Goal: Information Seeking & Learning: Compare options

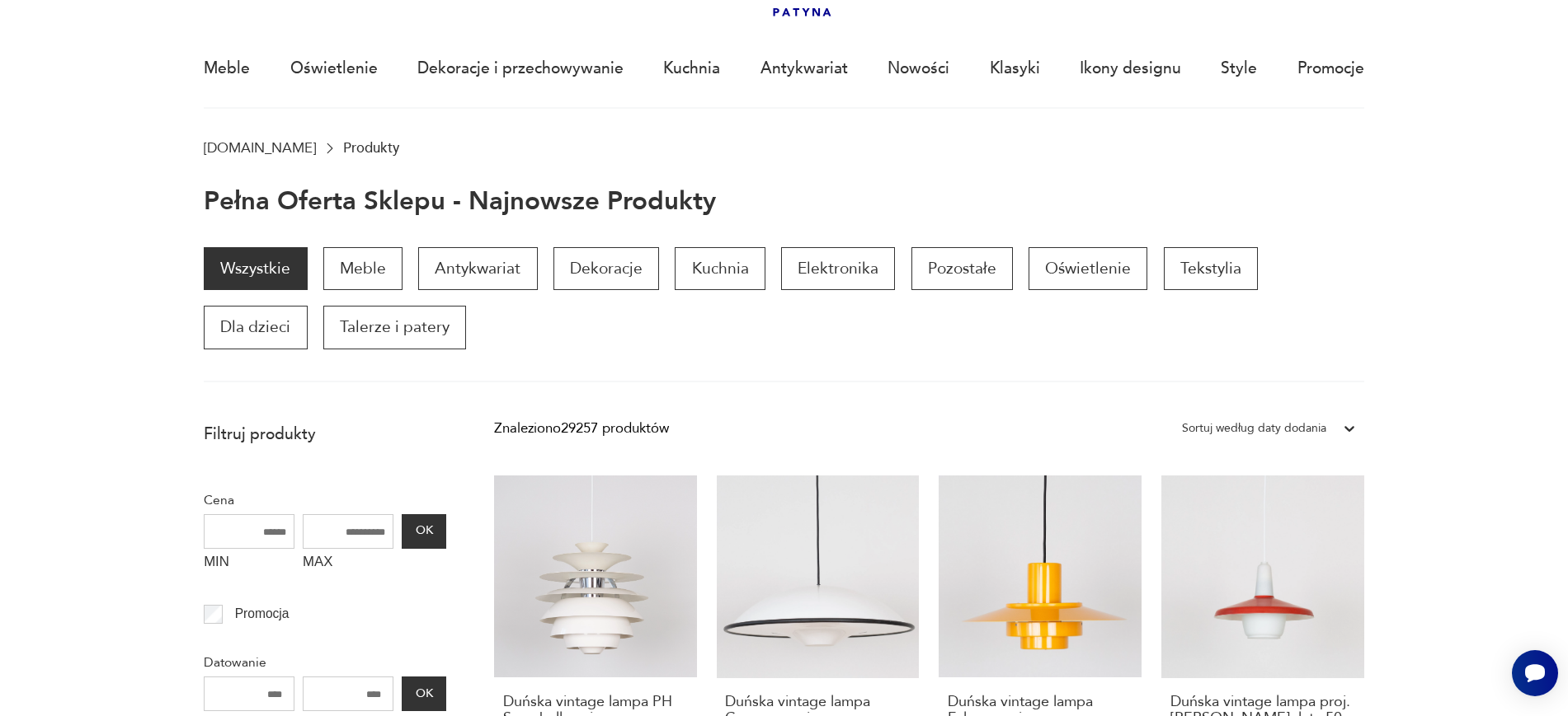
scroll to position [113, 0]
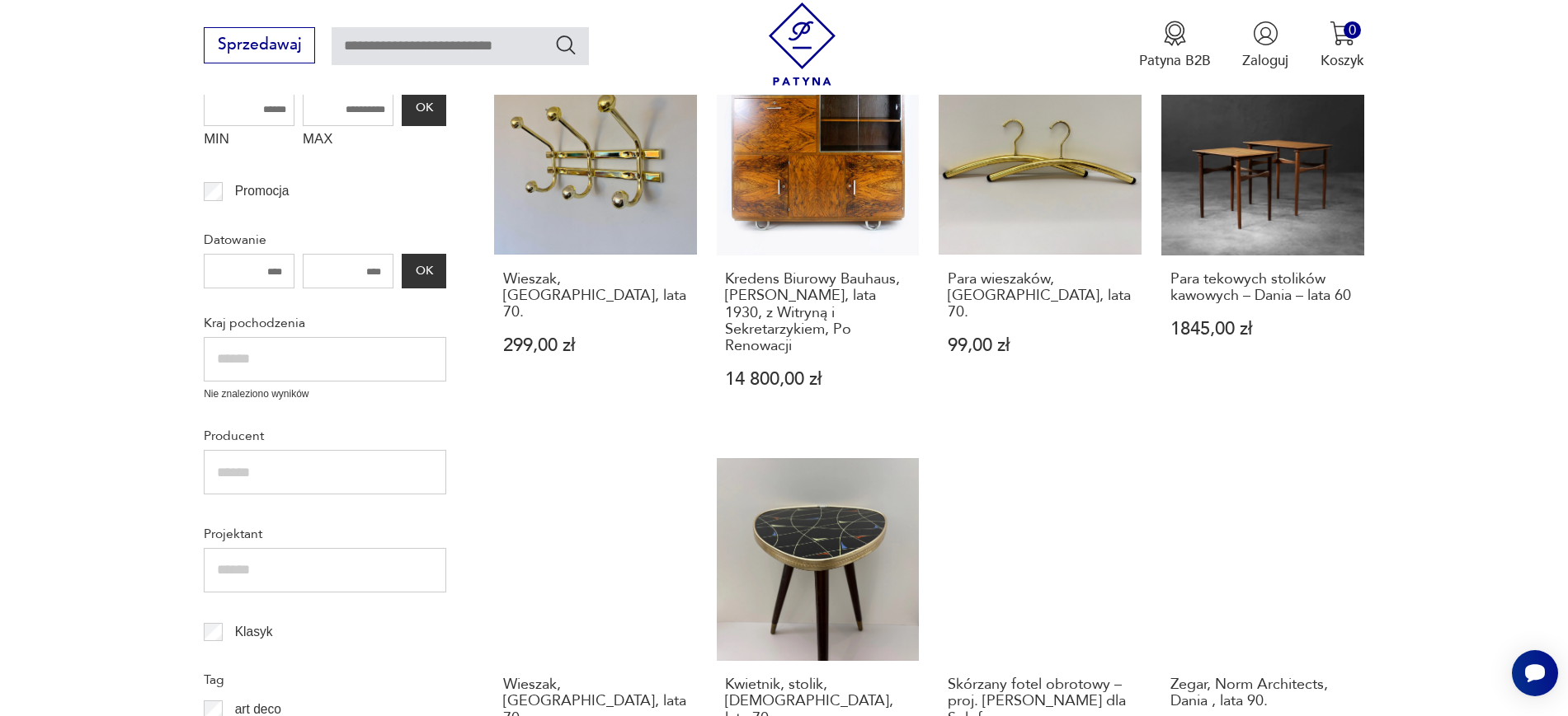
scroll to position [575, 0]
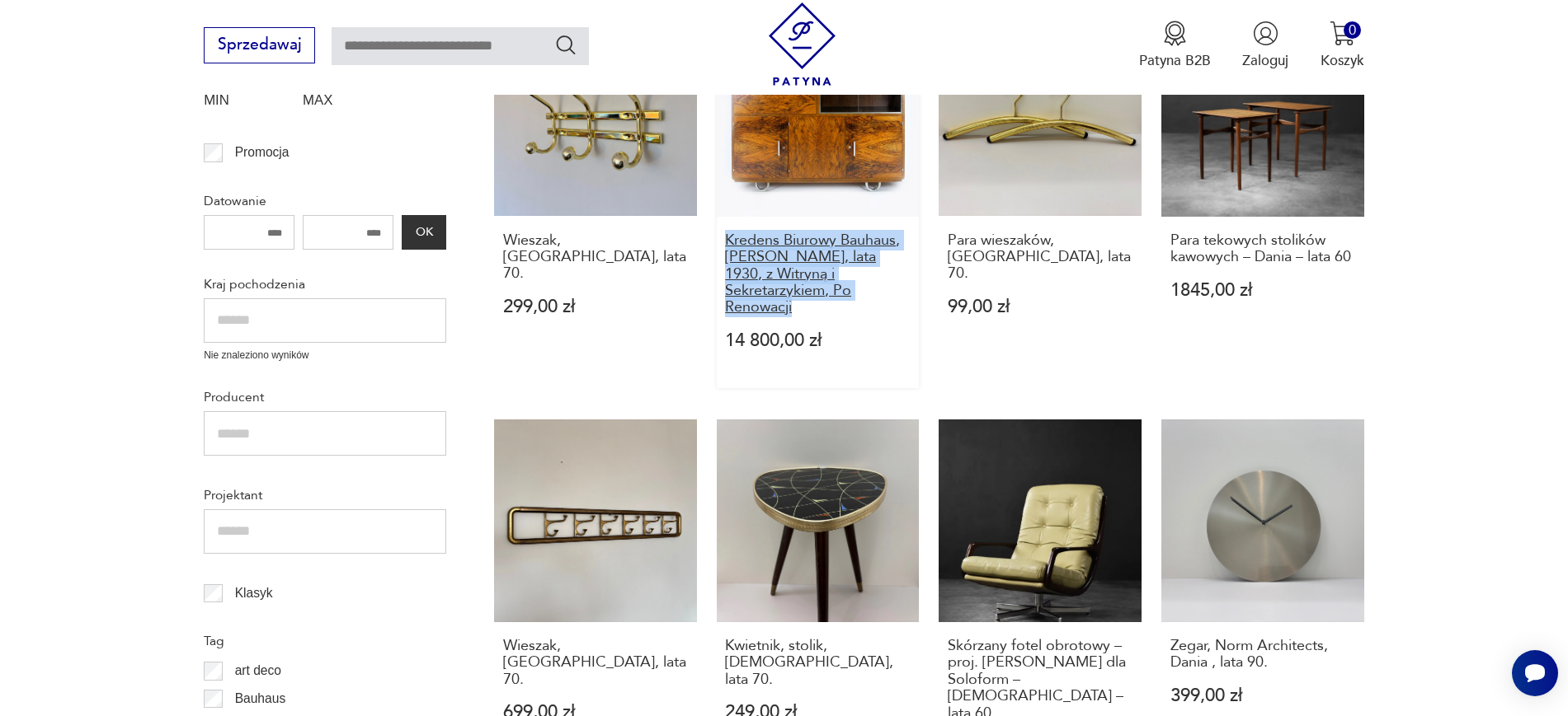
drag, startPoint x: 708, startPoint y: 236, endPoint x: 843, endPoint y: 286, distance: 144.0
copy h3 "Kredens Biurowy Bauhaus, Robert Slezák, lata 1930, z Witryną i Sekretarzykiem, …"
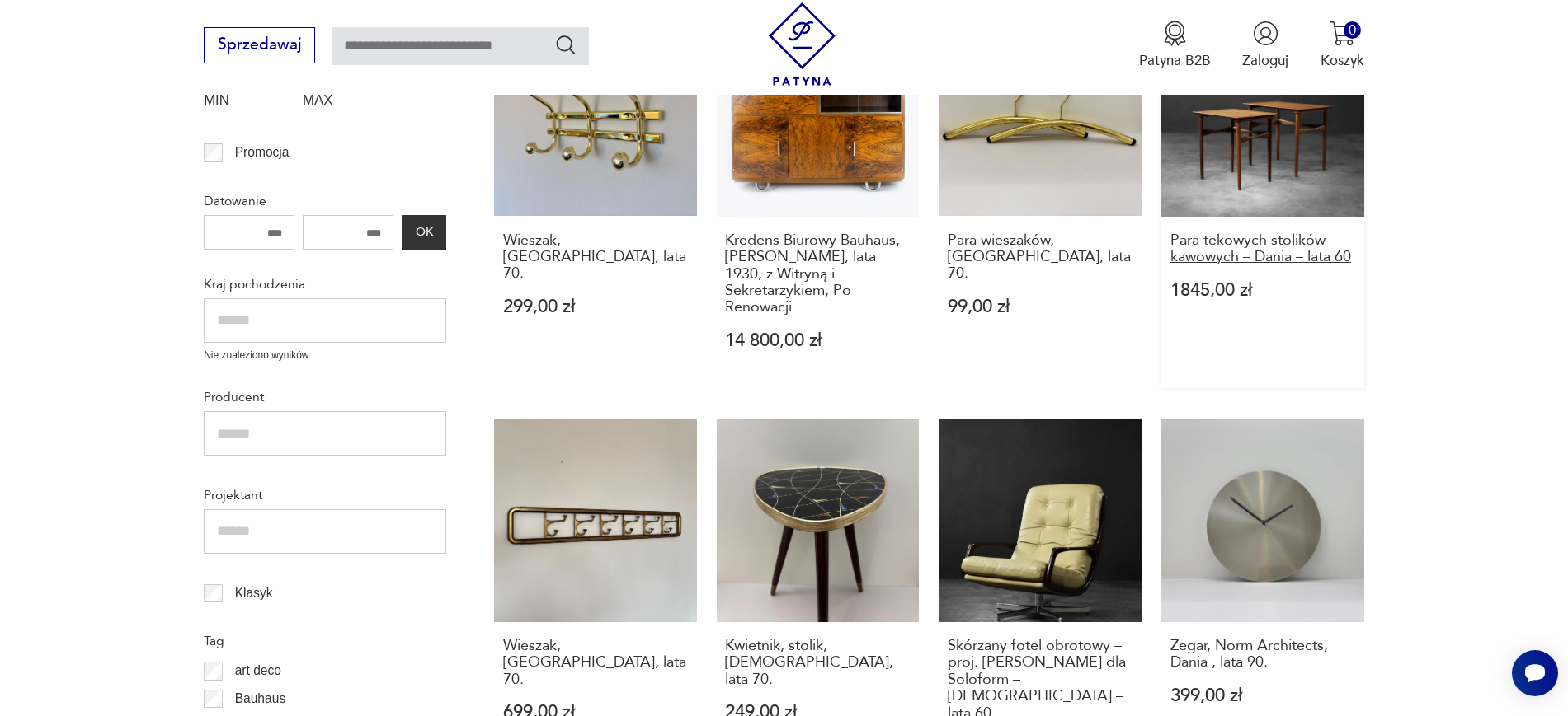
drag, startPoint x: 1402, startPoint y: 249, endPoint x: 1174, endPoint y: 242, distance: 228.1
drag, startPoint x: 1430, startPoint y: 263, endPoint x: 1181, endPoint y: 239, distance: 250.2
copy h3 "ara tekowych stolików kawowych – Dania – lata 60"
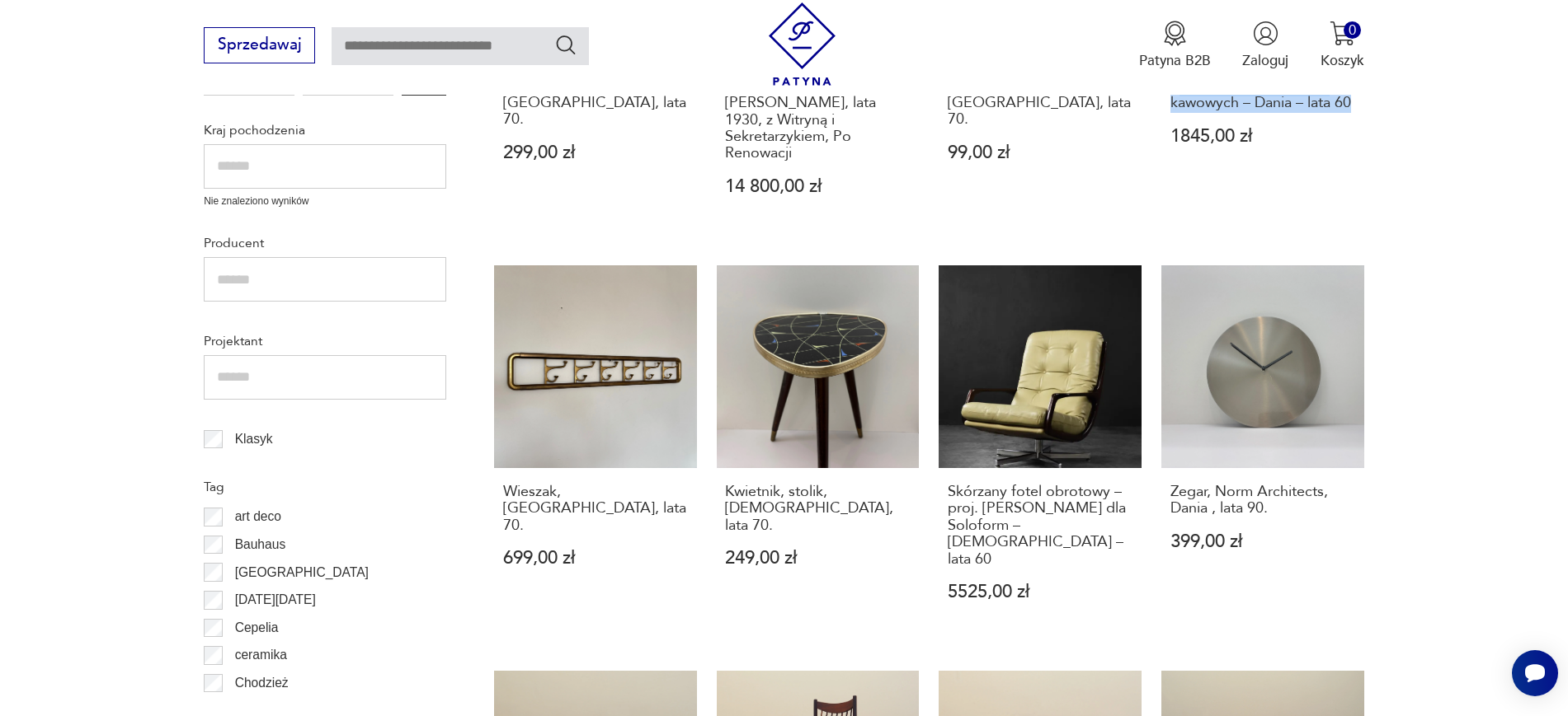
scroll to position [851, 0]
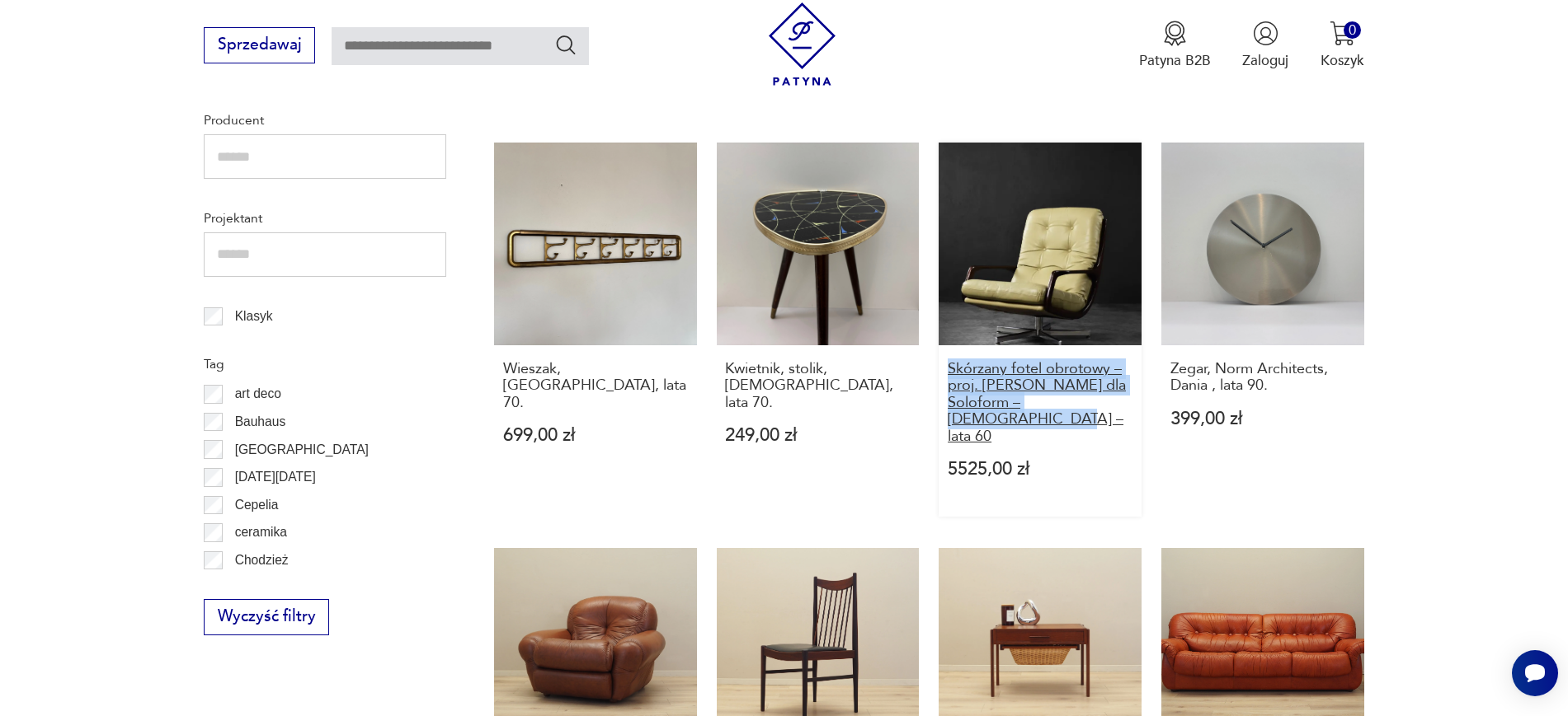
drag, startPoint x: 932, startPoint y: 351, endPoint x: 984, endPoint y: 401, distance: 72.1
click at [984, 401] on div "Wieszak, Niemcy, lata 70. 299,00 zł Kredens Biurowy Bauhaus, Robert Slezák, lat…" at bounding box center [928, 532] width 870 height 1592
copy h3 "Skórzany fotel obrotowy – proj. Eugen Schmidt dla Soloform – Niemcy – lata 60"
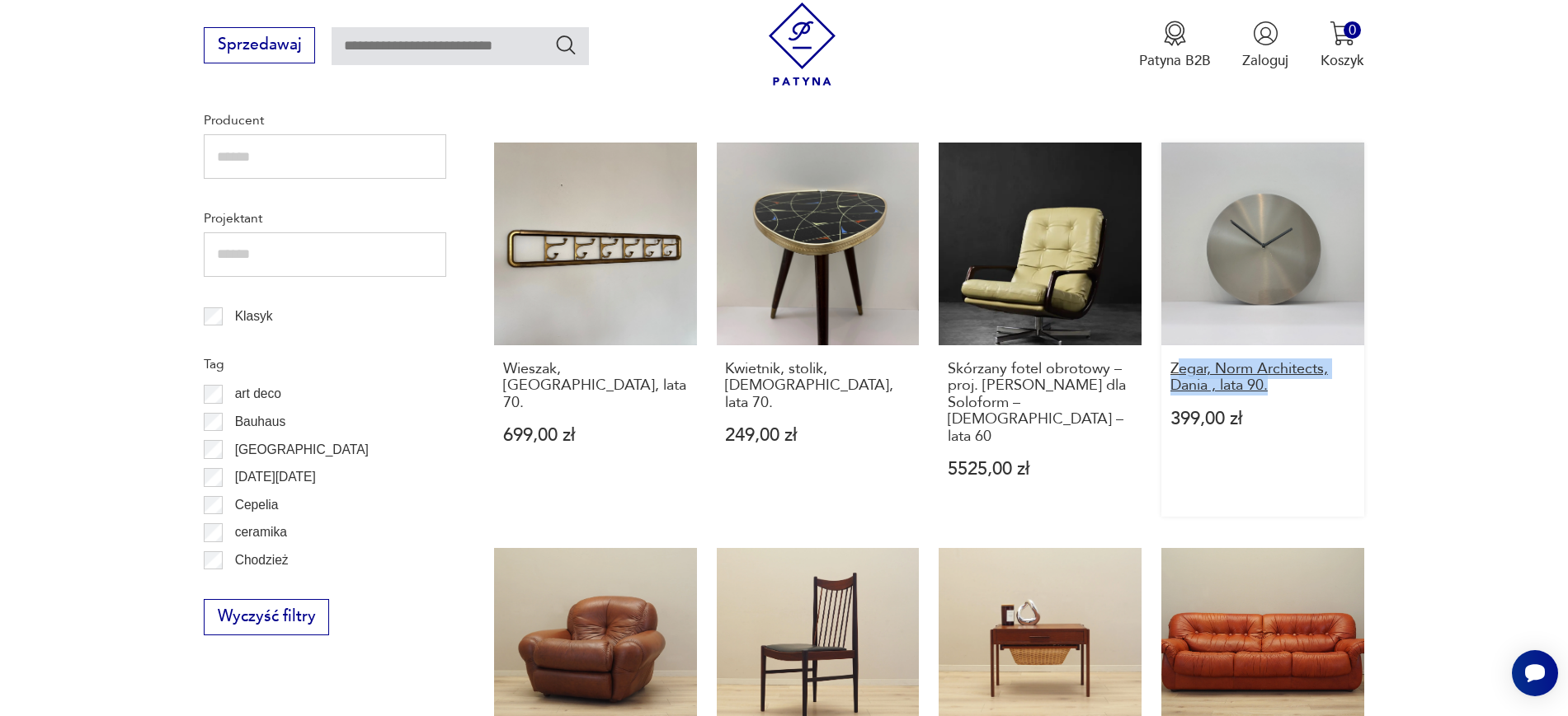
drag, startPoint x: 1405, startPoint y: 364, endPoint x: 1176, endPoint y: 353, distance: 229.3
click at [1176, 353] on section "Filtruj produkty Cena MIN MAX OK Promocja Datowanie OK Kraj pochodzenia Nie zna…" at bounding box center [784, 601] width 1568 height 1853
copy h3 "egar, Norm Architects, Dania , lata 90."
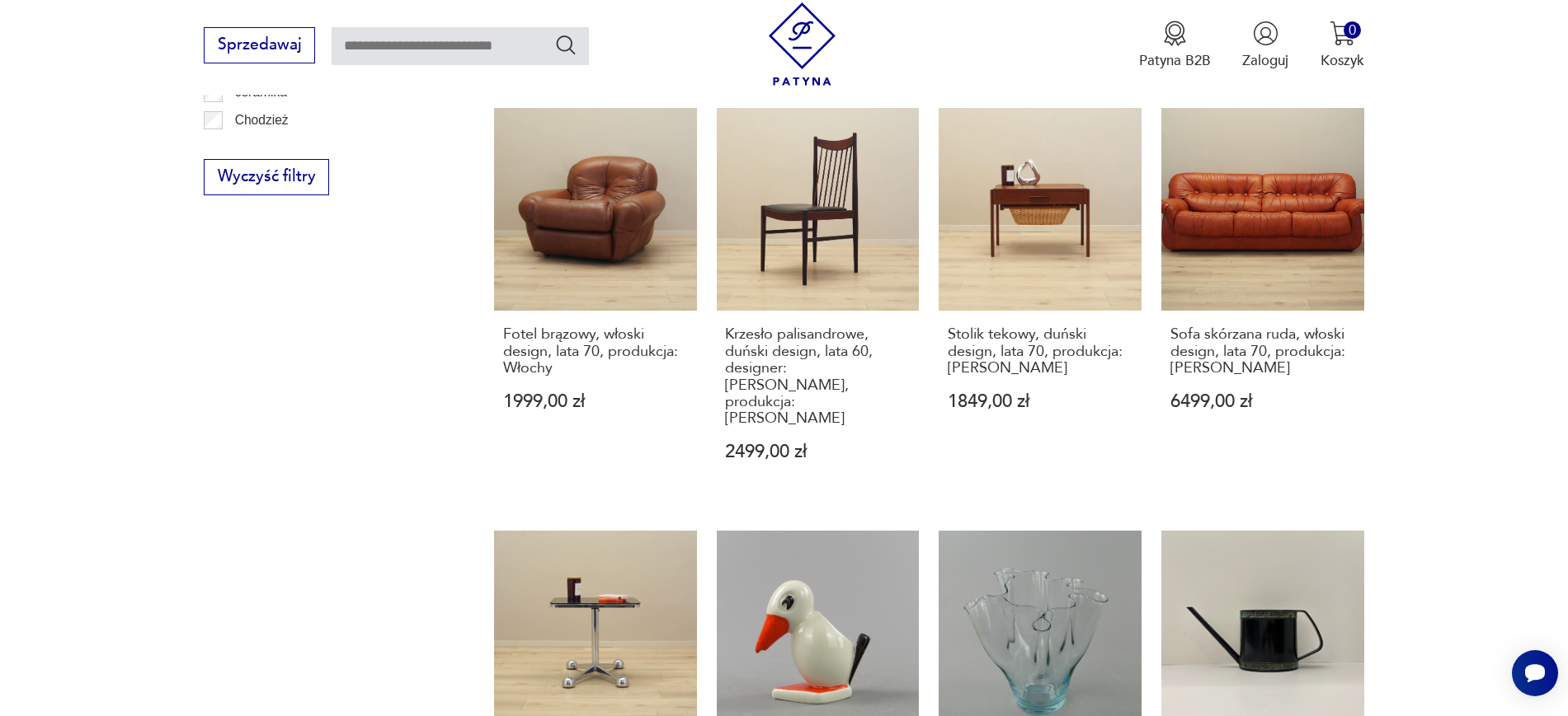
scroll to position [1323, 0]
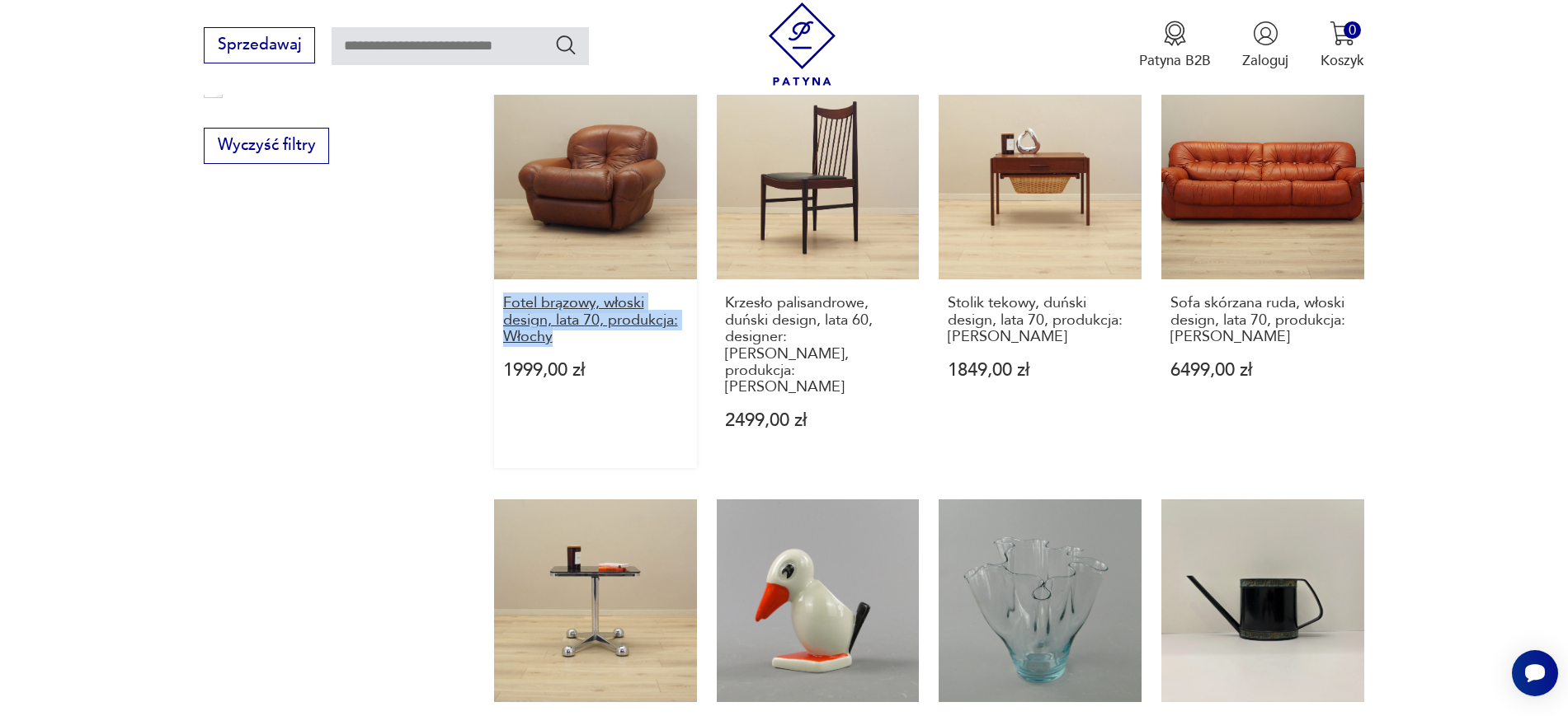
drag, startPoint x: 472, startPoint y: 274, endPoint x: 614, endPoint y: 300, distance: 144.4
click at [614, 300] on section "Filtruj produkty Cena MIN MAX OK Promocja Datowanie OK Kraj pochodzenia Nie zna…" at bounding box center [784, 130] width 1568 height 1853
copy h3 "Fotel brązowy, włoski design, lata 70, produkcja: Włochy"
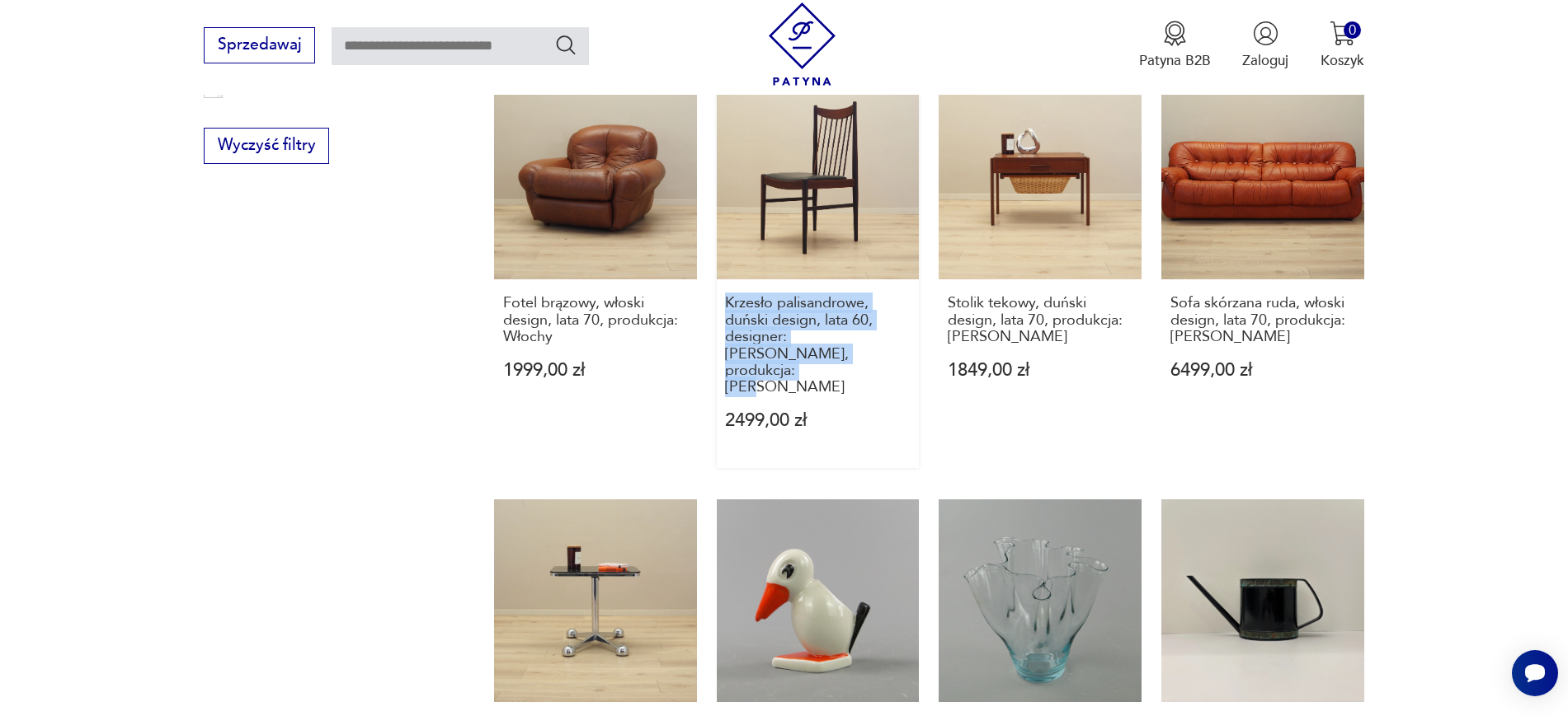
drag, startPoint x: 708, startPoint y: 265, endPoint x: 874, endPoint y: 330, distance: 178.3
click at [874, 330] on div "Wieszak, Niemcy, lata 70. 299,00 zł Kredens Biurowy Bauhaus, Robert Slezák, lat…" at bounding box center [928, 61] width 870 height 1592
copy h3 "Krzesło palisandrowe, duński design, lata 60, designer: Arne Vodder, produkcja:…"
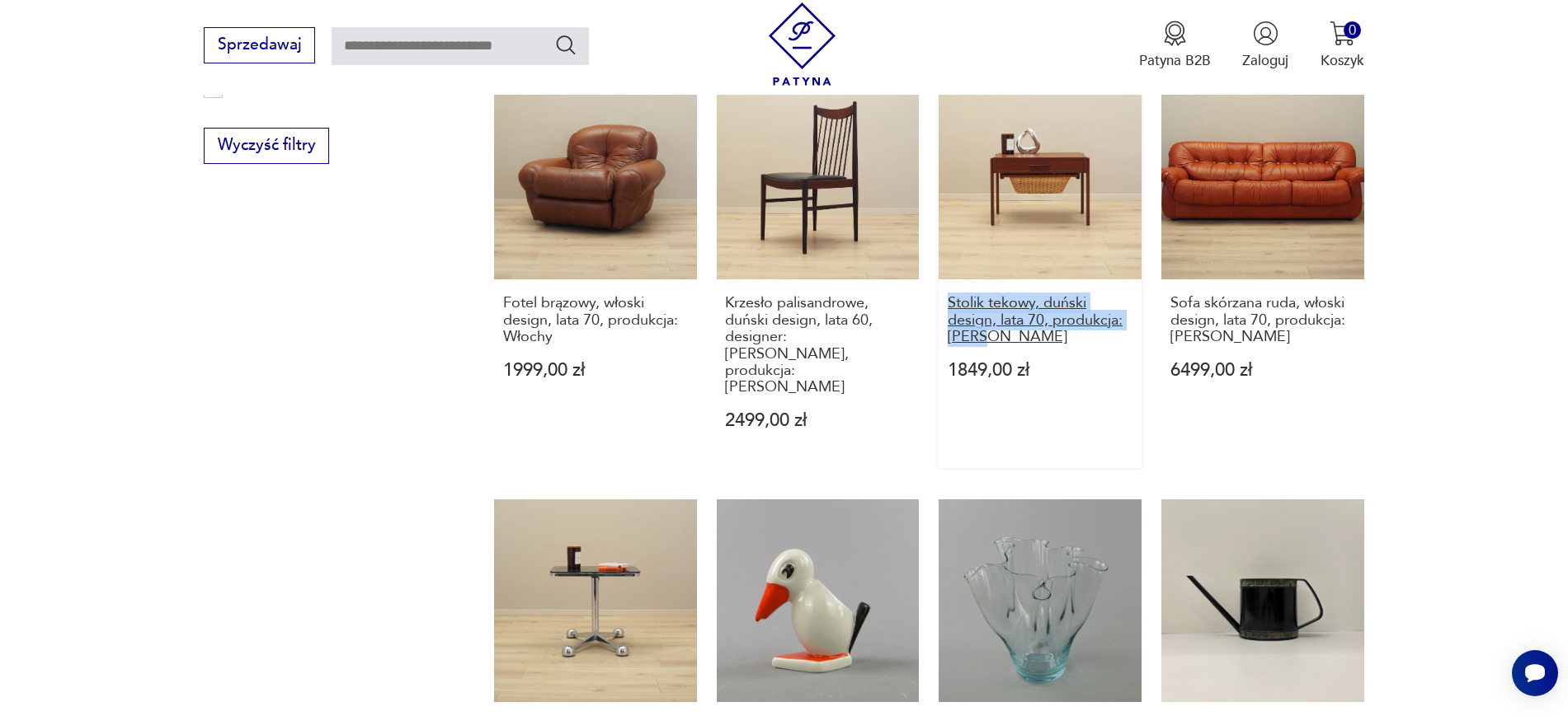
drag, startPoint x: 934, startPoint y: 265, endPoint x: 1000, endPoint y: 301, distance: 75.2
click at [1000, 301] on div "Wieszak, Niemcy, lata 70. 299,00 zł Kredens Biurowy Bauhaus, Robert Slezák, lat…" at bounding box center [928, 61] width 870 height 1592
copy h3 "Stolik tekowy, duński design, lata 70, produkcja: Dania"
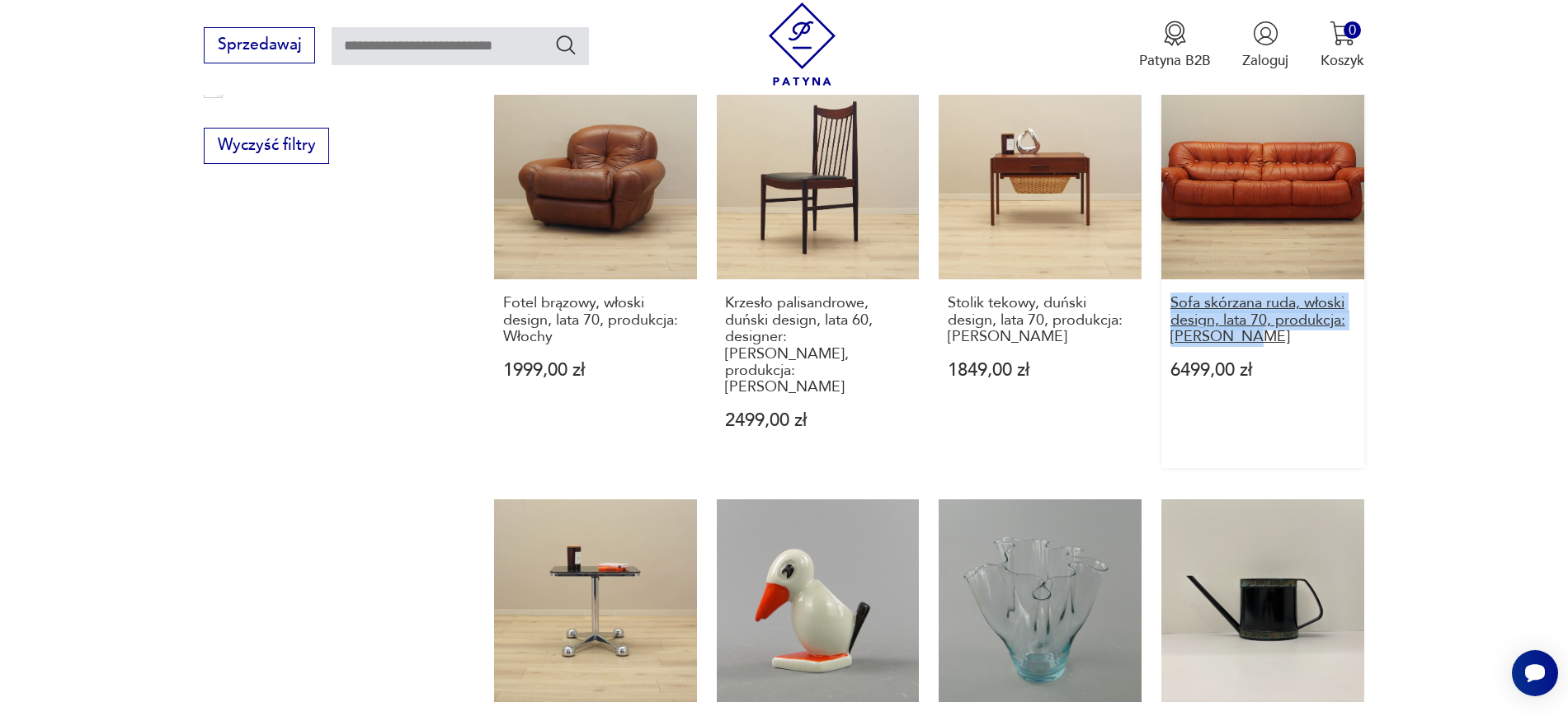
drag, startPoint x: 1416, startPoint y: 311, endPoint x: 1170, endPoint y: 269, distance: 249.6
click at [1170, 269] on section "Filtruj produkty Cena MIN MAX OK Promocja Datowanie OK Kraj pochodzenia Nie zna…" at bounding box center [784, 130] width 1568 height 1853
copy h3 "Sofa skórzana ruda, włoski design, lata 70, produkcja: PelleRossi"
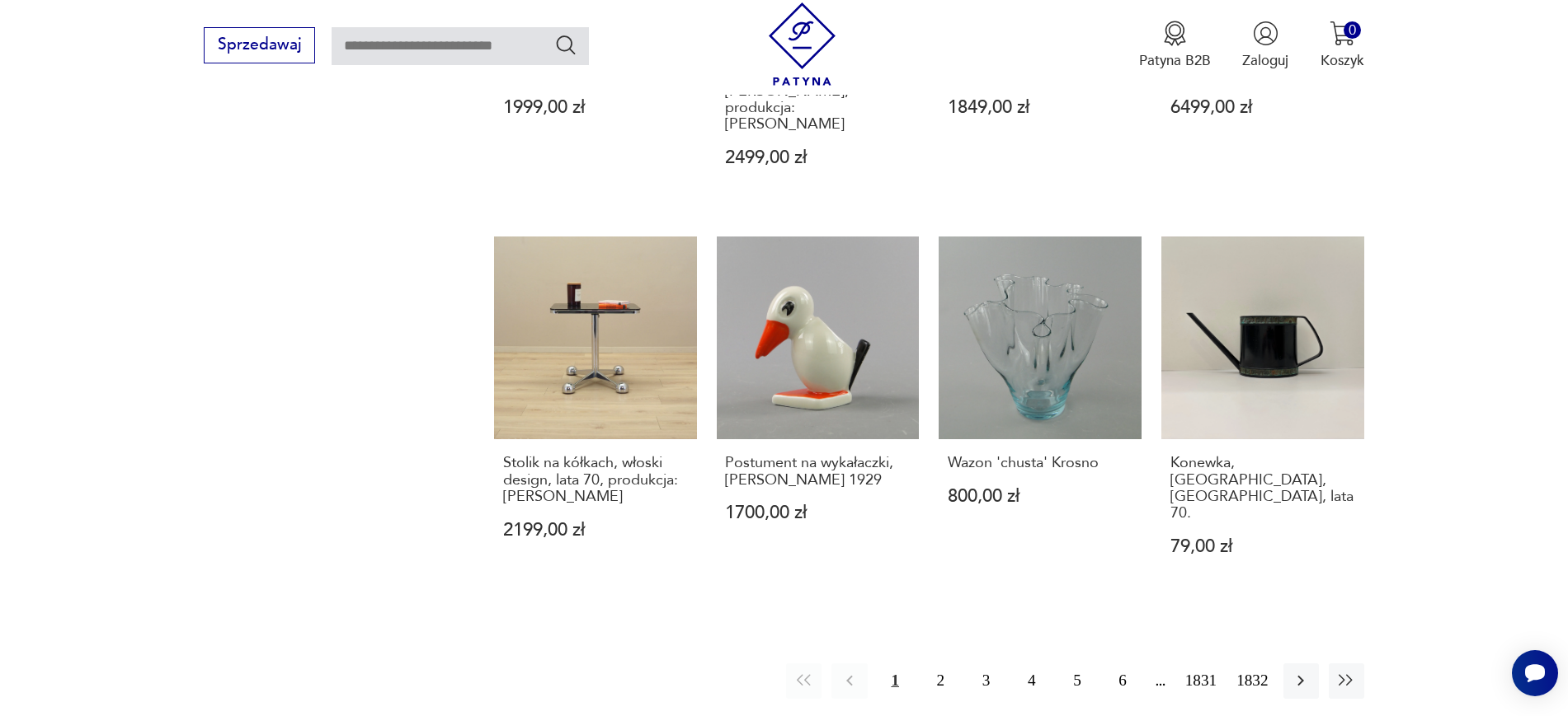
scroll to position [1618, 0]
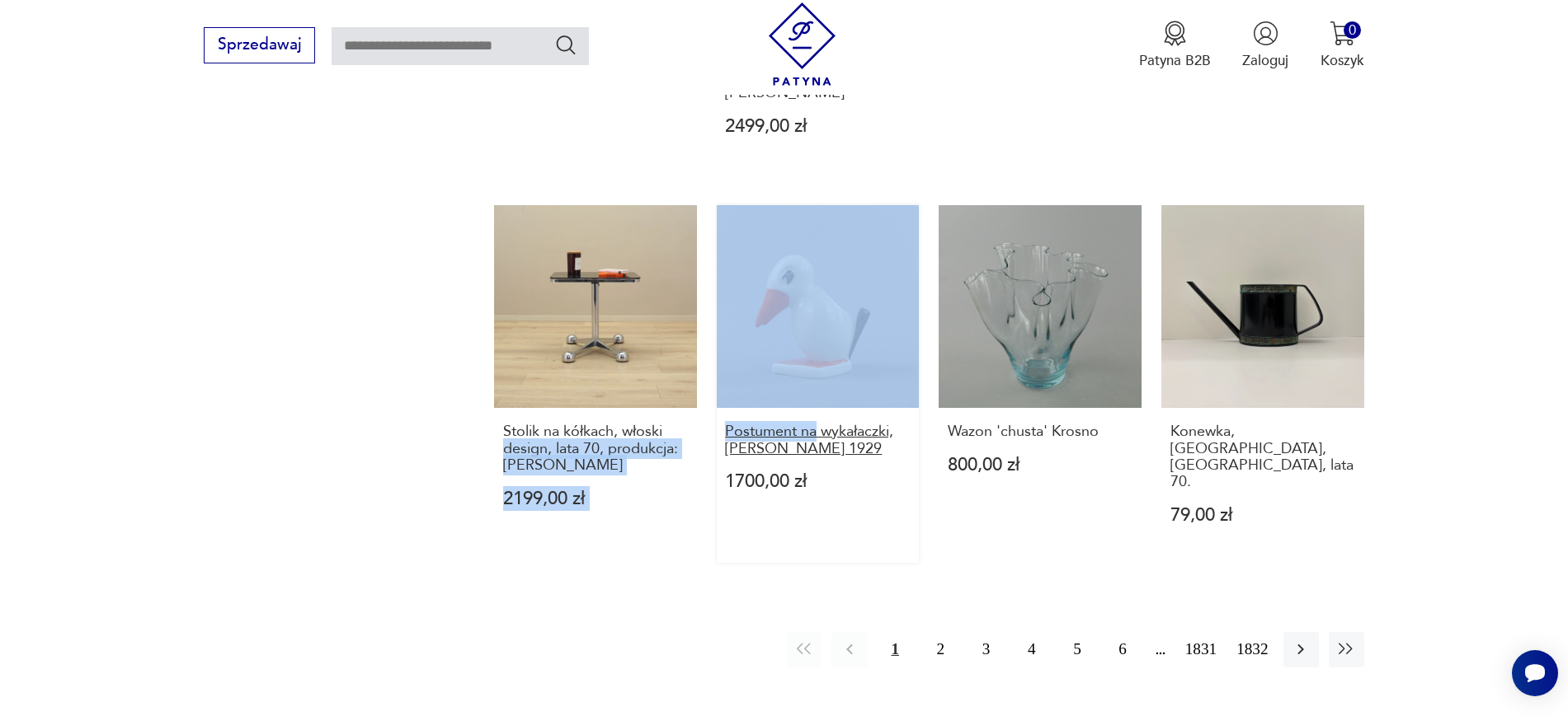
drag, startPoint x: 706, startPoint y: 357, endPoint x: 822, endPoint y: 368, distance: 116.5
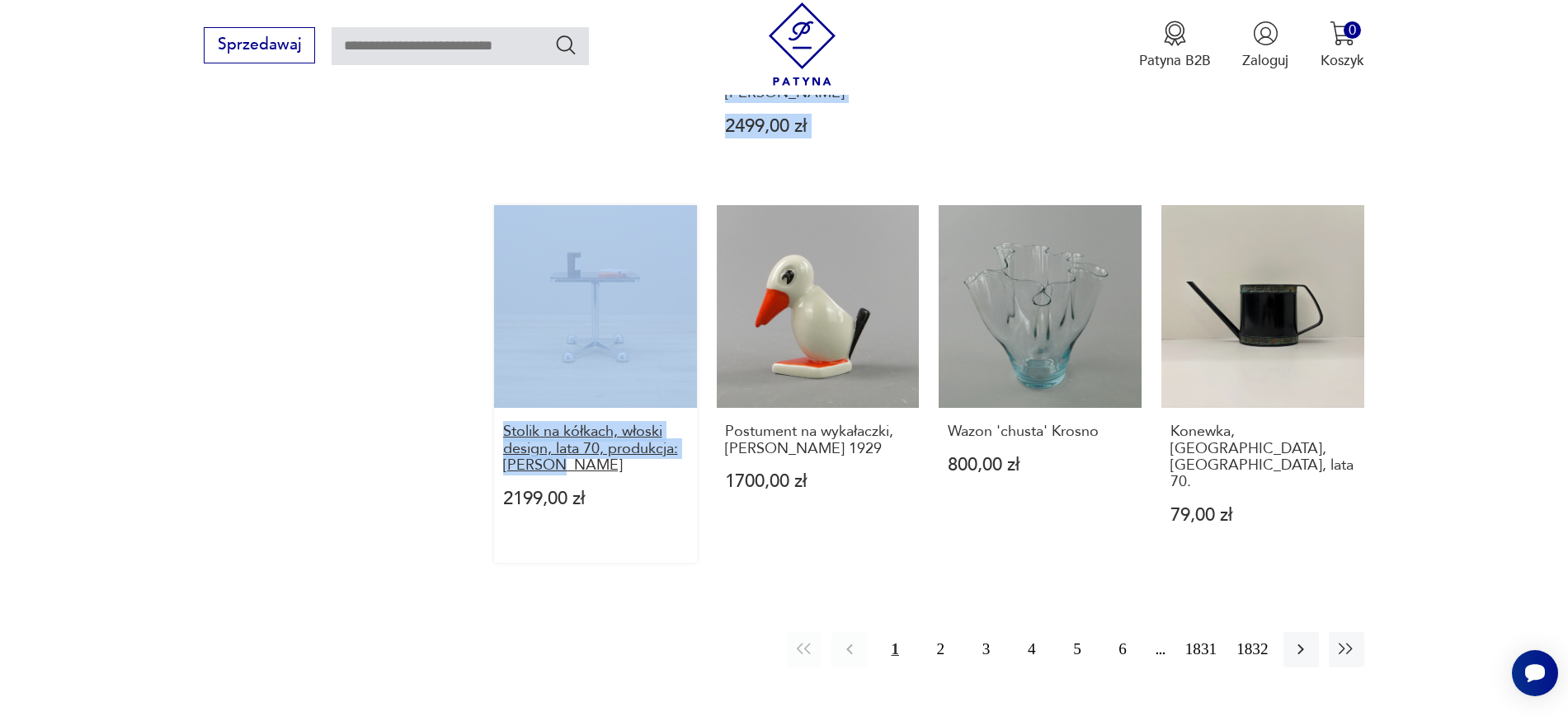
drag, startPoint x: 465, startPoint y: 360, endPoint x: 588, endPoint y: 392, distance: 127.1
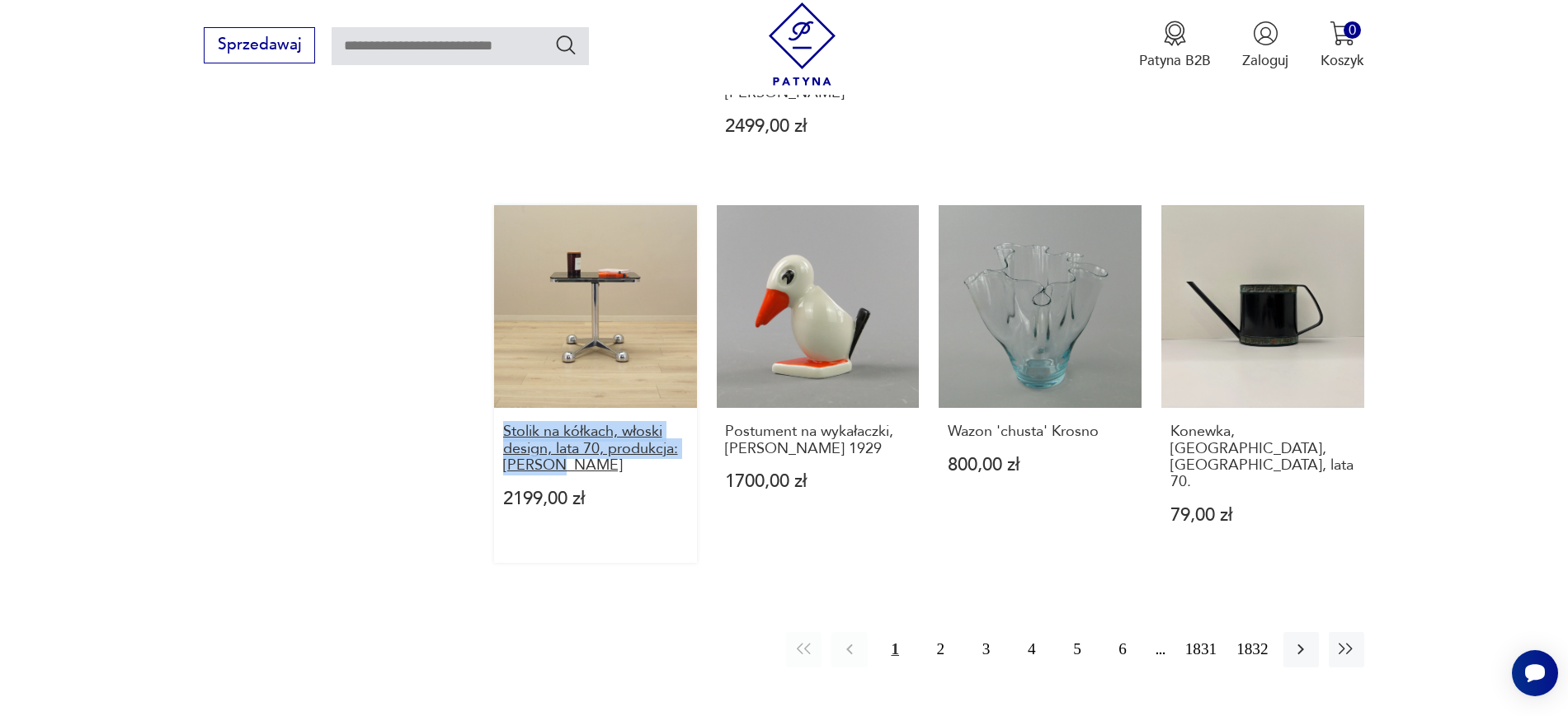
drag, startPoint x: 483, startPoint y: 358, endPoint x: 583, endPoint y: 399, distance: 108.1
copy h3 "Stolik na kółkach, włoski design, lata 70, produkcja: Allegri"
click at [1300, 639] on icon "button" at bounding box center [1300, 649] width 20 height 20
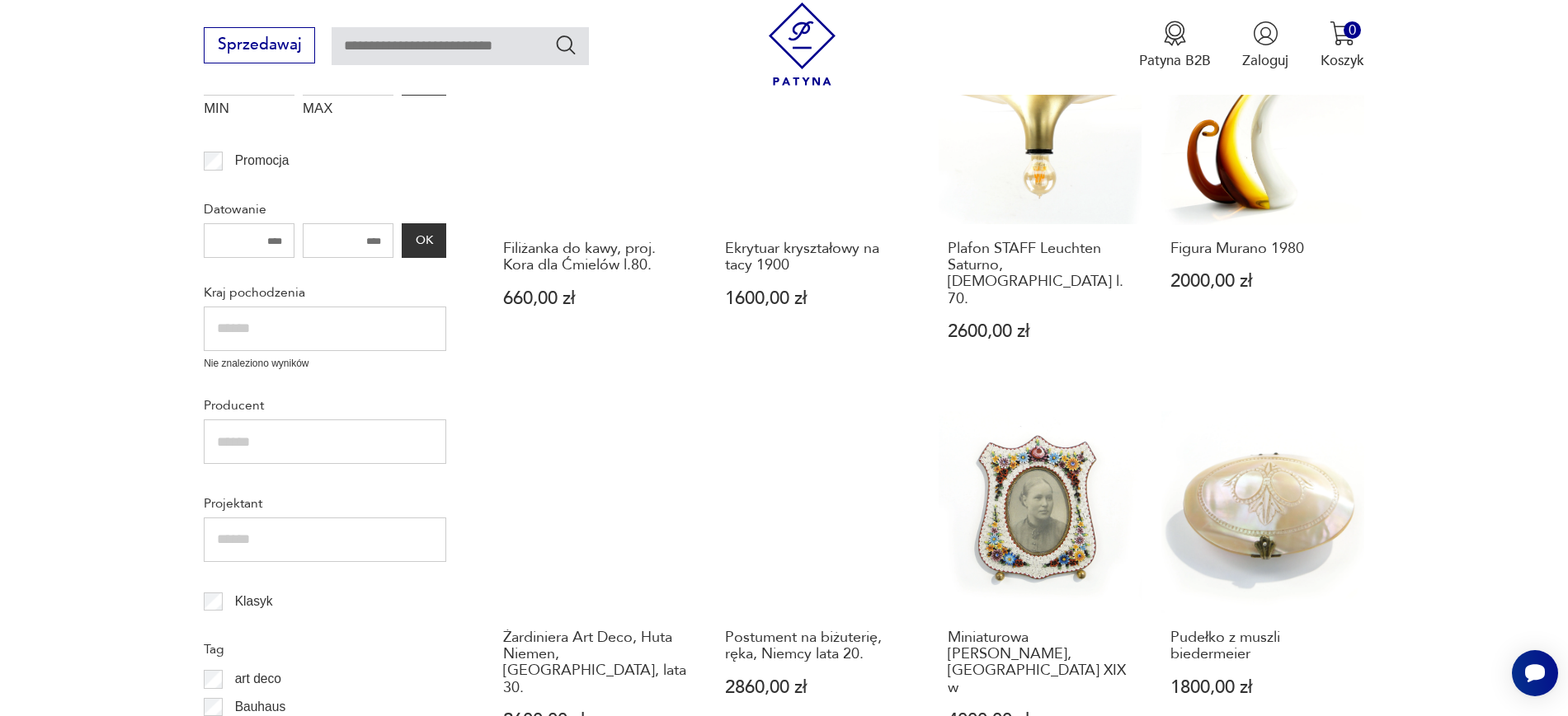
scroll to position [568, 0]
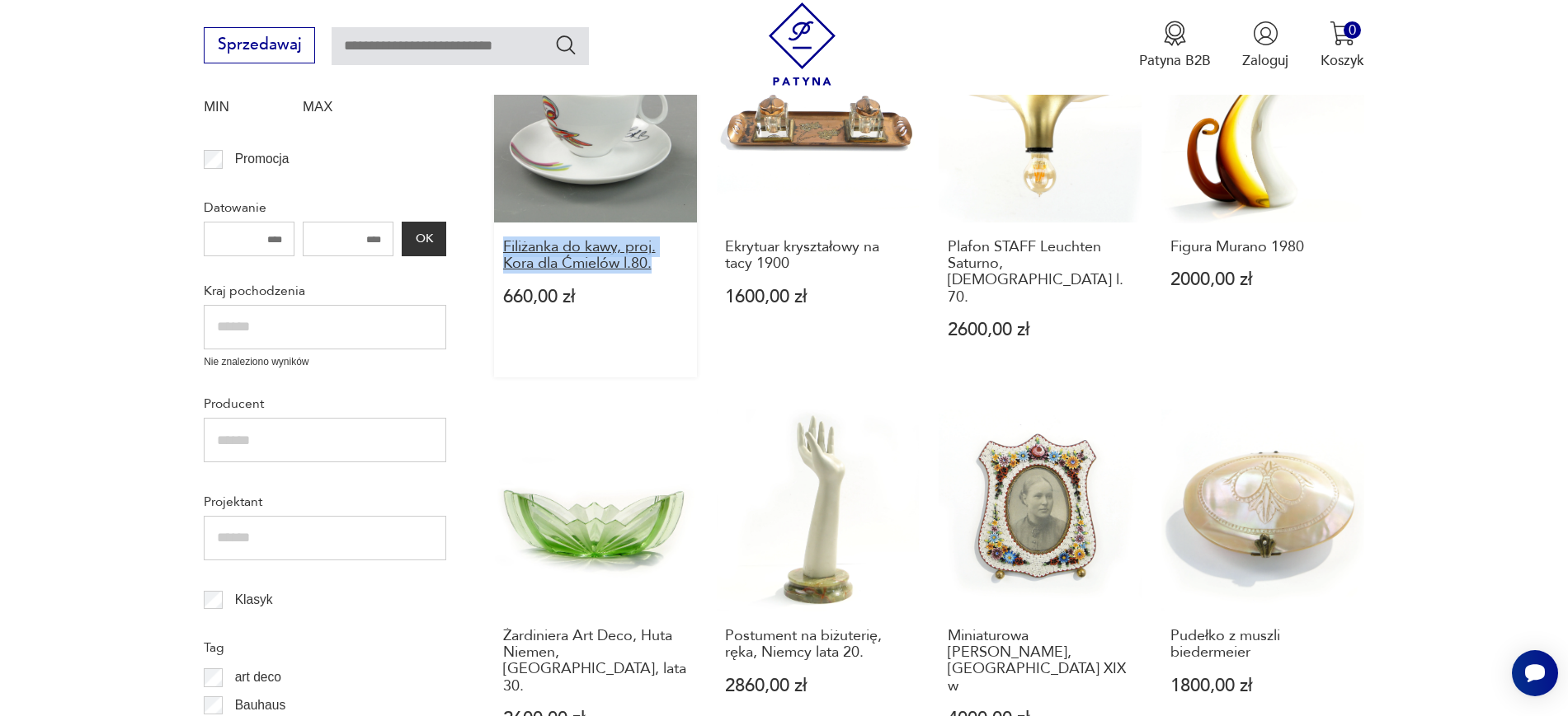
drag, startPoint x: 489, startPoint y: 243, endPoint x: 678, endPoint y: 265, distance: 190.3
copy h3 "Filiżanka do kawy, proj. Kora dla Ćmielów l.80."
drag, startPoint x: 712, startPoint y: 249, endPoint x: 788, endPoint y: 258, distance: 76.5
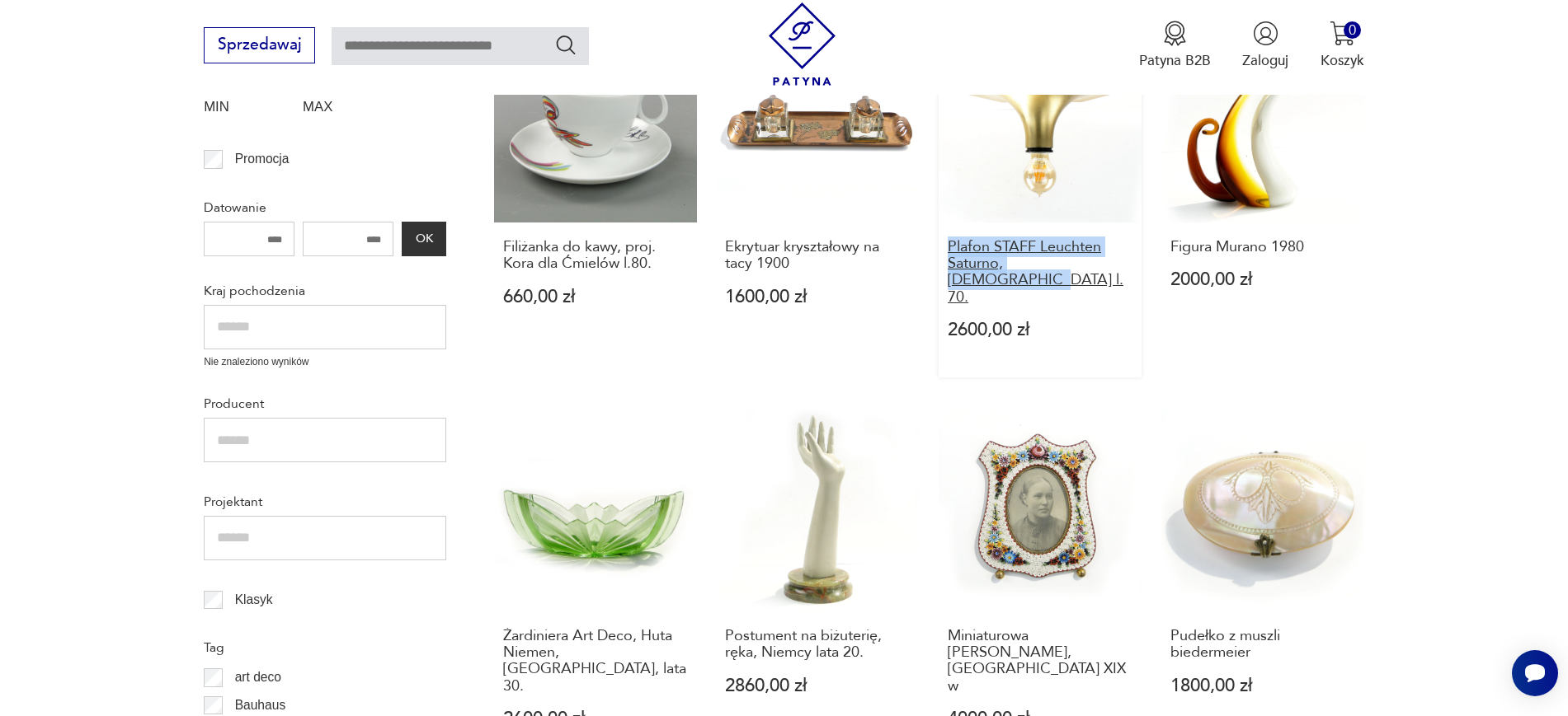
drag, startPoint x: 929, startPoint y: 243, endPoint x: 1104, endPoint y: 271, distance: 177.2
drag, startPoint x: 1404, startPoint y: 256, endPoint x: 1170, endPoint y: 241, distance: 234.5
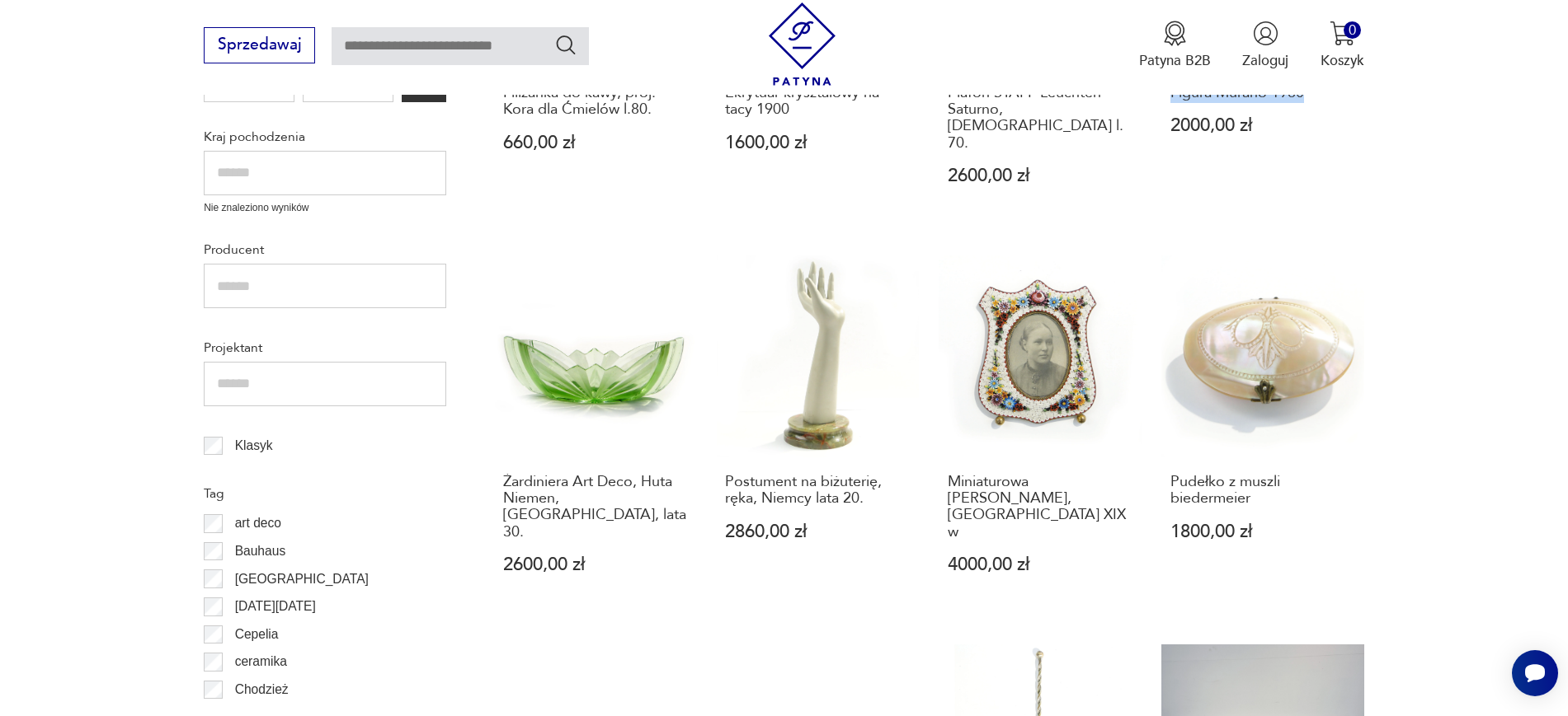
scroll to position [939, 0]
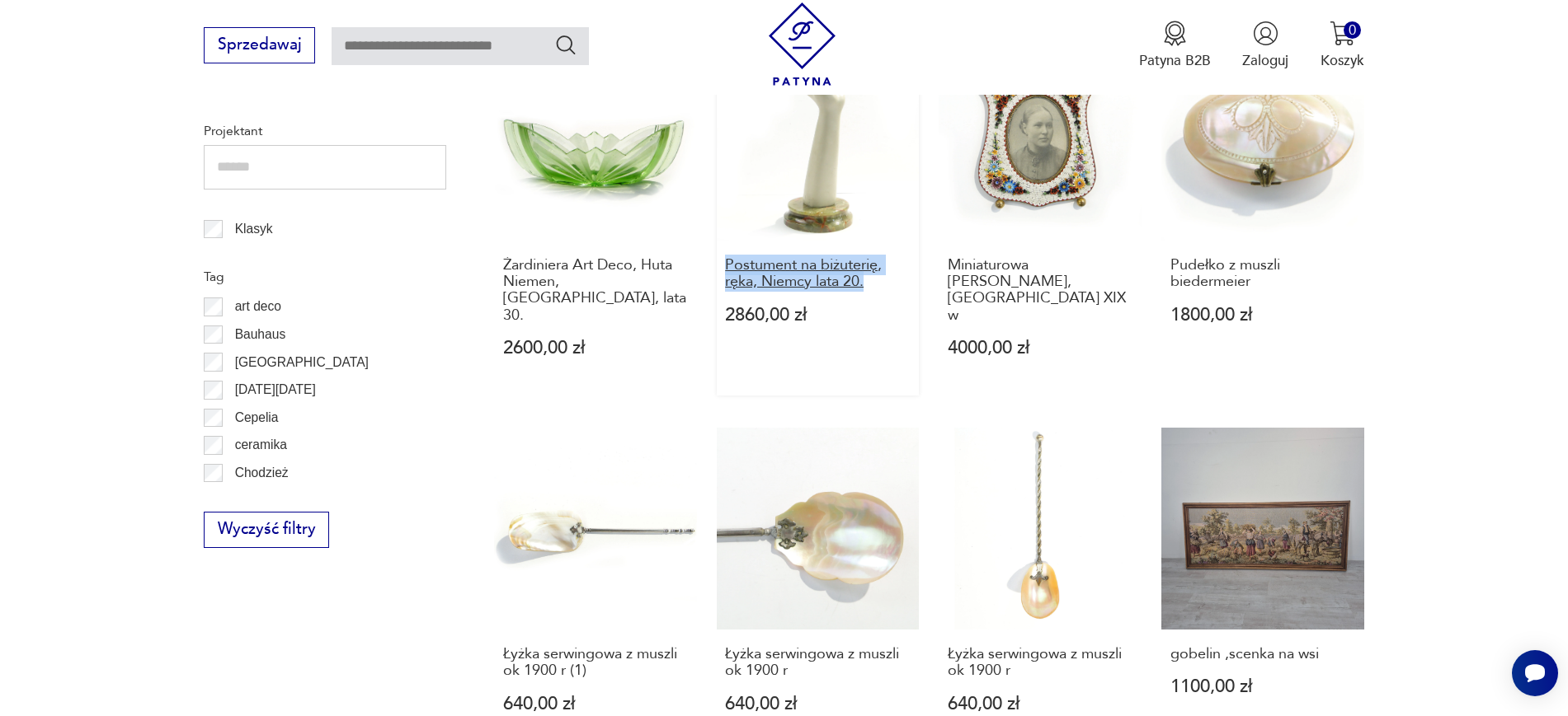
drag, startPoint x: 713, startPoint y: 235, endPoint x: 880, endPoint y: 249, distance: 167.6
click at [880, 249] on div "Filiżanka do kawy, proj. Kora dla Ćmielów l.80. 660,00 zł Ekrytuar kryształowy …" at bounding box center [928, 395] width 870 height 1492
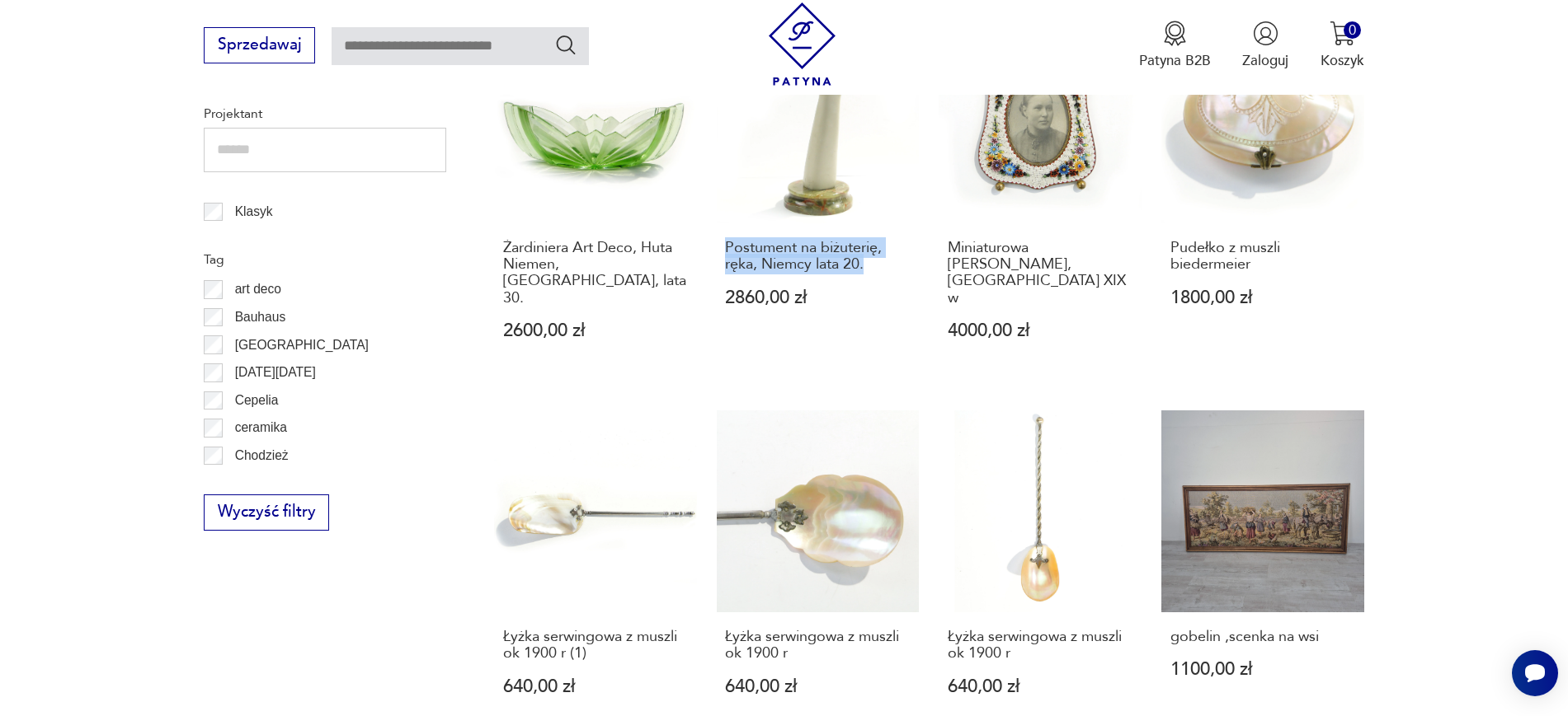
scroll to position [980, 0]
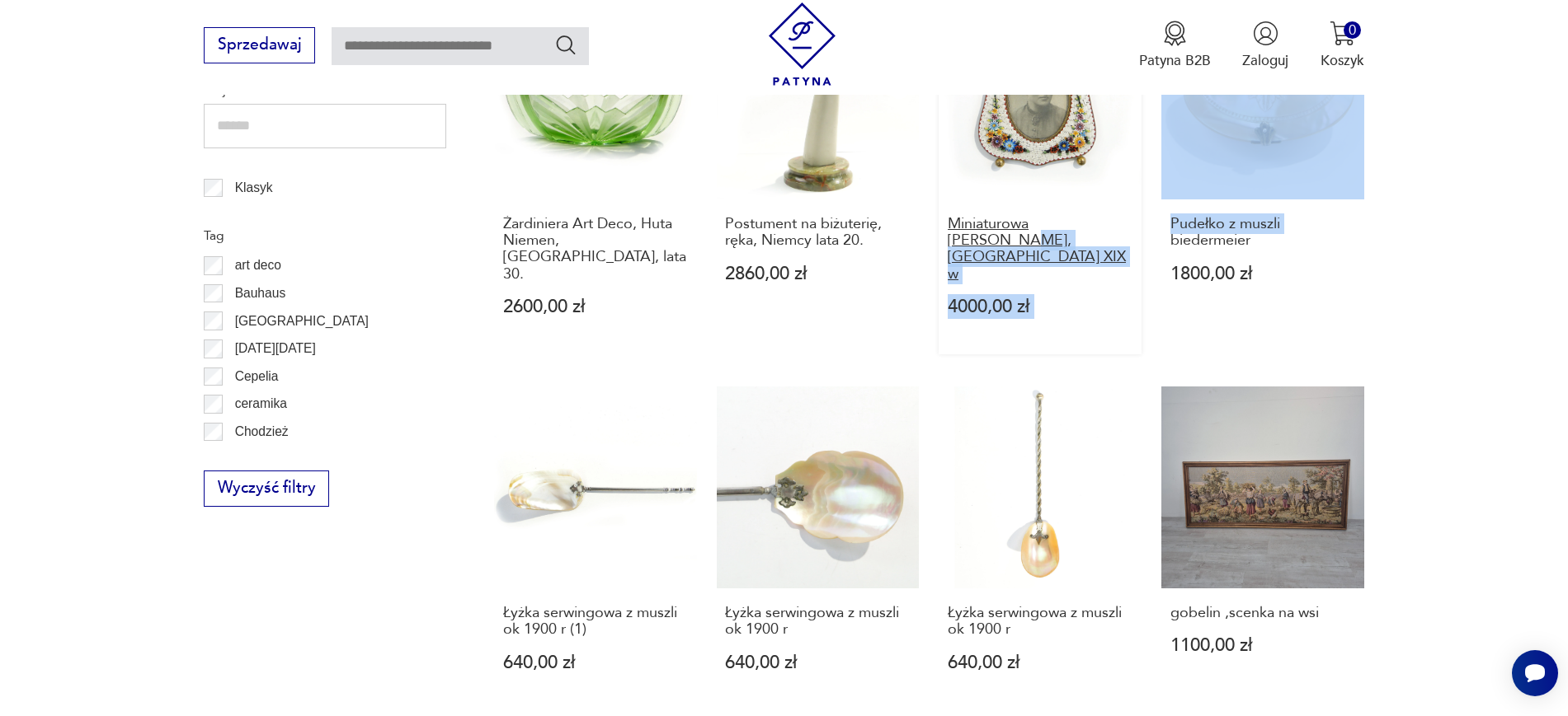
drag, startPoint x: 1157, startPoint y: 206, endPoint x: 957, endPoint y: 211, distance: 200.1
click at [957, 211] on div "Filiżanka do kawy, proj. Kora dla Ćmielów l.80. 660,00 zł Ekrytuar kryształowy …" at bounding box center [928, 354] width 870 height 1492
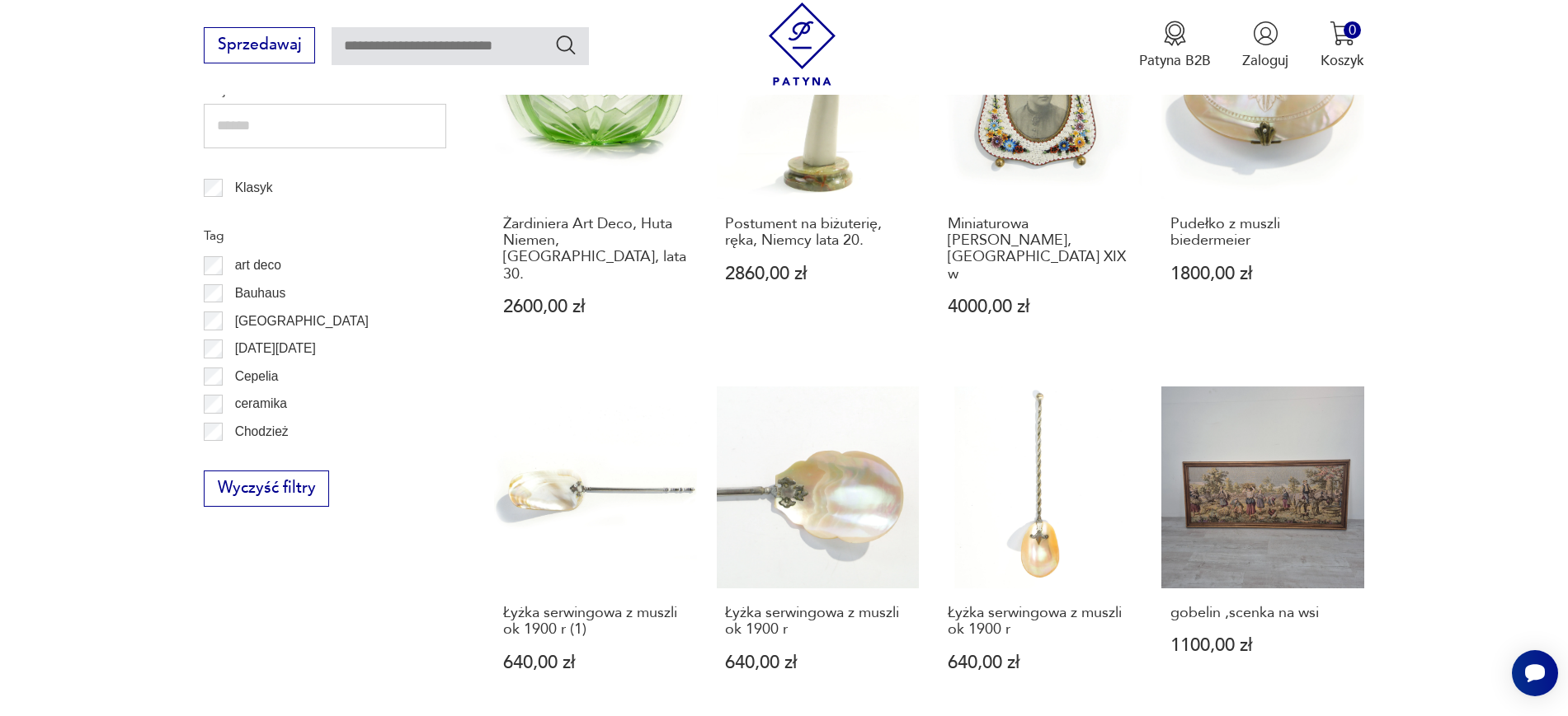
click at [1477, 243] on section "Filtruj produkty Cena MIN MAX OK Promocja Datowanie OK Kraj pochodzenia Nie zna…" at bounding box center [784, 422] width 1568 height 1752
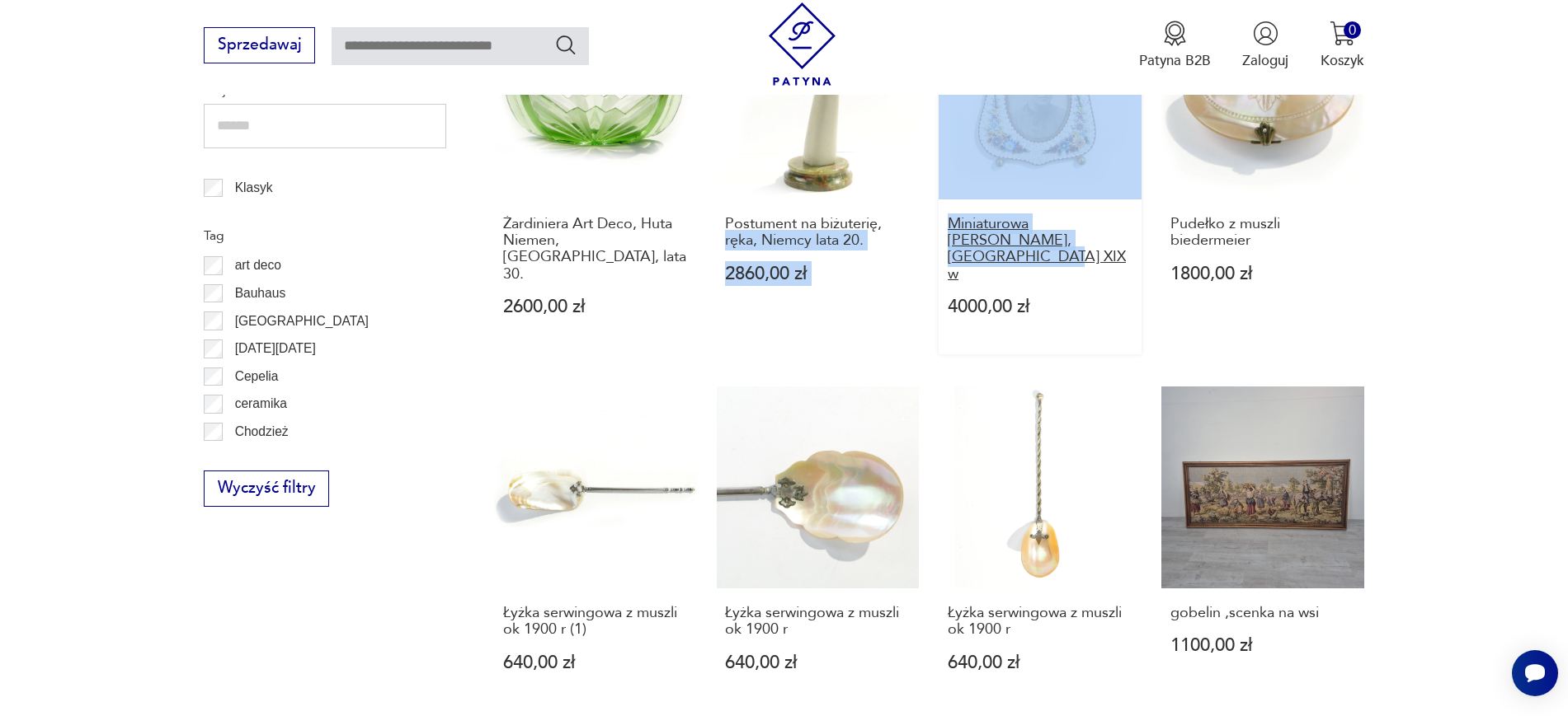
drag, startPoint x: 927, startPoint y: 189, endPoint x: 1110, endPoint y: 213, distance: 184.6
click at [1110, 213] on div "Filiżanka do kawy, proj. Kora dla Ćmielów l.80. 660,00 zł Ekrytuar kryształowy …" at bounding box center [928, 354] width 870 height 1492
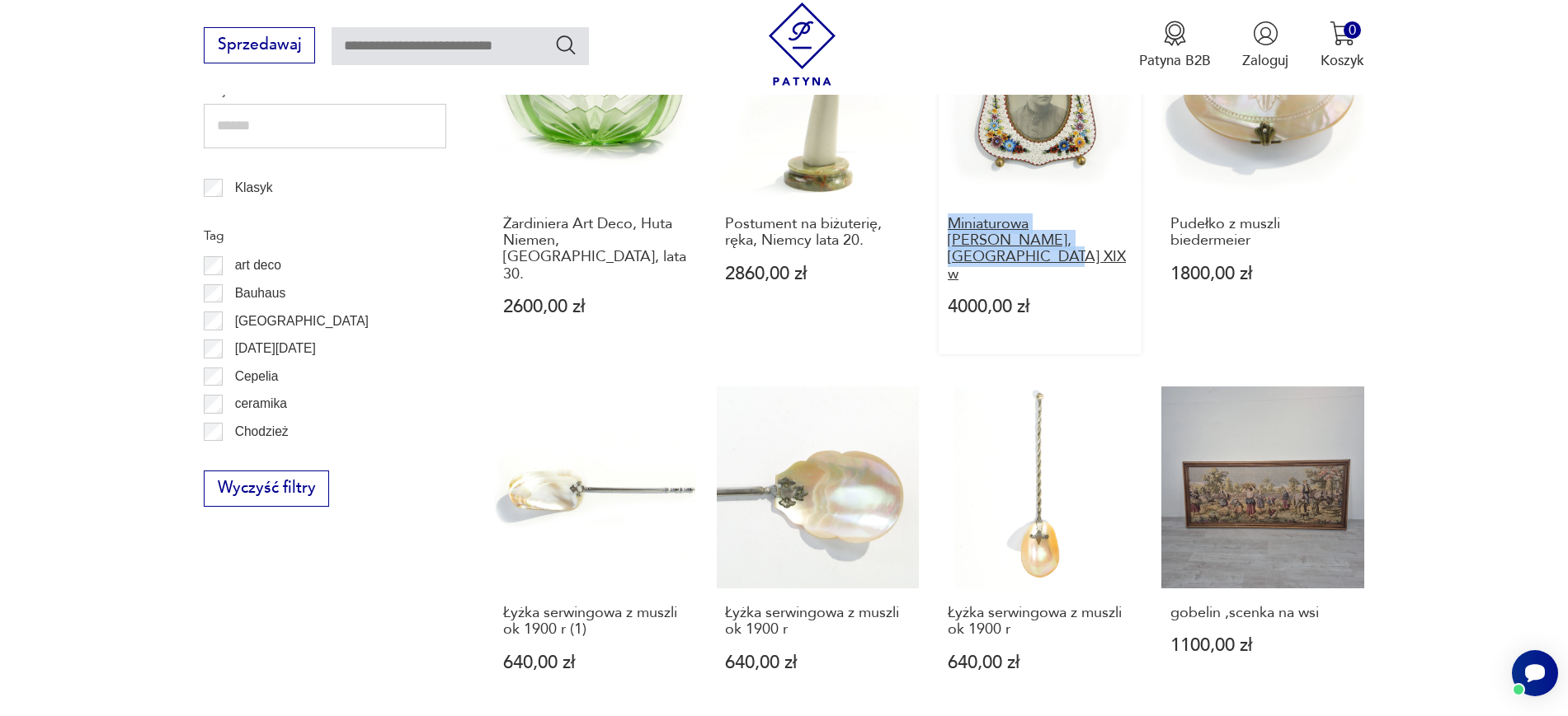
drag, startPoint x: 1402, startPoint y: 233, endPoint x: 1110, endPoint y: 211, distance: 292.8
click at [1110, 211] on div "Filiżanka do kawy, proj. Kora dla Ćmielów l.80. 660,00 zł Ekrytuar kryształowy …" at bounding box center [928, 354] width 870 height 1492
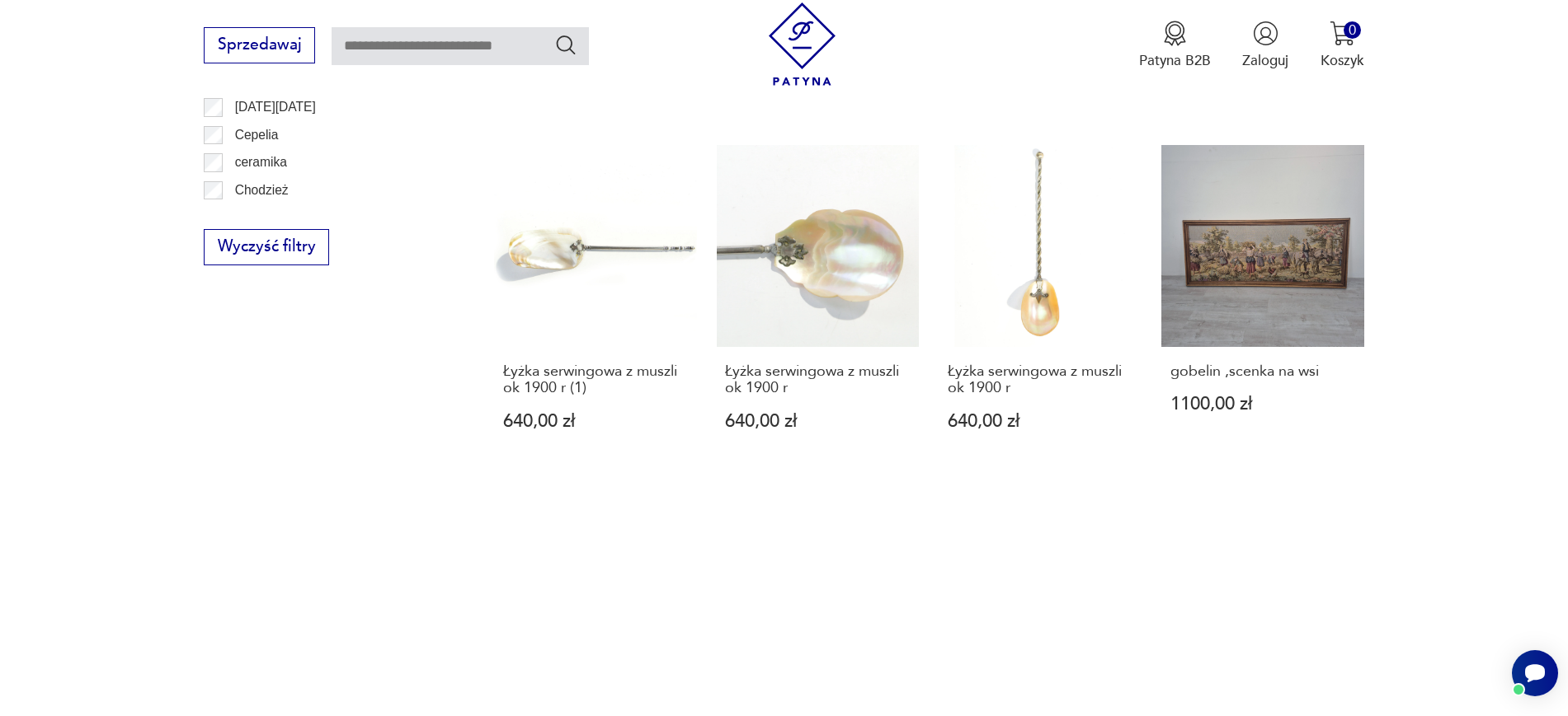
scroll to position [1227, 0]
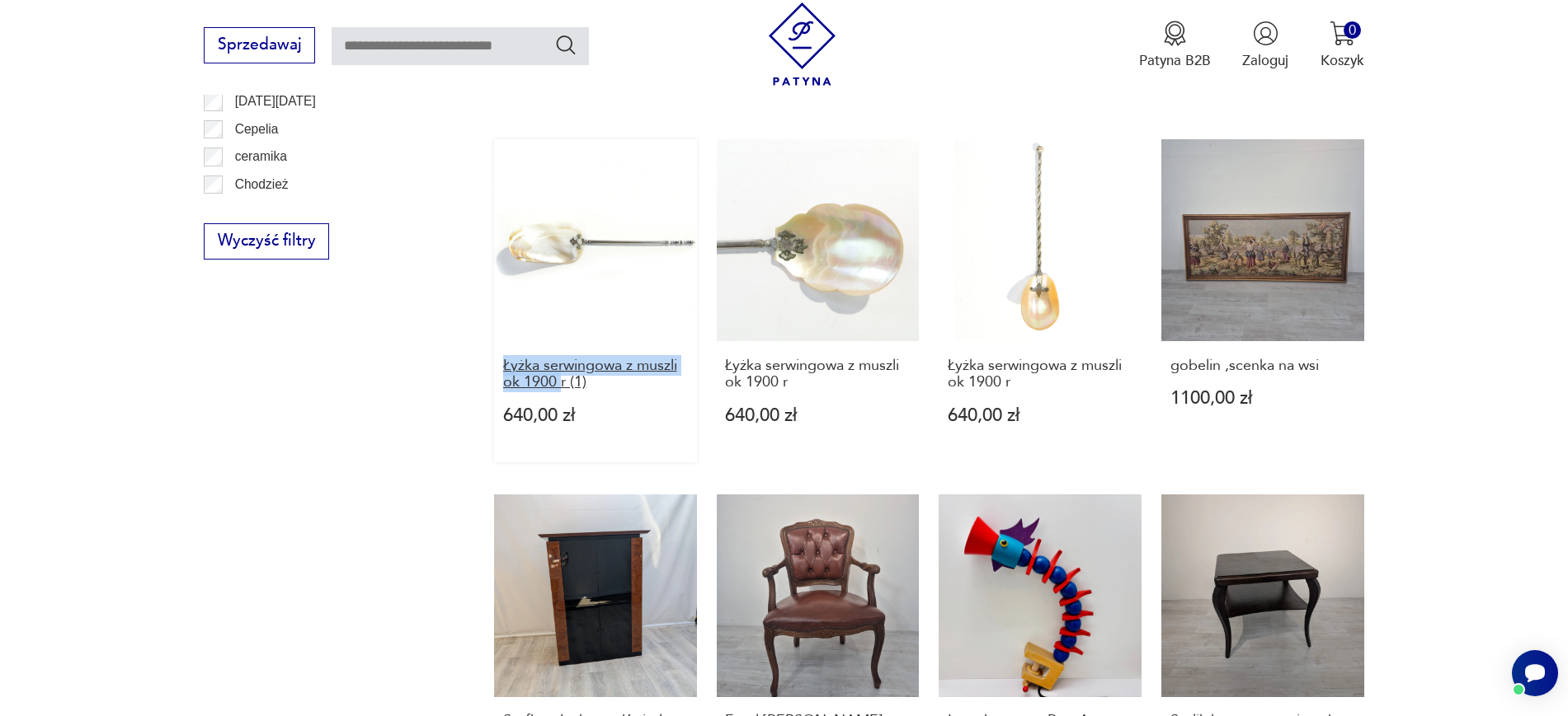
drag, startPoint x: 489, startPoint y: 290, endPoint x: 563, endPoint y: 313, distance: 77.5
click at [563, 313] on section "Filtruj produkty Cena MIN MAX OK Promocja Datowanie OK Kraj pochodzenia Nie zna…" at bounding box center [784, 175] width 1568 height 1752
drag, startPoint x: 1415, startPoint y: 308, endPoint x: 1164, endPoint y: 299, distance: 251.2
drag, startPoint x: 1164, startPoint y: 299, endPoint x: 1408, endPoint y: 288, distance: 244.2
click at [1413, 285] on section "Filtruj produkty Cena MIN MAX OK Promocja Datowanie OK Kraj pochodzenia Nie zna…" at bounding box center [784, 175] width 1568 height 1752
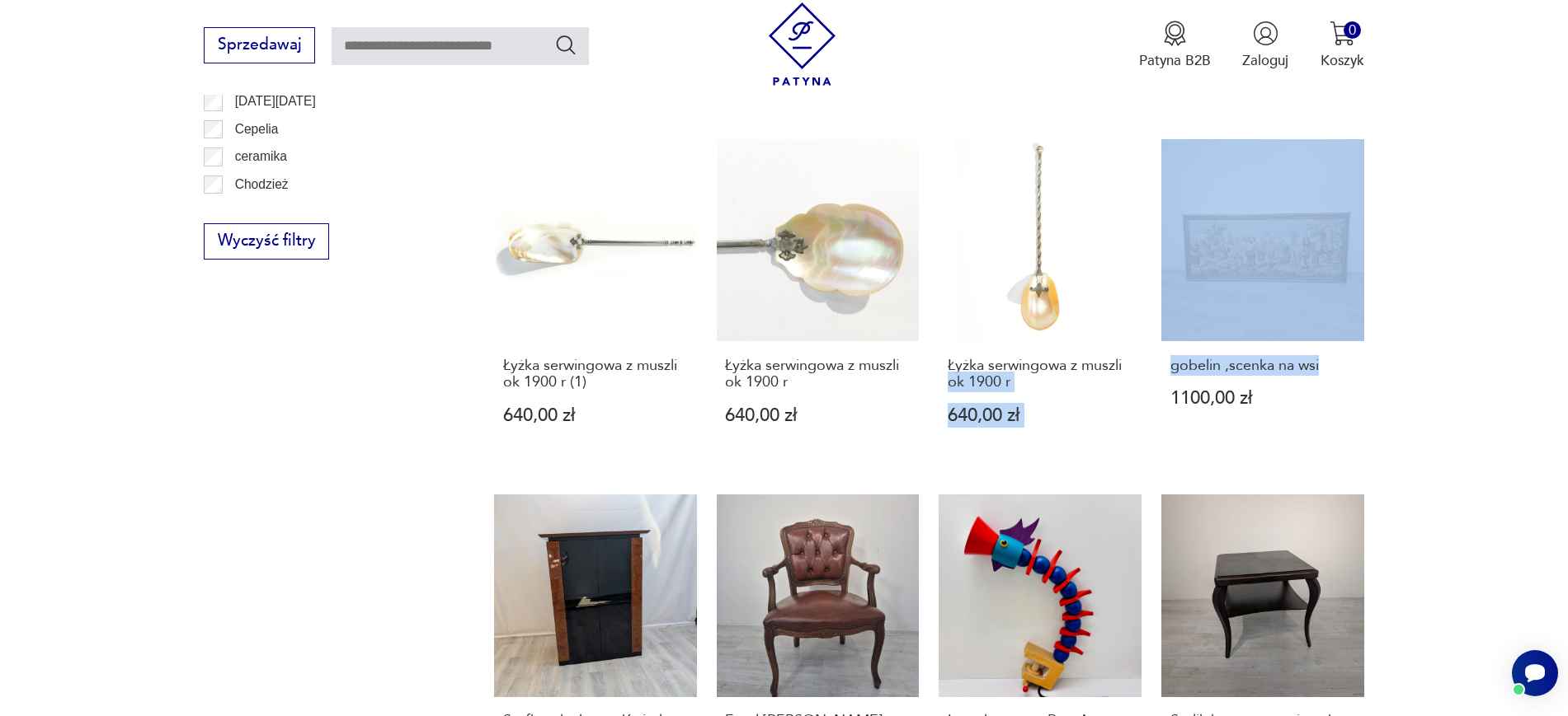
drag, startPoint x: 1404, startPoint y: 302, endPoint x: 1146, endPoint y: 301, distance: 258.0
click at [1146, 301] on section "Filtruj produkty Cena MIN MAX OK Promocja Datowanie OK Kraj pochodzenia Nie zna…" at bounding box center [784, 175] width 1568 height 1752
click at [1511, 295] on section "Filtruj produkty Cena MIN MAX OK Promocja Datowanie OK Kraj pochodzenia Nie zna…" at bounding box center [784, 175] width 1568 height 1752
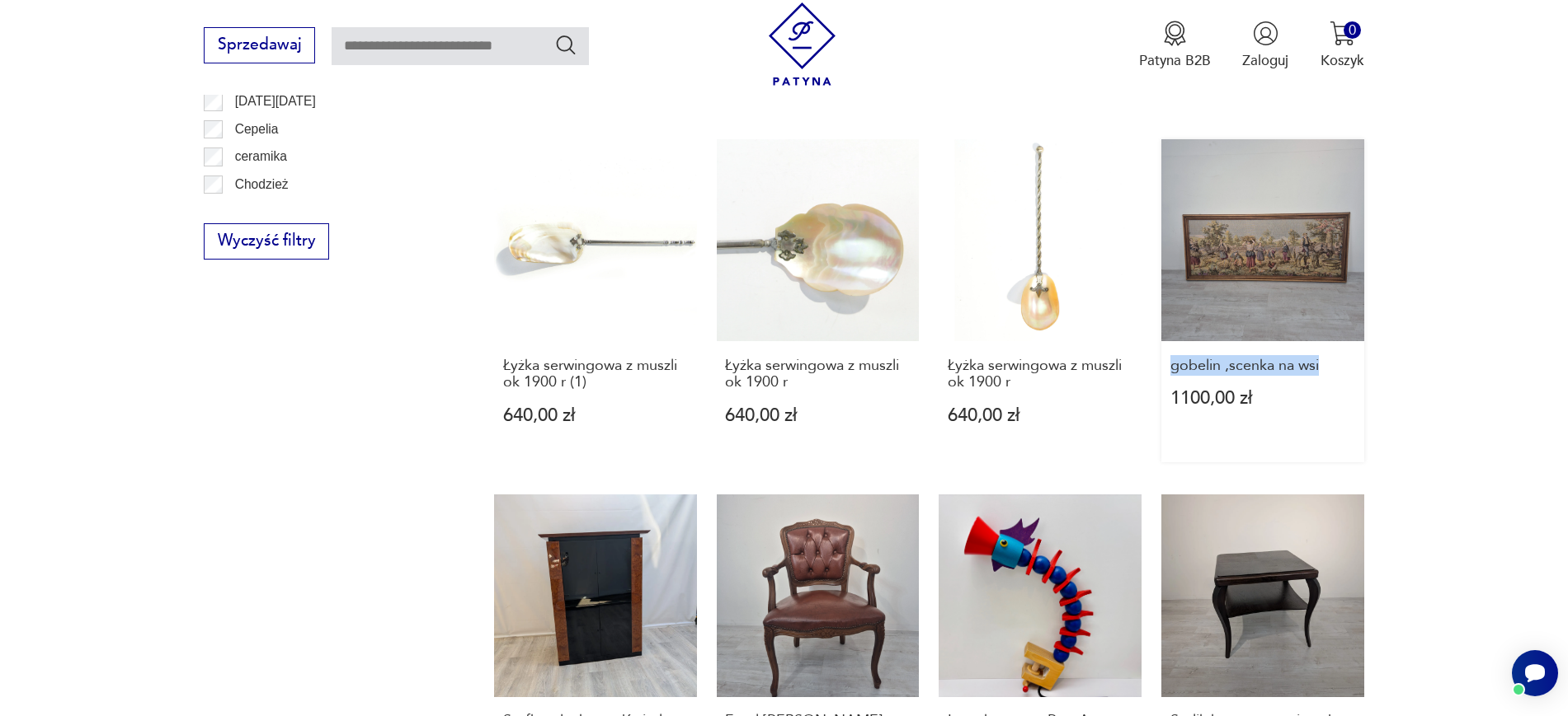
drag, startPoint x: 1433, startPoint y: 306, endPoint x: 1168, endPoint y: 292, distance: 265.4
click at [1168, 292] on section "Filtruj produkty Cena MIN MAX OK Promocja Datowanie OK Kraj pochodzenia Nie zna…" at bounding box center [784, 175] width 1568 height 1752
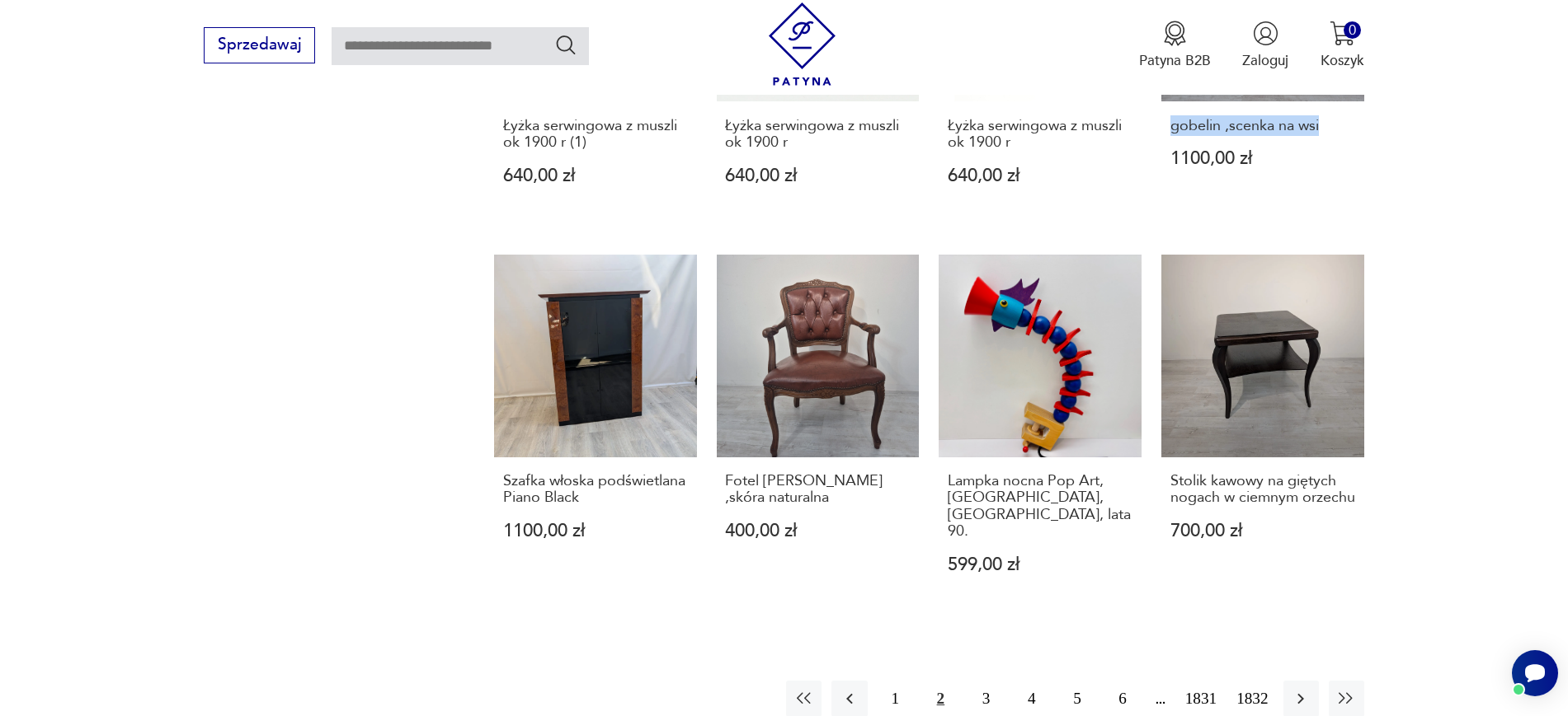
scroll to position [1475, 0]
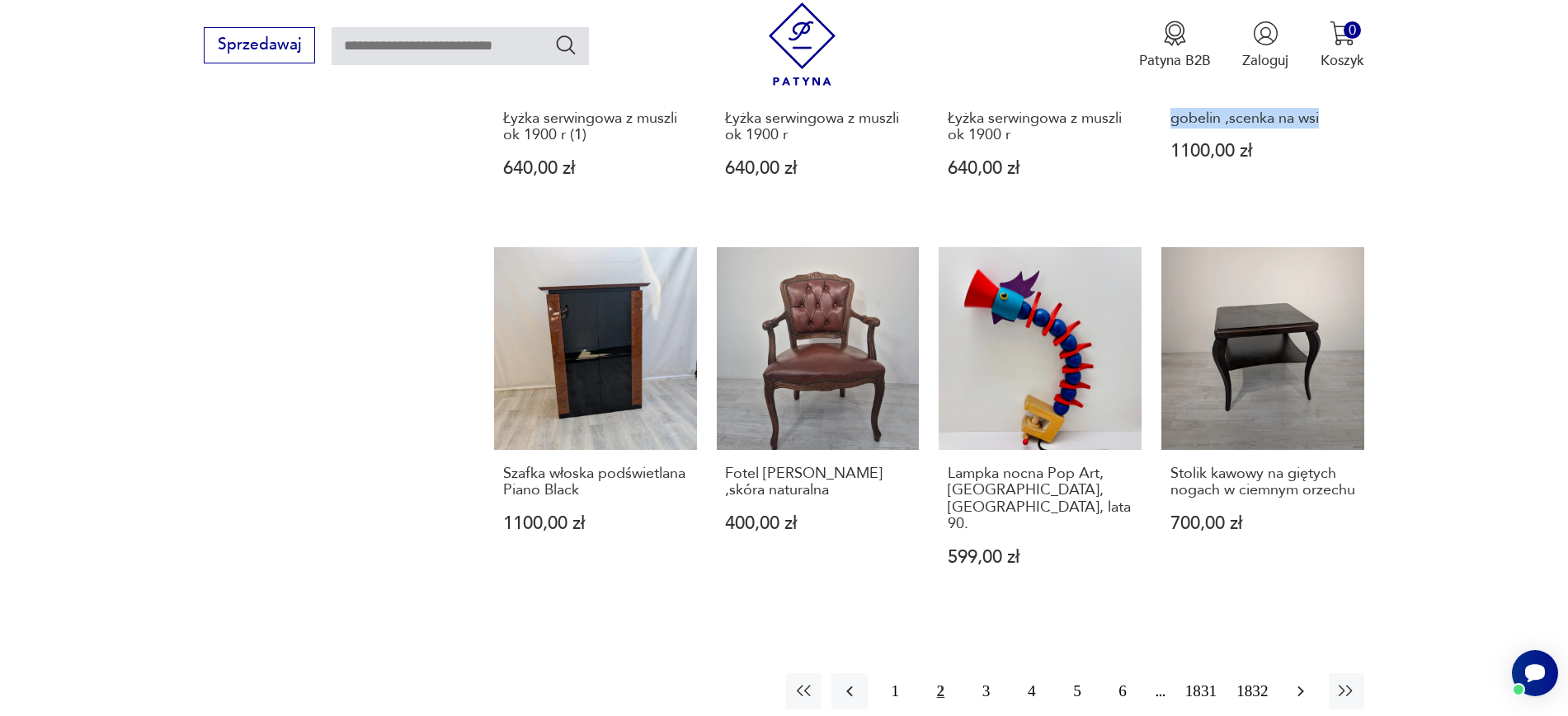
click at [1297, 682] on icon "button" at bounding box center [1300, 691] width 20 height 20
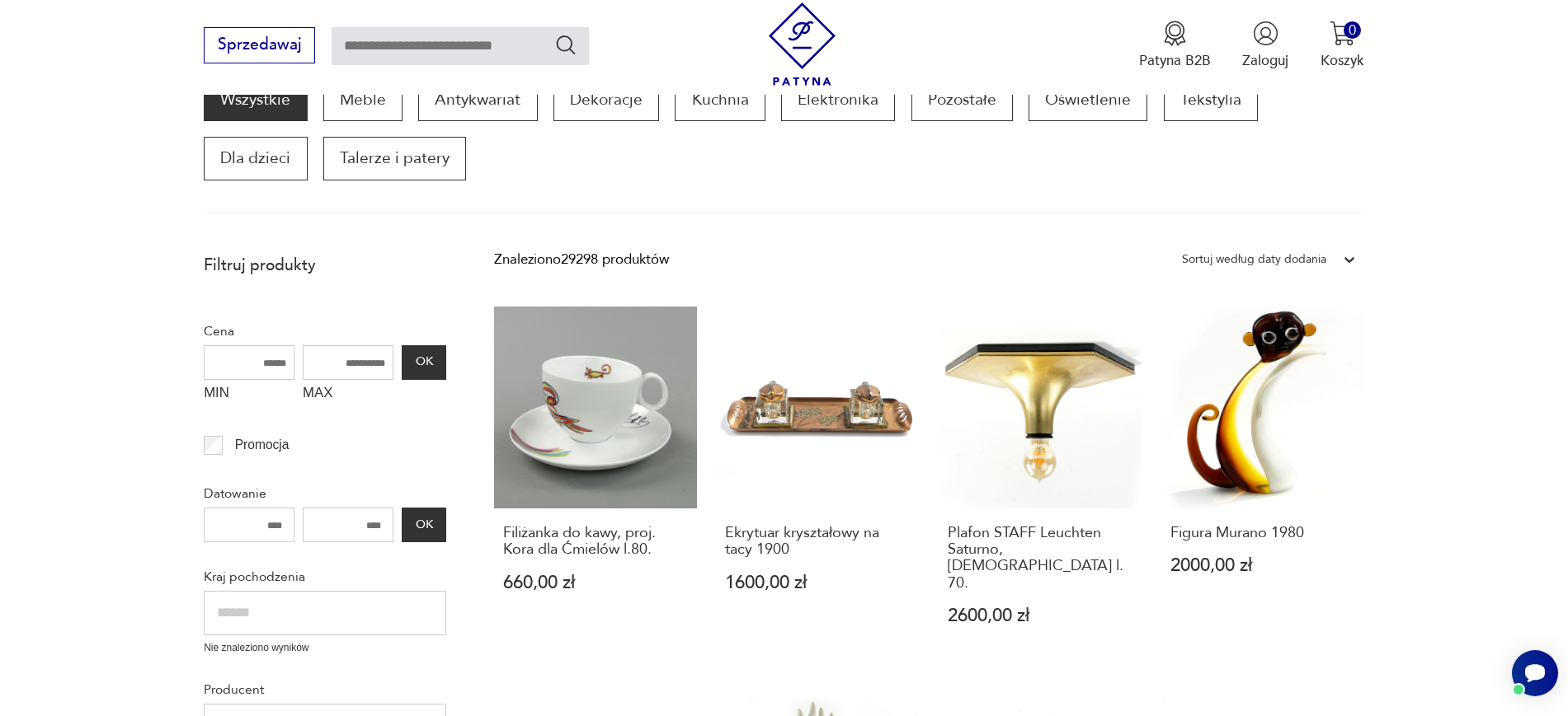
scroll to position [279, 0]
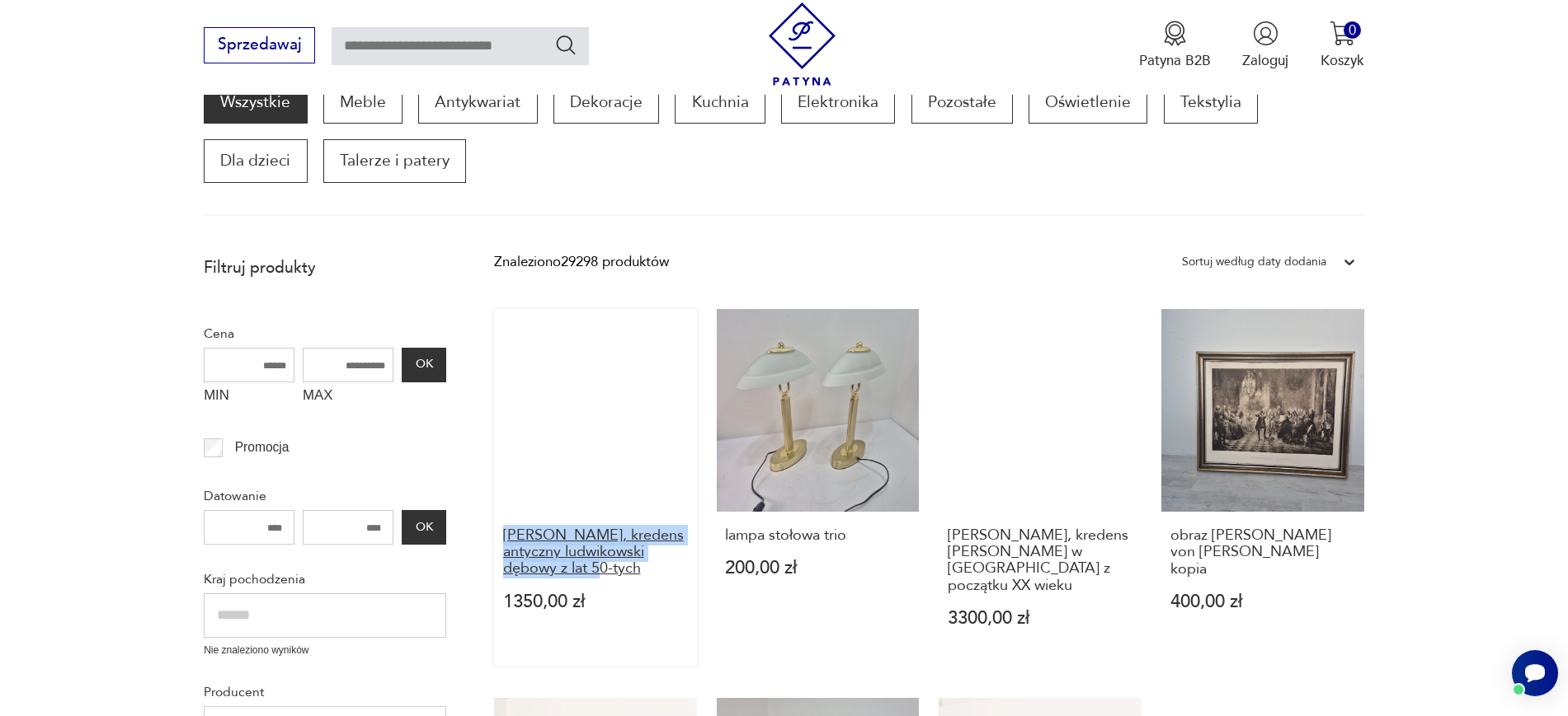
drag, startPoint x: 490, startPoint y: 526, endPoint x: 564, endPoint y: 569, distance: 85.6
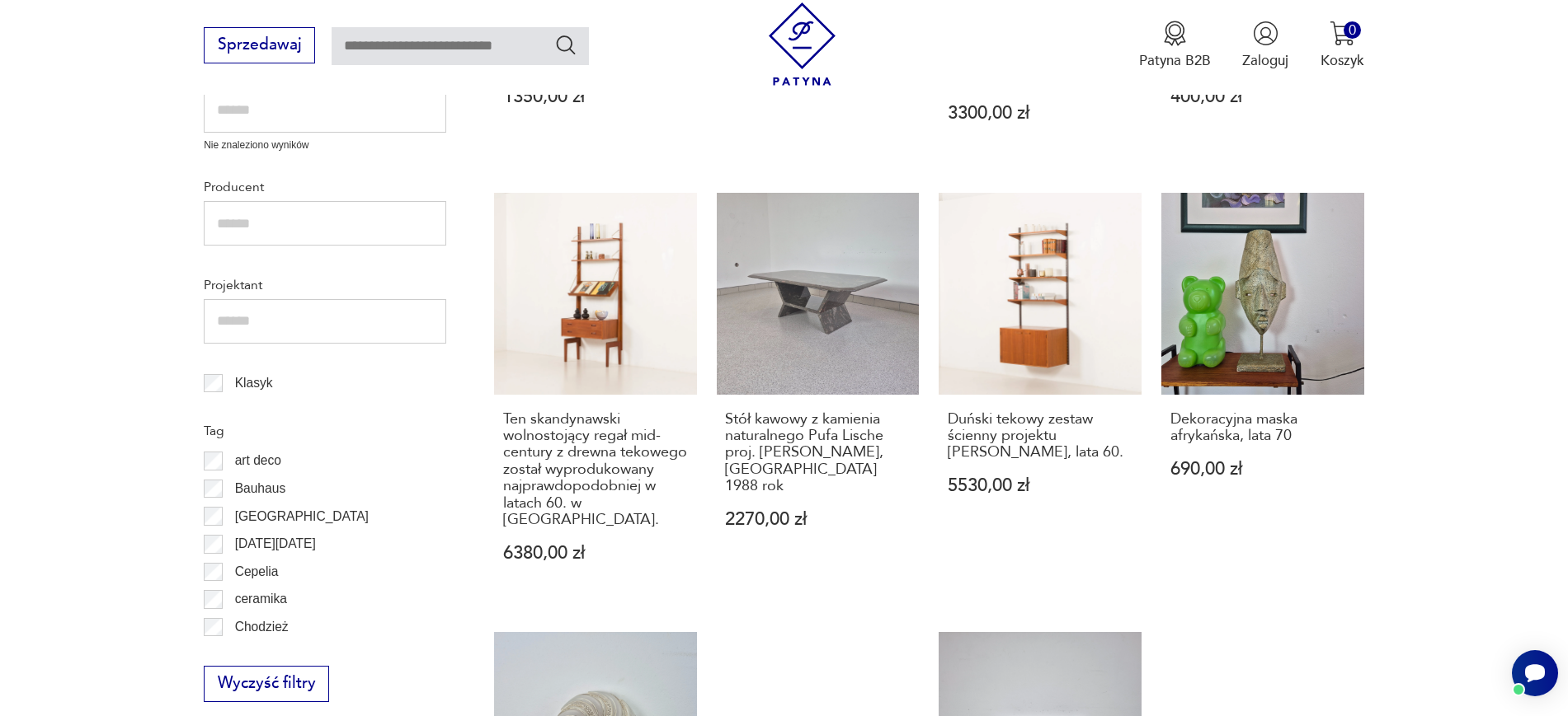
scroll to position [828, 0]
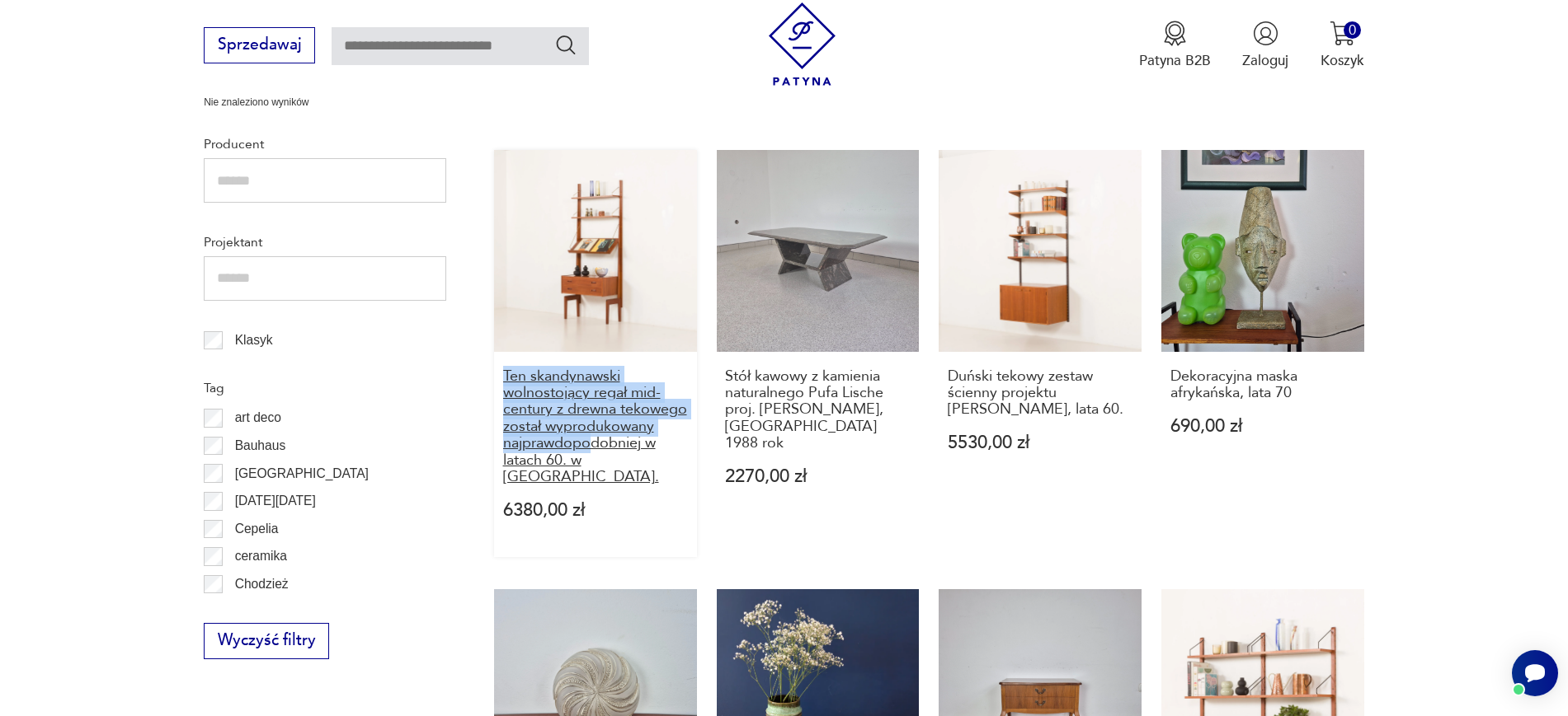
drag, startPoint x: 486, startPoint y: 364, endPoint x: 600, endPoint y: 429, distance: 131.2
click at [600, 429] on section "Filtruj produkty Cena MIN MAX OK Promocja Datowanie OK Kraj pochodzenia Nie zna…" at bounding box center [784, 625] width 1568 height 1853
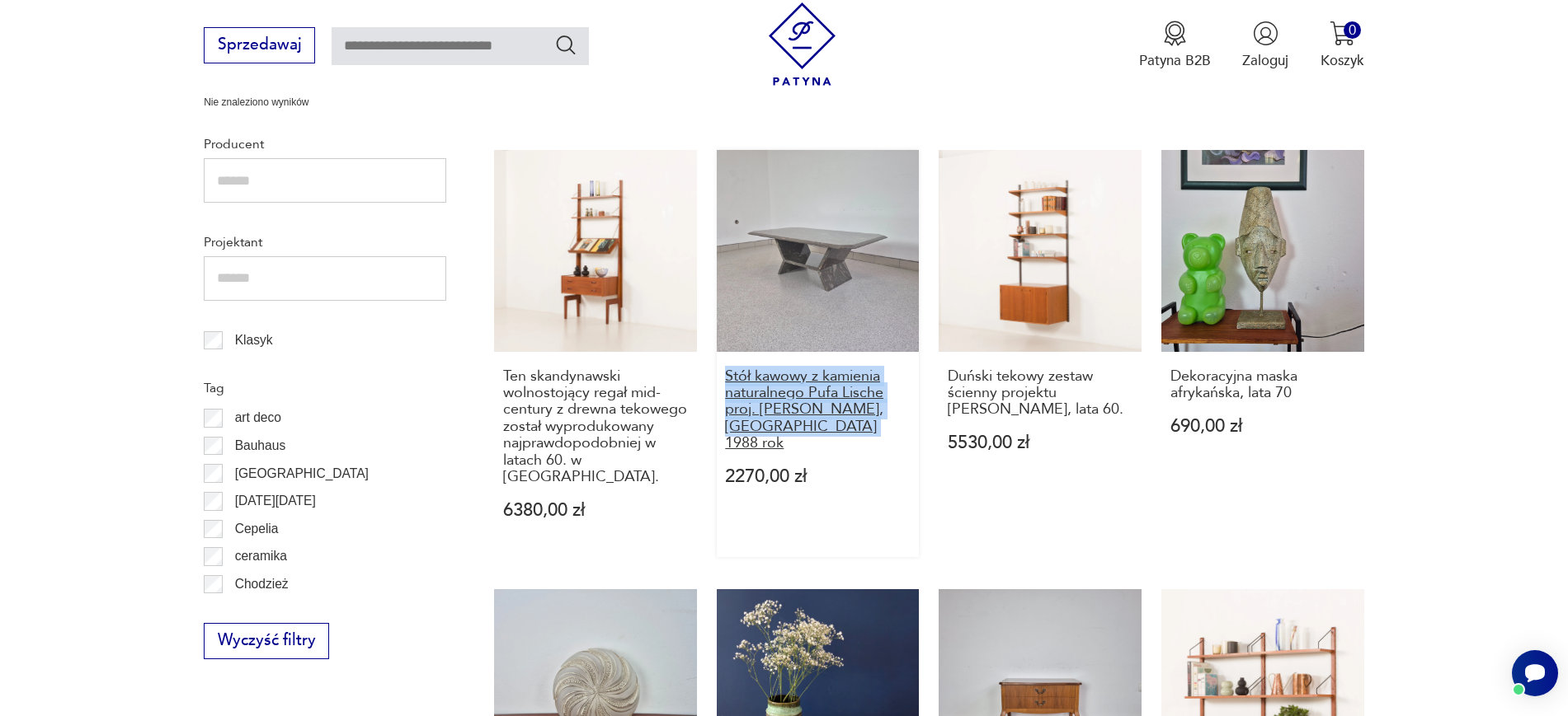
drag, startPoint x: 708, startPoint y: 351, endPoint x: 857, endPoint y: 411, distance: 160.6
click at [857, 411] on div "Witryna, kredens antyczny ludwikowski dębowy z lat 50-tych 1350,00 zł lampa sto…" at bounding box center [928, 557] width 870 height 1592
drag, startPoint x: 933, startPoint y: 356, endPoint x: 1117, endPoint y: 393, distance: 187.7
click at [1117, 393] on div "Witryna, kredens antyczny ludwikowski dębowy z lat 50-tych 1350,00 zł lampa sto…" at bounding box center [928, 557] width 870 height 1592
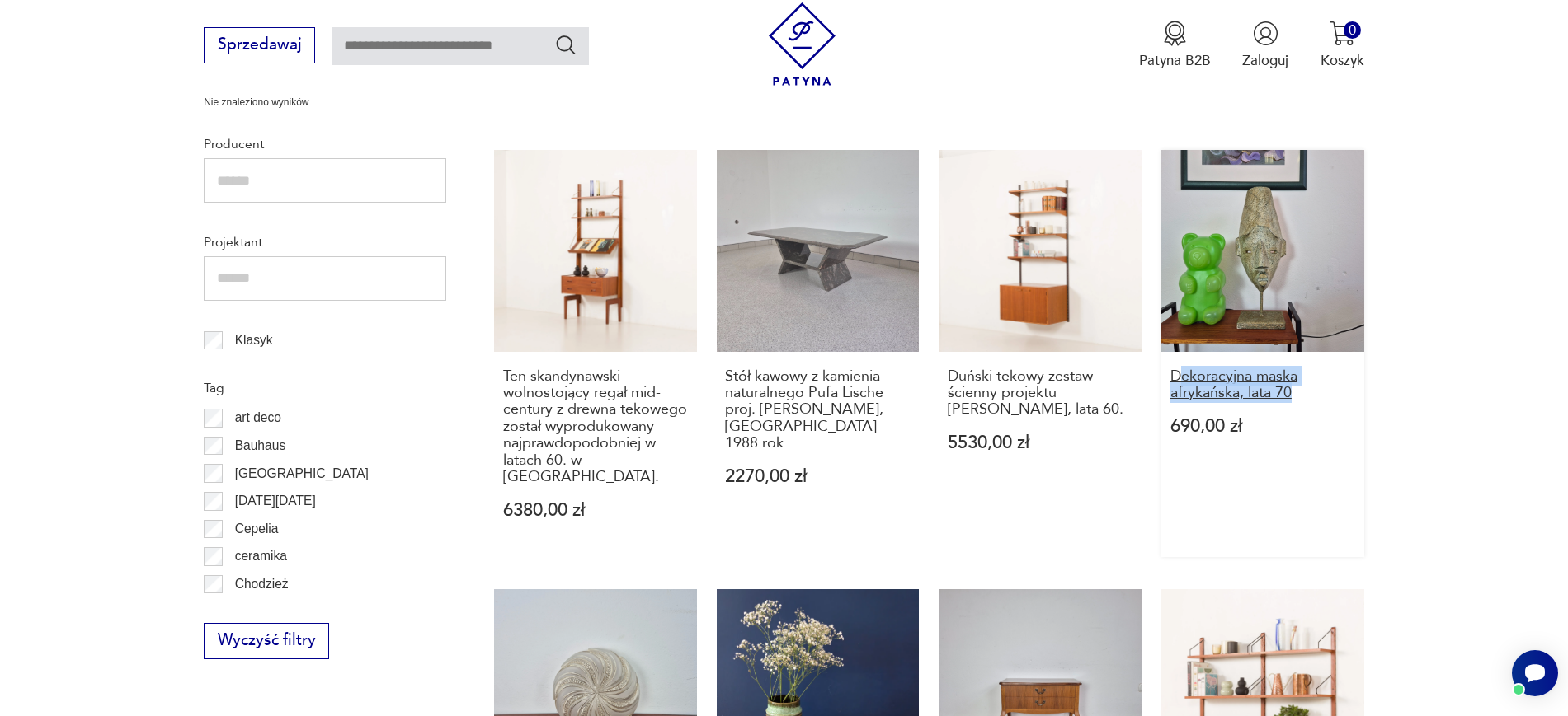
drag, startPoint x: 1419, startPoint y: 379, endPoint x: 1176, endPoint y: 353, distance: 244.4
click at [1176, 353] on section "Filtruj produkty Cena MIN MAX OK Promocja Datowanie OK Kraj pochodzenia Nie zna…" at bounding box center [784, 625] width 1568 height 1853
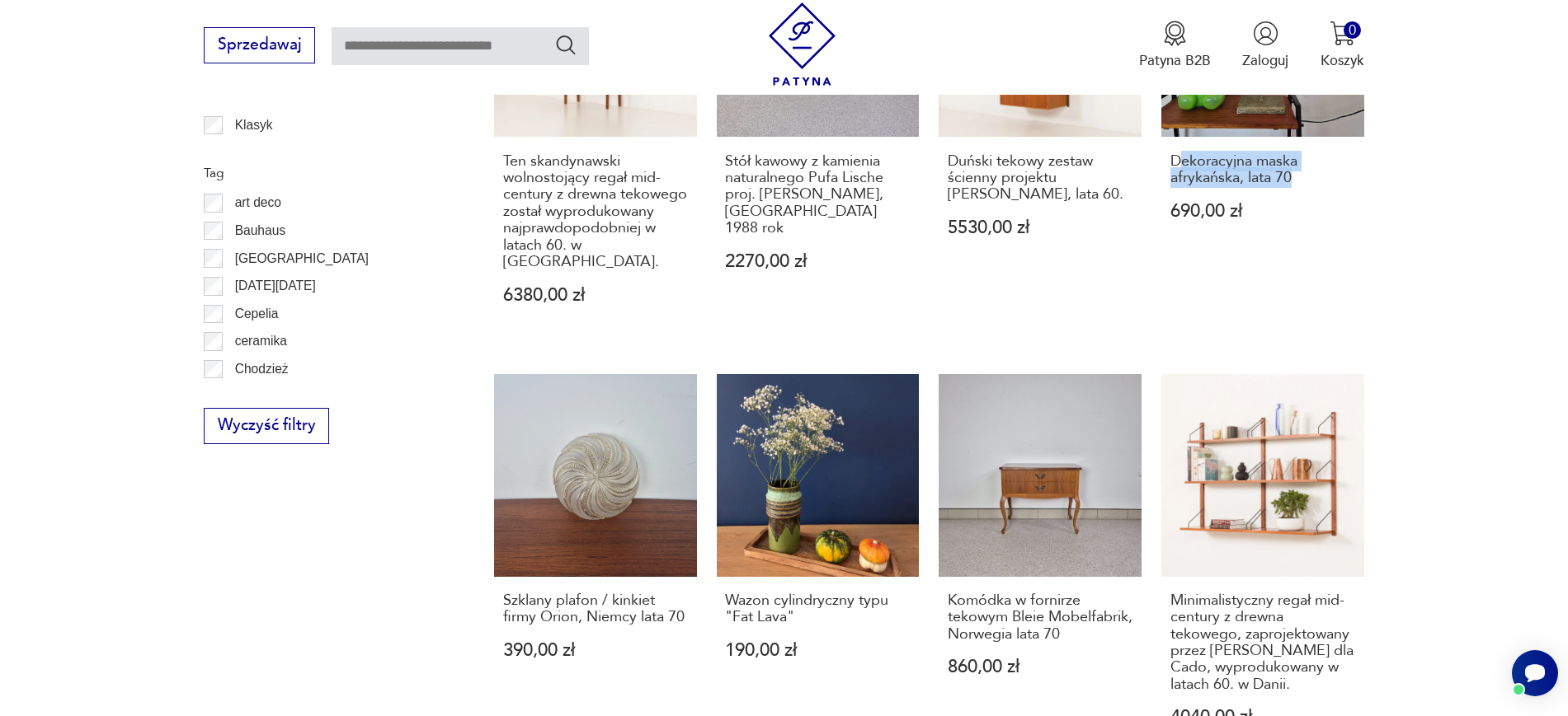
scroll to position [1446, 0]
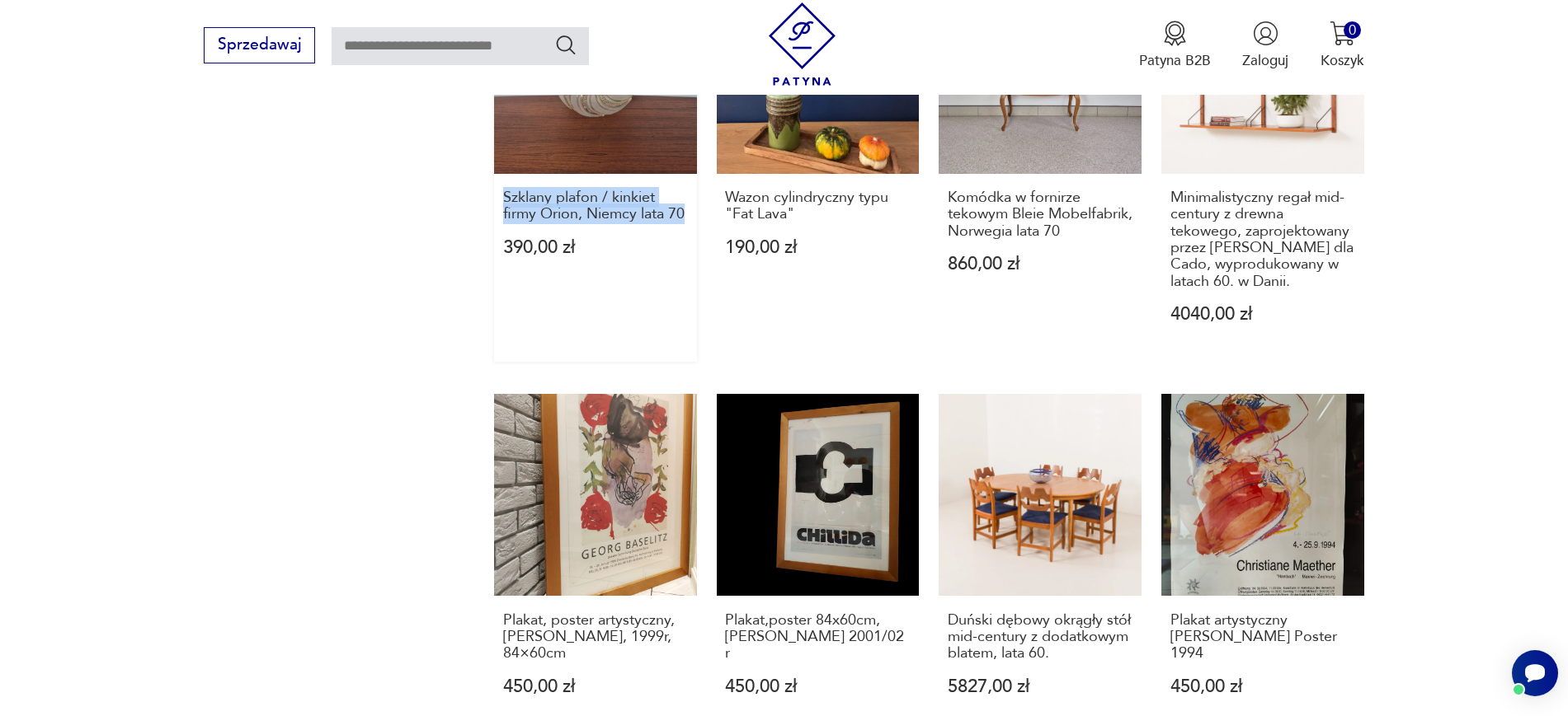
drag, startPoint x: 487, startPoint y: 154, endPoint x: 694, endPoint y: 180, distance: 208.6
click at [694, 180] on section "Filtruj produkty Cena MIN MAX OK Promocja Datowanie OK Kraj pochodzenia Nie zna…" at bounding box center [784, 7] width 1568 height 1853
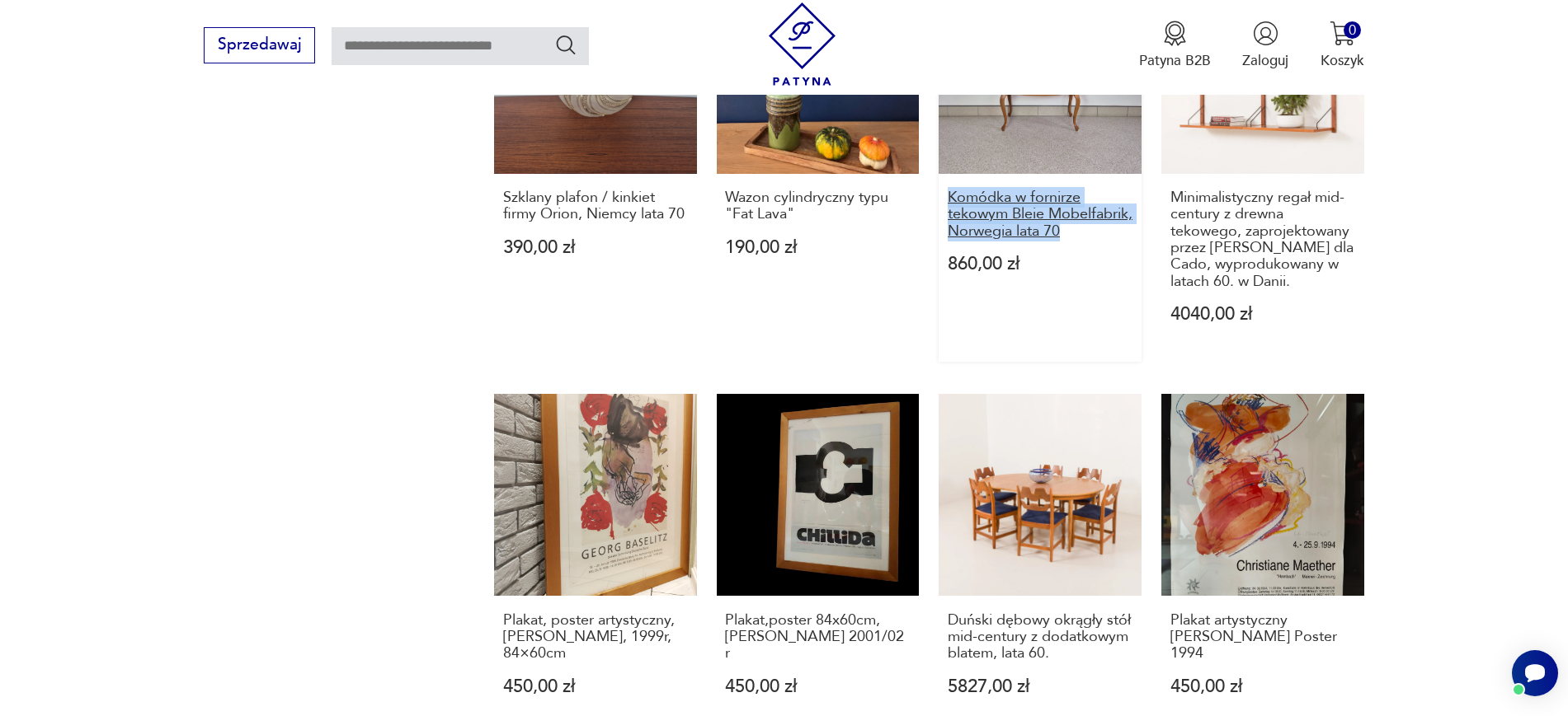
drag, startPoint x: 932, startPoint y: 166, endPoint x: 989, endPoint y: 221, distance: 79.2
drag, startPoint x: 1397, startPoint y: 255, endPoint x: 1184, endPoint y: 176, distance: 227.2
click at [1184, 176] on section "Filtruj produkty Cena MIN MAX OK Promocja Datowanie OK Kraj pochodzenia Nie zna…" at bounding box center [784, 7] width 1568 height 1853
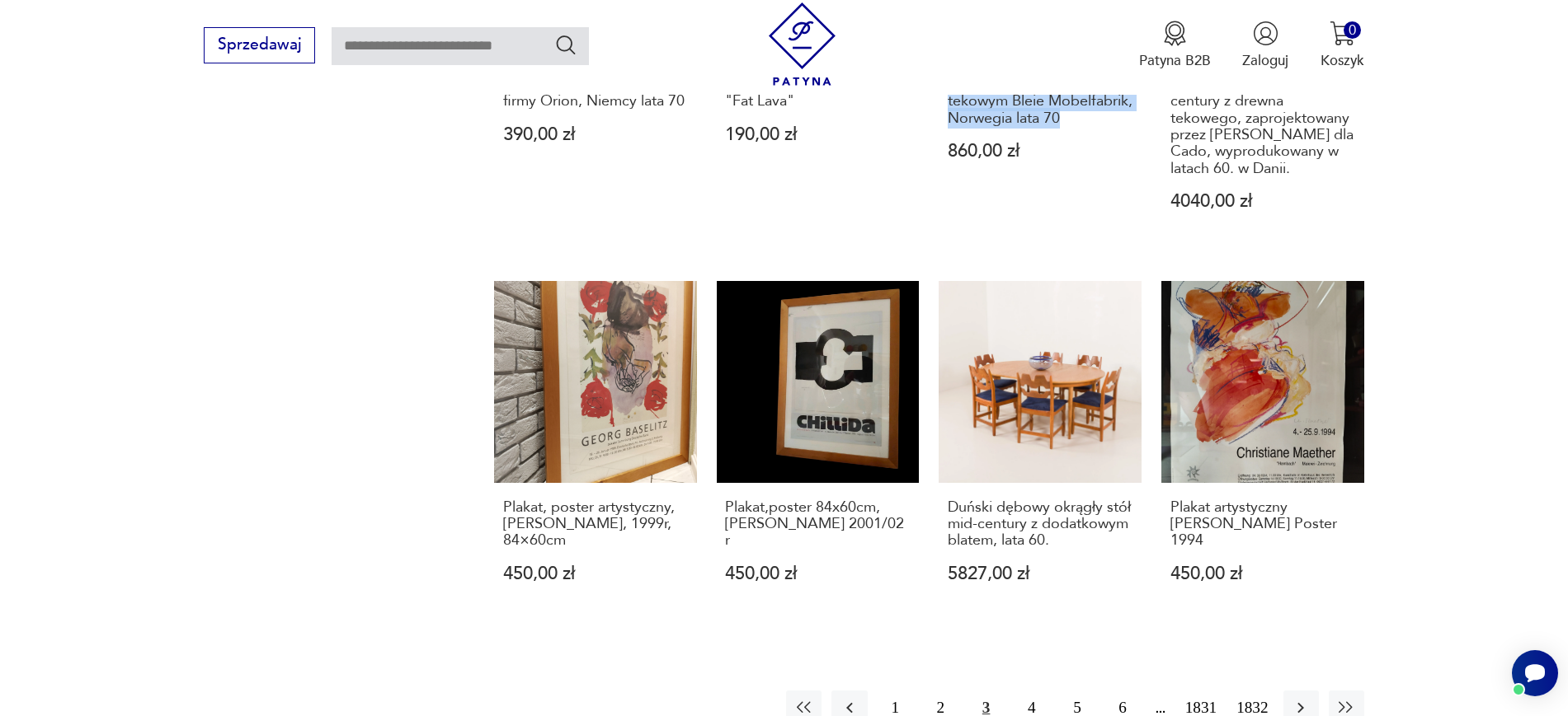
scroll to position [1652, 0]
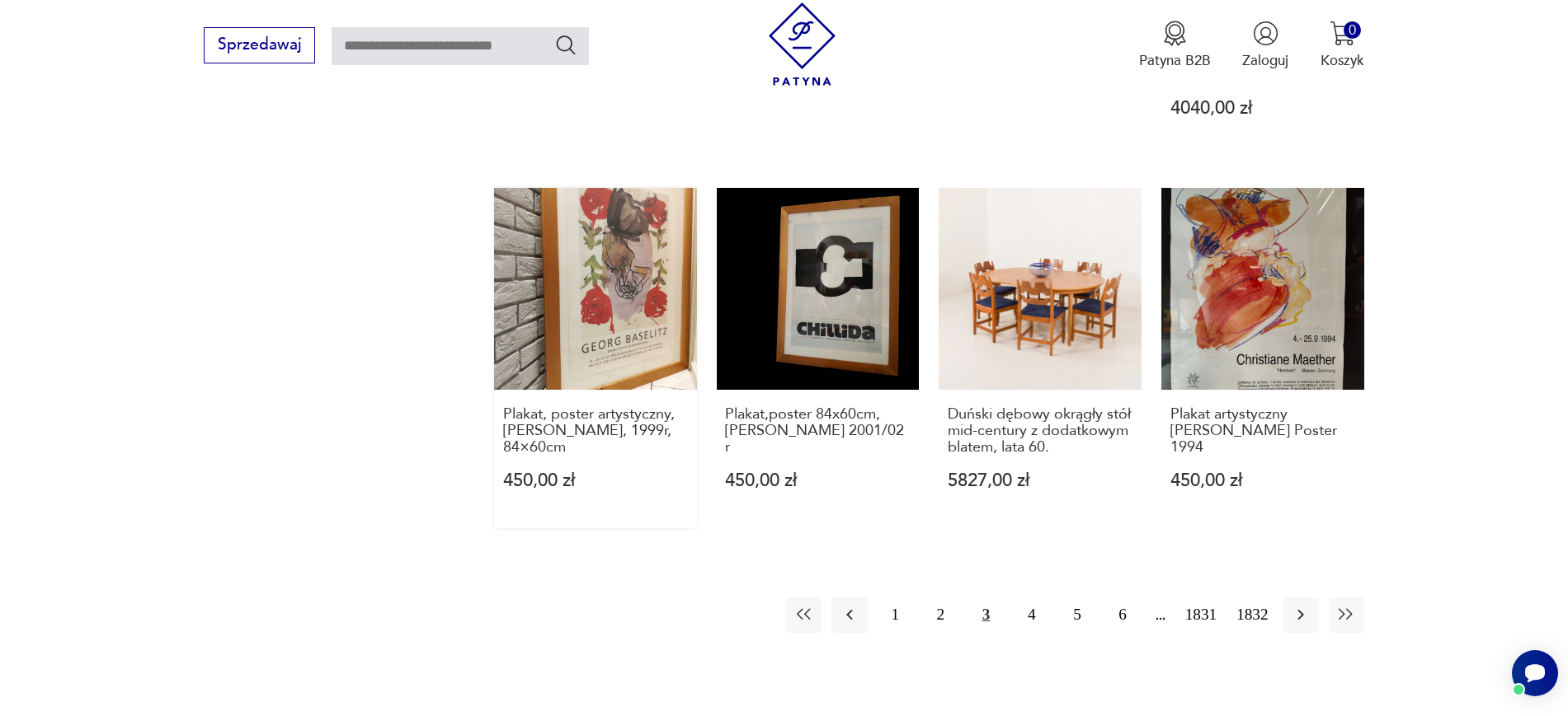
drag, startPoint x: 464, startPoint y: 385, endPoint x: 575, endPoint y: 429, distance: 119.4
click at [1289, 598] on button "button" at bounding box center [1300, 615] width 35 height 35
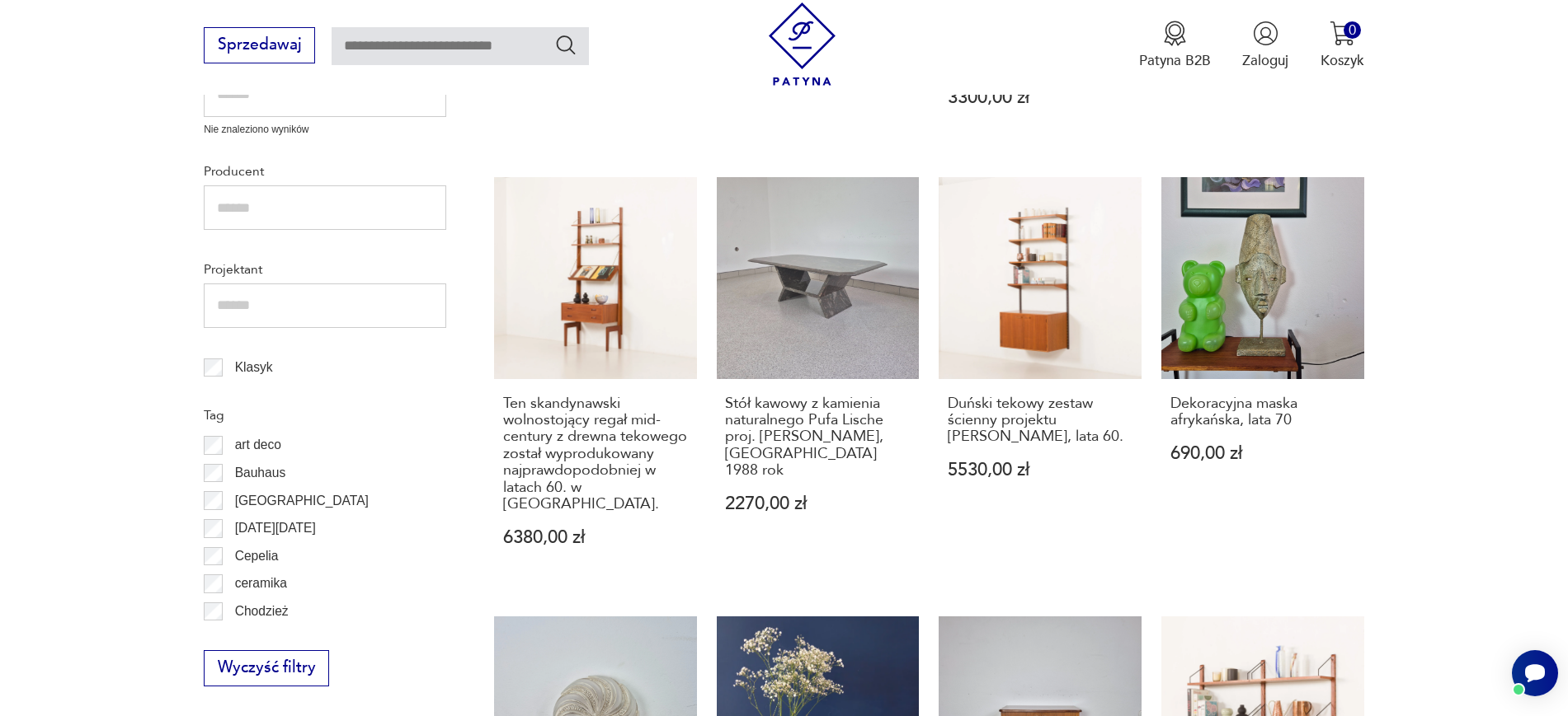
click at [1302, 587] on div "Witryna, kredens antyczny ludwikowski dębowy z lat 50-tych 1350,00 zł lampa sto…" at bounding box center [928, 583] width 870 height 1592
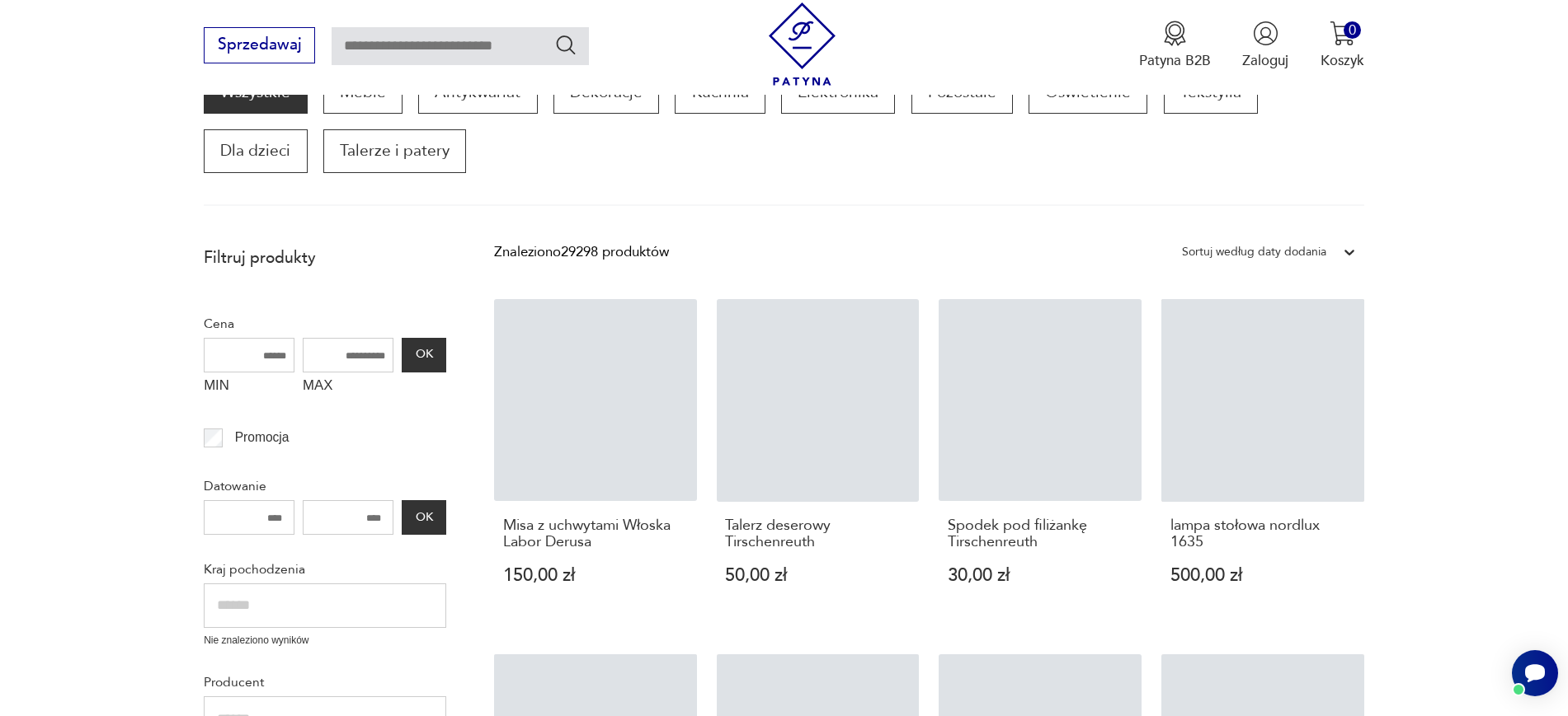
scroll to position [279, 0]
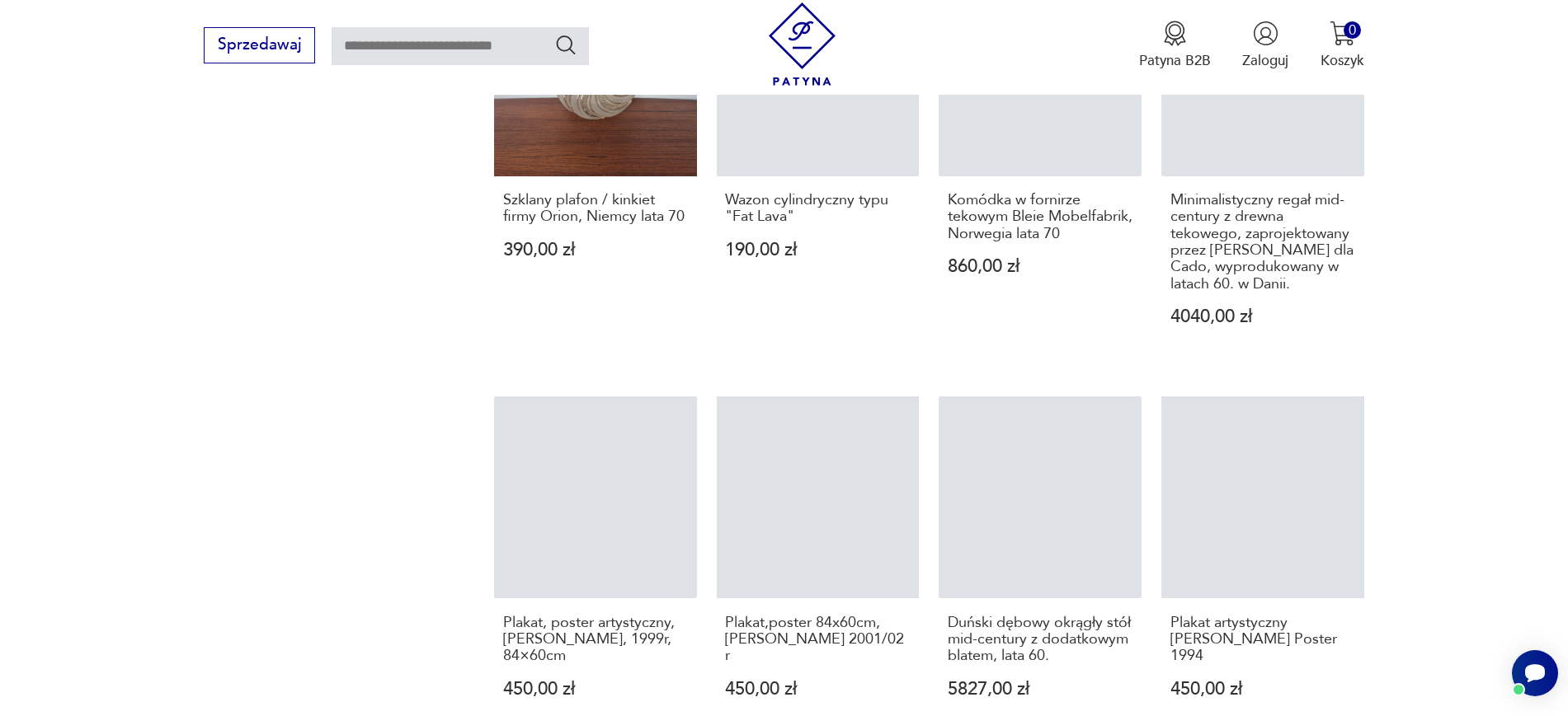
scroll to position [1652, 0]
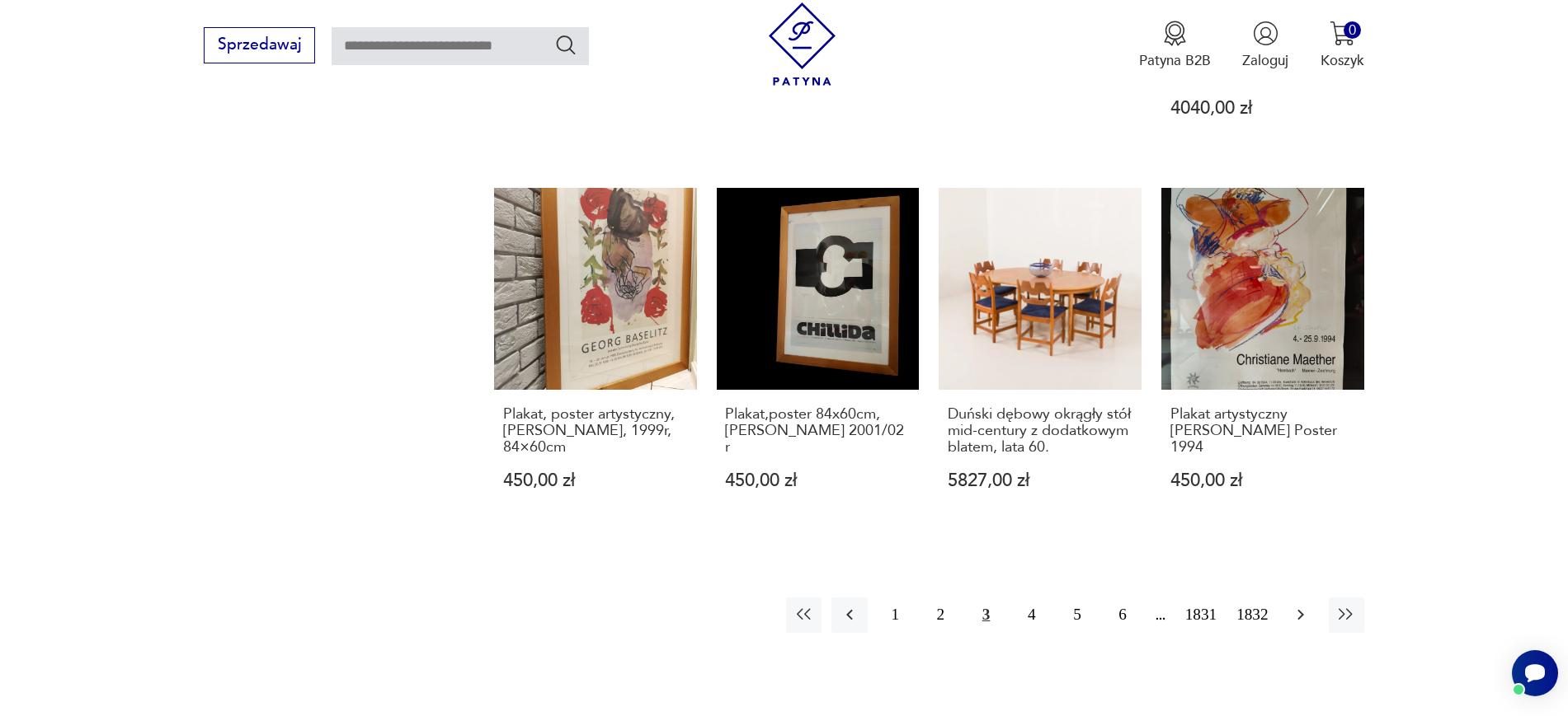
click at [1313, 598] on button "button" at bounding box center [1300, 615] width 35 height 35
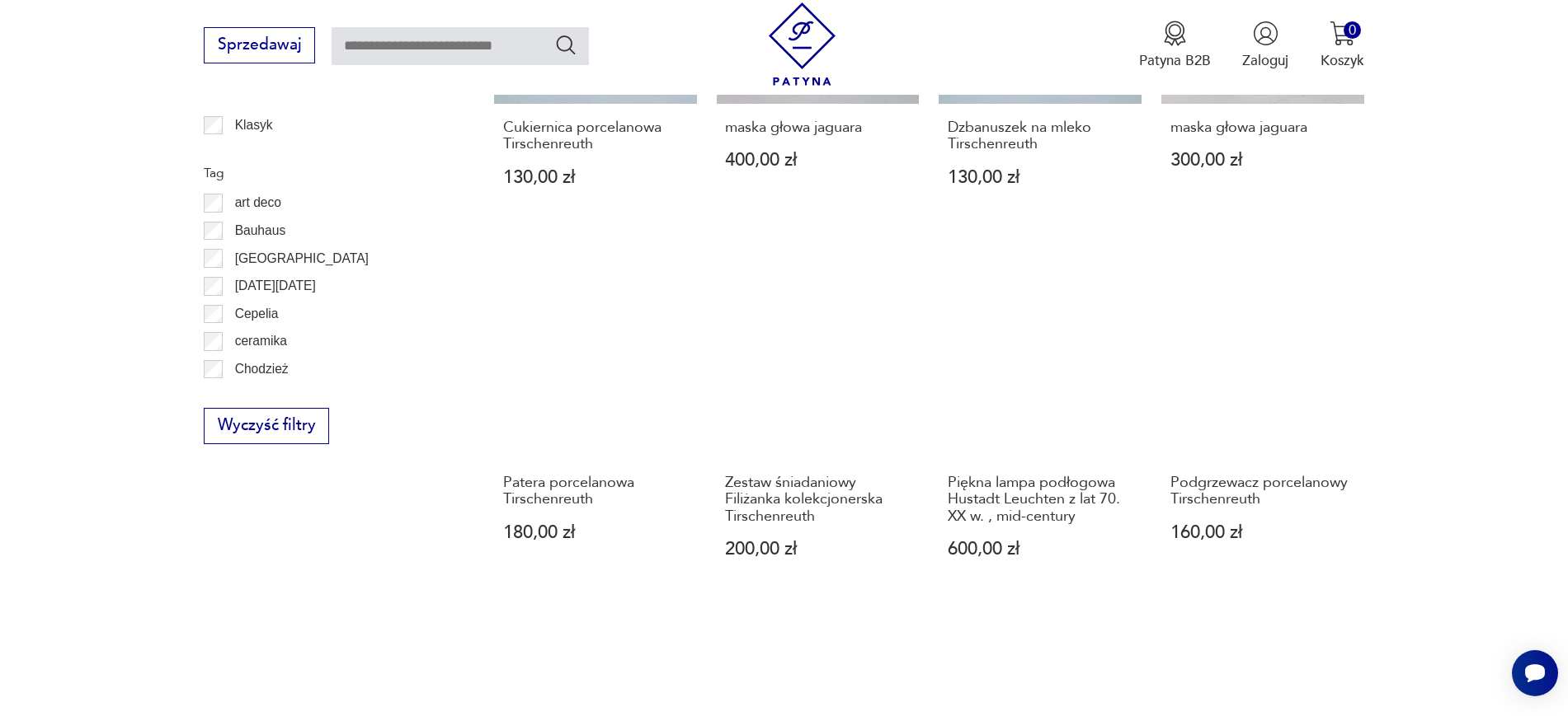
scroll to position [1101, 0]
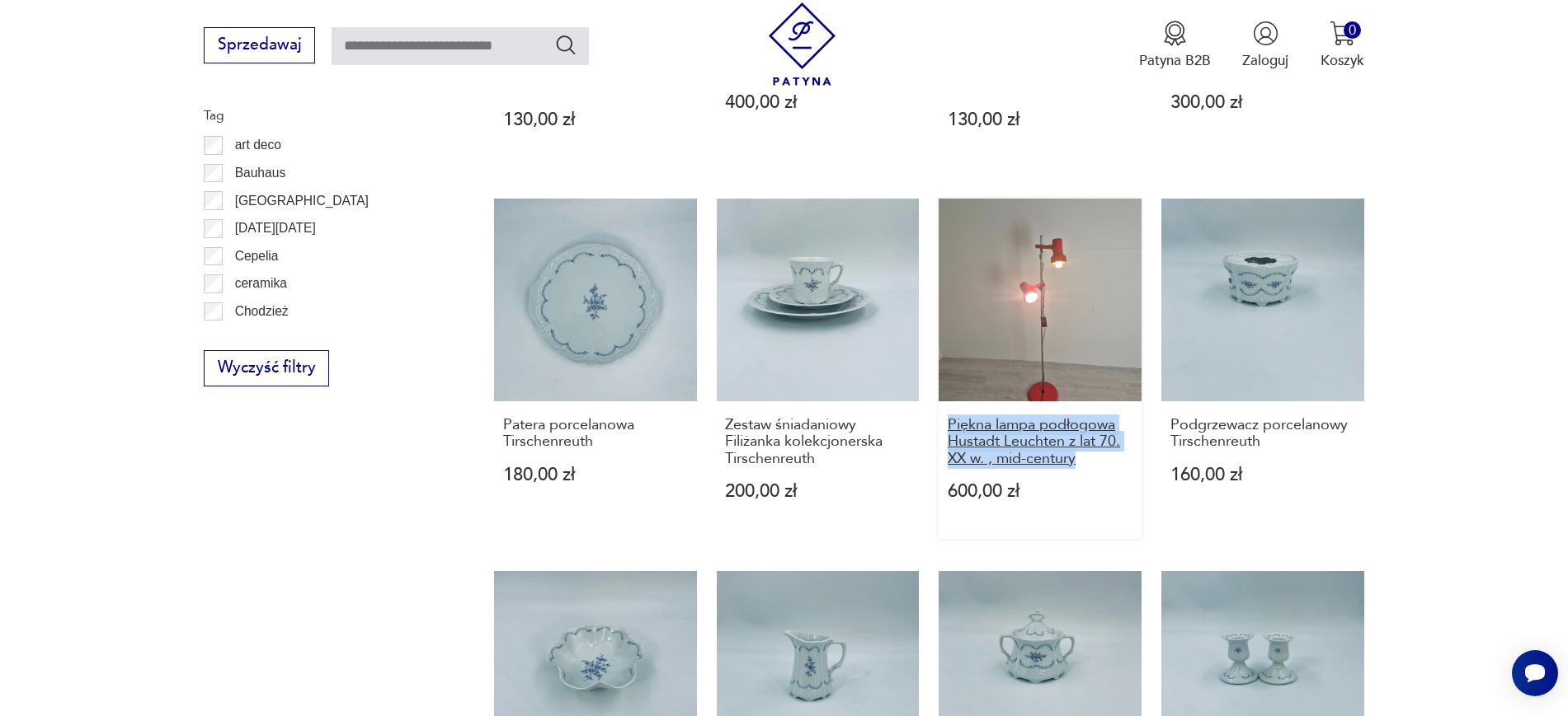
drag, startPoint x: 931, startPoint y: 423, endPoint x: 1111, endPoint y: 466, distance: 185.1
click at [1111, 466] on div "Misa z uchwytami Włoska Labor Derusa 150,00 zł Talerz deserowy Tirschenreuth 50…" at bounding box center [928, 191] width 870 height 1407
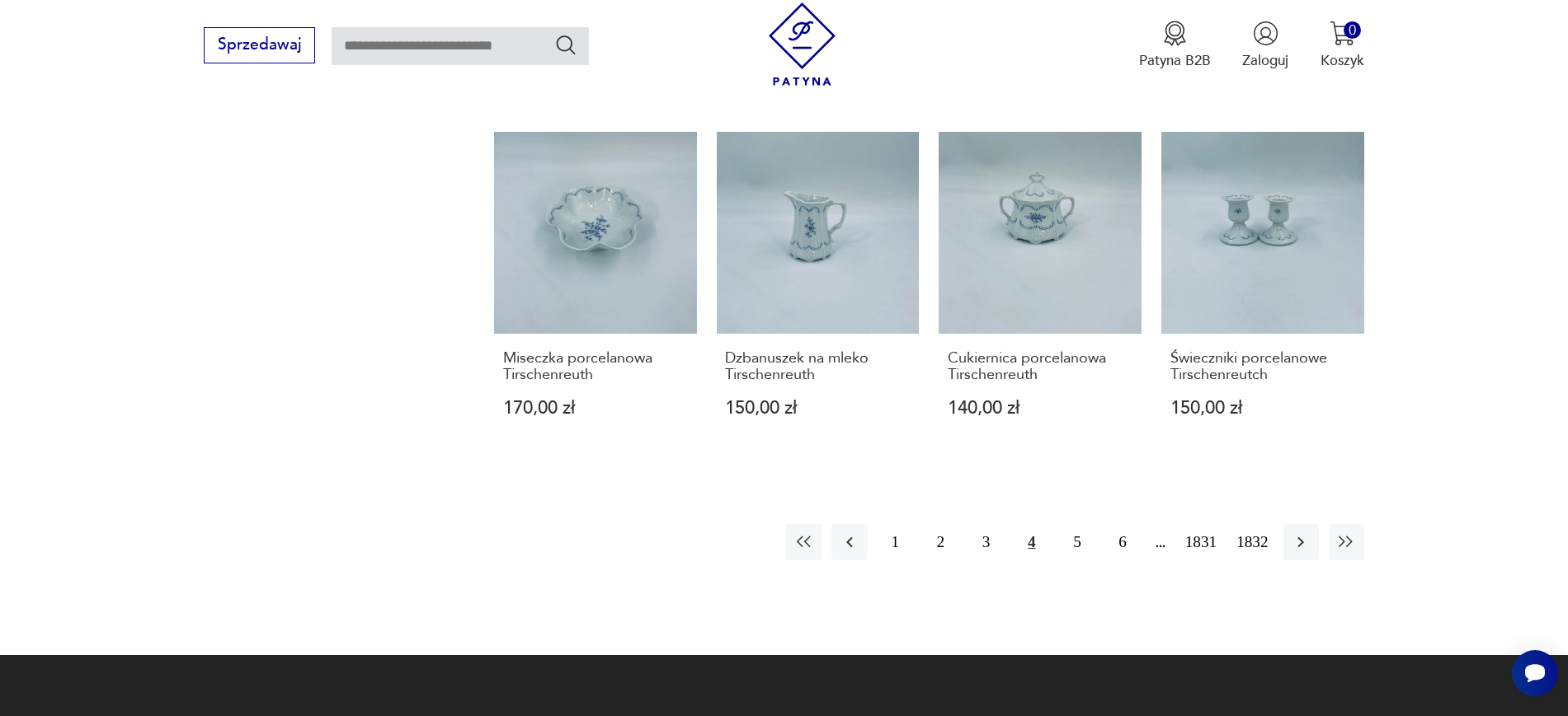
scroll to position [1597, 0]
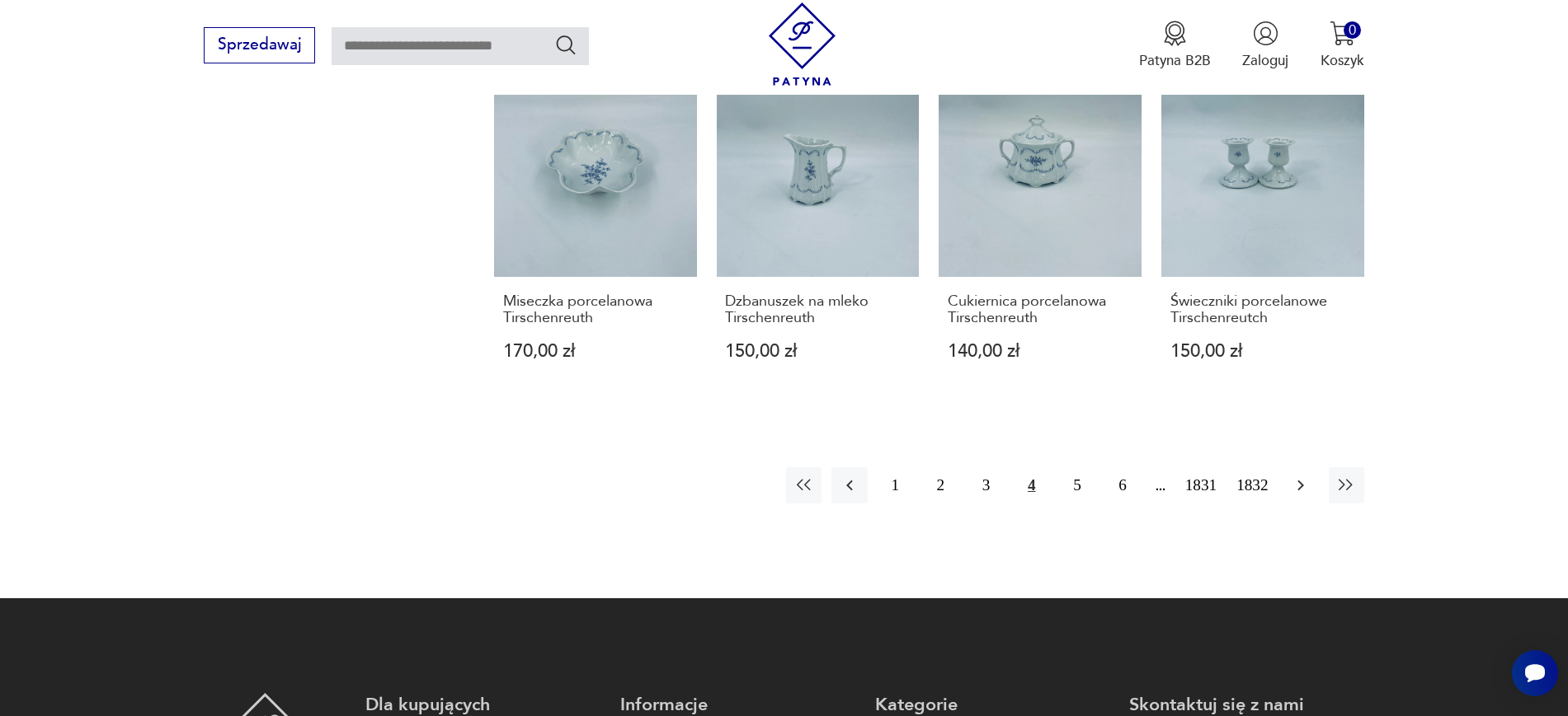
click at [1290, 485] on icon "button" at bounding box center [1300, 485] width 20 height 20
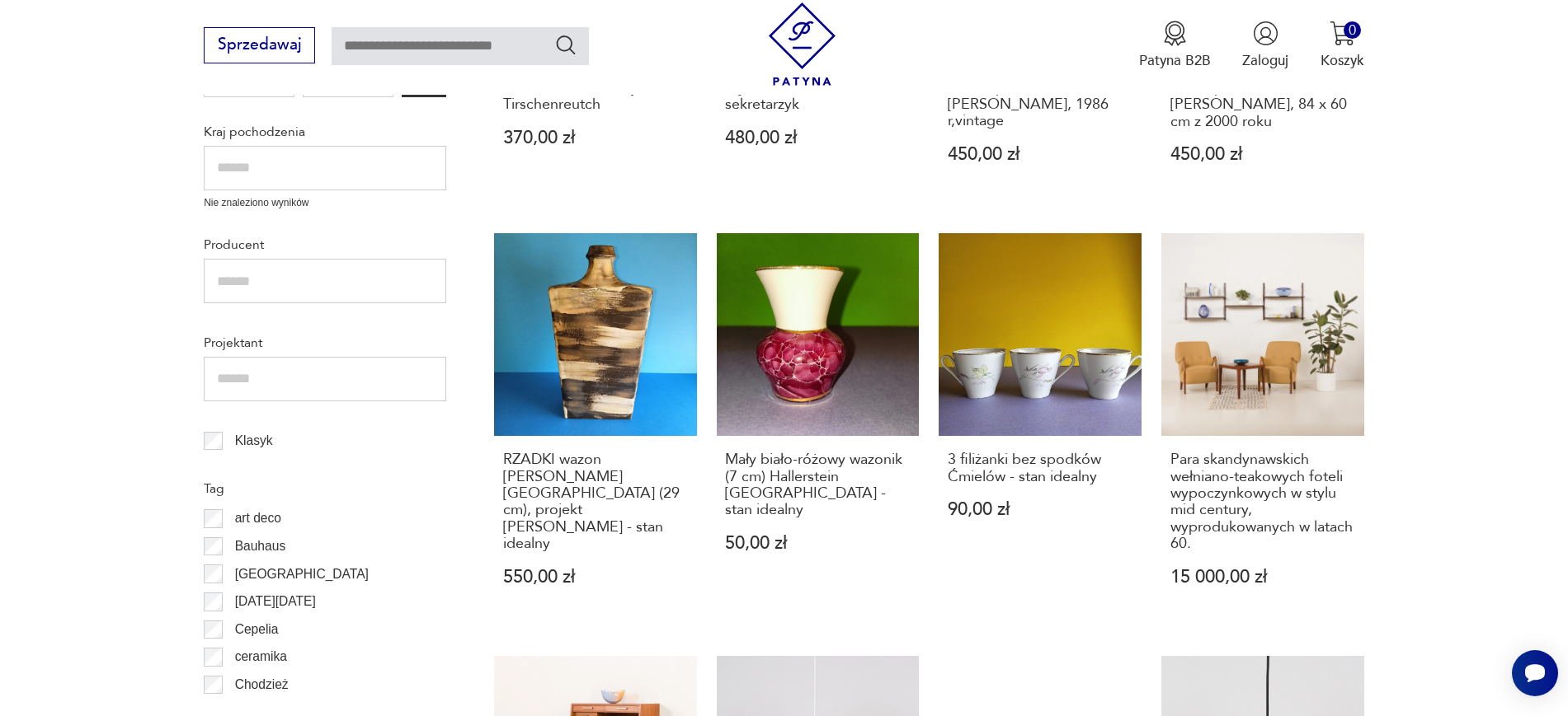
scroll to position [738, 0]
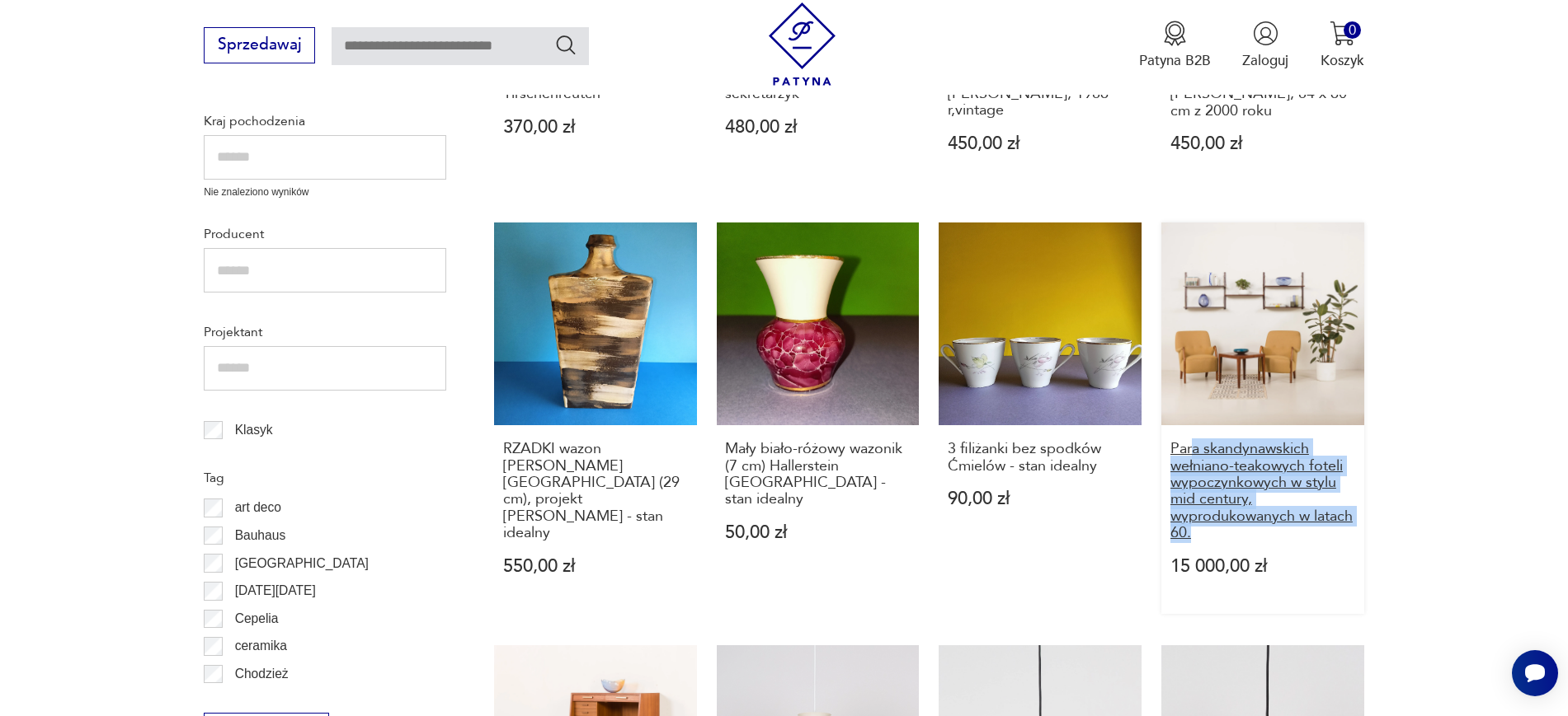
drag, startPoint x: 1415, startPoint y: 538, endPoint x: 1192, endPoint y: 457, distance: 237.3
click at [1192, 457] on section "Filtruj produkty Cena MIN MAX OK Promocja Datowanie OK Kraj pochodzenia Nie zna…" at bounding box center [784, 681] width 1568 height 1785
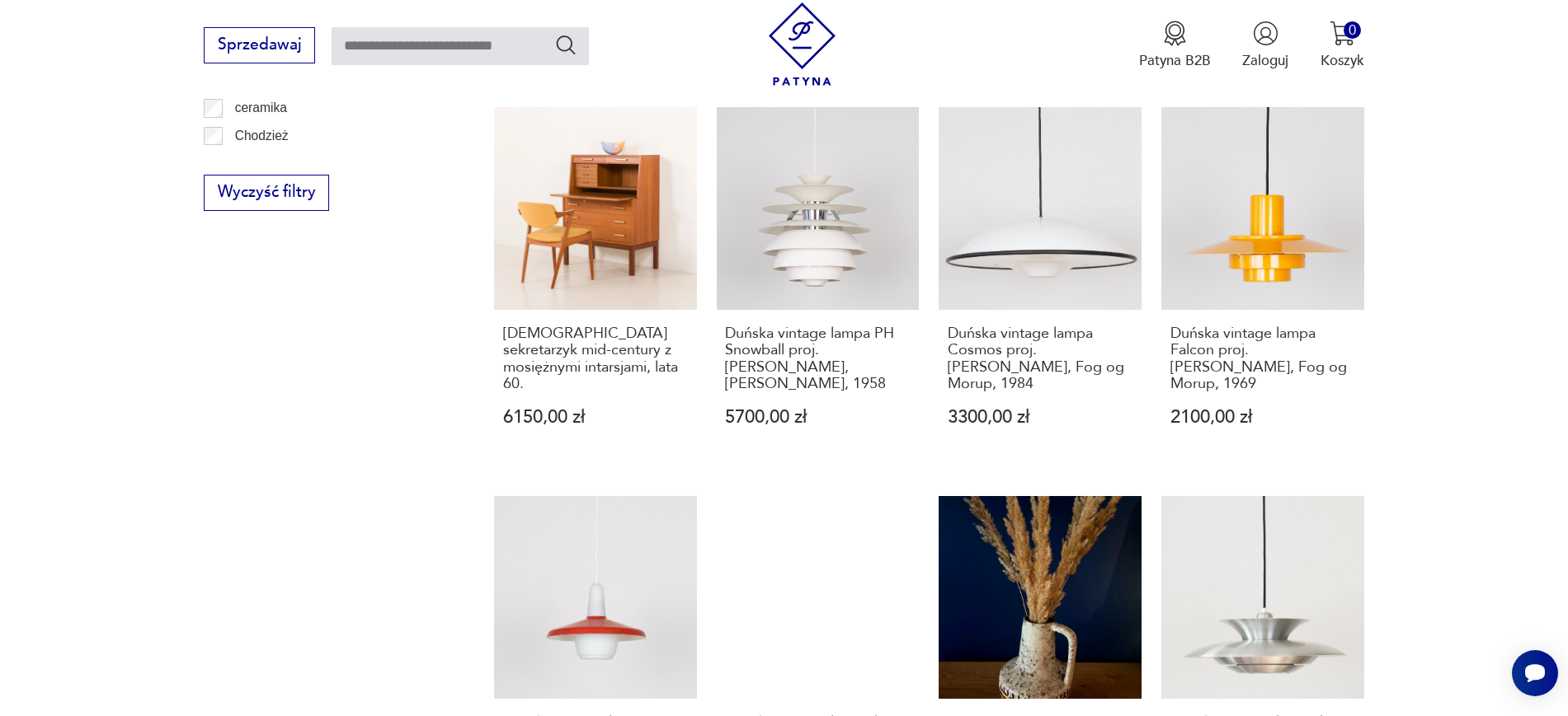
scroll to position [1295, 0]
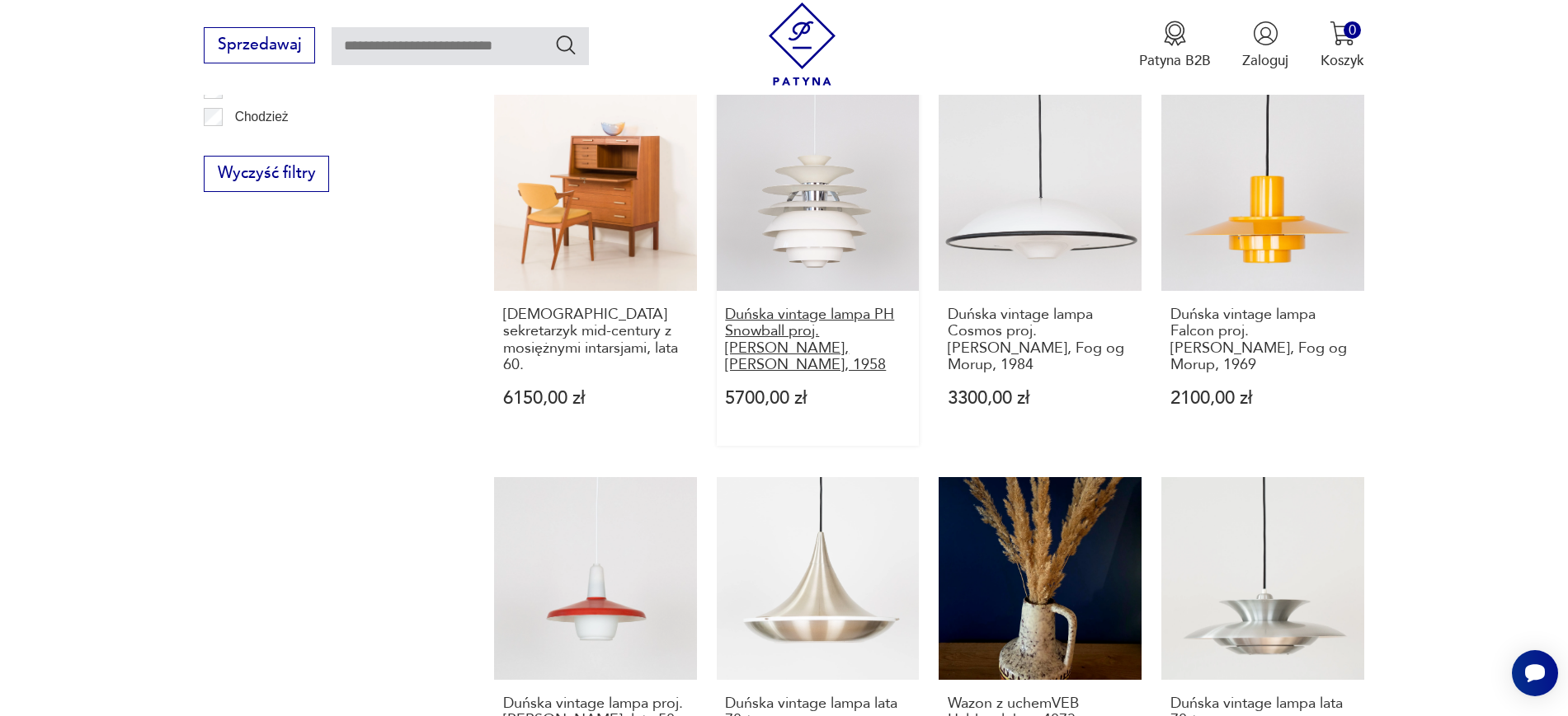
drag, startPoint x: 712, startPoint y: 307, endPoint x: 769, endPoint y: 366, distance: 82.0
click at [769, 366] on div "Dzbanek na herbatę Tirschenreutch 370,00 zł Stylowa konsolka, szafka, sekretarz…" at bounding box center [928, 56] width 870 height 1525
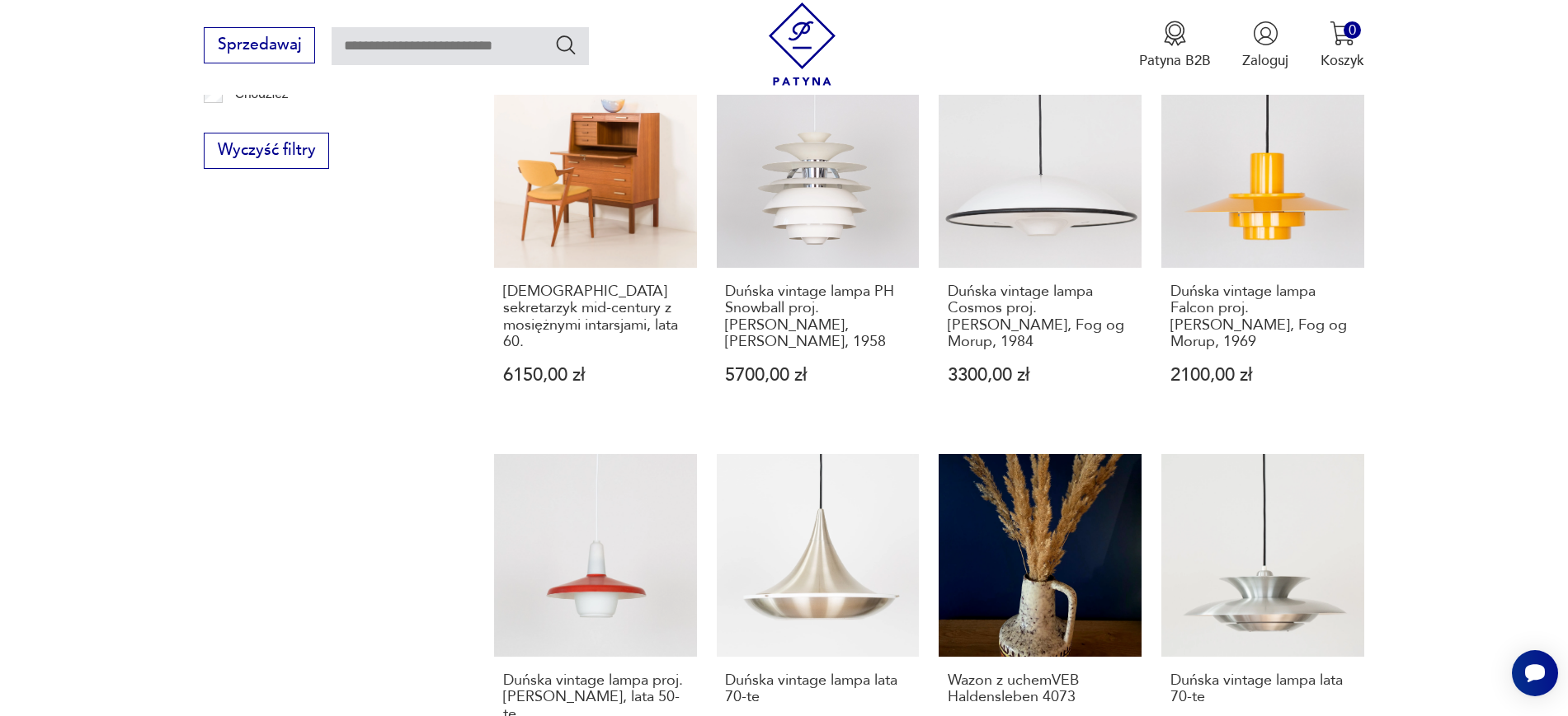
scroll to position [1336, 0]
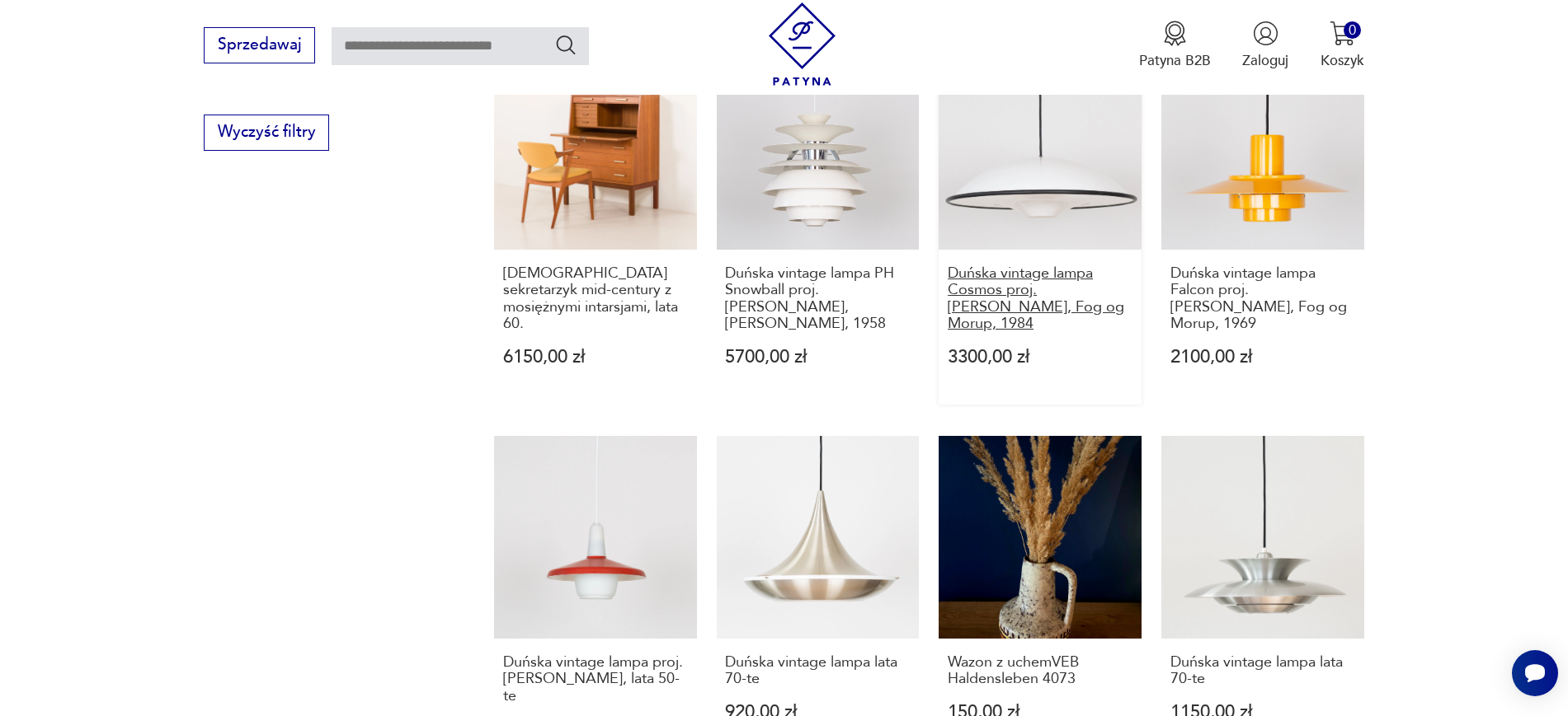
drag, startPoint x: 933, startPoint y: 270, endPoint x: 994, endPoint y: 323, distance: 80.8
click at [994, 323] on div "Dzbanek na herbatę Tirschenreutch 370,00 zł Stylowa konsolka, szafka, sekretarz…" at bounding box center [928, 15] width 870 height 1525
drag, startPoint x: 1384, startPoint y: 321, endPoint x: 1193, endPoint y: 278, distance: 195.8
click at [1193, 278] on section "Filtruj produkty Cena MIN MAX OK Promocja Datowanie OK Kraj pochodzenia Nie zna…" at bounding box center [784, 82] width 1568 height 1785
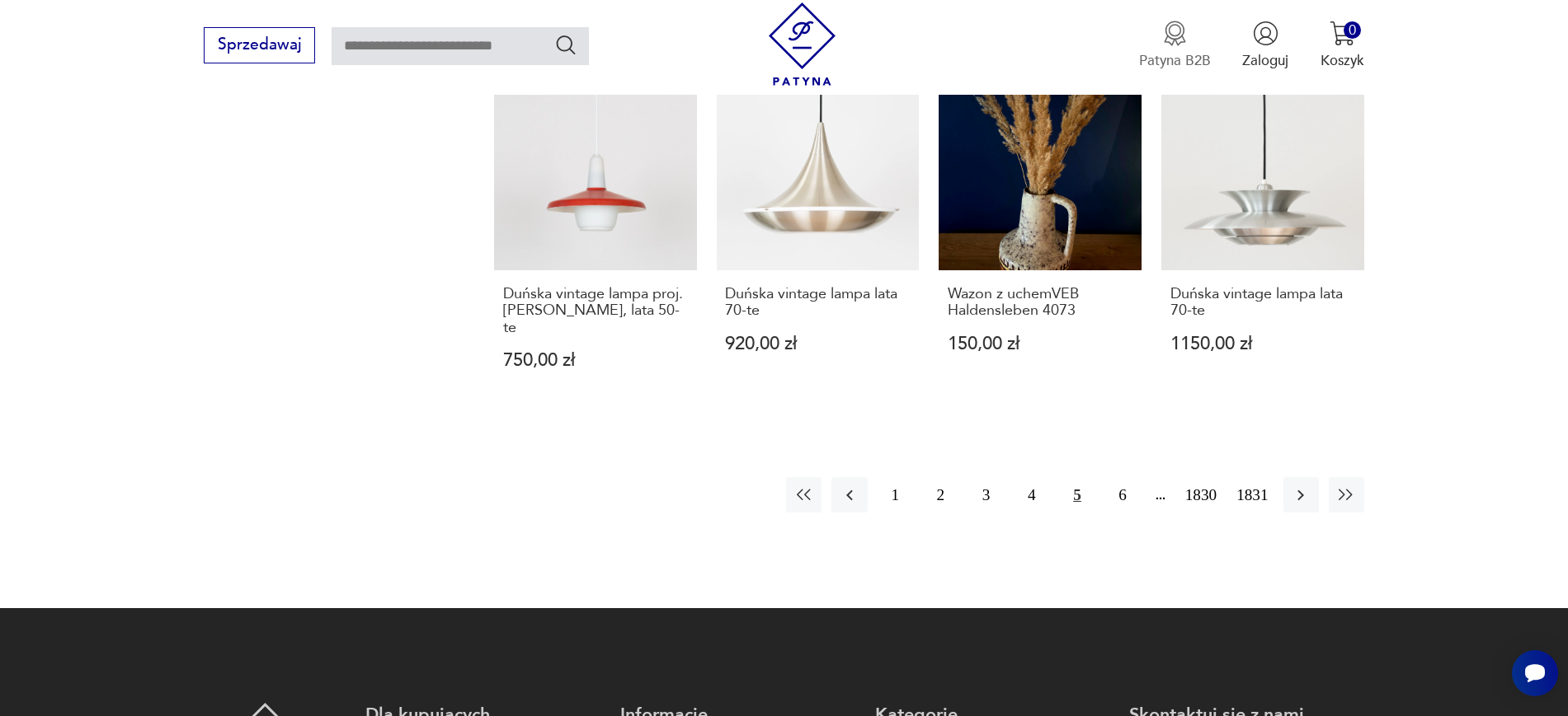
scroll to position [1872, 0]
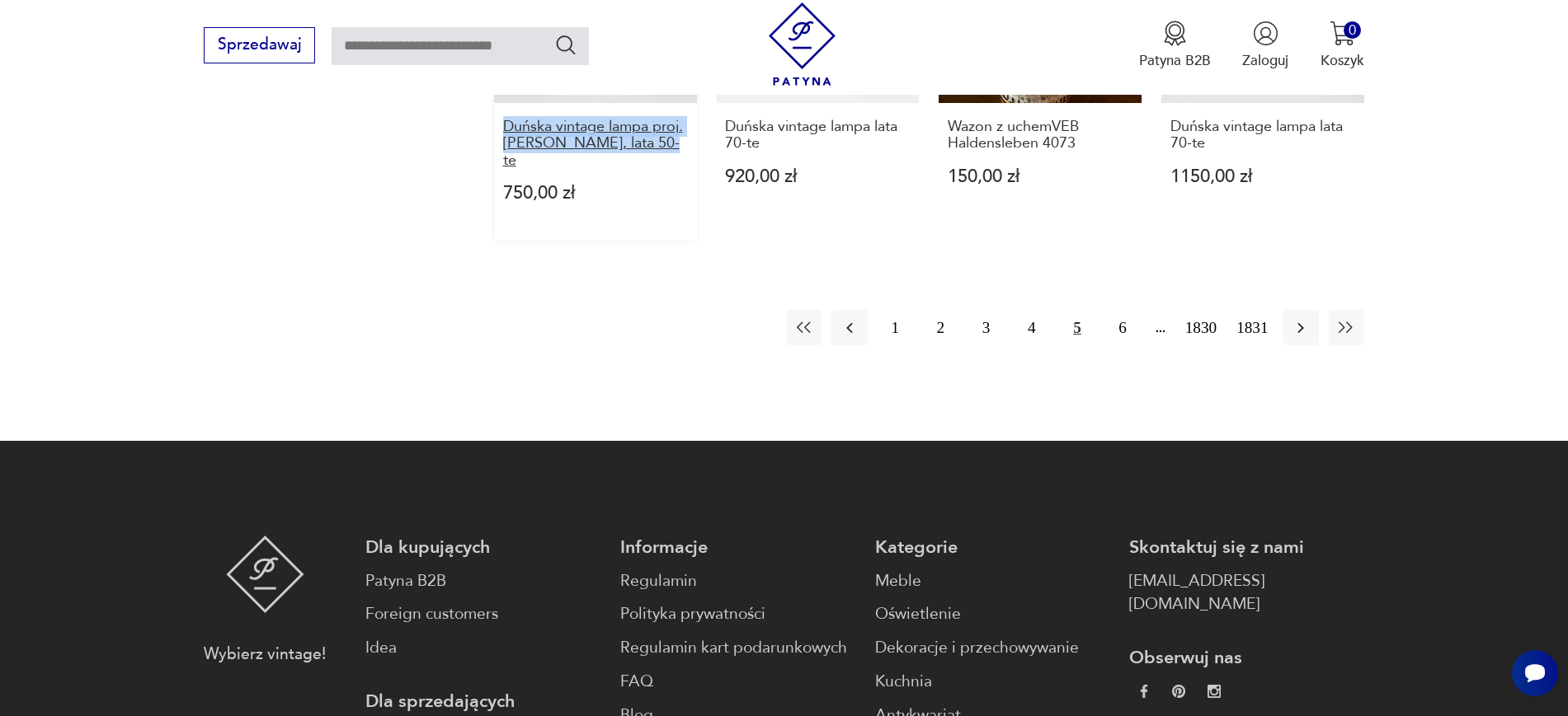
drag, startPoint x: 488, startPoint y: 131, endPoint x: 666, endPoint y: 147, distance: 178.7
drag, startPoint x: 712, startPoint y: 121, endPoint x: 769, endPoint y: 145, distance: 61.8
click at [1309, 318] on icon "button" at bounding box center [1300, 328] width 20 height 20
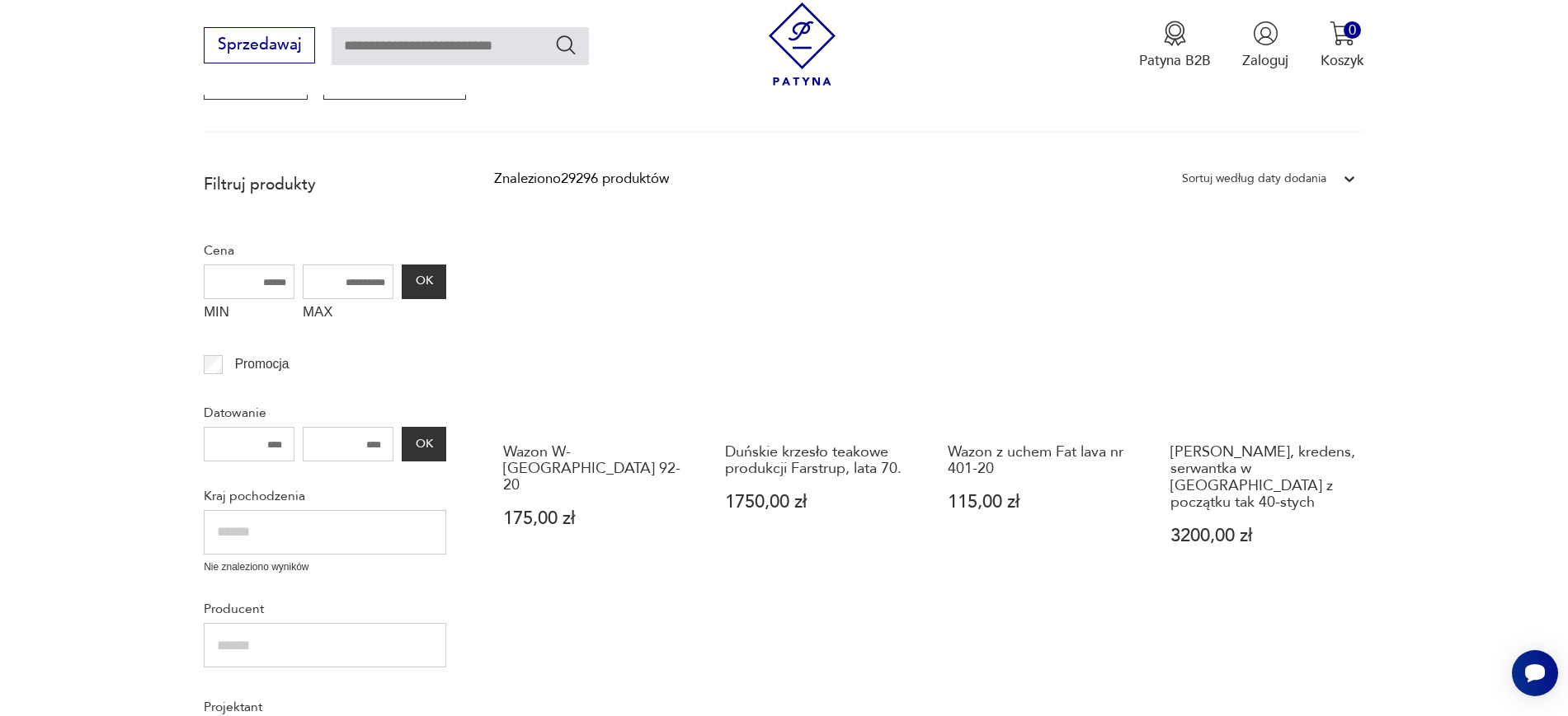
scroll to position [279, 0]
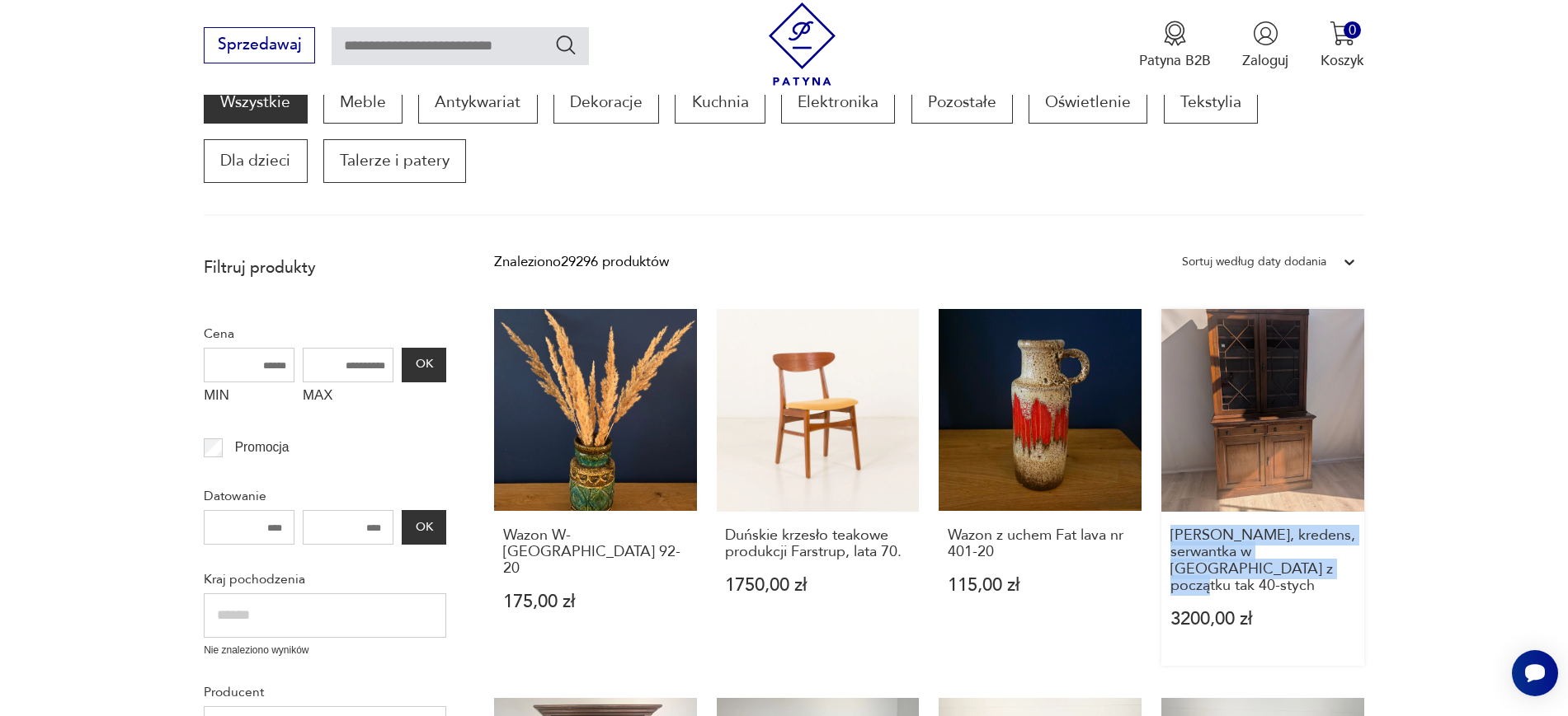
drag, startPoint x: 1379, startPoint y: 582, endPoint x: 1168, endPoint y: 543, distance: 214.6
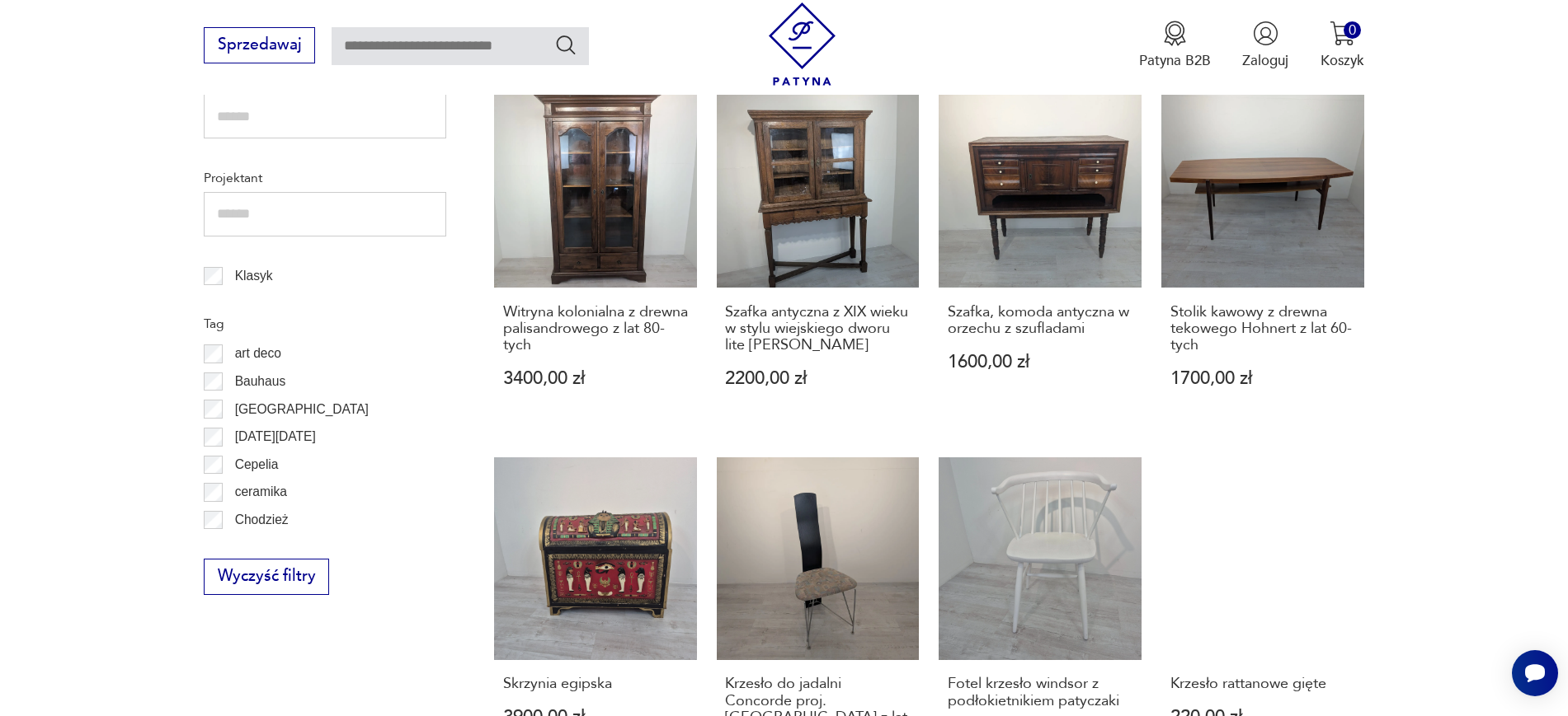
scroll to position [898, 0]
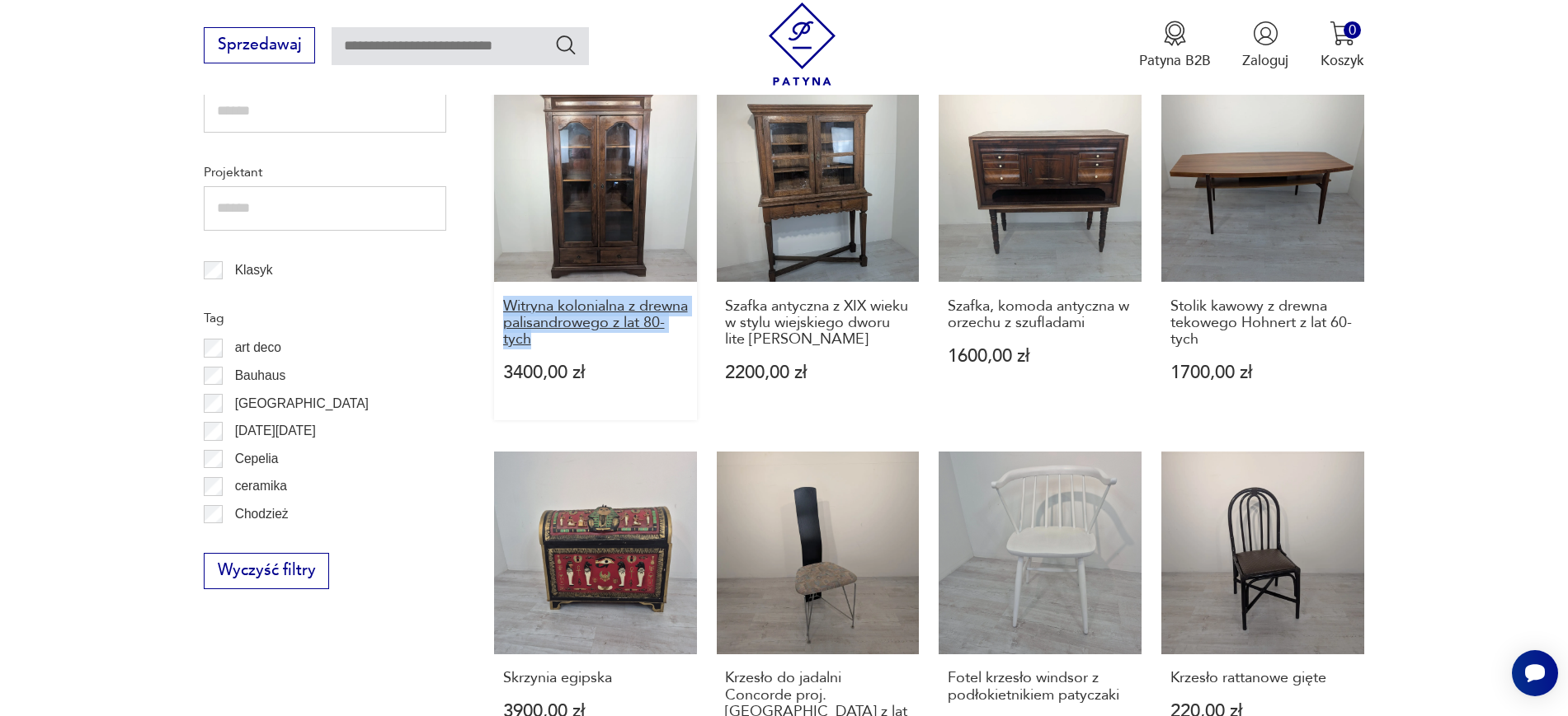
drag, startPoint x: 483, startPoint y: 291, endPoint x: 587, endPoint y: 320, distance: 108.0
click at [587, 320] on section "Filtruj produkty Cena MIN MAX OK Promocja Datowanie OK Kraj pochodzenia Nie zna…" at bounding box center [784, 505] width 1568 height 1753
drag, startPoint x: 1433, startPoint y: 322, endPoint x: 1521, endPoint y: 324, distance: 88.0
click at [1521, 324] on section "Filtruj produkty Cena MIN MAX OK Promocja Datowanie OK Kraj pochodzenia Nie zna…" at bounding box center [784, 505] width 1568 height 1753
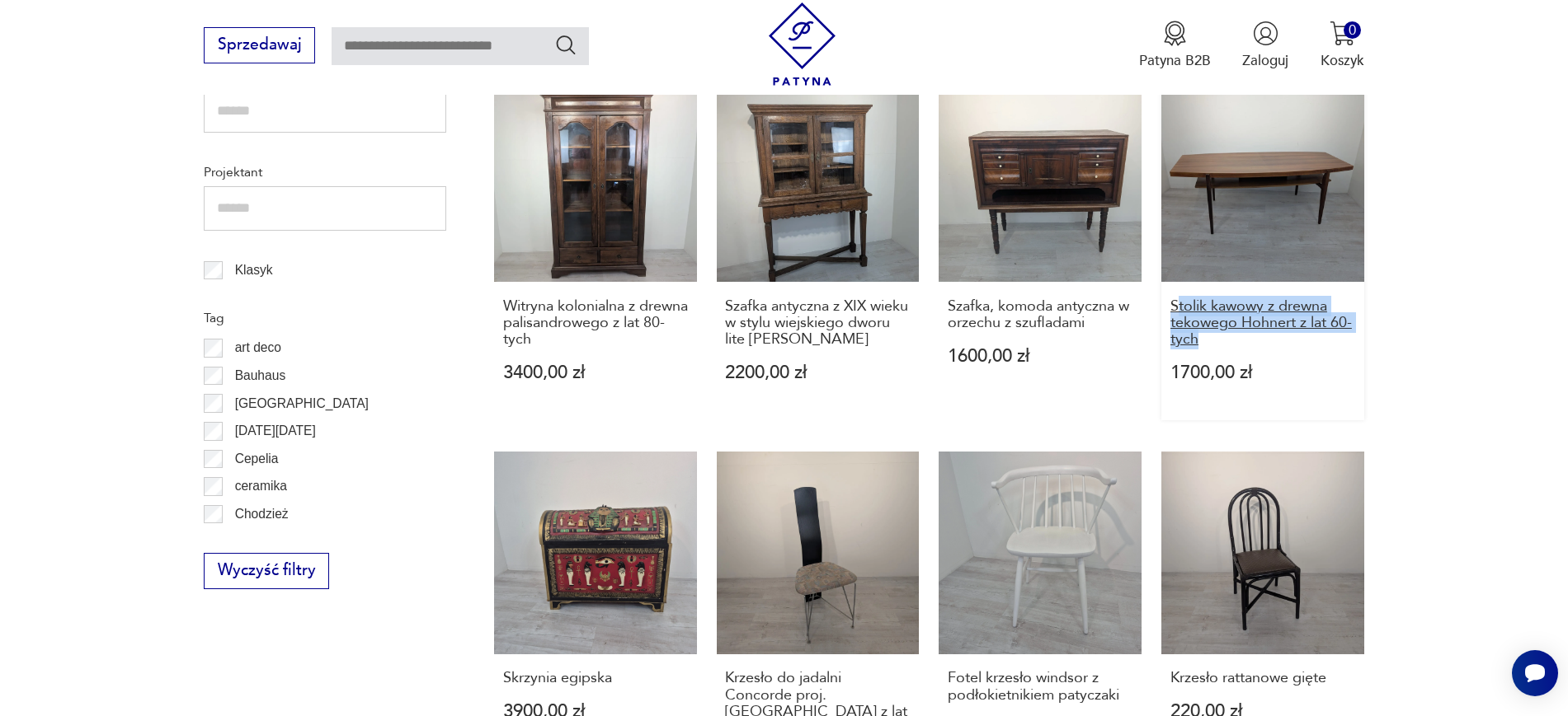
drag, startPoint x: 1435, startPoint y: 324, endPoint x: 1174, endPoint y: 283, distance: 264.2
click at [1174, 283] on section "Filtruj produkty Cena MIN MAX OK Promocja Datowanie OK Kraj pochodzenia Nie zna…" at bounding box center [784, 505] width 1568 height 1753
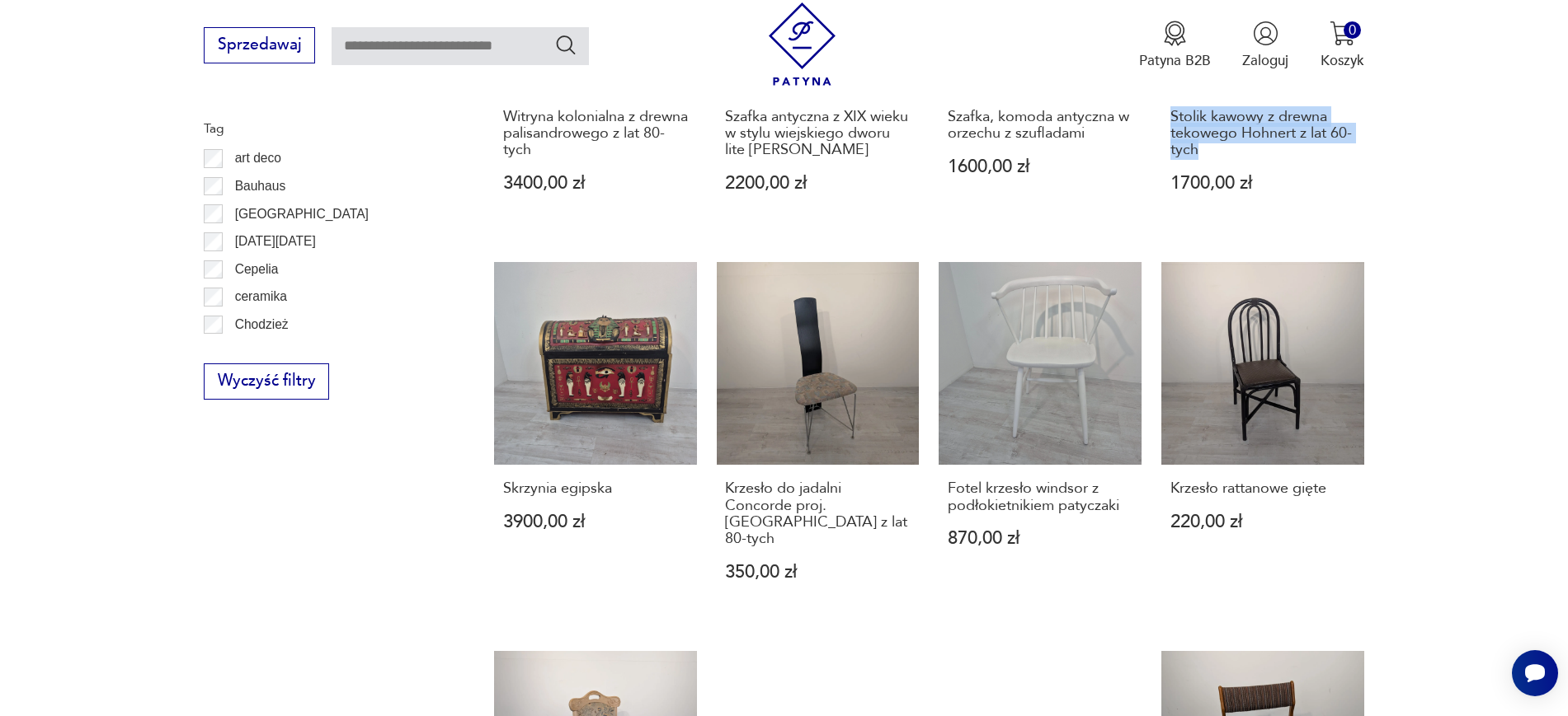
scroll to position [1200, 0]
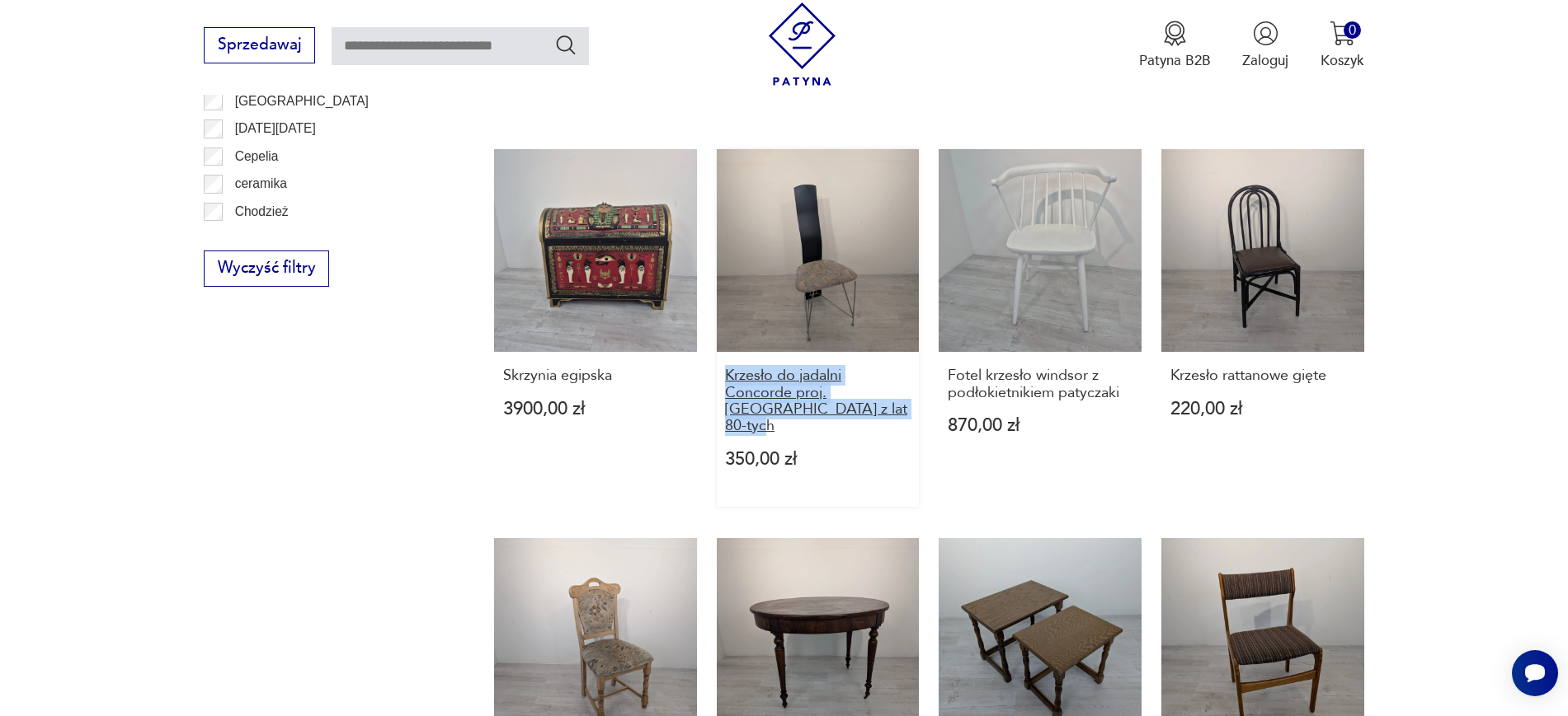
drag, startPoint x: 712, startPoint y: 360, endPoint x: 869, endPoint y: 394, distance: 160.6
click at [869, 394] on div "Wazon W-Germany 92-20 175,00 zł Duńskie krzesło teakowe produkcji Farstrup, lat…" at bounding box center [928, 134] width 870 height 1492
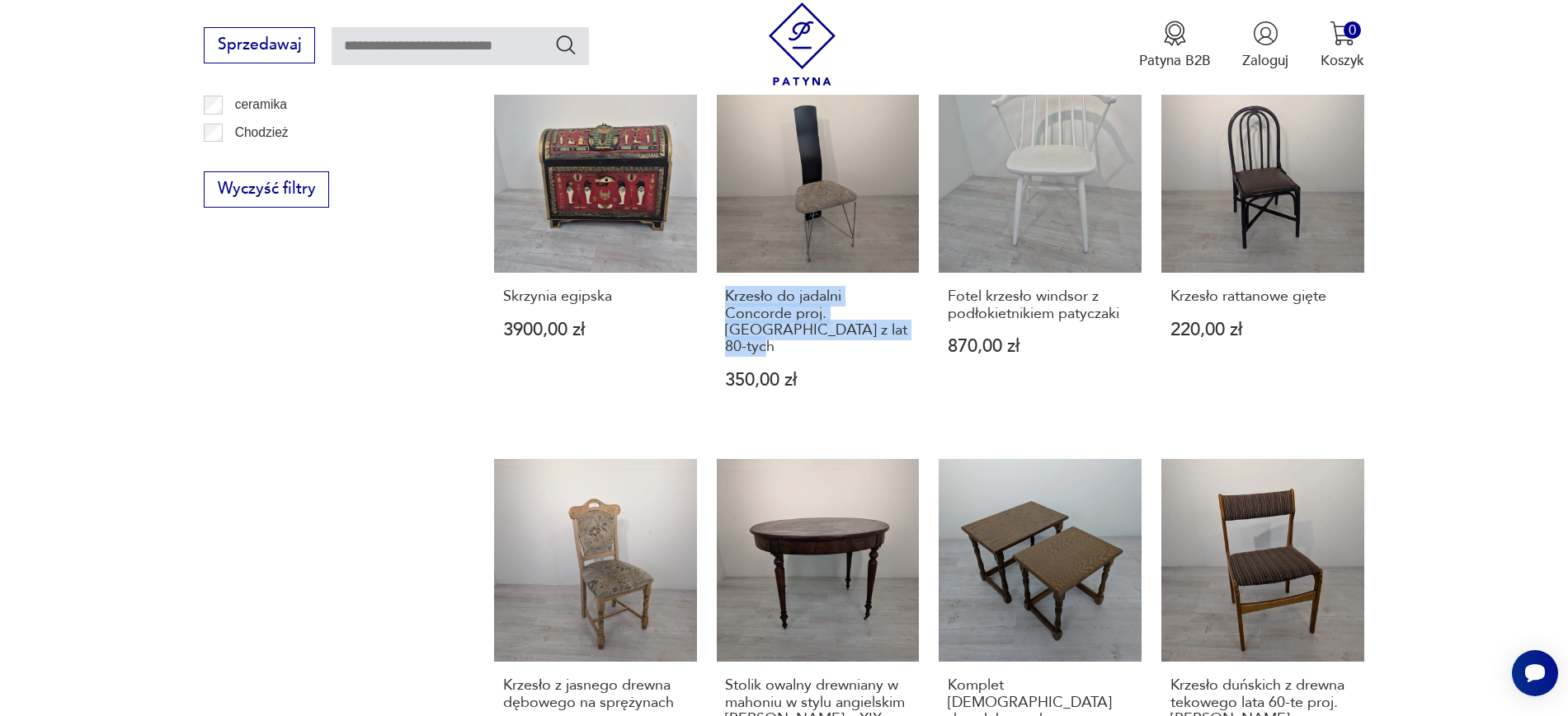
scroll to position [1282, 0]
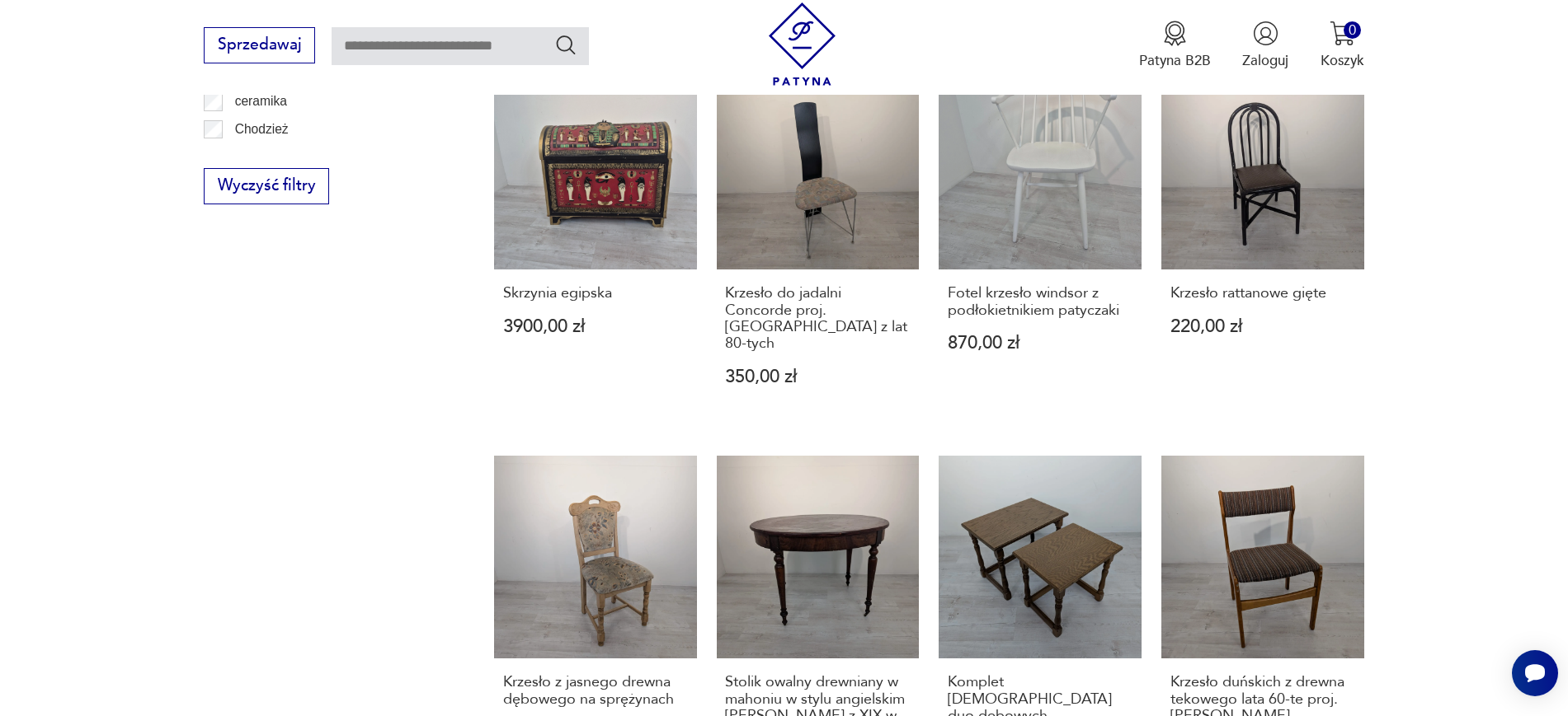
drag, startPoint x: 1582, startPoint y: 392, endPoint x: 1499, endPoint y: 567, distance: 193.7
click at [1499, 567] on section "Filtruj produkty Cena MIN MAX OK Promocja Datowanie OK Kraj pochodzenia Nie zna…" at bounding box center [784, 120] width 1568 height 1753
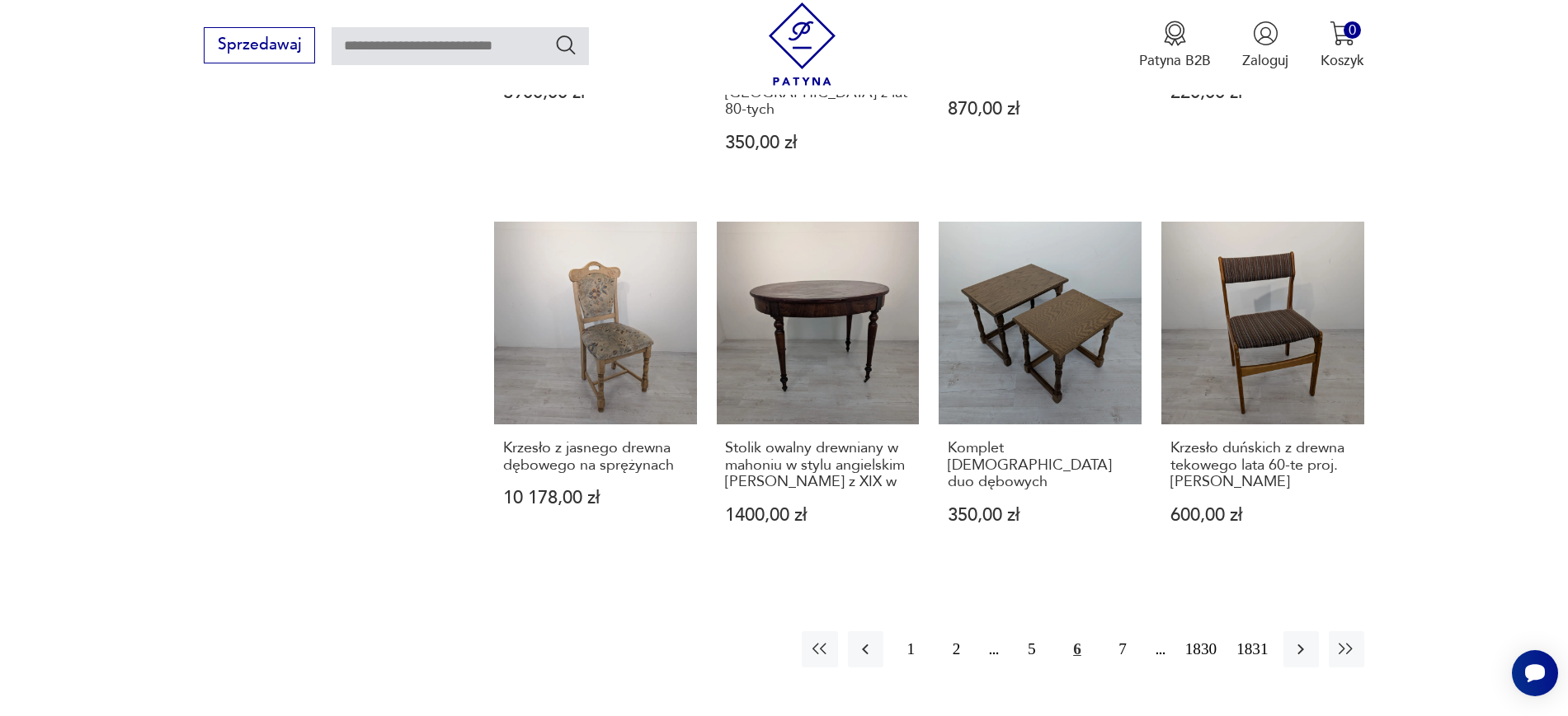
scroll to position [1589, 0]
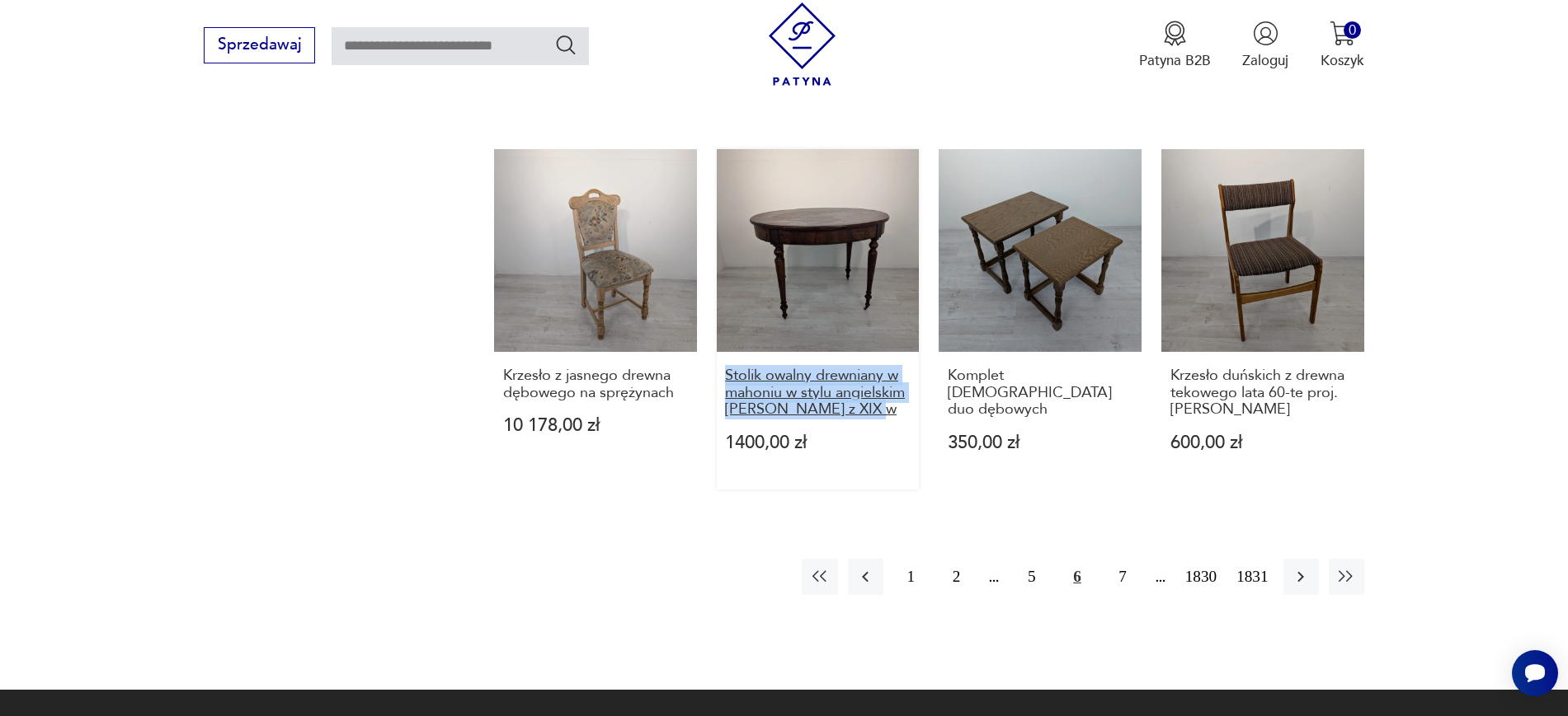
drag, startPoint x: 708, startPoint y: 341, endPoint x: 862, endPoint y: 372, distance: 157.1
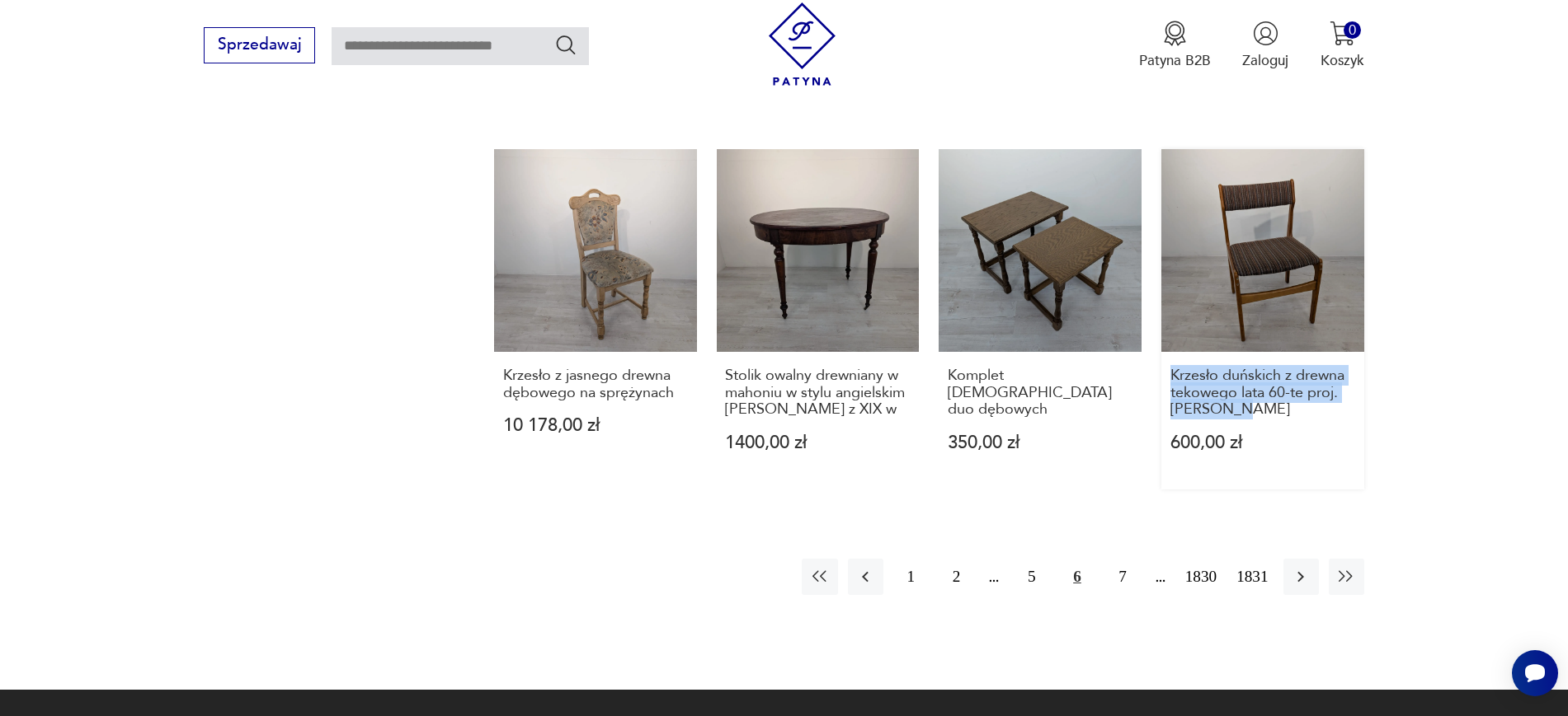
drag, startPoint x: 1380, startPoint y: 382, endPoint x: 1174, endPoint y: 327, distance: 213.2
click at [1299, 572] on icon "button" at bounding box center [1300, 577] width 7 height 10
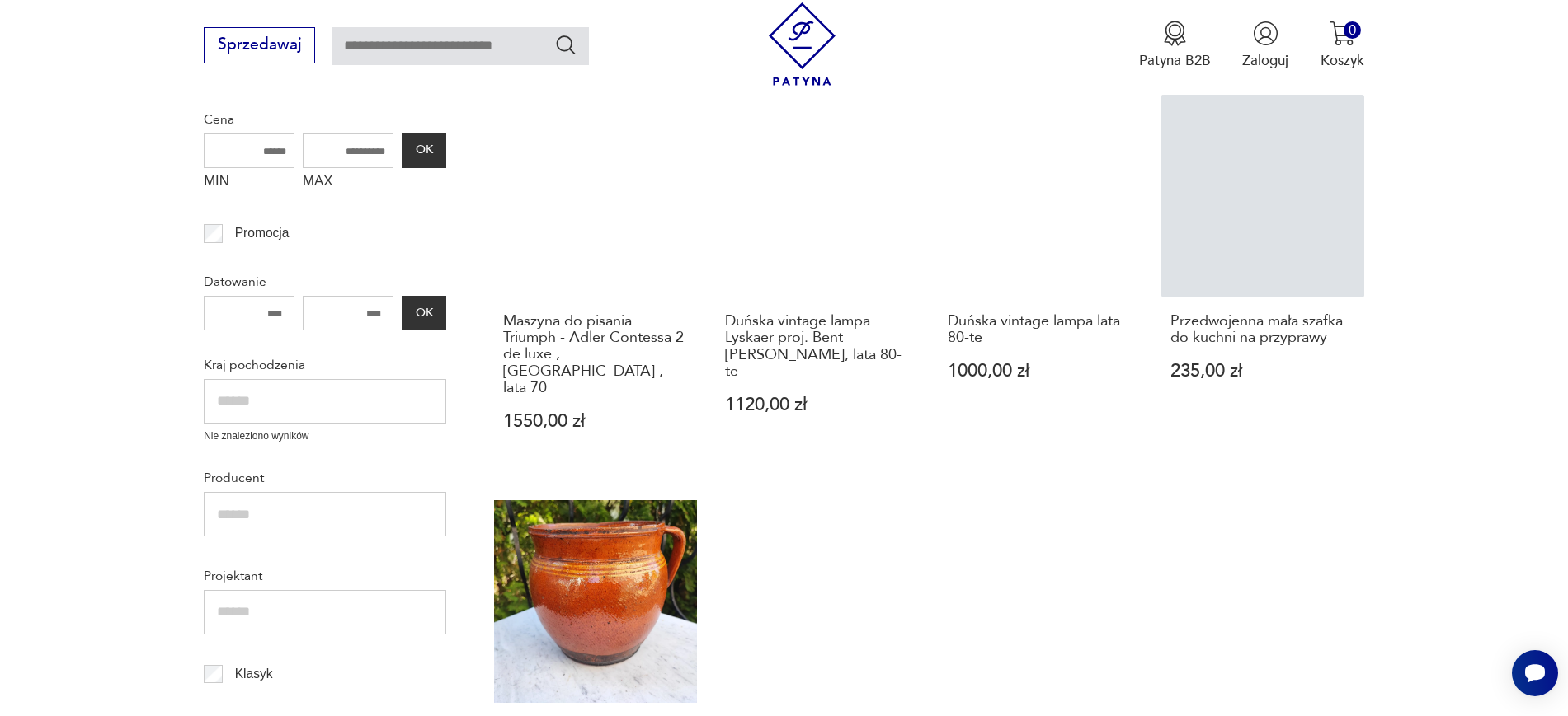
scroll to position [568, 0]
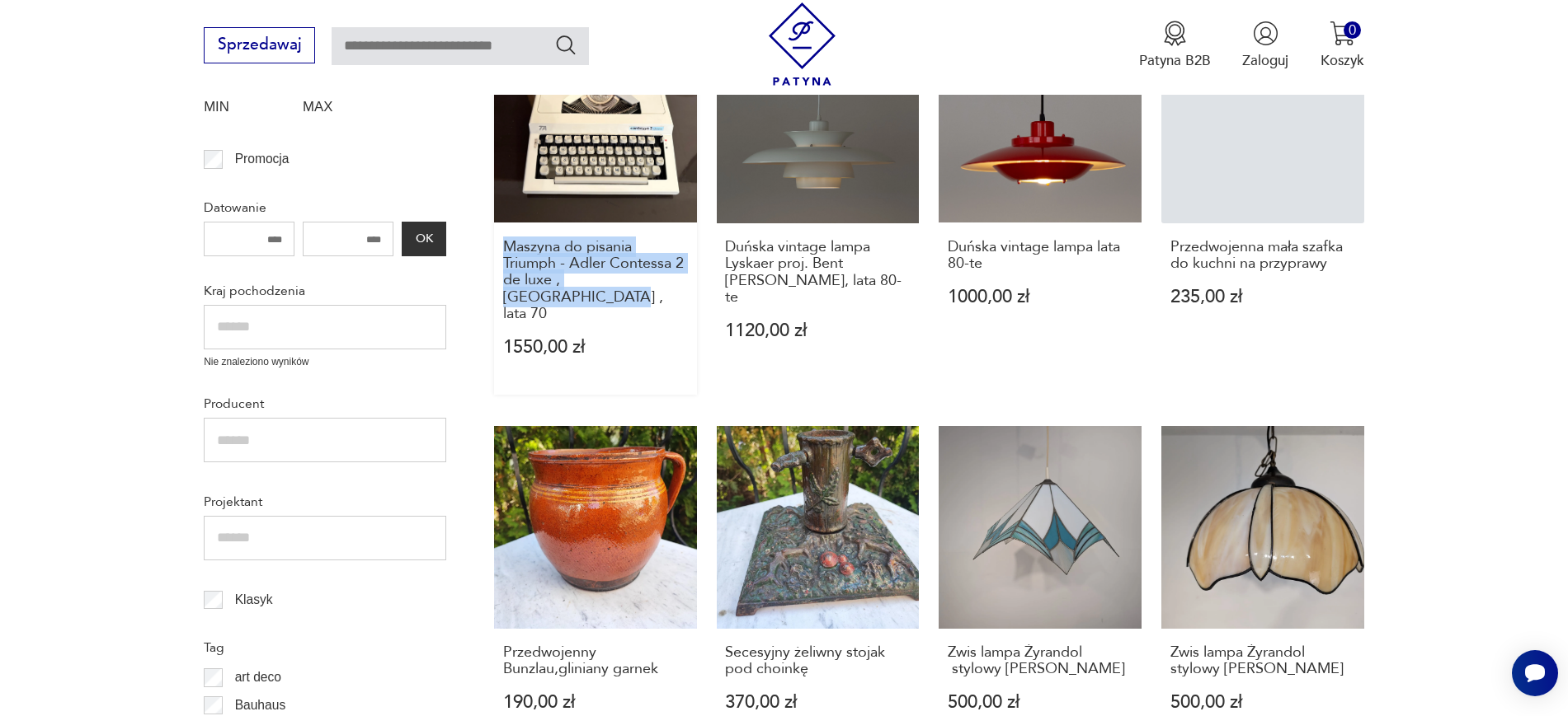
drag, startPoint x: 492, startPoint y: 239, endPoint x: 693, endPoint y: 283, distance: 205.8
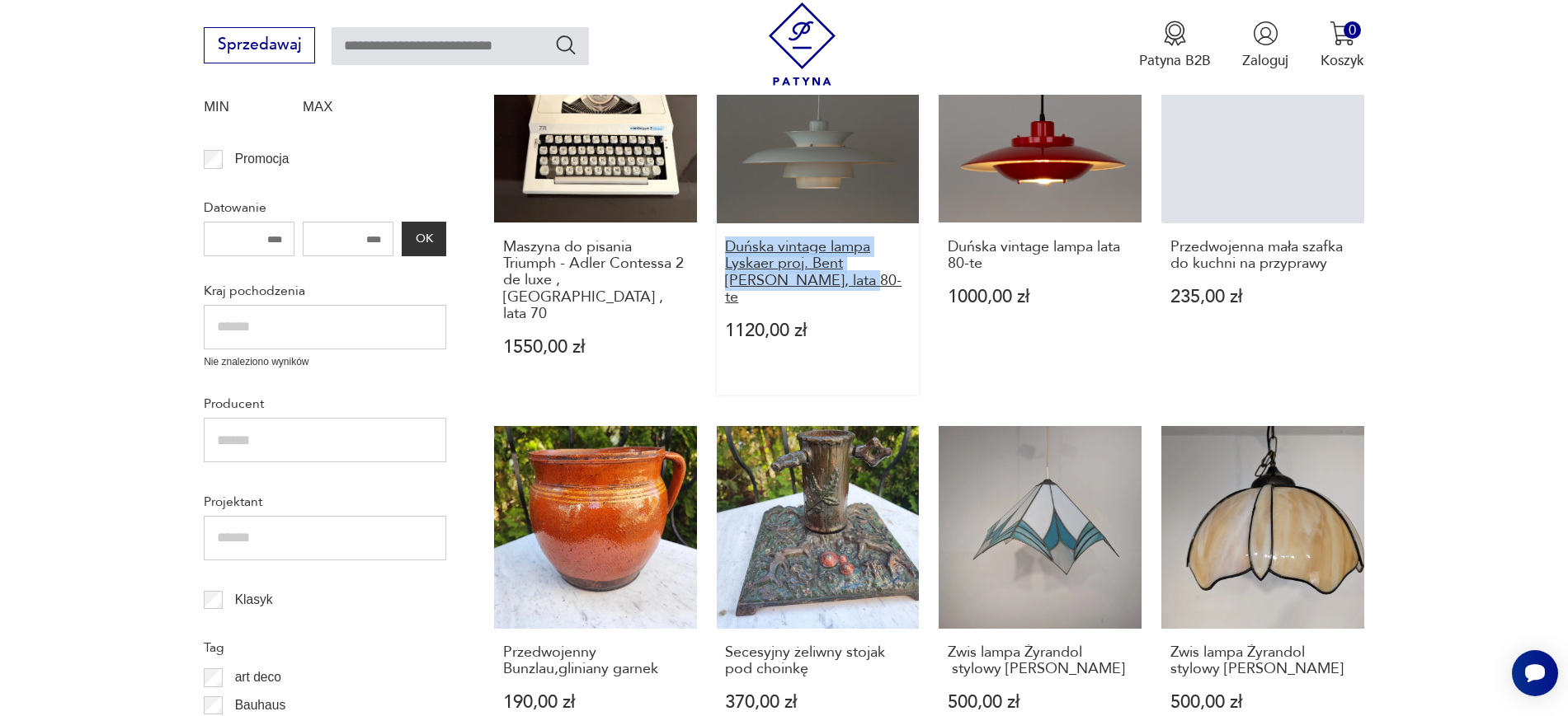
drag, startPoint x: 707, startPoint y: 242, endPoint x: 882, endPoint y: 277, distance: 178.5
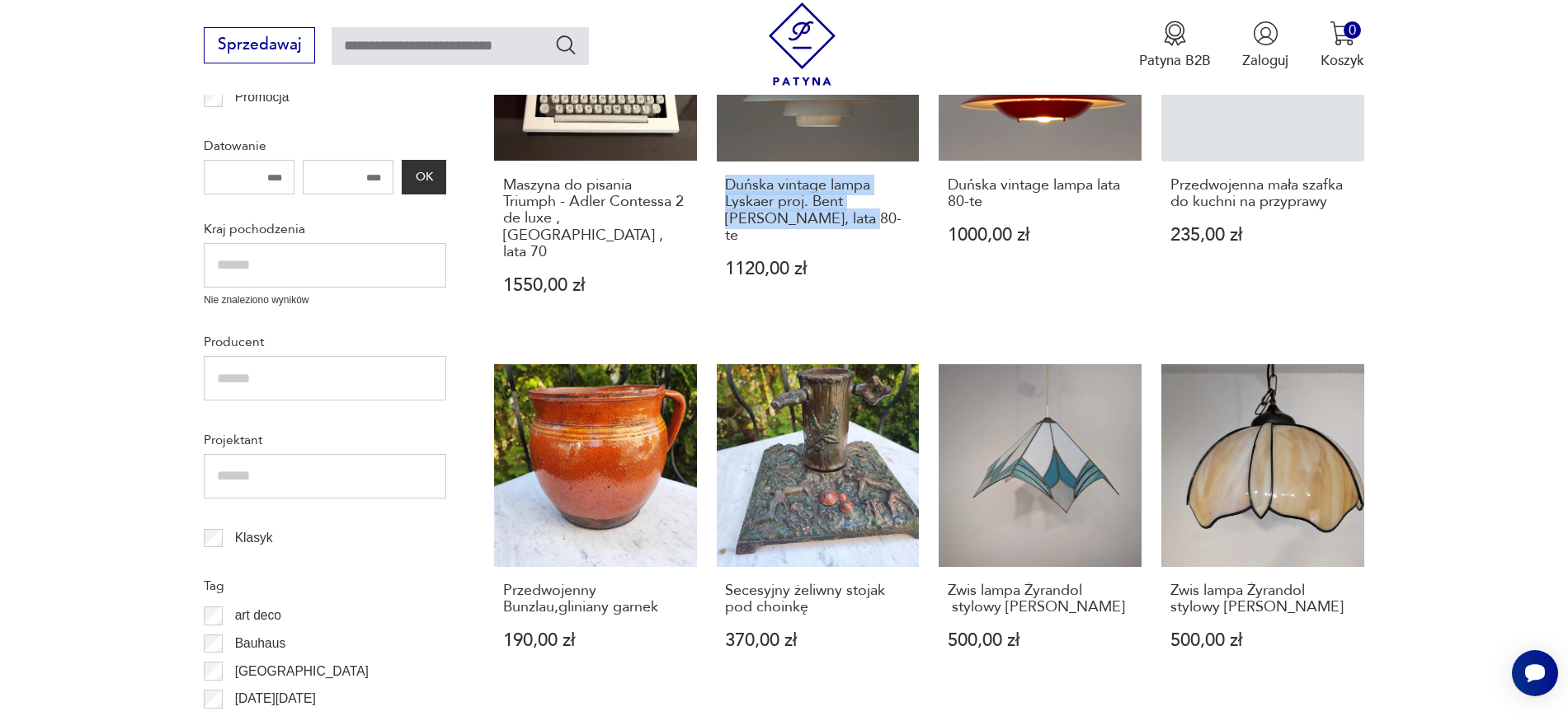
scroll to position [637, 0]
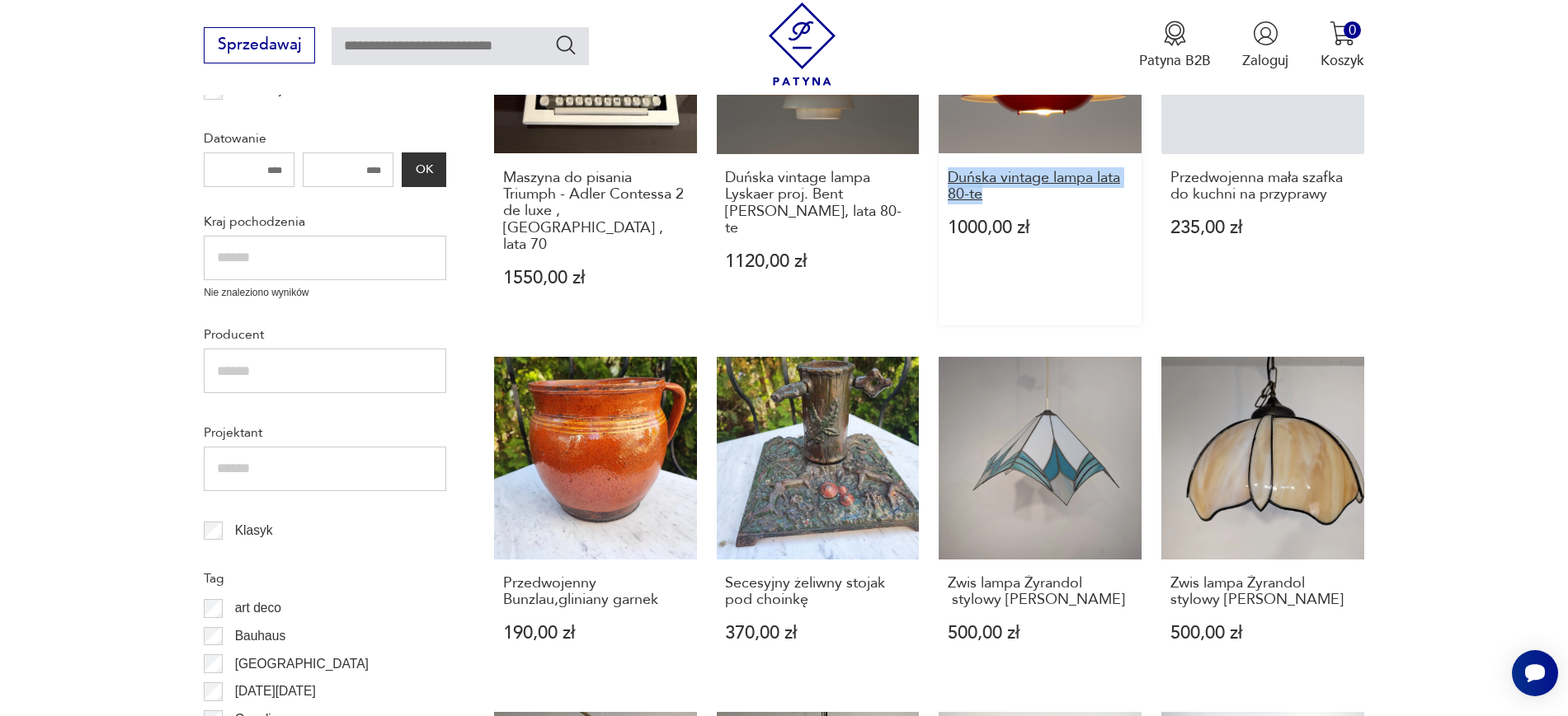
drag, startPoint x: 937, startPoint y: 174, endPoint x: 980, endPoint y: 193, distance: 47.0
click at [980, 193] on div "Maszyna do pisania Triumph - Adler Contessa 2 de luxe , Niemcy , lata 70 1550,0…" at bounding box center [928, 689] width 870 height 1474
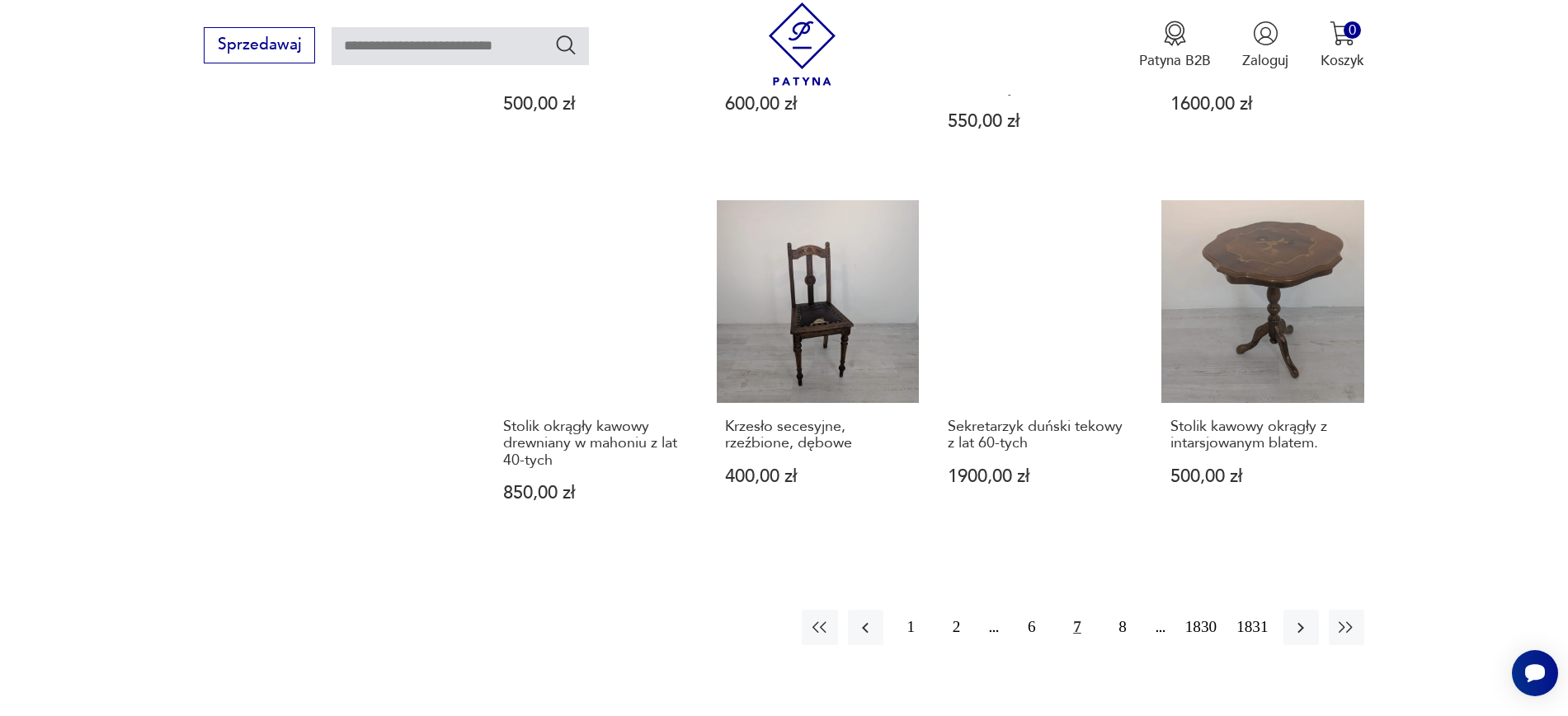
scroll to position [1529, 0]
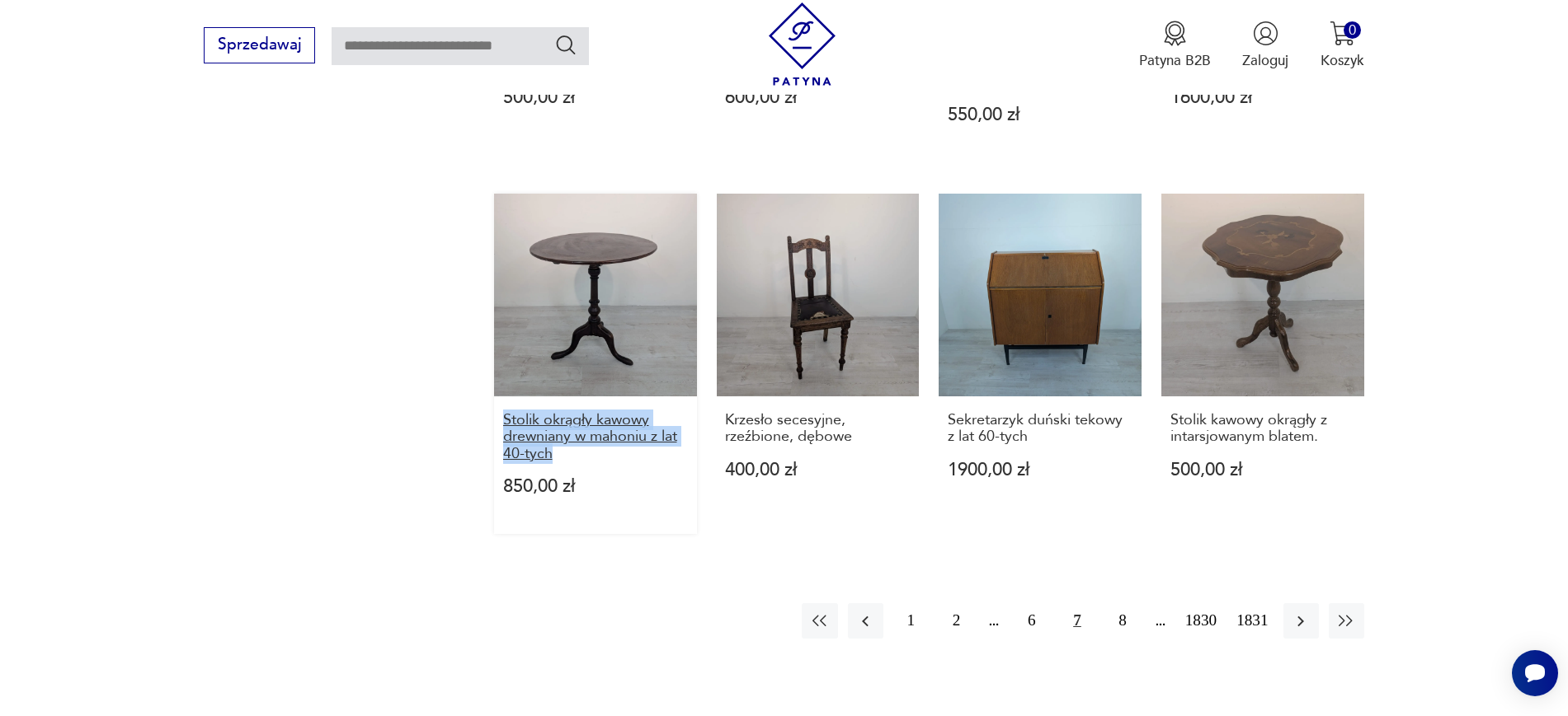
drag, startPoint x: 475, startPoint y: 385, endPoint x: 621, endPoint y: 425, distance: 151.4
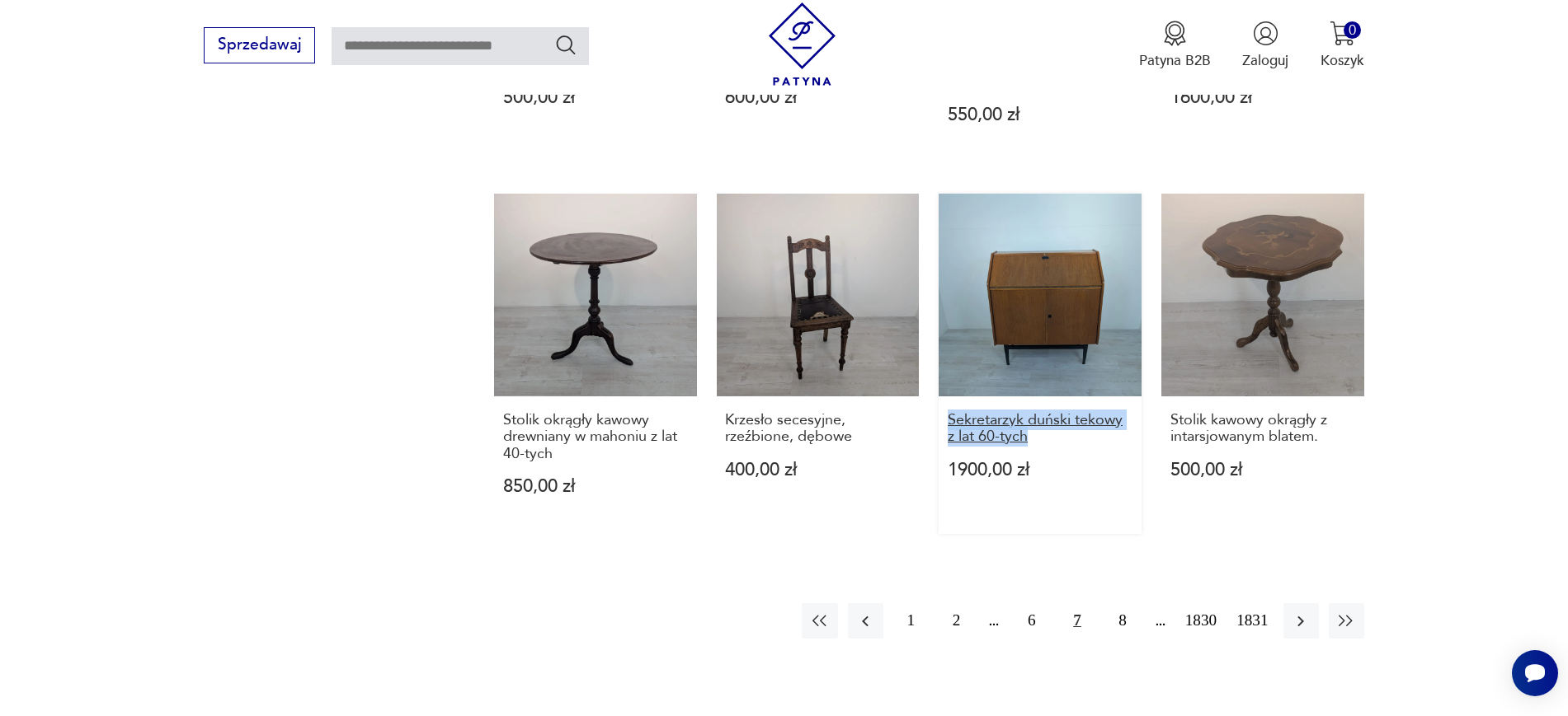
drag, startPoint x: 935, startPoint y: 383, endPoint x: 1032, endPoint y: 402, distance: 98.8
click at [1296, 612] on icon "button" at bounding box center [1300, 621] width 20 height 20
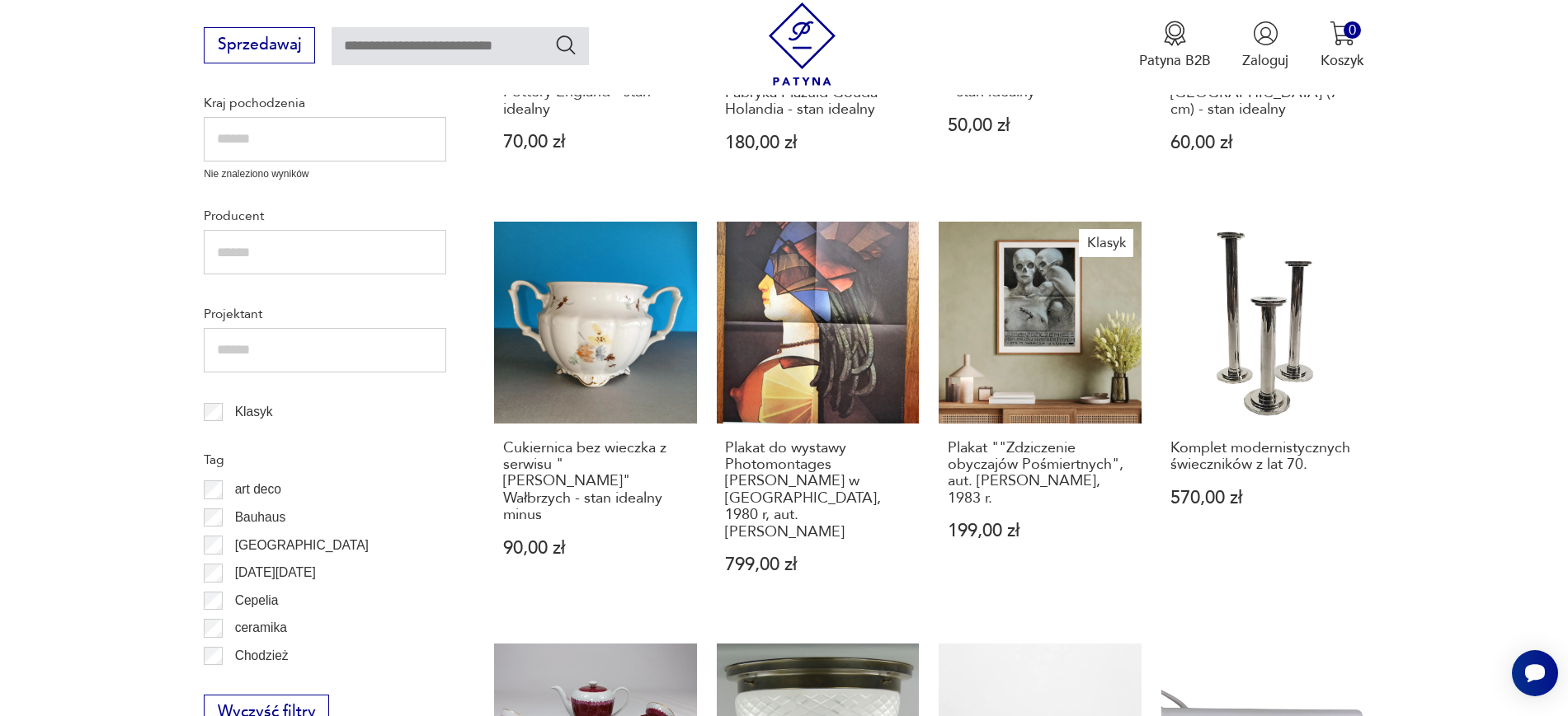
scroll to position [773, 0]
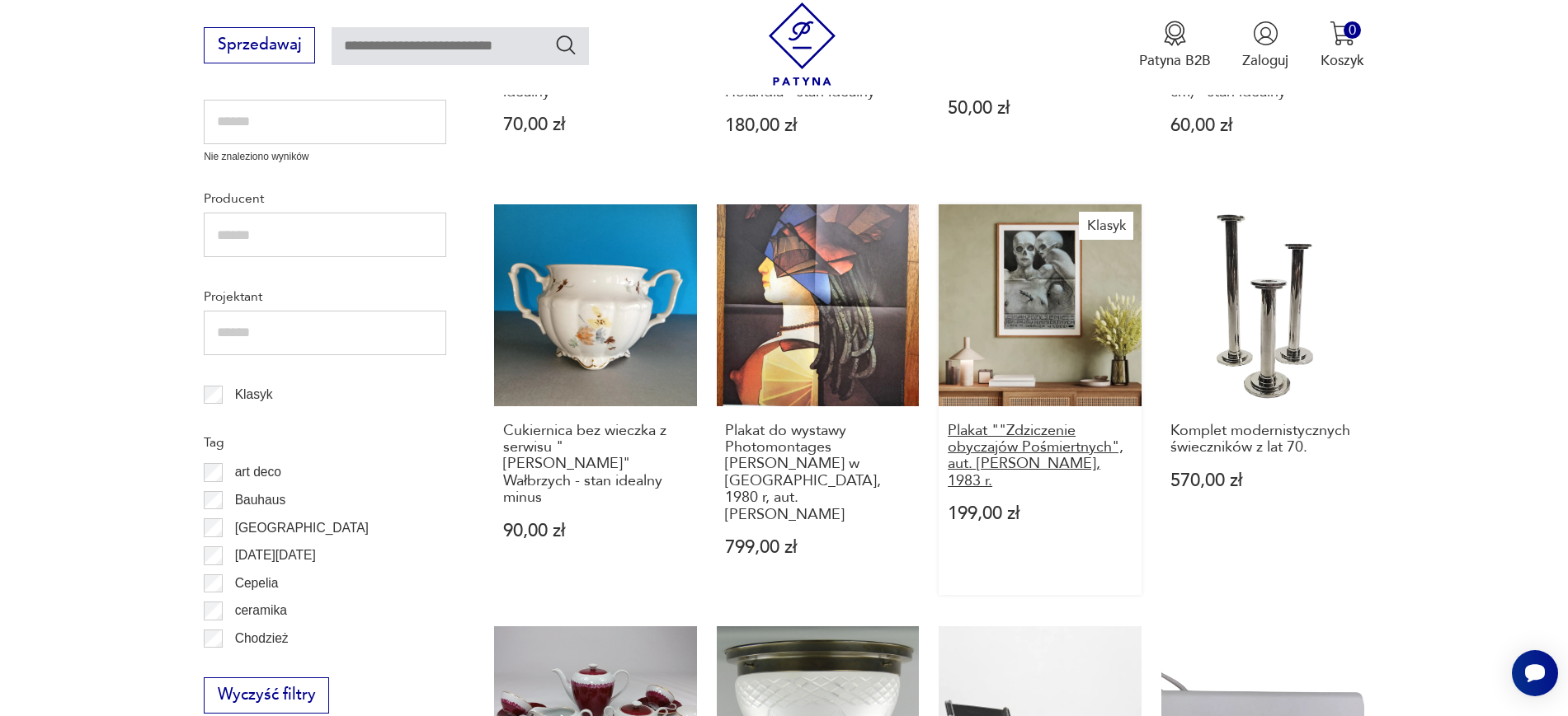
drag, startPoint x: 928, startPoint y: 430, endPoint x: 1081, endPoint y: 480, distance: 161.0
click at [1081, 480] on div "Miniaturka domu z ceramiki, prawdopodobnie Tey Pottery England - stan idealny 7…" at bounding box center [928, 586] width 870 height 1542
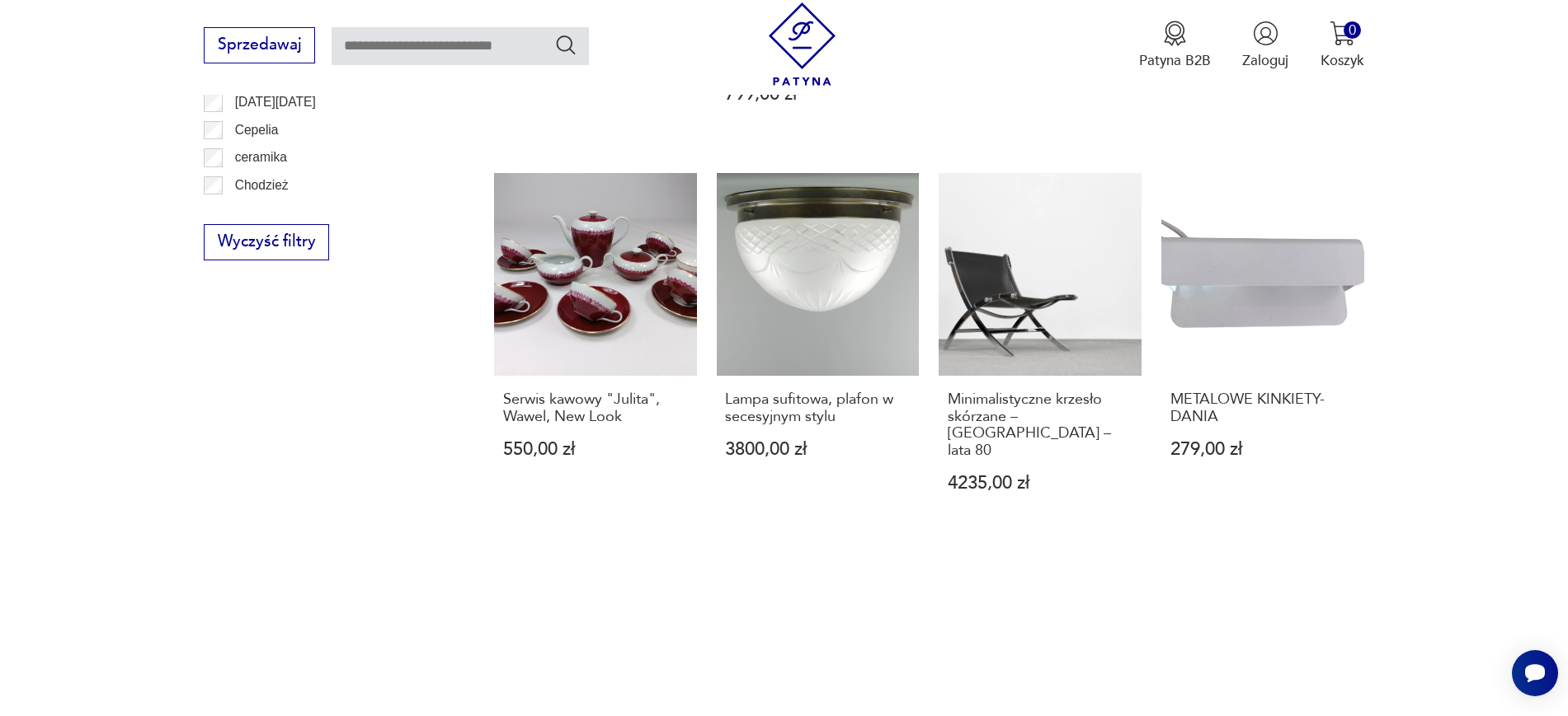
scroll to position [1268, 0]
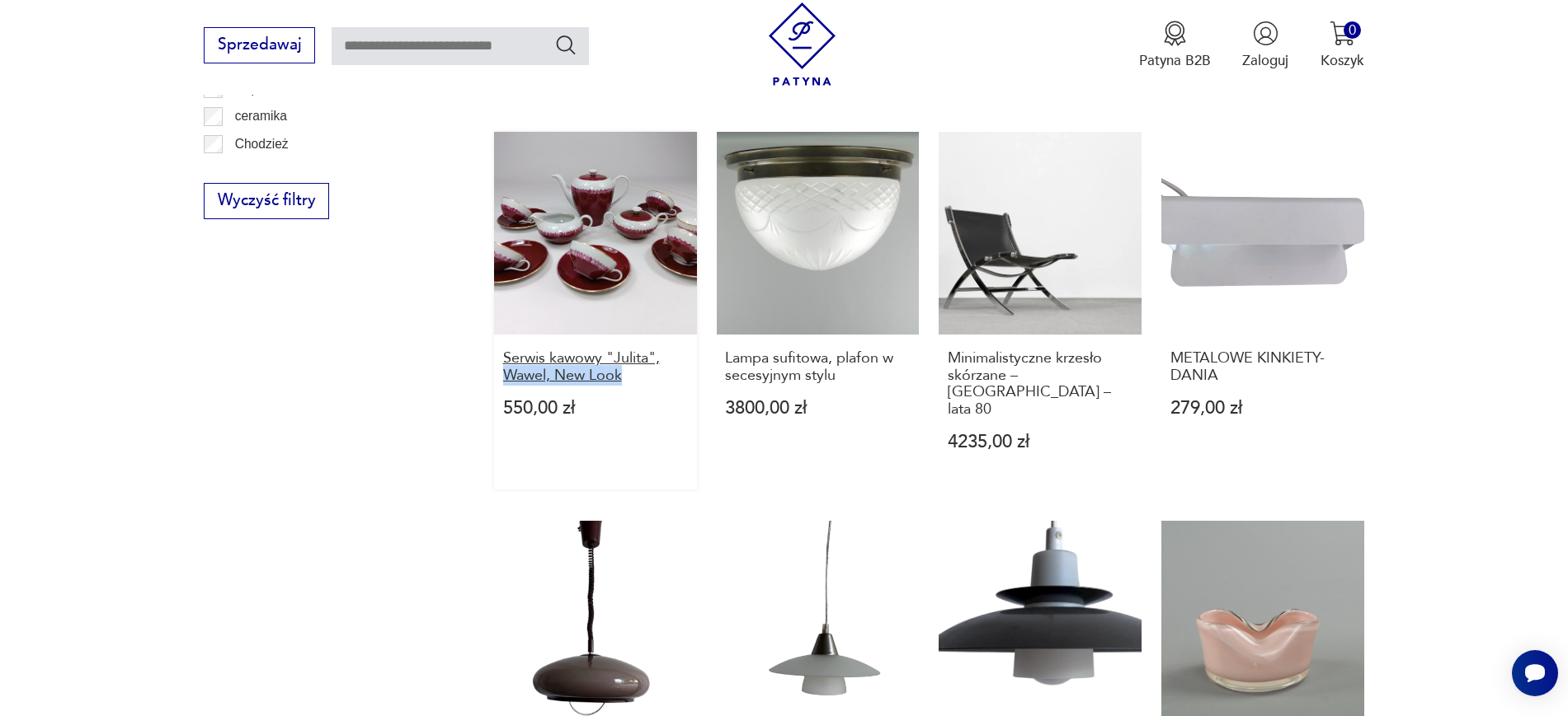
drag, startPoint x: 479, startPoint y: 352, endPoint x: 640, endPoint y: 360, distance: 161.2
click at [640, 360] on section "Filtruj produkty Cena MIN MAX OK Promocja Datowanie OK Kraj pochodzenia Nie zna…" at bounding box center [784, 160] width 1568 height 1803
click at [350, 332] on div "Filtruj produkty Cena MIN MAX OK Promocja Datowanie OK Kraj pochodzenia Nie zna…" at bounding box center [325, 117] width 243 height 1698
drag, startPoint x: 484, startPoint y: 353, endPoint x: 626, endPoint y: 361, distance: 142.2
click at [626, 361] on section "Filtruj produkty Cena MIN MAX OK Promocja Datowanie OK Kraj pochodzenia Nie zna…" at bounding box center [784, 160] width 1568 height 1803
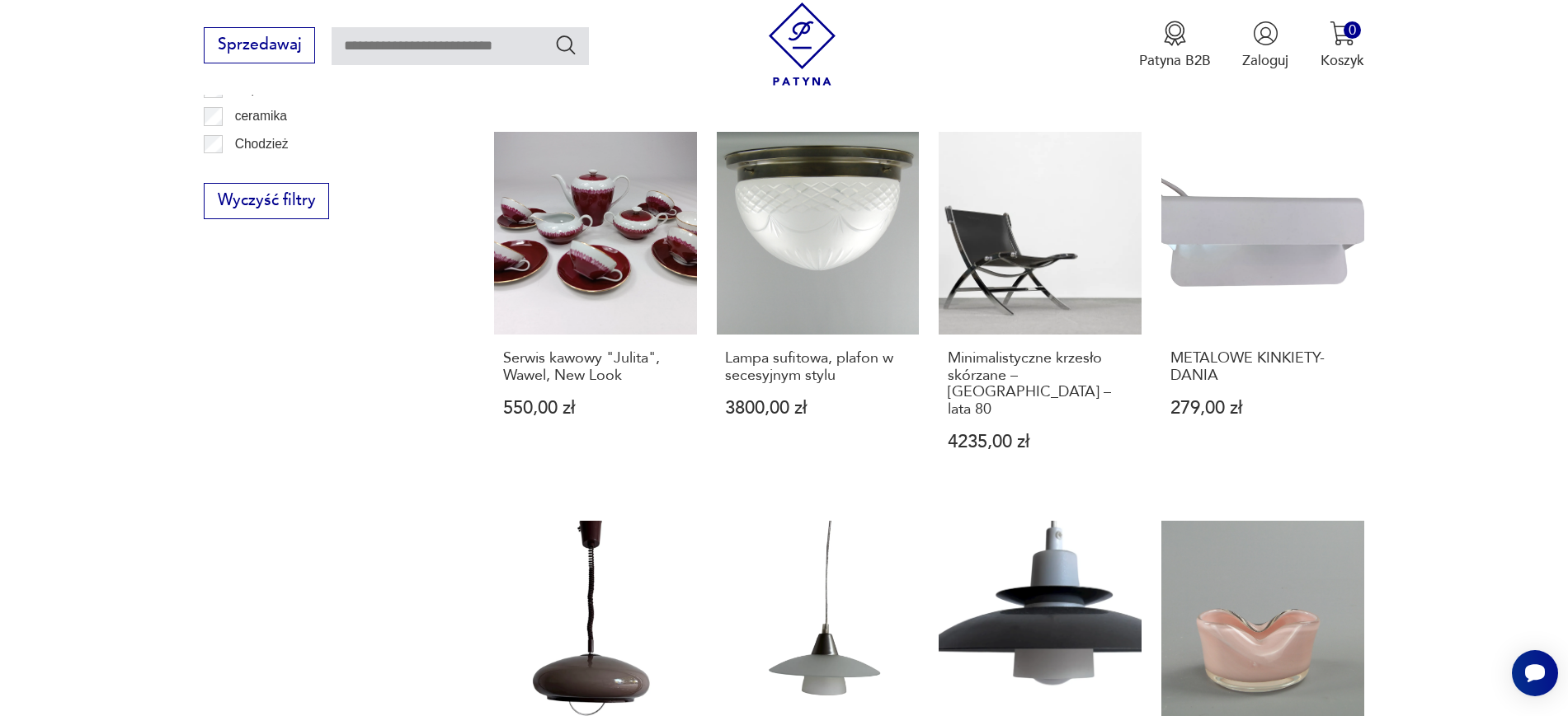
click at [371, 365] on div "Filtruj produkty Cena MIN MAX OK Promocja Datowanie OK Kraj pochodzenia Nie zna…" at bounding box center [325, 117] width 243 height 1698
drag, startPoint x: 475, startPoint y: 331, endPoint x: 640, endPoint y: 361, distance: 167.7
click at [640, 361] on section "Filtruj produkty Cena MIN MAX OK Promocja Datowanie OK Kraj pochodzenia Nie zna…" at bounding box center [784, 160] width 1568 height 1803
drag, startPoint x: 937, startPoint y: 333, endPoint x: 1131, endPoint y: 362, distance: 196.2
click at [1131, 362] on div "Miniaturka domu z ceramiki, prawdopodobnie Tey Pottery England - stan idealny 7…" at bounding box center [928, 92] width 870 height 1542
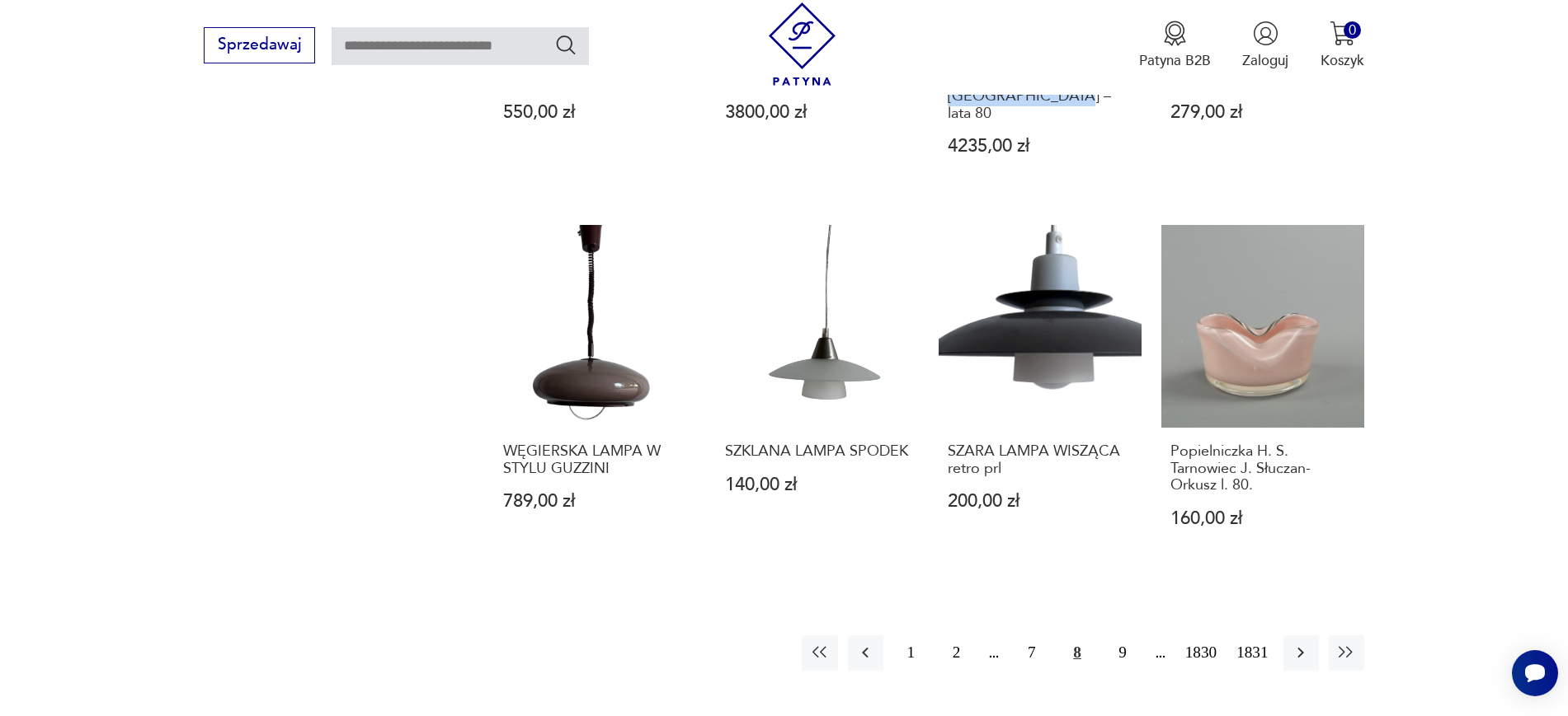
scroll to position [1567, 0]
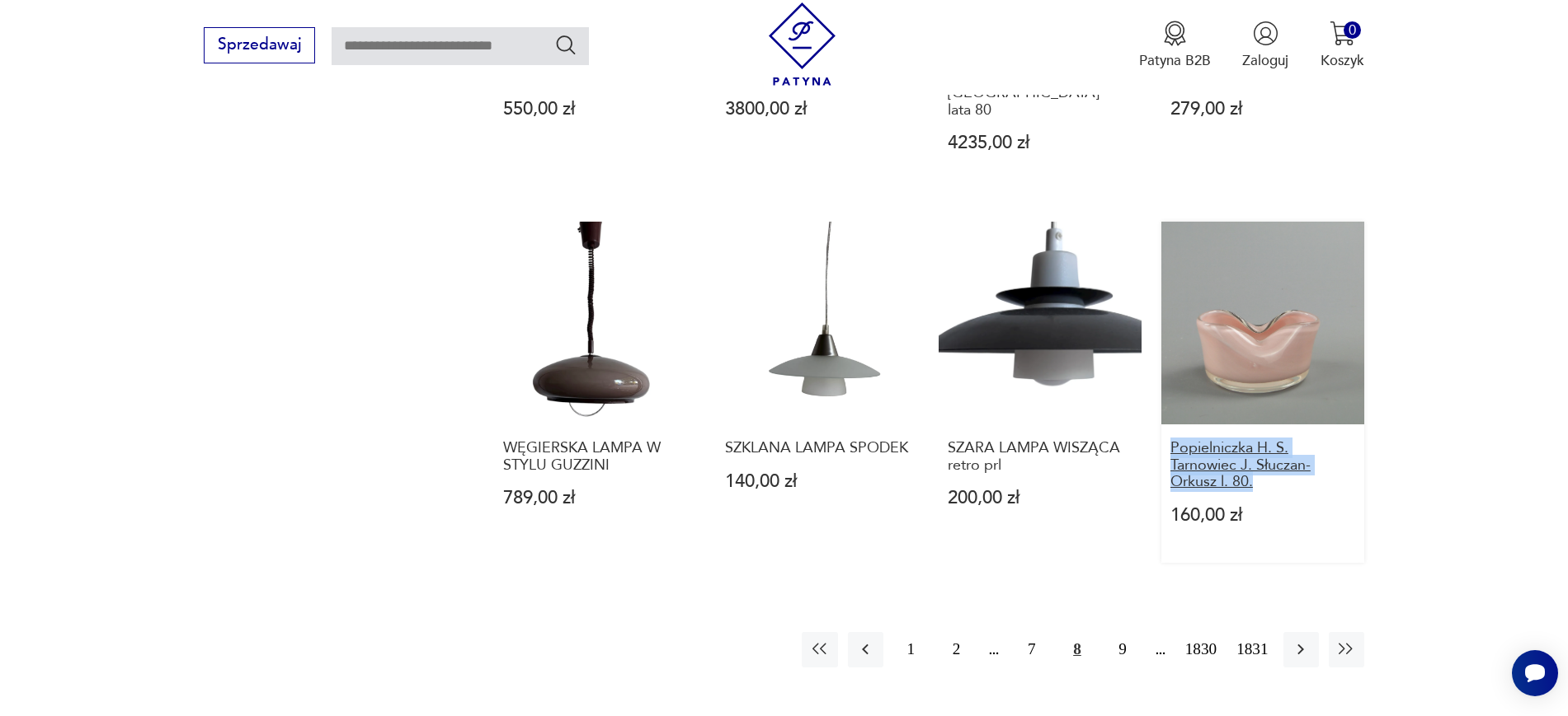
drag, startPoint x: 1392, startPoint y: 428, endPoint x: 1172, endPoint y: 399, distance: 221.9
click at [1302, 639] on icon "button" at bounding box center [1300, 649] width 20 height 20
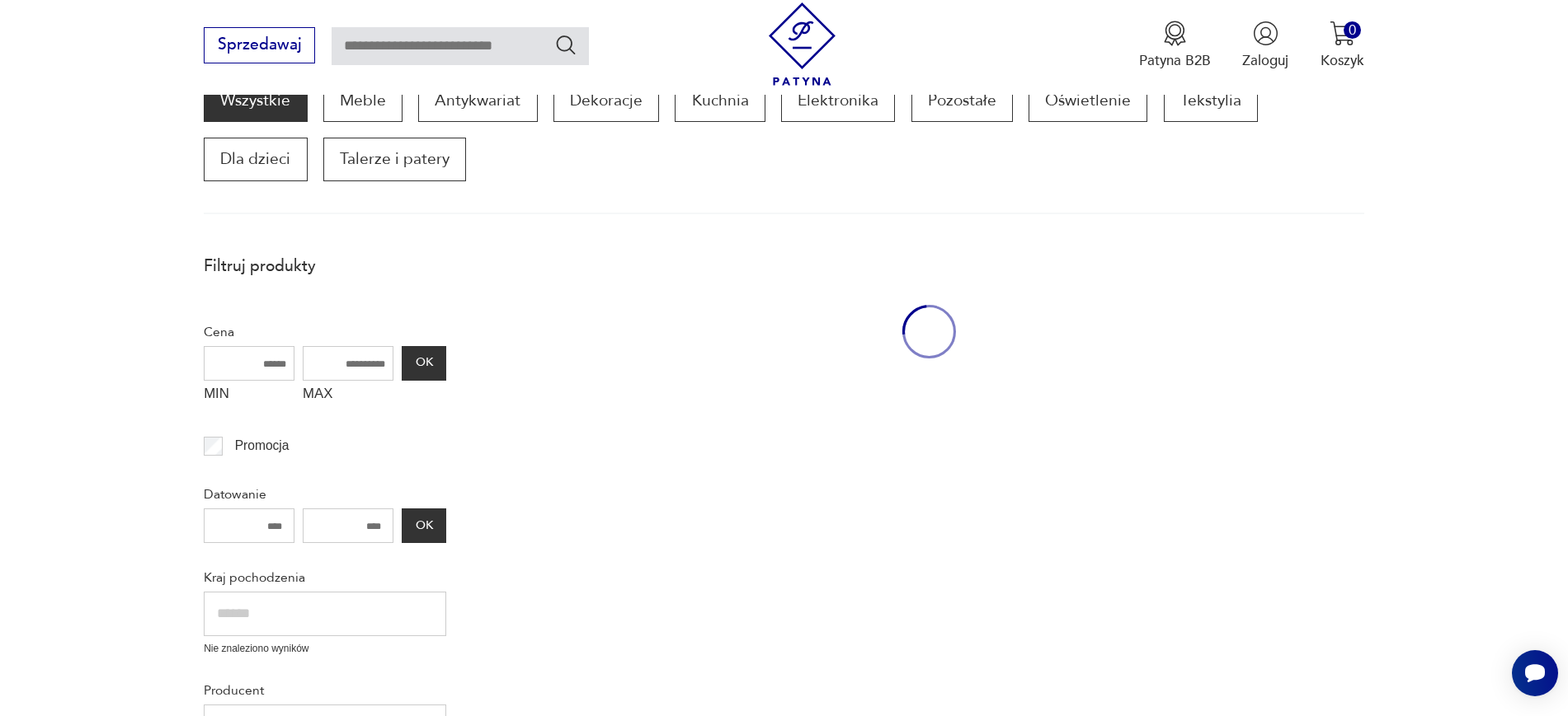
scroll to position [279, 0]
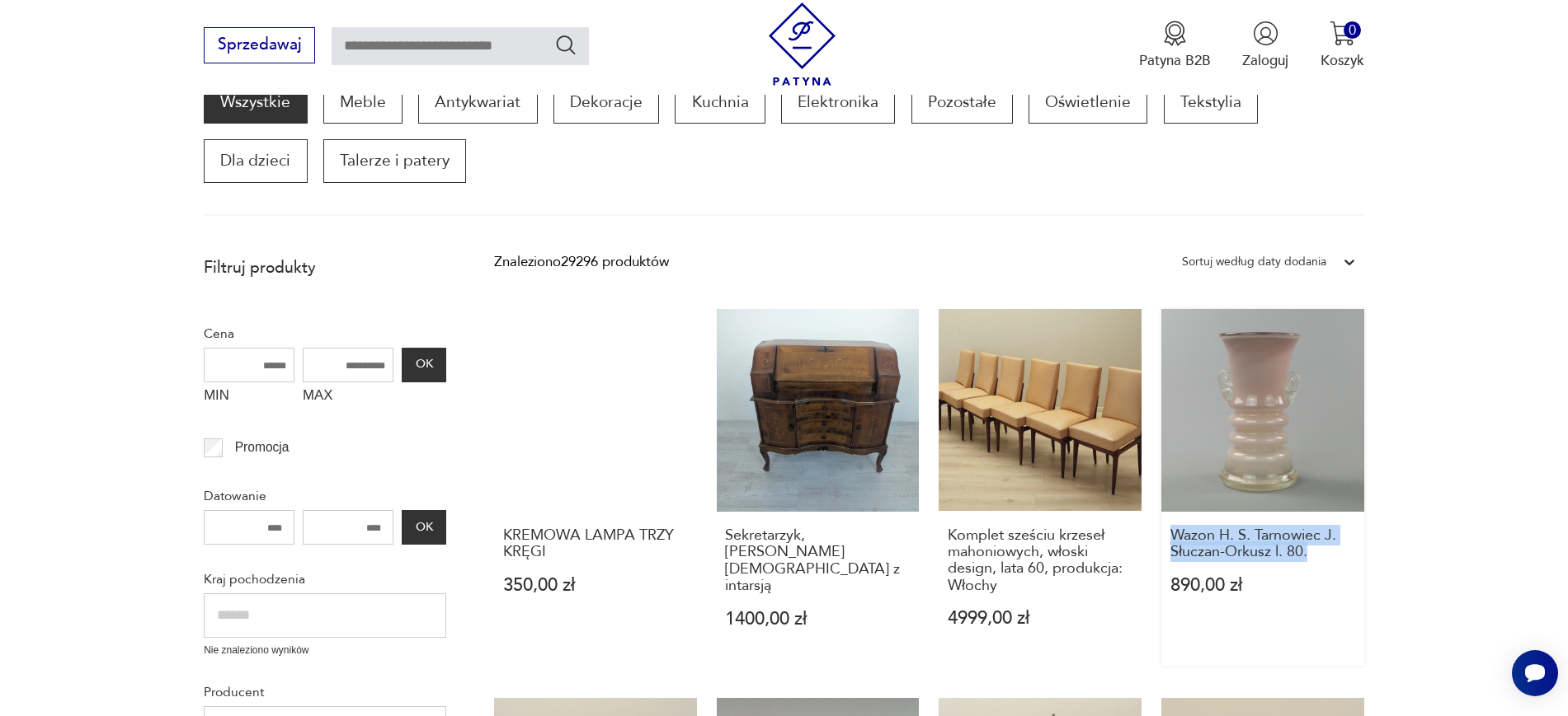
drag, startPoint x: 1433, startPoint y: 552, endPoint x: 1167, endPoint y: 543, distance: 266.2
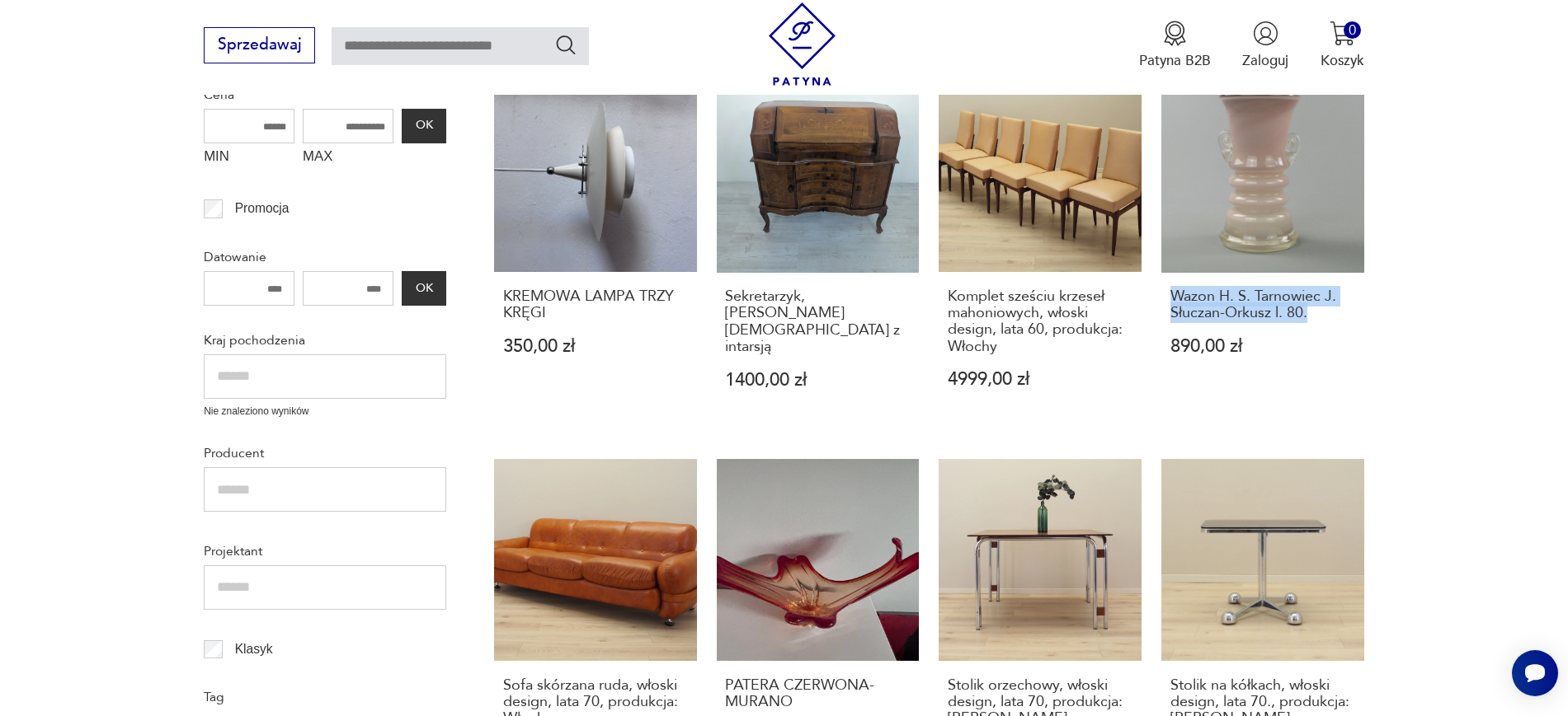
scroll to position [527, 0]
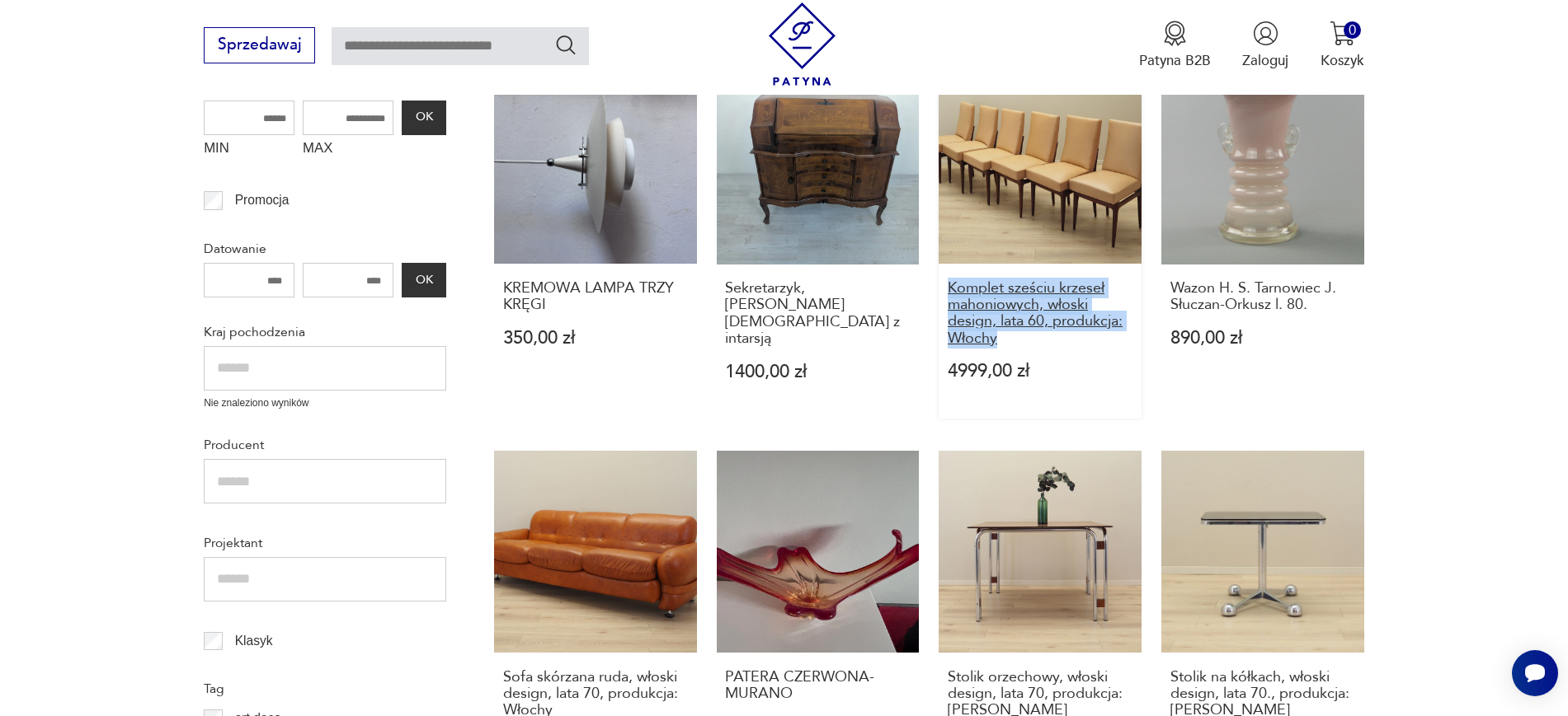
drag, startPoint x: 938, startPoint y: 283, endPoint x: 1000, endPoint y: 337, distance: 82.2
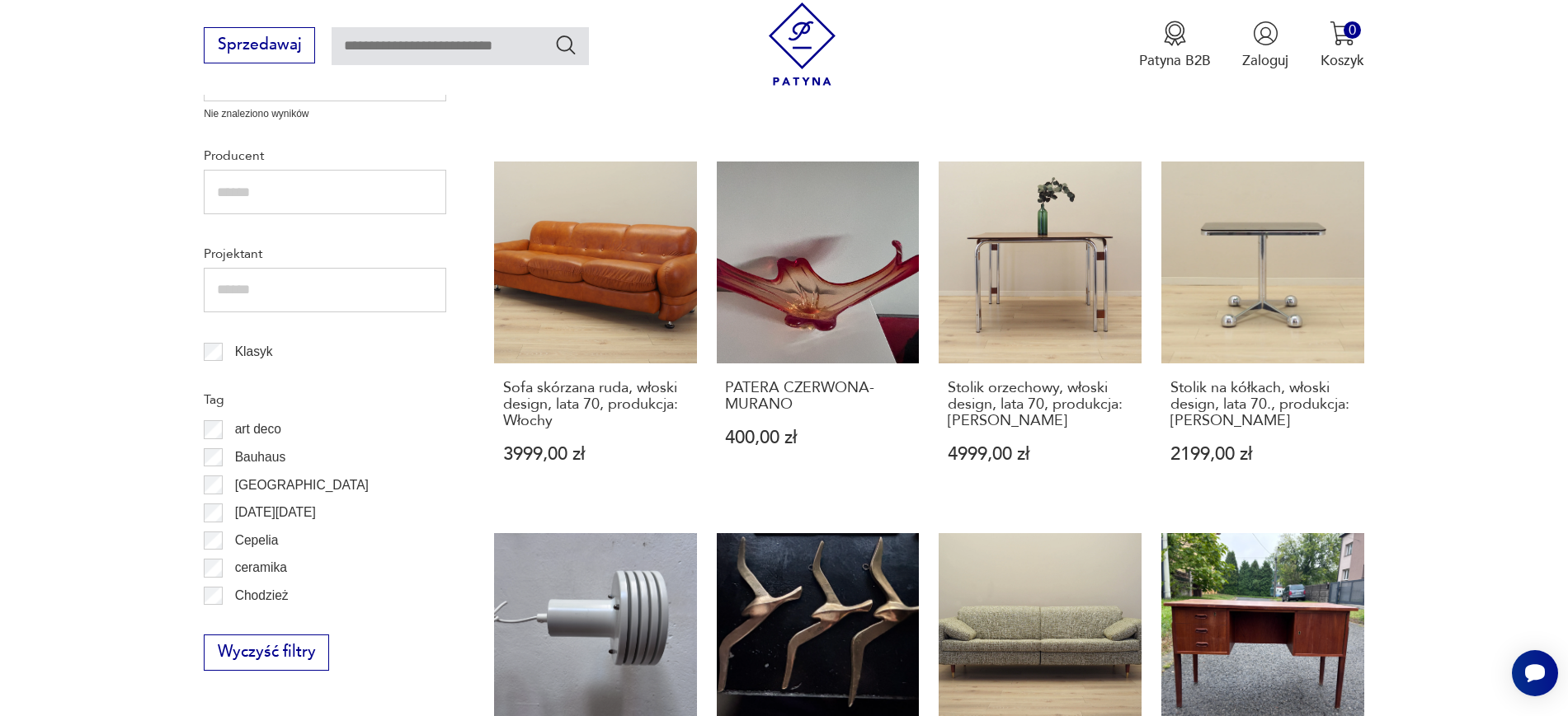
scroll to position [819, 0]
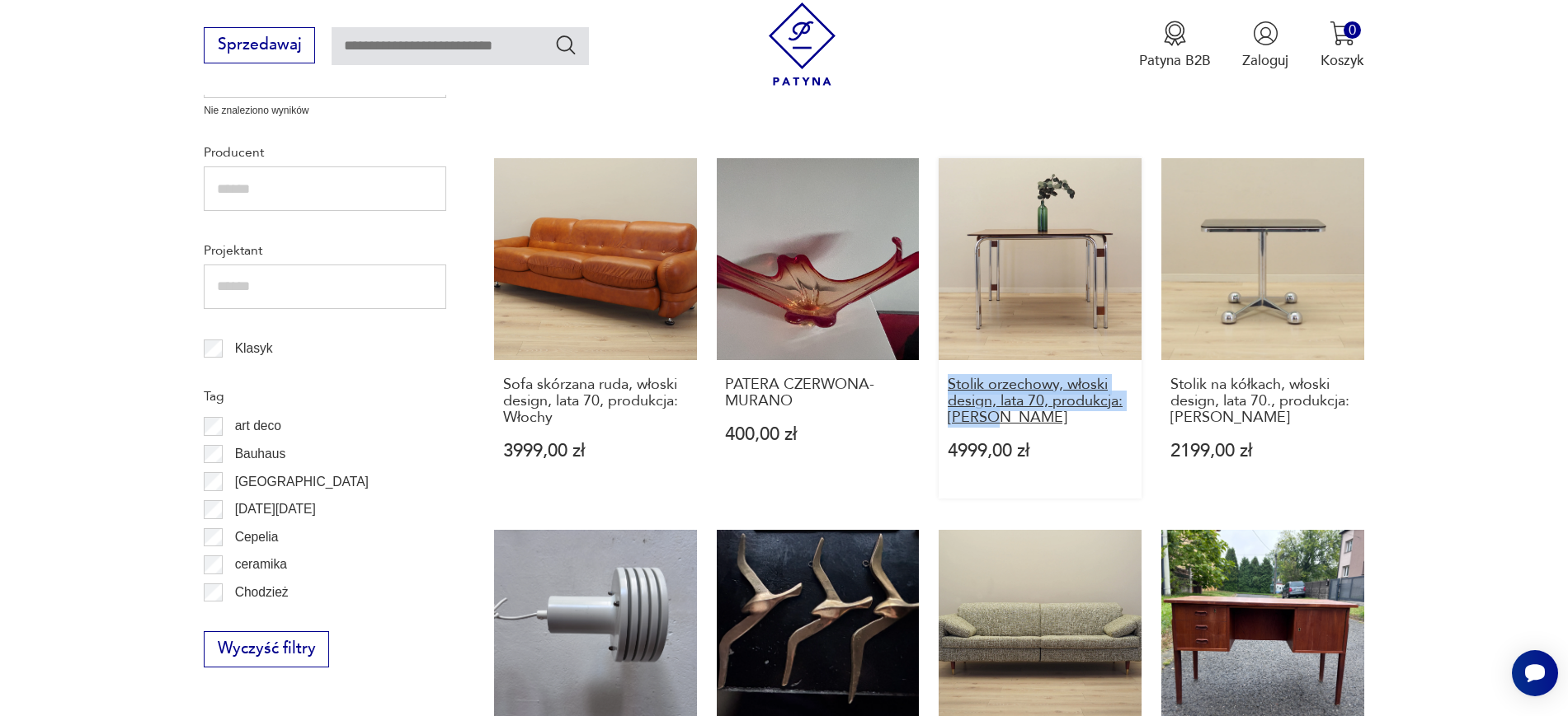
drag, startPoint x: 937, startPoint y: 389, endPoint x: 1047, endPoint y: 416, distance: 113.3
click at [1047, 416] on div "KREMOWA LAMPA TRZY KRĘGI 350,00 zł Sekretarzyk, biurko włoskie z intarsją 1400,…" at bounding box center [928, 497] width 870 height 1458
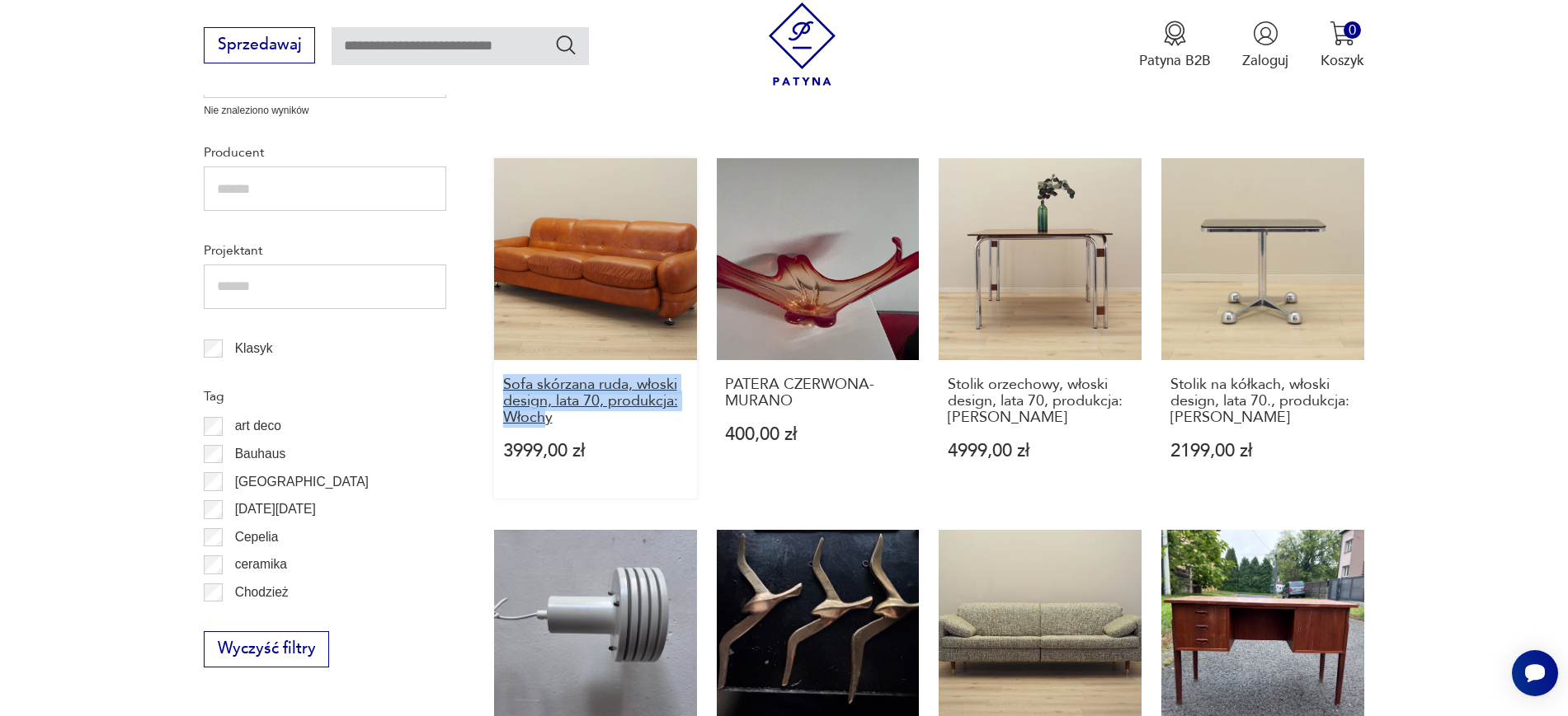
drag, startPoint x: 491, startPoint y: 388, endPoint x: 550, endPoint y: 415, distance: 64.9
click at [550, 415] on section "Filtruj produkty Cena MIN MAX OK Promocja Datowanie OK Kraj pochodzenia Nie zna…" at bounding box center [784, 566] width 1568 height 1719
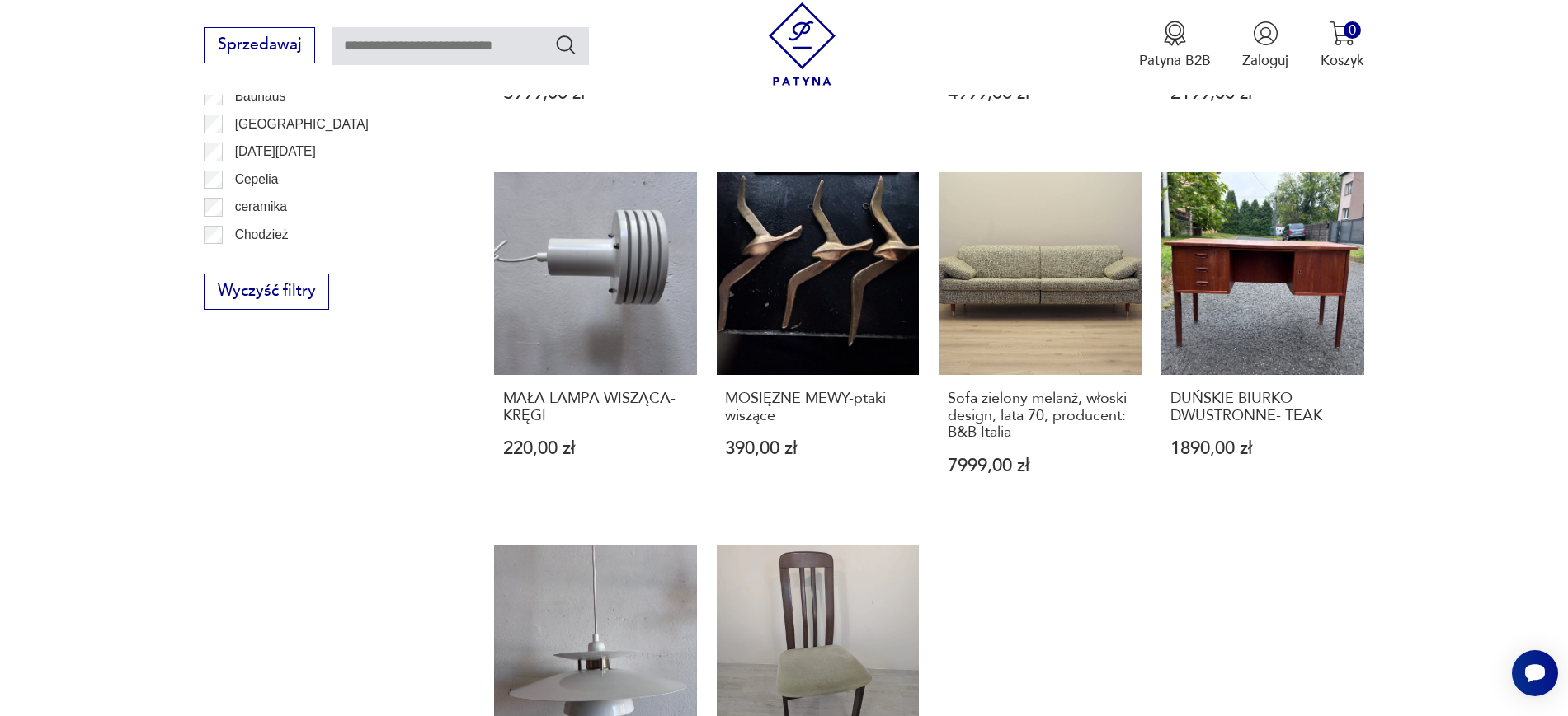
scroll to position [1174, 0]
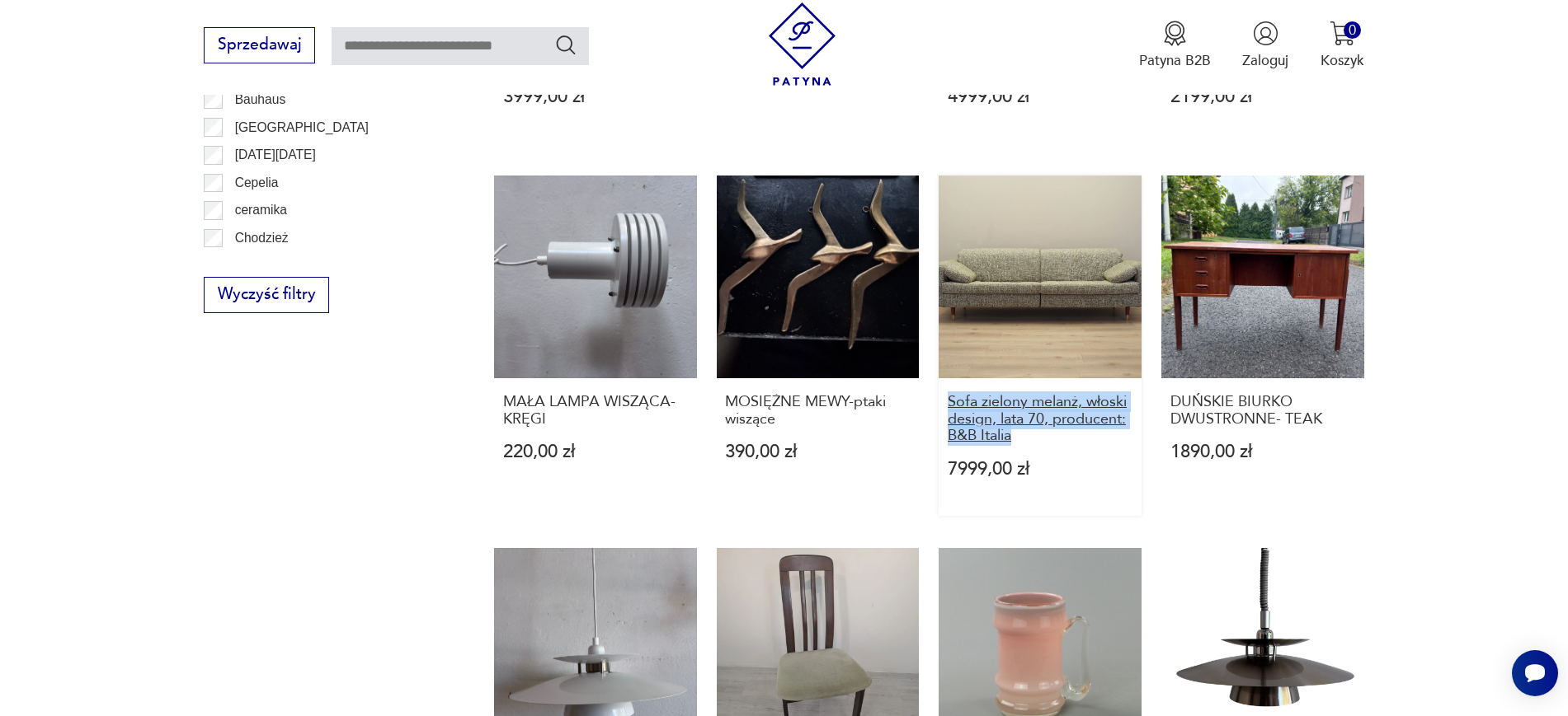
drag, startPoint x: 938, startPoint y: 404, endPoint x: 1017, endPoint y: 431, distance: 83.5
click at [1017, 431] on div "KREMOWA LAMPA TRZY KRĘGI 350,00 zł Sekretarzyk, biurko włoskie z intarsją 1400,…" at bounding box center [928, 143] width 870 height 1458
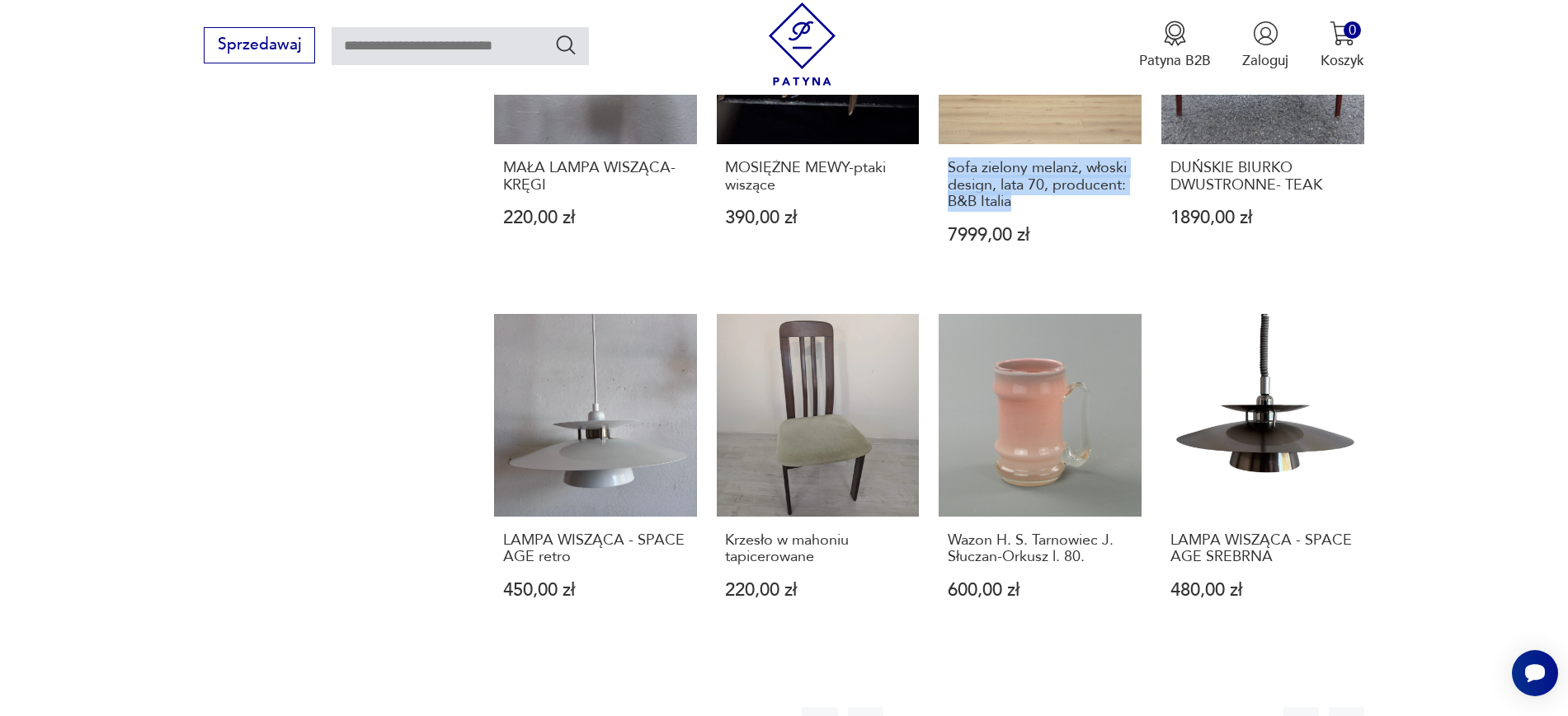
scroll to position [1477, 0]
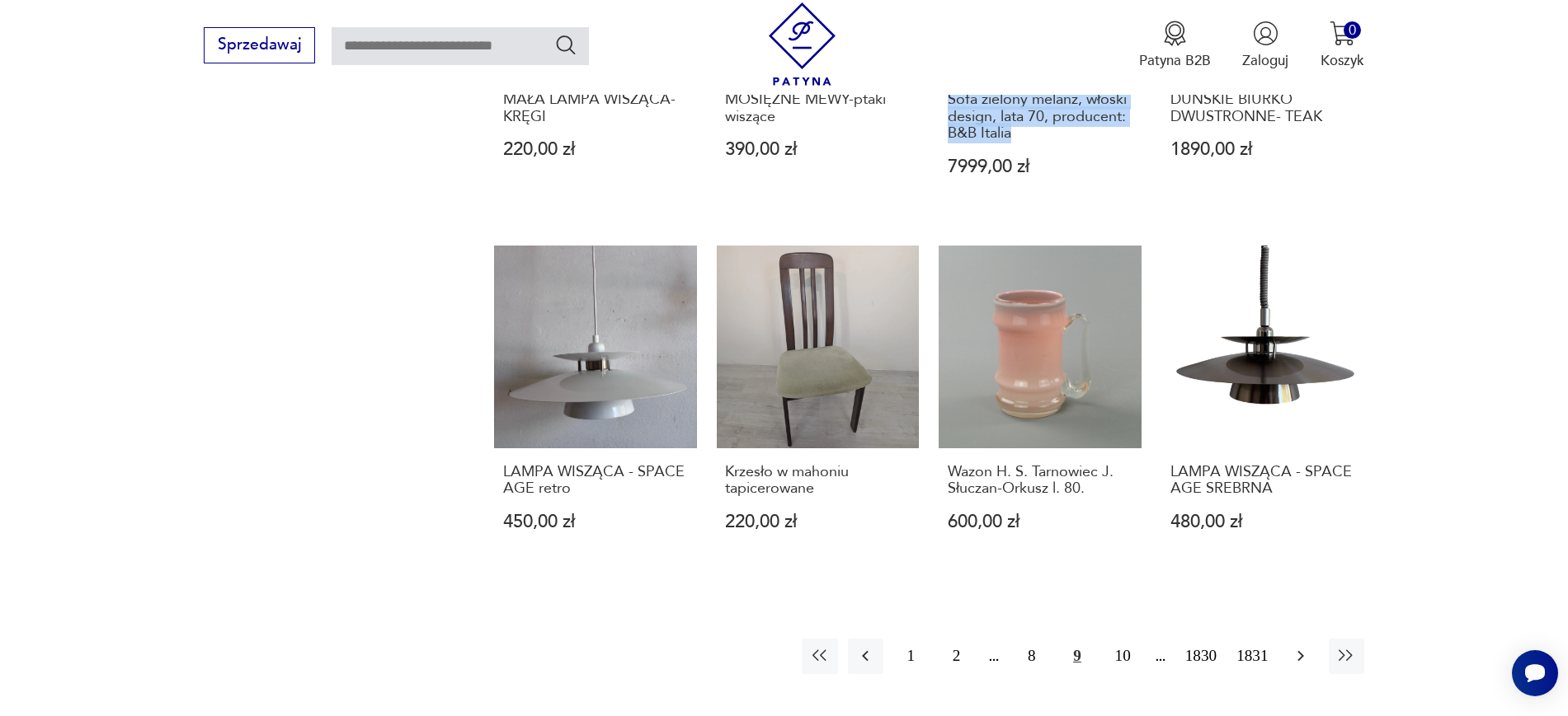
click at [1302, 656] on icon "button" at bounding box center [1300, 656] width 7 height 10
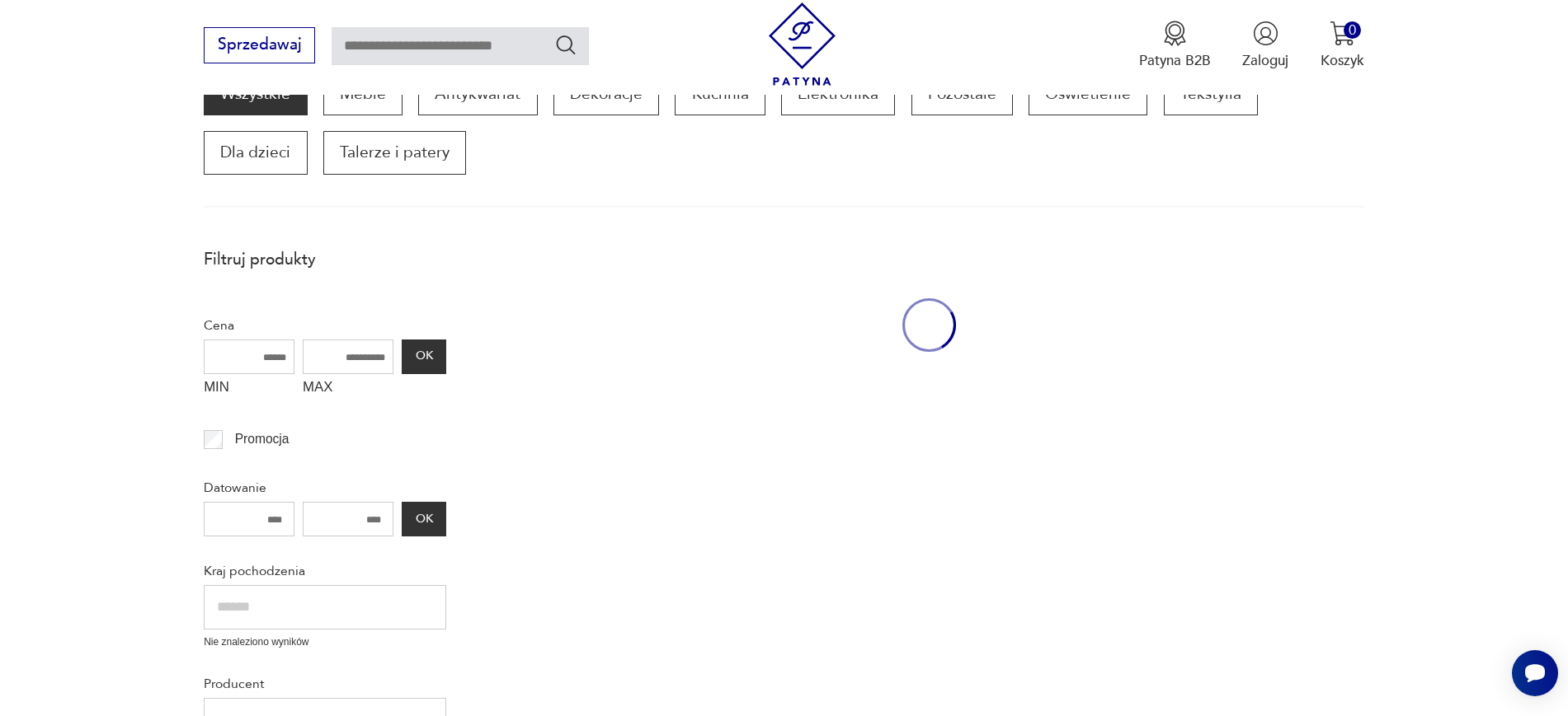
scroll to position [279, 0]
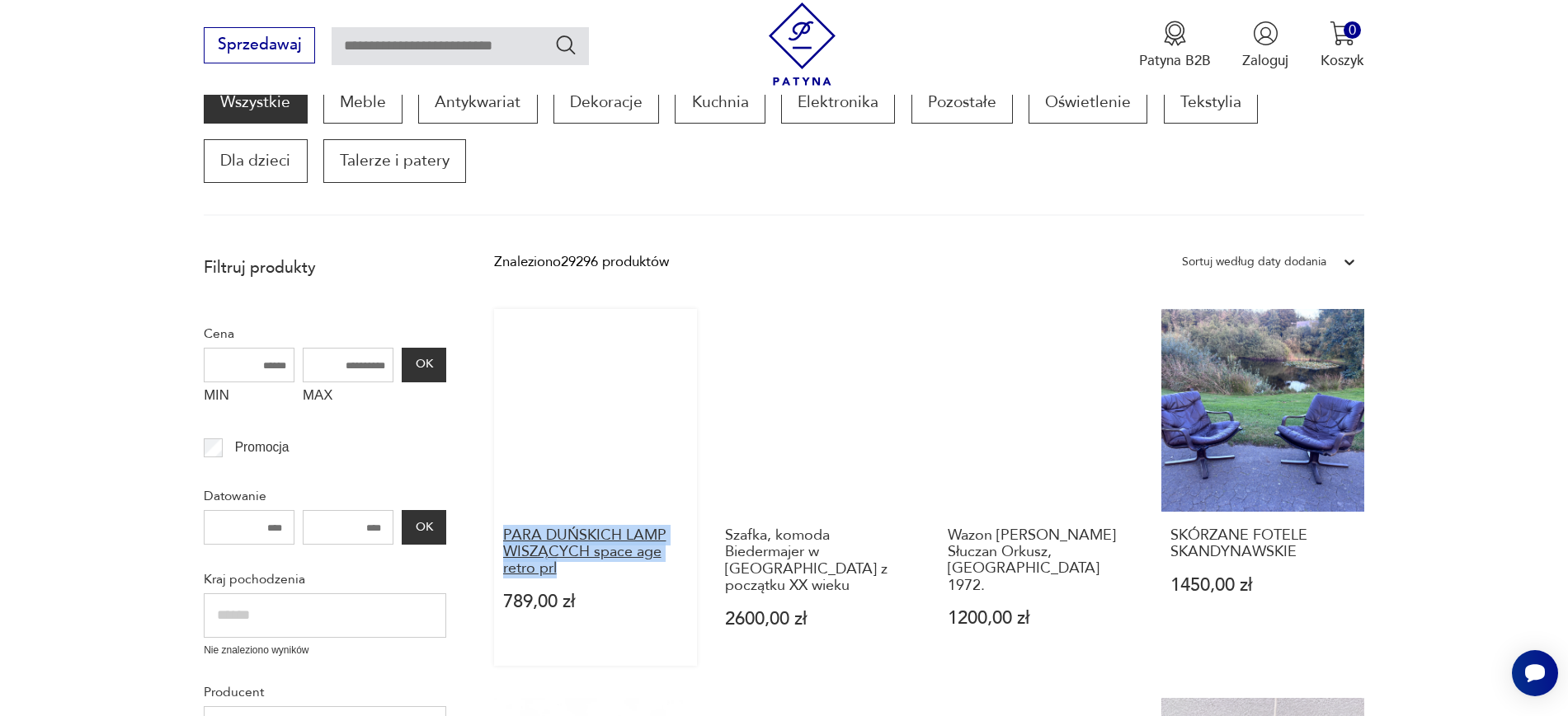
drag, startPoint x: 488, startPoint y: 526, endPoint x: 570, endPoint y: 570, distance: 93.1
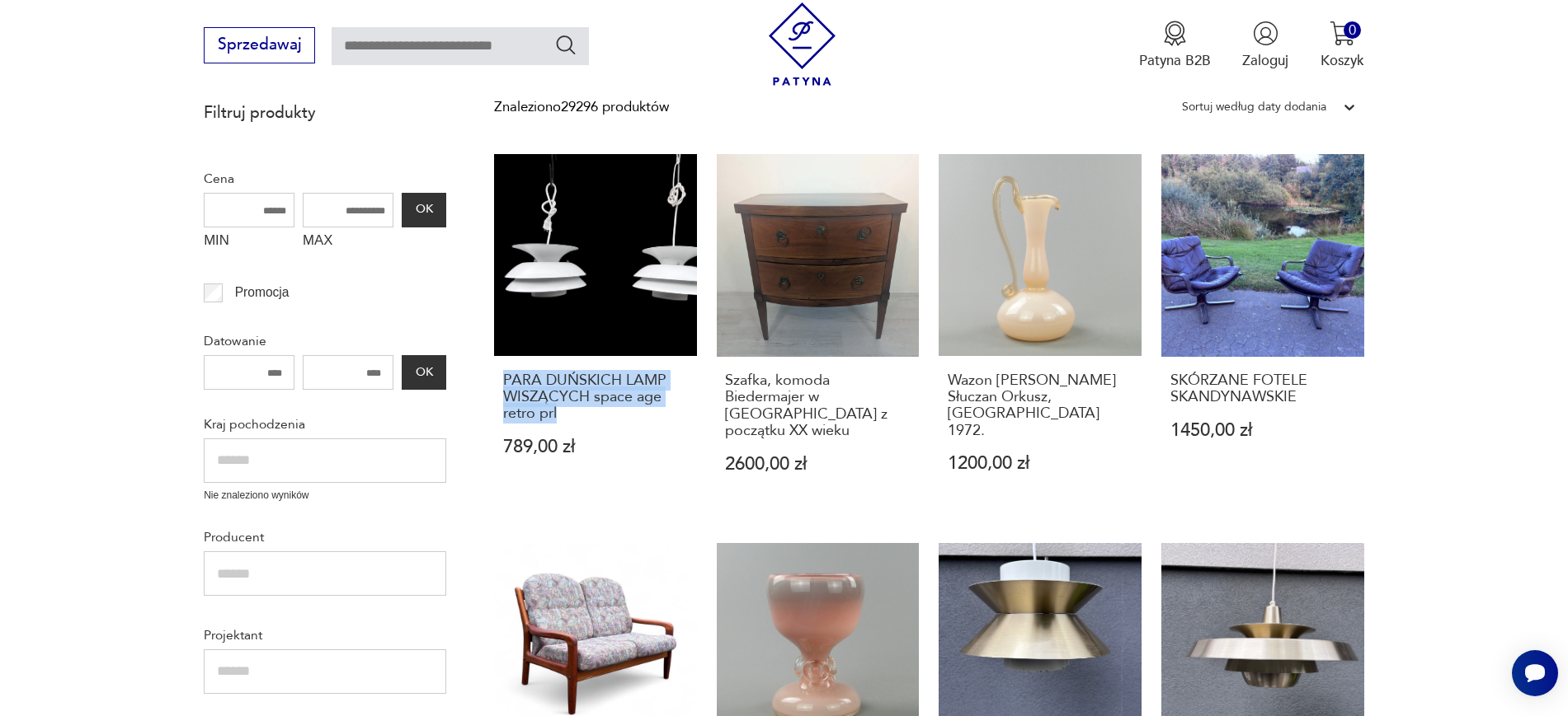
scroll to position [507, 0]
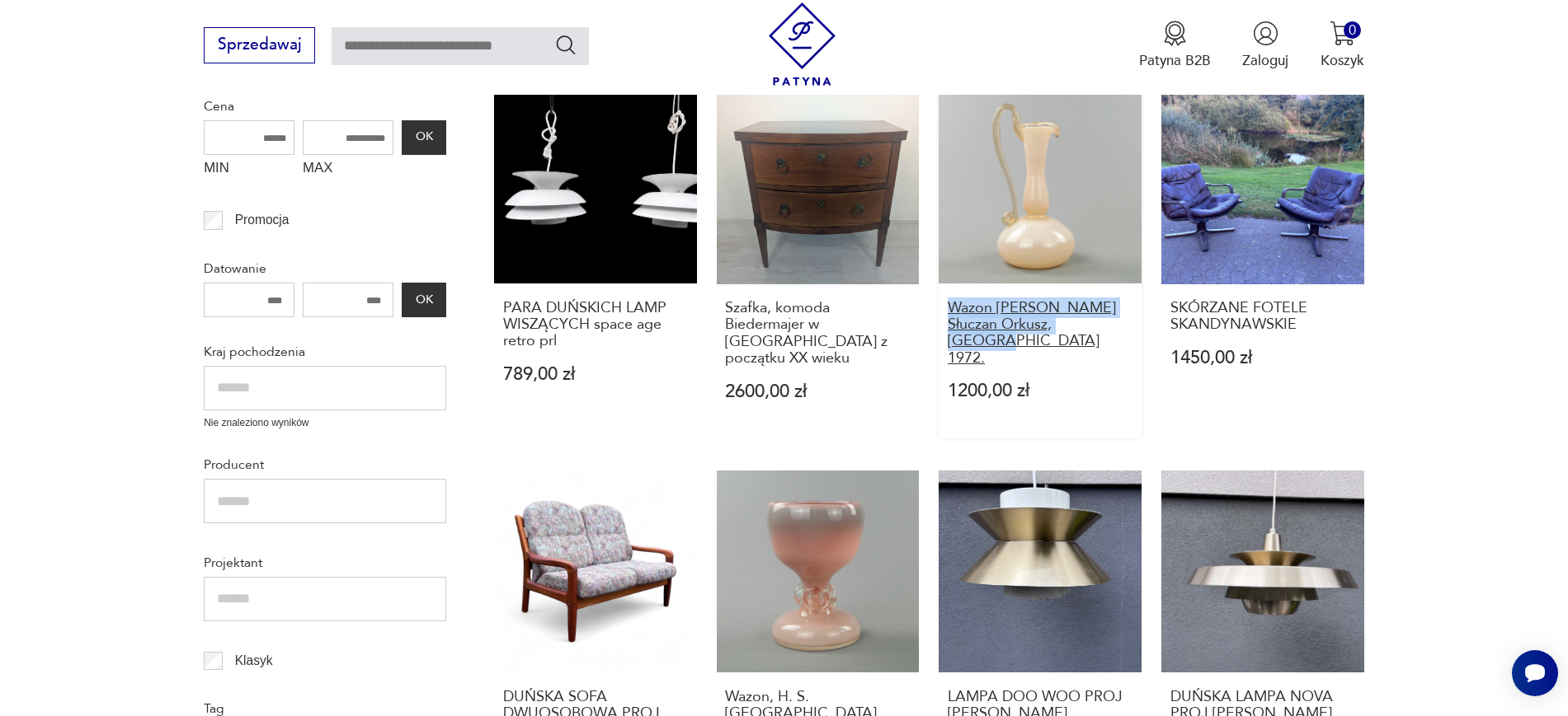
drag, startPoint x: 932, startPoint y: 302, endPoint x: 1087, endPoint y: 328, distance: 157.2
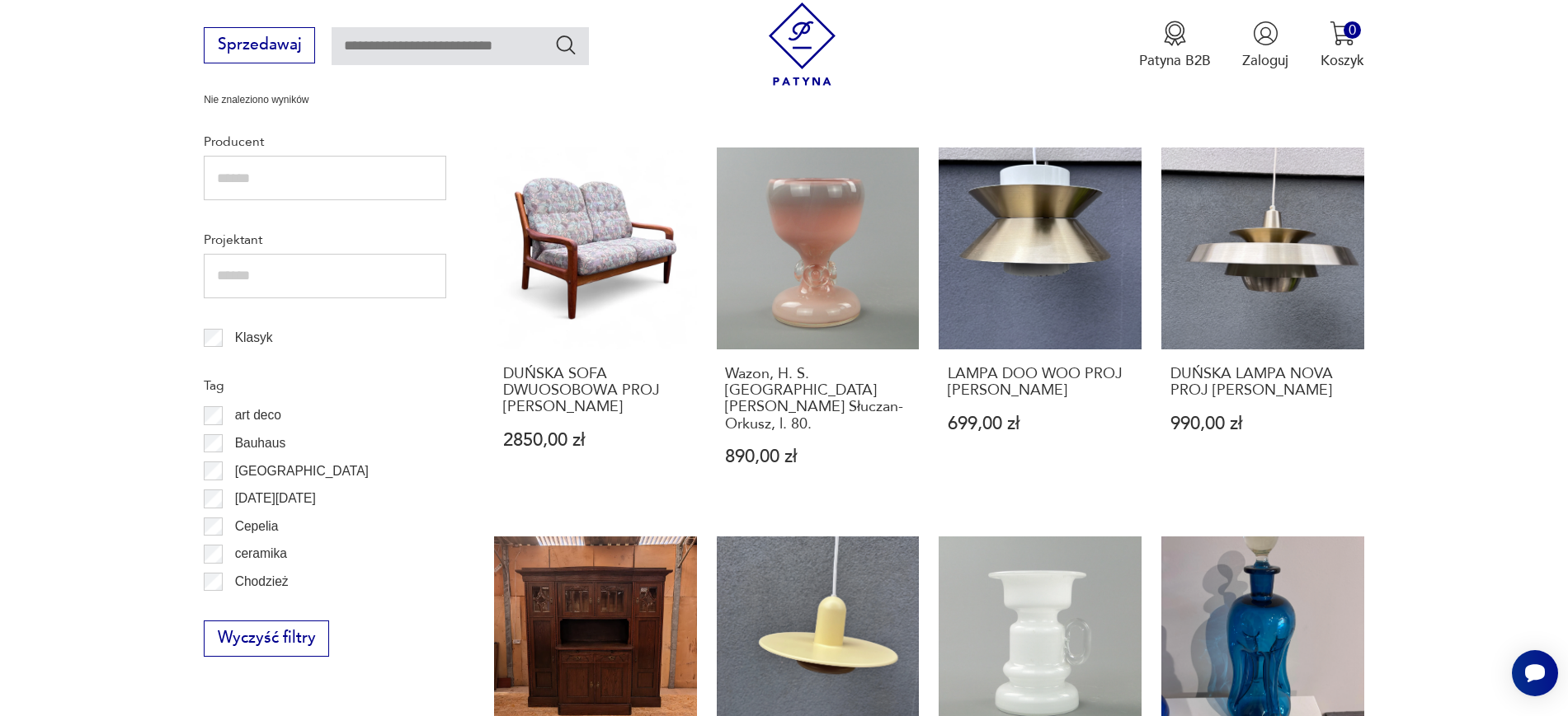
scroll to position [862, 0]
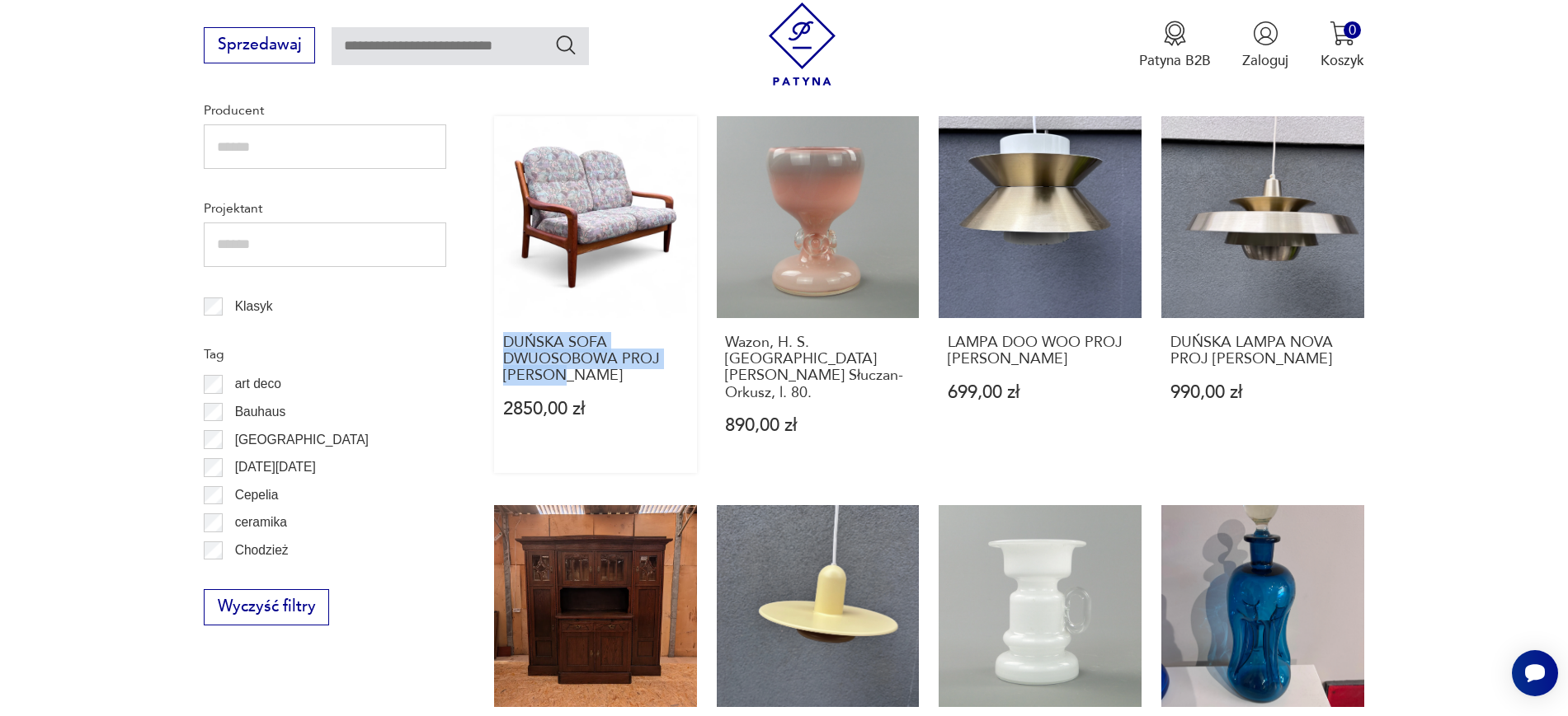
drag, startPoint x: 484, startPoint y: 322, endPoint x: 597, endPoint y: 367, distance: 121.6
click at [597, 367] on section "Filtruj produkty Cena MIN MAX OK Promocja Datowanie OK Kraj pochodzenia Nie zna…" at bounding box center [784, 542] width 1568 height 1752
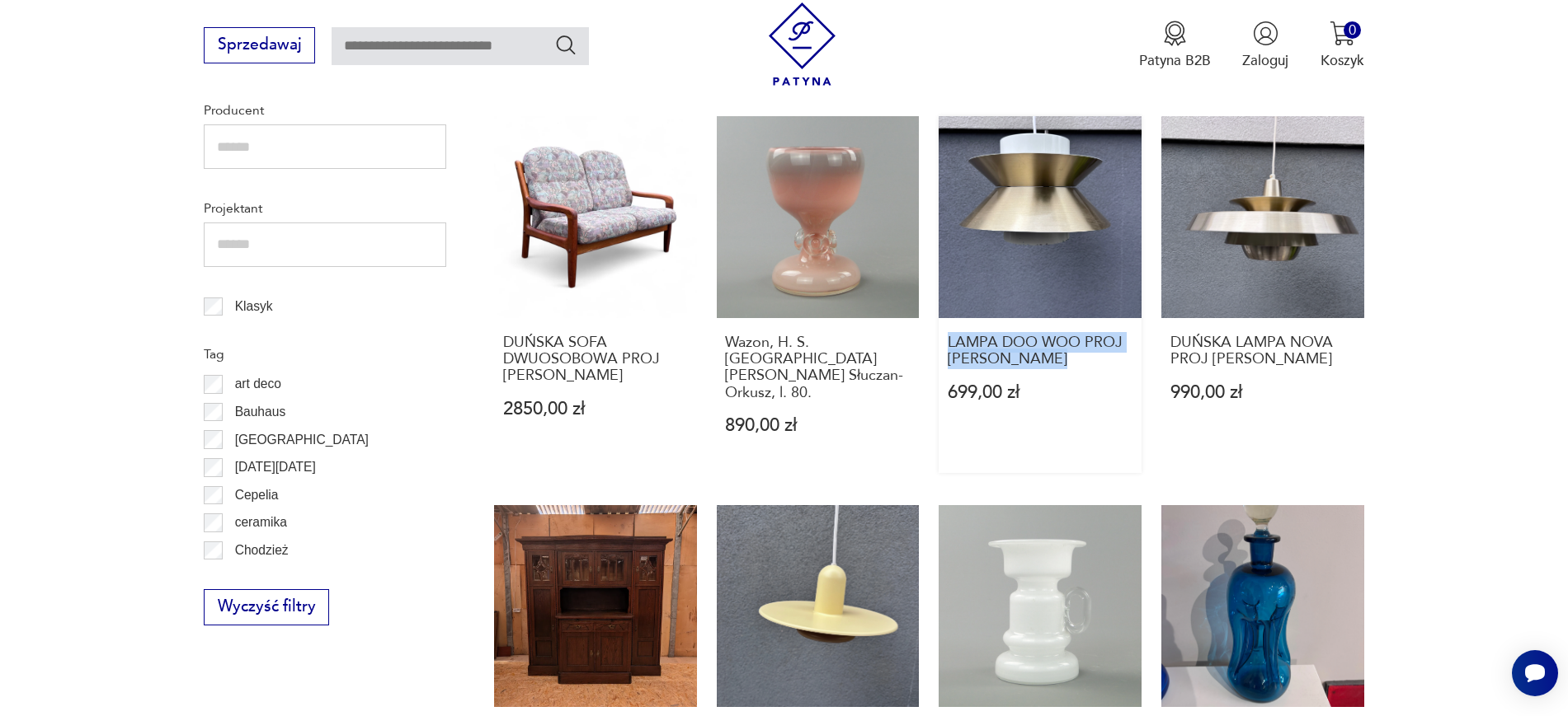
drag, startPoint x: 936, startPoint y: 331, endPoint x: 1064, endPoint y: 351, distance: 129.6
click at [1064, 351] on div "PARA DUŃSKICH LAMP WISZĄCYCH space age retro prl 789,00 zł Szafka, komoda Biede…" at bounding box center [928, 473] width 870 height 1492
drag, startPoint x: 1416, startPoint y: 340, endPoint x: 1166, endPoint y: 328, distance: 250.3
click at [1166, 328] on section "Filtruj produkty Cena MIN MAX OK Promocja Datowanie OK Kraj pochodzenia Nie zna…" at bounding box center [784, 542] width 1568 height 1752
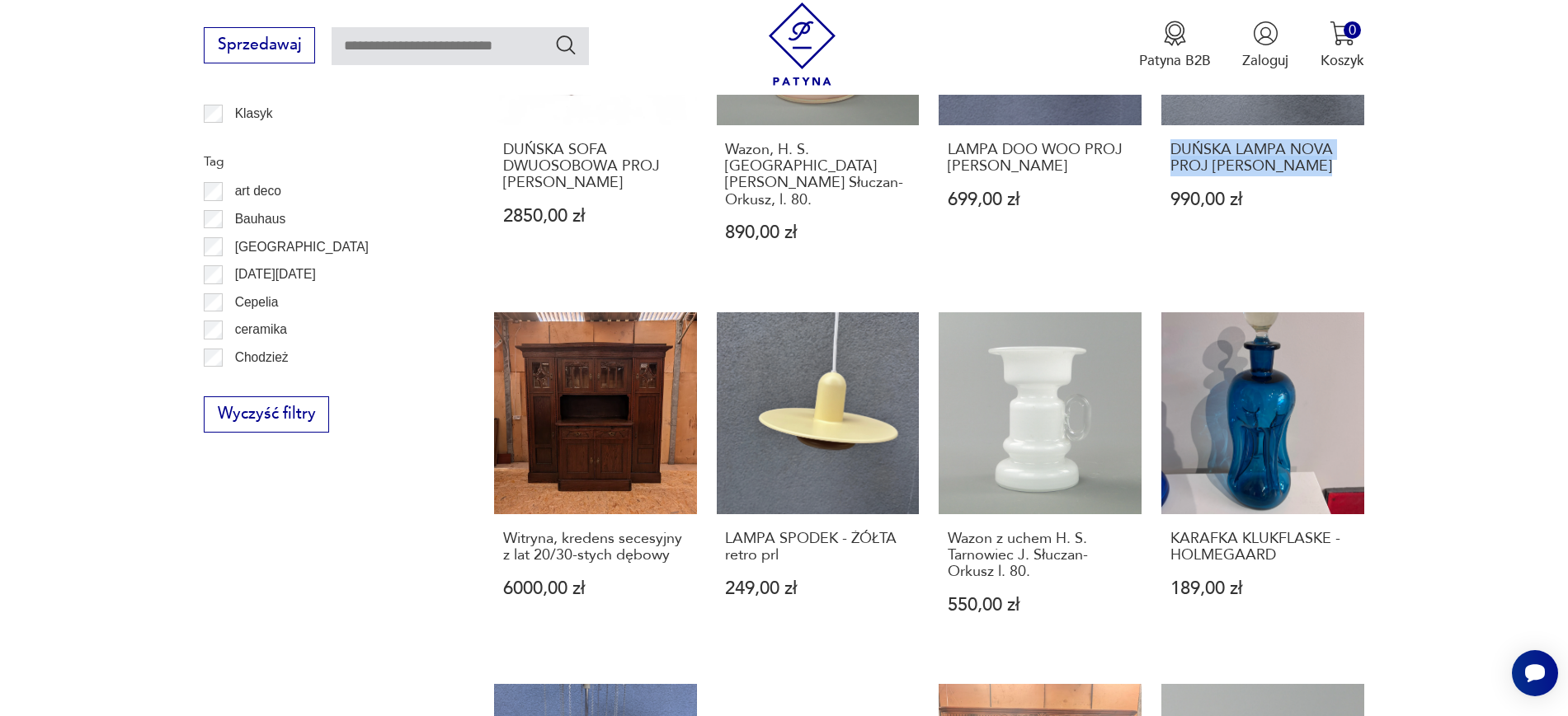
scroll to position [1082, 0]
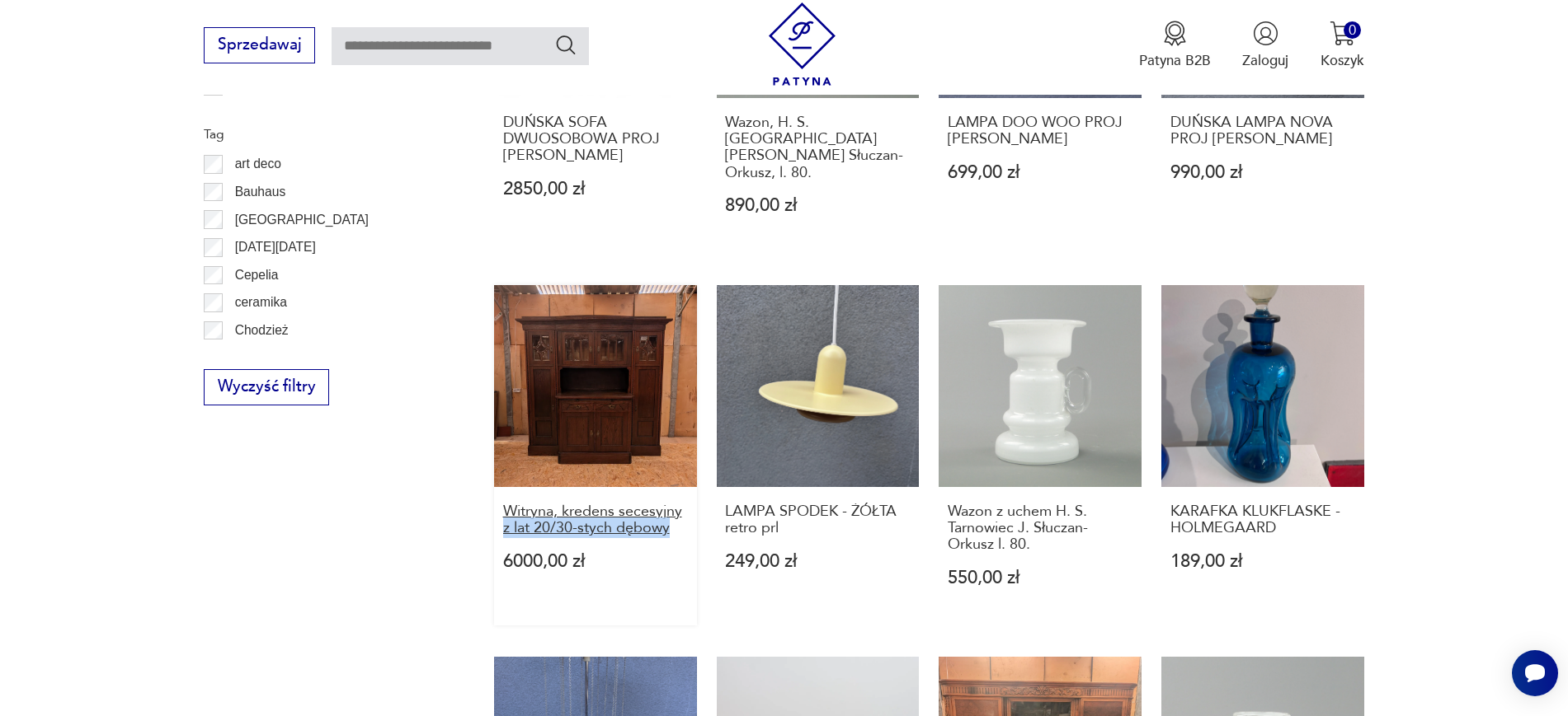
drag, startPoint x: 473, startPoint y: 489, endPoint x: 679, endPoint y: 502, distance: 206.4
click at [679, 502] on section "Filtruj produkty Cena MIN MAX OK Promocja Datowanie OK Kraj pochodzenia Nie zna…" at bounding box center [784, 321] width 1568 height 1752
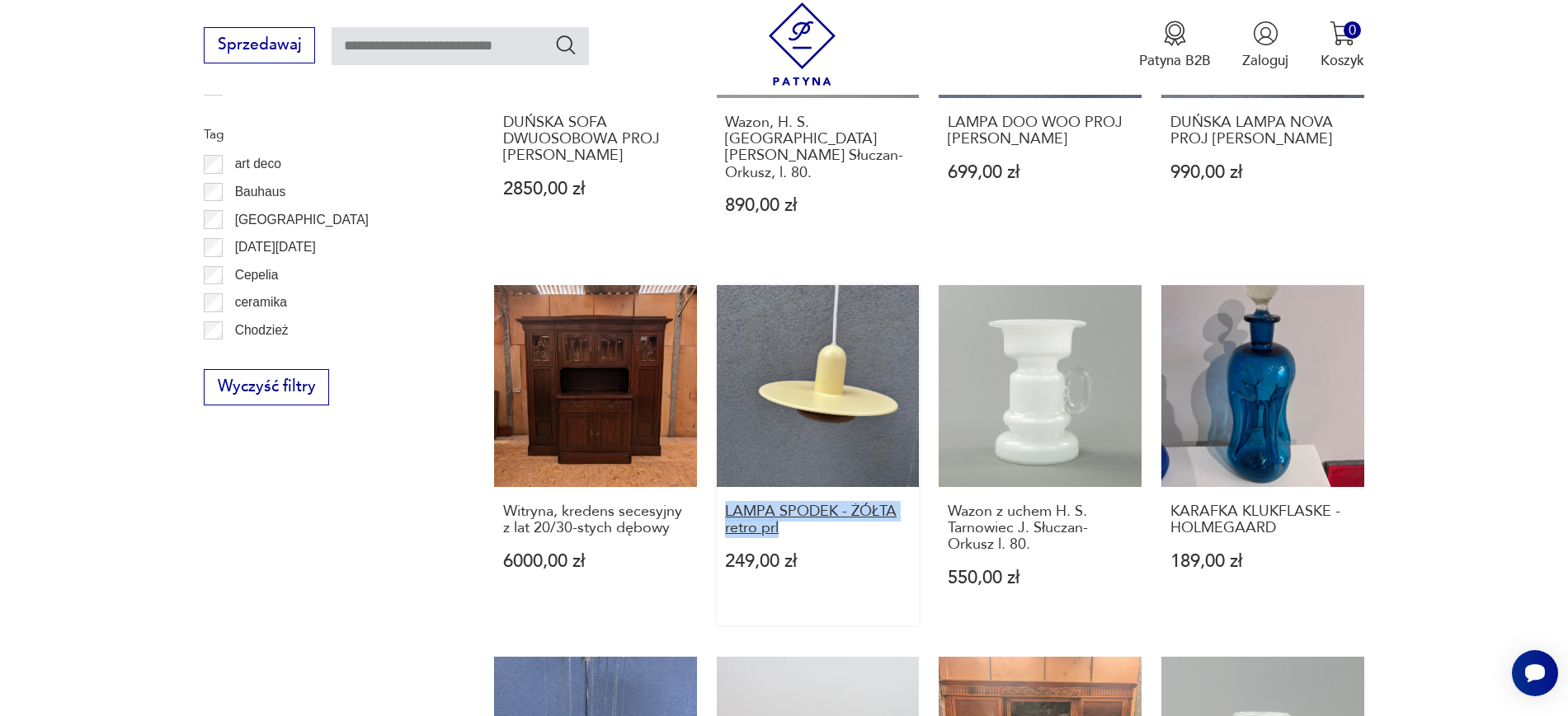
drag, startPoint x: 714, startPoint y: 472, endPoint x: 801, endPoint y: 491, distance: 89.1
click at [801, 491] on div "PARA DUŃSKICH LAMP WISZĄCYCH space age retro prl 789,00 zł Szafka, komoda Biede…" at bounding box center [928, 252] width 870 height 1492
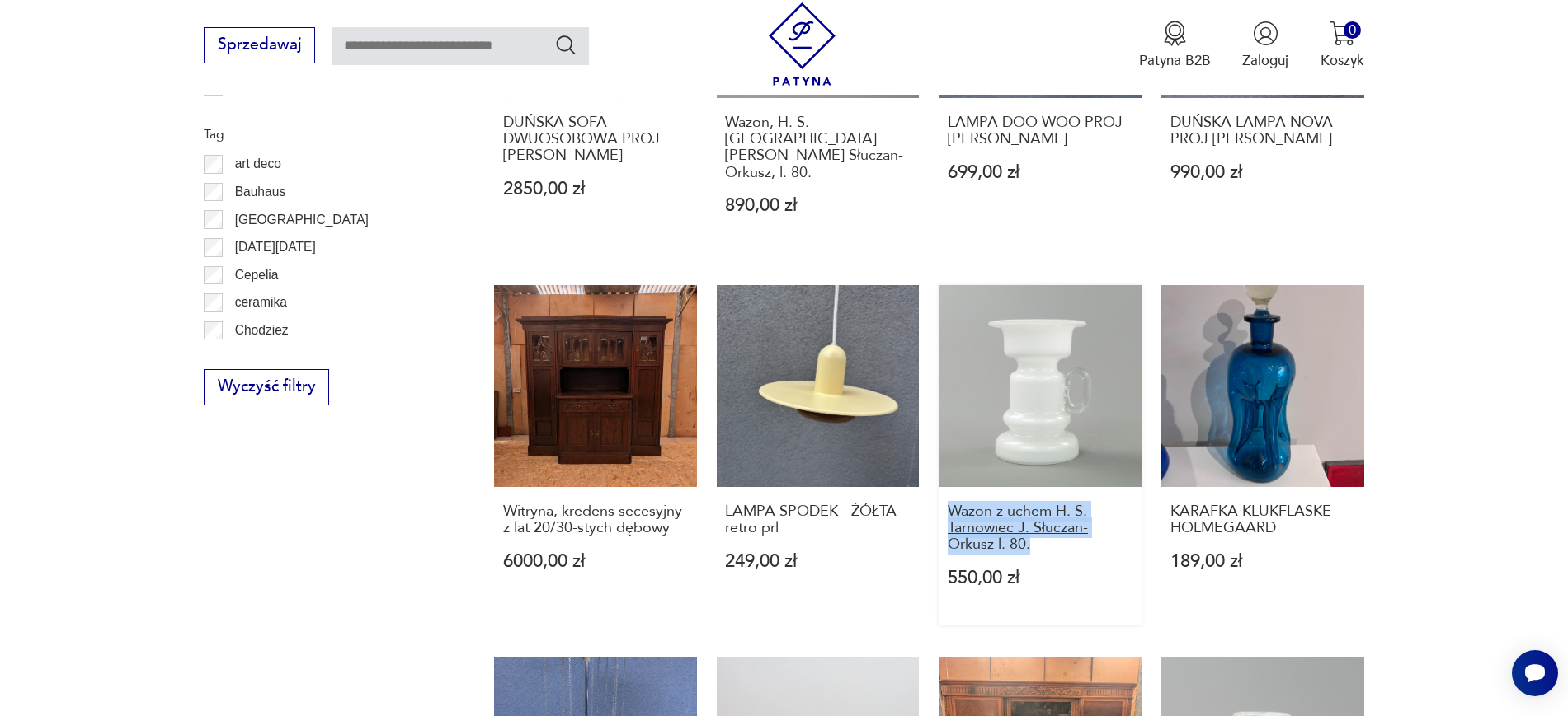
drag, startPoint x: 931, startPoint y: 475, endPoint x: 1034, endPoint y: 510, distance: 108.8
click at [1034, 510] on div "PARA DUŃSKICH LAMP WISZĄCYCH space age retro prl 789,00 zł Szafka, komoda Biede…" at bounding box center [928, 252] width 870 height 1492
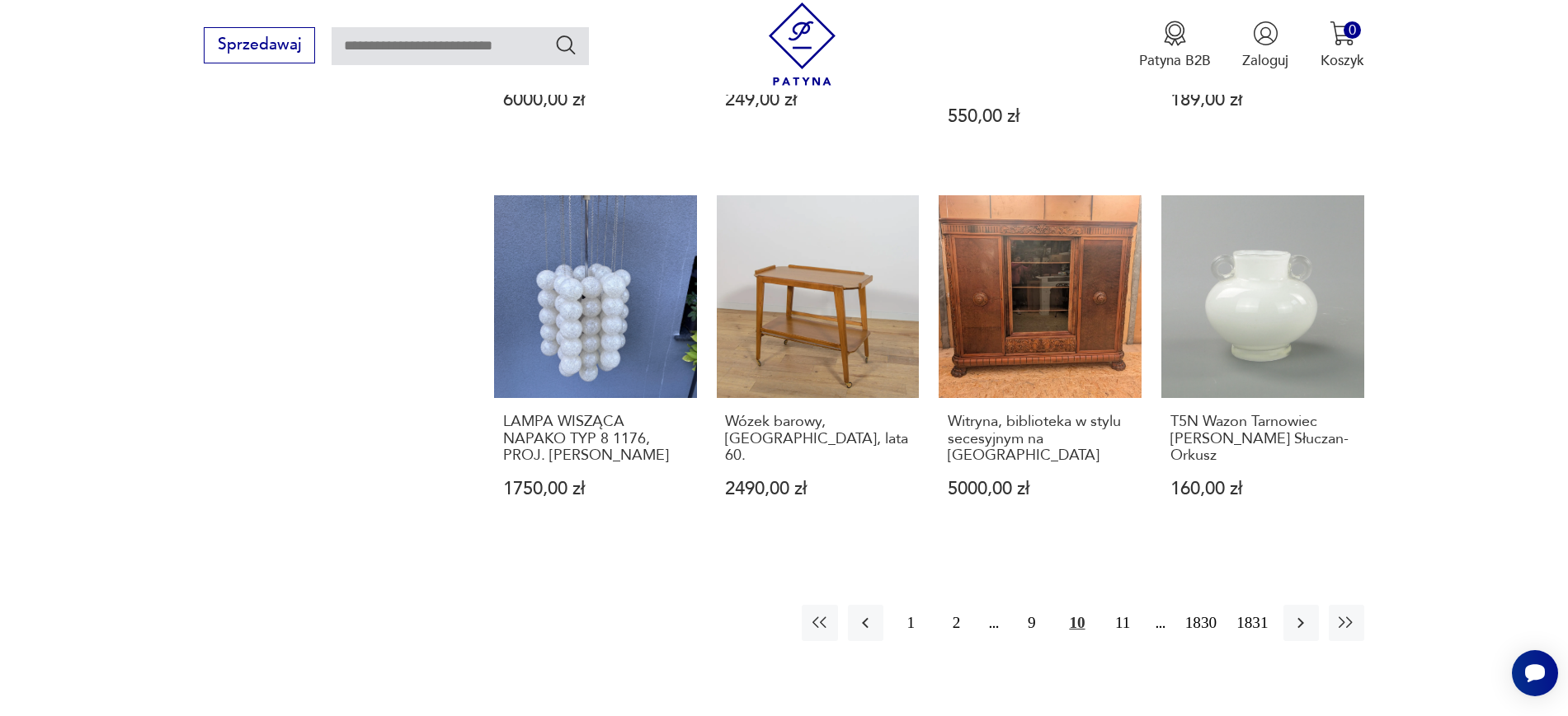
scroll to position [1605, 0]
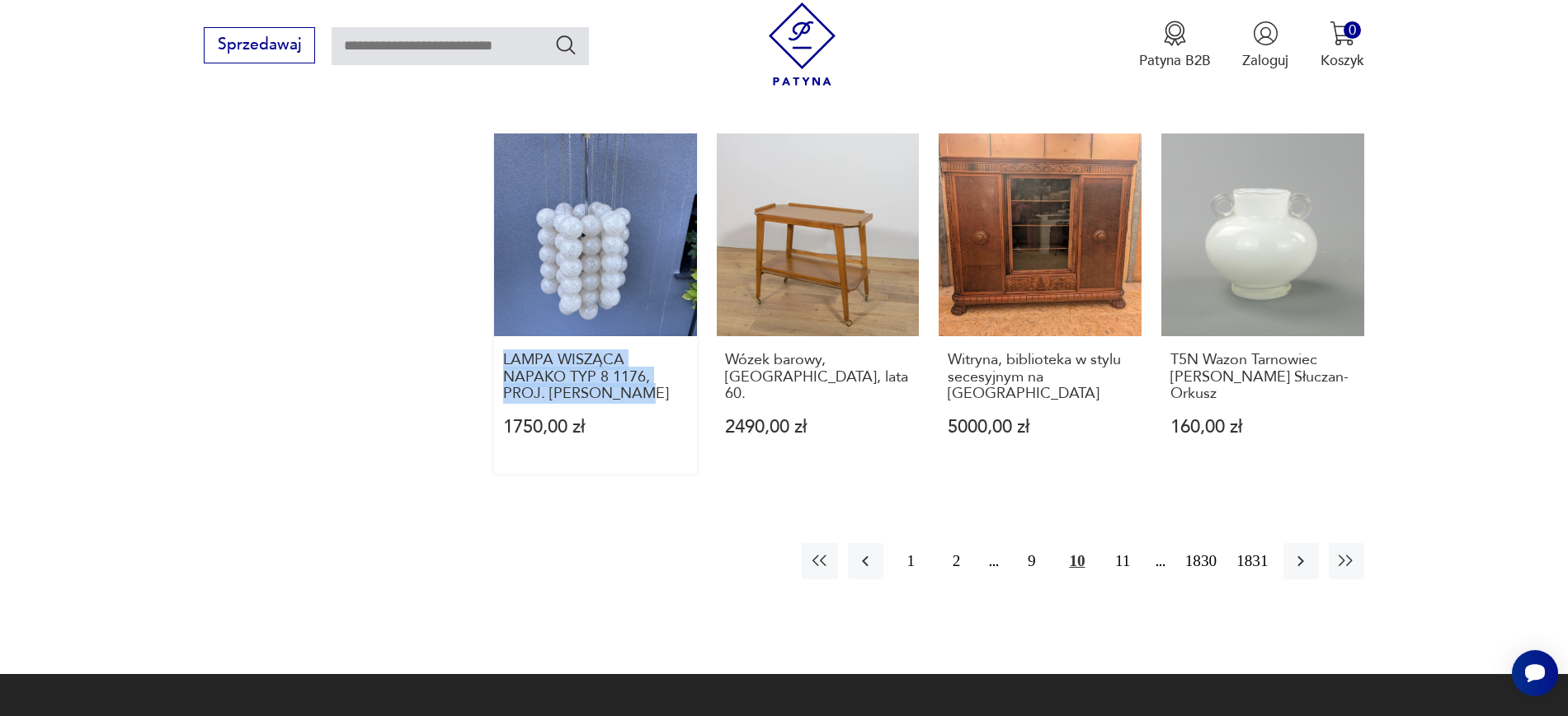
drag, startPoint x: 487, startPoint y: 324, endPoint x: 667, endPoint y: 370, distance: 185.8
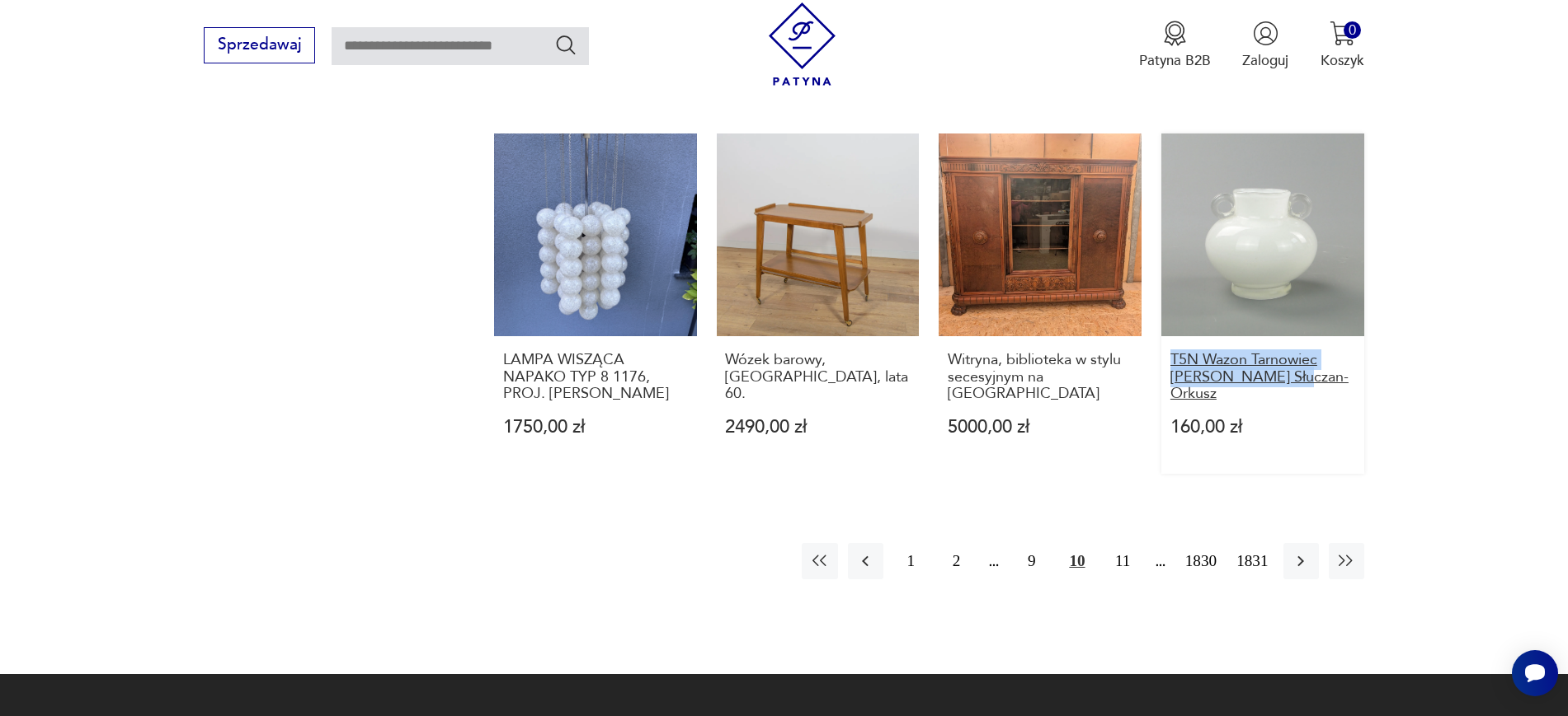
drag, startPoint x: 1392, startPoint y: 345, endPoint x: 1173, endPoint y: 322, distance: 220.2
click at [1299, 544] on button "button" at bounding box center [1300, 561] width 35 height 35
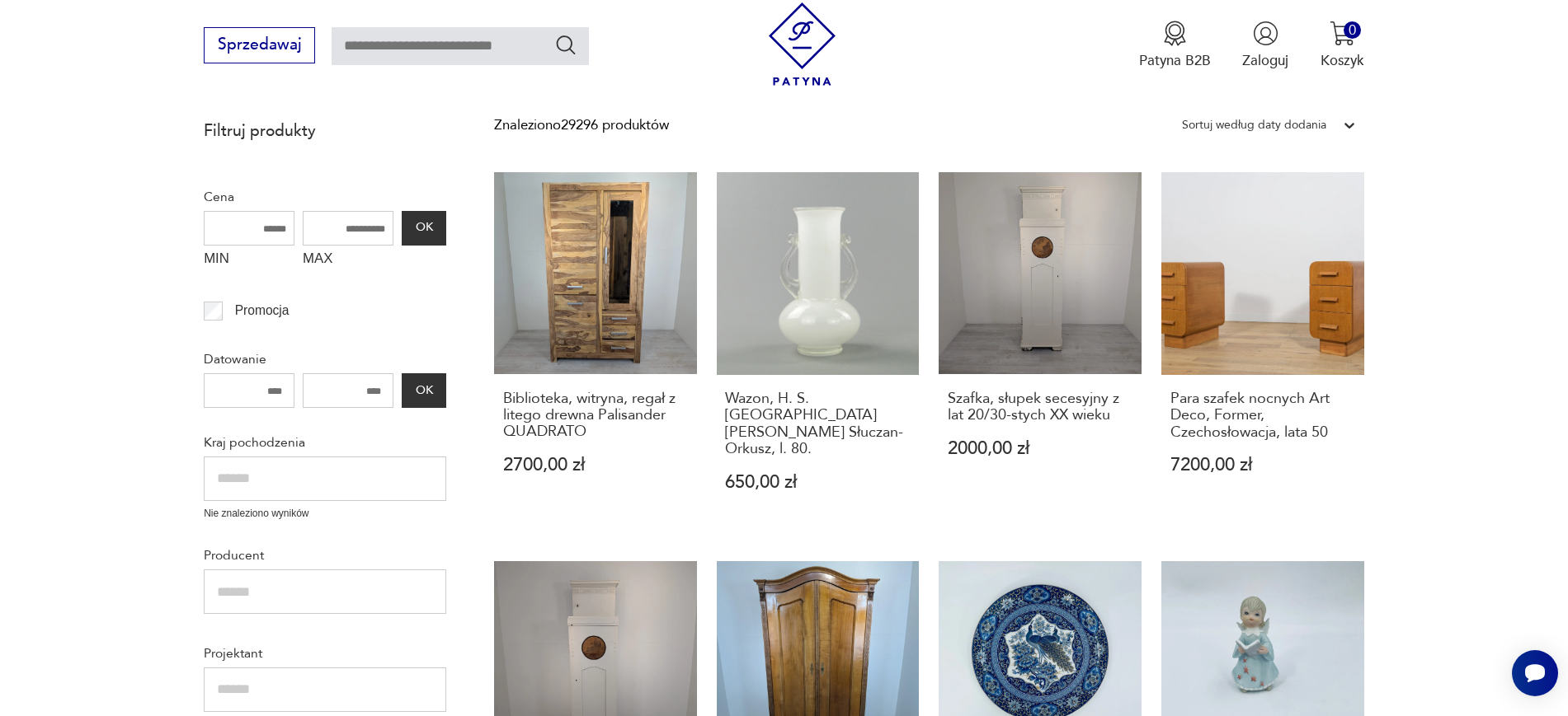
scroll to position [421, 0]
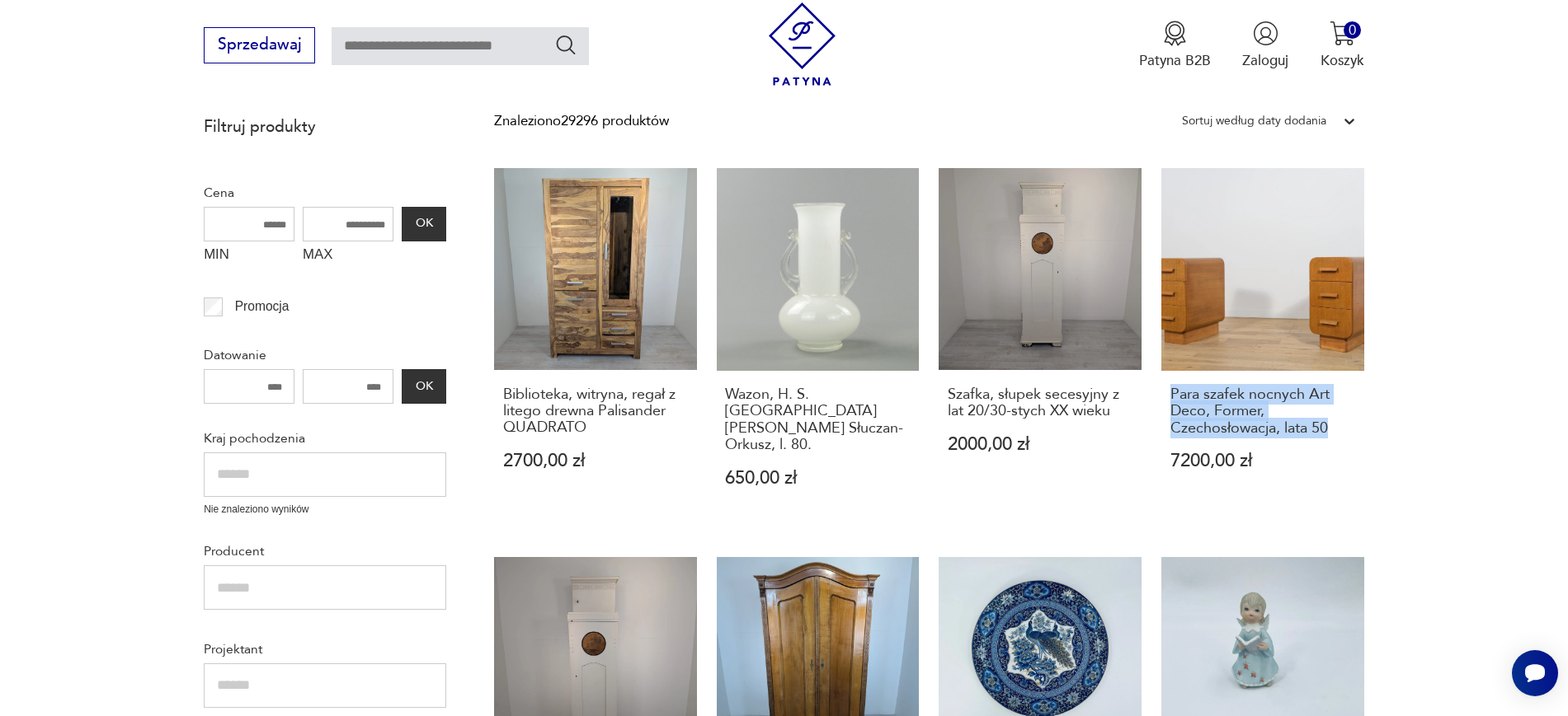
drag, startPoint x: 1410, startPoint y: 434, endPoint x: 1153, endPoint y: 391, distance: 260.6
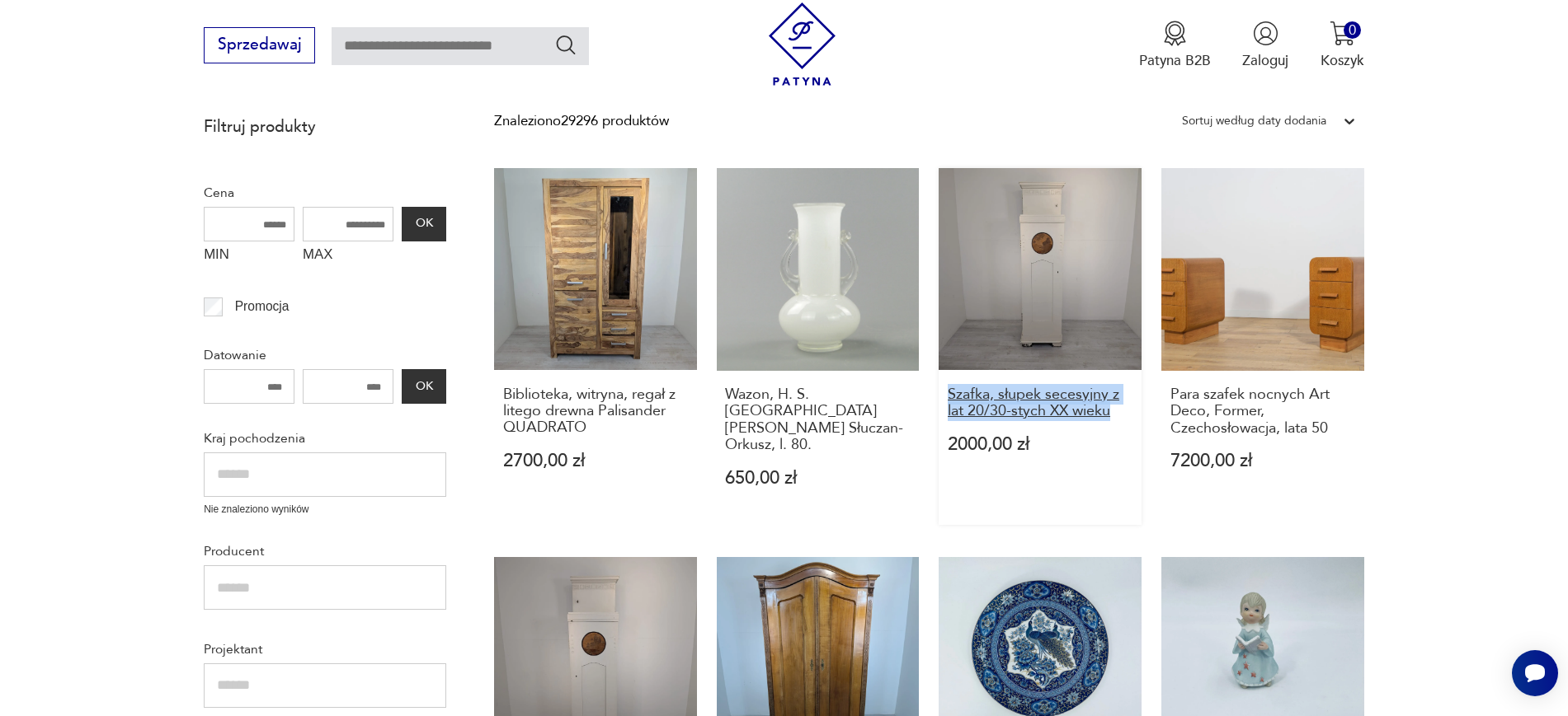
drag, startPoint x: 937, startPoint y: 386, endPoint x: 1112, endPoint y: 415, distance: 177.4
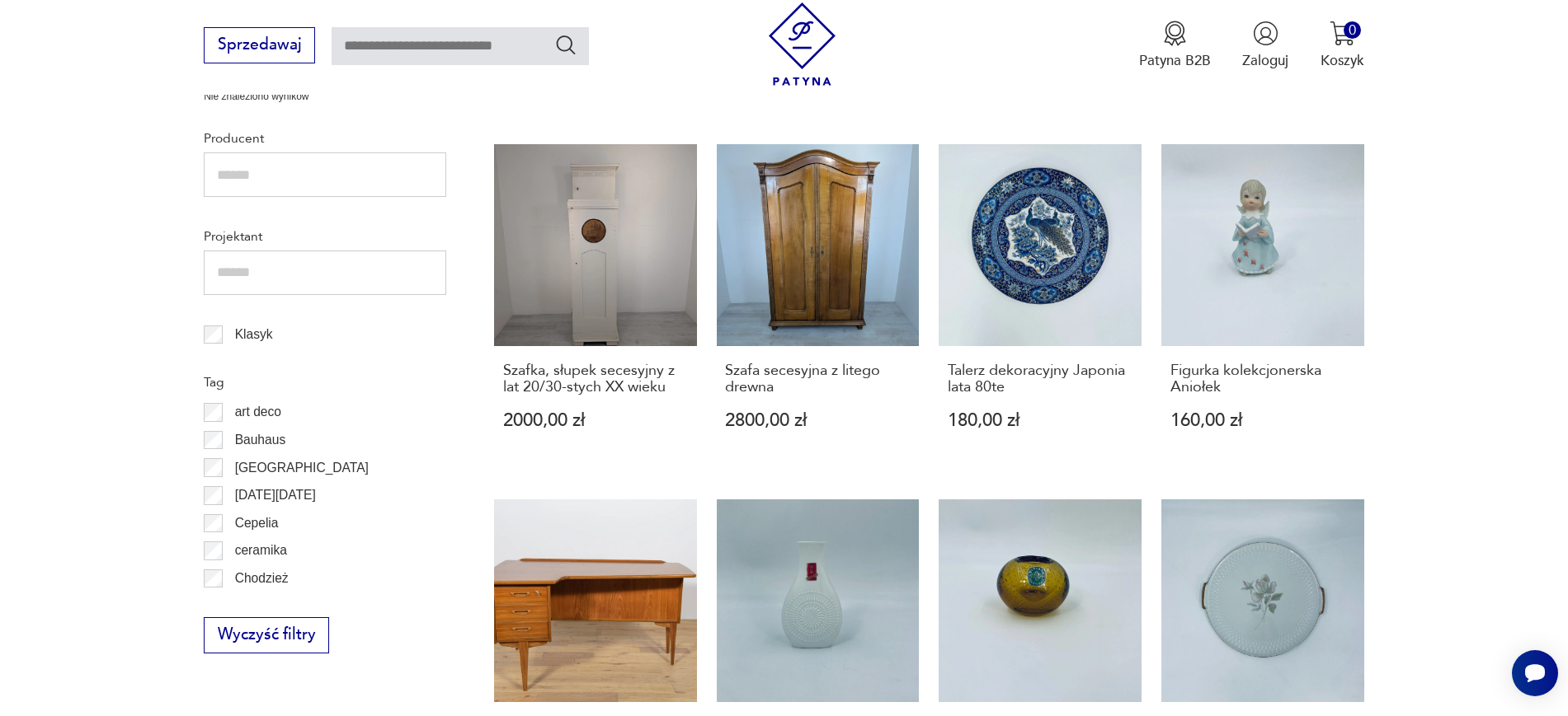
scroll to position [964, 0]
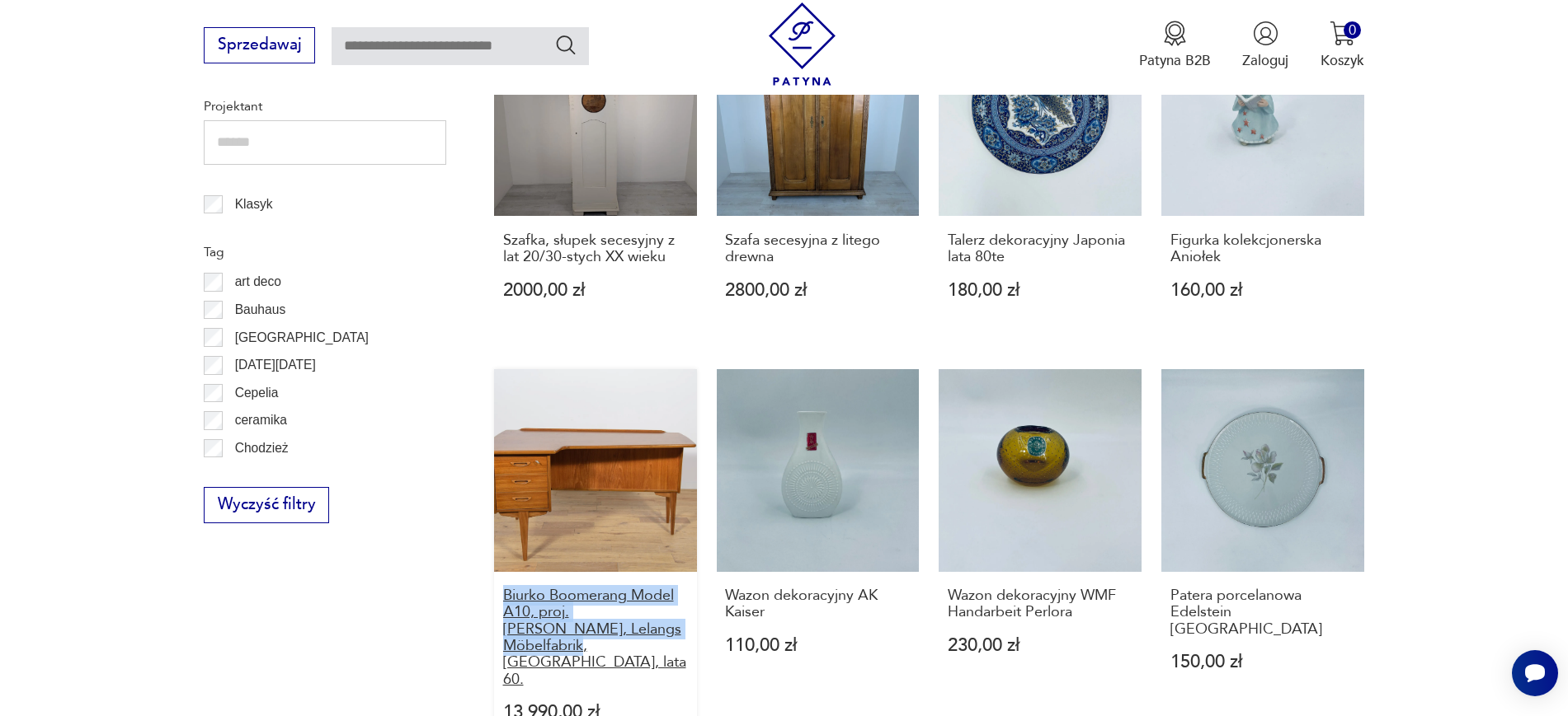
drag, startPoint x: 471, startPoint y: 574, endPoint x: 649, endPoint y: 620, distance: 183.8
click at [649, 620] on section "Filtruj produkty Cena MIN MAX OK Promocja Datowanie OK Kraj pochodzenia Nie zna…" at bounding box center [784, 448] width 1568 height 1769
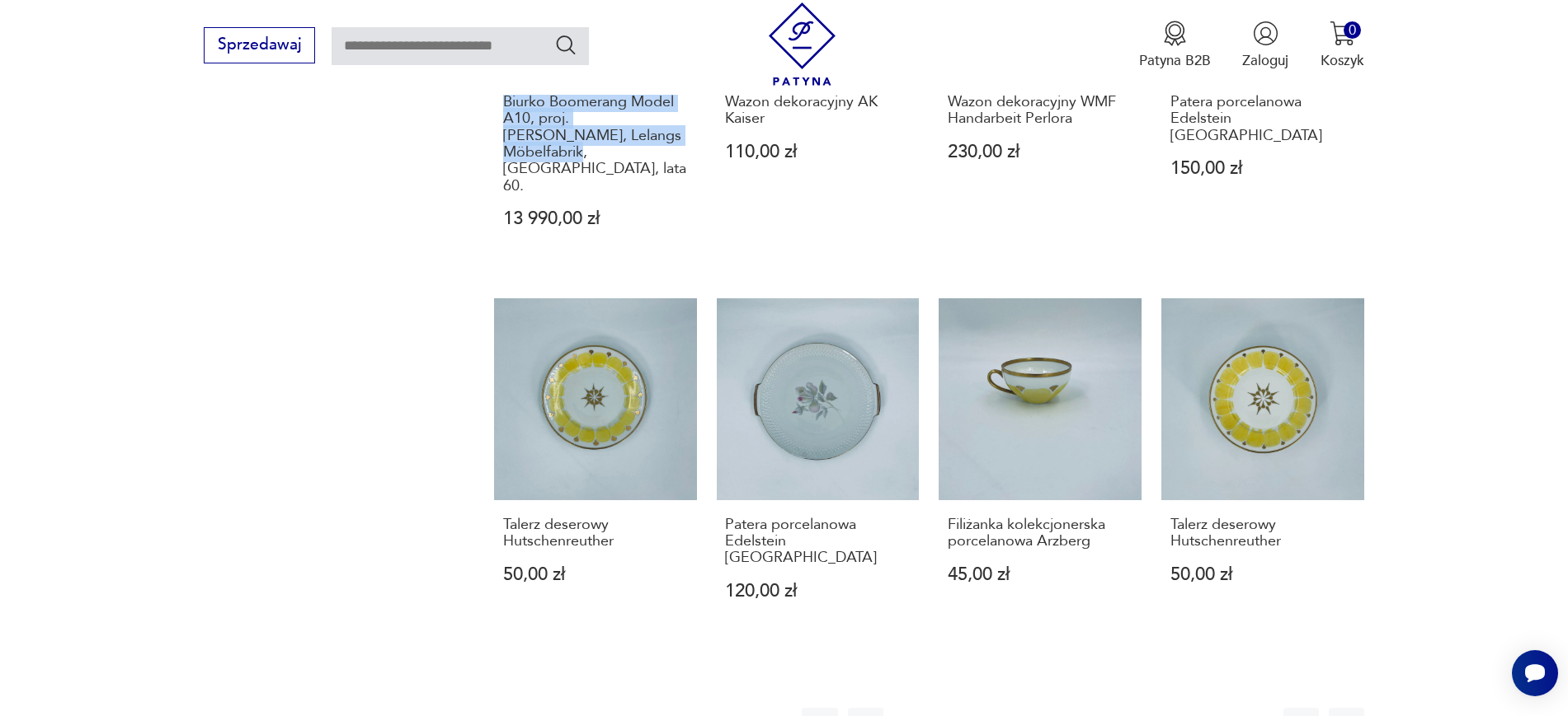
scroll to position [1492, 0]
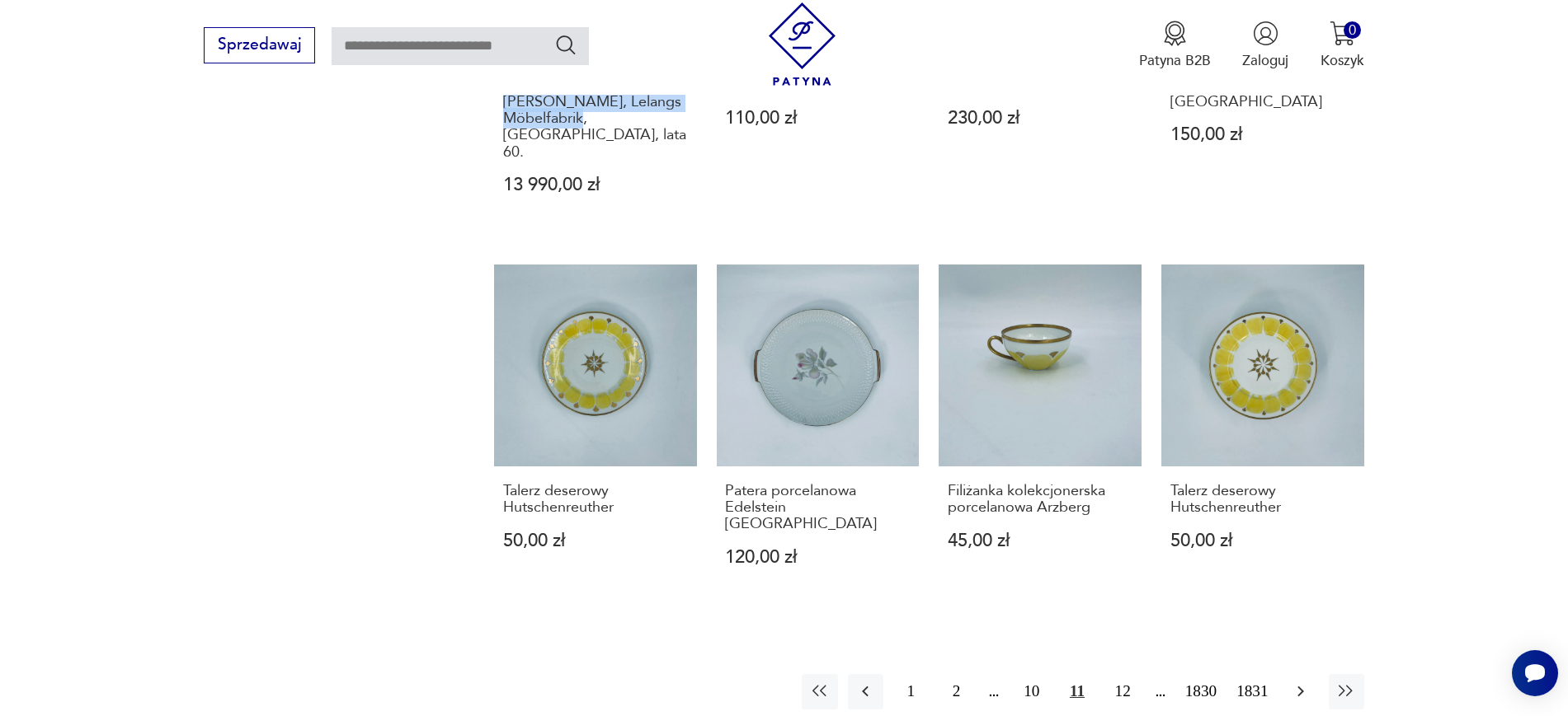
click at [1308, 682] on icon "button" at bounding box center [1300, 691] width 20 height 20
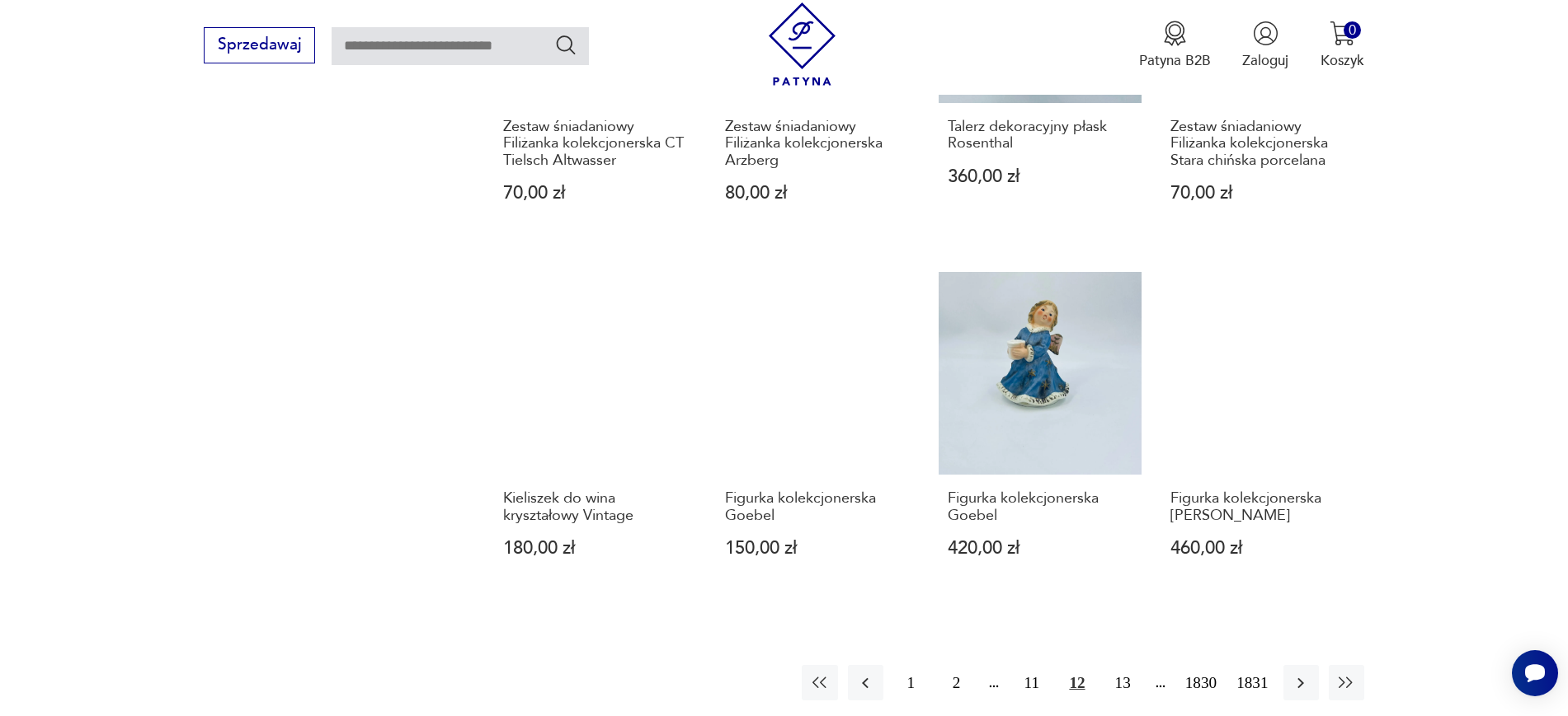
scroll to position [1442, 0]
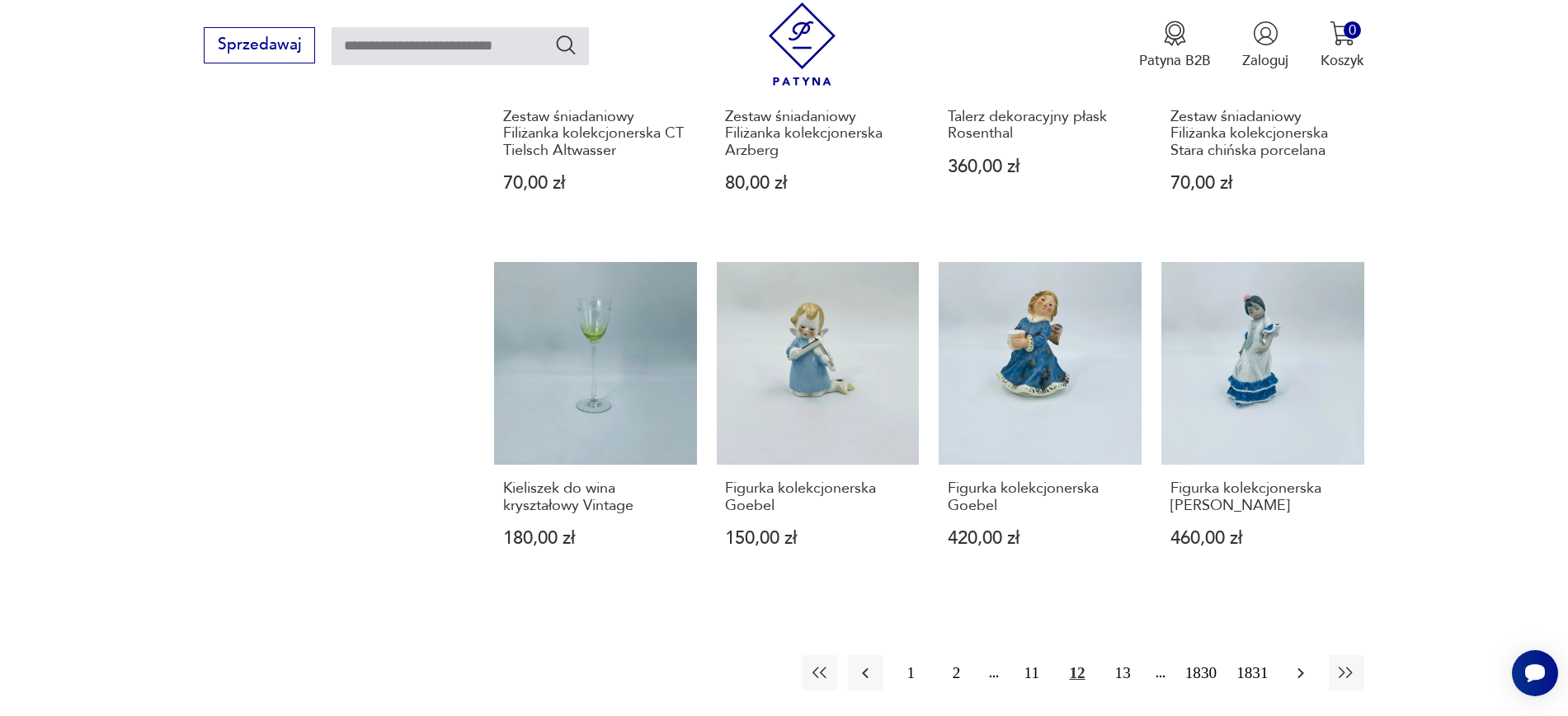
click at [1300, 673] on icon "button" at bounding box center [1300, 673] width 20 height 20
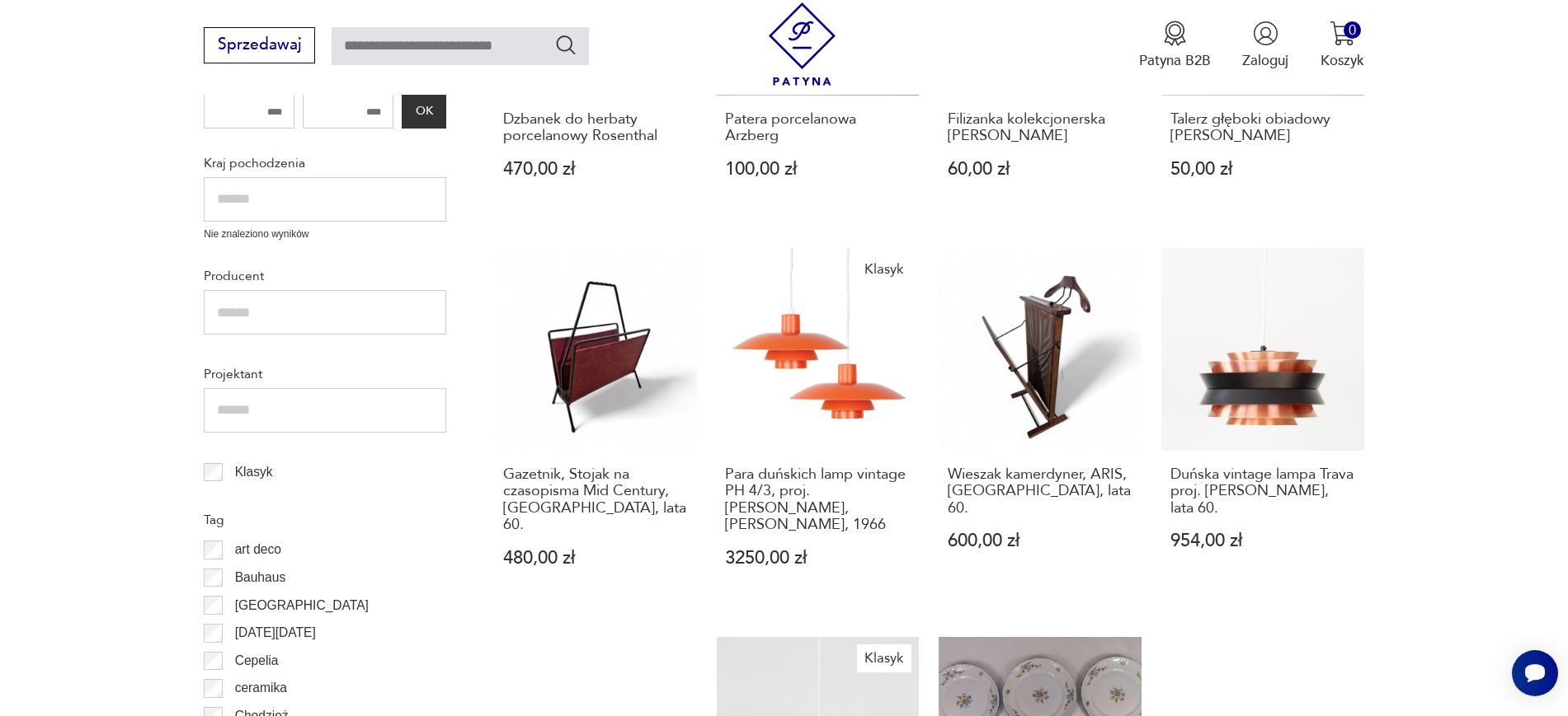
scroll to position [729, 0]
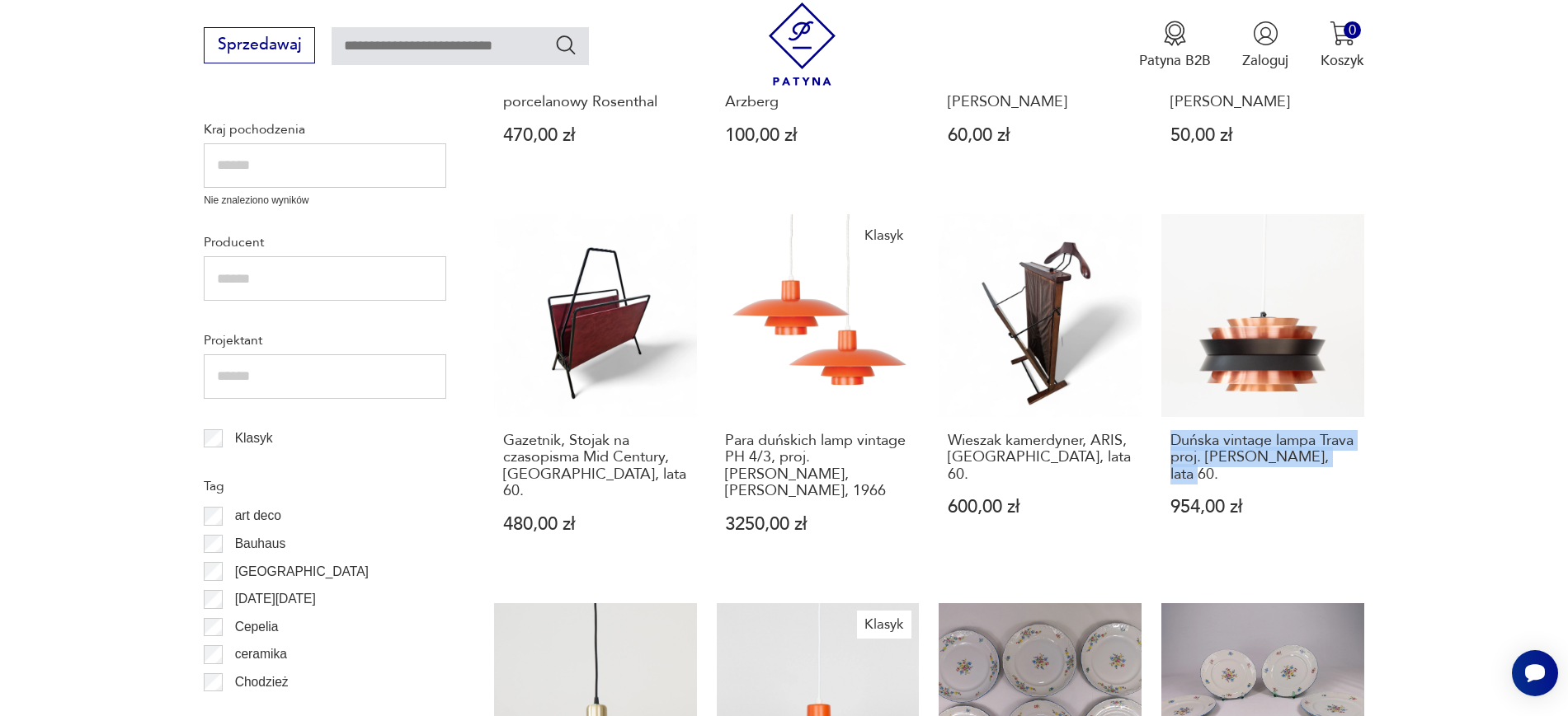
drag, startPoint x: 1407, startPoint y: 469, endPoint x: 1154, endPoint y: 449, distance: 253.8
click at [1154, 449] on section "Filtruj produkty Cena MIN MAX OK Promocja Datowanie OK Kraj pochodzenia Nie zna…" at bounding box center [784, 682] width 1568 height 1769
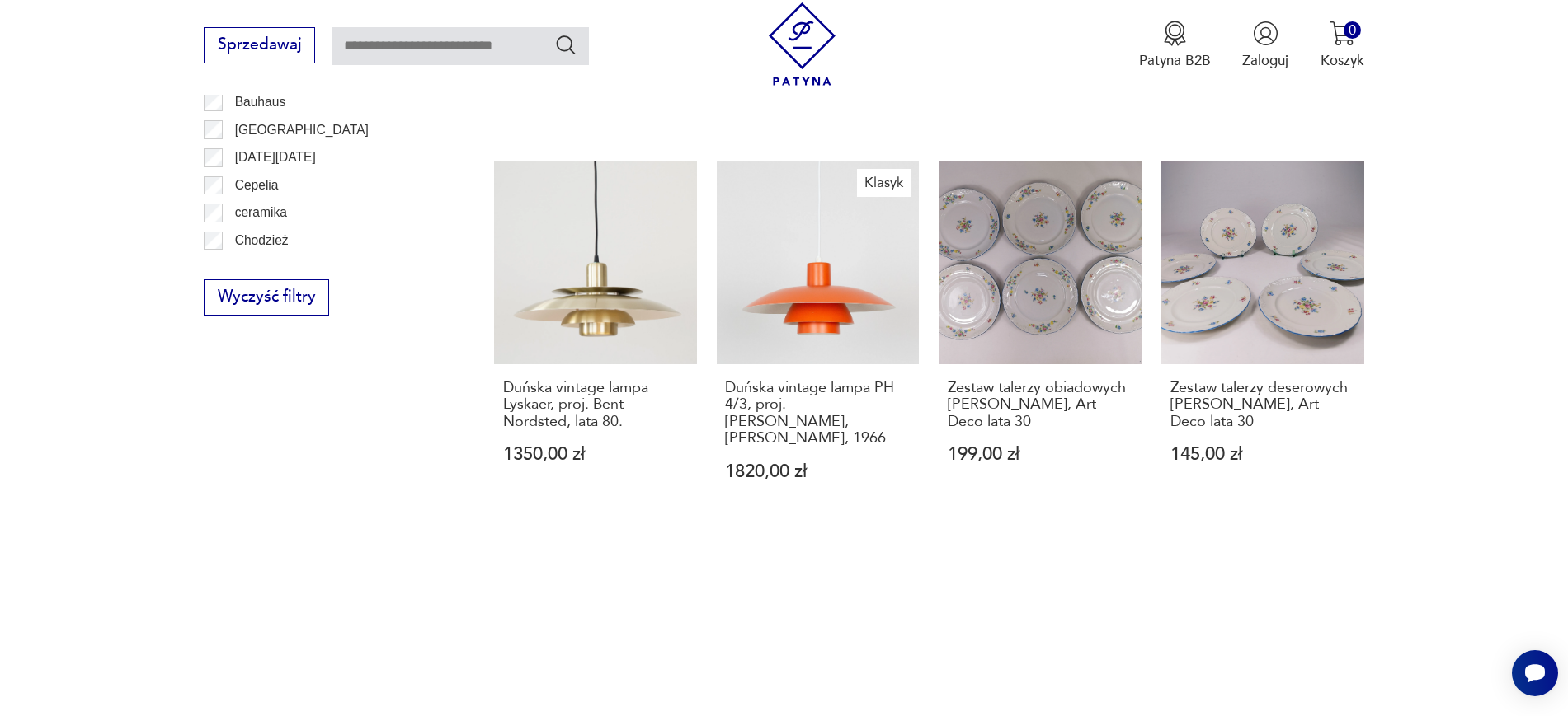
scroll to position [1265, 0]
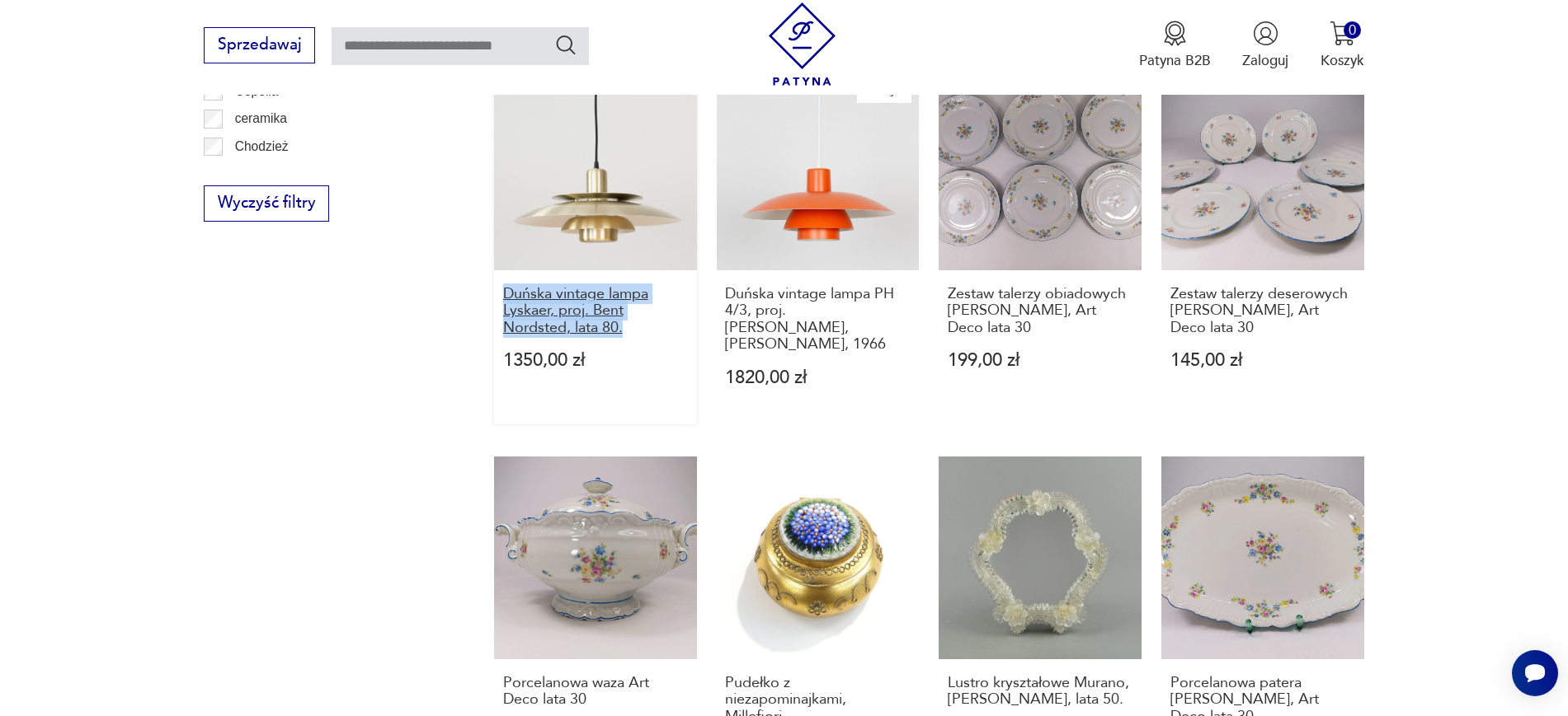
drag, startPoint x: 480, startPoint y: 292, endPoint x: 643, endPoint y: 330, distance: 167.4
click at [643, 330] on section "Filtruj produkty Cena MIN MAX OK Promocja Datowanie OK Kraj pochodzenia Nie zna…" at bounding box center [784, 146] width 1568 height 1769
click at [1502, 317] on section "Filtruj produkty Cena MIN MAX OK Promocja Datowanie OK Kraj pochodzenia Nie zna…" at bounding box center [784, 146] width 1568 height 1769
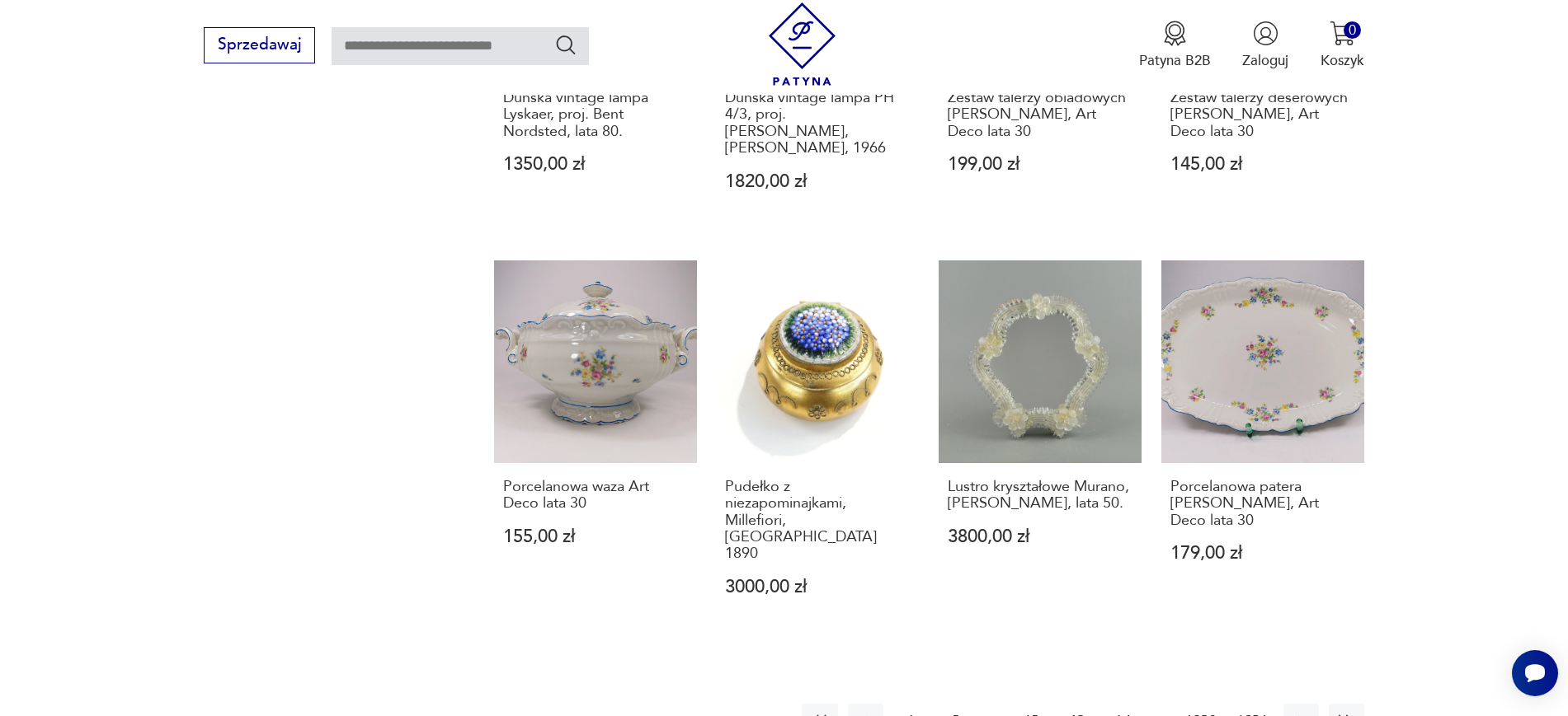
scroll to position [1476, 0]
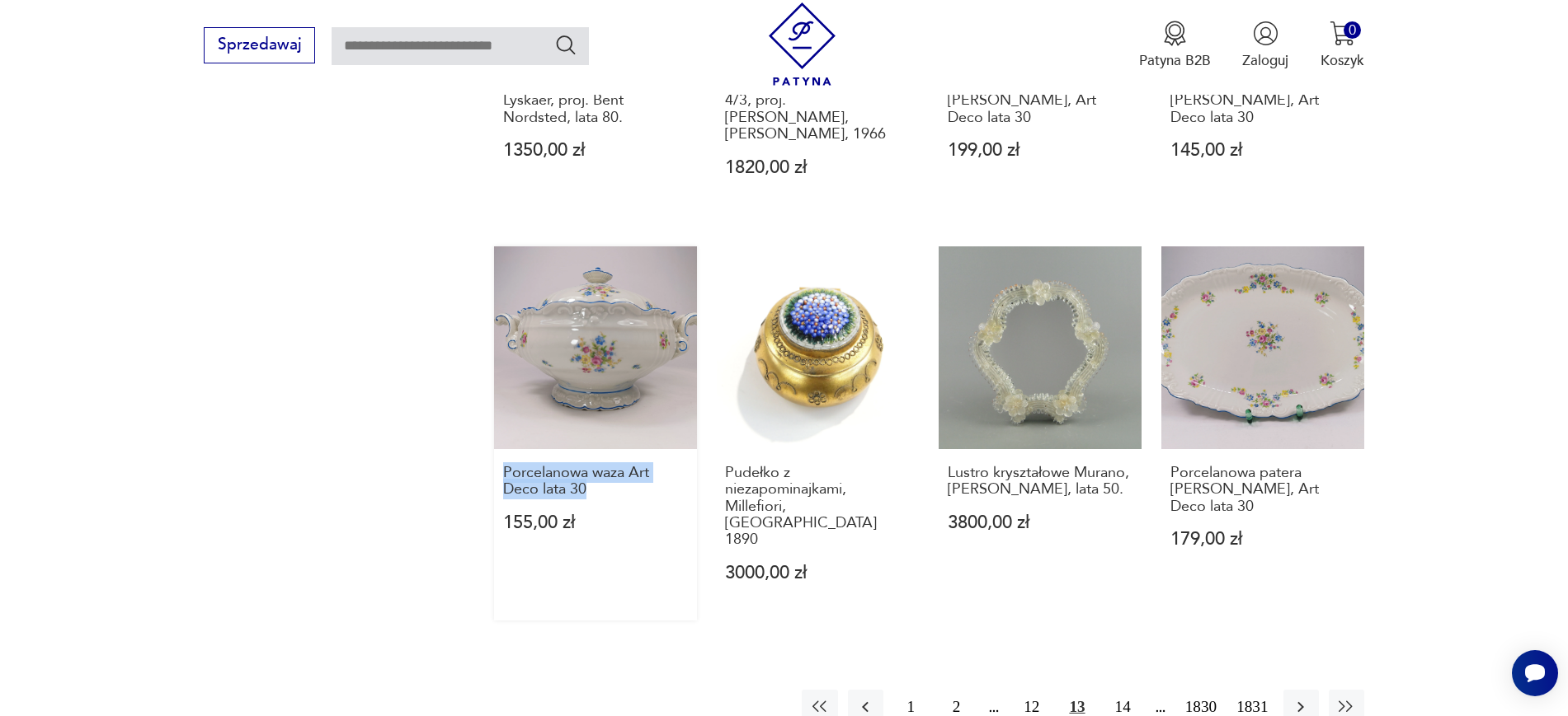
drag, startPoint x: 473, startPoint y: 443, endPoint x: 670, endPoint y: 486, distance: 201.6
drag, startPoint x: 1451, startPoint y: 109, endPoint x: 1168, endPoint y: 98, distance: 283.2
drag, startPoint x: 1440, startPoint y: 118, endPoint x: 1158, endPoint y: 99, distance: 282.6
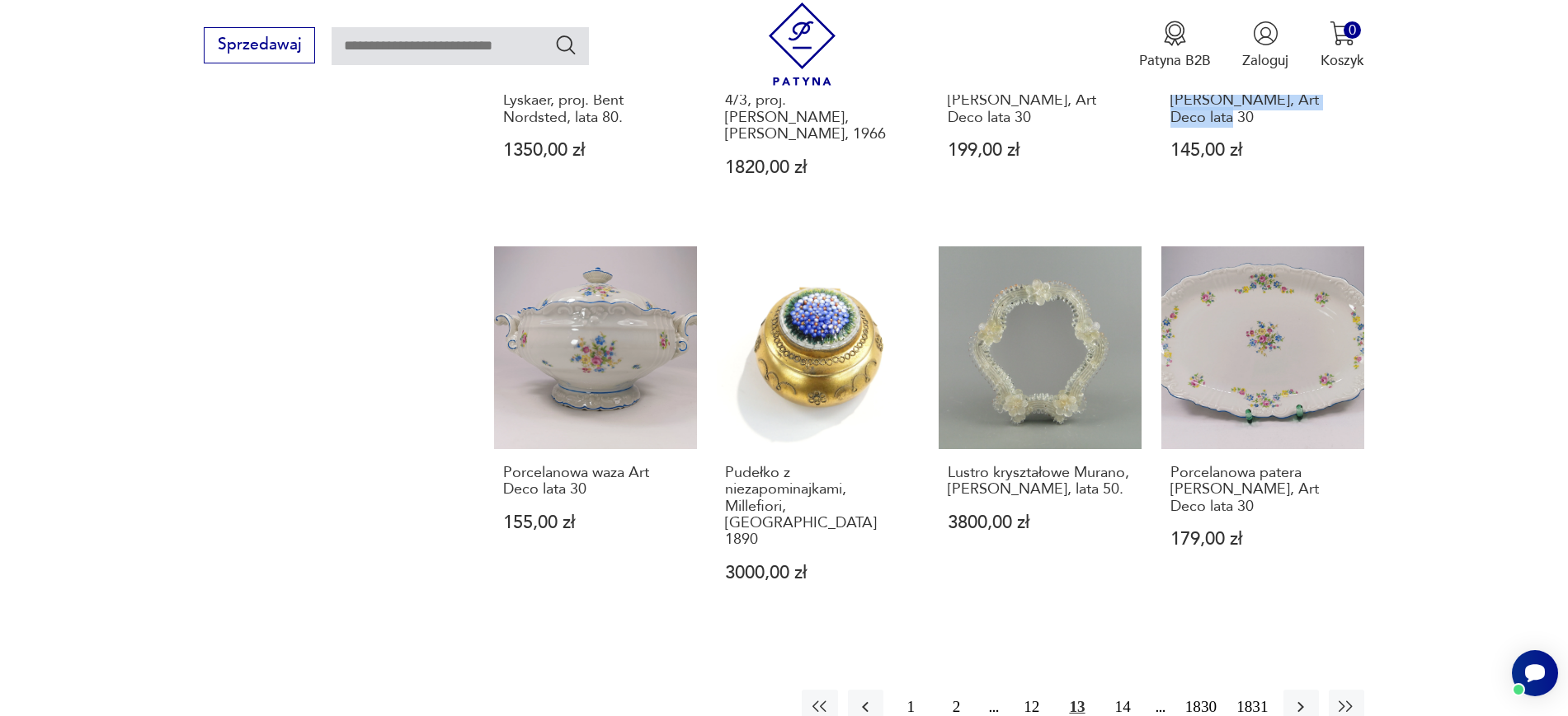
drag, startPoint x: 713, startPoint y: 455, endPoint x: 879, endPoint y: 485, distance: 168.7
click at [1311, 690] on button "button" at bounding box center [1300, 707] width 35 height 35
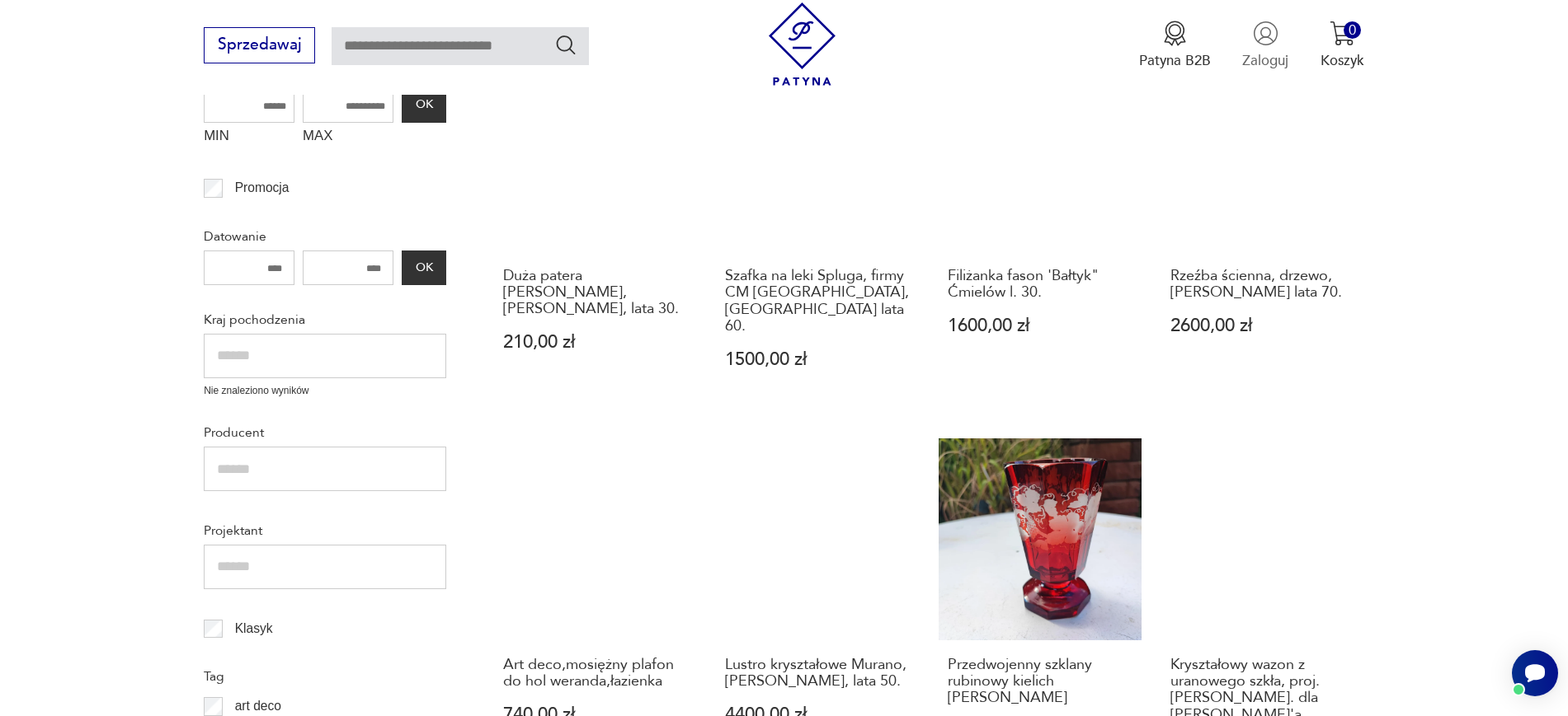
scroll to position [568, 0]
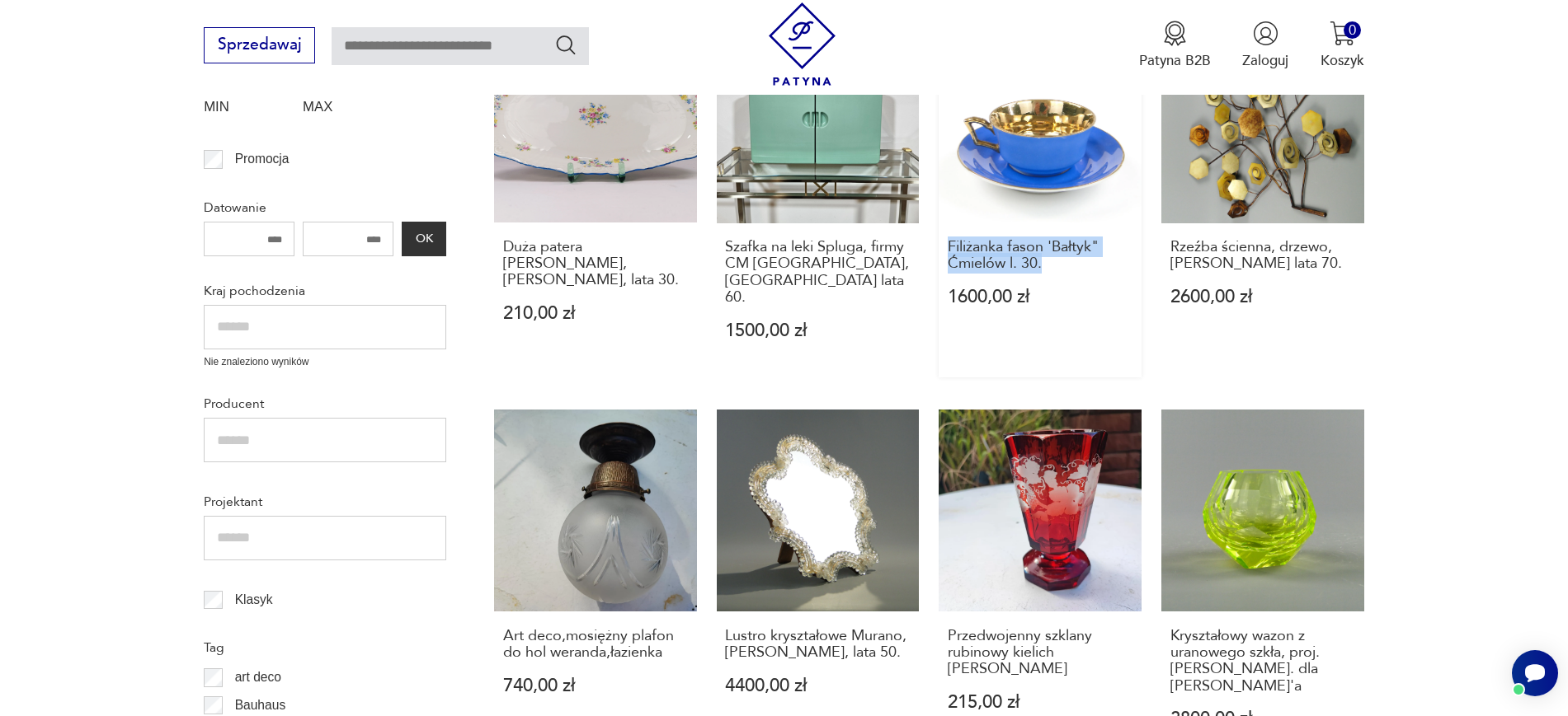
drag, startPoint x: 936, startPoint y: 239, endPoint x: 1080, endPoint y: 272, distance: 147.7
drag, startPoint x: 1412, startPoint y: 274, endPoint x: 1168, endPoint y: 263, distance: 244.2
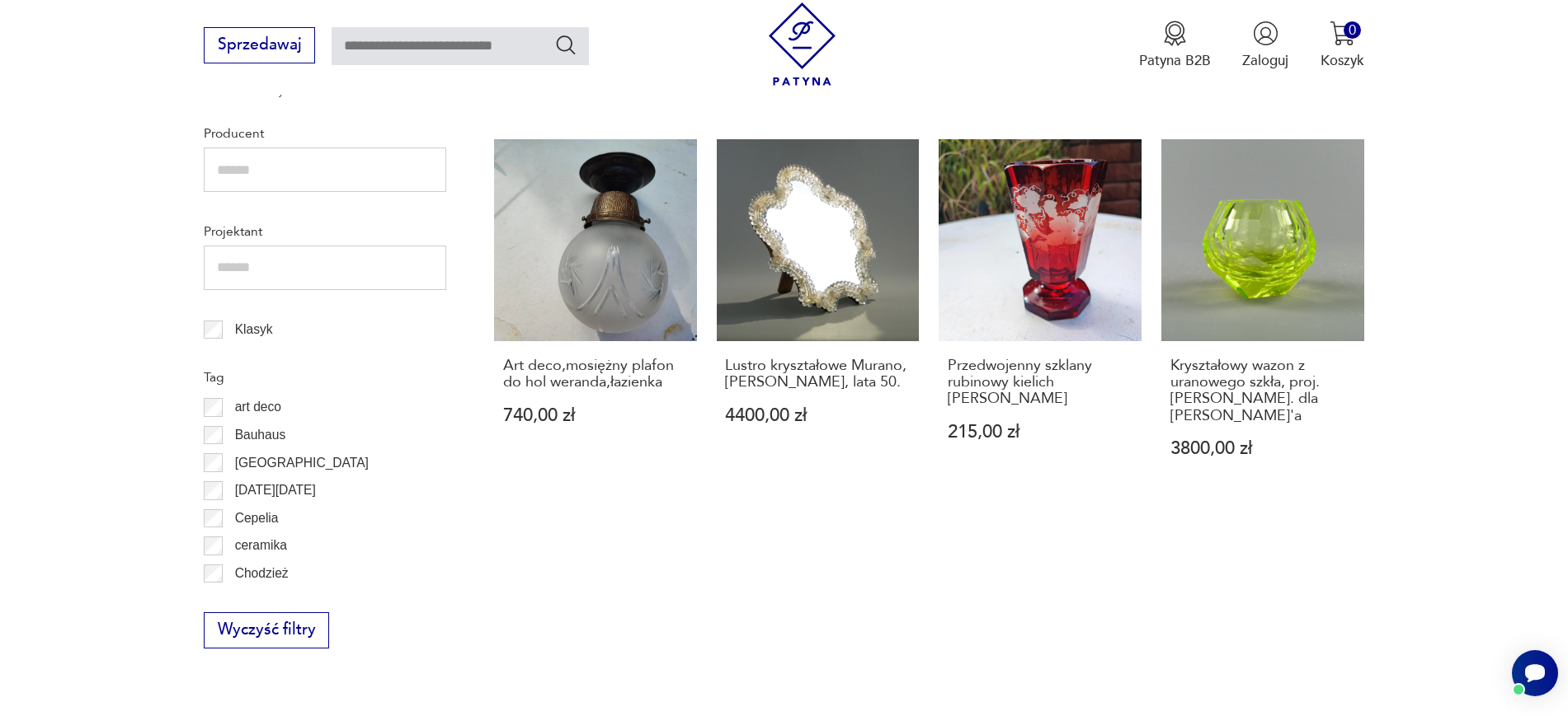
scroll to position [856, 0]
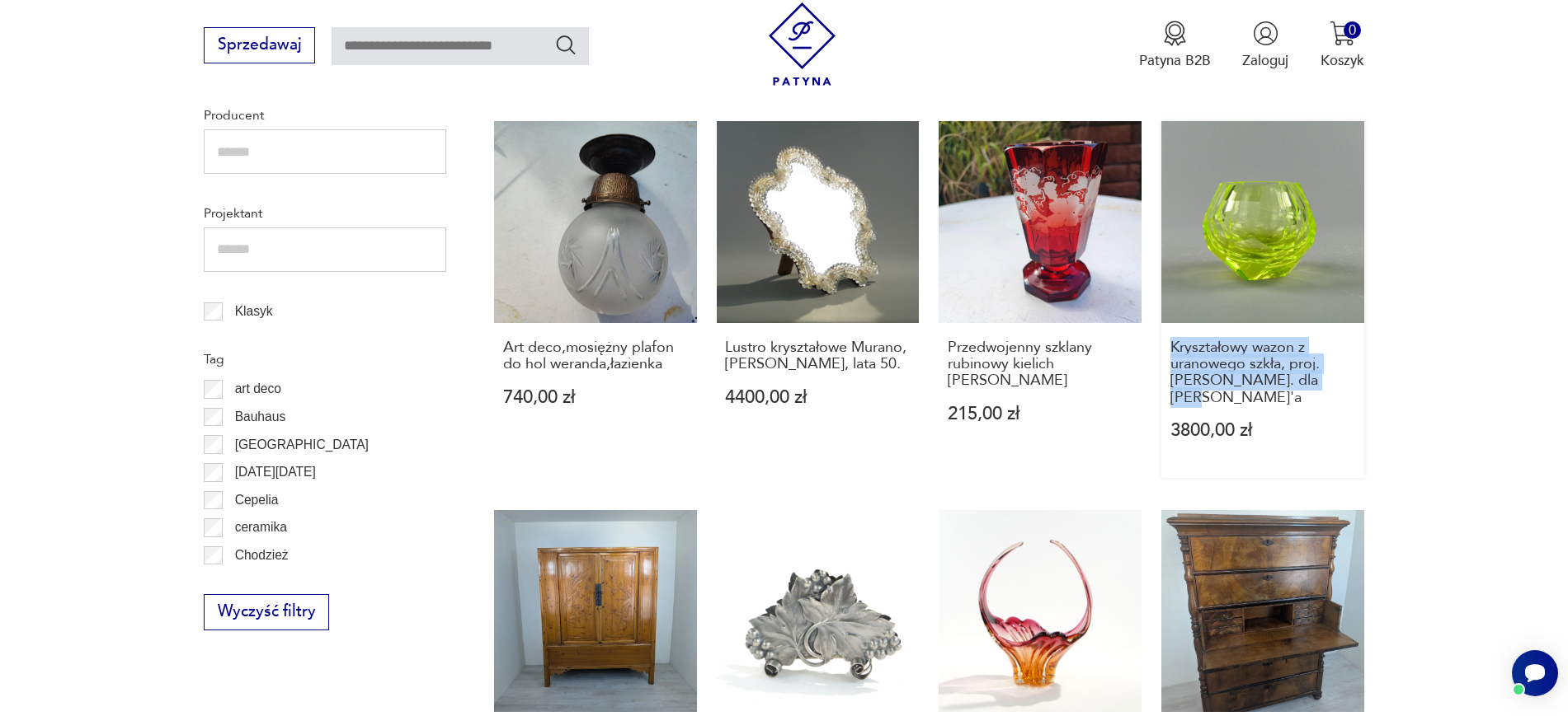
drag, startPoint x: 1433, startPoint y: 353, endPoint x: 1166, endPoint y: 320, distance: 269.0
click at [1166, 320] on section "Filtruj produkty Cena MIN MAX OK Promocja Datowanie OK Kraj pochodzenia Nie zna…" at bounding box center [784, 563] width 1568 height 1785
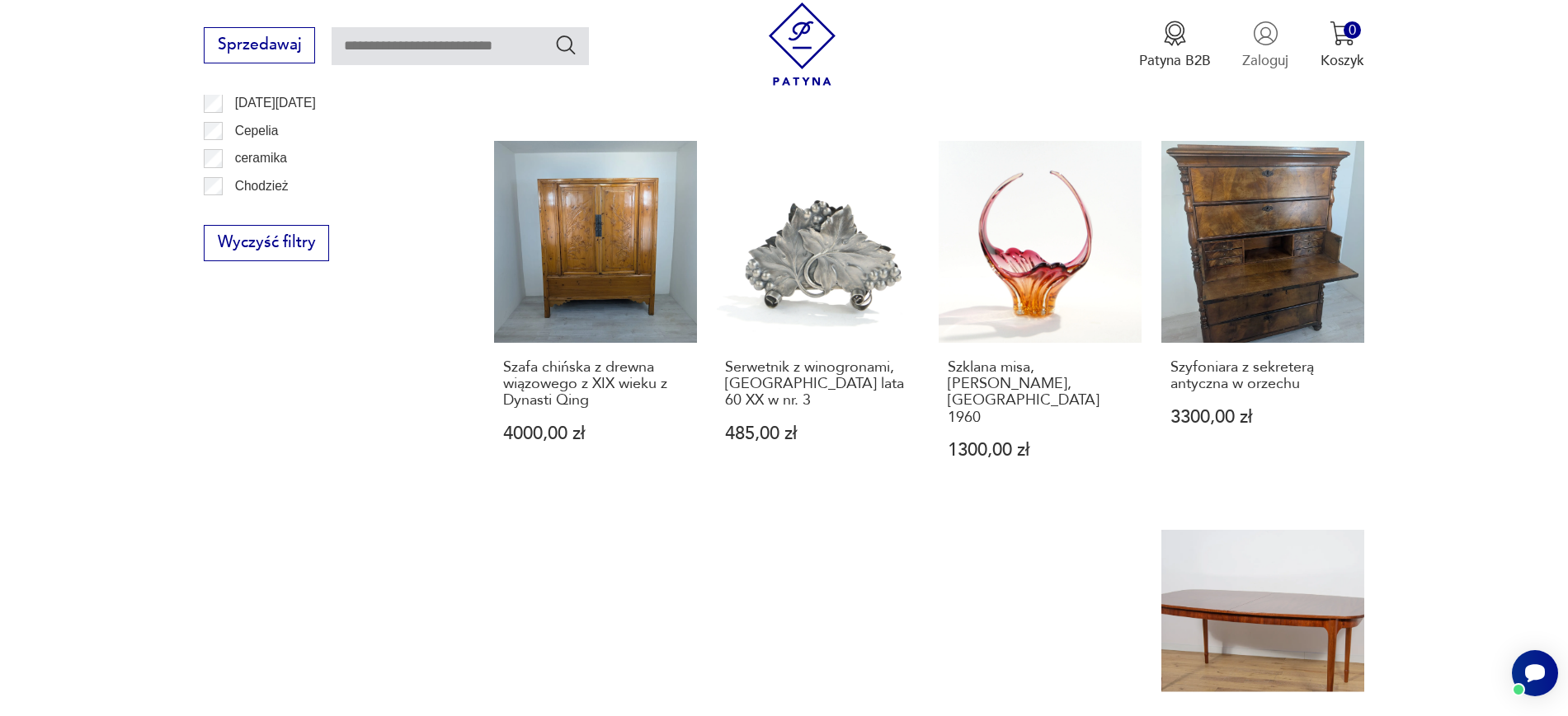
scroll to position [1227, 0]
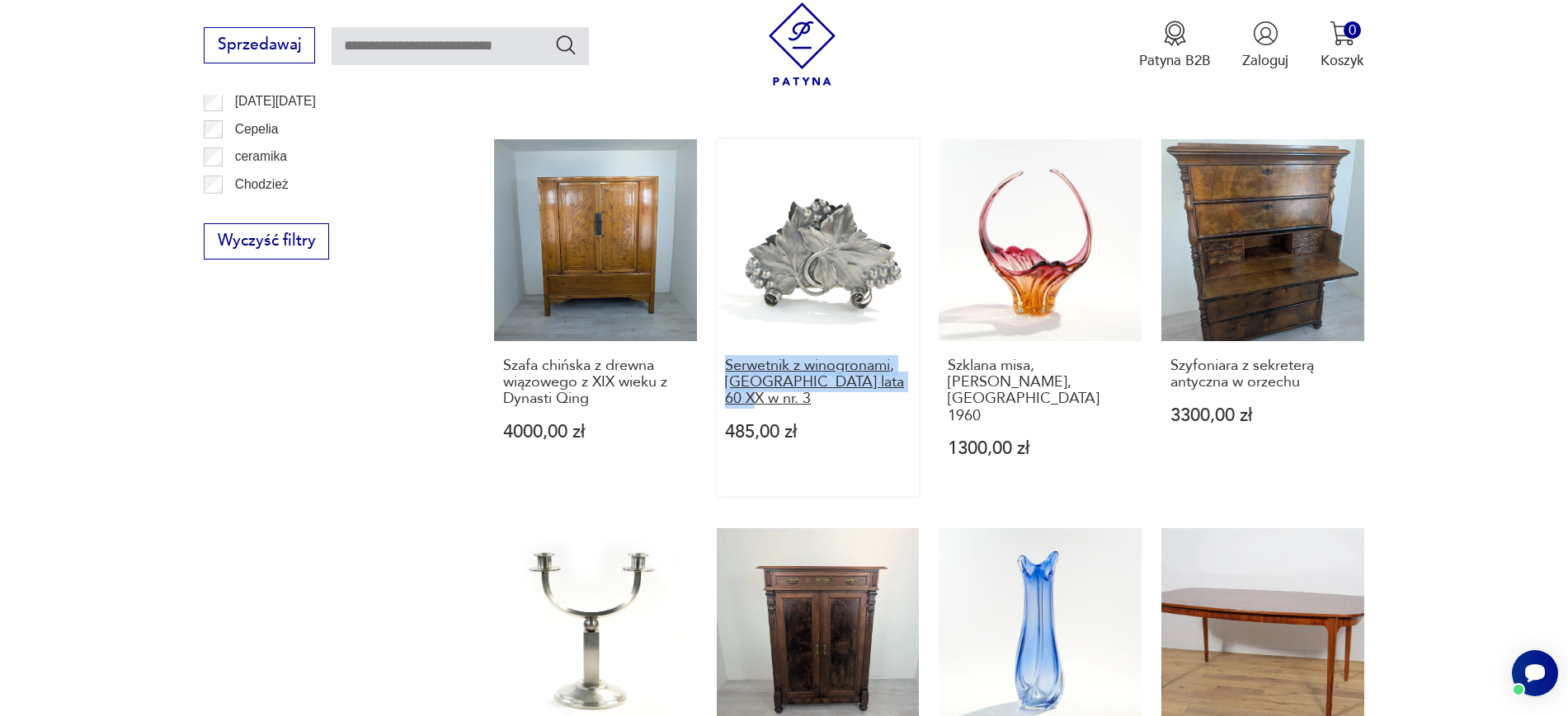
drag, startPoint x: 713, startPoint y: 313, endPoint x: 783, endPoint y: 343, distance: 76.2
click at [783, 343] on div "Duża patera Felda Rohn, Art Deco, lata 30. 210,00 zł Szafka na leki Spluga, fir…" at bounding box center [928, 123] width 870 height 1525
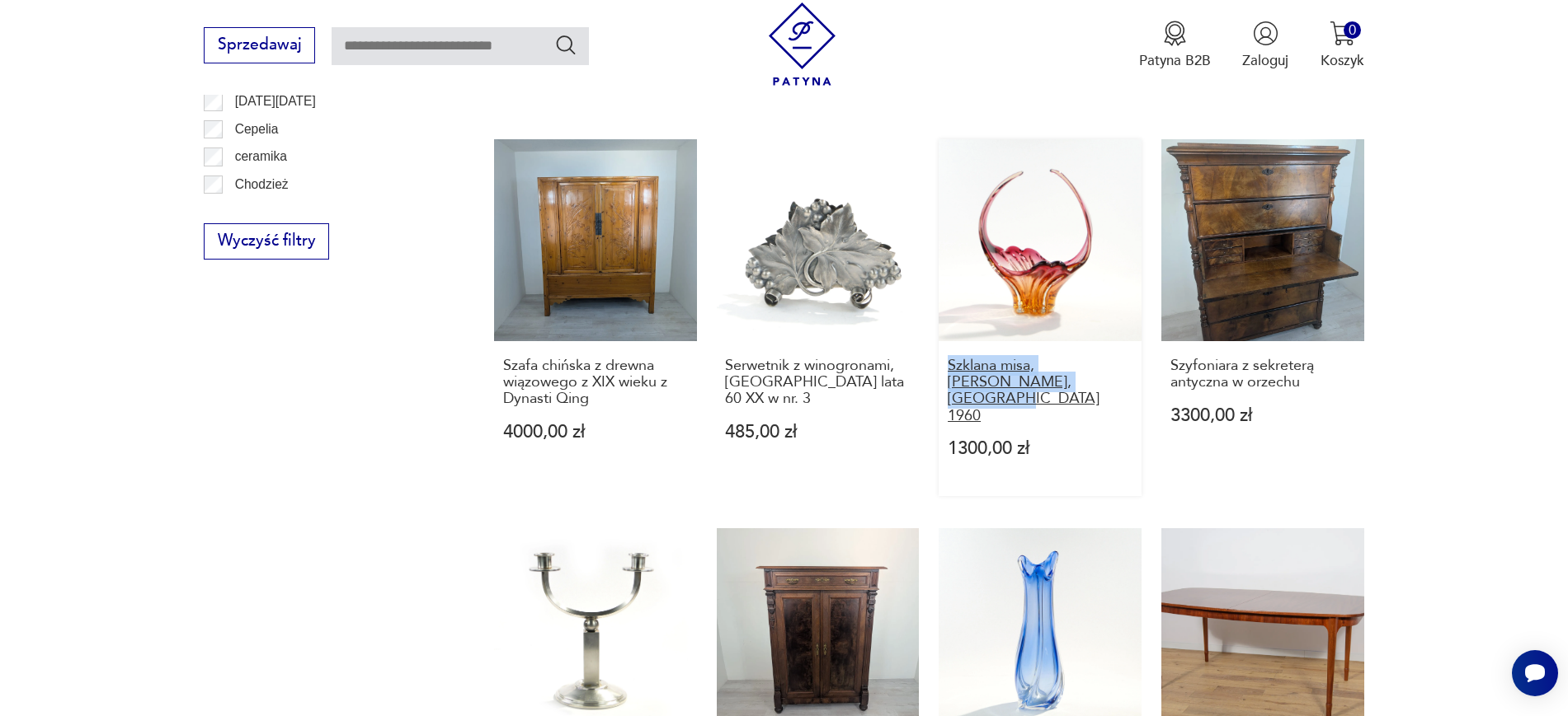
drag, startPoint x: 932, startPoint y: 308, endPoint x: 1027, endPoint y: 335, distance: 98.8
click at [1027, 335] on div "Duża patera Felda Rohn, Art Deco, lata 30. 210,00 zł Szafka na leki Spluga, fir…" at bounding box center [928, 123] width 870 height 1525
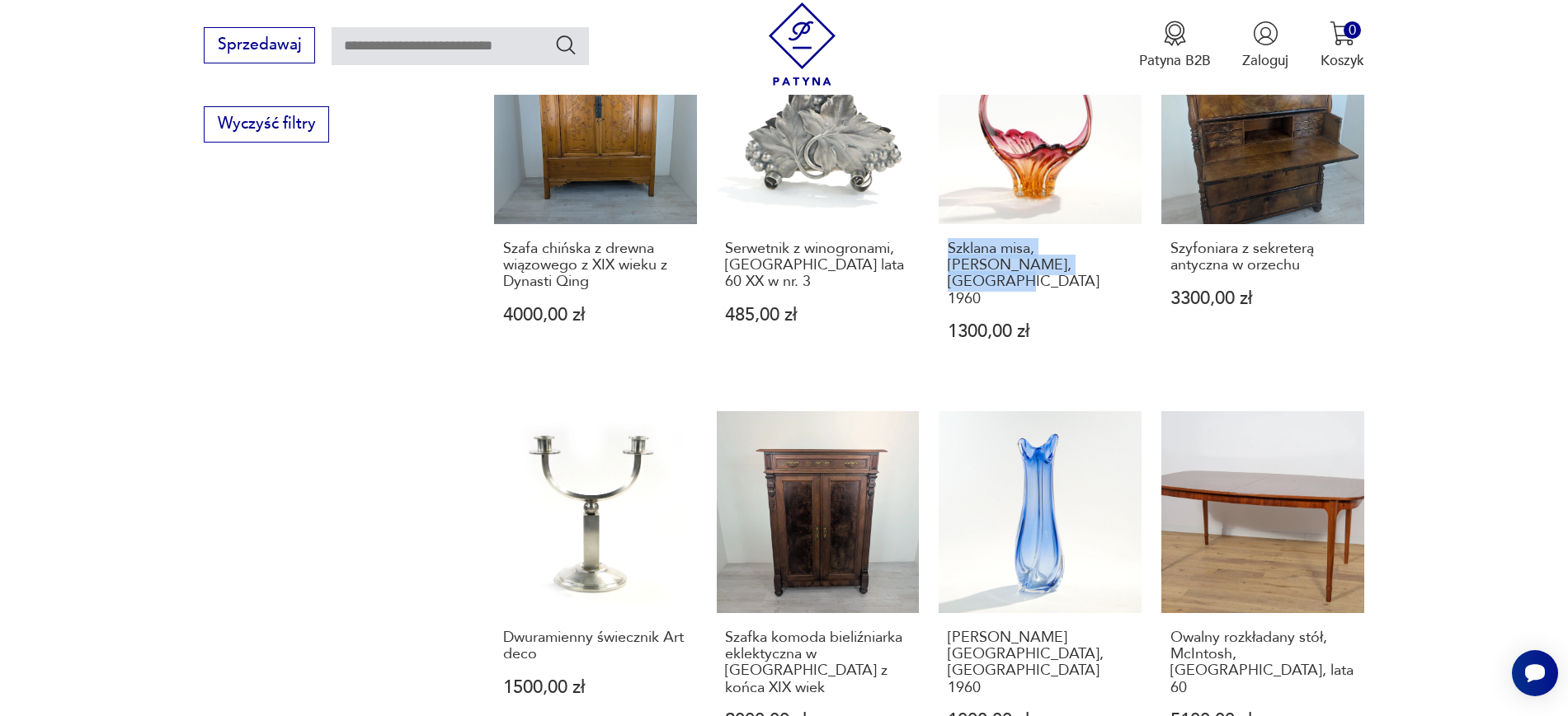
scroll to position [1434, 0]
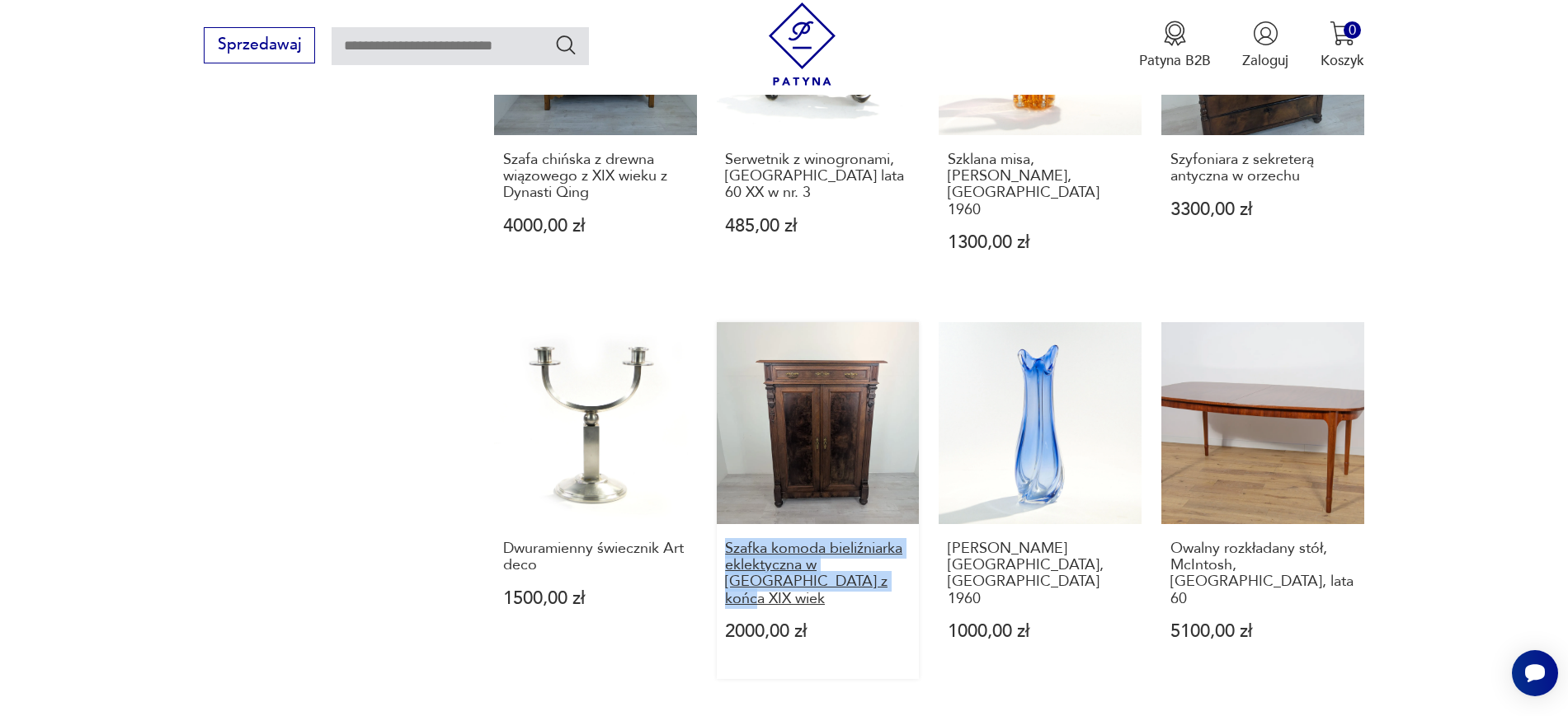
drag, startPoint x: 714, startPoint y: 485, endPoint x: 830, endPoint y: 514, distance: 119.6
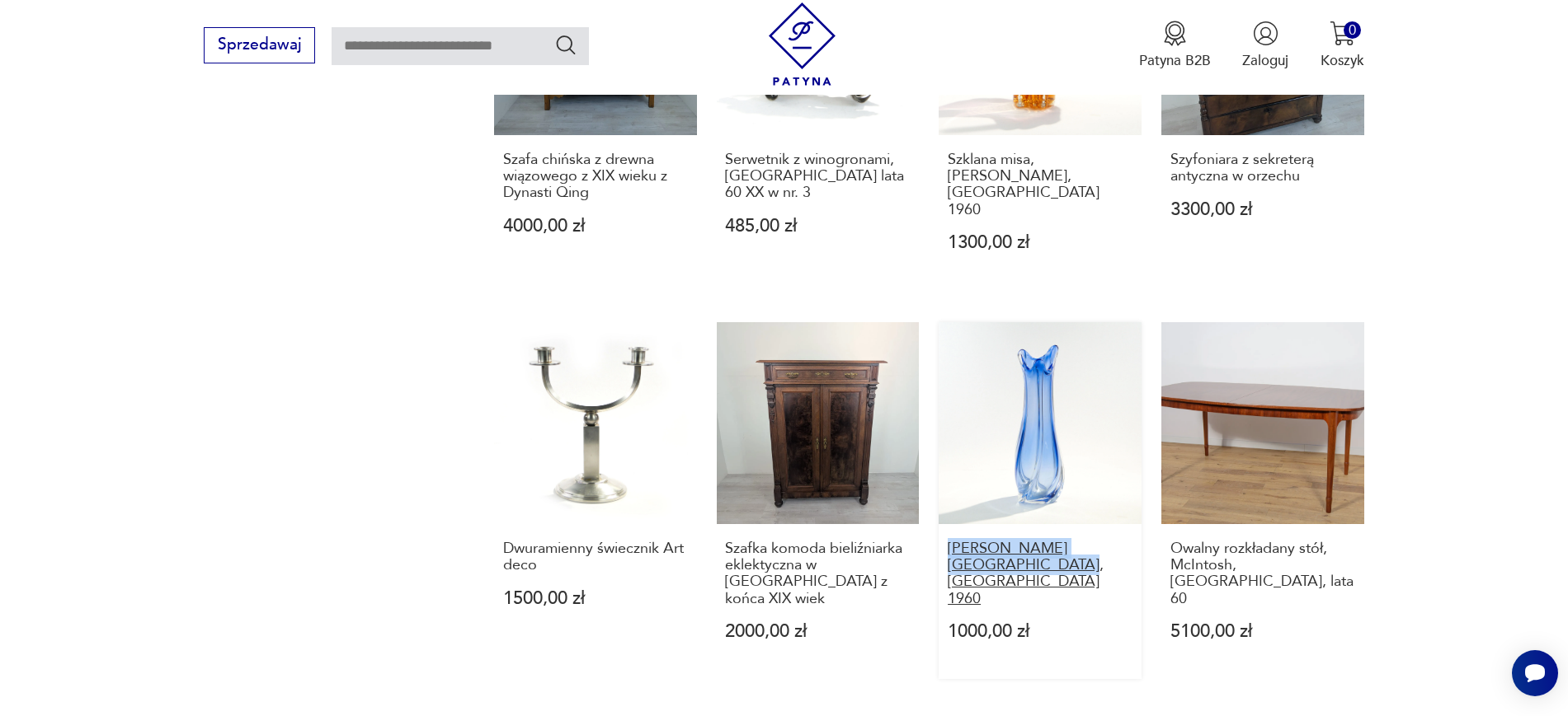
drag, startPoint x: 932, startPoint y: 475, endPoint x: 985, endPoint y: 495, distance: 56.6
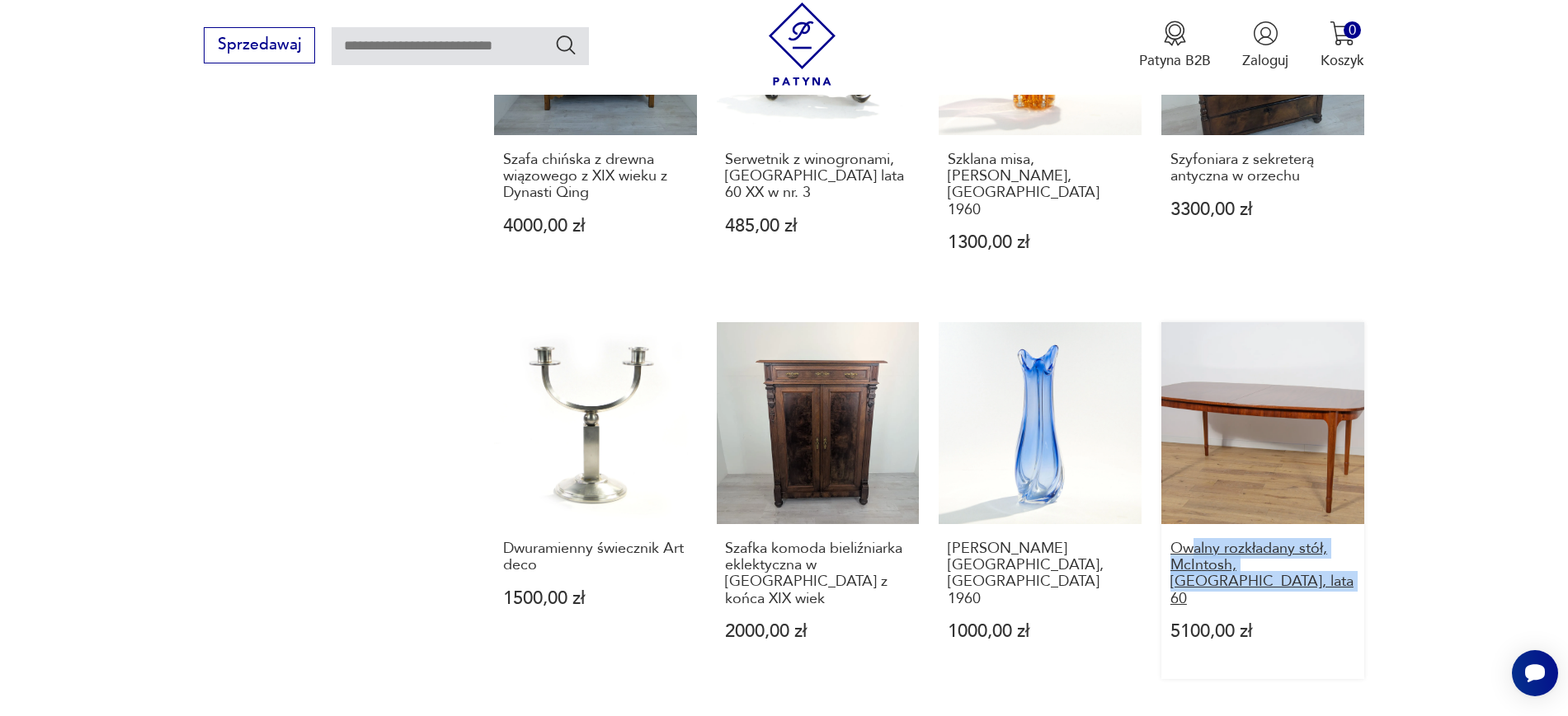
drag, startPoint x: 1405, startPoint y: 508, endPoint x: 1187, endPoint y: 487, distance: 219.0
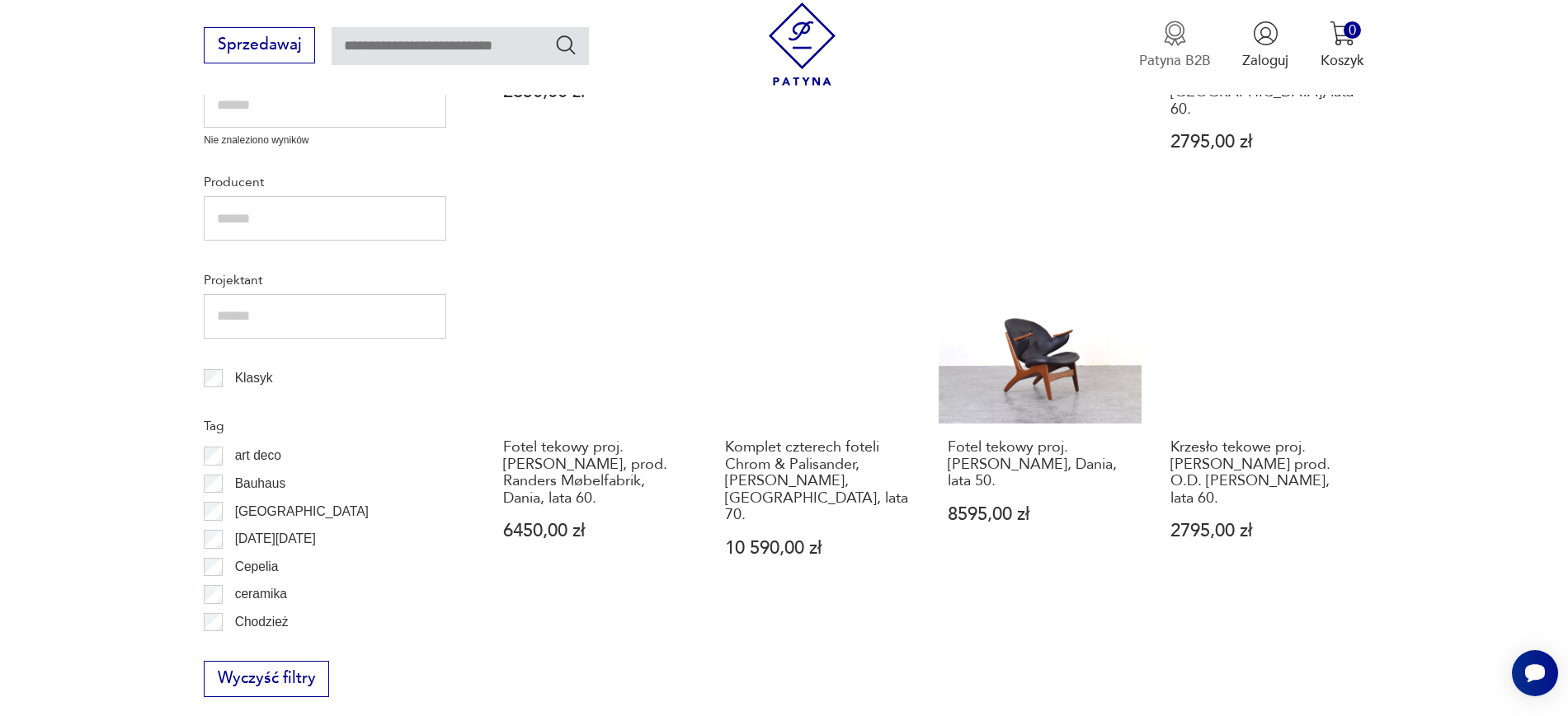
scroll to position [279, 0]
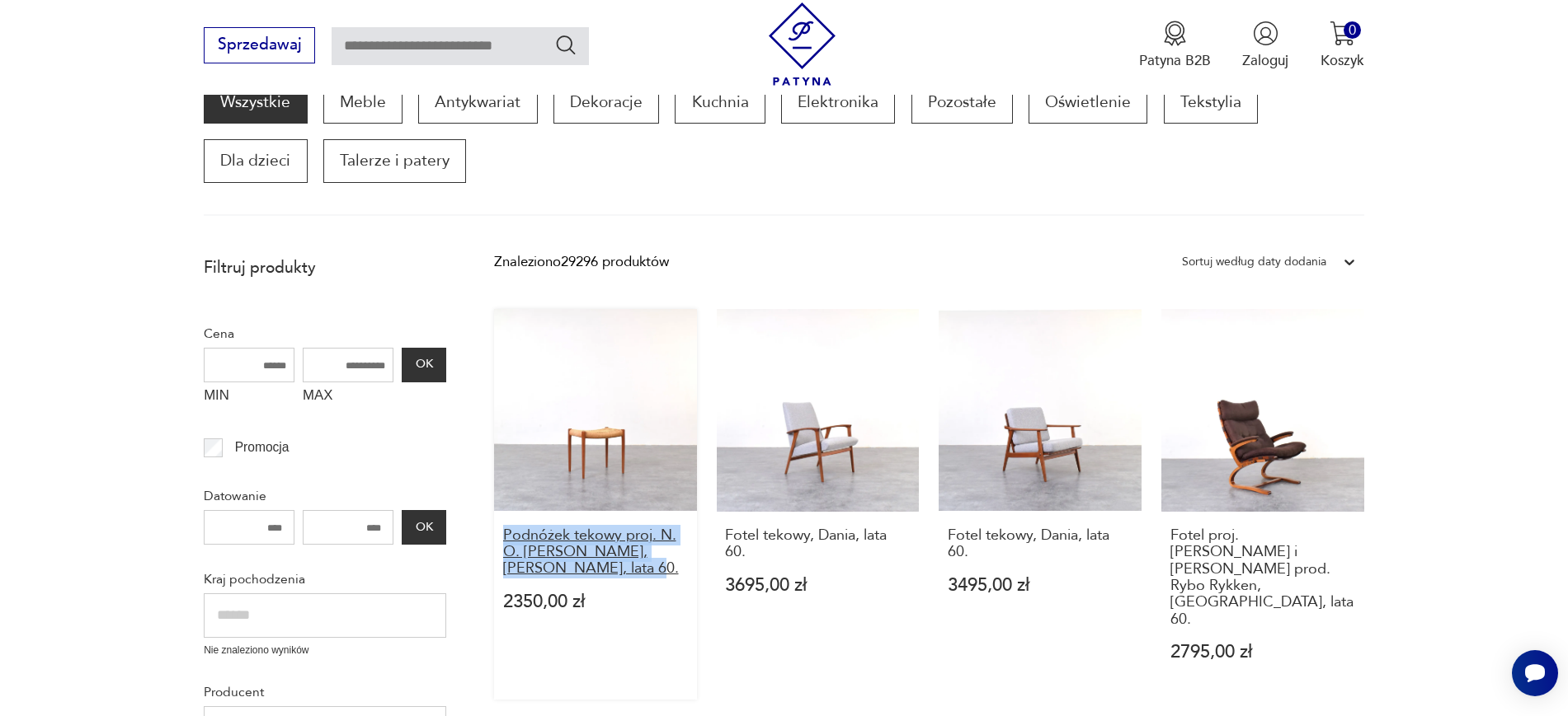
drag, startPoint x: 493, startPoint y: 538, endPoint x: 607, endPoint y: 564, distance: 116.9
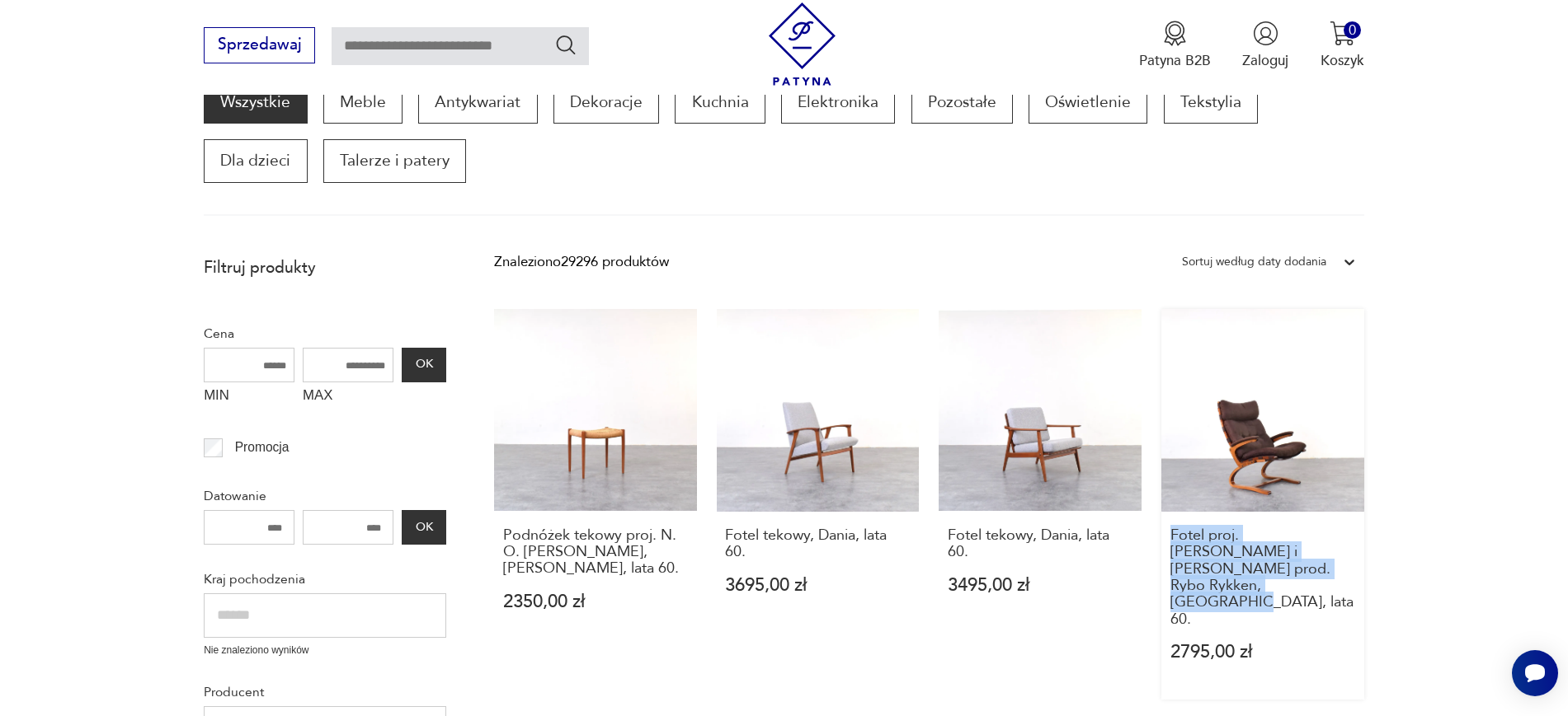
drag, startPoint x: 1396, startPoint y: 565, endPoint x: 1162, endPoint y: 539, distance: 235.4
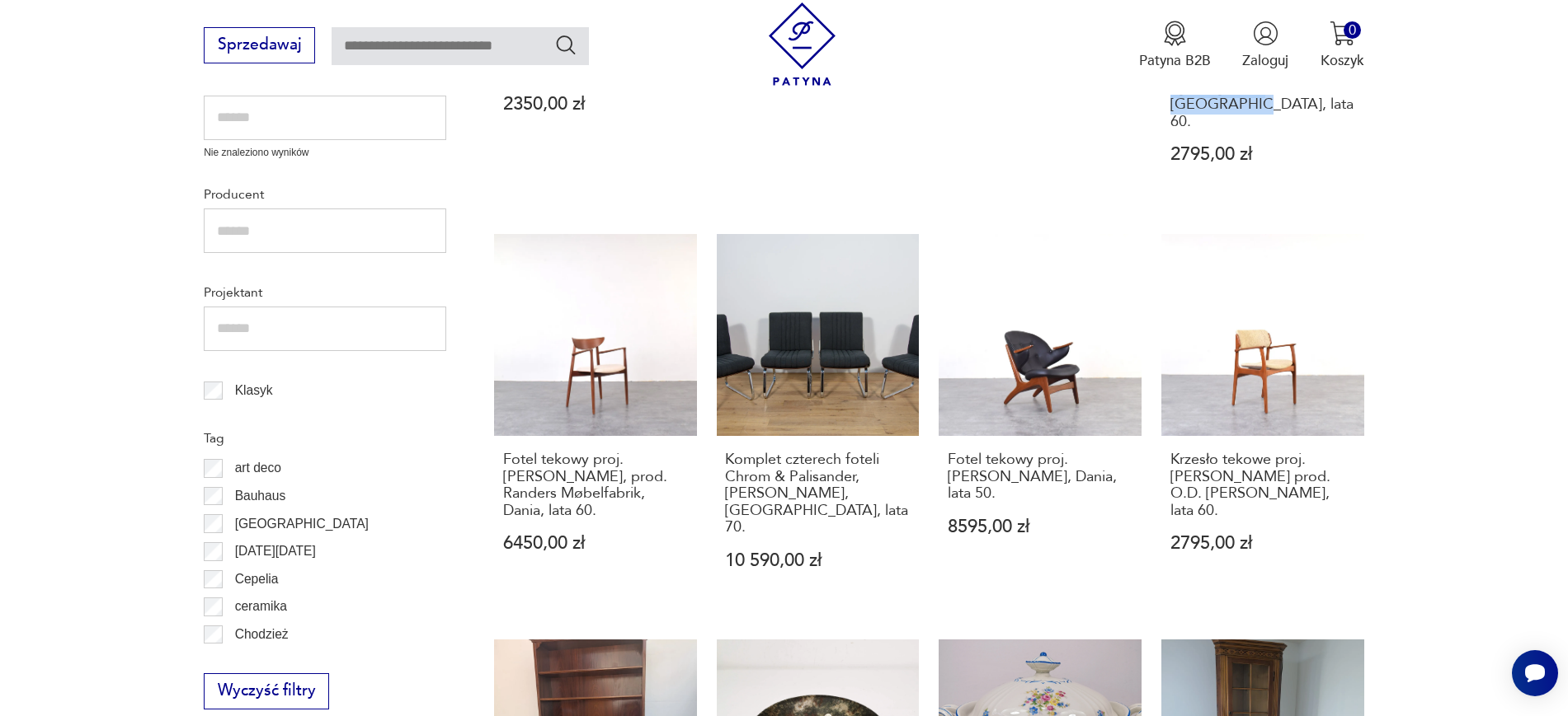
scroll to position [792, 0]
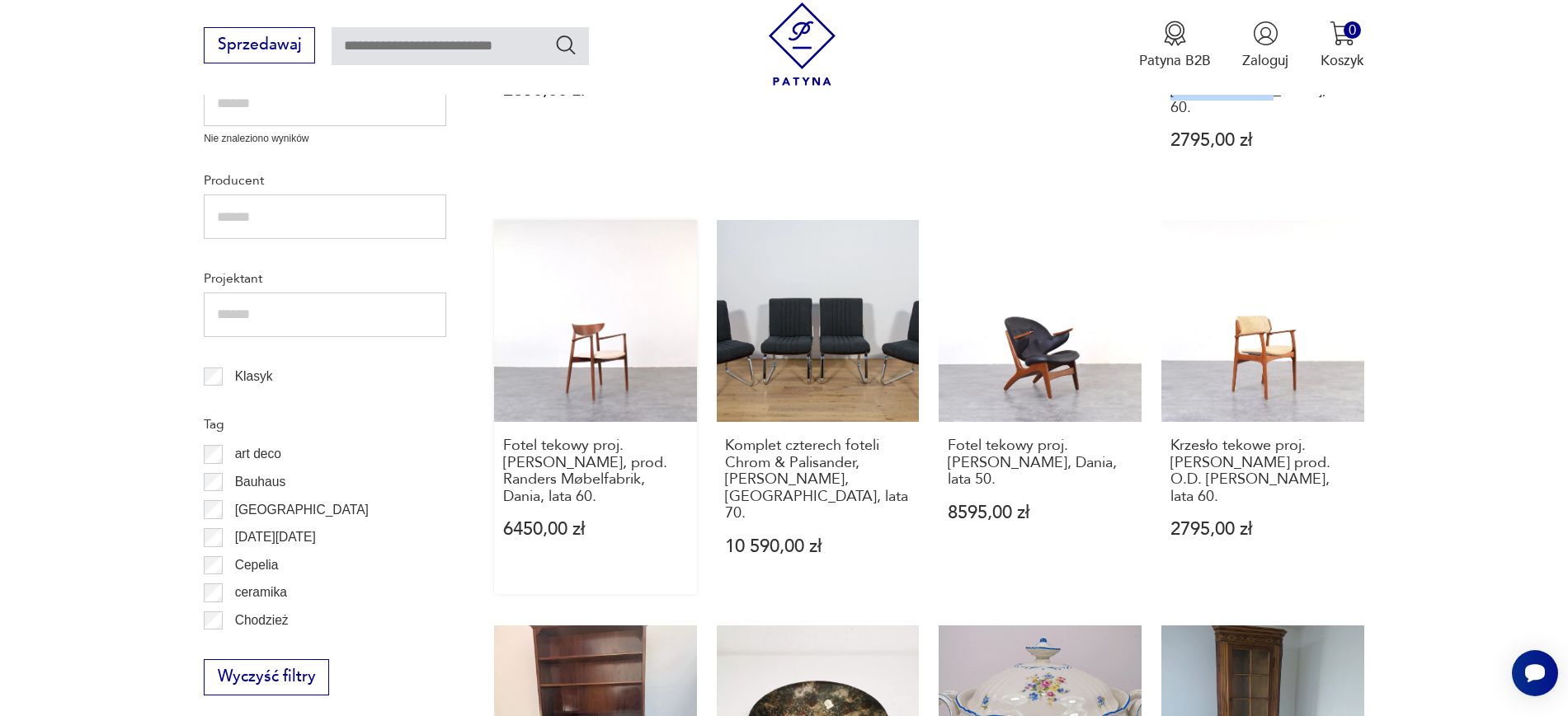
drag, startPoint x: 483, startPoint y: 396, endPoint x: 693, endPoint y: 432, distance: 213.1
click at [693, 432] on section "Filtruj produkty Cena MIN MAX OK Promocja Datowanie OK Kraj pochodzenia Nie zna…" at bounding box center [784, 653] width 1568 height 1836
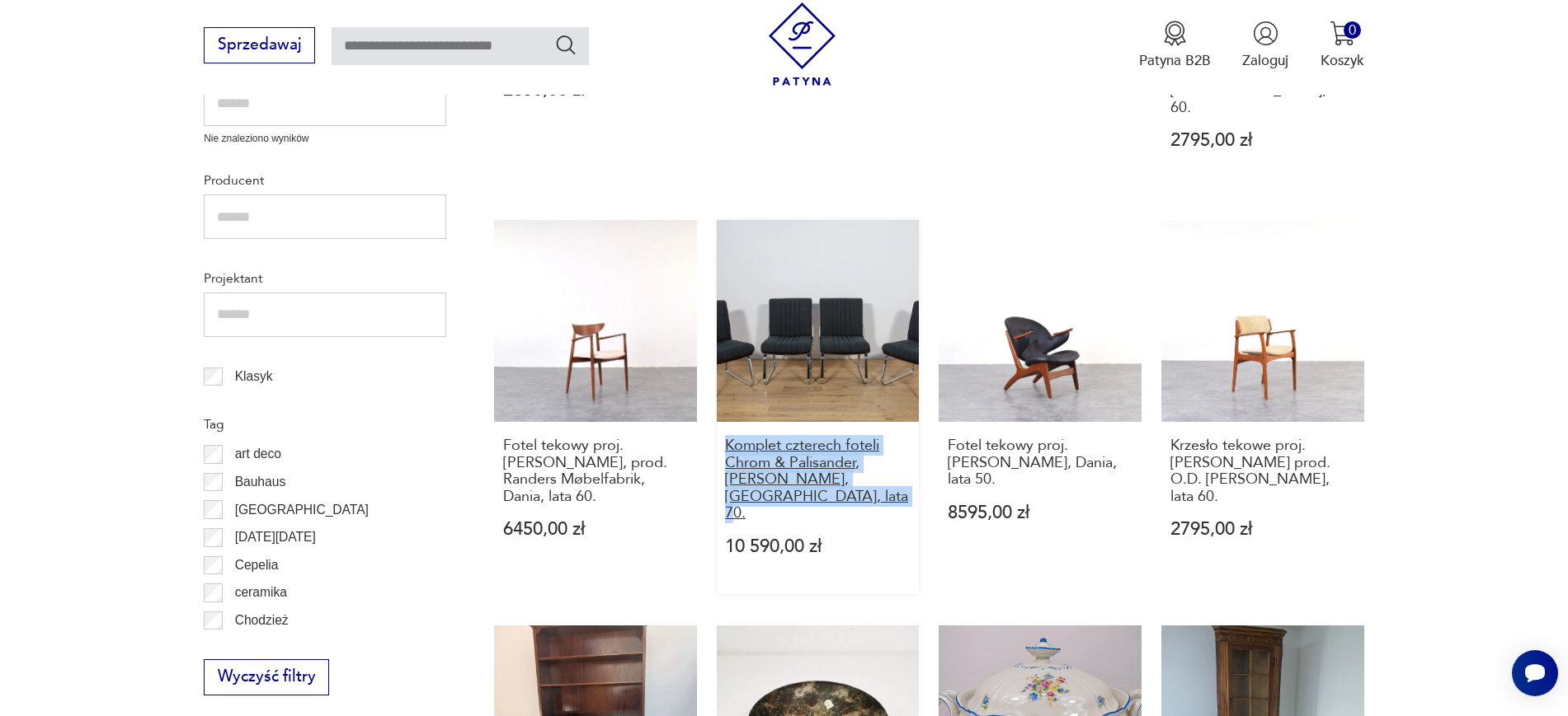
drag, startPoint x: 714, startPoint y: 393, endPoint x: 868, endPoint y: 444, distance: 162.2
click at [868, 444] on div "Podnóżek tekowy proj. N. O. Møller, J.L. Møller, Dania, lata 60. 2350,00 zł Fot…" at bounding box center [928, 584] width 870 height 1575
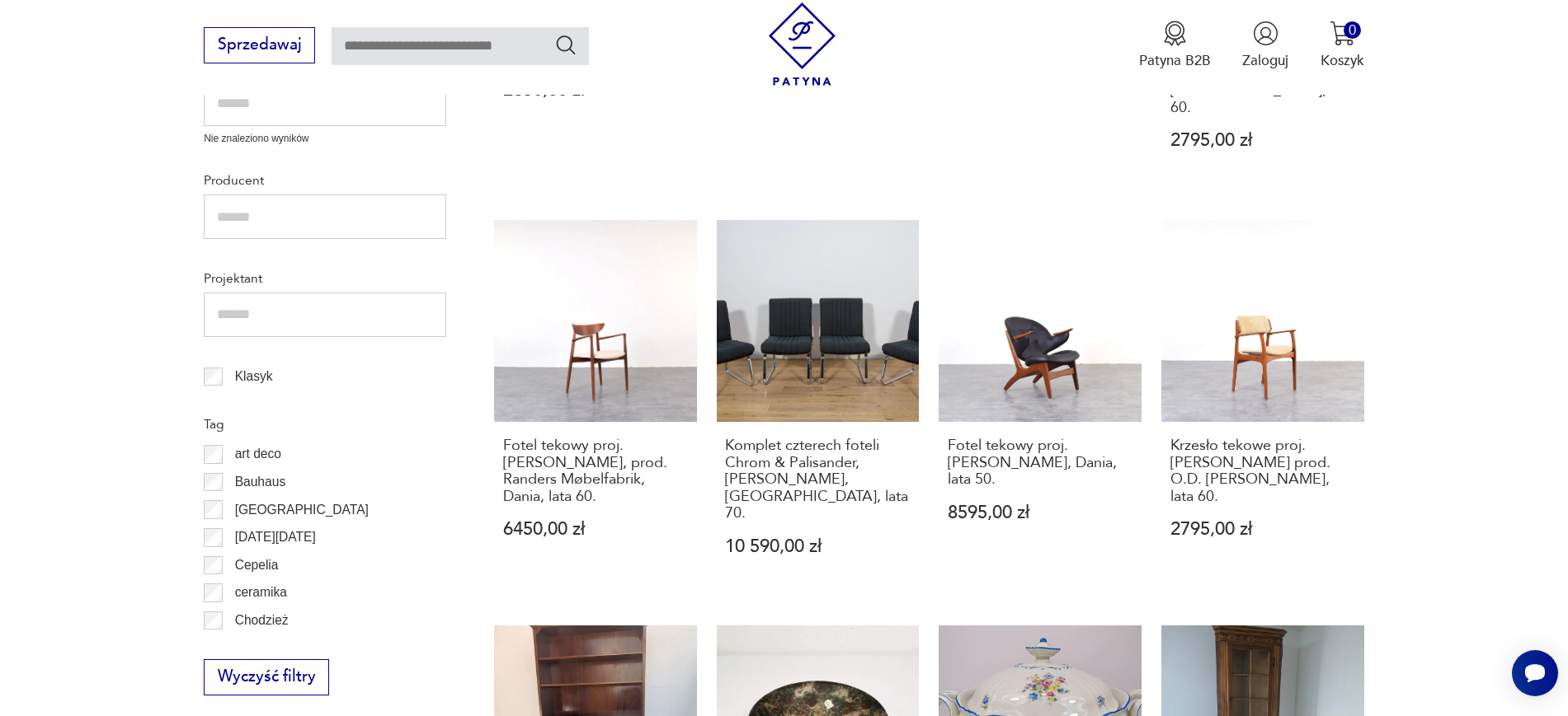
click at [1456, 407] on section "Filtruj produkty Cena MIN MAX OK Promocja Datowanie OK Kraj pochodzenia Nie zna…" at bounding box center [784, 653] width 1568 height 1836
drag, startPoint x: 935, startPoint y: 385, endPoint x: 1003, endPoint y: 437, distance: 85.6
click at [1003, 437] on div "Podnóżek tekowy proj. N. O. Møller, J.L. Møller, Dania, lata 60. 2350,00 zł Fot…" at bounding box center [928, 584] width 870 height 1575
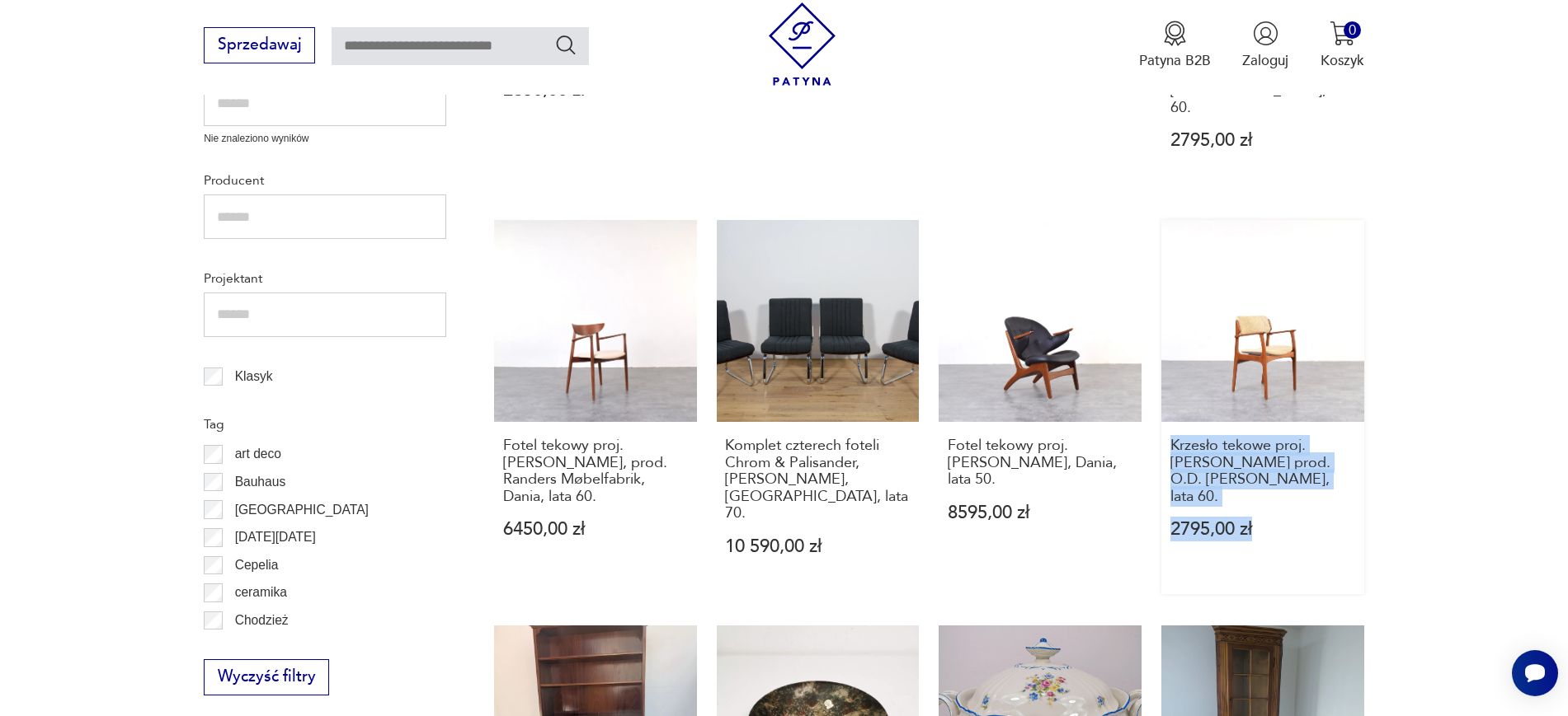
drag, startPoint x: 1457, startPoint y: 454, endPoint x: 1166, endPoint y: 399, distance: 296.2
click at [1166, 399] on section "Filtruj produkty Cena MIN MAX OK Promocja Datowanie OK Kraj pochodzenia Nie zna…" at bounding box center [784, 653] width 1568 height 1836
click at [1515, 429] on section "Filtruj produkty Cena MIN MAX OK Promocja Datowanie OK Kraj pochodzenia Nie zna…" at bounding box center [784, 653] width 1568 height 1836
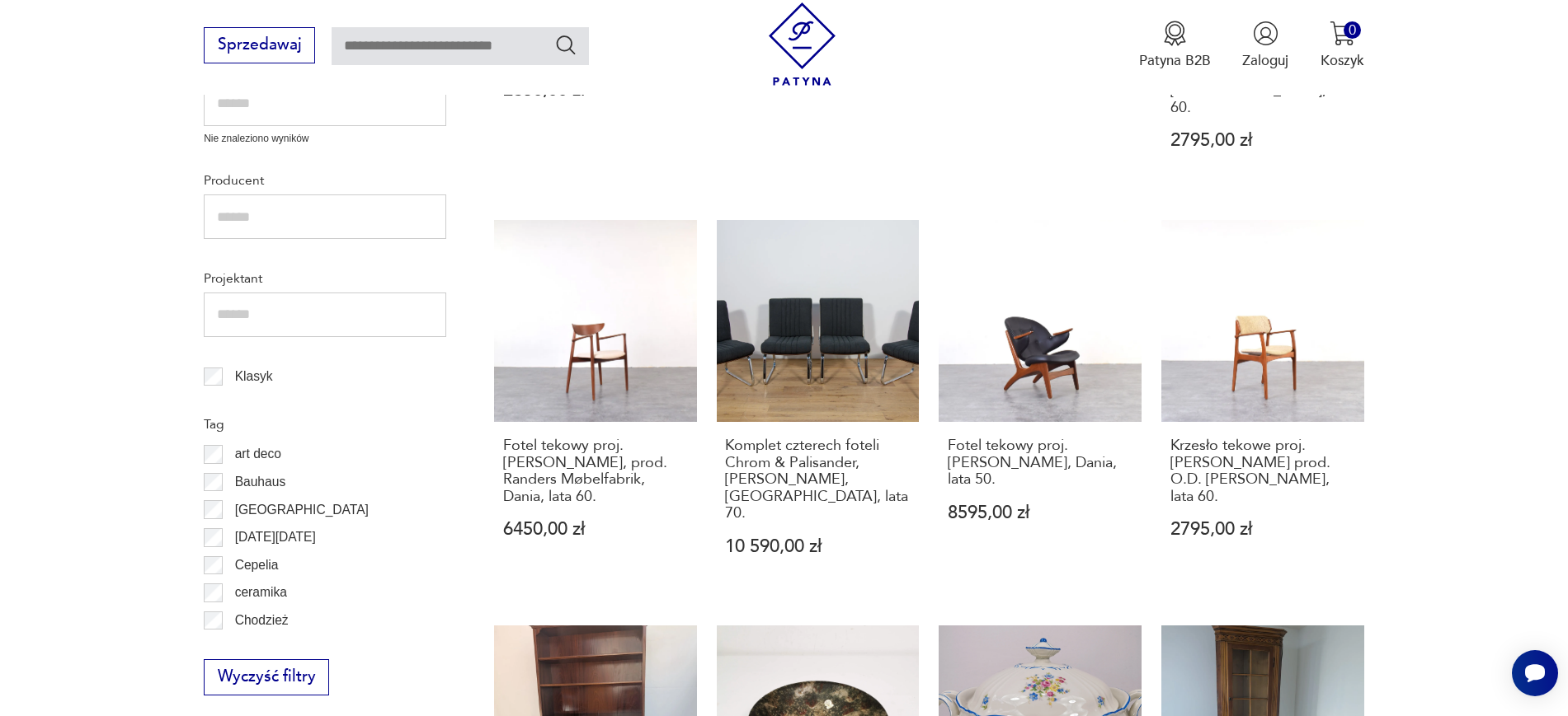
click at [1378, 417] on section "Filtruj produkty Cena MIN MAX OK Promocja Datowanie OK Kraj pochodzenia Nie zna…" at bounding box center [784, 653] width 1568 height 1836
drag, startPoint x: 1378, startPoint y: 439, endPoint x: 1157, endPoint y: 394, distance: 225.5
click at [1157, 394] on section "Filtruj produkty Cena MIN MAX OK Promocja Datowanie OK Kraj pochodzenia Nie zna…" at bounding box center [784, 653] width 1568 height 1836
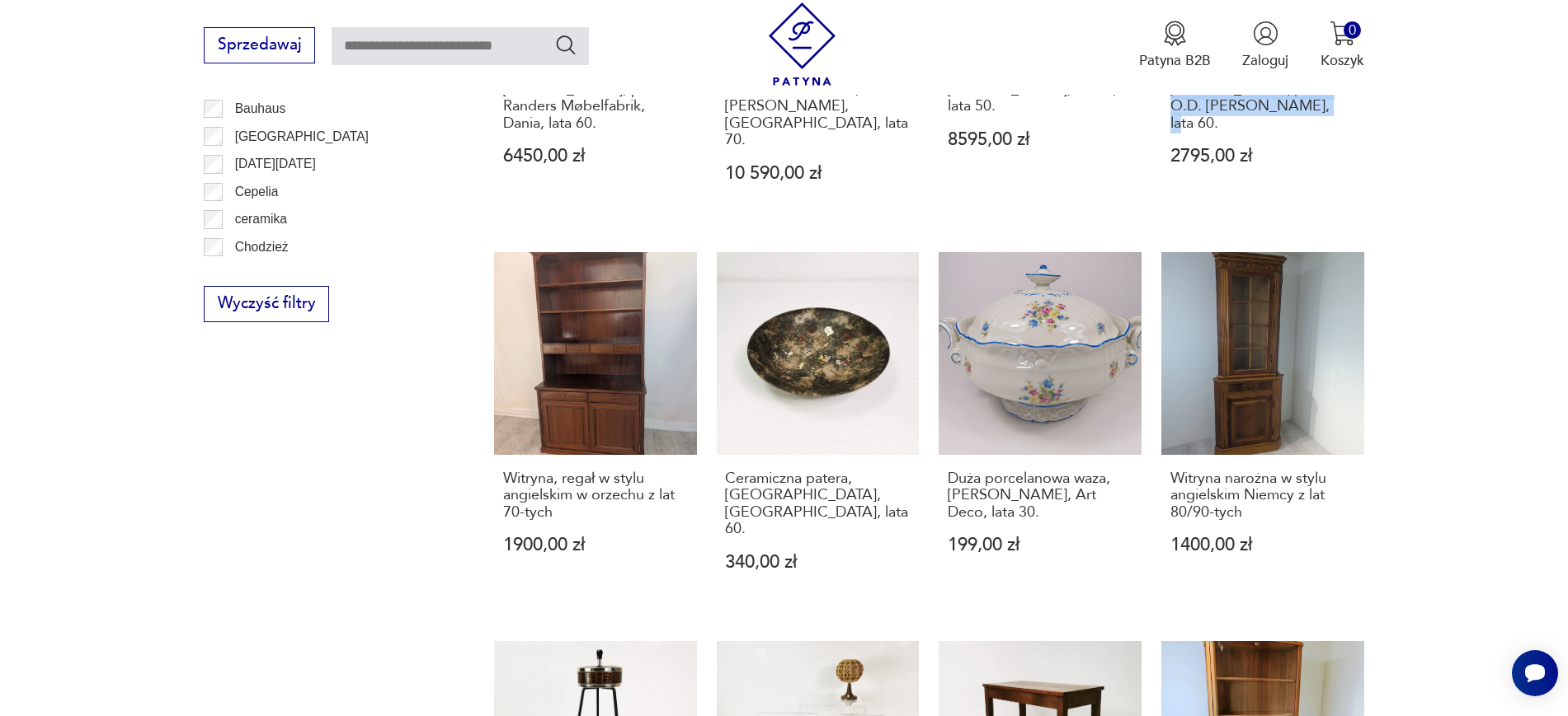
scroll to position [1190, 0]
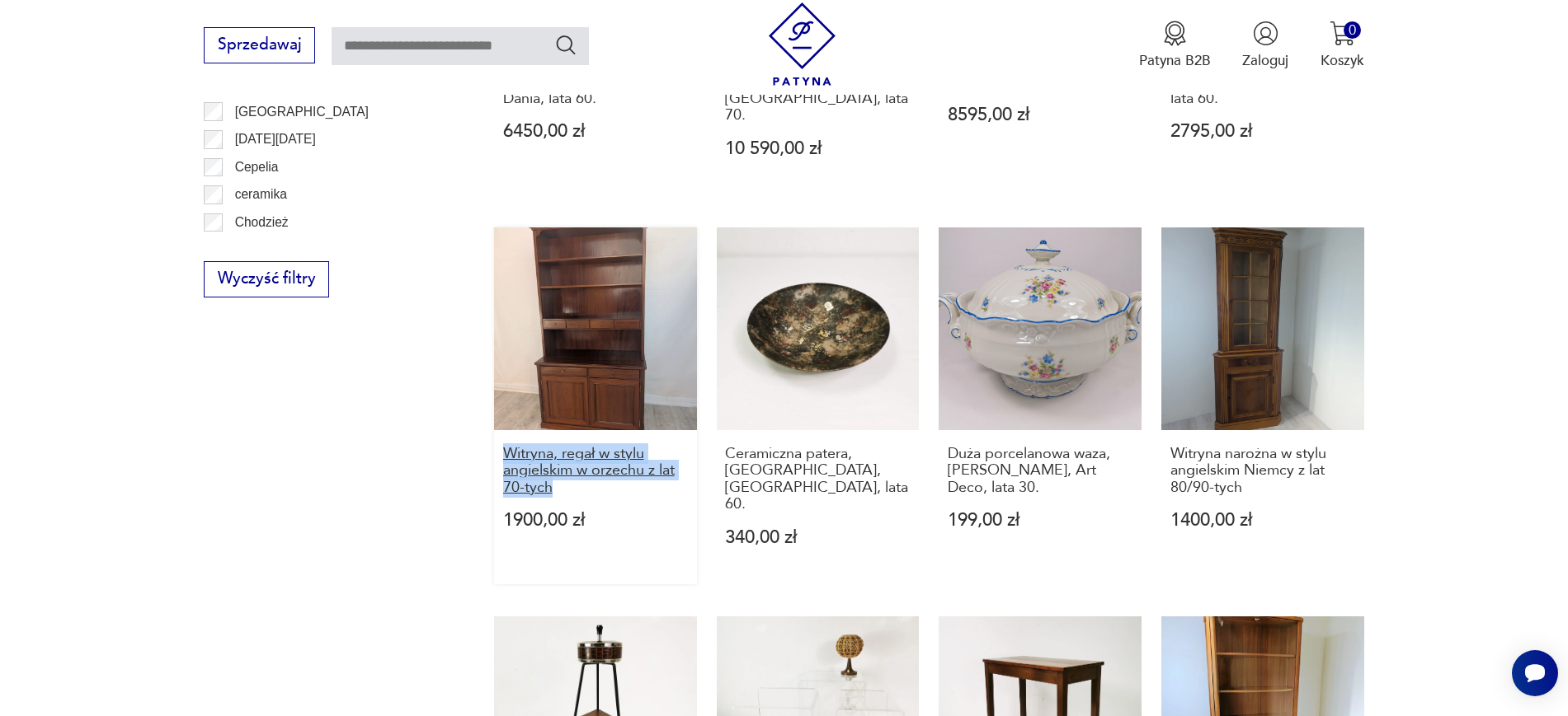
drag, startPoint x: 490, startPoint y: 385, endPoint x: 591, endPoint y: 423, distance: 107.9
click at [591, 423] on section "Filtruj produkty Cena MIN MAX OK Promocja Datowanie OK Kraj pochodzenia Nie zna…" at bounding box center [784, 255] width 1568 height 1836
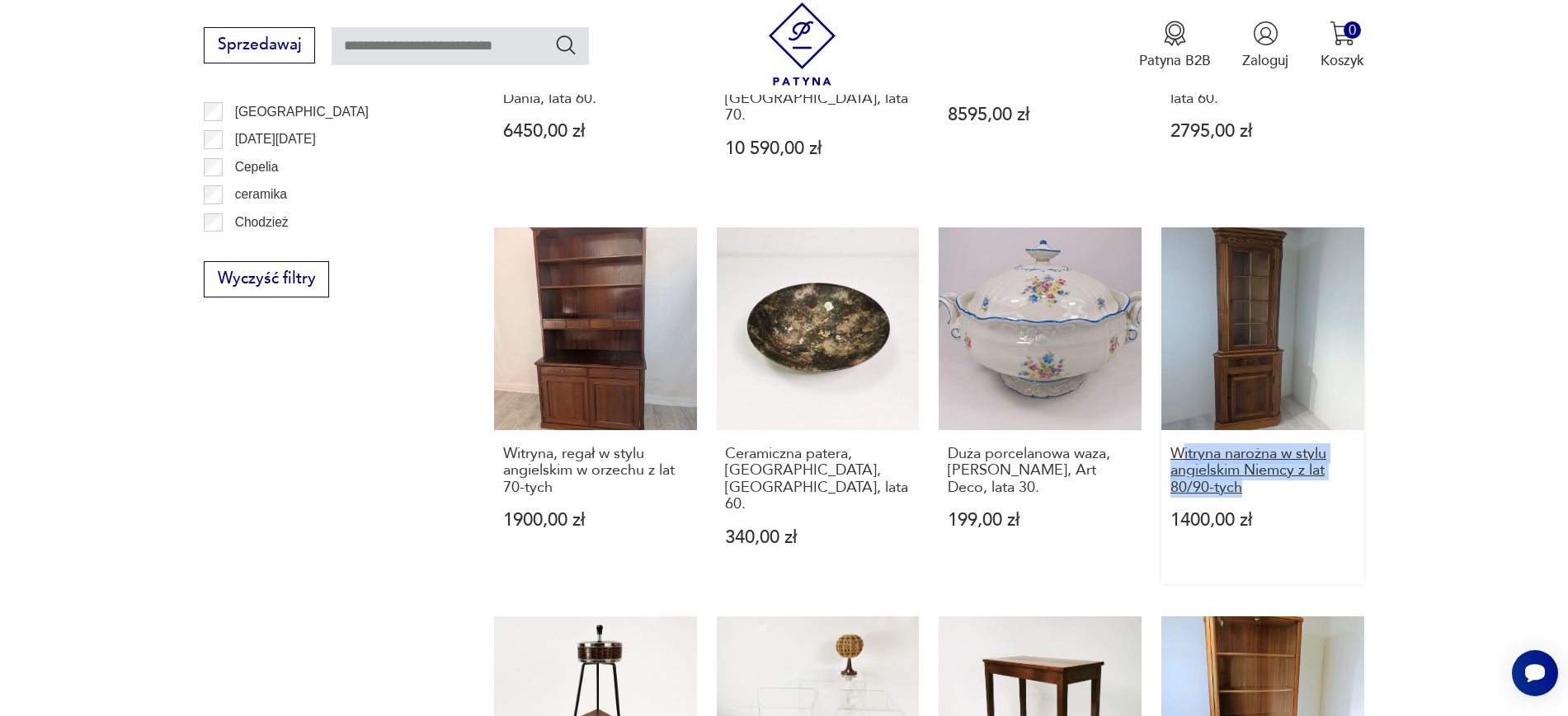
drag, startPoint x: 1430, startPoint y: 419, endPoint x: 1182, endPoint y: 392, distance: 249.5
click at [1182, 392] on section "Filtruj produkty Cena MIN MAX OK Promocja Datowanie OK Kraj pochodzenia Nie zna…" at bounding box center [784, 255] width 1568 height 1836
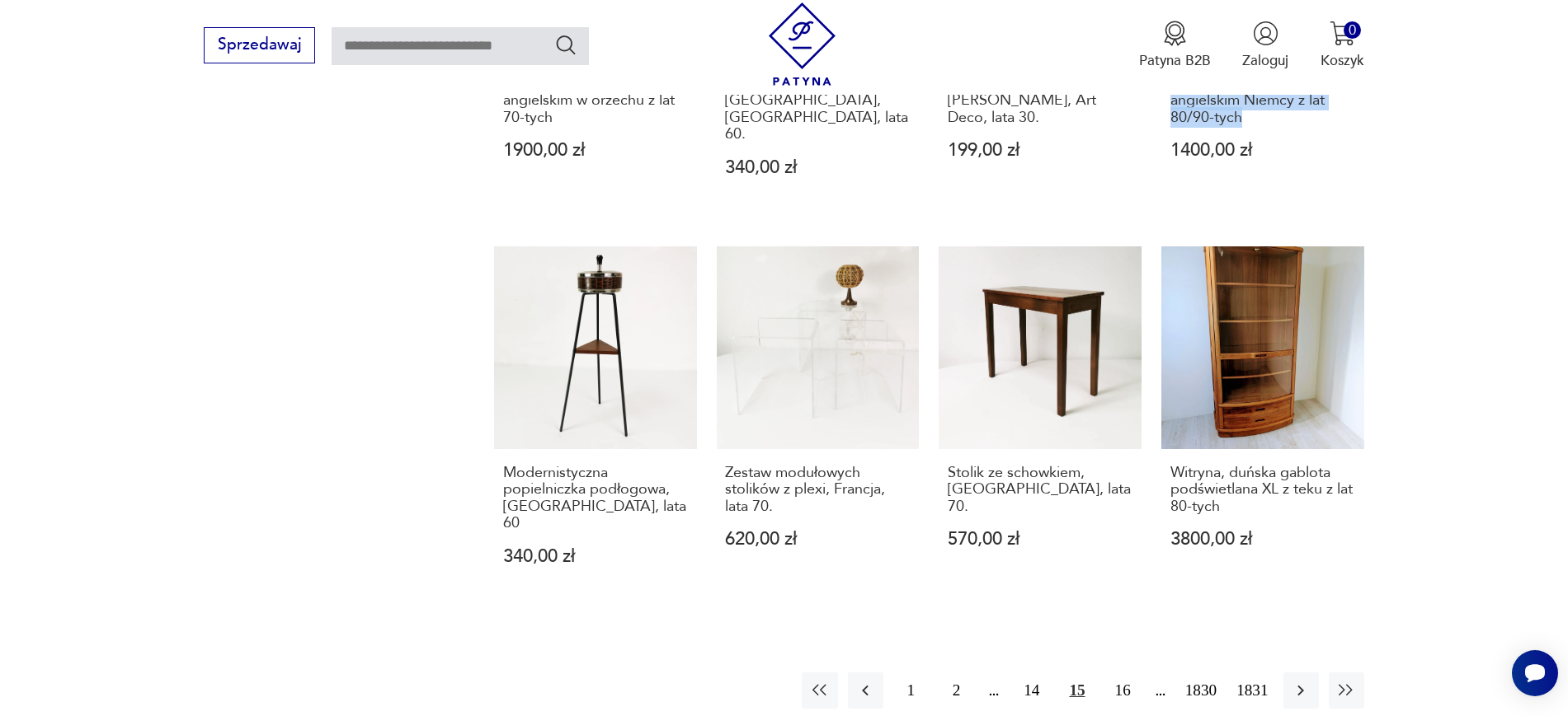
scroll to position [1569, 0]
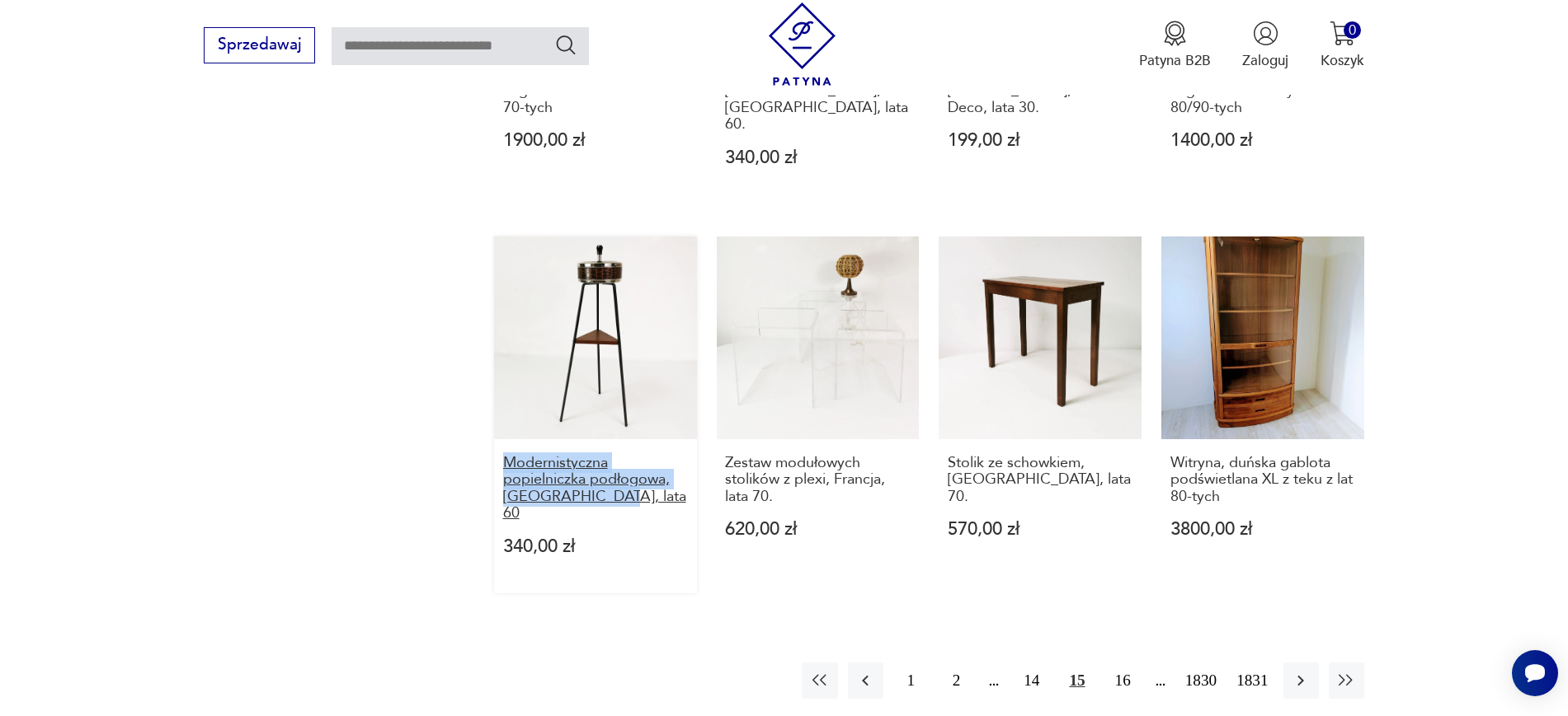
drag, startPoint x: 480, startPoint y: 380, endPoint x: 618, endPoint y: 418, distance: 143.1
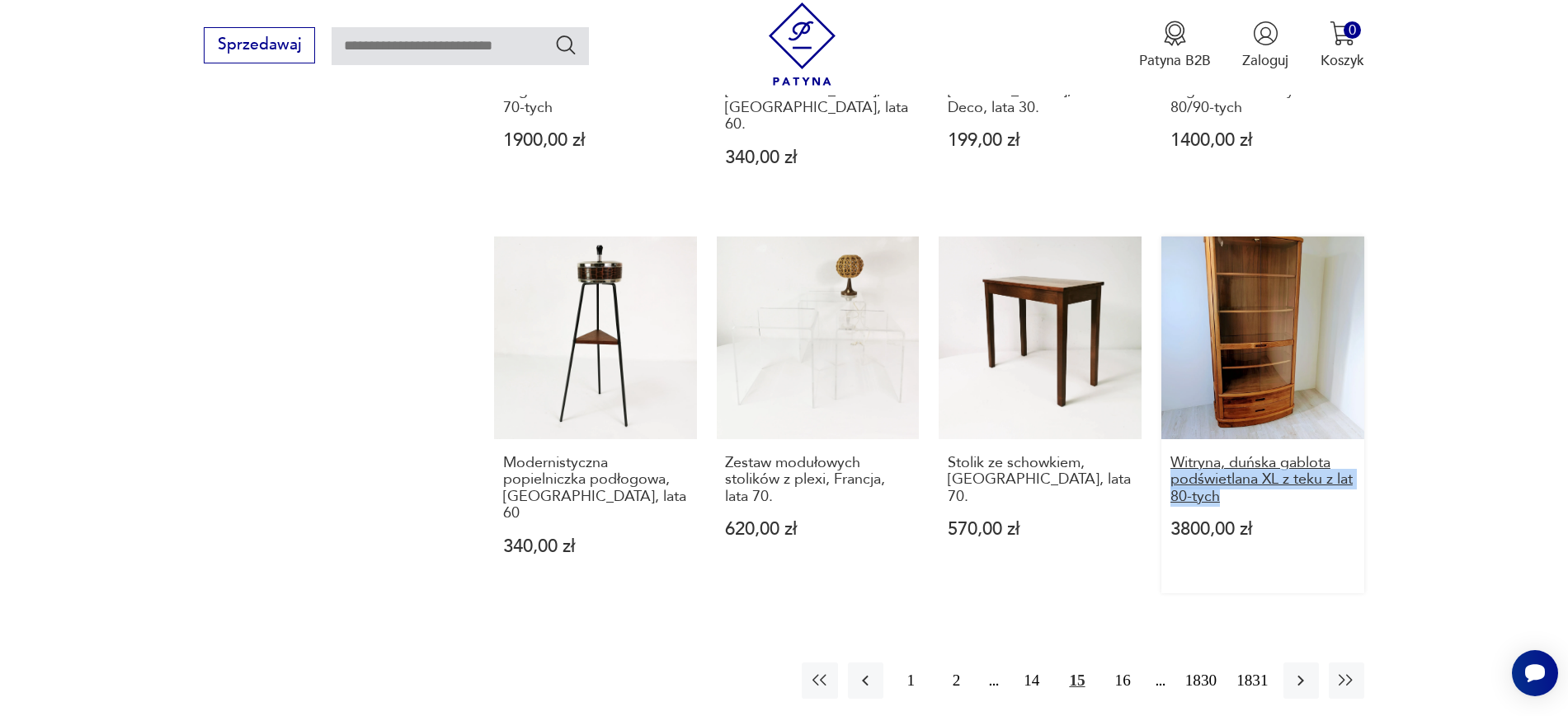
drag, startPoint x: 1443, startPoint y: 410, endPoint x: 1169, endPoint y: 388, distance: 274.9
click at [1290, 671] on icon "button" at bounding box center [1300, 681] width 20 height 20
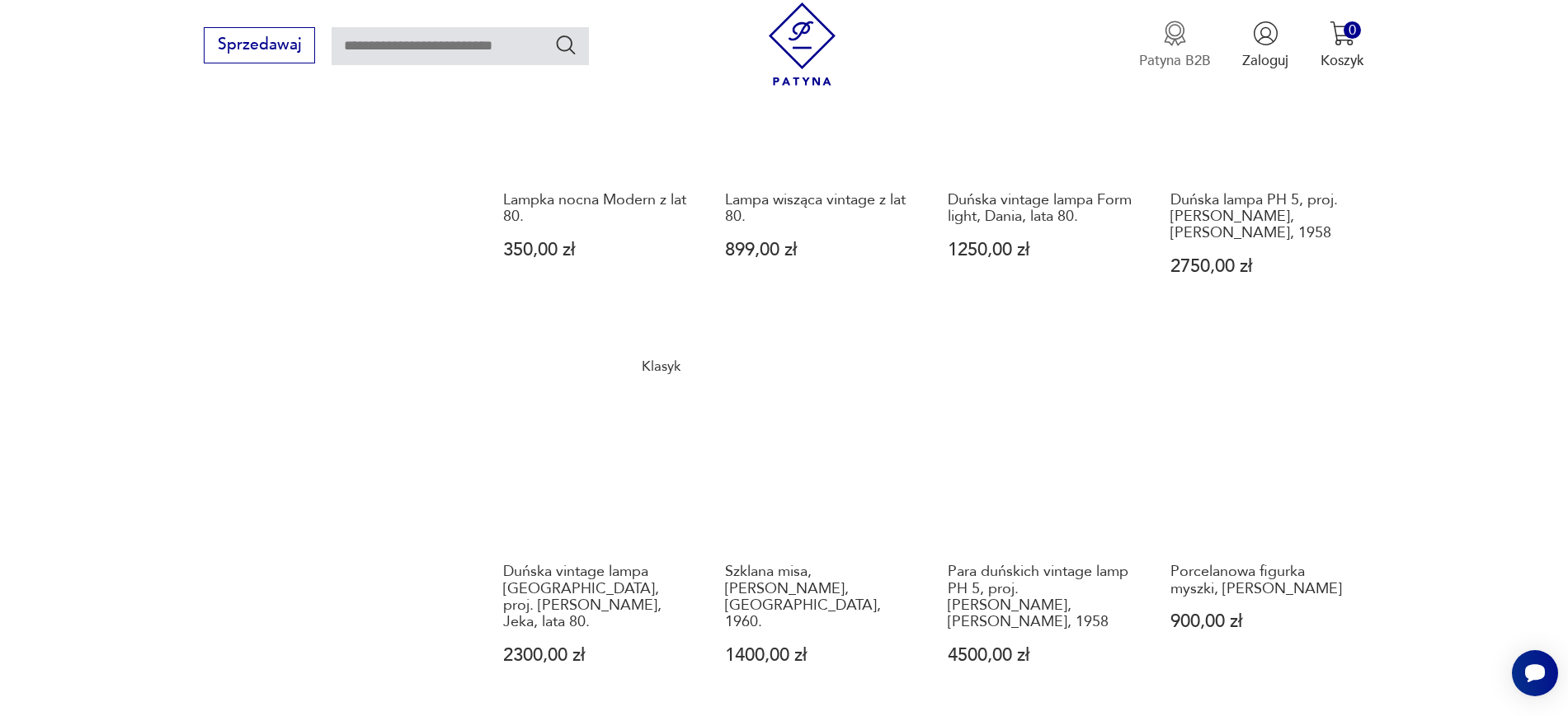
scroll to position [279, 0]
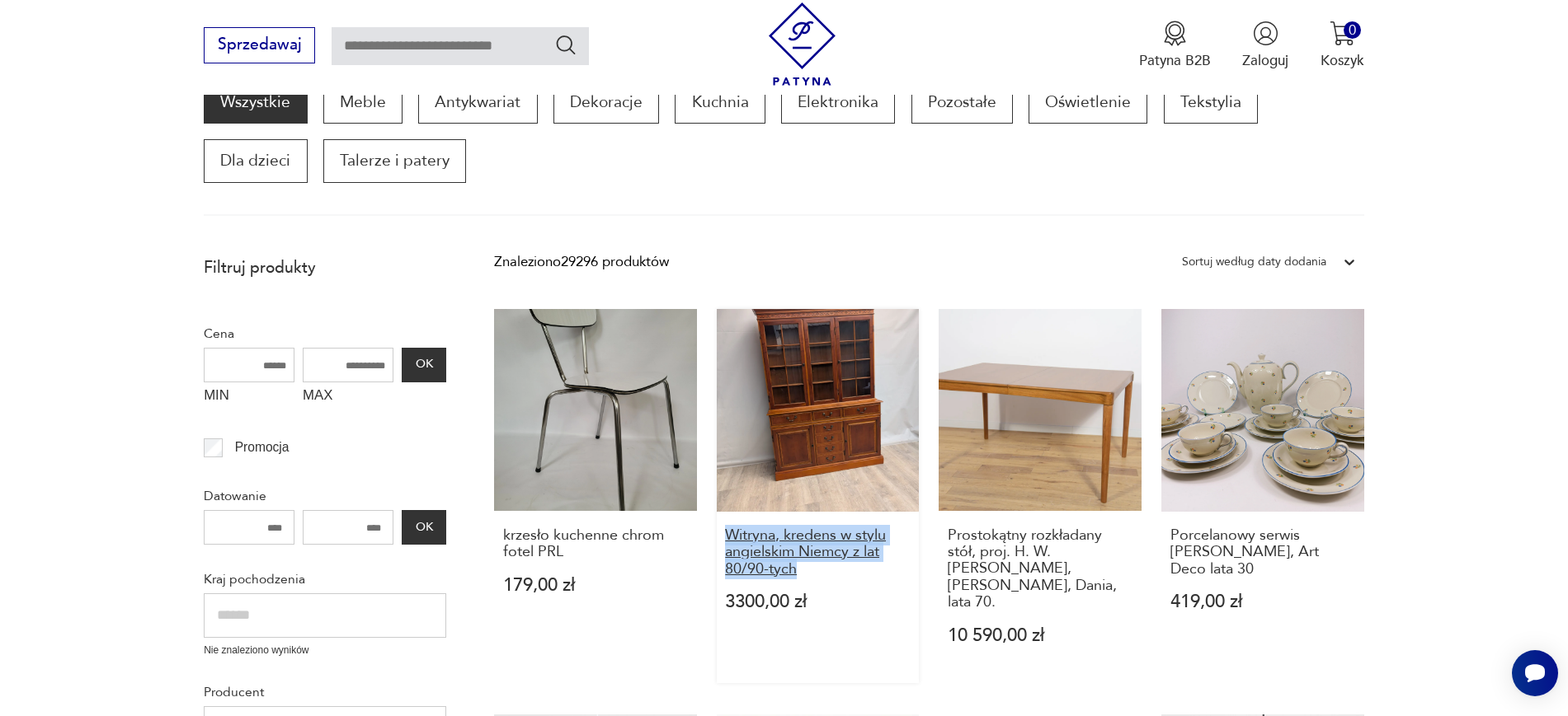
drag, startPoint x: 713, startPoint y: 534, endPoint x: 805, endPoint y: 574, distance: 100.3
drag, startPoint x: 1405, startPoint y: 556, endPoint x: 1162, endPoint y: 530, distance: 244.4
drag, startPoint x: 1162, startPoint y: 530, endPoint x: 1509, endPoint y: 550, distance: 347.6
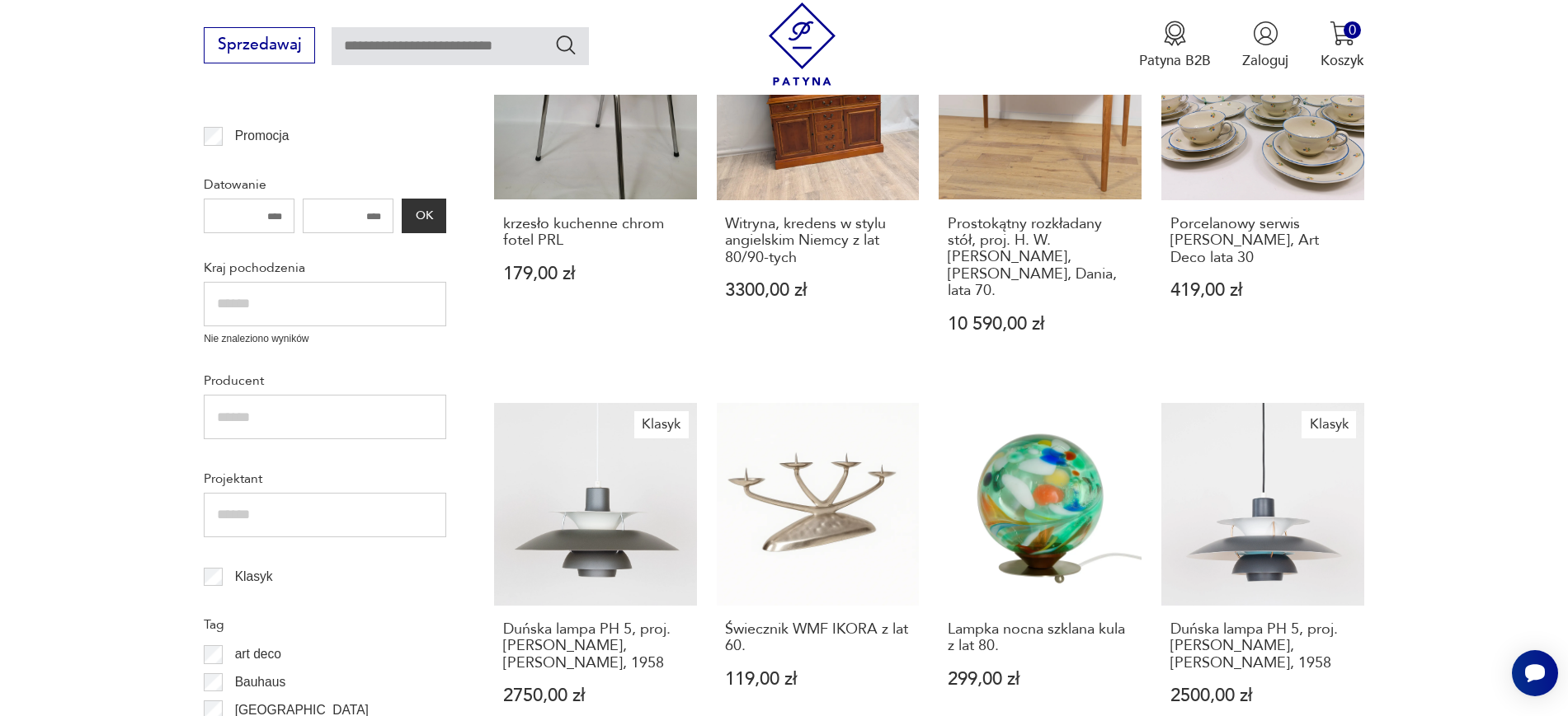
scroll to position [595, 0]
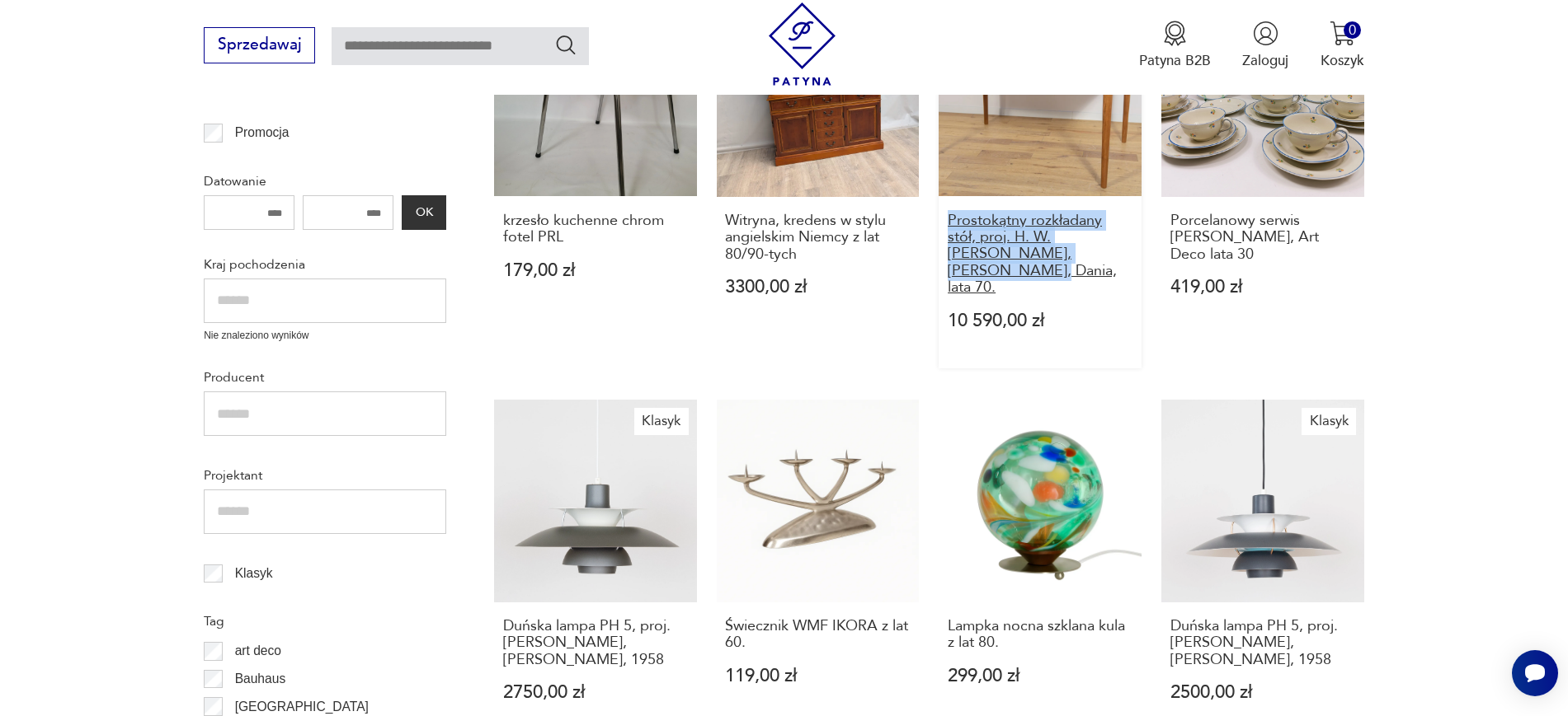
drag, startPoint x: 937, startPoint y: 213, endPoint x: 1091, endPoint y: 256, distance: 159.9
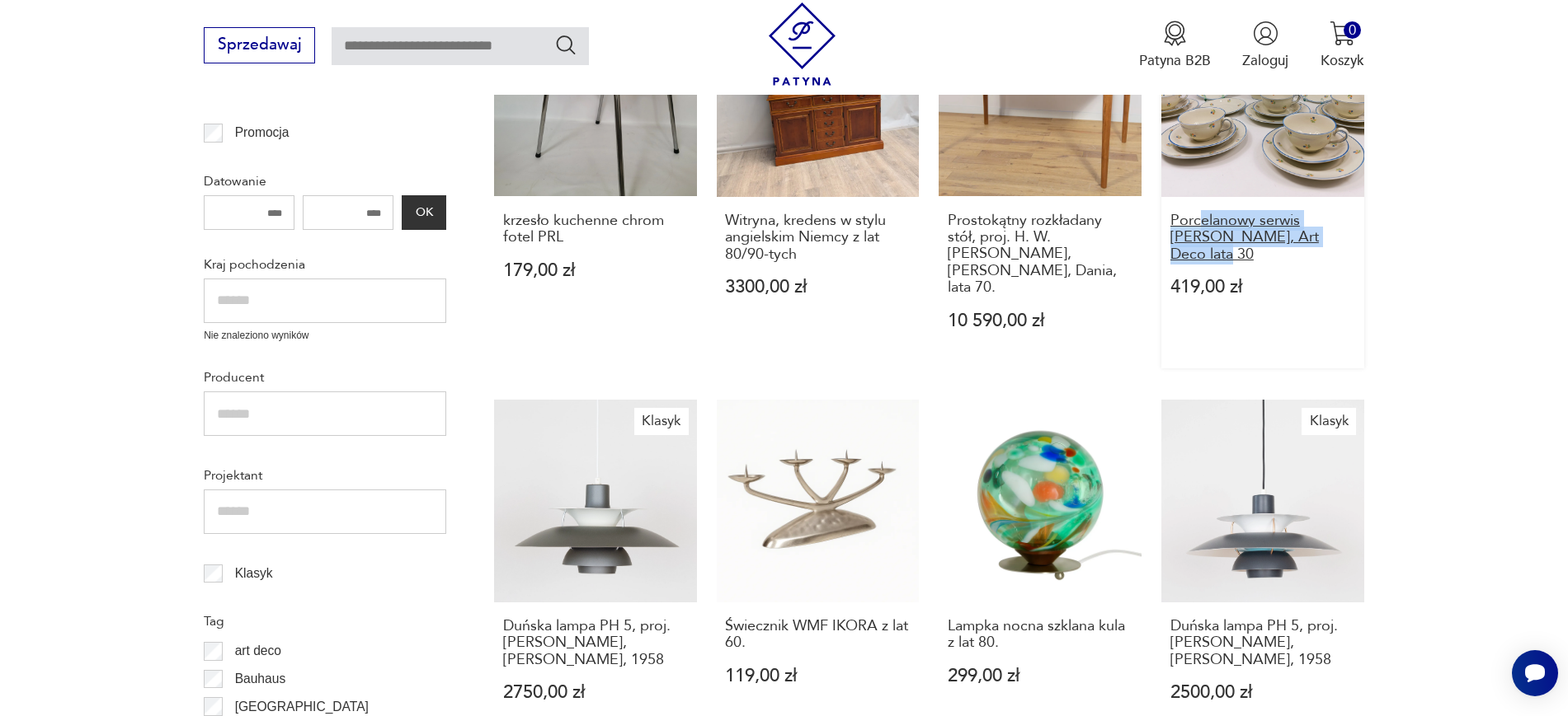
drag, startPoint x: 1403, startPoint y: 235, endPoint x: 1203, endPoint y: 213, distance: 201.2
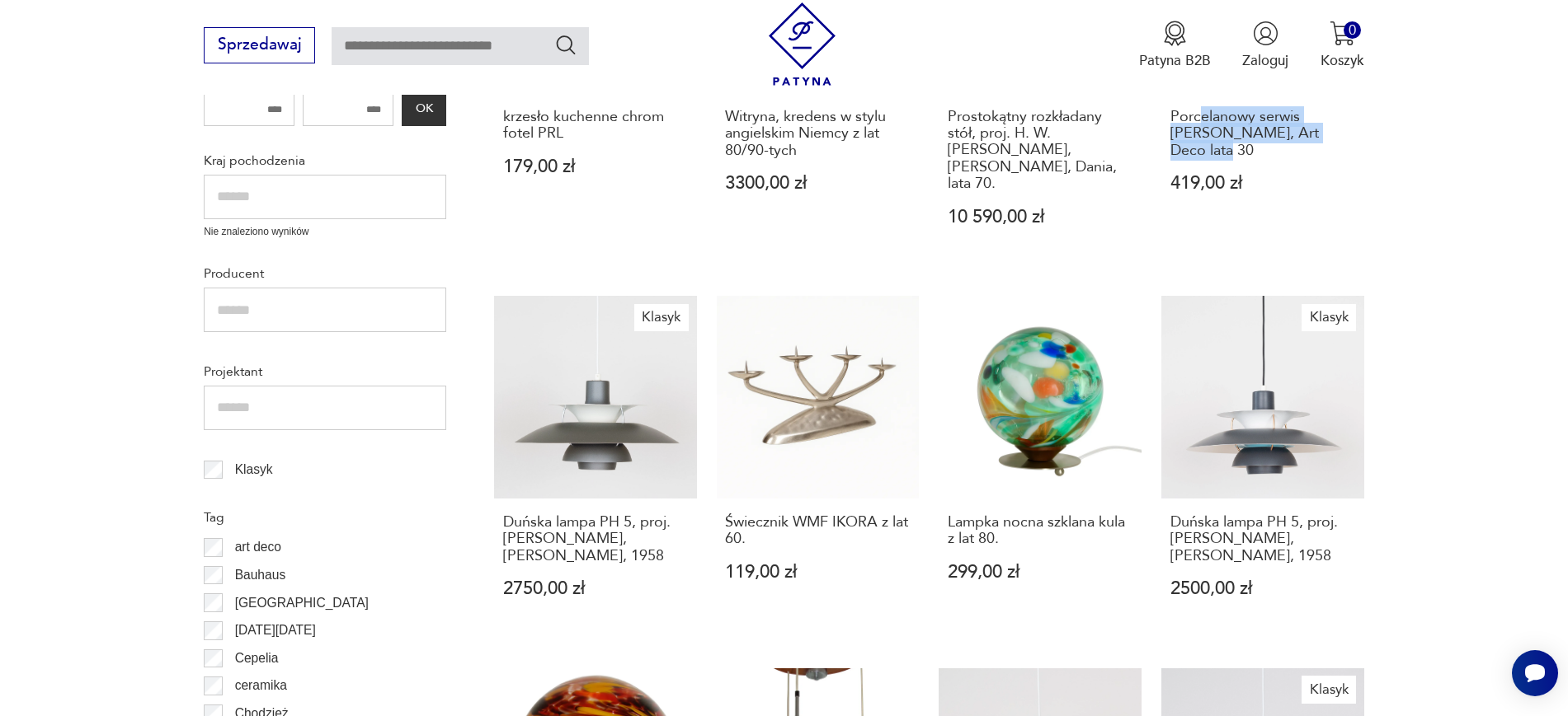
scroll to position [800, 0]
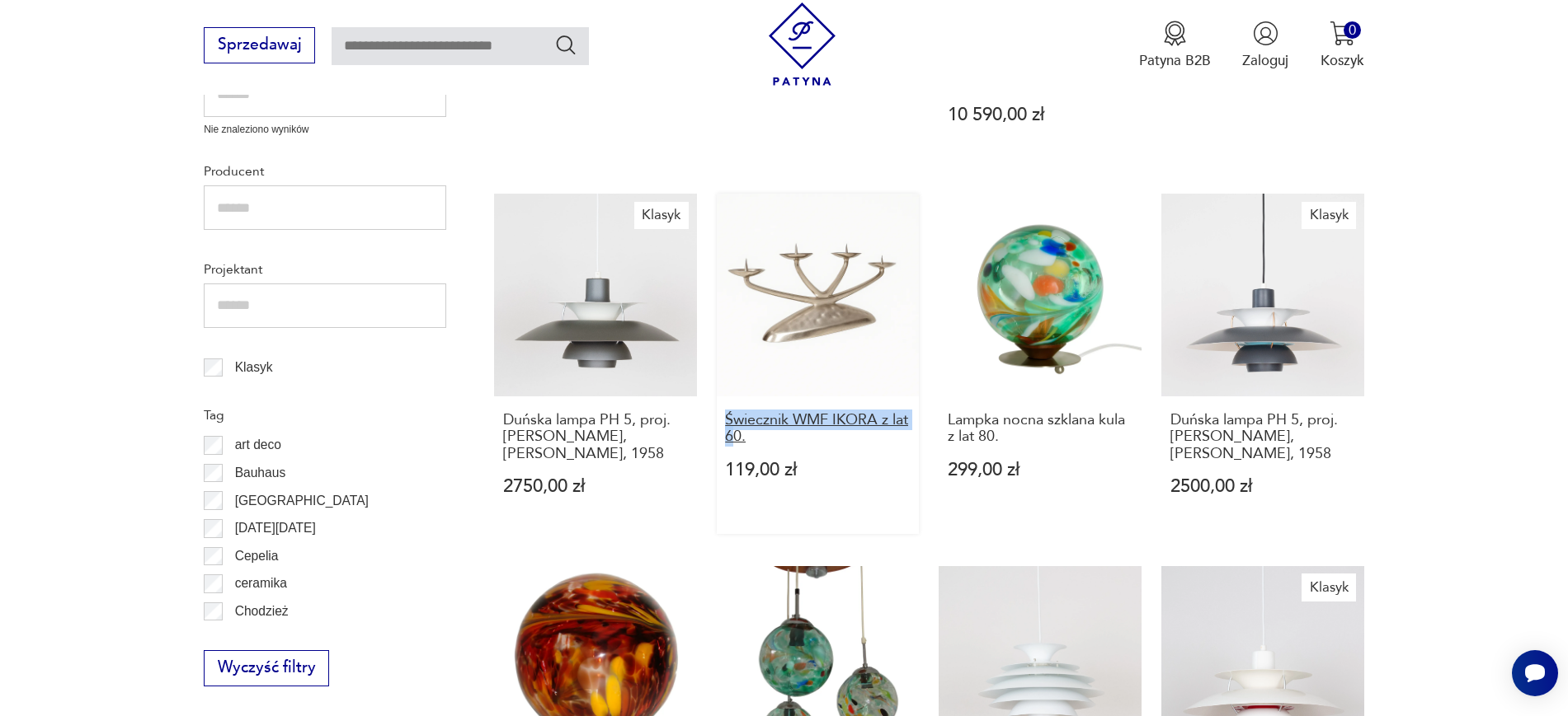
drag, startPoint x: 712, startPoint y: 384, endPoint x: 737, endPoint y: 398, distance: 28.7
click at [737, 398] on div "krzesło kuchenne chrom fotel PRL 179,00 zł Witryna, kredens w stylu angielskim …" at bounding box center [928, 542] width 870 height 1508
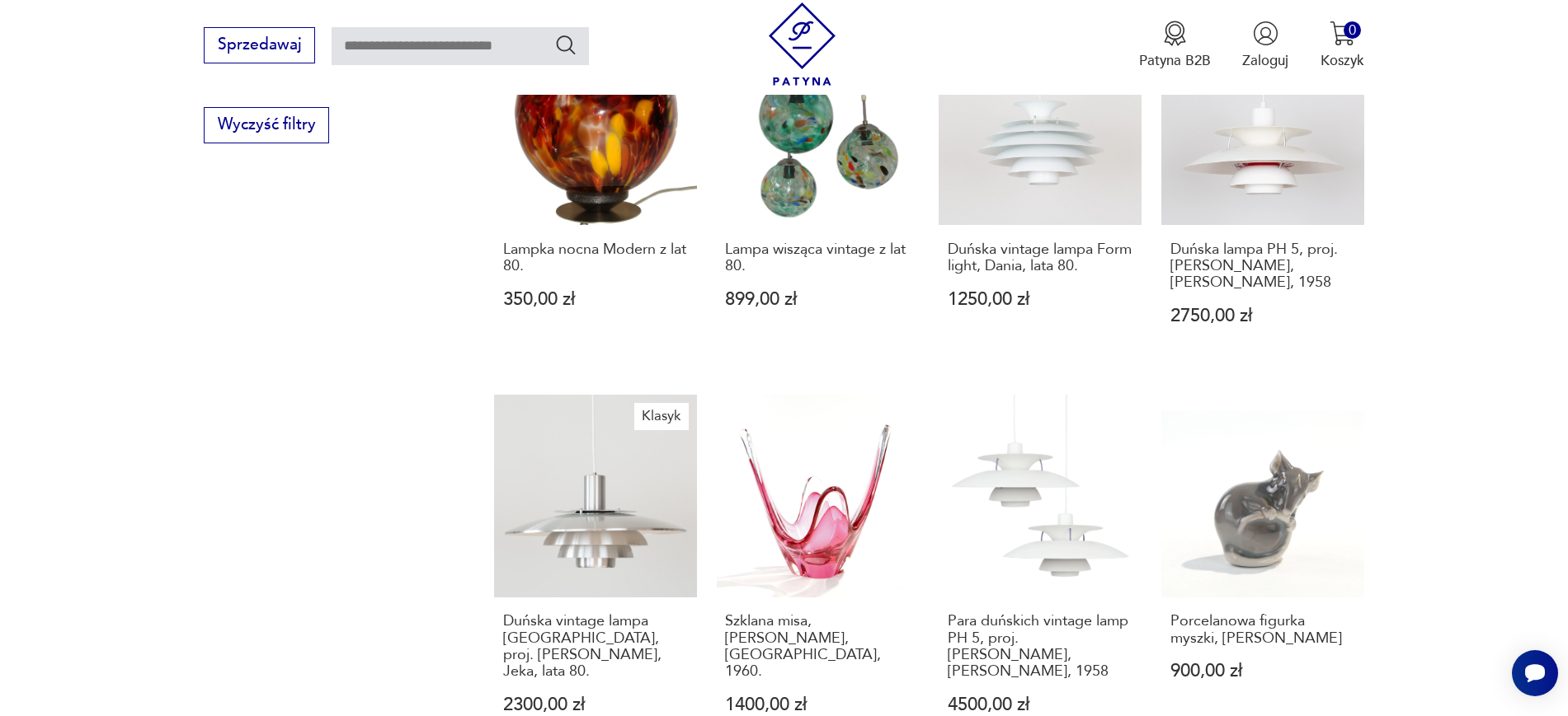
scroll to position [1405, 0]
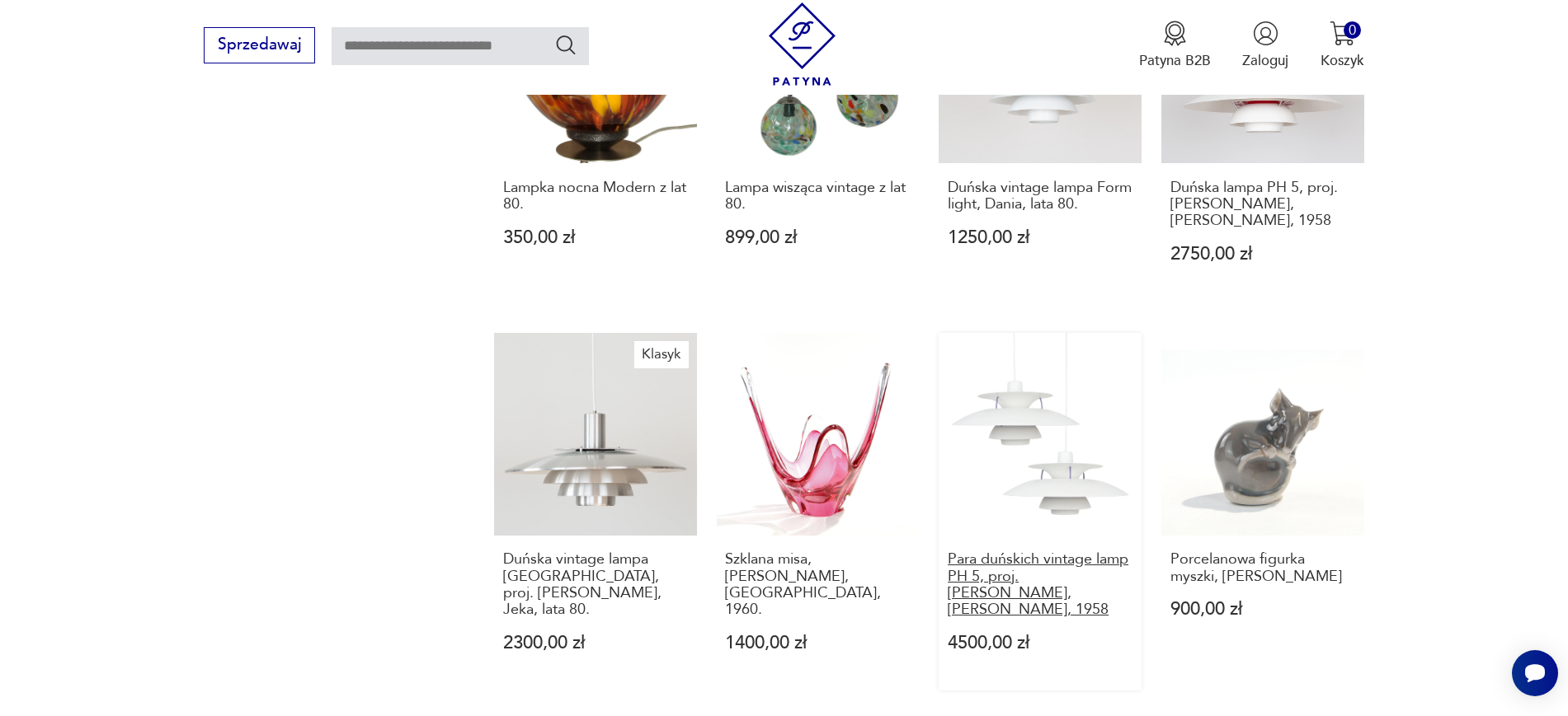
drag, startPoint x: 933, startPoint y: 528, endPoint x: 1042, endPoint y: 578, distance: 119.9
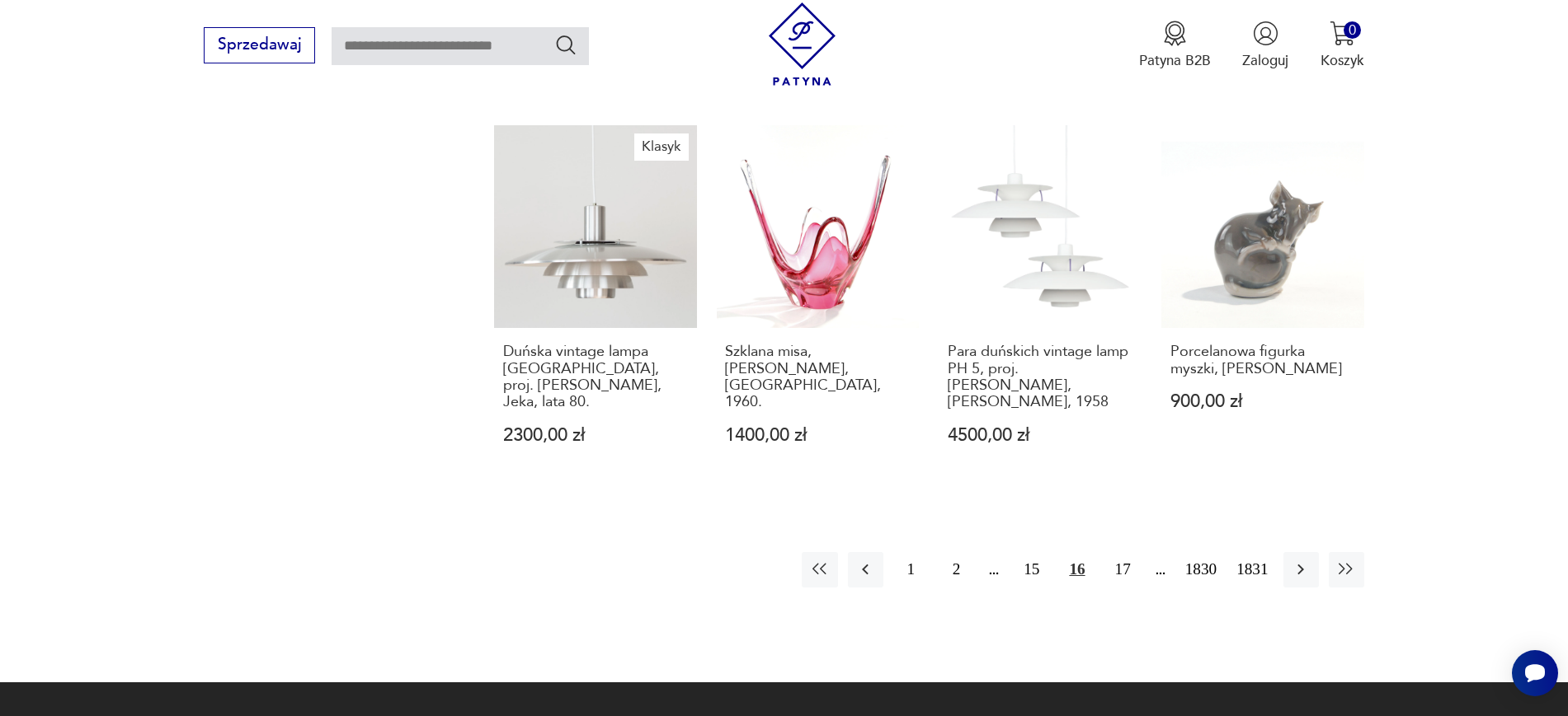
scroll to position [1635, 0]
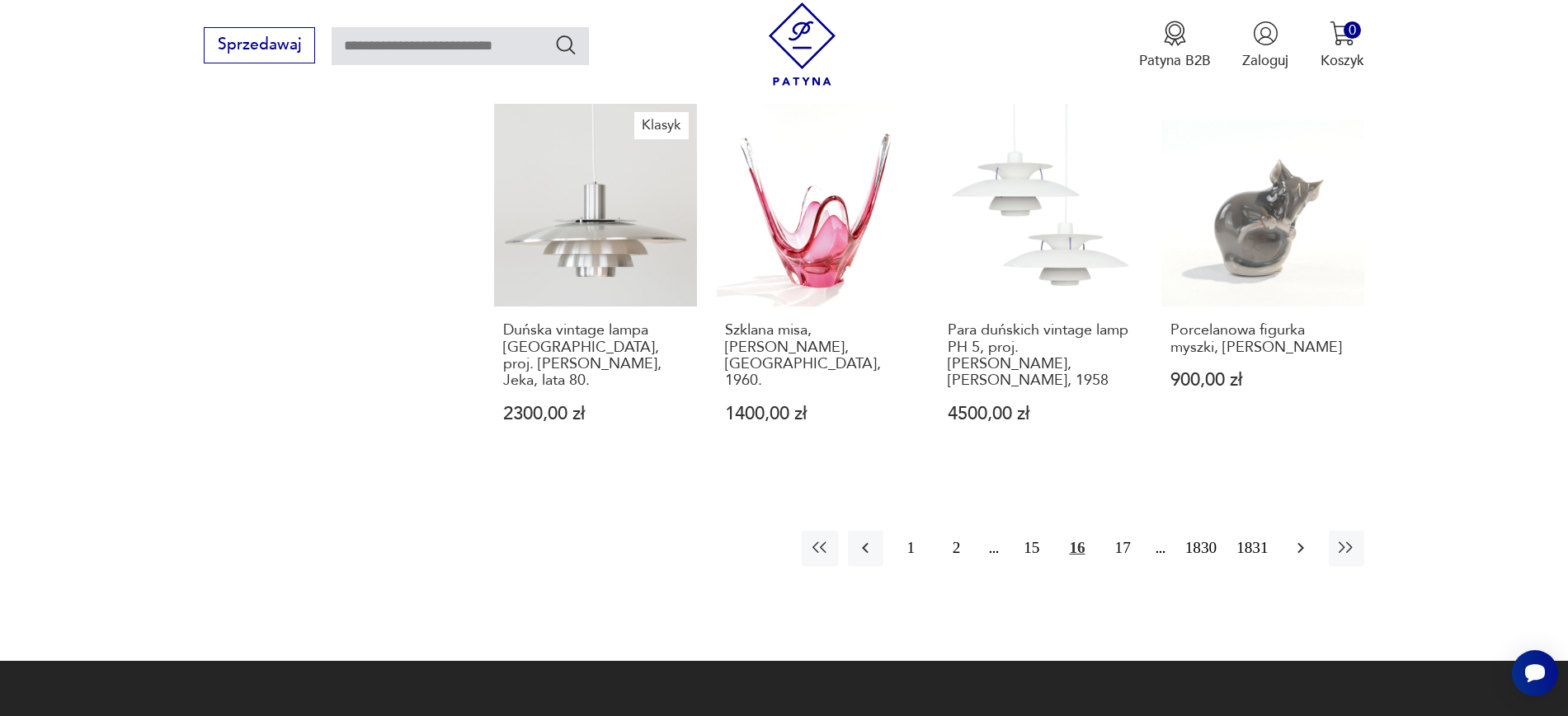
click at [1293, 538] on icon "button" at bounding box center [1300, 547] width 20 height 20
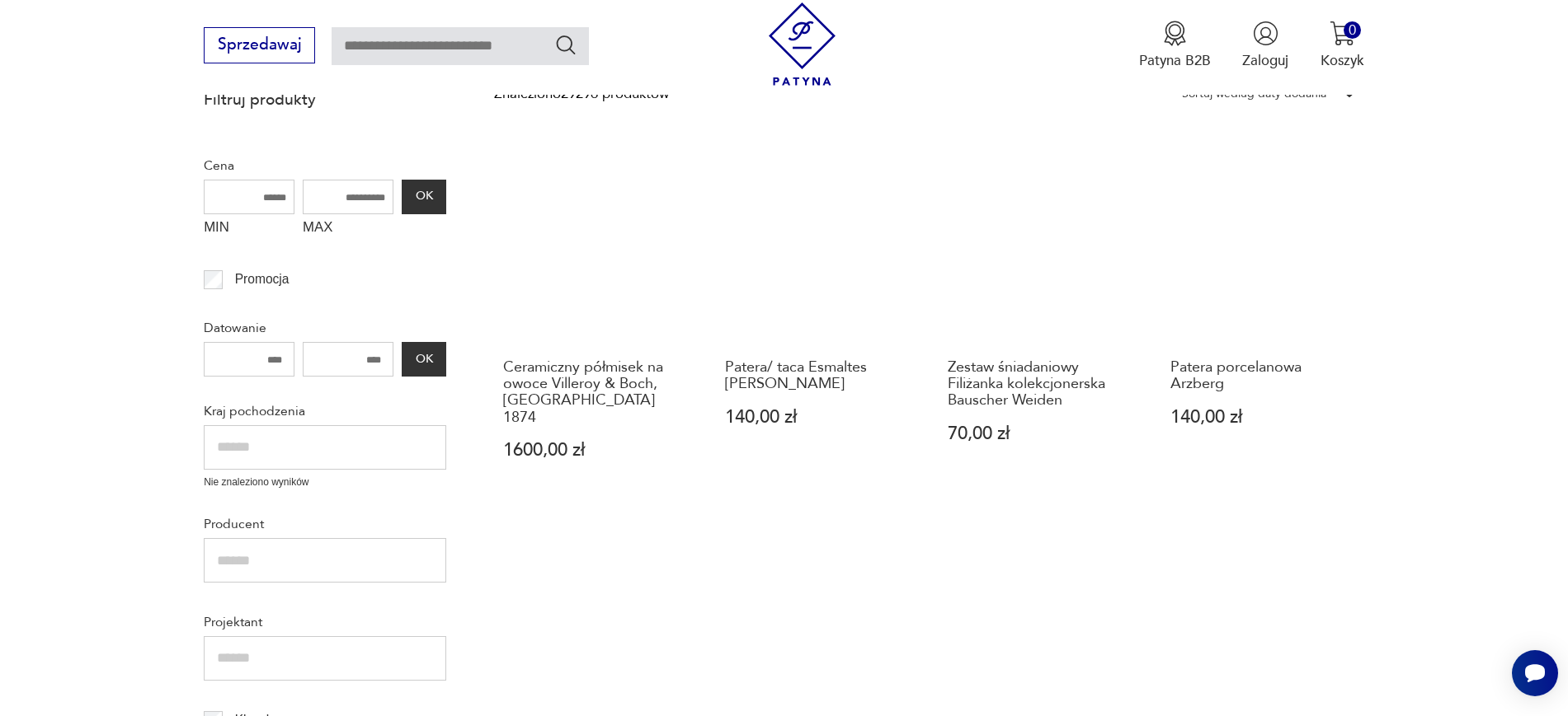
scroll to position [486, 0]
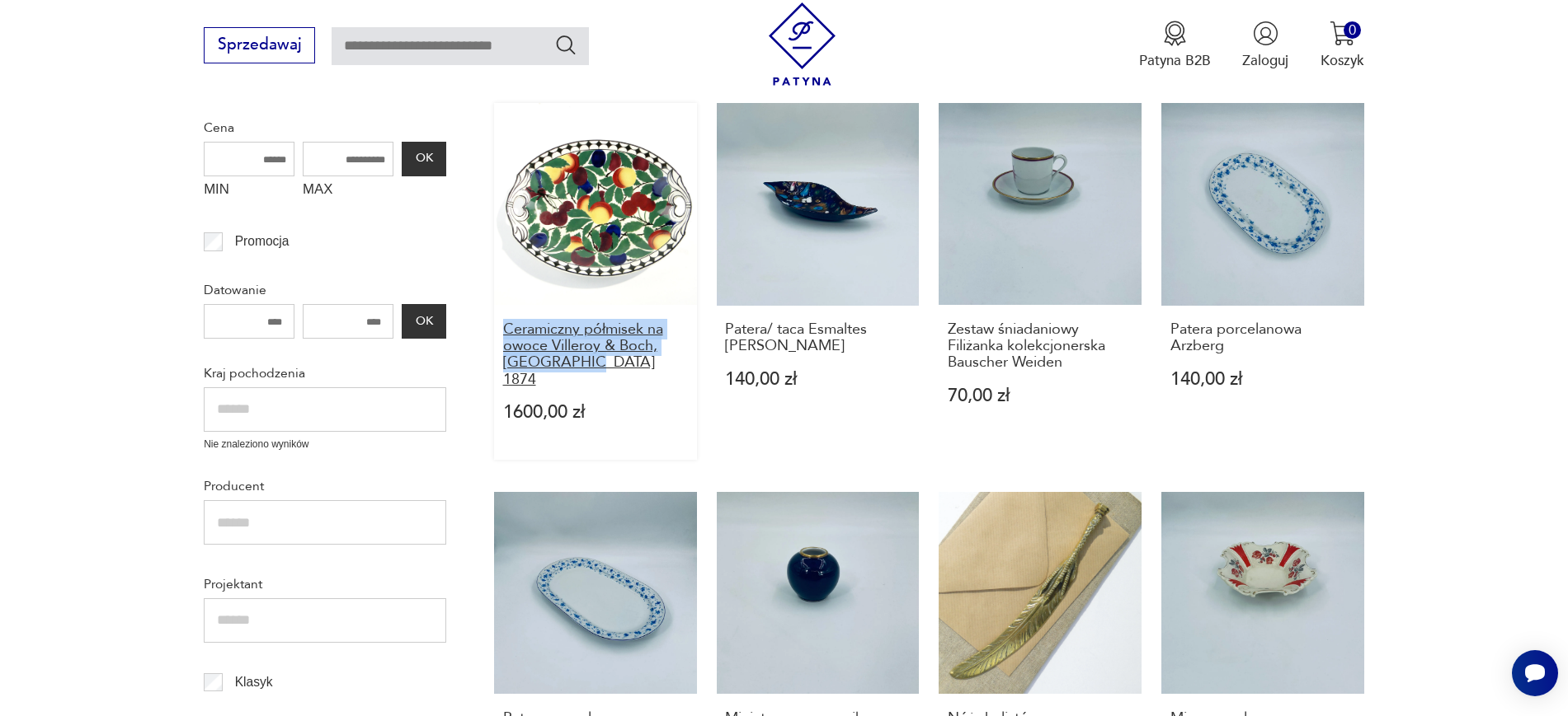
drag, startPoint x: 492, startPoint y: 331, endPoint x: 588, endPoint y: 364, distance: 101.5
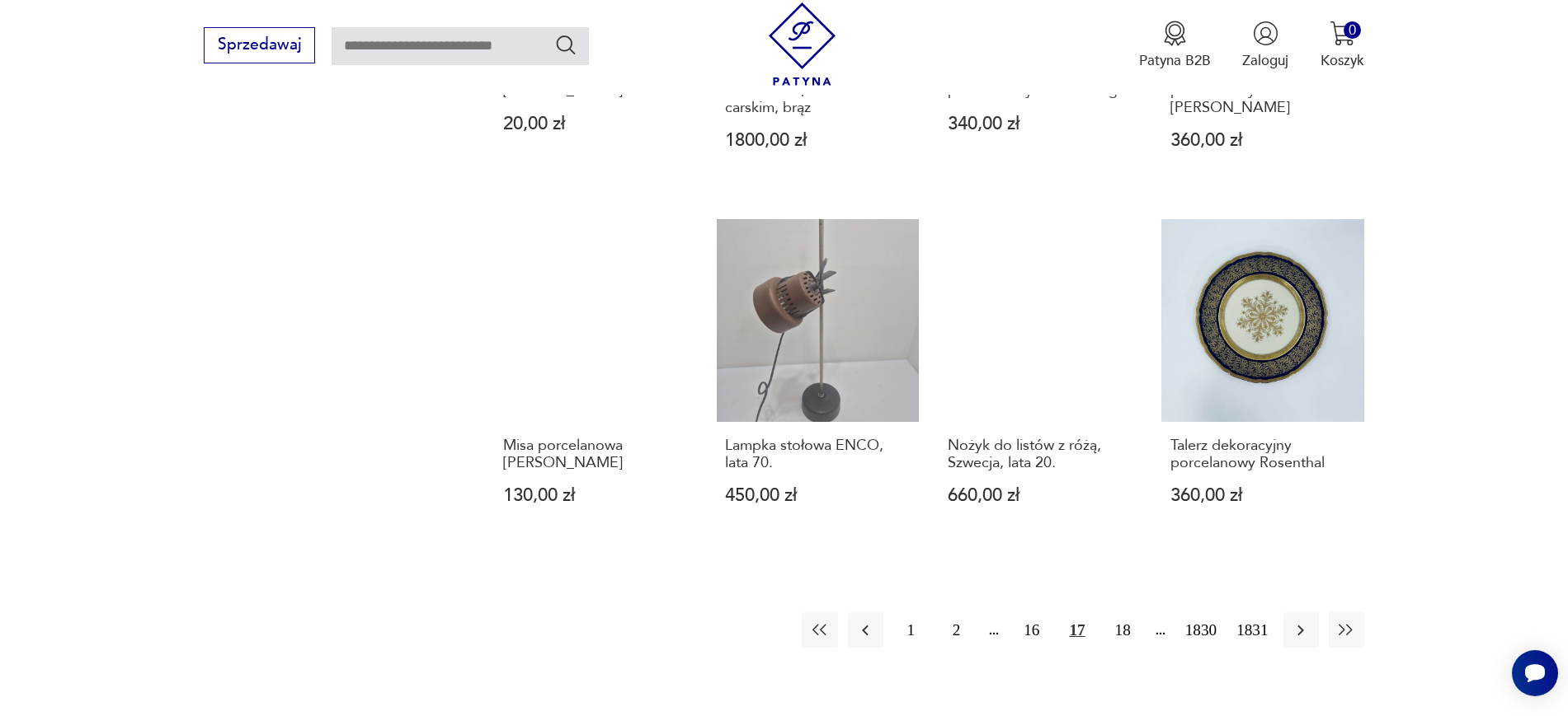
scroll to position [1499, 0]
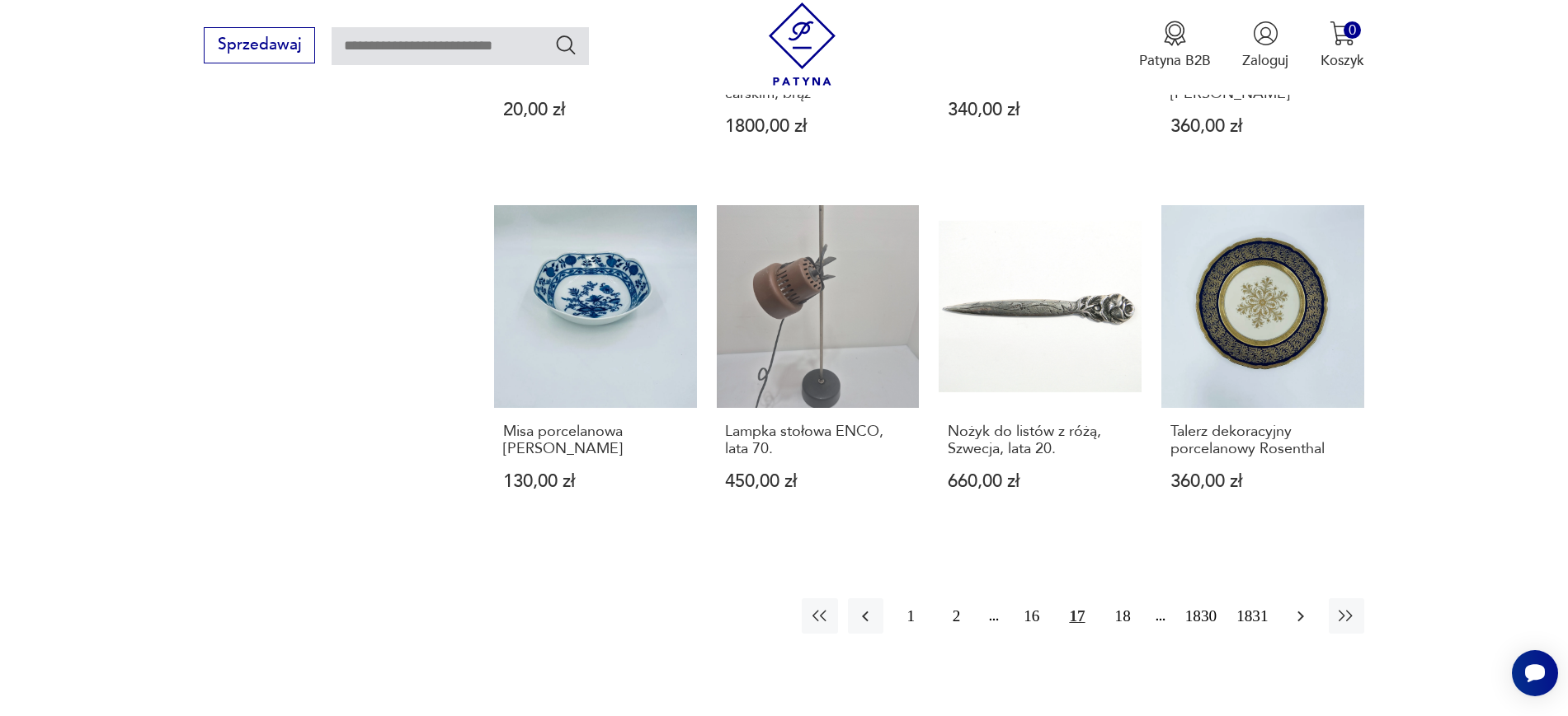
click at [1301, 611] on icon "button" at bounding box center [1300, 616] width 7 height 10
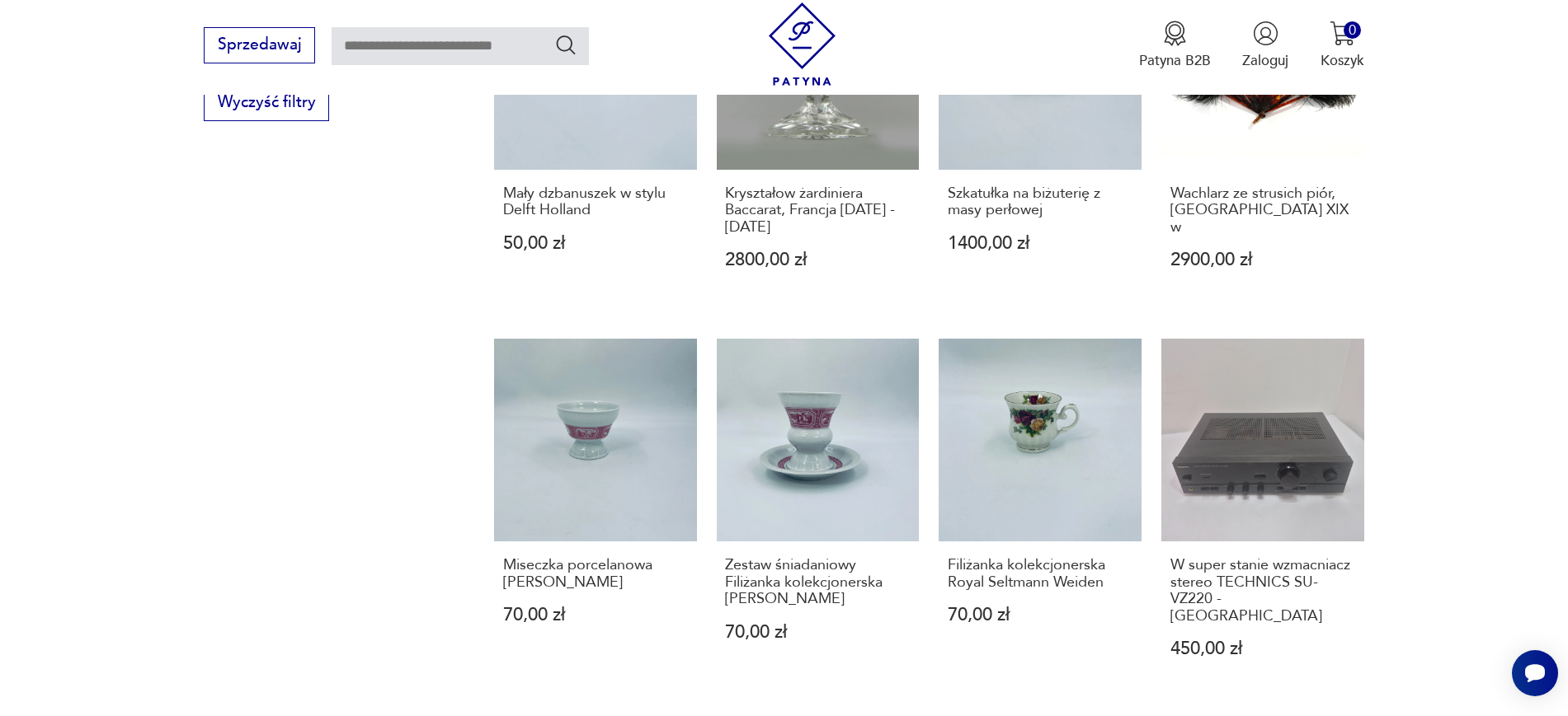
scroll to position [1468, 0]
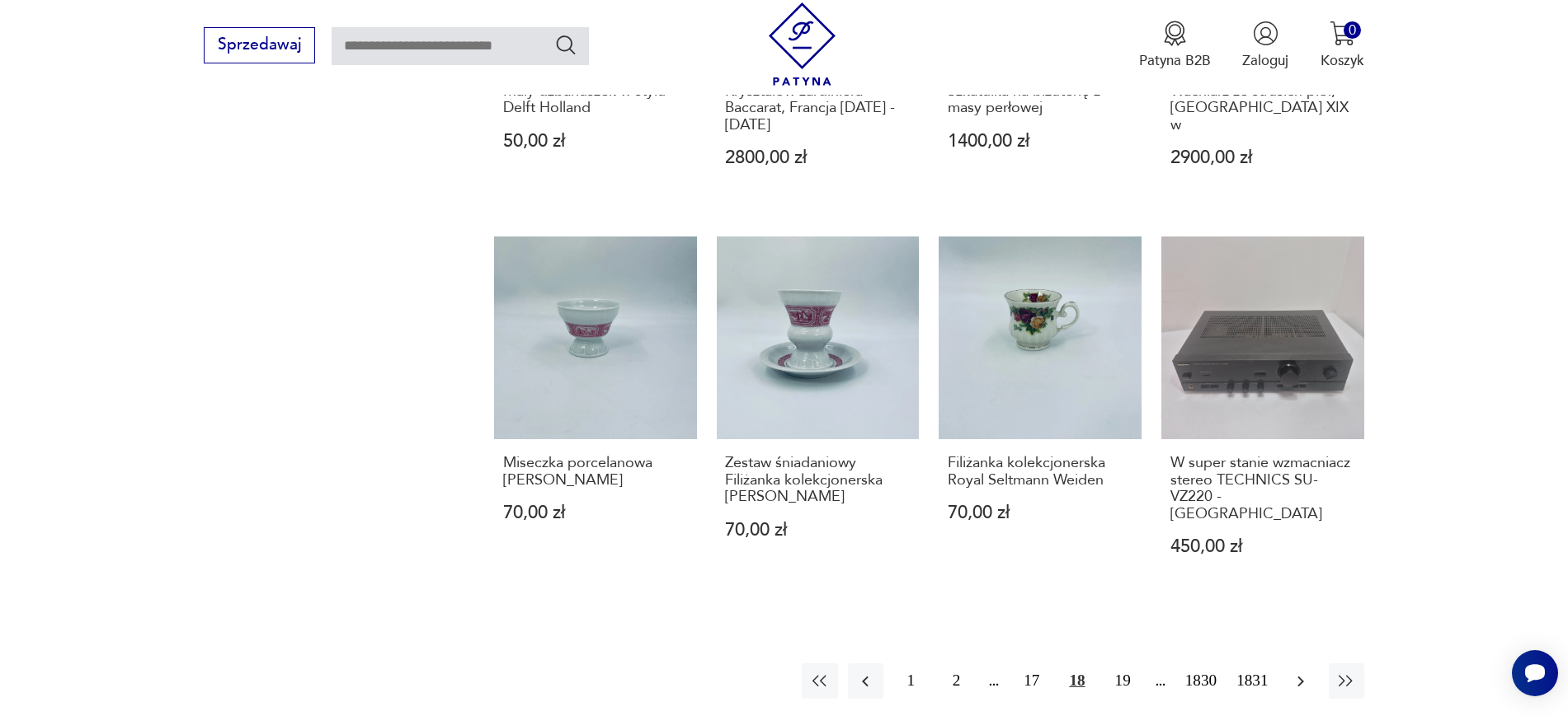
click at [1300, 671] on icon "button" at bounding box center [1300, 681] width 20 height 20
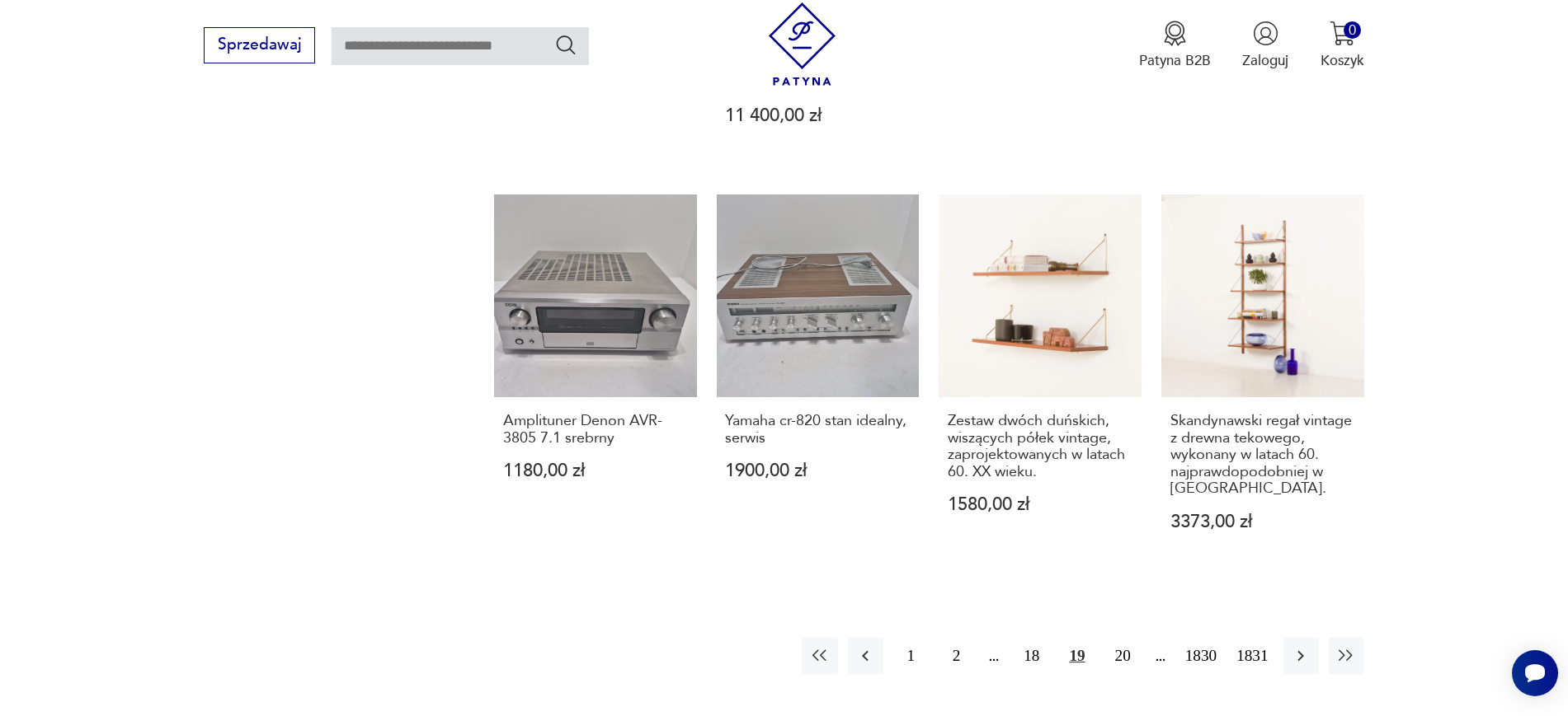
scroll to position [1613, 0]
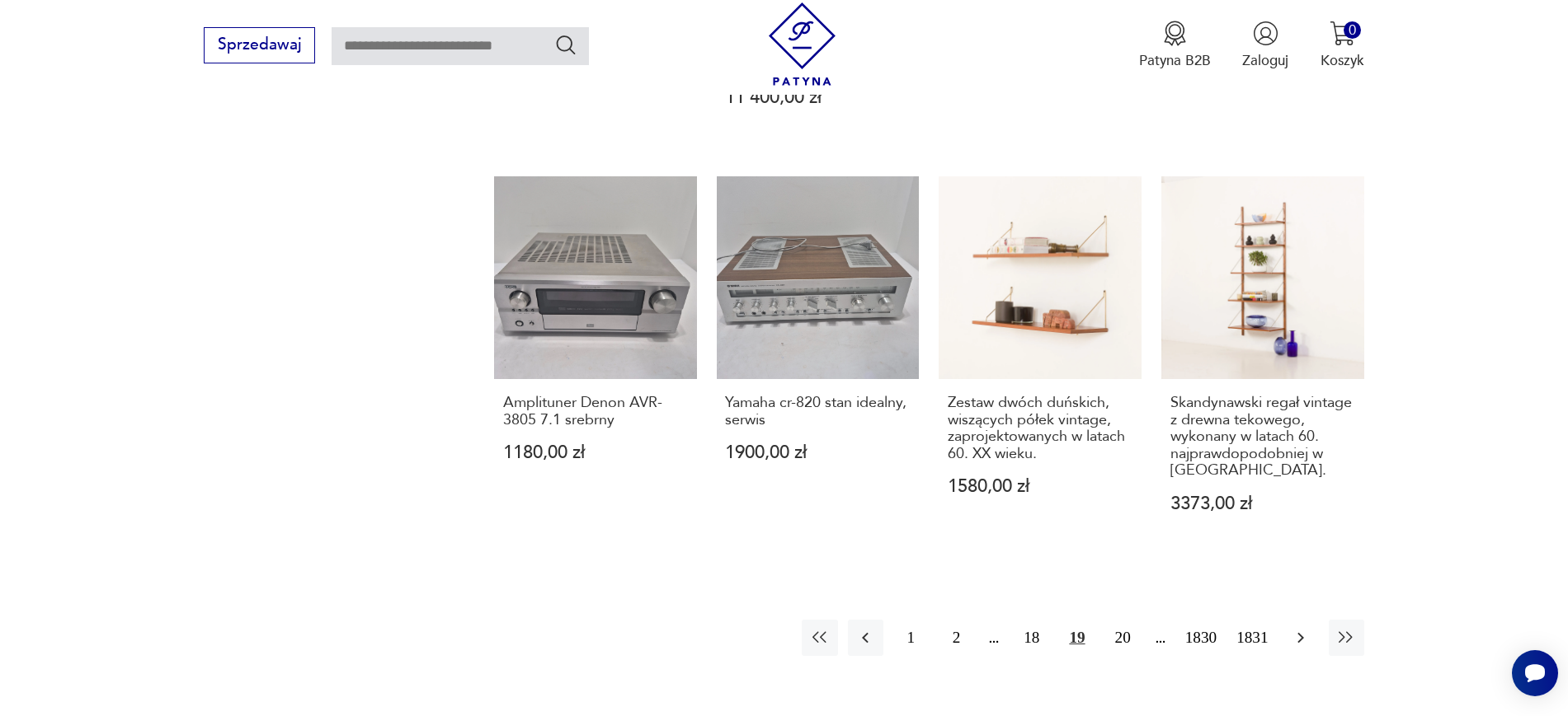
click at [1301, 633] on icon "button" at bounding box center [1300, 637] width 7 height 10
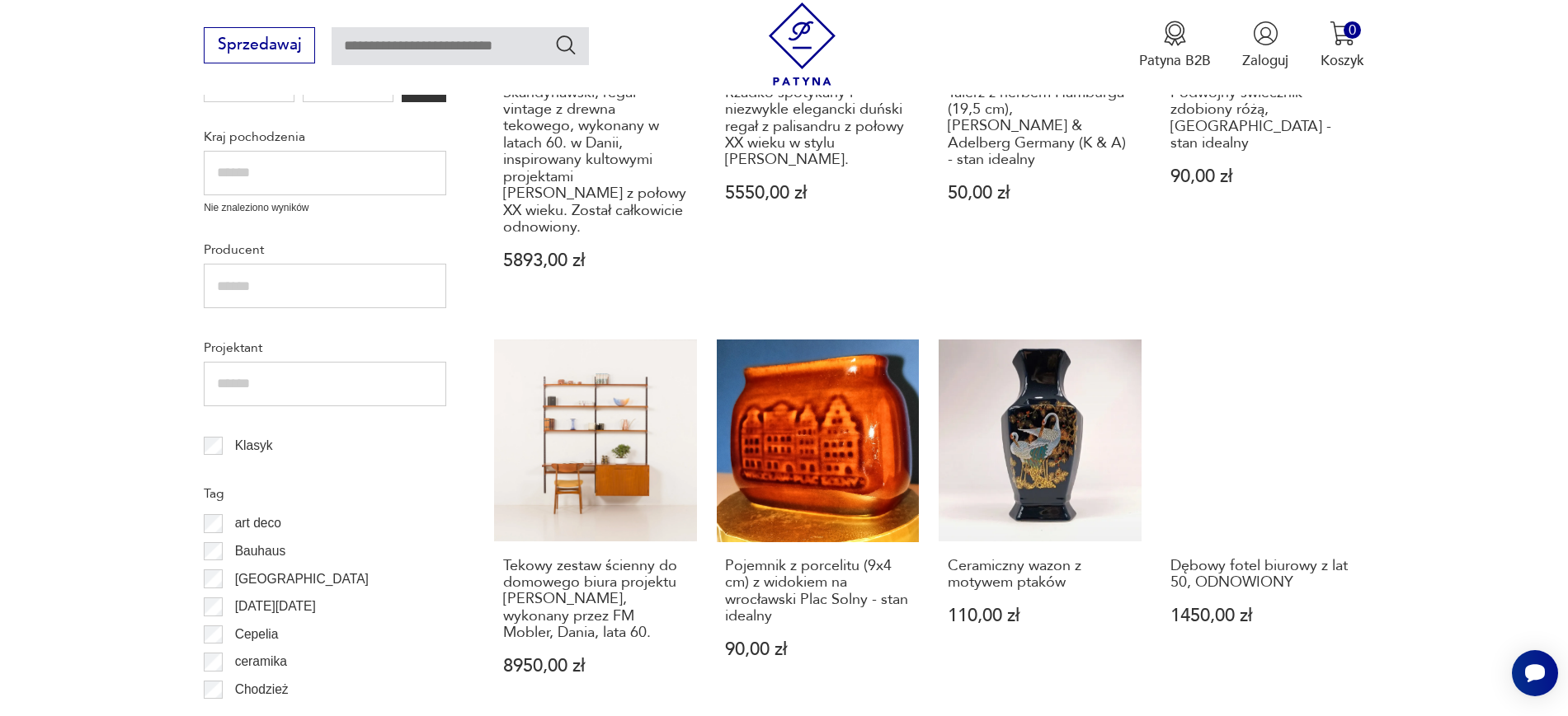
scroll to position [741, 0]
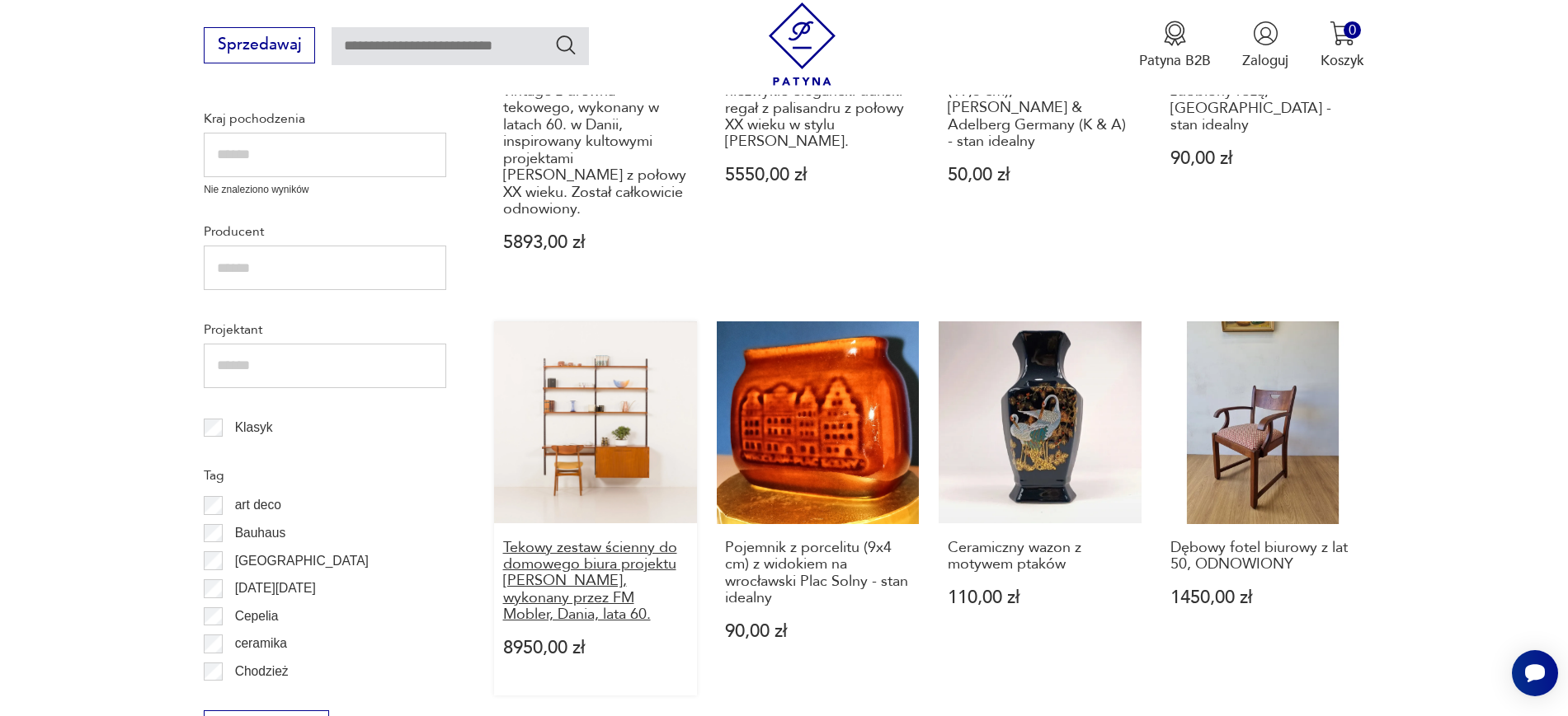
drag, startPoint x: 493, startPoint y: 550, endPoint x: 656, endPoint y: 617, distance: 176.2
click at [656, 617] on section "Filtruj produkty Cena MIN MAX OK Promocja Datowanie OK Kraj pochodzenia Nie zna…" at bounding box center [784, 713] width 1568 height 1853
drag, startPoint x: 1399, startPoint y: 564, endPoint x: 1177, endPoint y: 552, distance: 222.3
click at [1177, 552] on section "Filtruj produkty Cena MIN MAX OK Promocja Datowanie OK Kraj pochodzenia Nie zna…" at bounding box center [784, 713] width 1568 height 1853
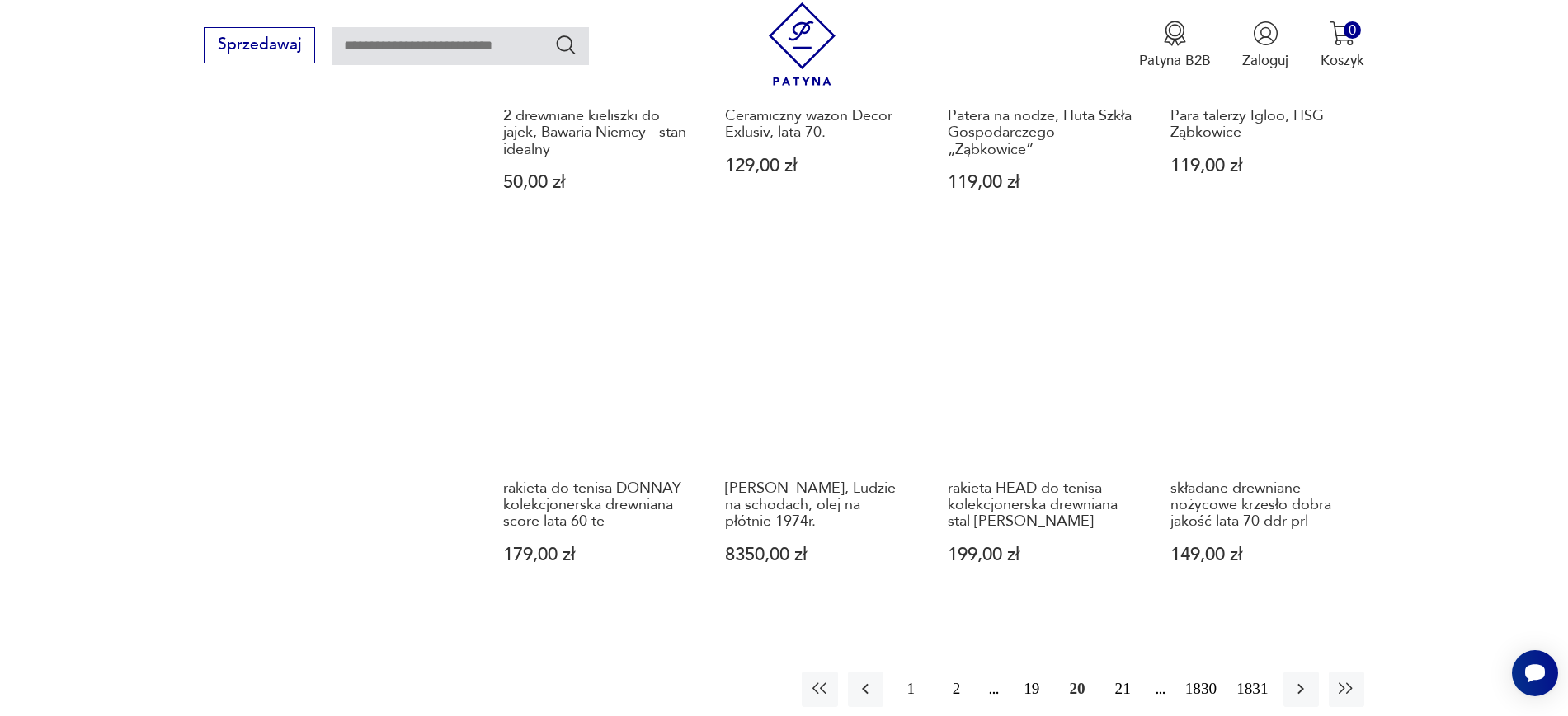
scroll to position [1618, 0]
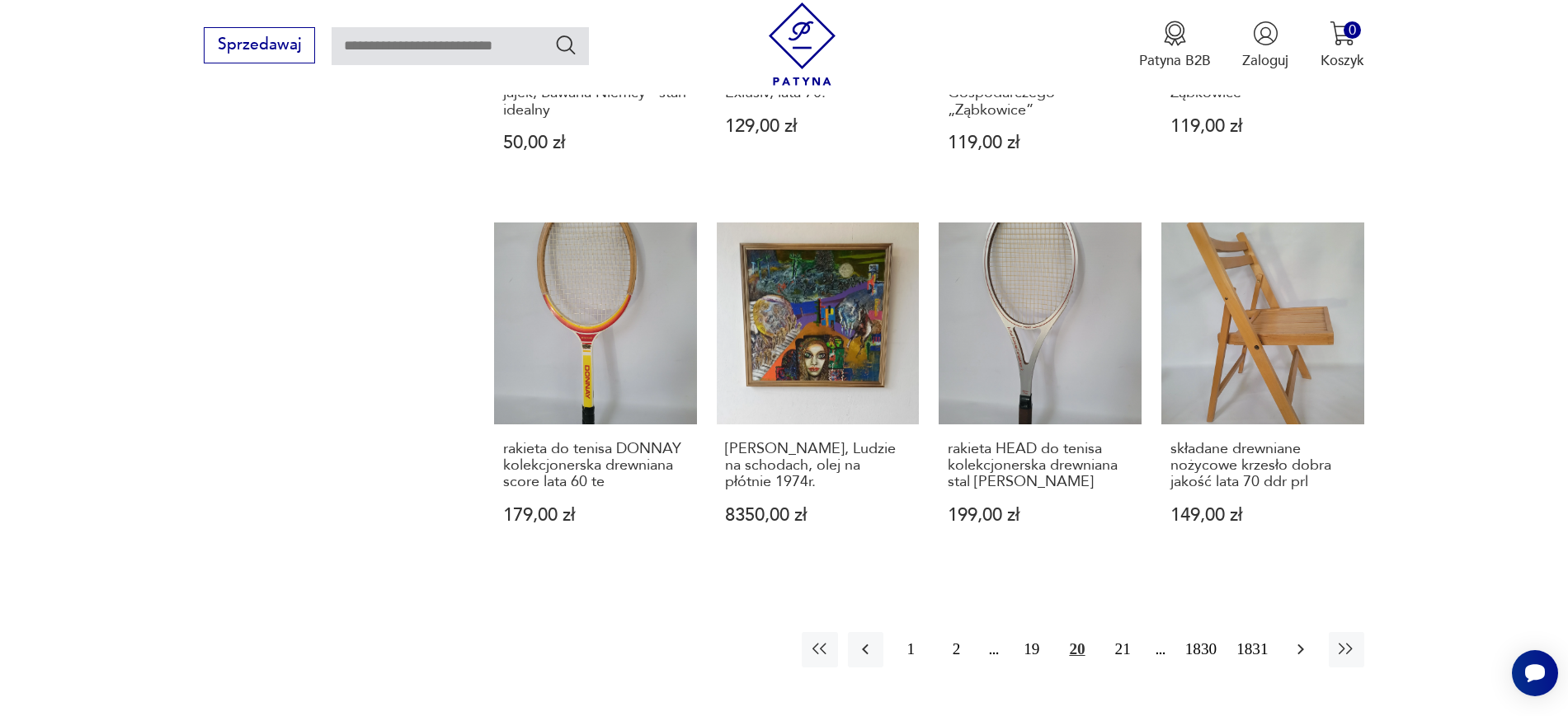
click at [1296, 653] on icon "button" at bounding box center [1300, 649] width 20 height 20
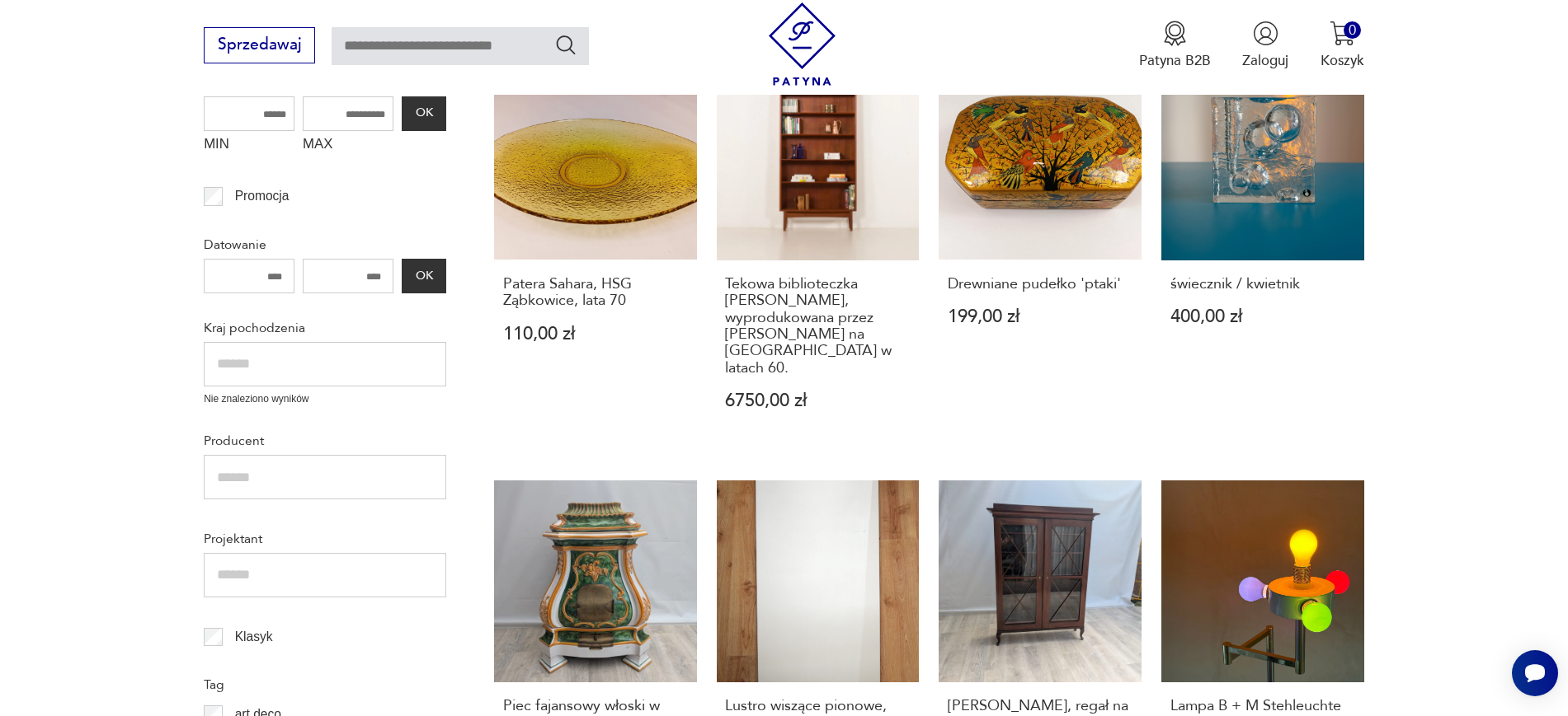
scroll to position [510, 0]
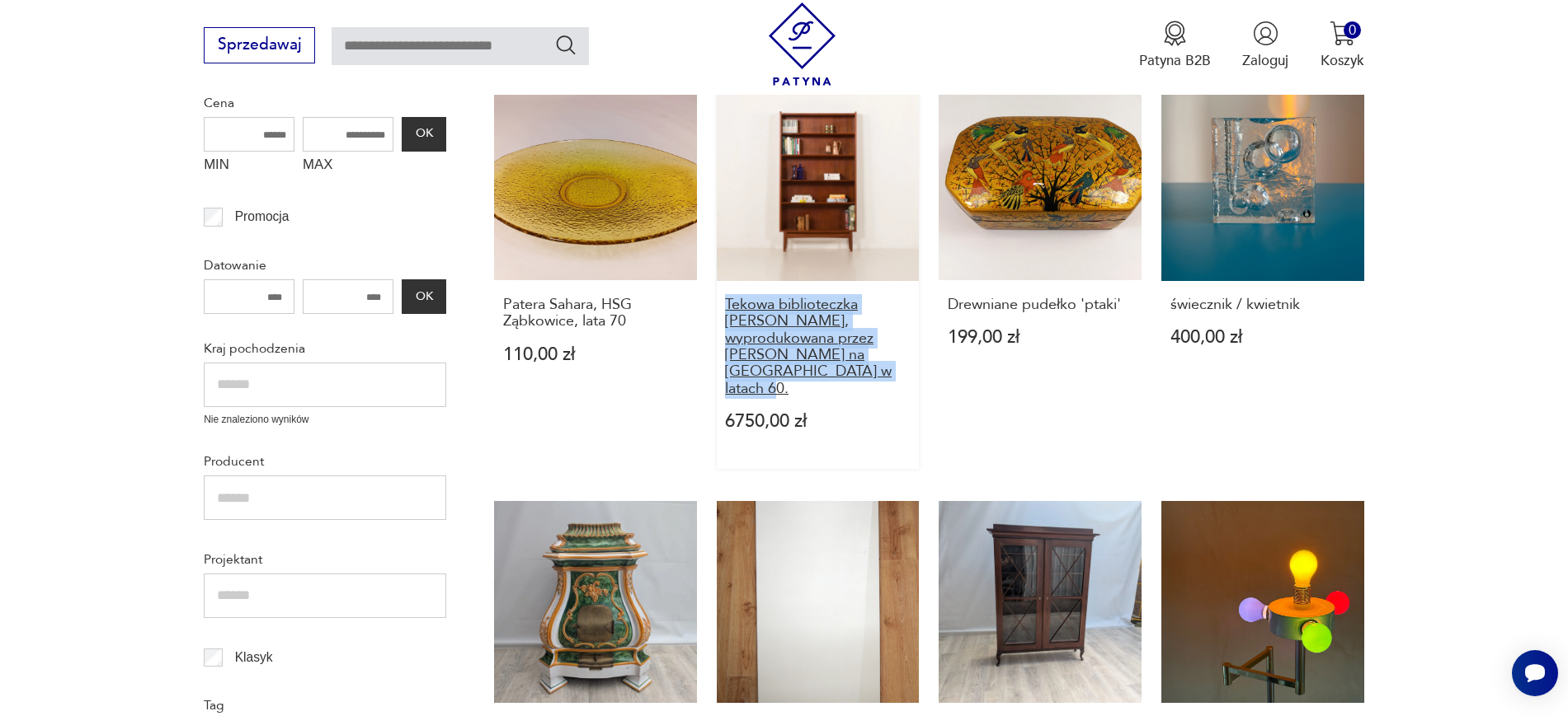
drag, startPoint x: 712, startPoint y: 296, endPoint x: 882, endPoint y: 380, distance: 189.6
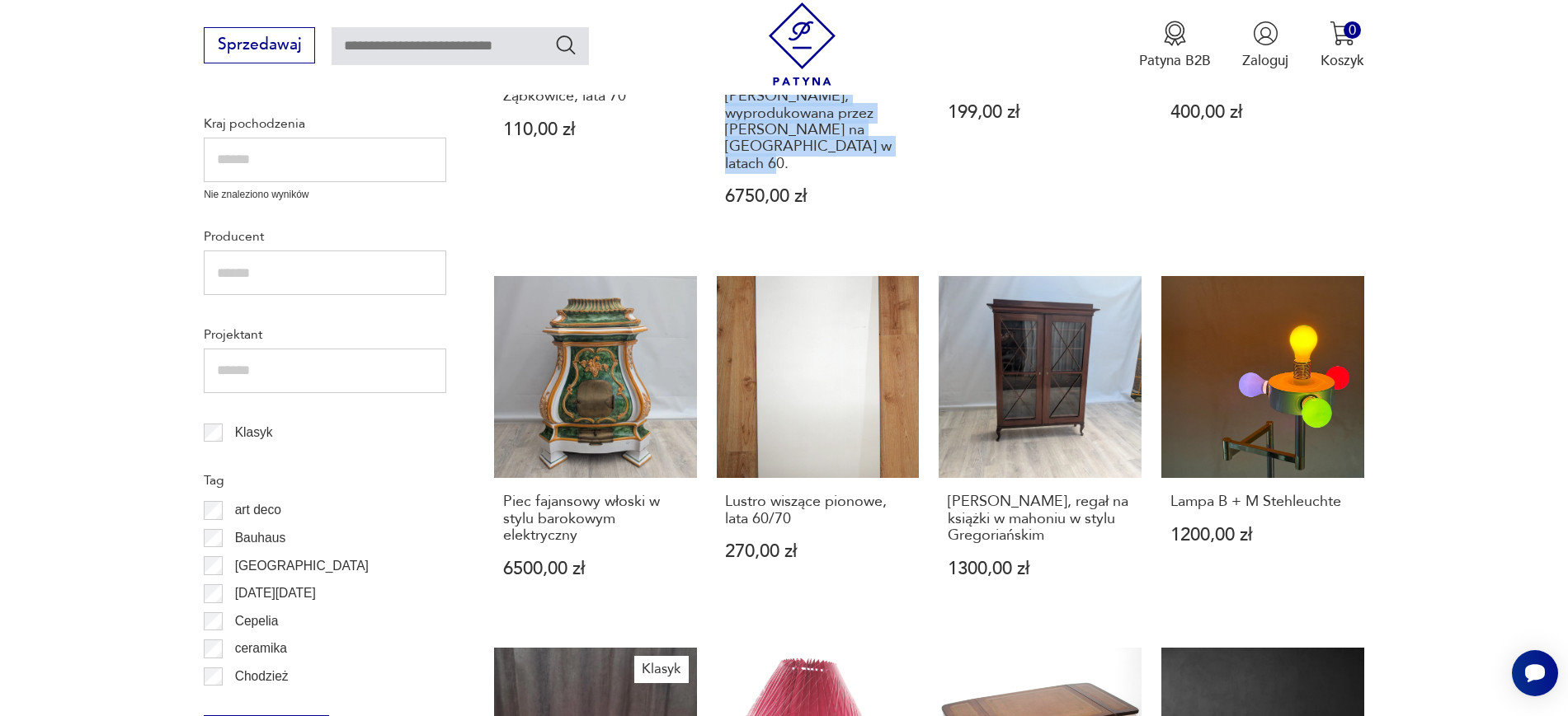
scroll to position [767, 0]
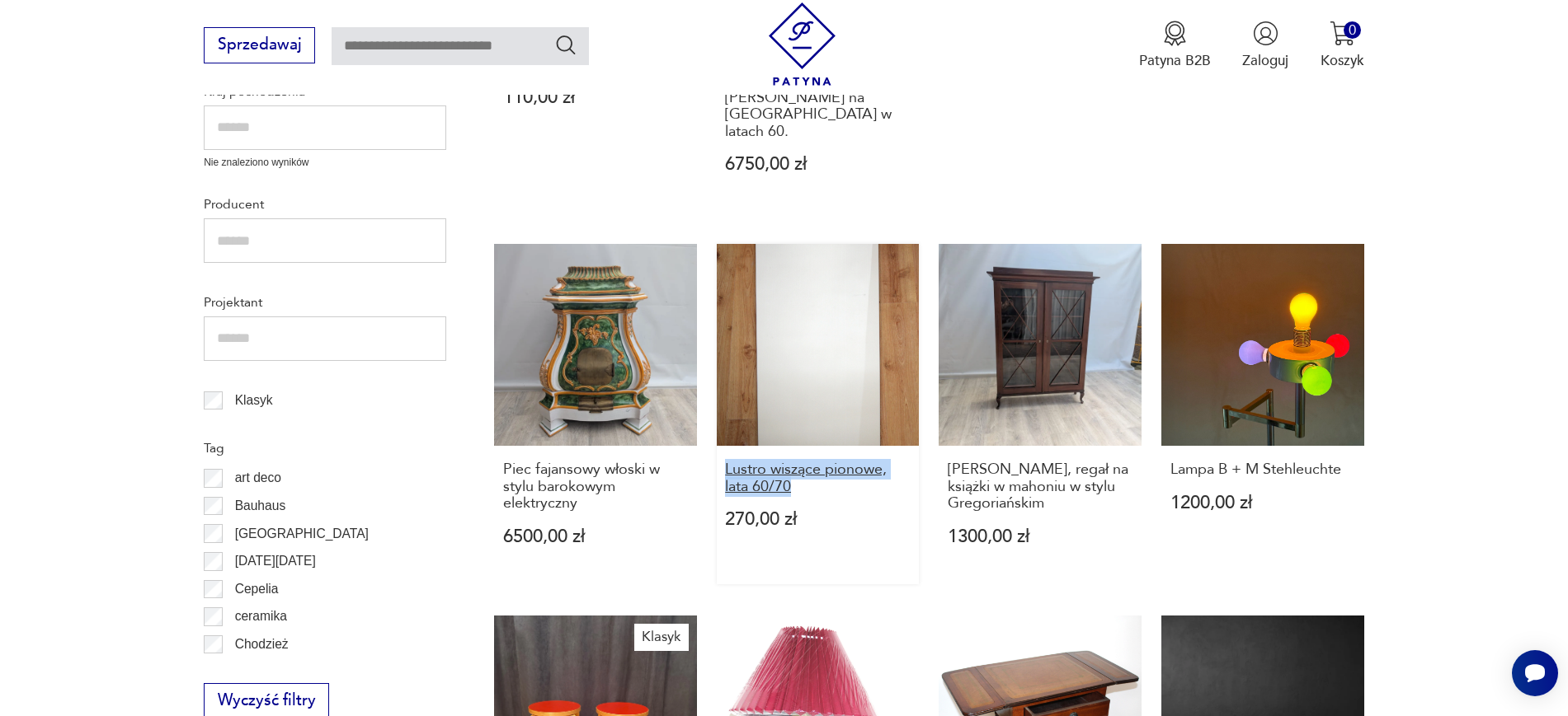
drag, startPoint x: 710, startPoint y: 449, endPoint x: 797, endPoint y: 473, distance: 90.2
click at [797, 473] on div "Patera Sahara, HSG Ząbkowice, lata 70 110,00 zł Tekowa biblioteczka Johannesa S…" at bounding box center [928, 608] width 870 height 1575
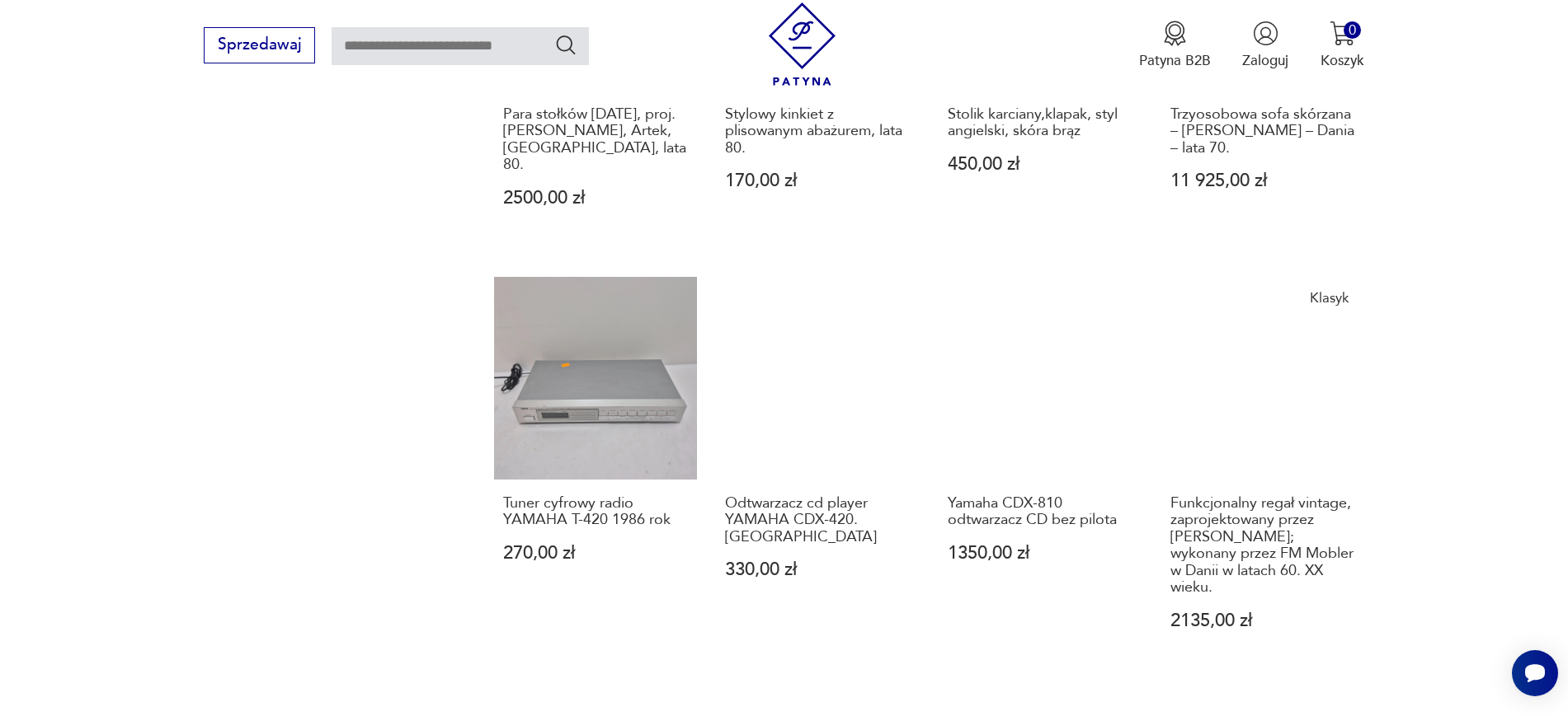
scroll to position [1548, 0]
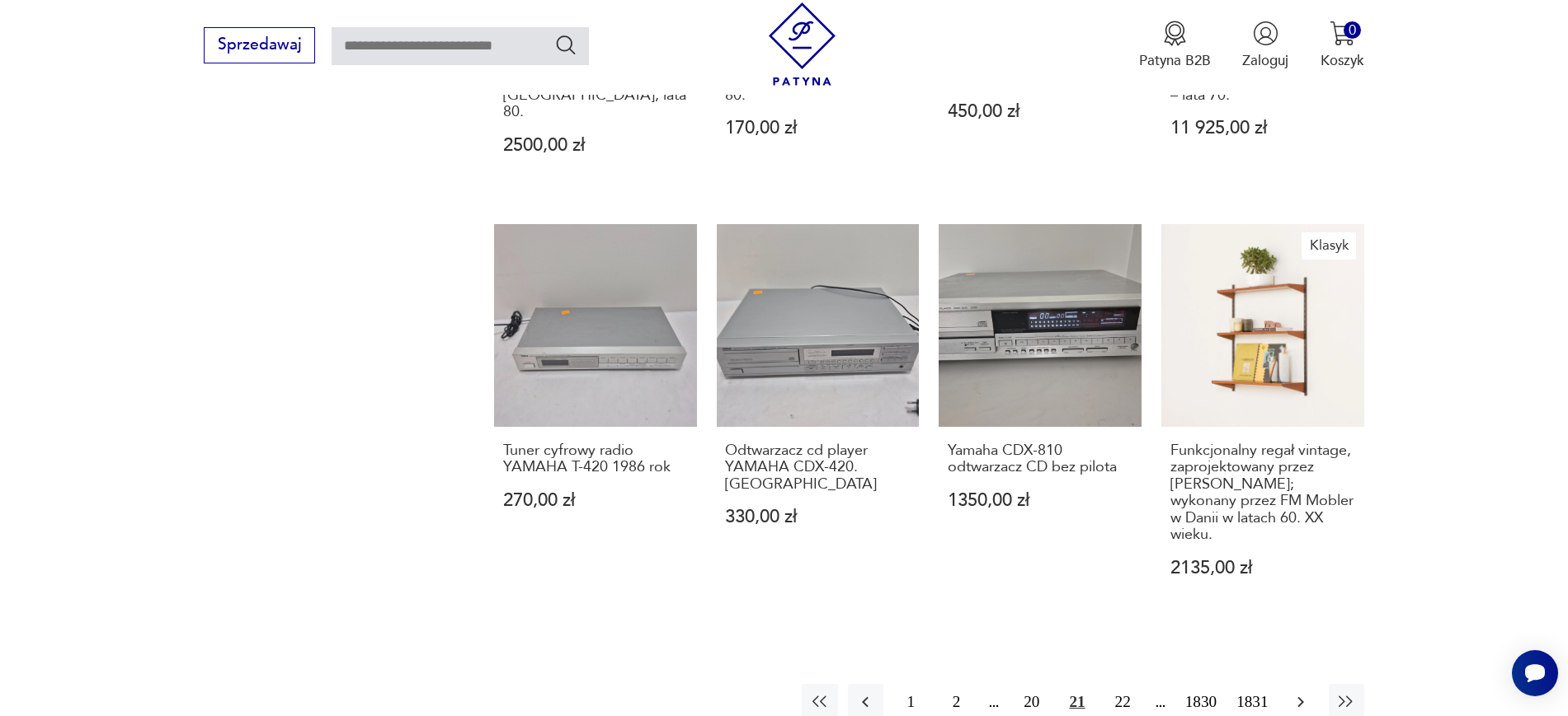
click at [1299, 692] on icon "button" at bounding box center [1300, 702] width 20 height 20
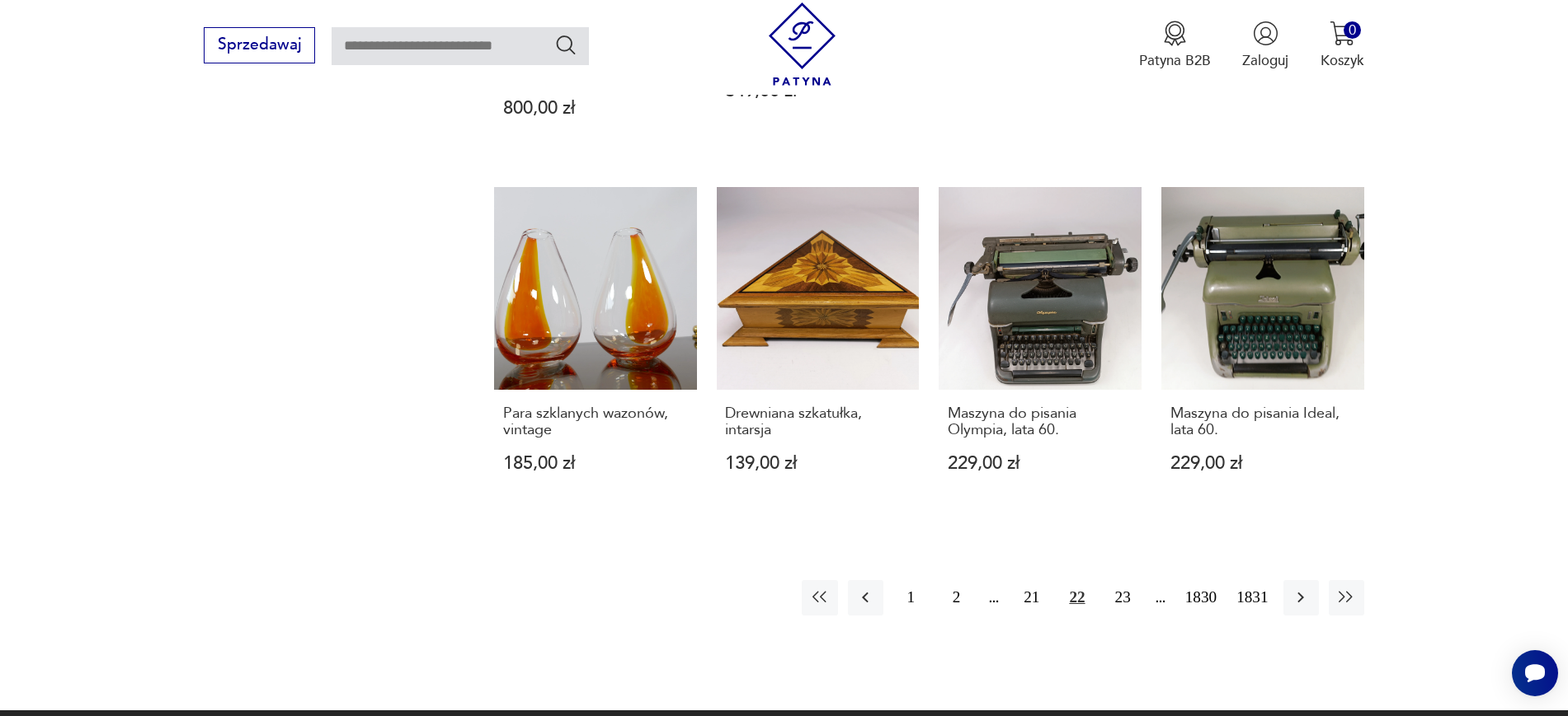
scroll to position [1707, 0]
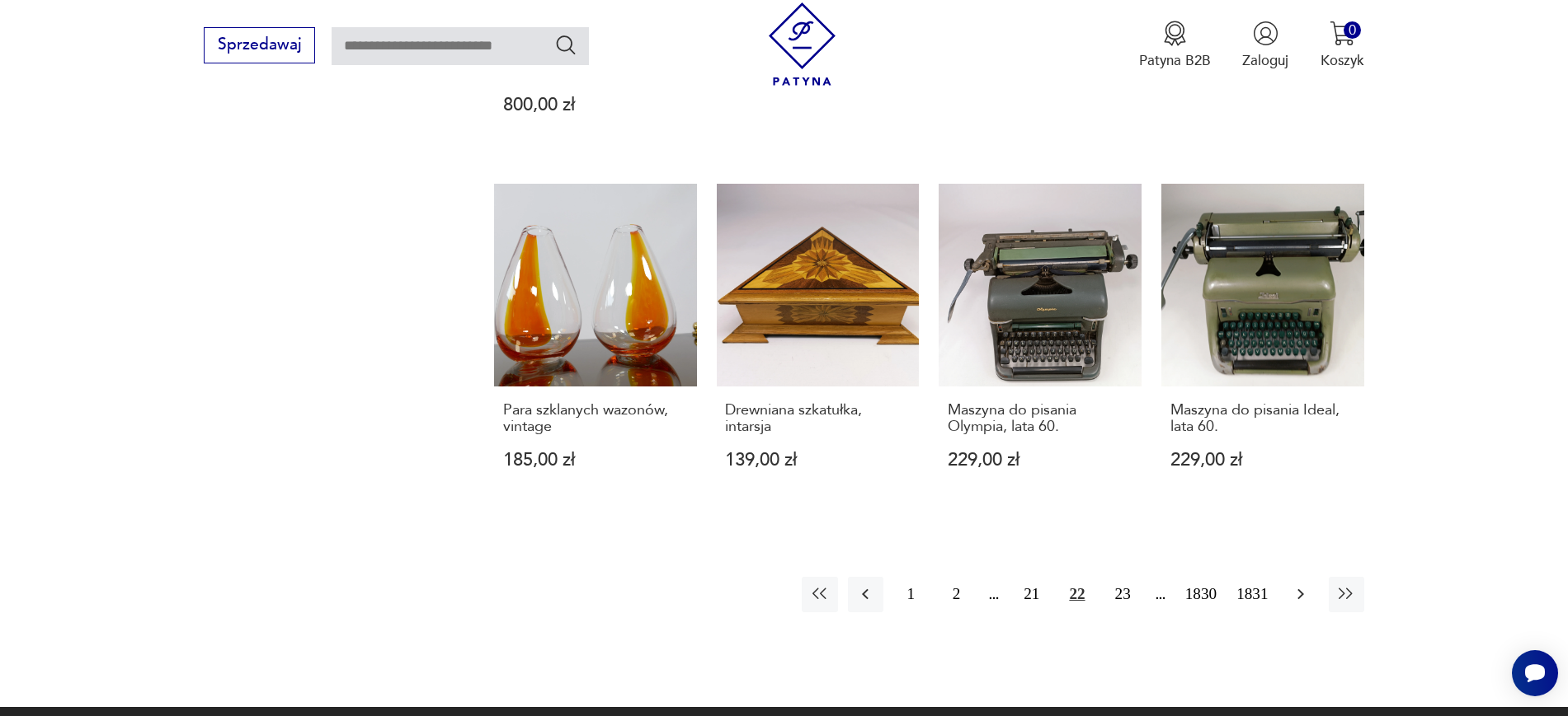
click at [1303, 584] on icon "button" at bounding box center [1300, 594] width 20 height 20
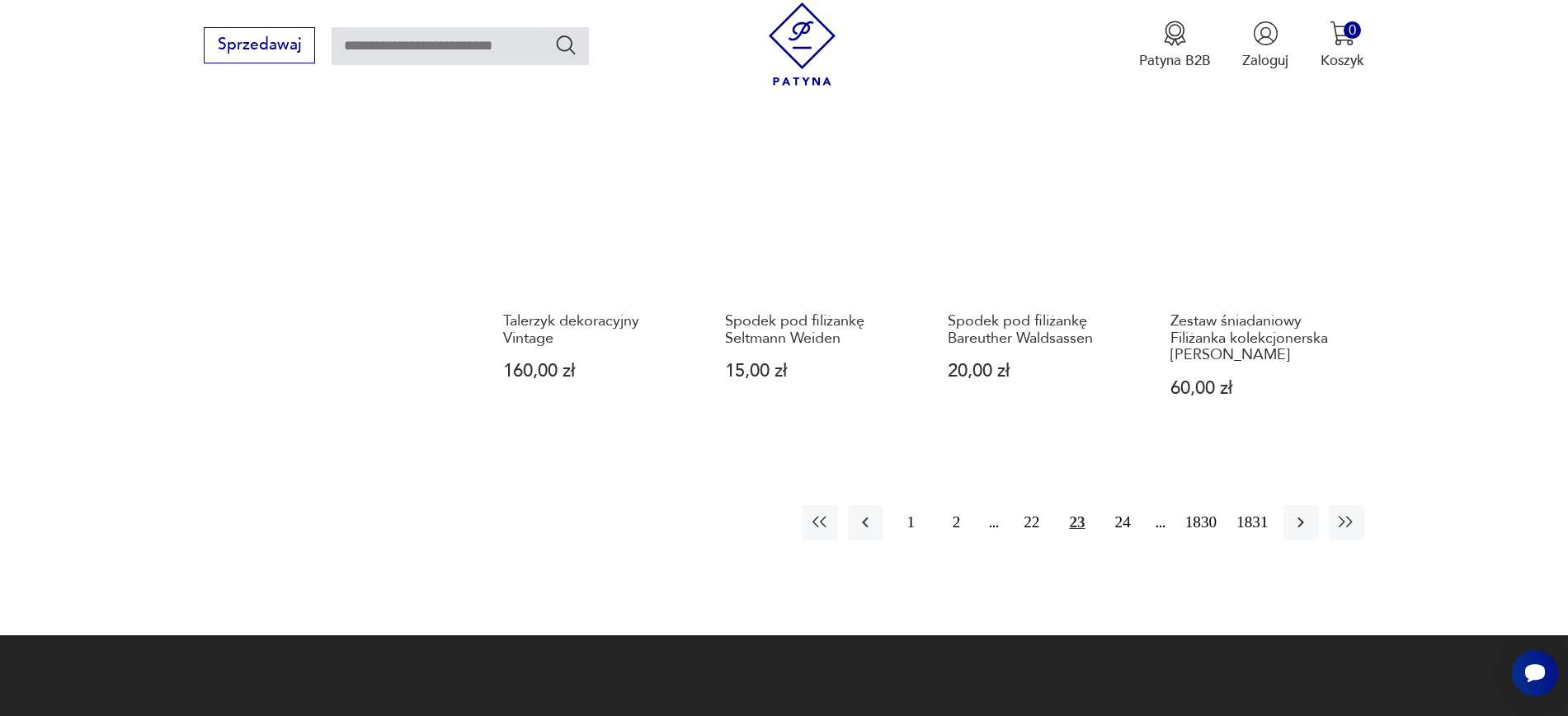
scroll to position [1740, 0]
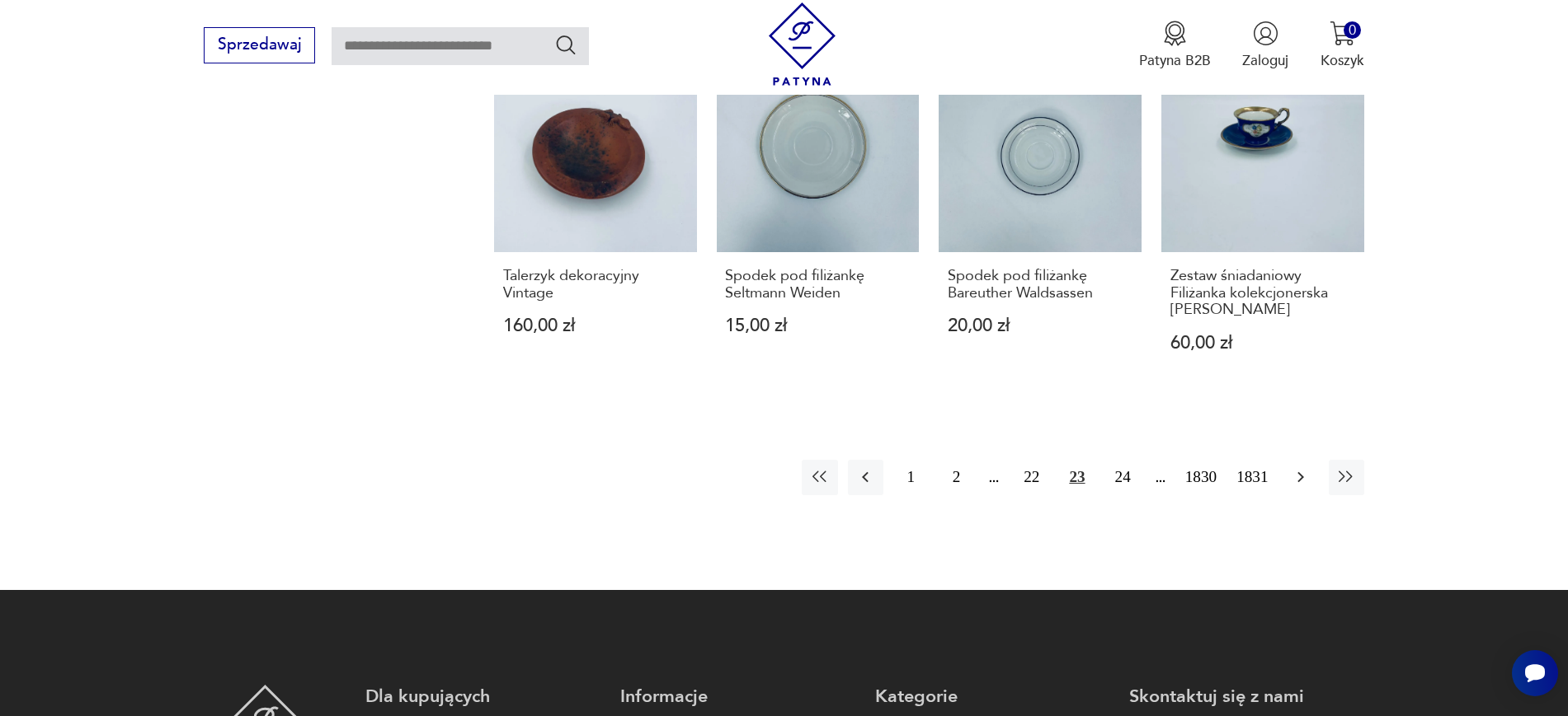
click at [1300, 460] on button "button" at bounding box center [1300, 477] width 35 height 35
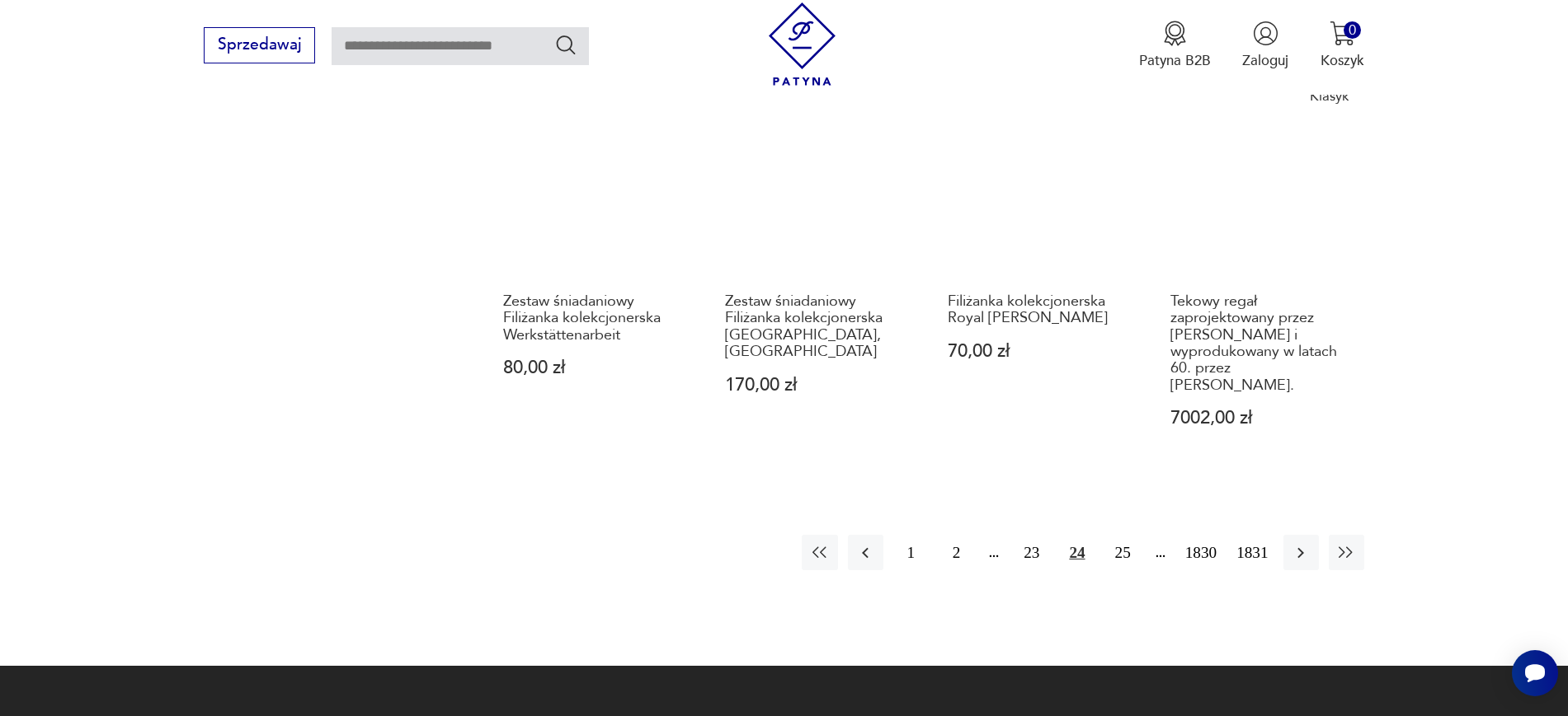
scroll to position [1784, 0]
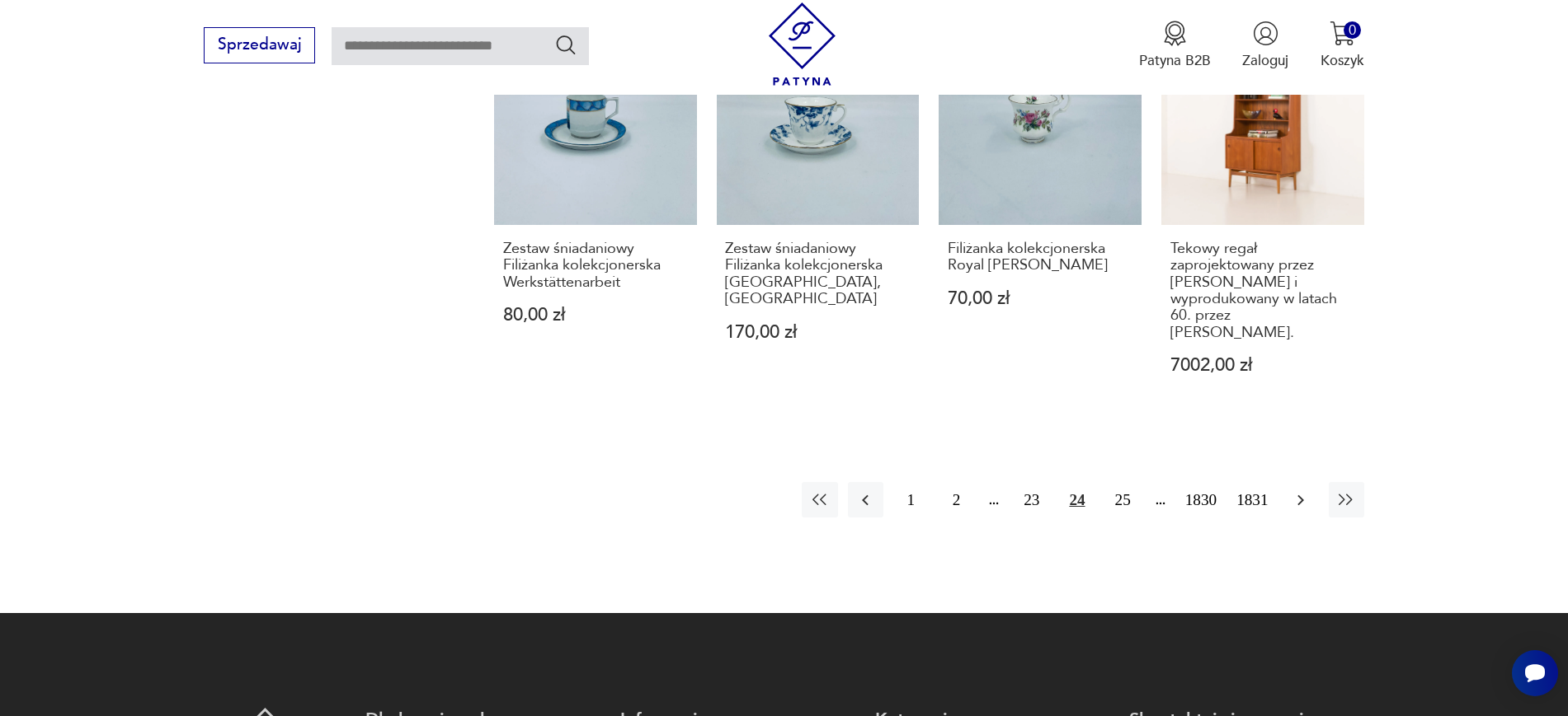
click at [1307, 491] on icon "button" at bounding box center [1300, 500] width 20 height 20
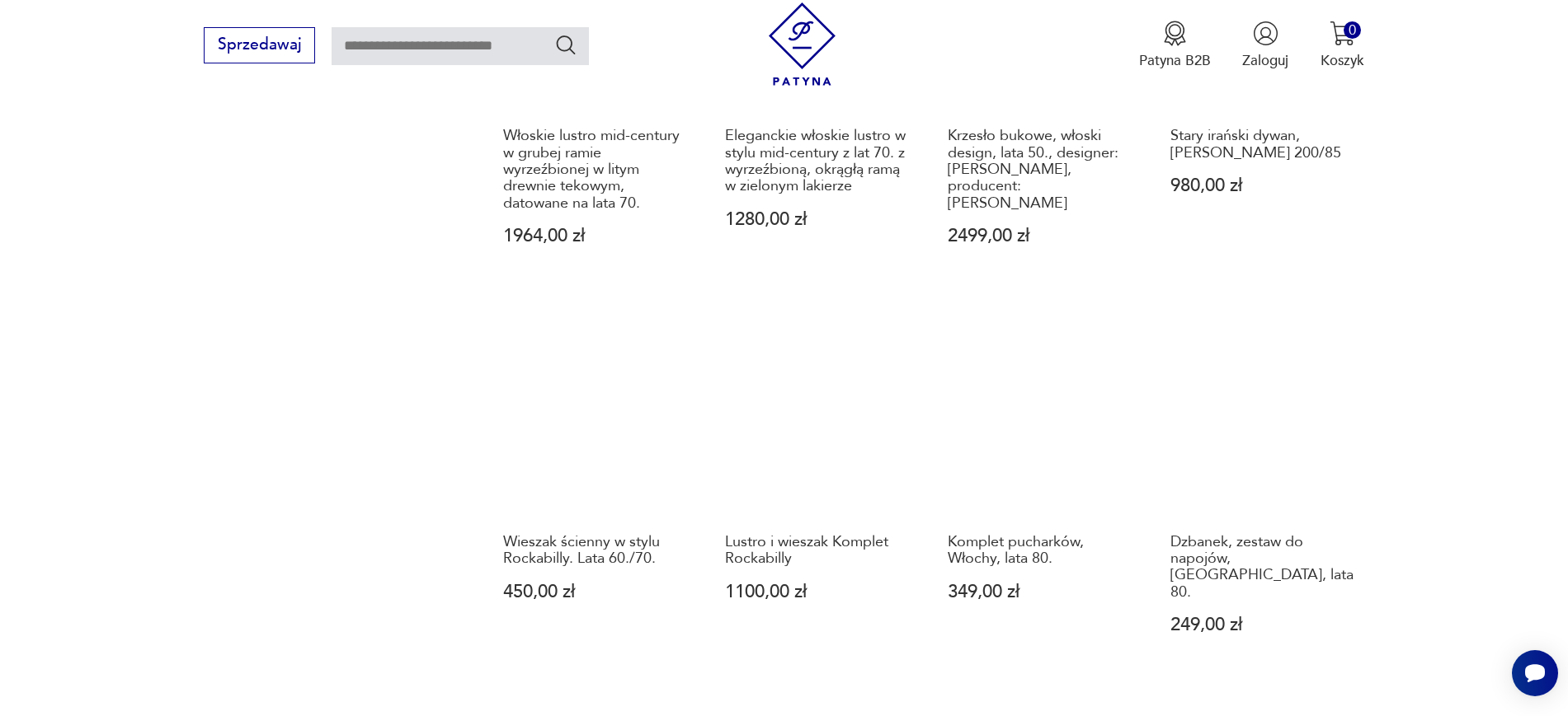
scroll to position [1482, 0]
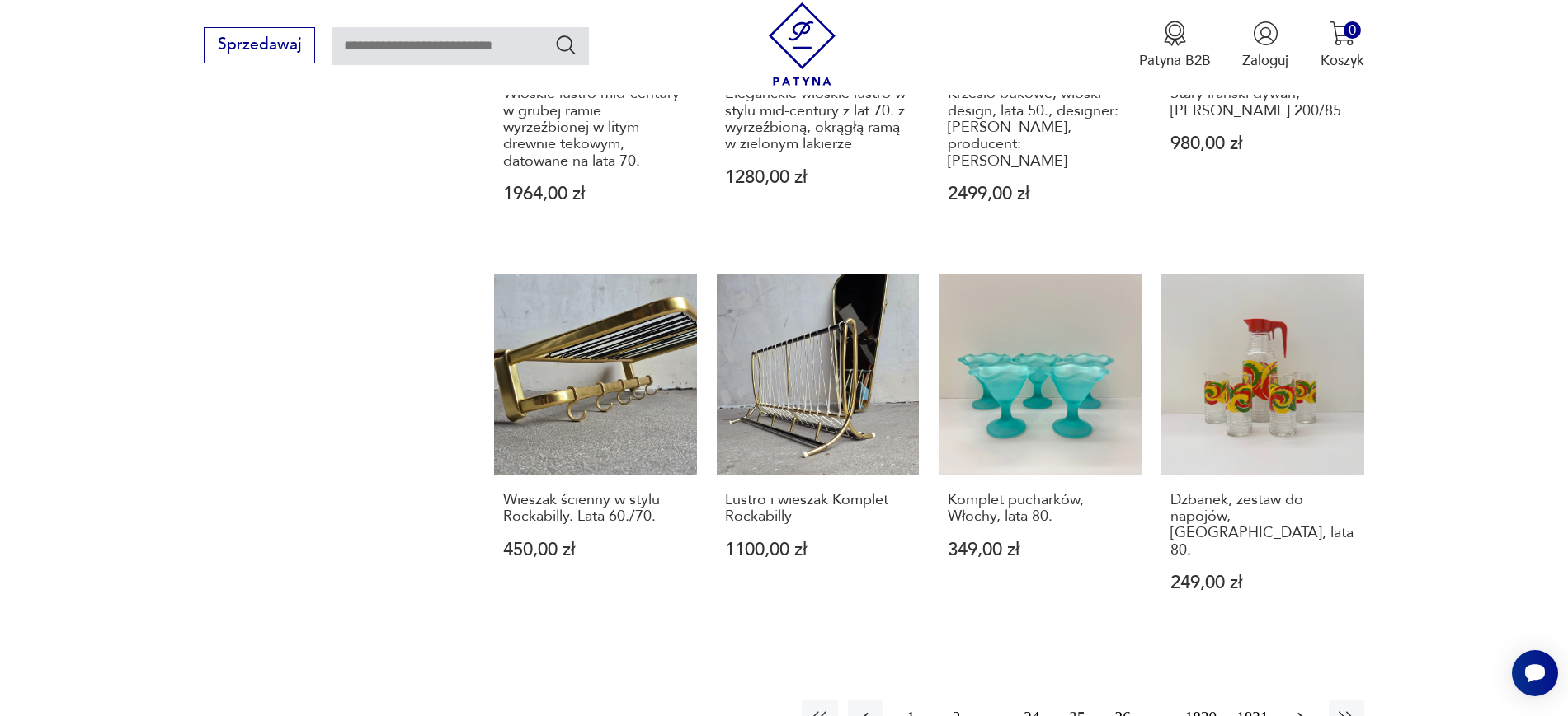
click at [1307, 708] on icon "button" at bounding box center [1300, 718] width 20 height 20
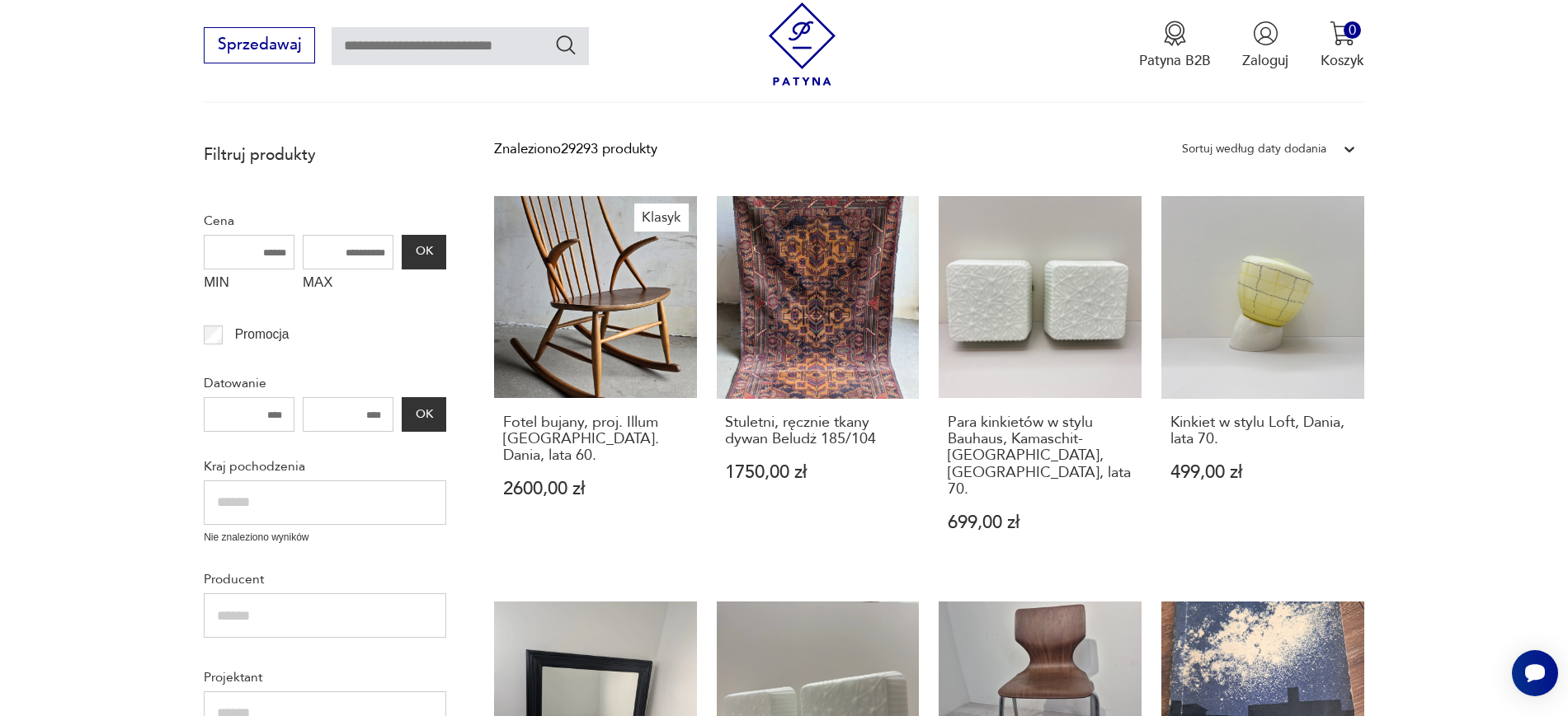
scroll to position [285, 0]
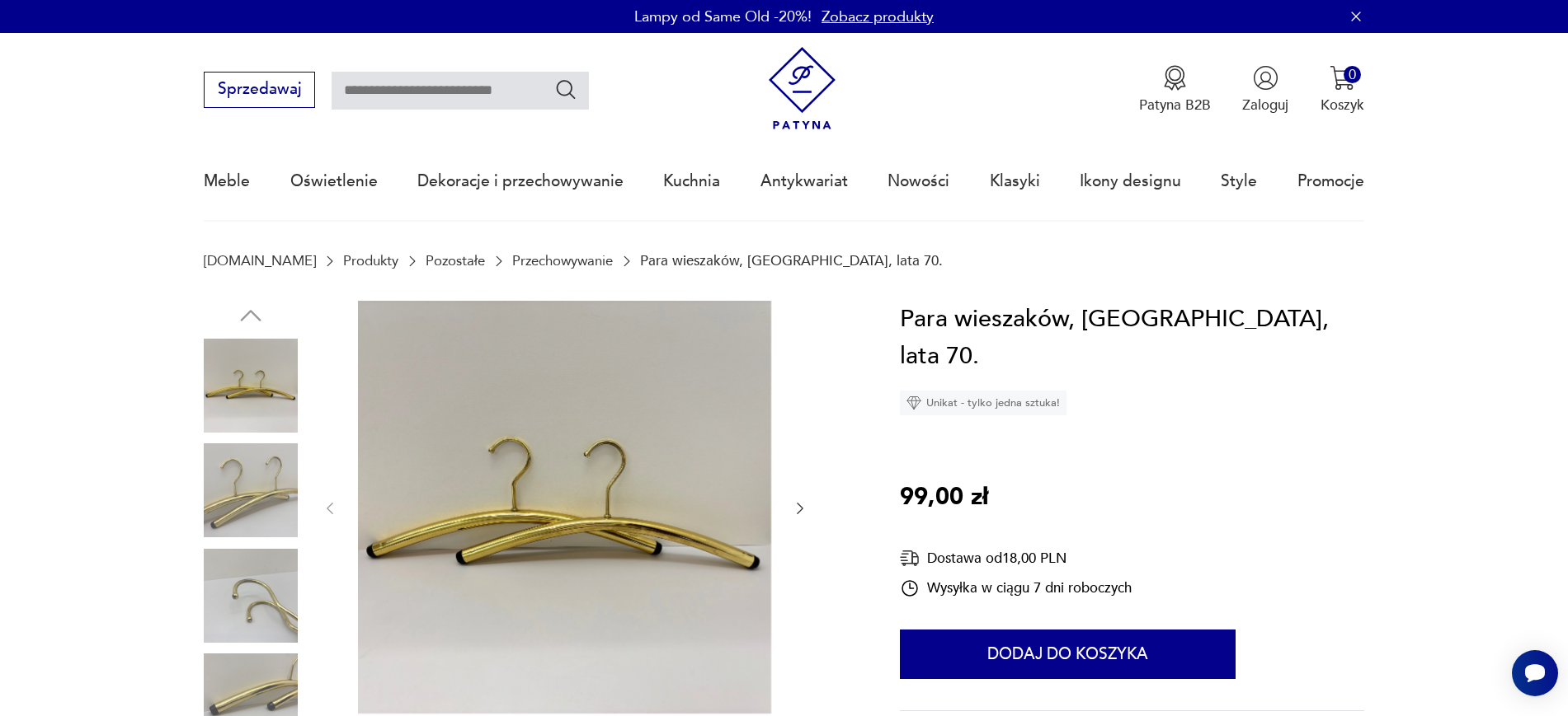
click at [899, 17] on link "Zobacz produkty" at bounding box center [877, 17] width 112 height 21
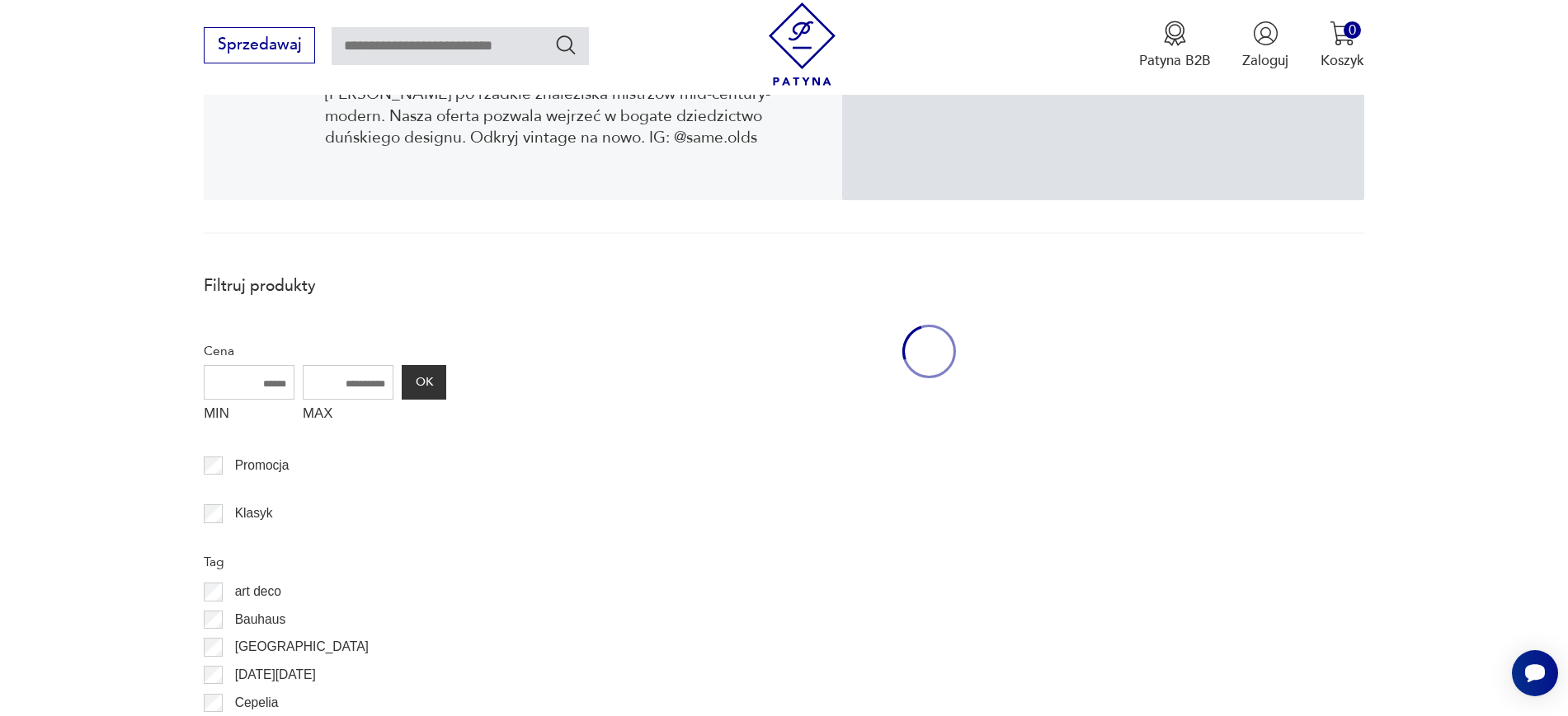
scroll to position [441, 0]
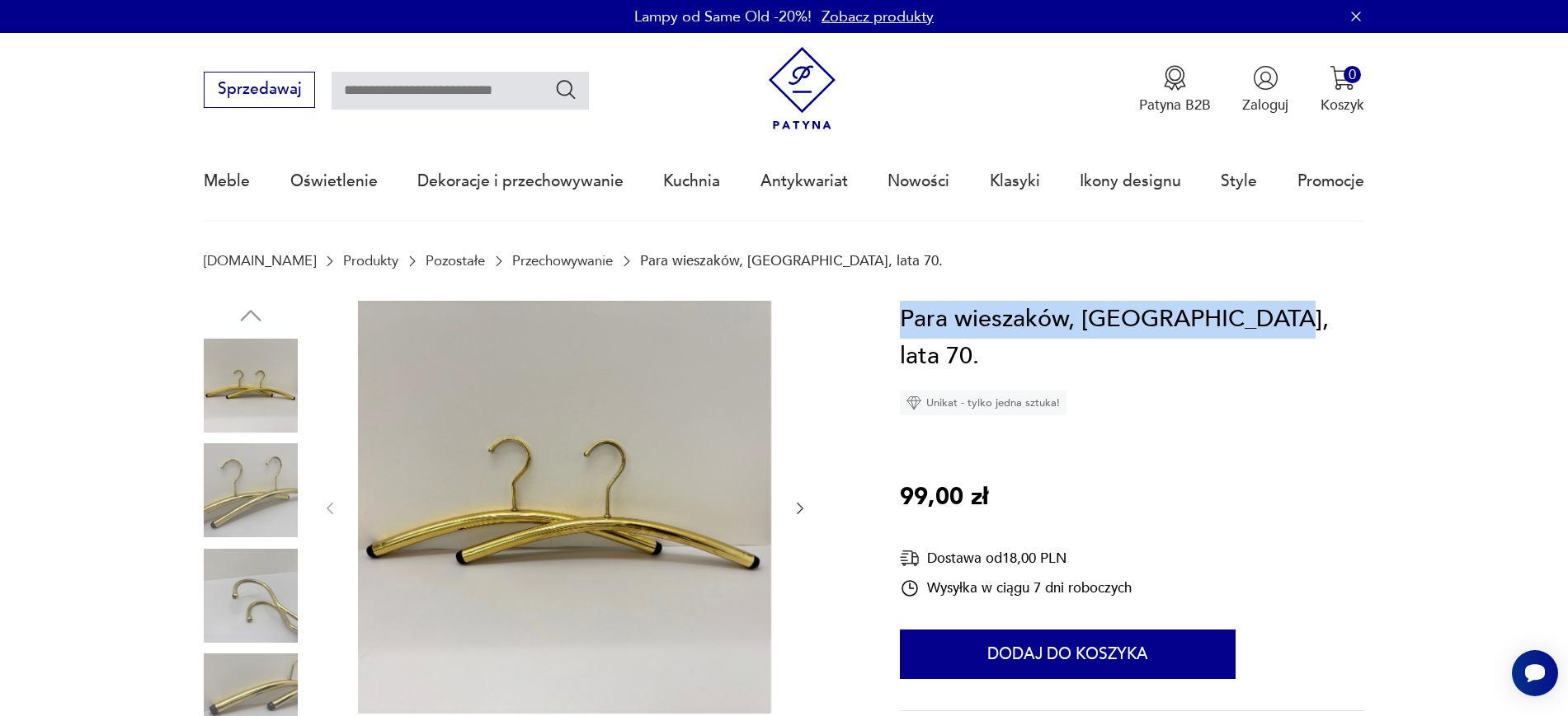
drag, startPoint x: 1308, startPoint y: 315, endPoint x: 902, endPoint y: 316, distance: 406.0
click at [902, 316] on div "Para wieszaków, Niemcy, lata 70. Unikat - tylko jedna sztuka! 99,00 zł Dostawa …" at bounding box center [1132, 584] width 464 height 567
copy h1 "Para wieszaków, Niemcy, lata 70."
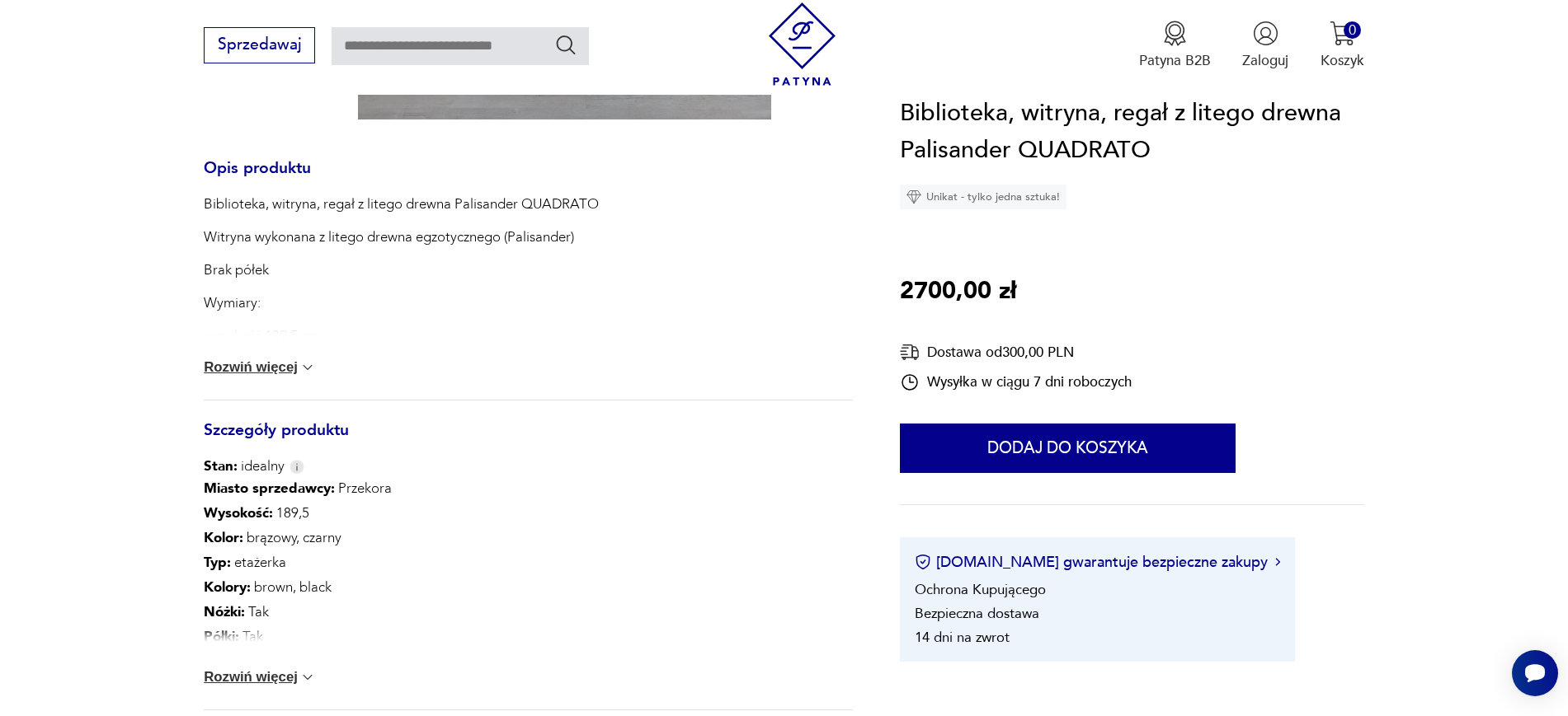
scroll to position [760, 0]
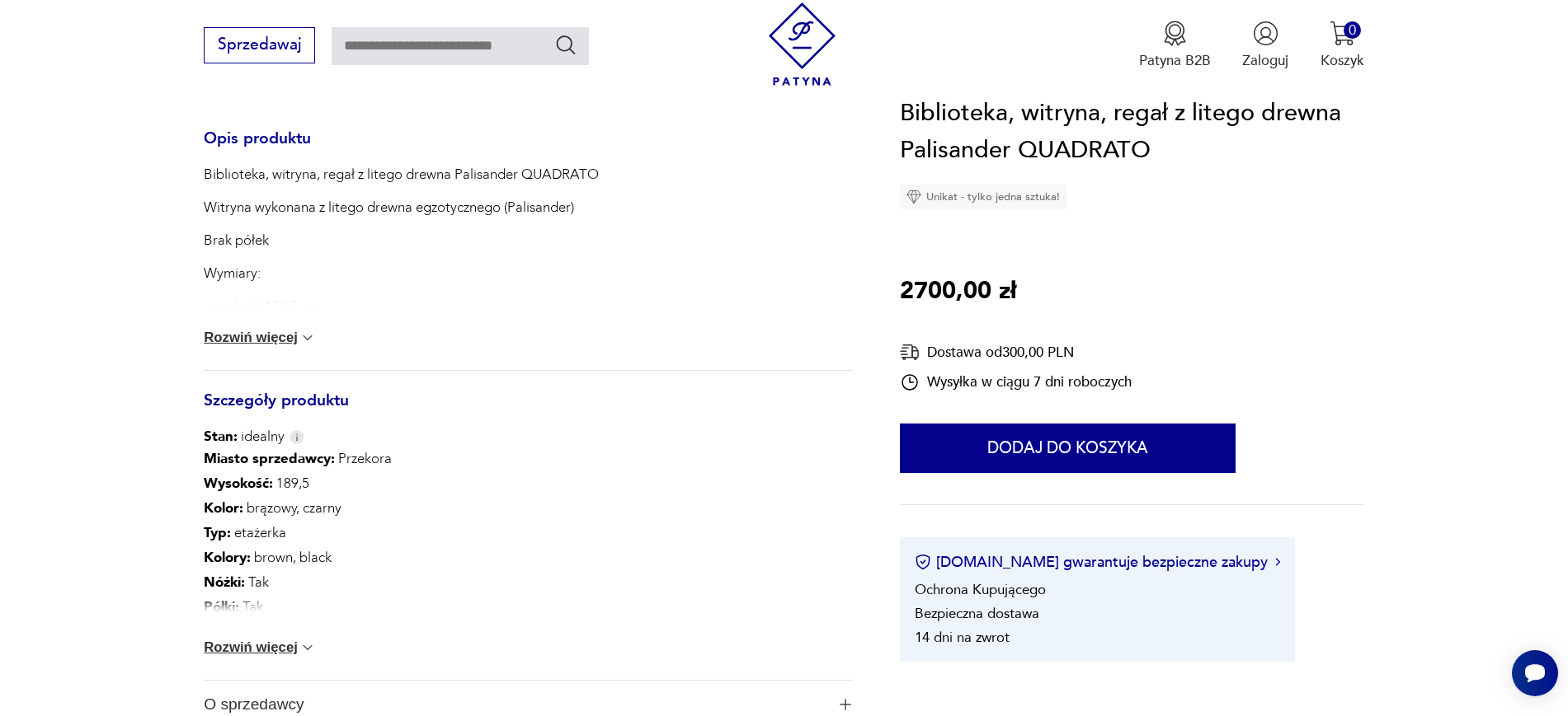
click at [268, 334] on button "Rozwiń więcej" at bounding box center [260, 337] width 112 height 16
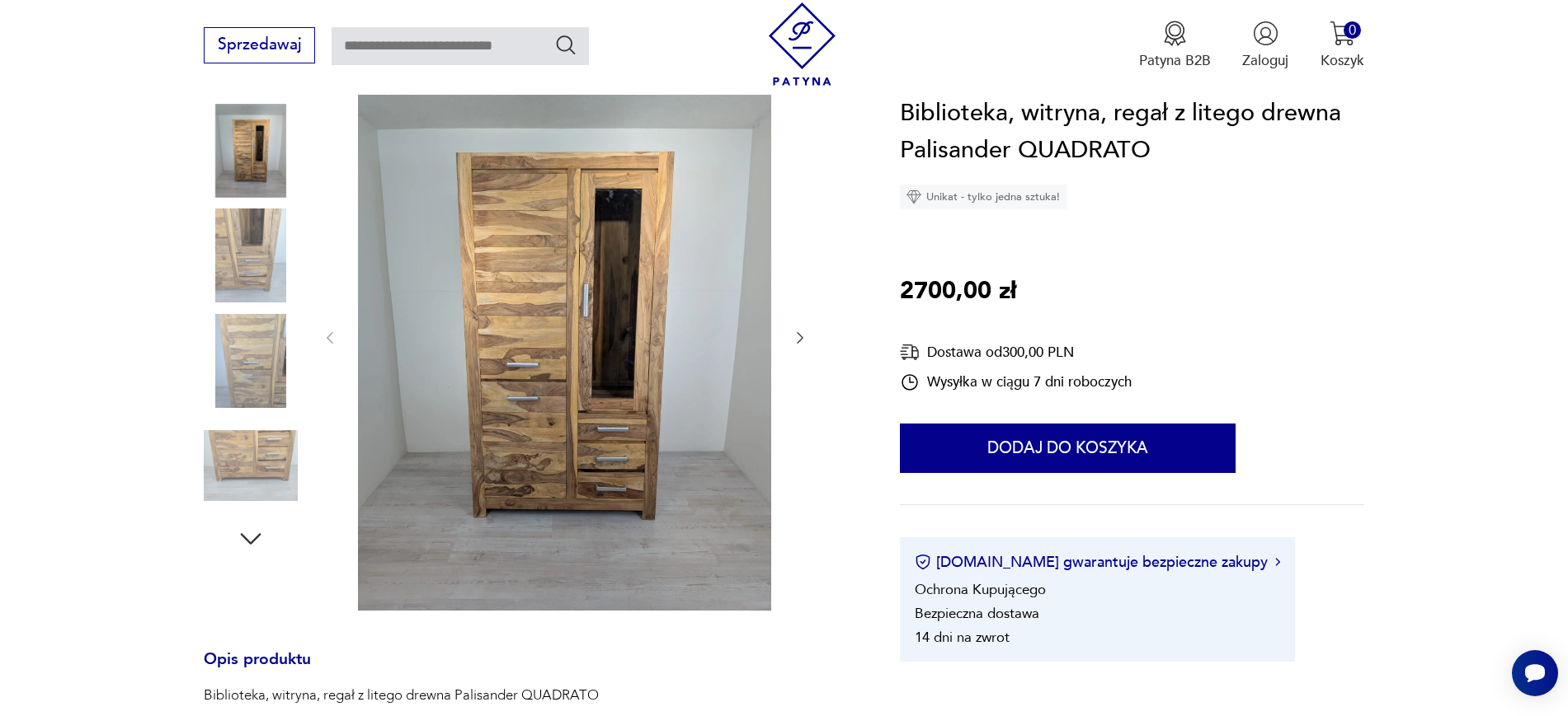
scroll to position [223, 0]
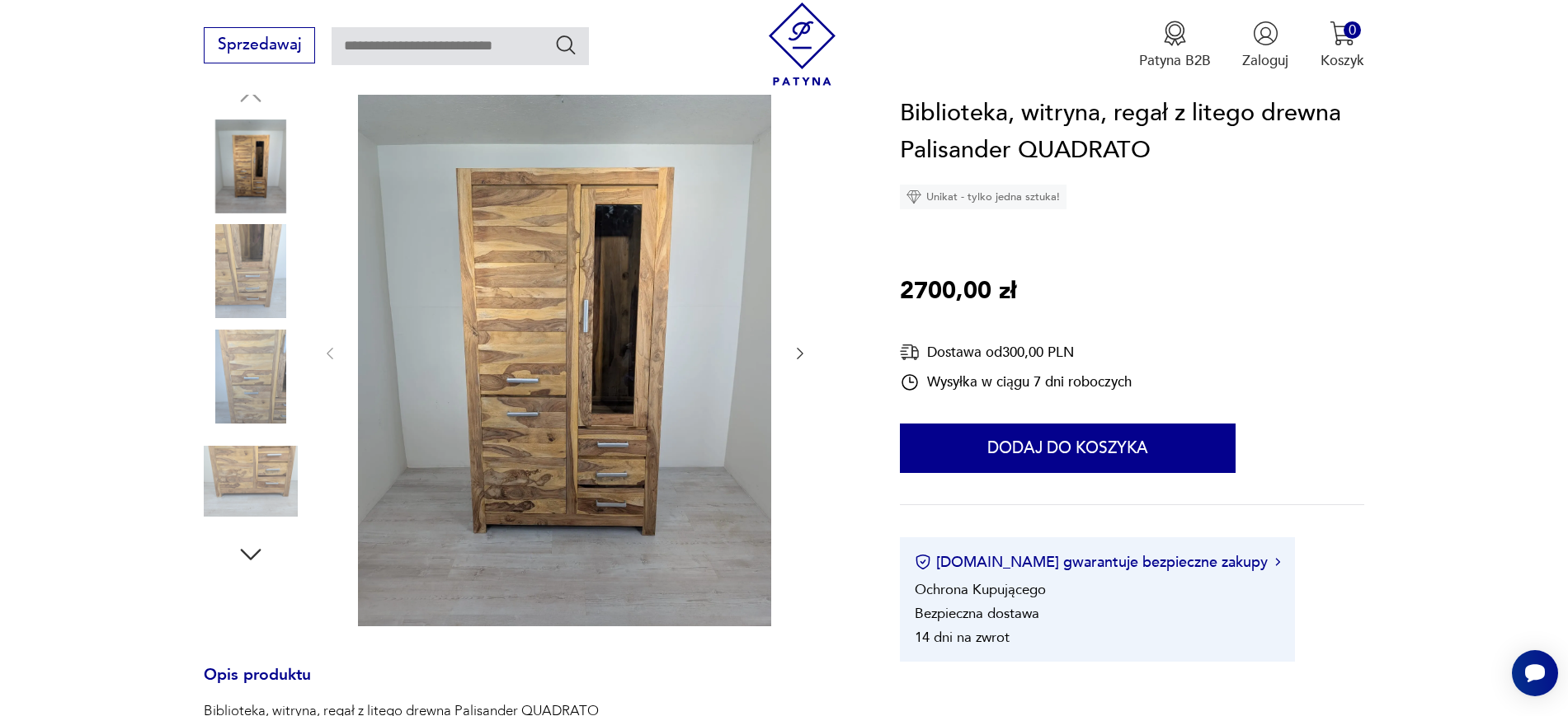
click at [268, 350] on img at bounding box center [250, 376] width 94 height 94
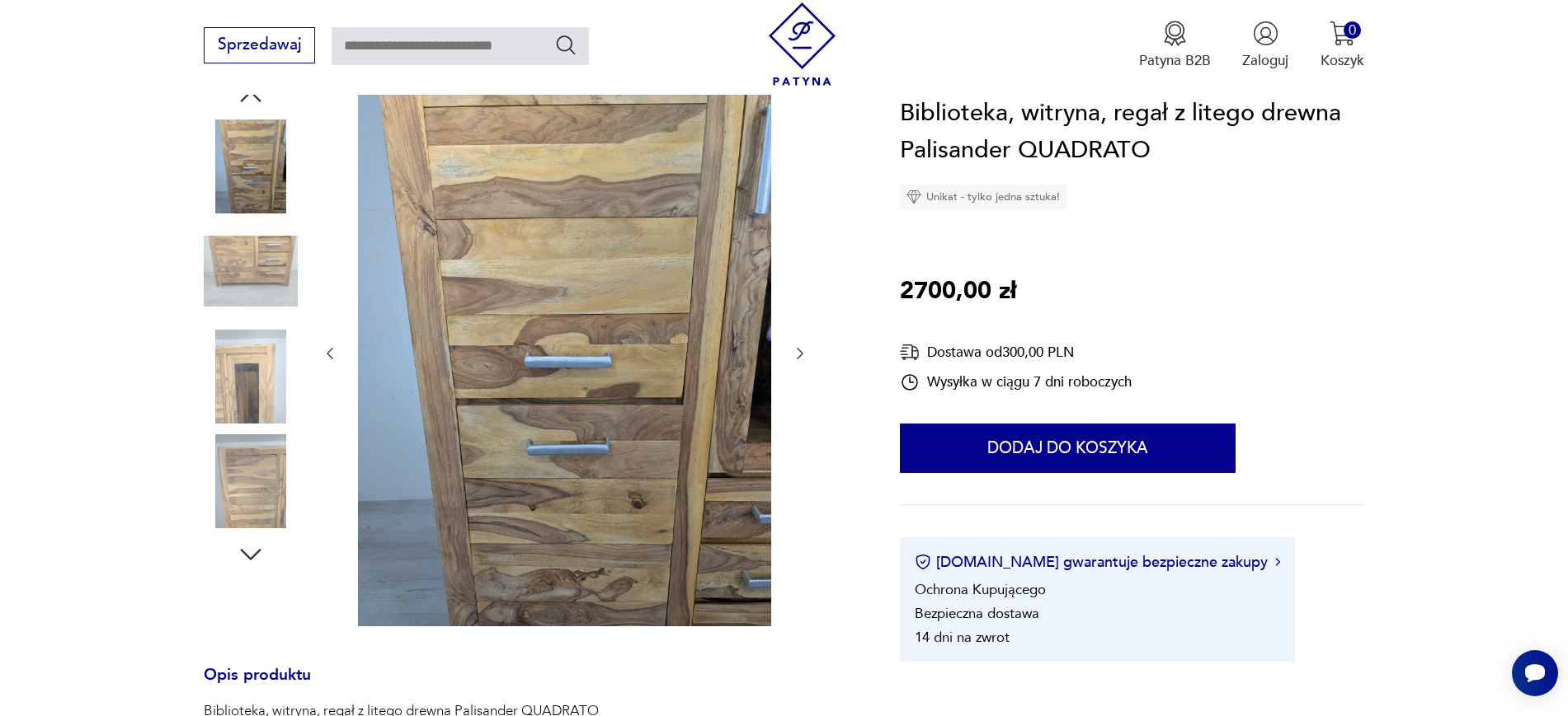
click at [258, 417] on img at bounding box center [250, 376] width 94 height 94
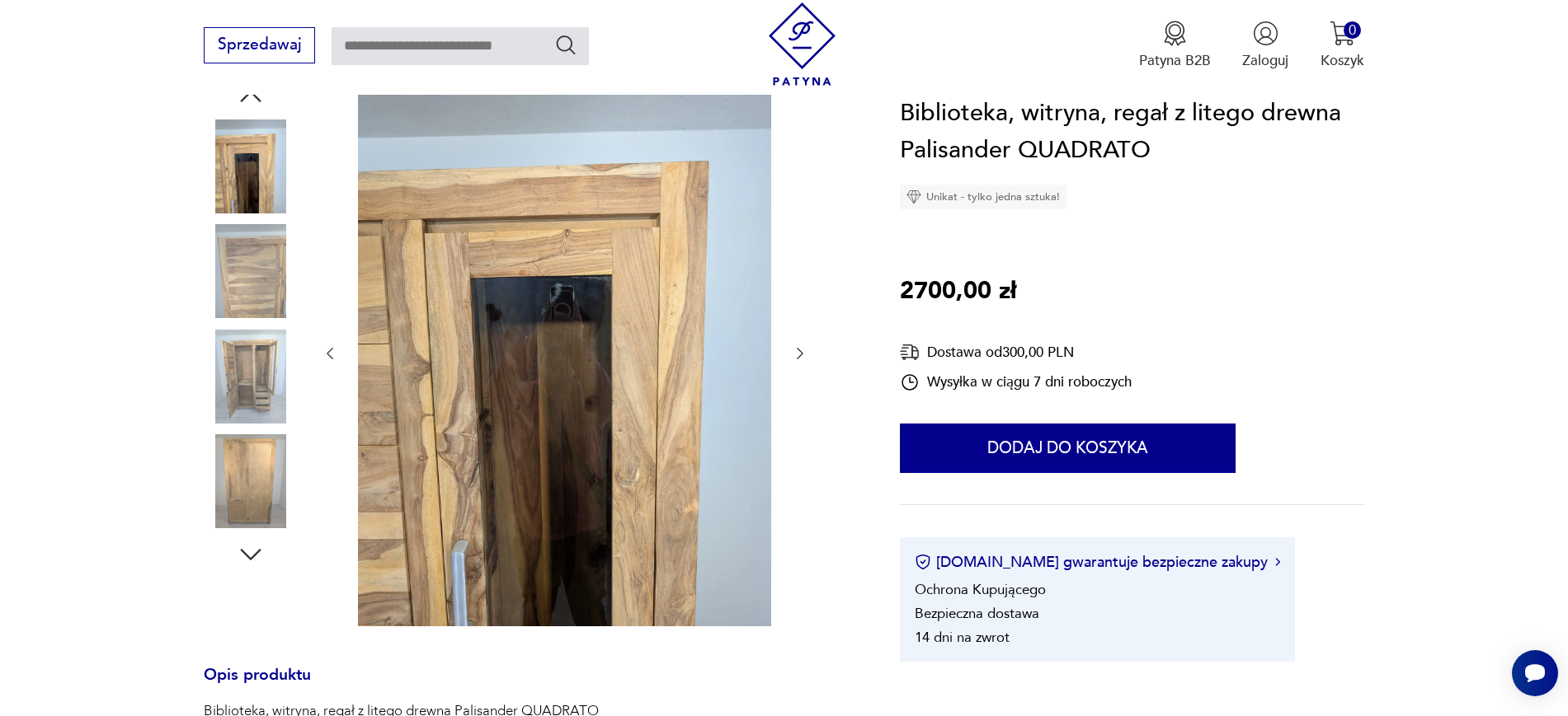
click at [258, 455] on img at bounding box center [250, 481] width 94 height 94
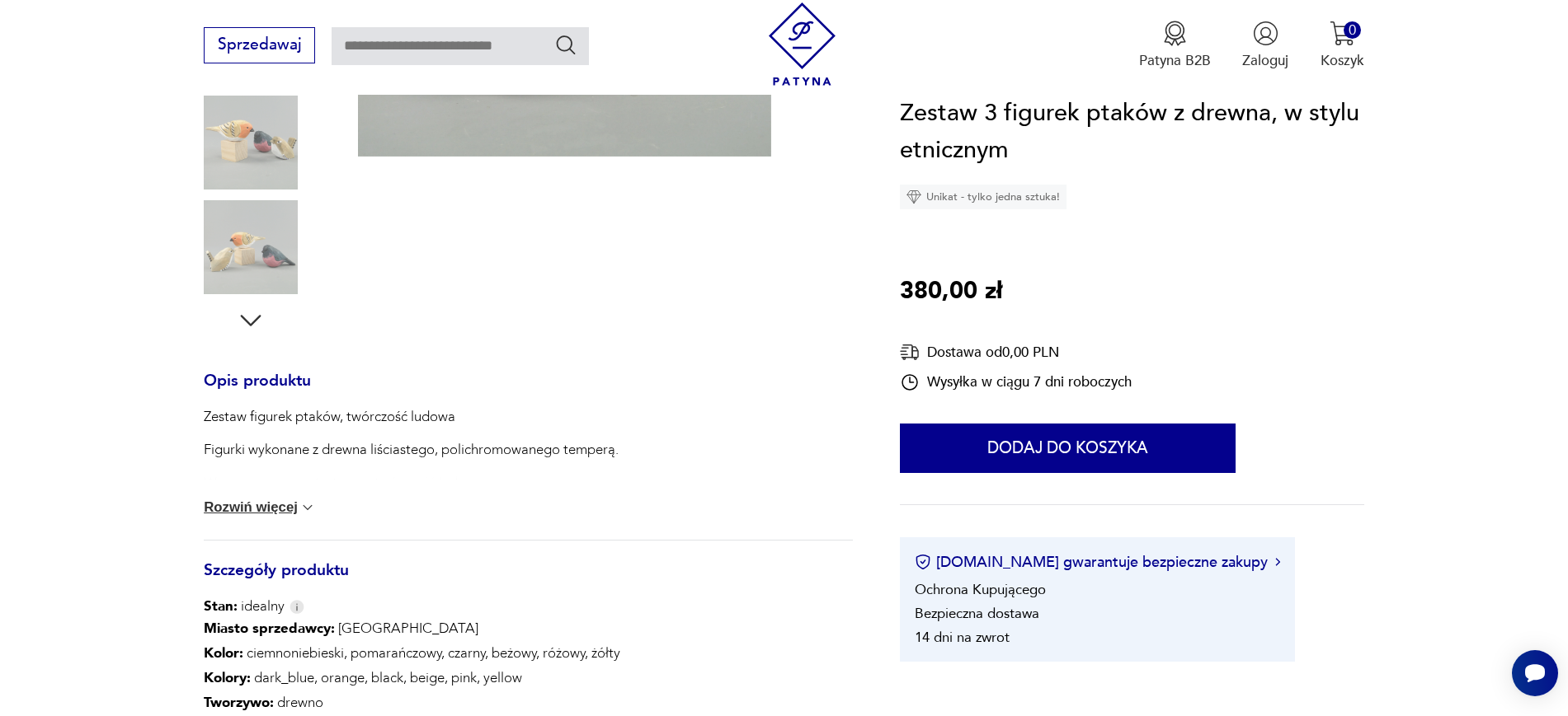
scroll to position [510, 0]
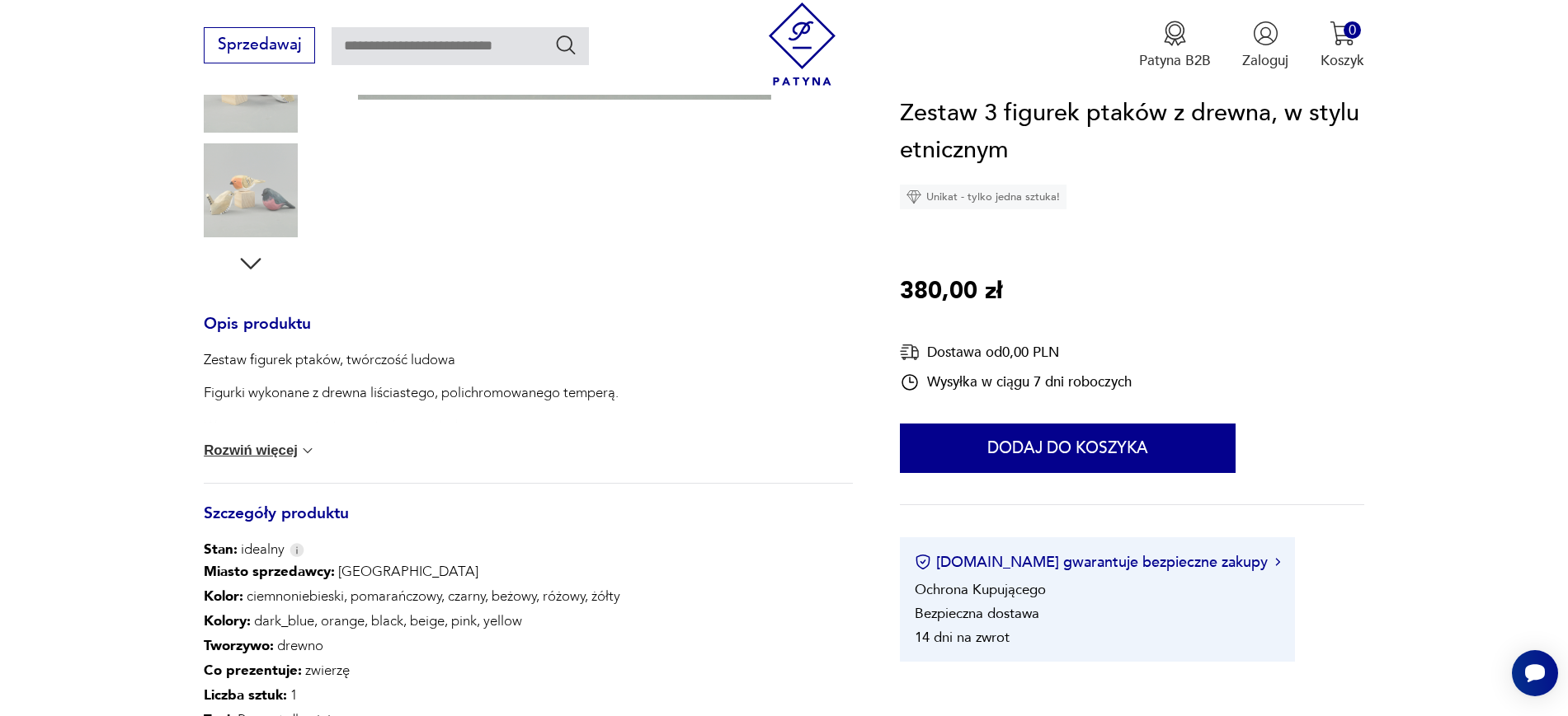
click at [239, 456] on button "Rozwiń więcej" at bounding box center [260, 450] width 112 height 16
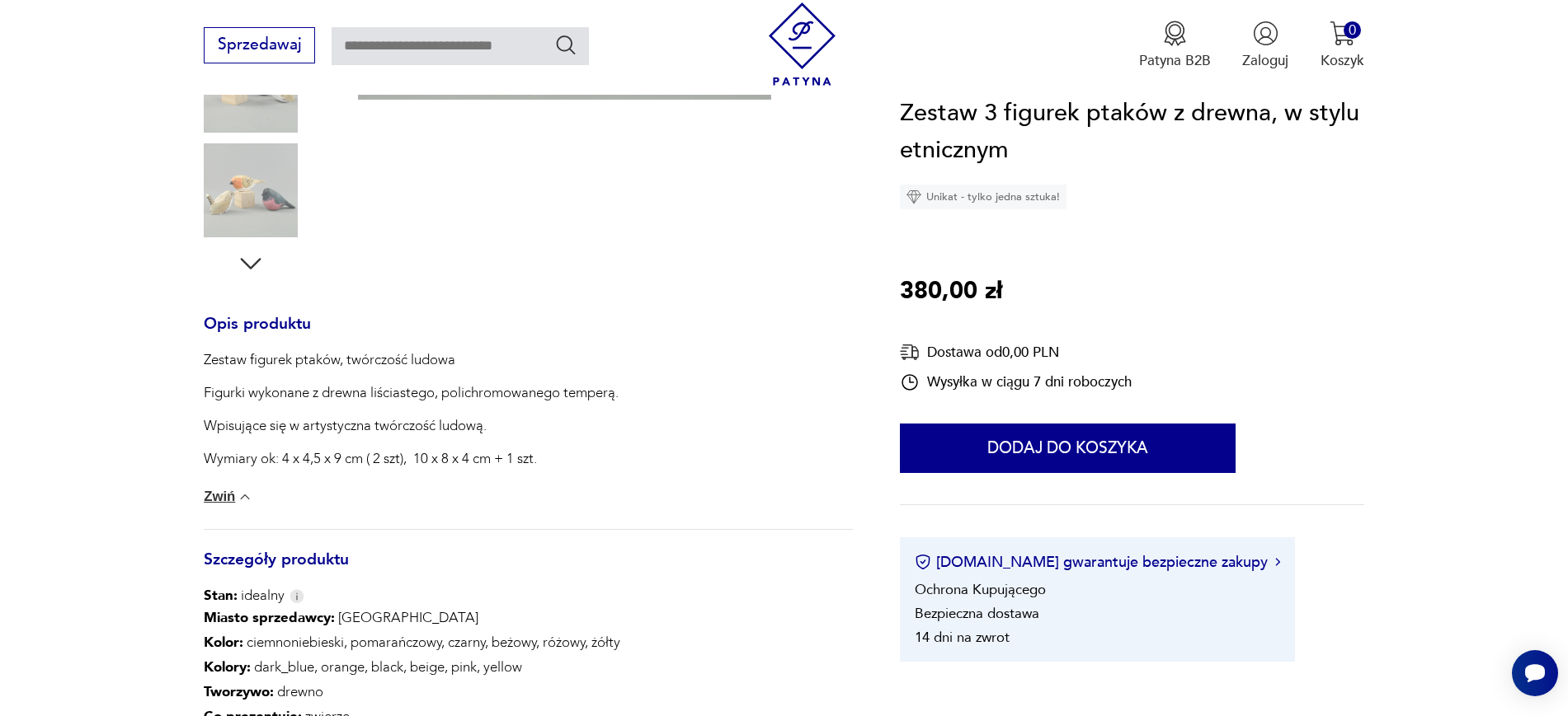
click at [264, 194] on img at bounding box center [250, 189] width 94 height 94
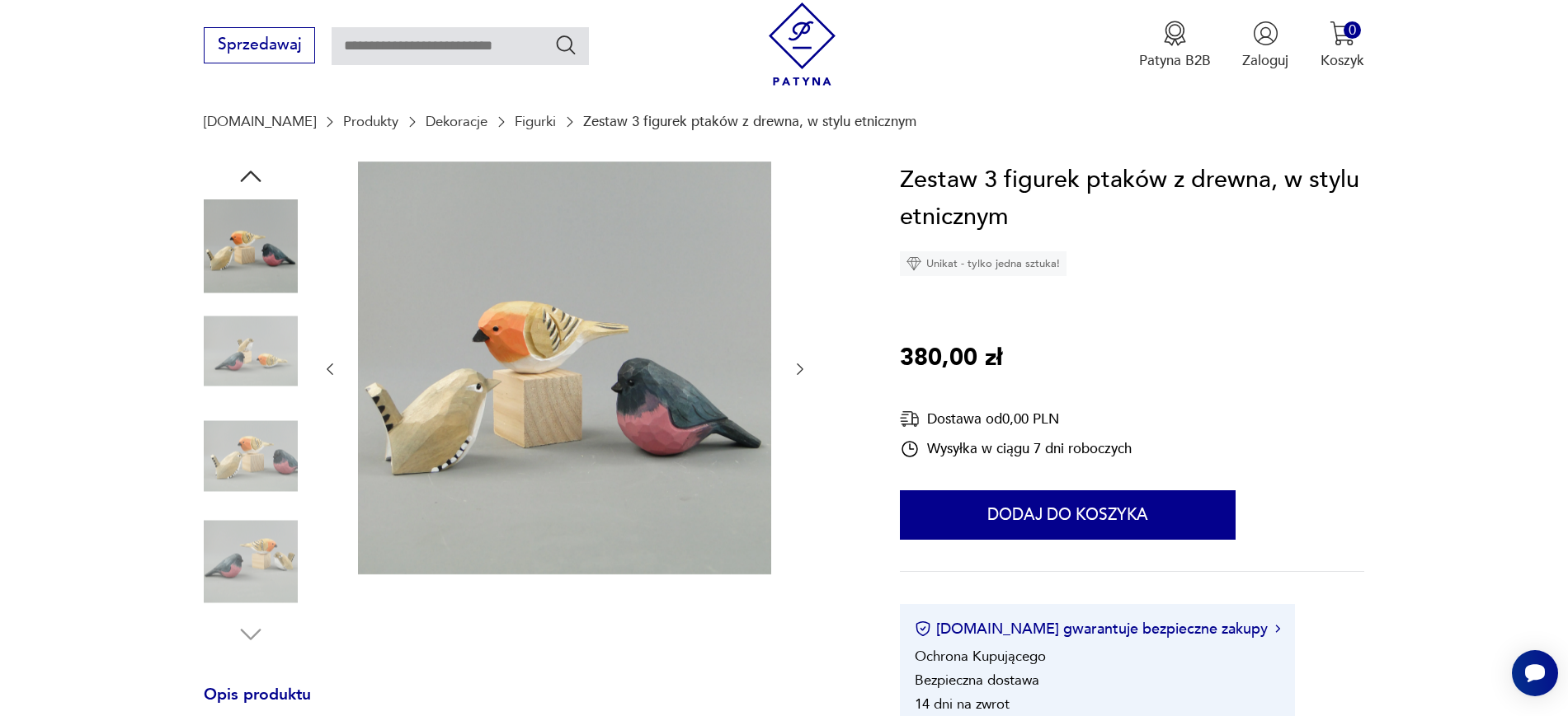
scroll to position [134, 0]
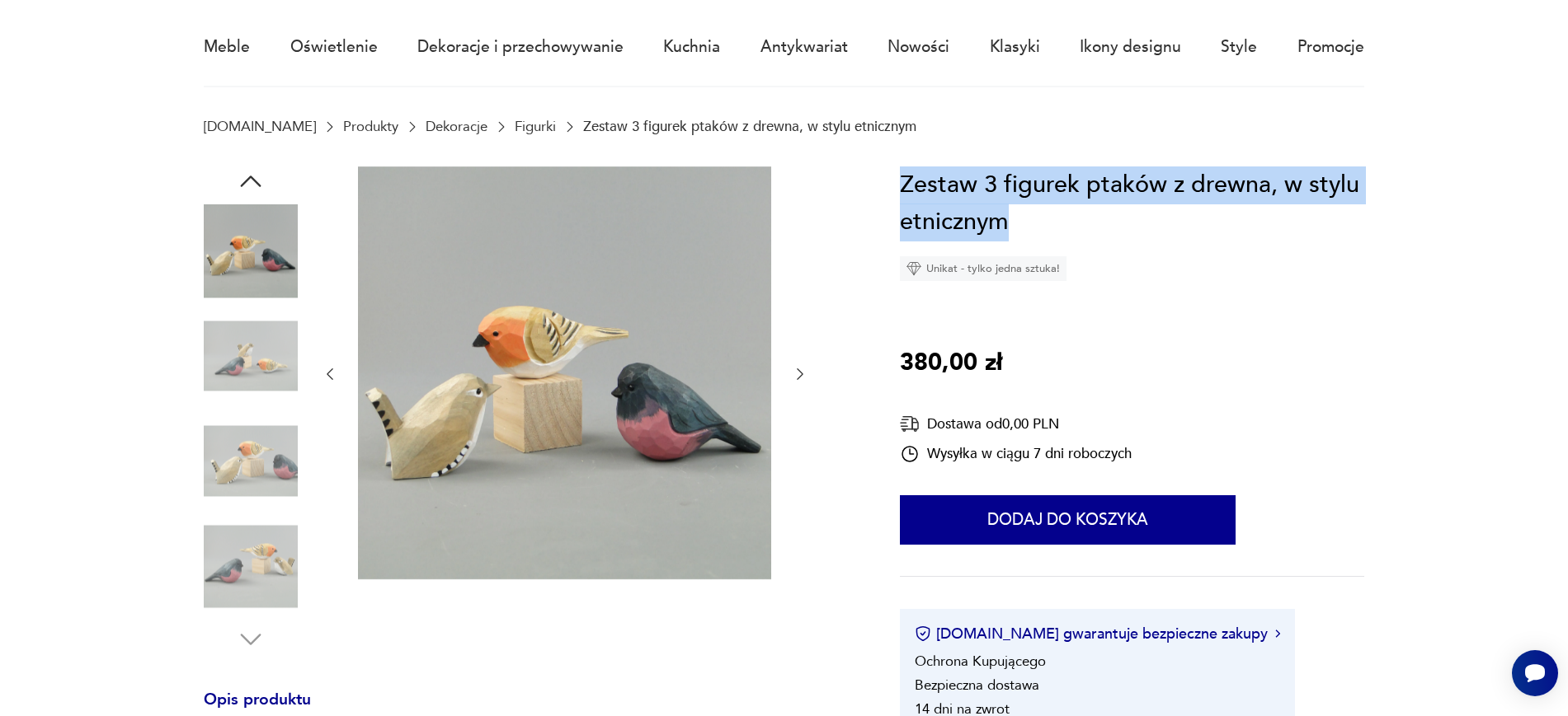
drag, startPoint x: 1043, startPoint y: 223, endPoint x: 902, endPoint y: 189, distance: 145.0
click at [902, 189] on h1 "Zestaw 3 figurek ptaków z drewna, w stylu etnicznym" at bounding box center [1132, 204] width 464 height 75
copy h1 "Zestaw 3 figurek ptaków z drewna, w stylu etnicznym"
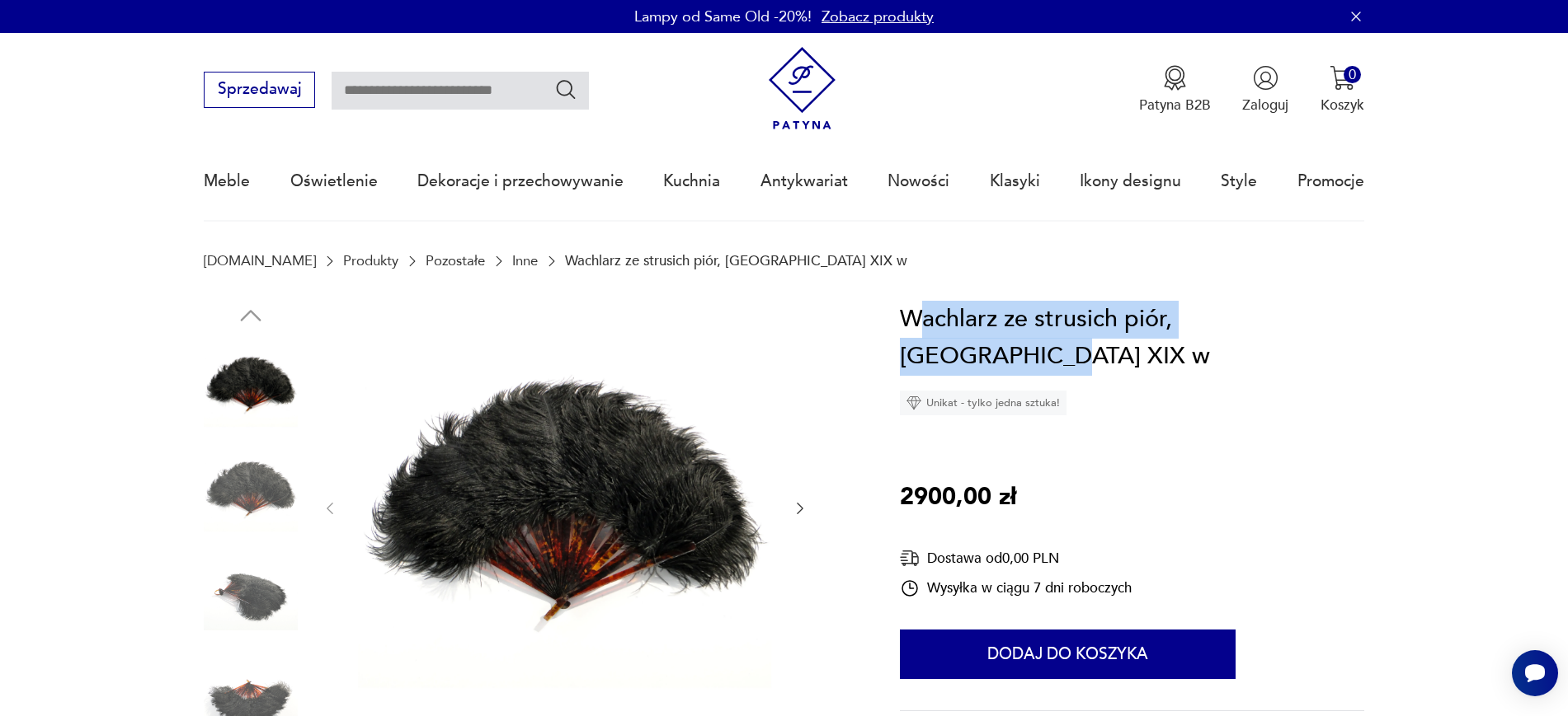
drag, startPoint x: 1363, startPoint y: 321, endPoint x: 913, endPoint y: 336, distance: 450.2
click at [913, 336] on div "Wachlarz ze strusich piór, Austria XIX w Unikat - tylko jedna sztuka! 2900,00 z…" at bounding box center [1132, 584] width 464 height 567
copy h1 "achlarz ze strusich piór, Austria XIX w"
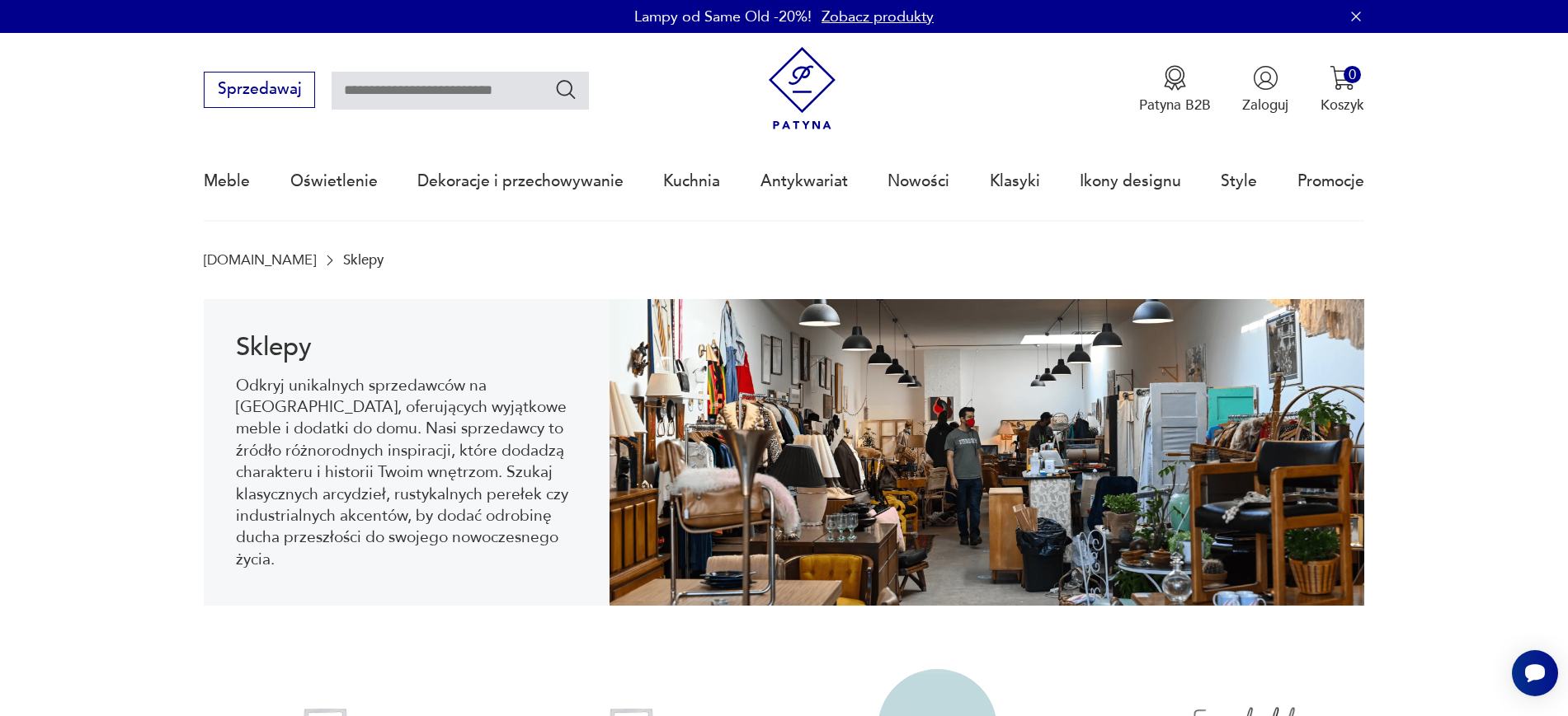
click at [190, 169] on nav "Sprzedawaj Patyna B2B Zaloguj 0 Koszyk Twój koszyk ( 0 ) Brak produktów w koszy…" at bounding box center [784, 127] width 1568 height 188
click at [212, 169] on link "Meble" at bounding box center [226, 181] width 46 height 76
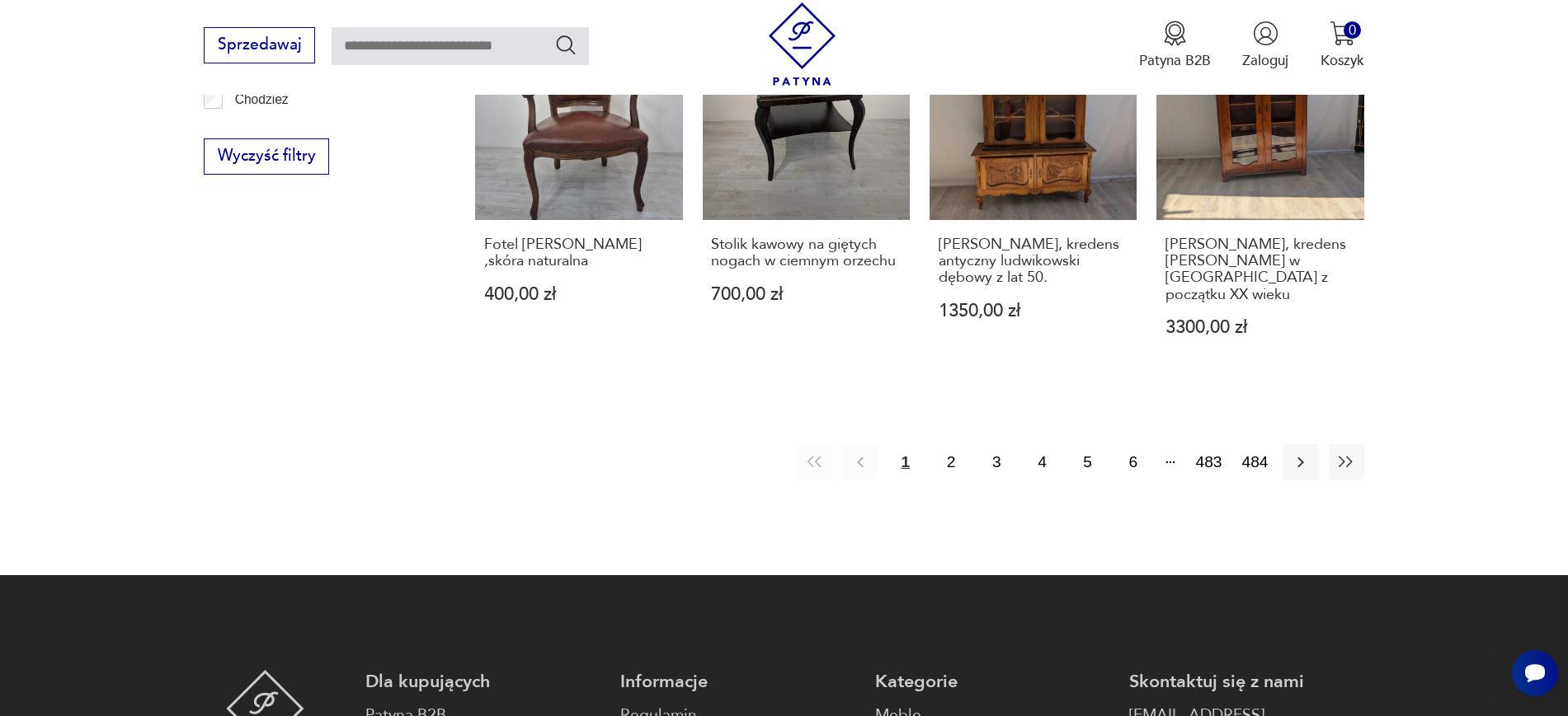
scroll to position [2098, 0]
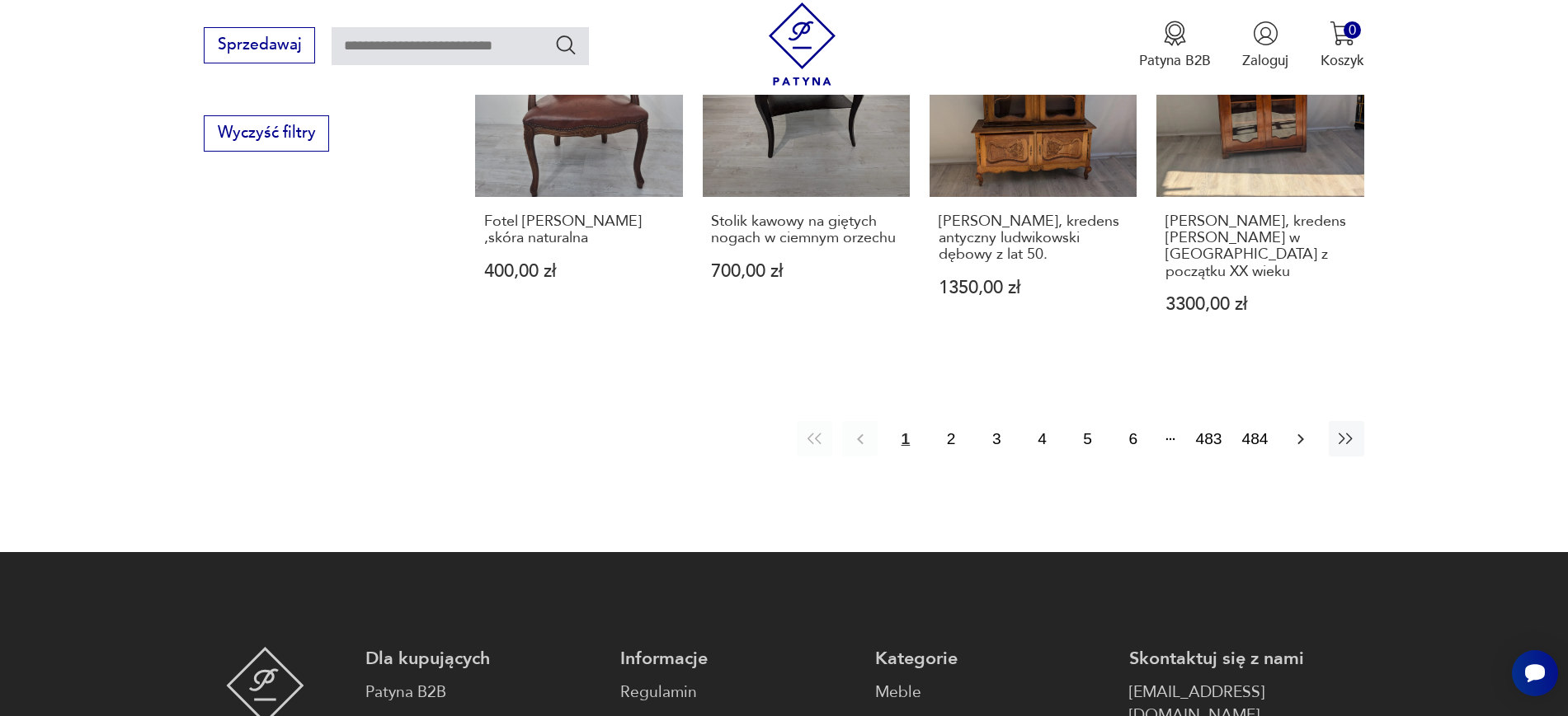
click at [1303, 421] on button "button" at bounding box center [1300, 439] width 35 height 35
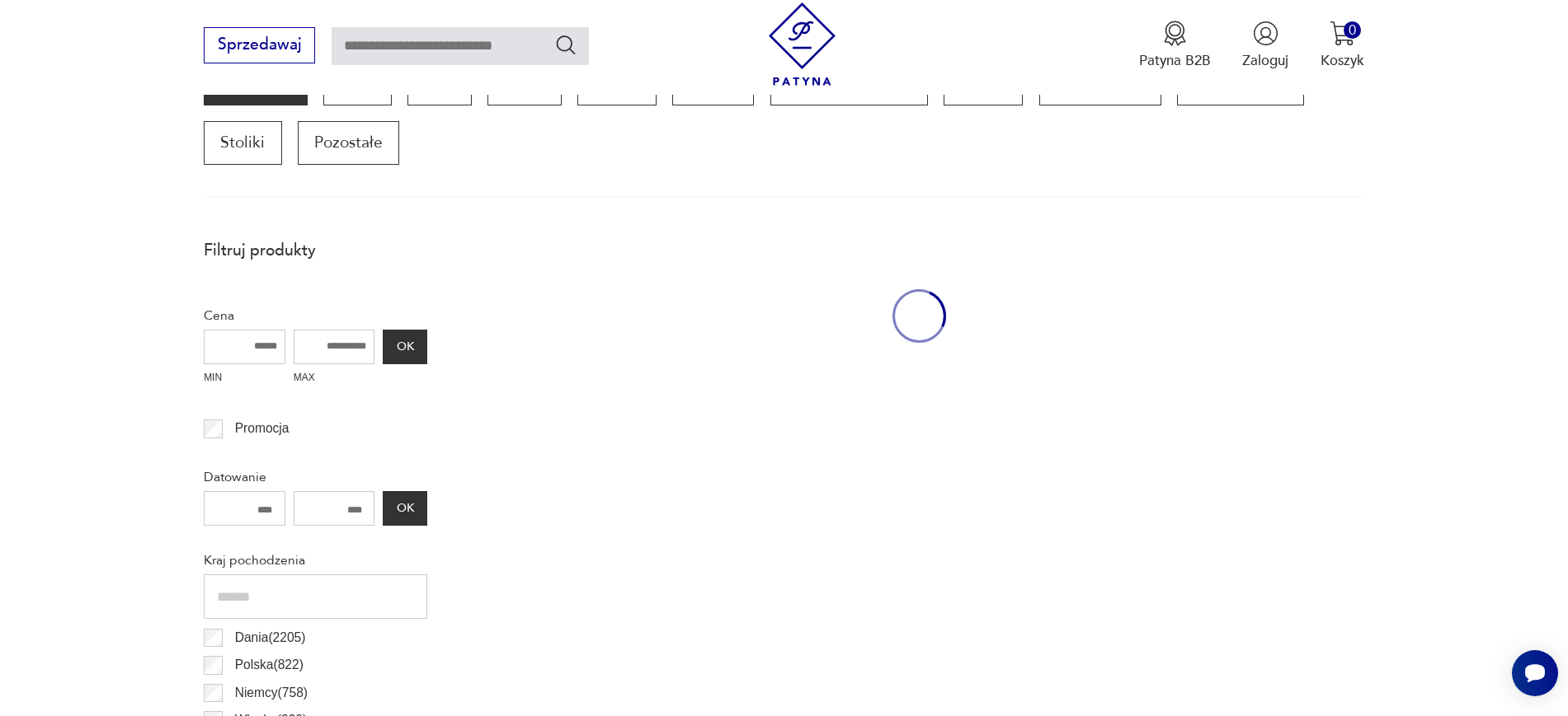
scroll to position [548, 0]
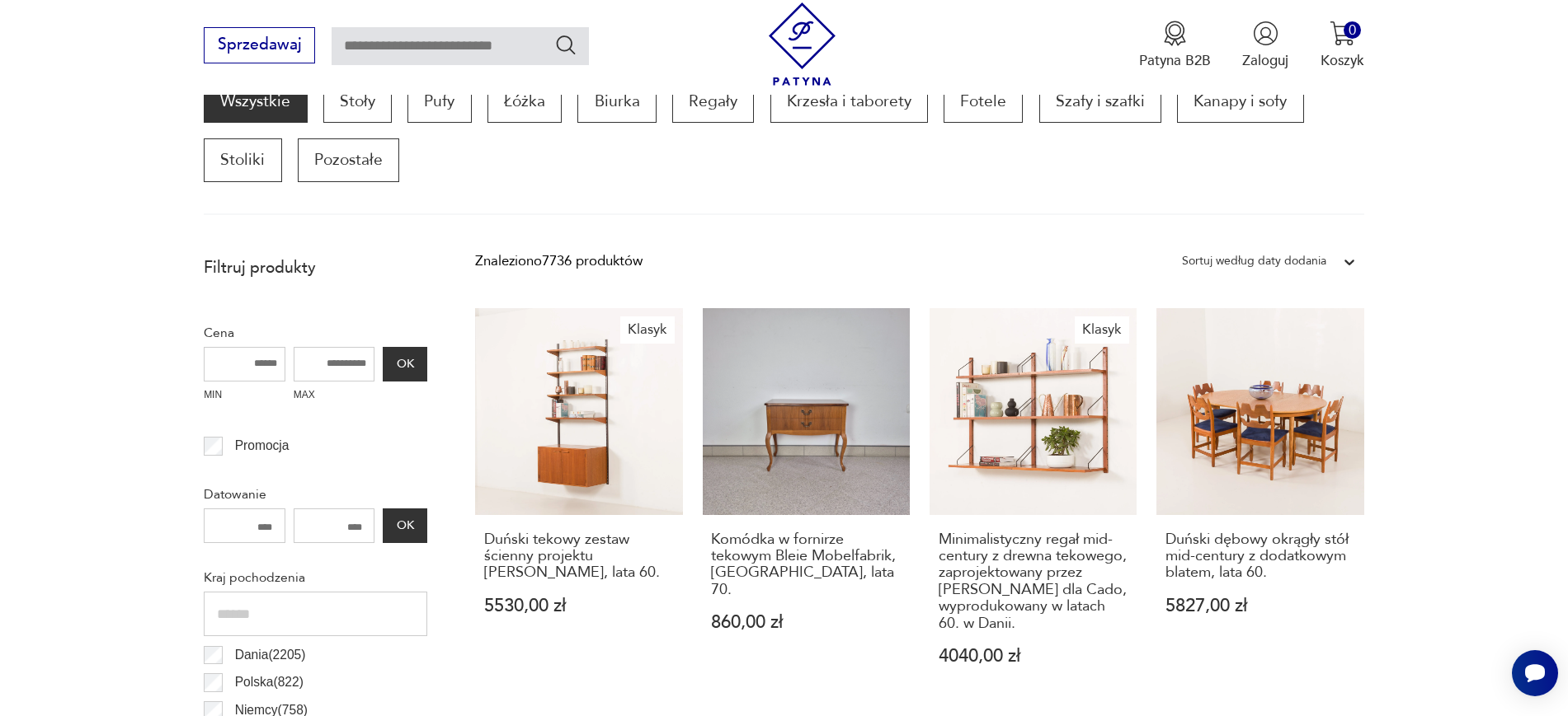
drag, startPoint x: 920, startPoint y: 413, endPoint x: 1426, endPoint y: 396, distance: 506.3
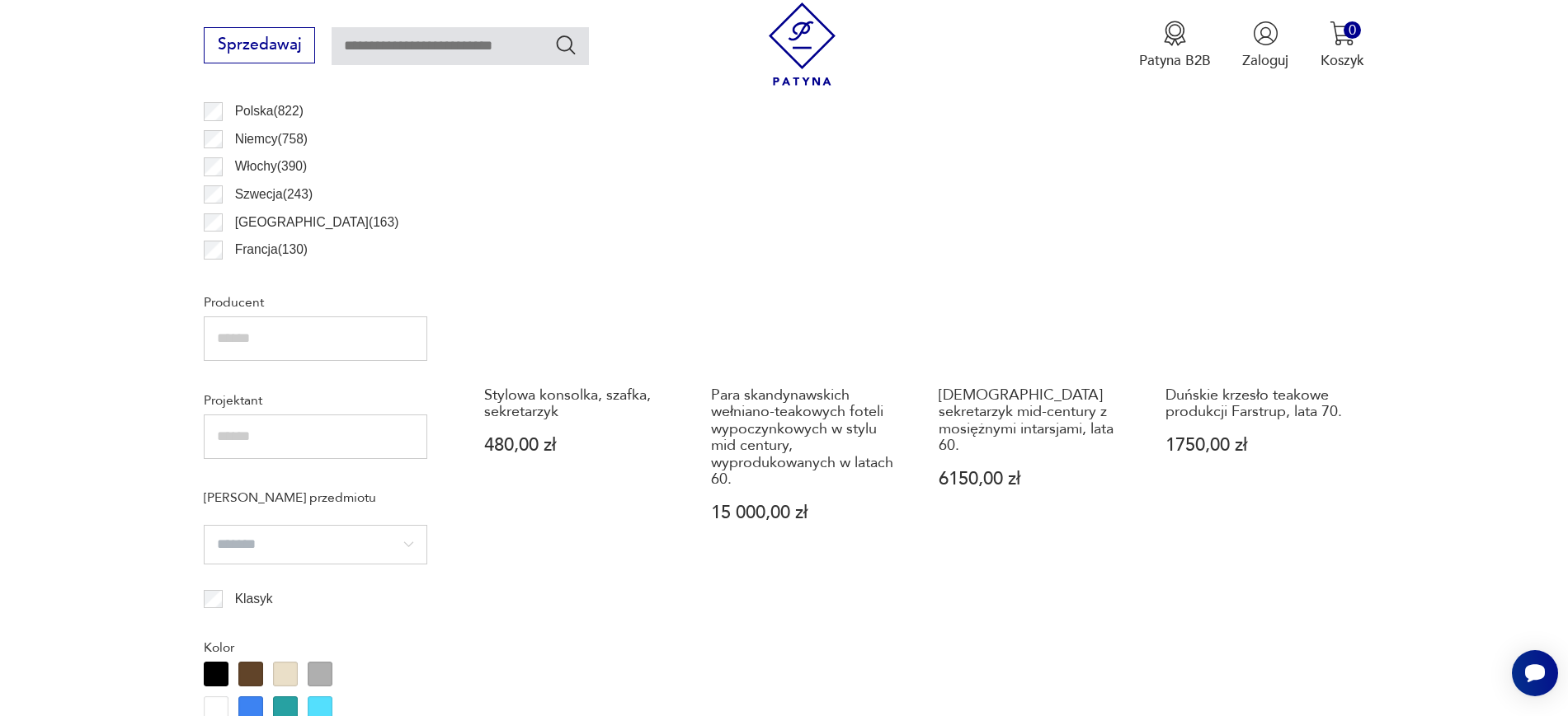
scroll to position [1136, 0]
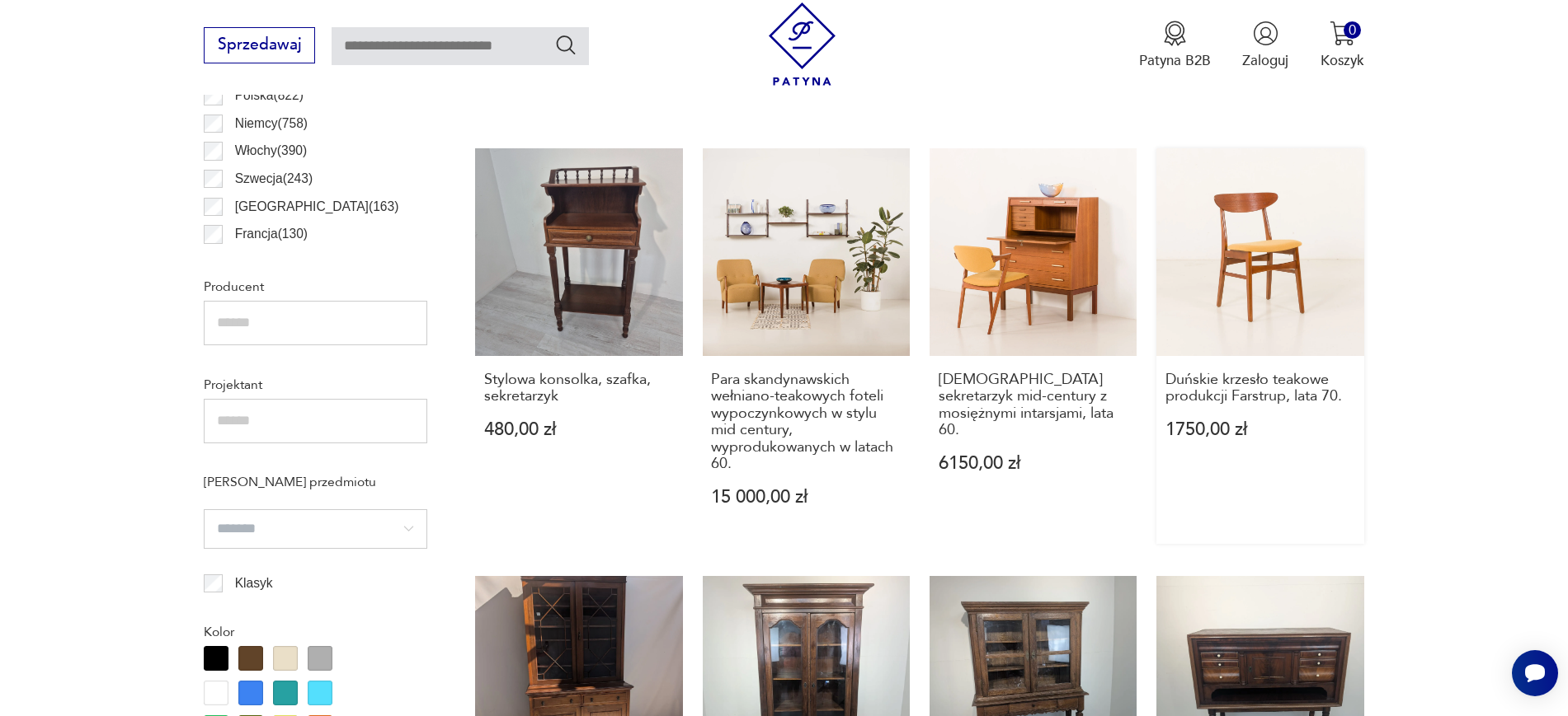
click at [1241, 245] on link "Duńskie krzesło teakowe produkcji Farstrup, lata 70. 1750,00 zł" at bounding box center [1259, 347] width 207 height 396
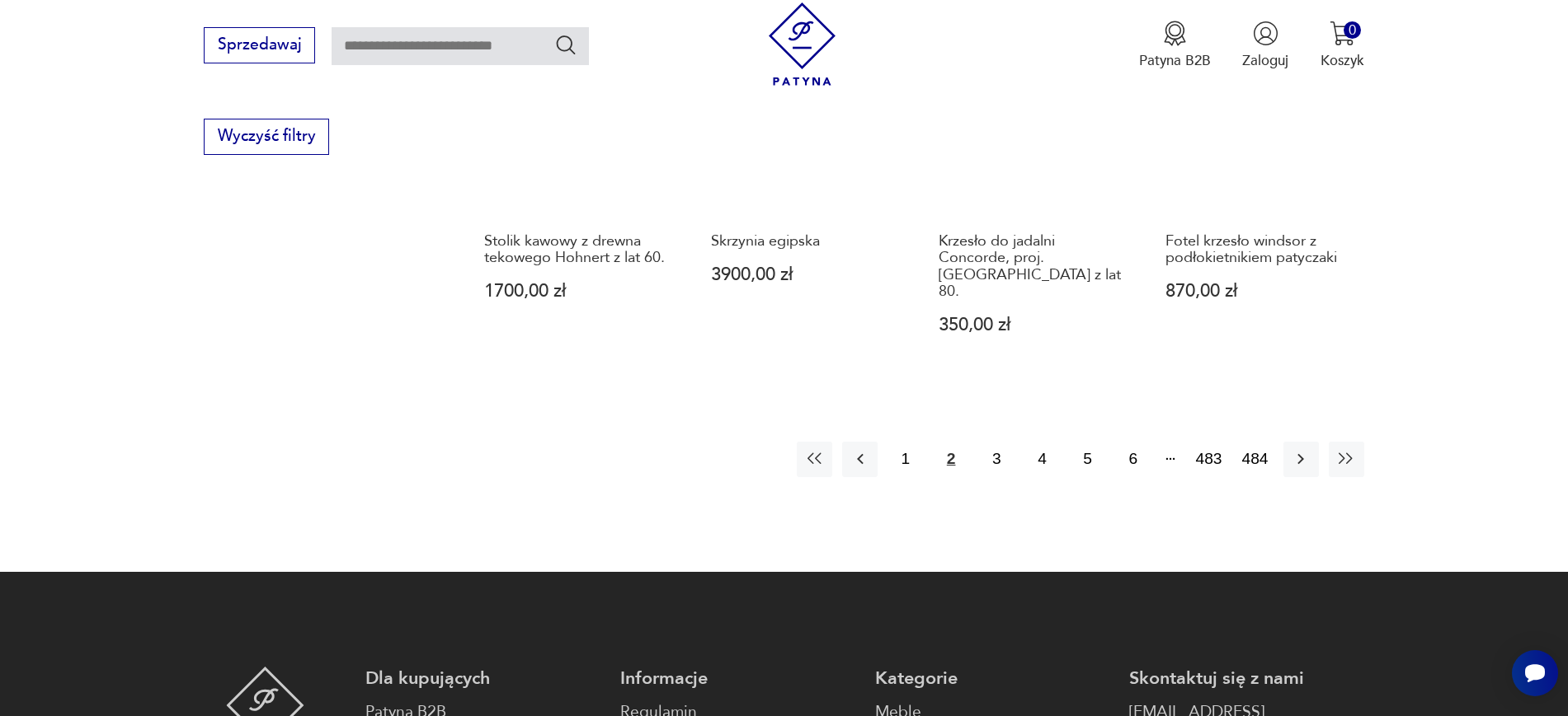
scroll to position [2110, 0]
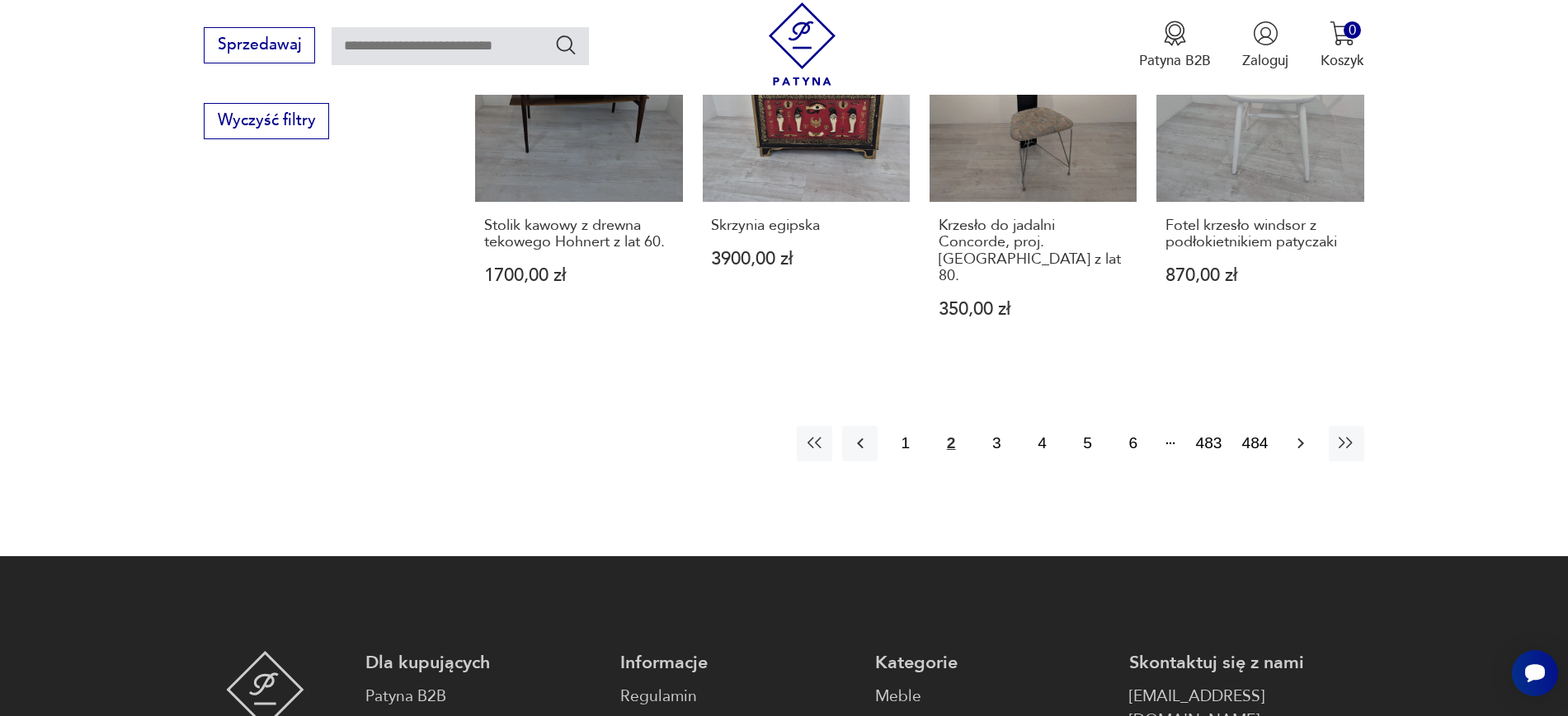
click at [1302, 434] on icon "button" at bounding box center [1300, 443] width 20 height 20
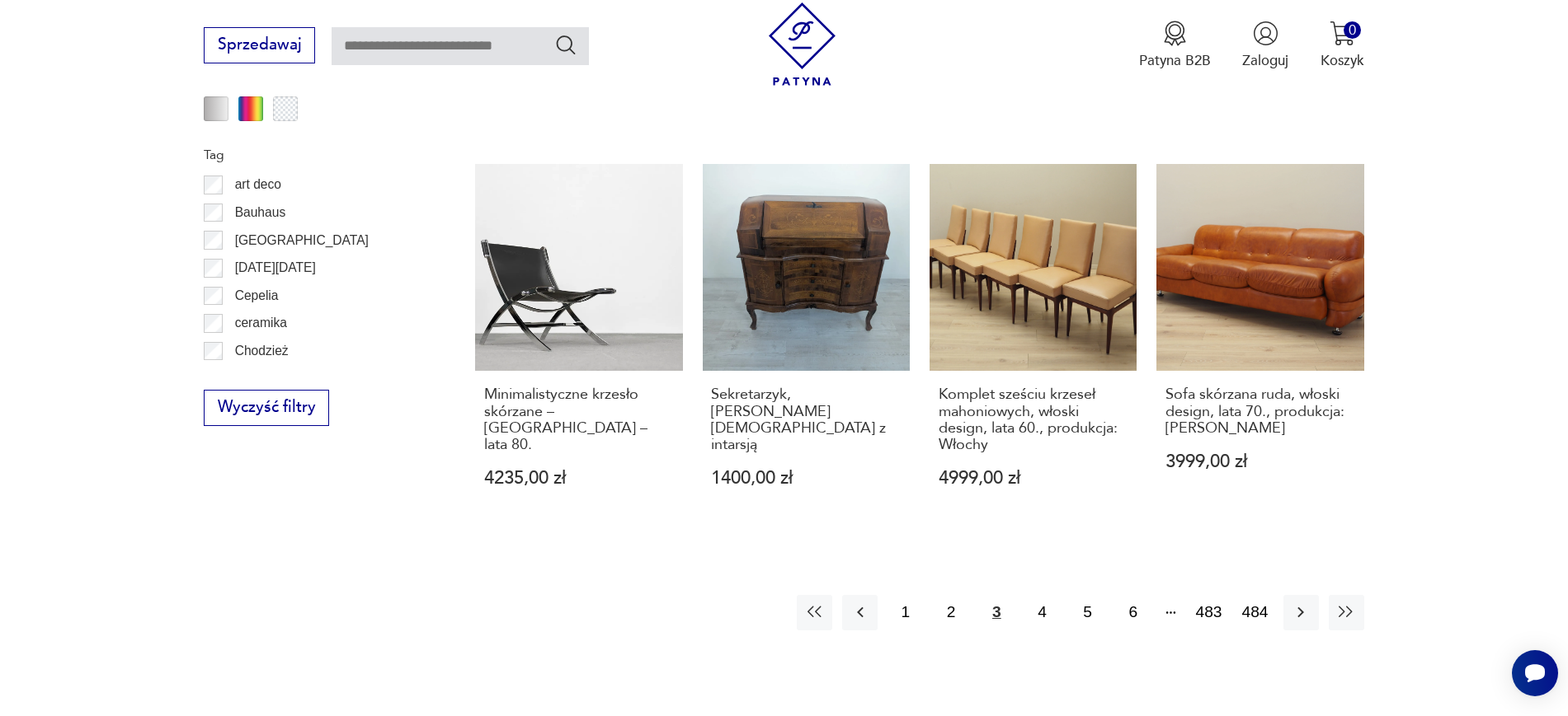
scroll to position [1880, 0]
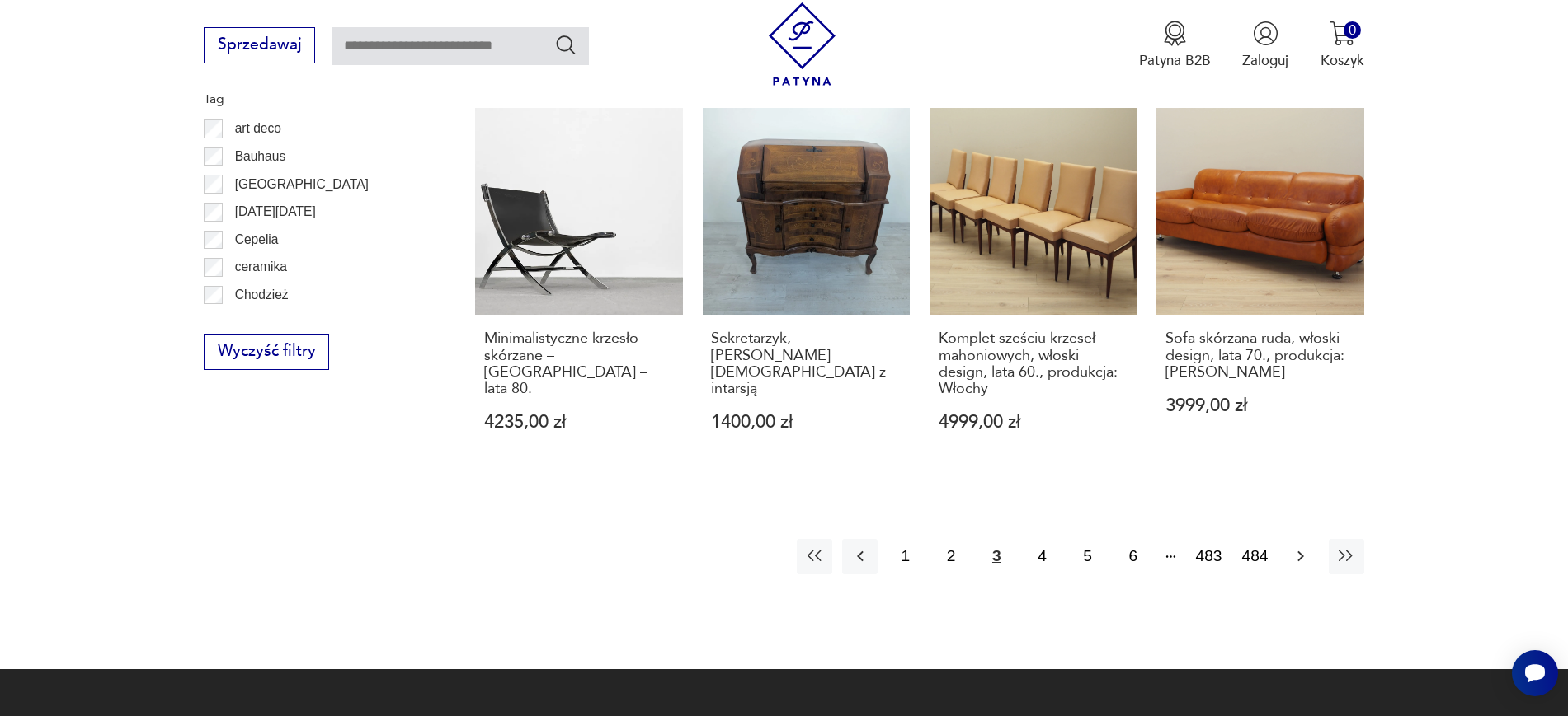
click at [1307, 546] on icon "button" at bounding box center [1300, 556] width 20 height 20
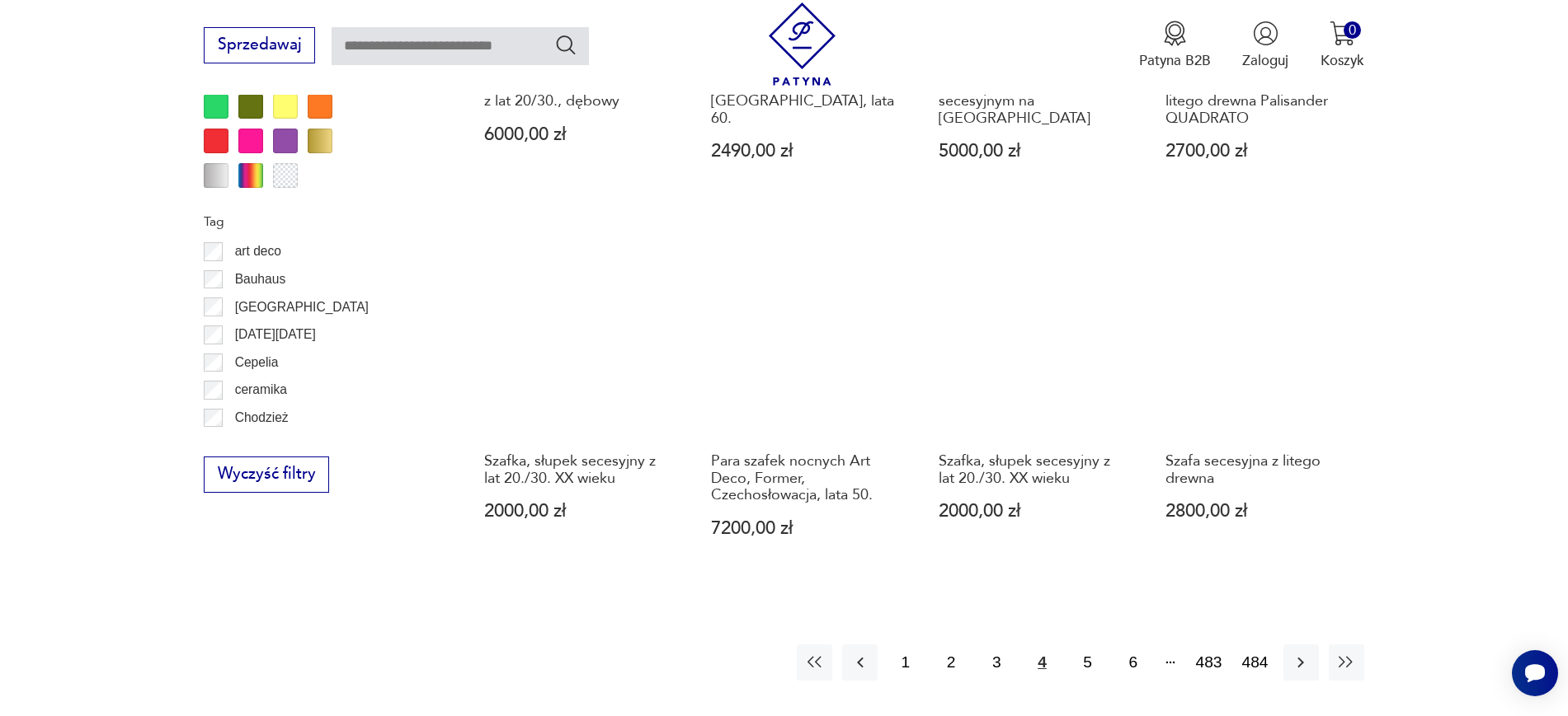
scroll to position [1798, 0]
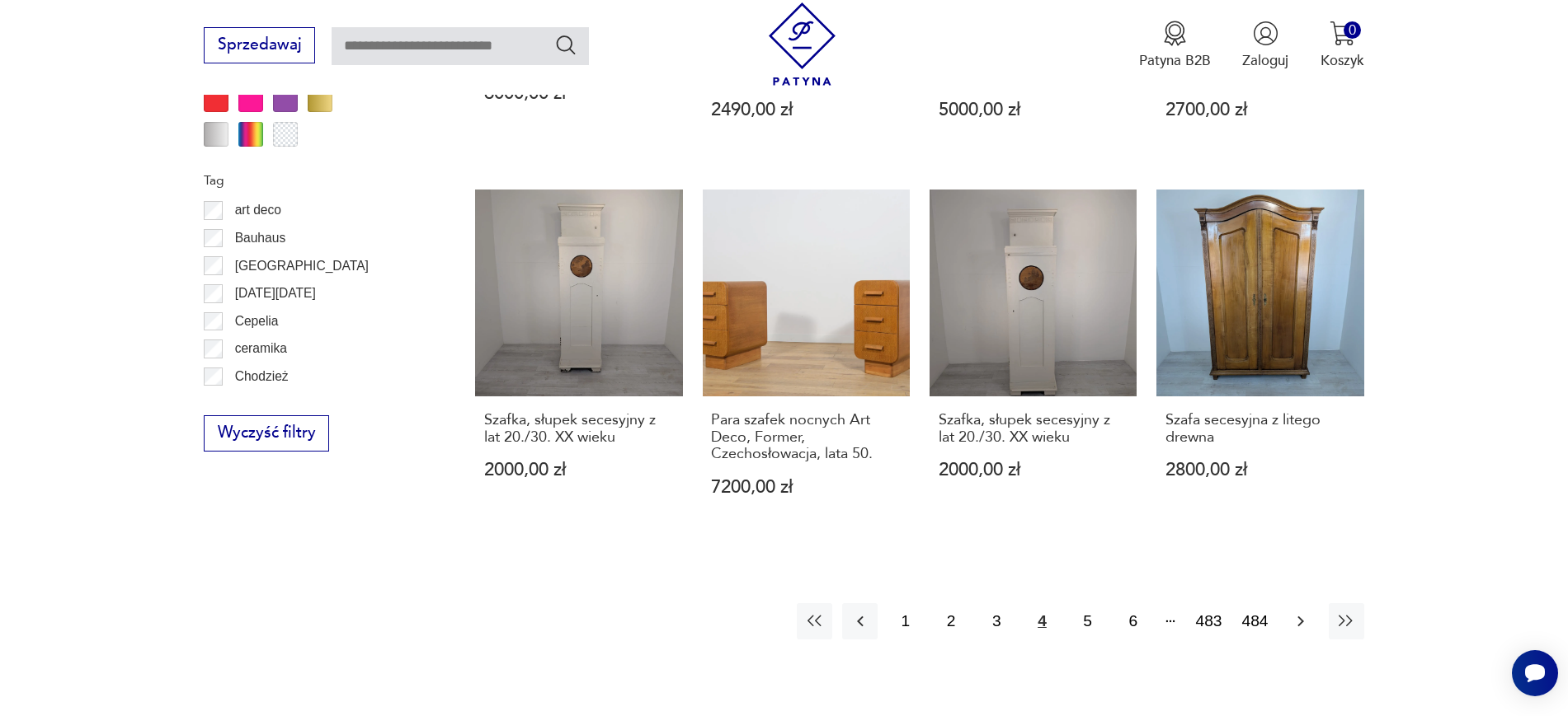
click at [1311, 604] on button "button" at bounding box center [1300, 620] width 35 height 35
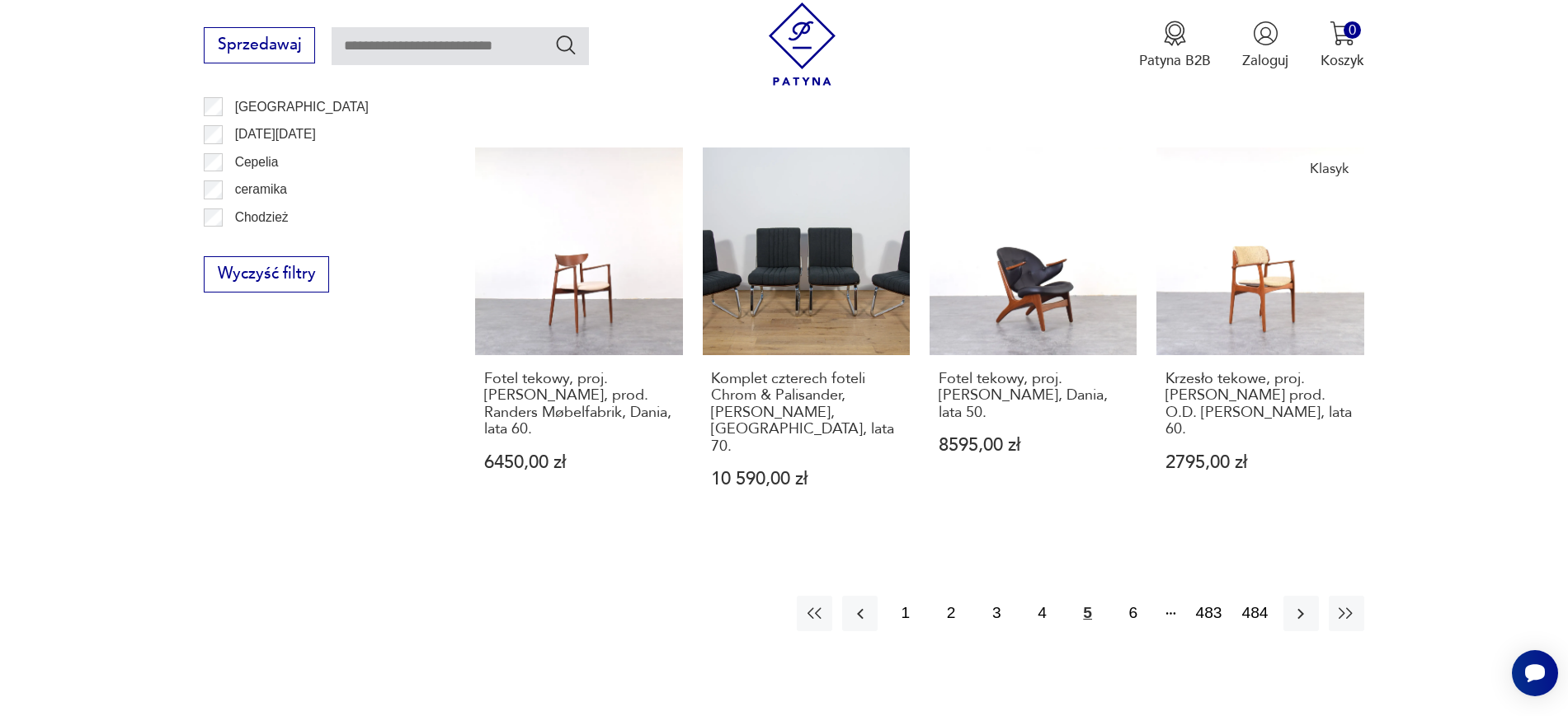
scroll to position [1976, 0]
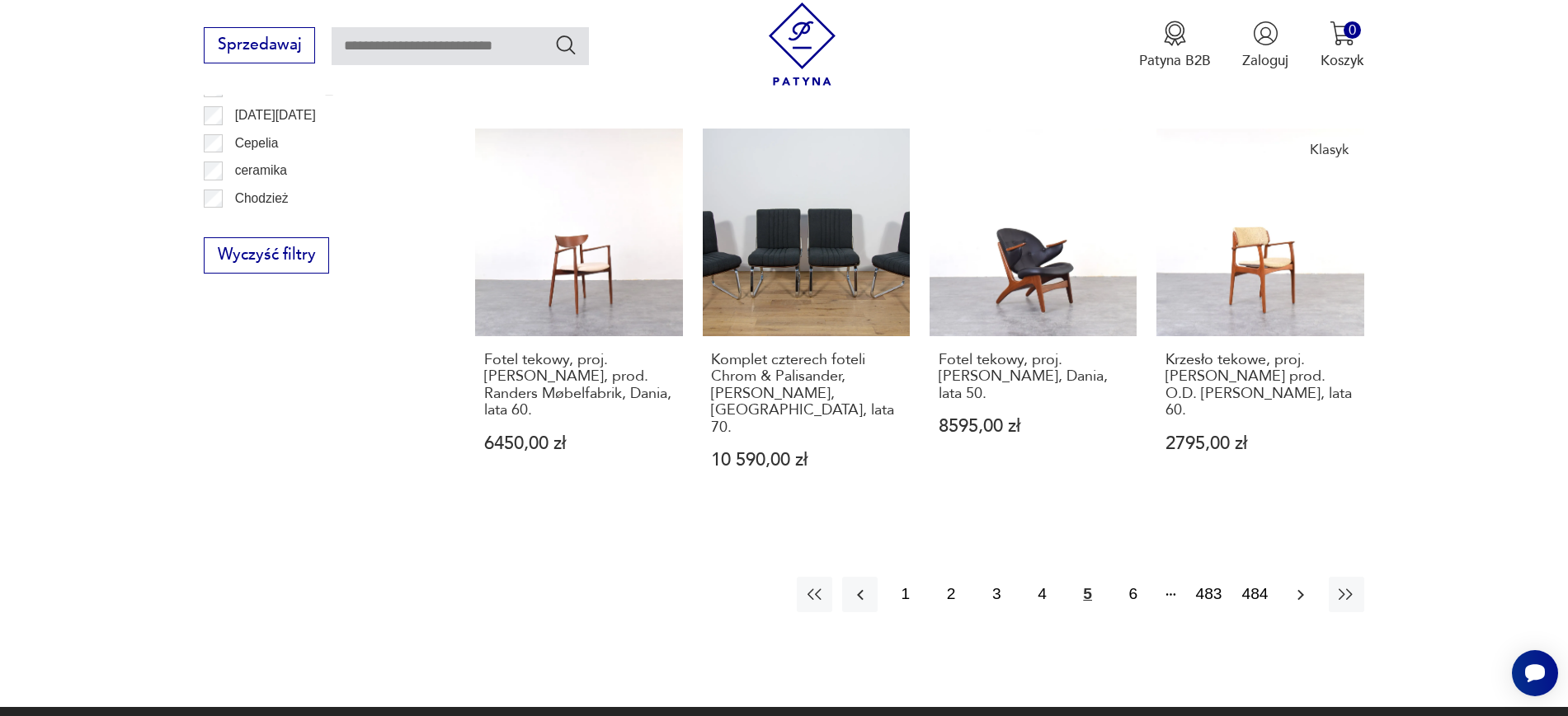
click at [1306, 585] on icon "button" at bounding box center [1300, 595] width 20 height 20
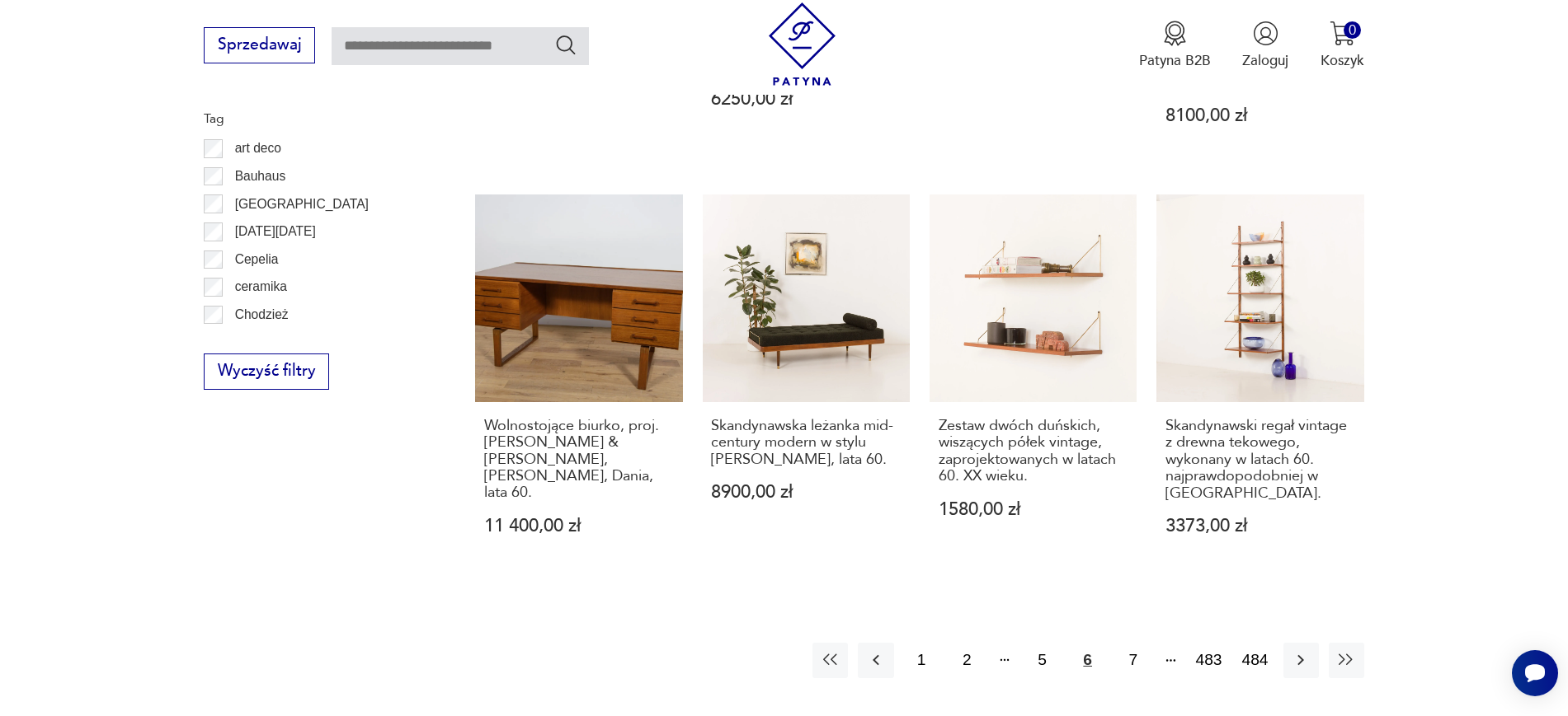
scroll to position [1952, 0]
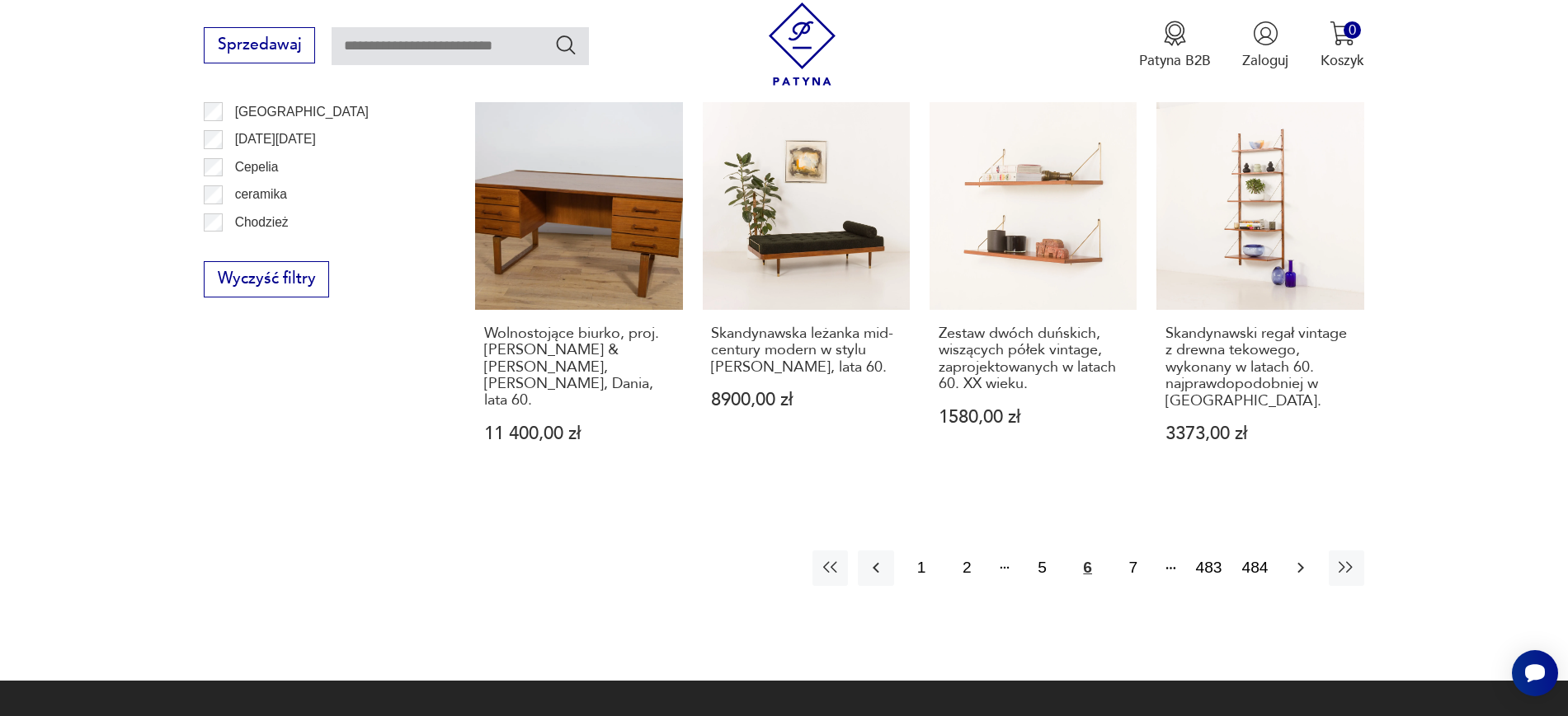
click at [1302, 558] on icon "button" at bounding box center [1300, 567] width 20 height 20
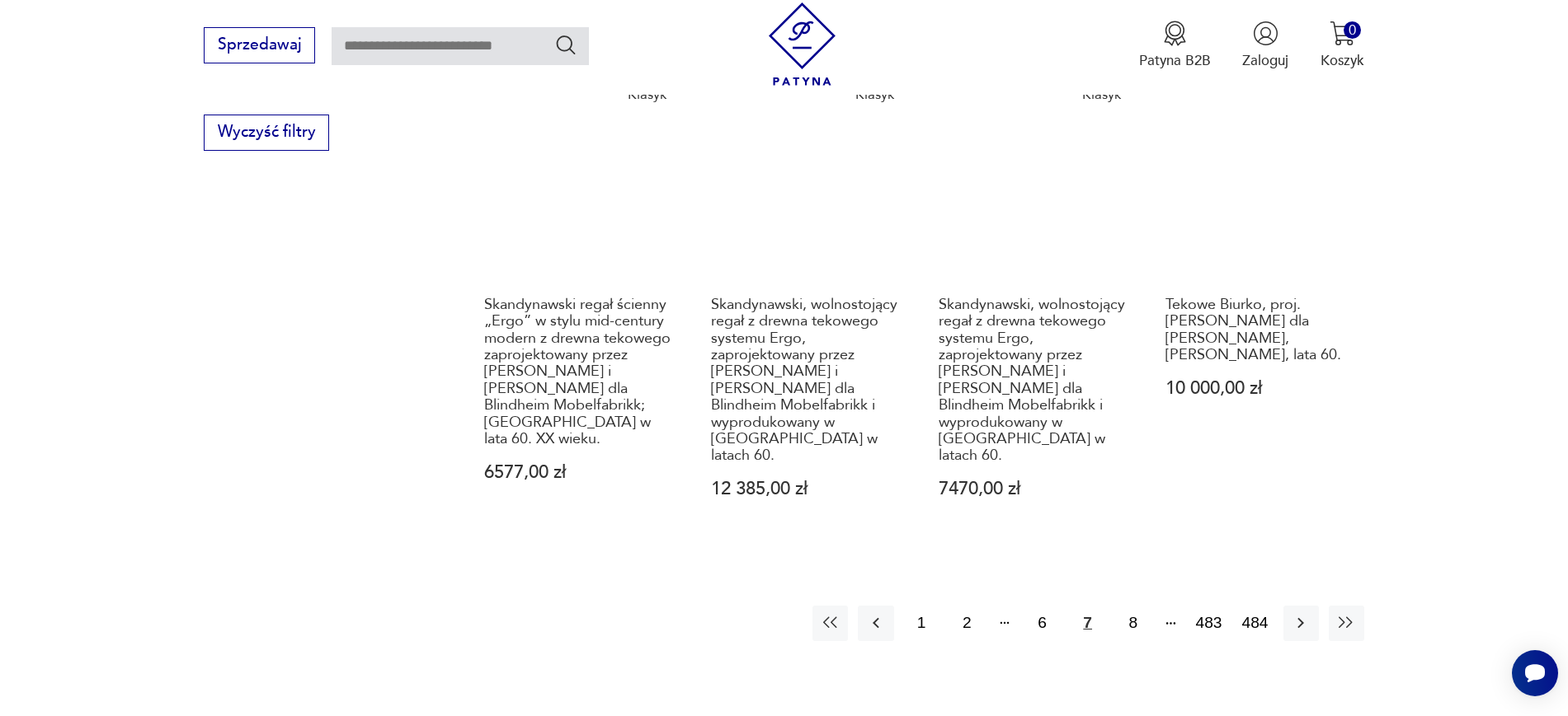
scroll to position [2110, 0]
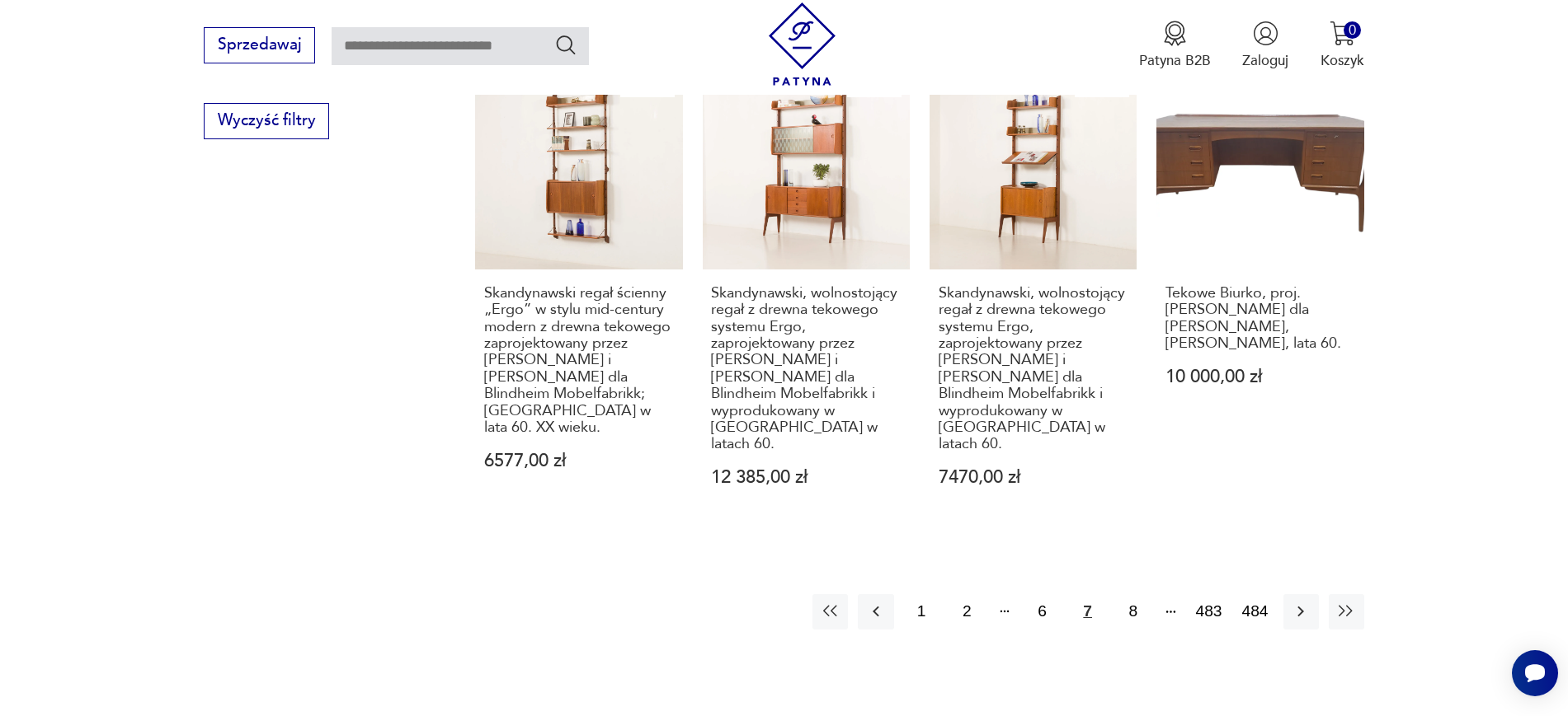
click at [1303, 595] on div "1 2 6 7 8 483 484" at bounding box center [1088, 612] width 551 height 35
click at [1303, 601] on icon "button" at bounding box center [1300, 611] width 20 height 20
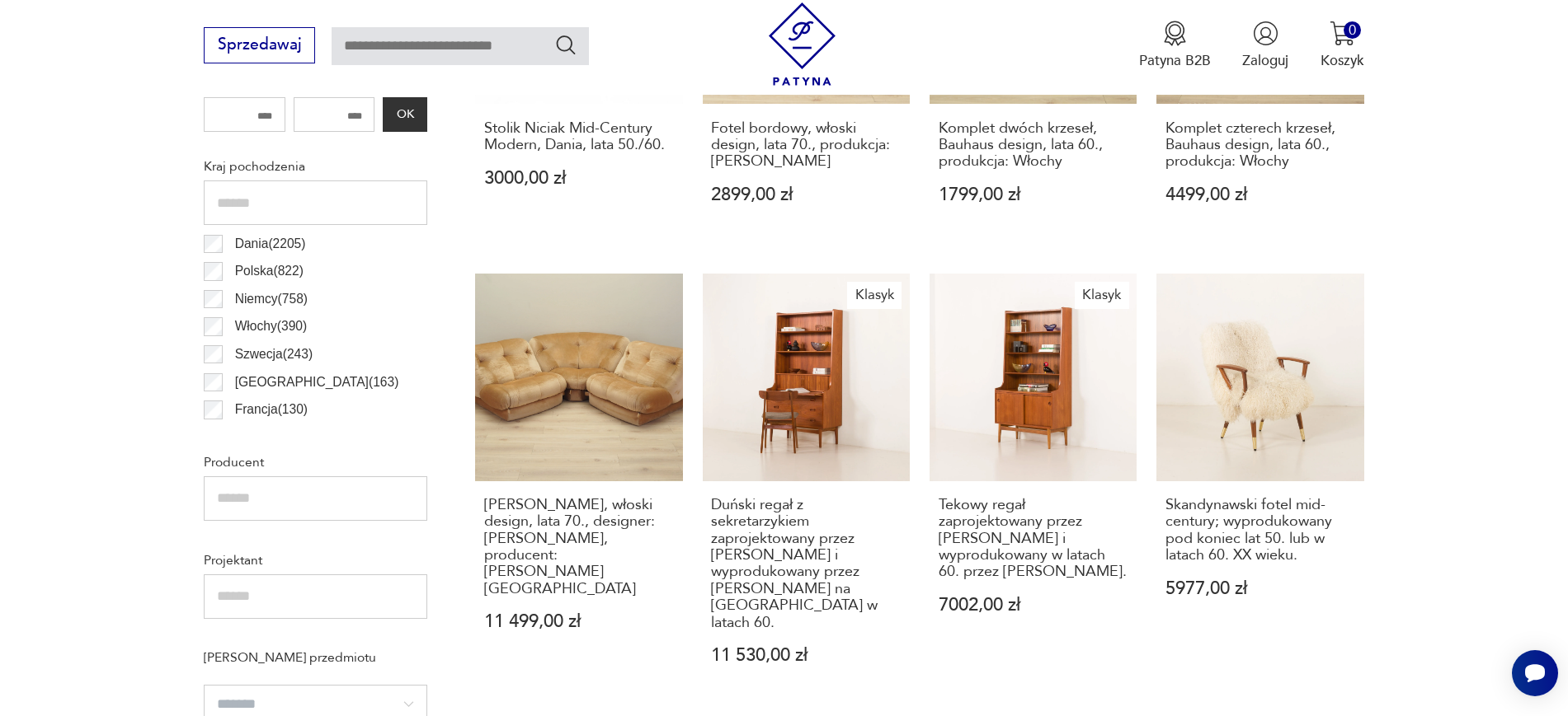
scroll to position [961, 0]
drag, startPoint x: 493, startPoint y: 357, endPoint x: 617, endPoint y: 388, distance: 127.8
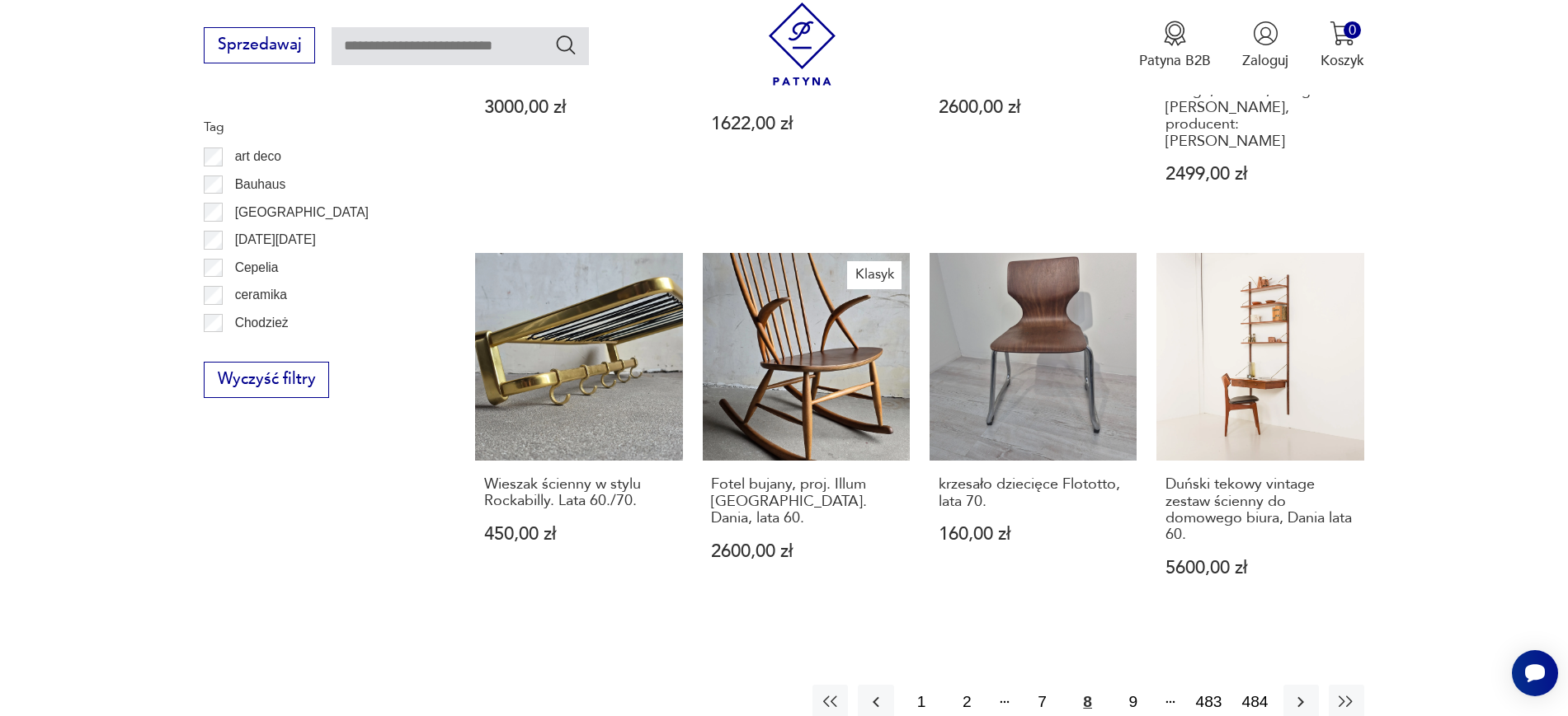
scroll to position [1963, 0]
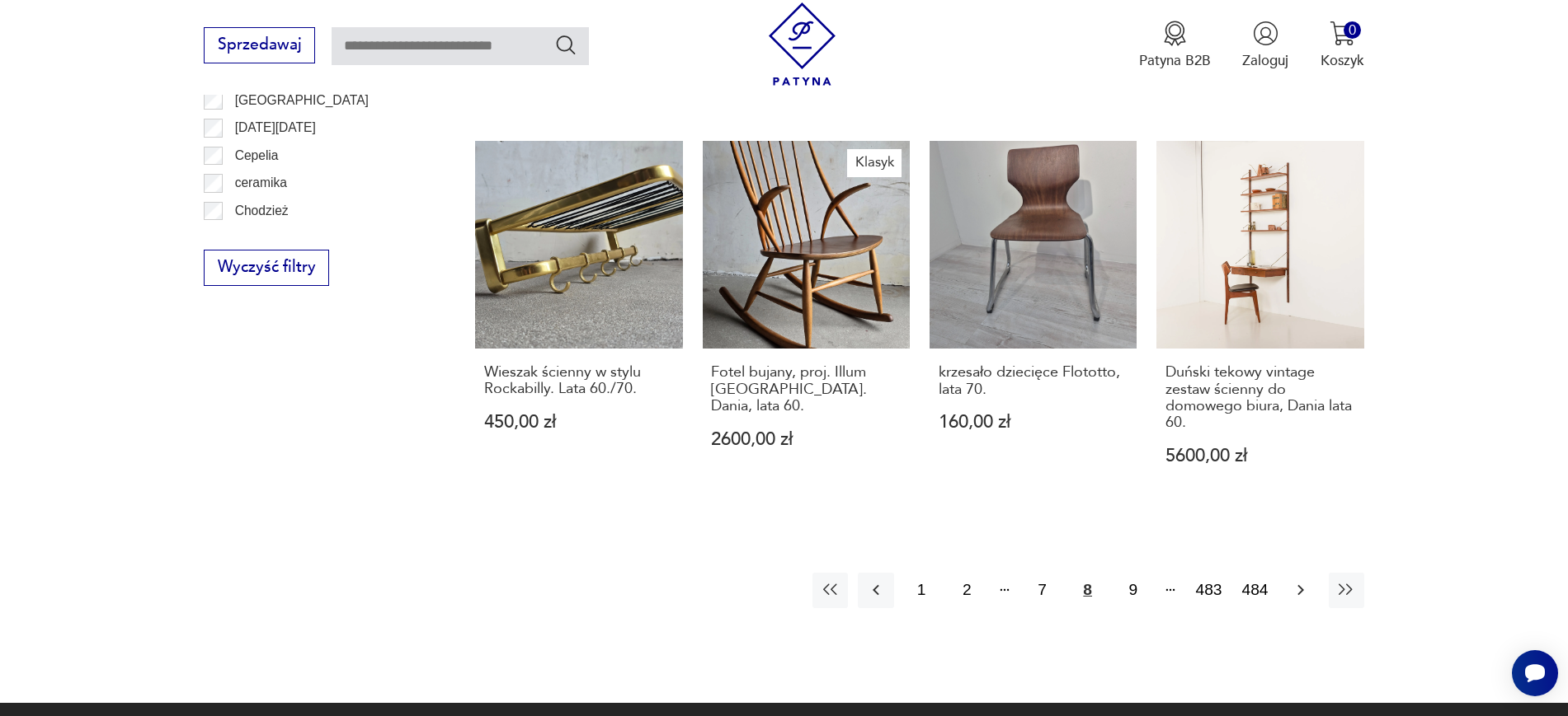
click at [1290, 581] on icon "button" at bounding box center [1300, 590] width 20 height 20
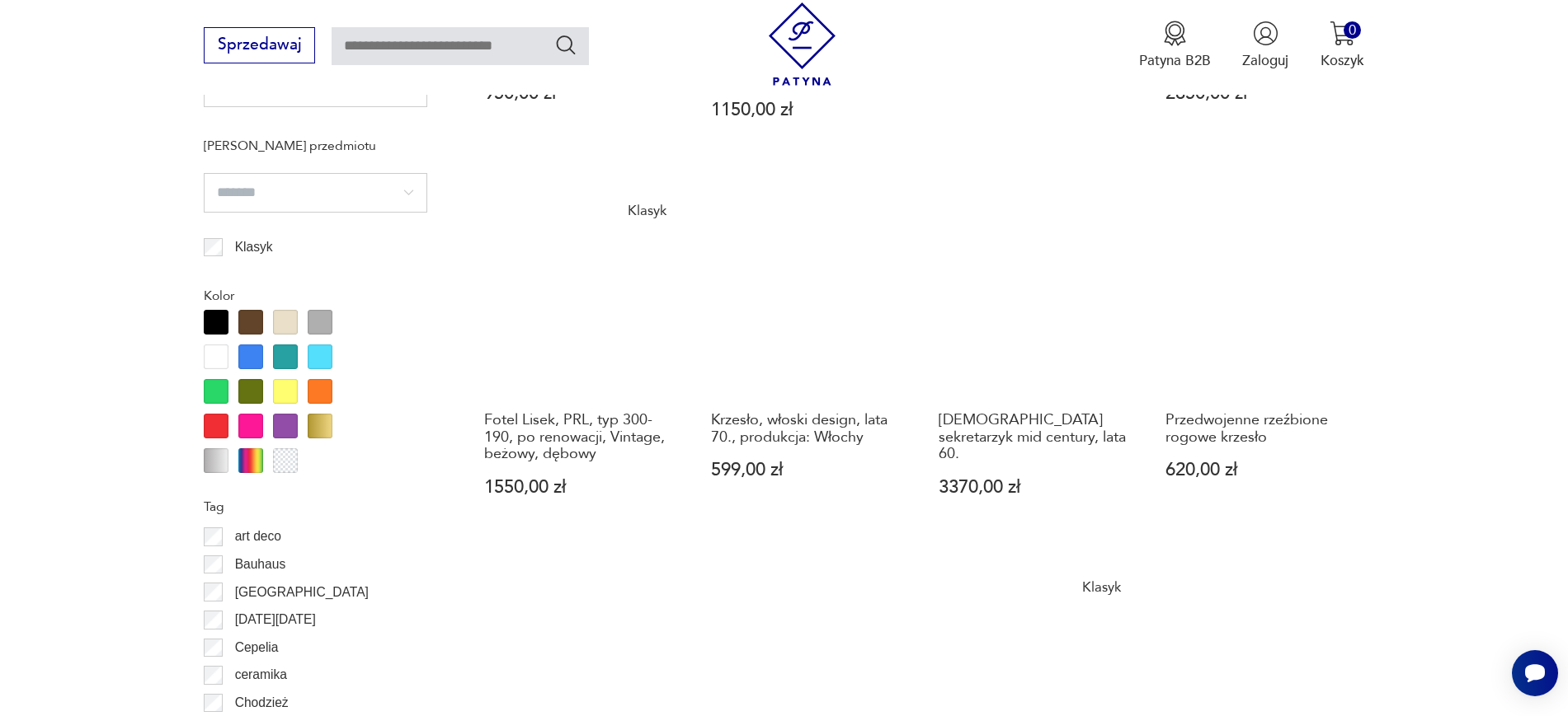
scroll to position [1479, 0]
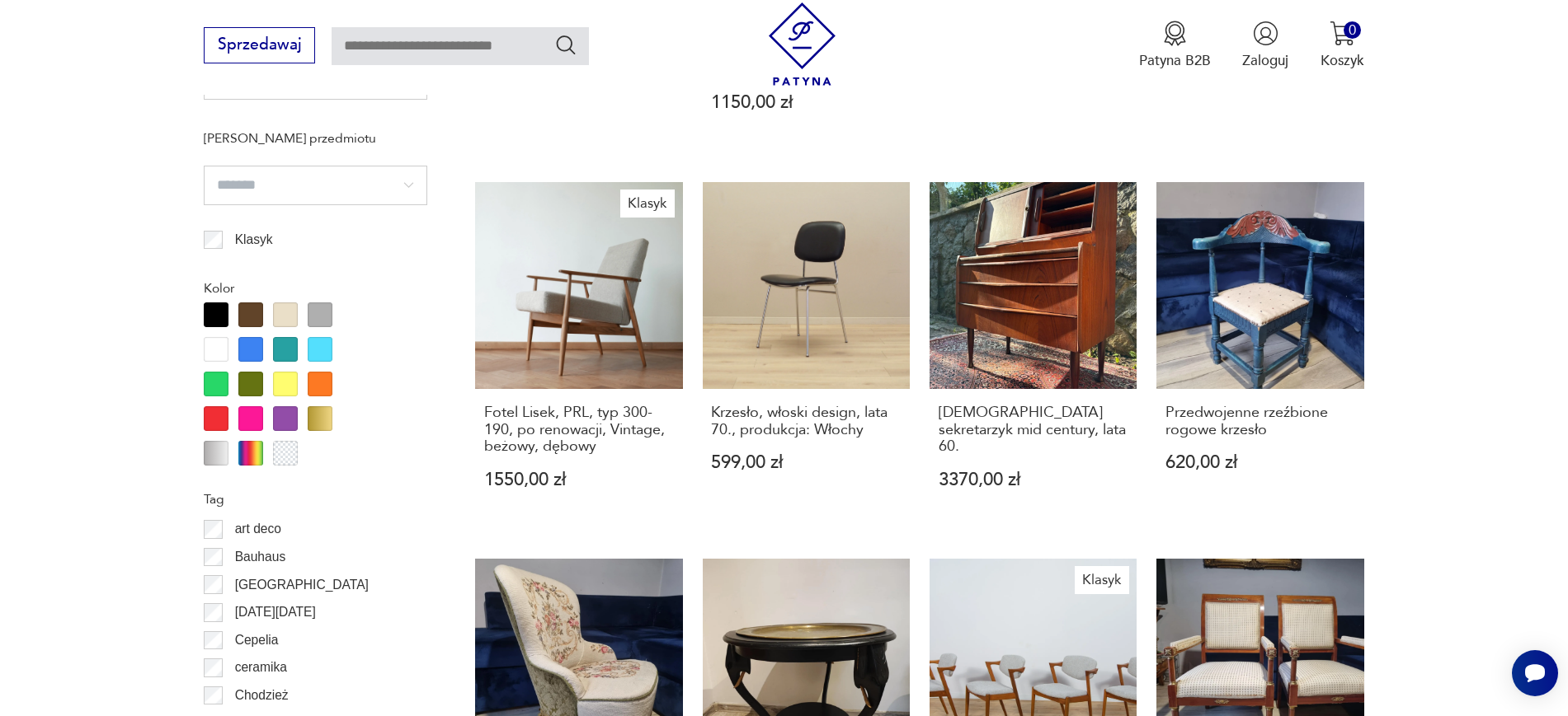
drag, startPoint x: 1582, startPoint y: 563, endPoint x: 1489, endPoint y: 604, distance: 101.6
click at [1489, 604] on section "Filtruj produkty Cena MIN MAX OK Promocja Datowanie OK Kraj pochodzenia Dania (…" at bounding box center [784, 226] width 1568 height 1821
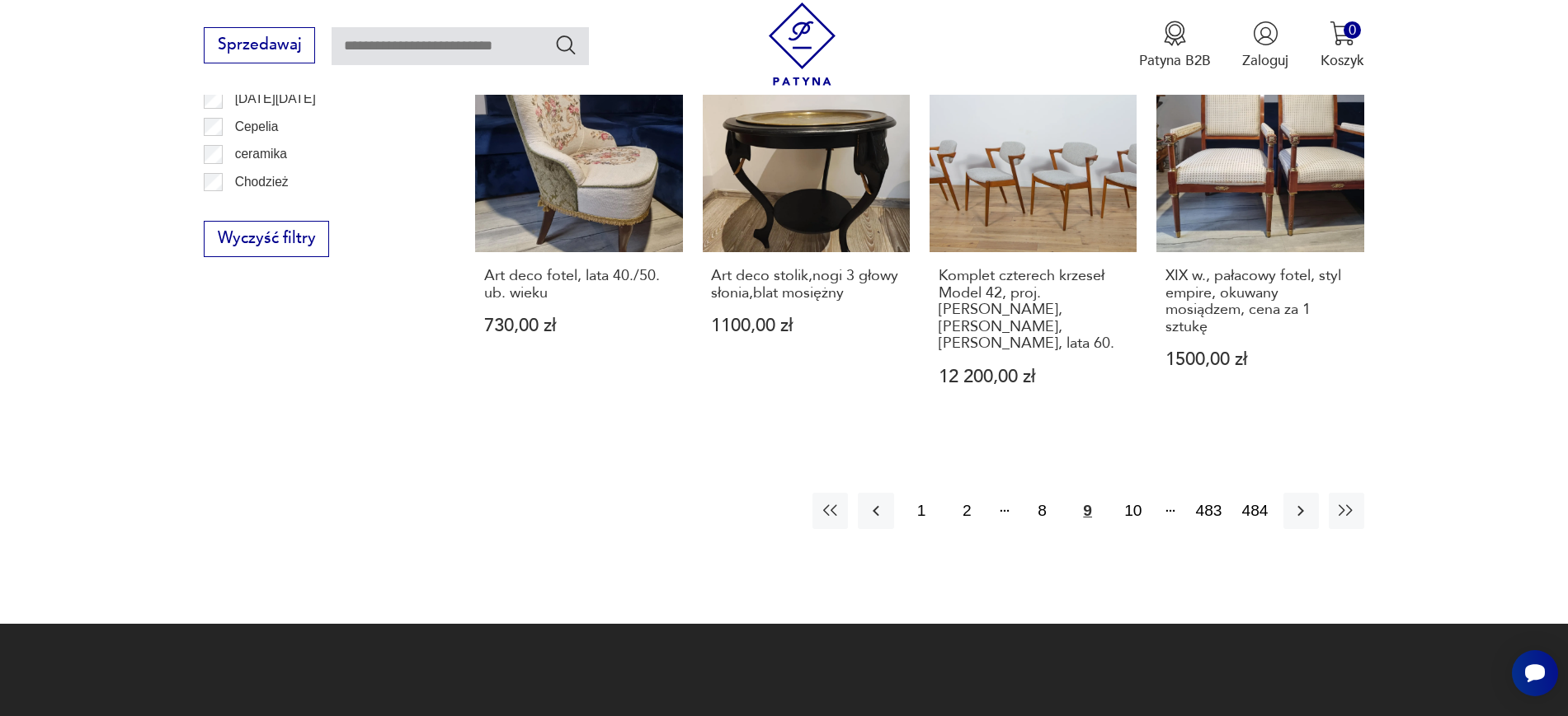
scroll to position [2099, 0]
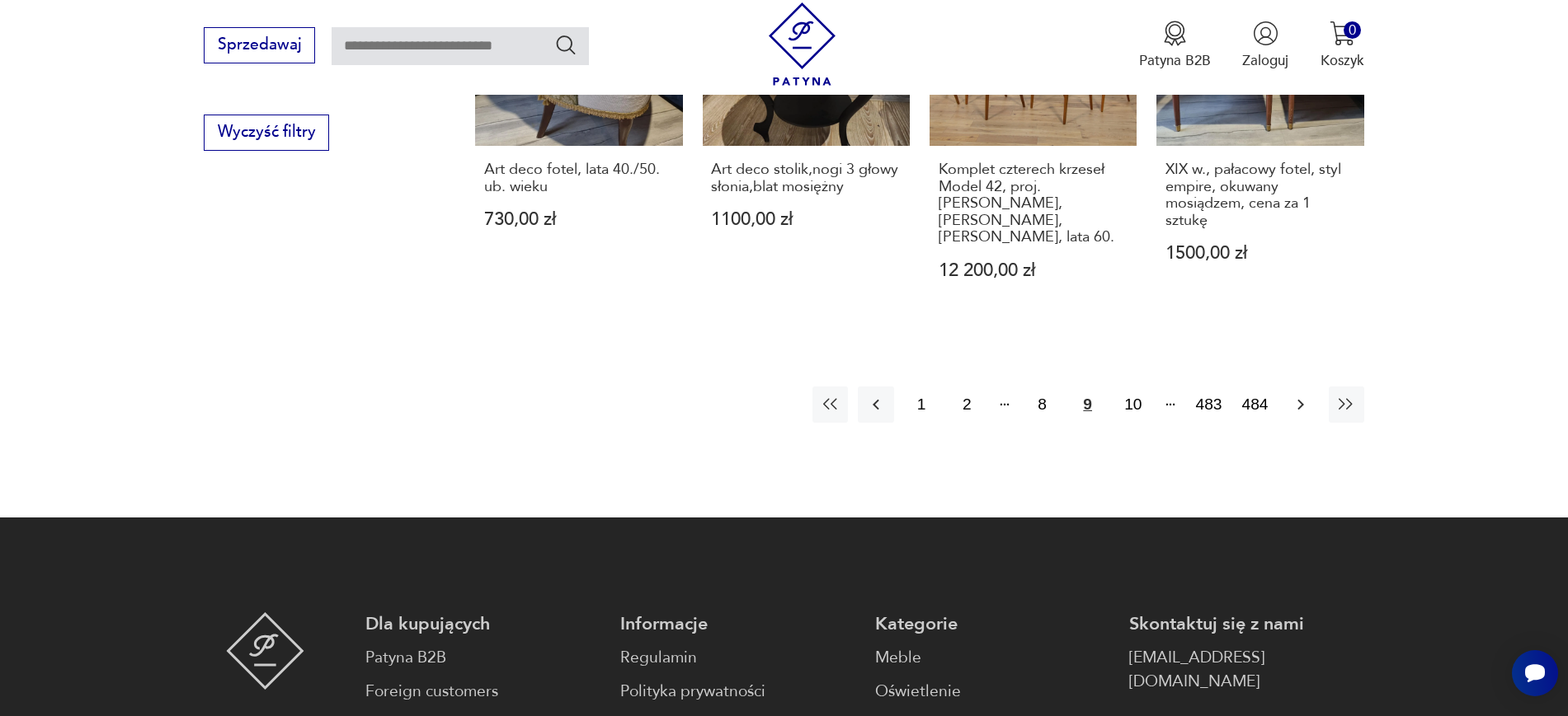
click at [1307, 395] on icon "button" at bounding box center [1300, 404] width 20 height 20
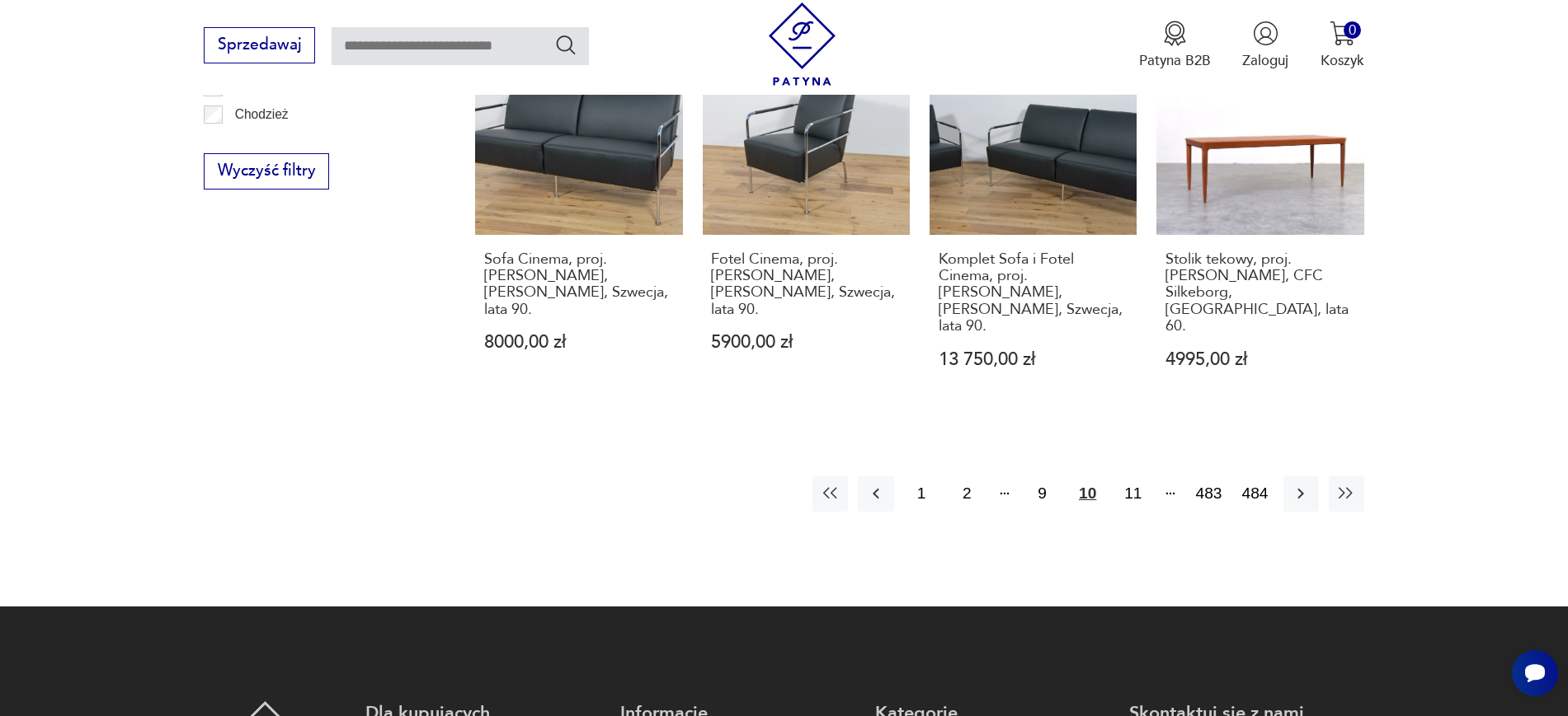
scroll to position [2099, 0]
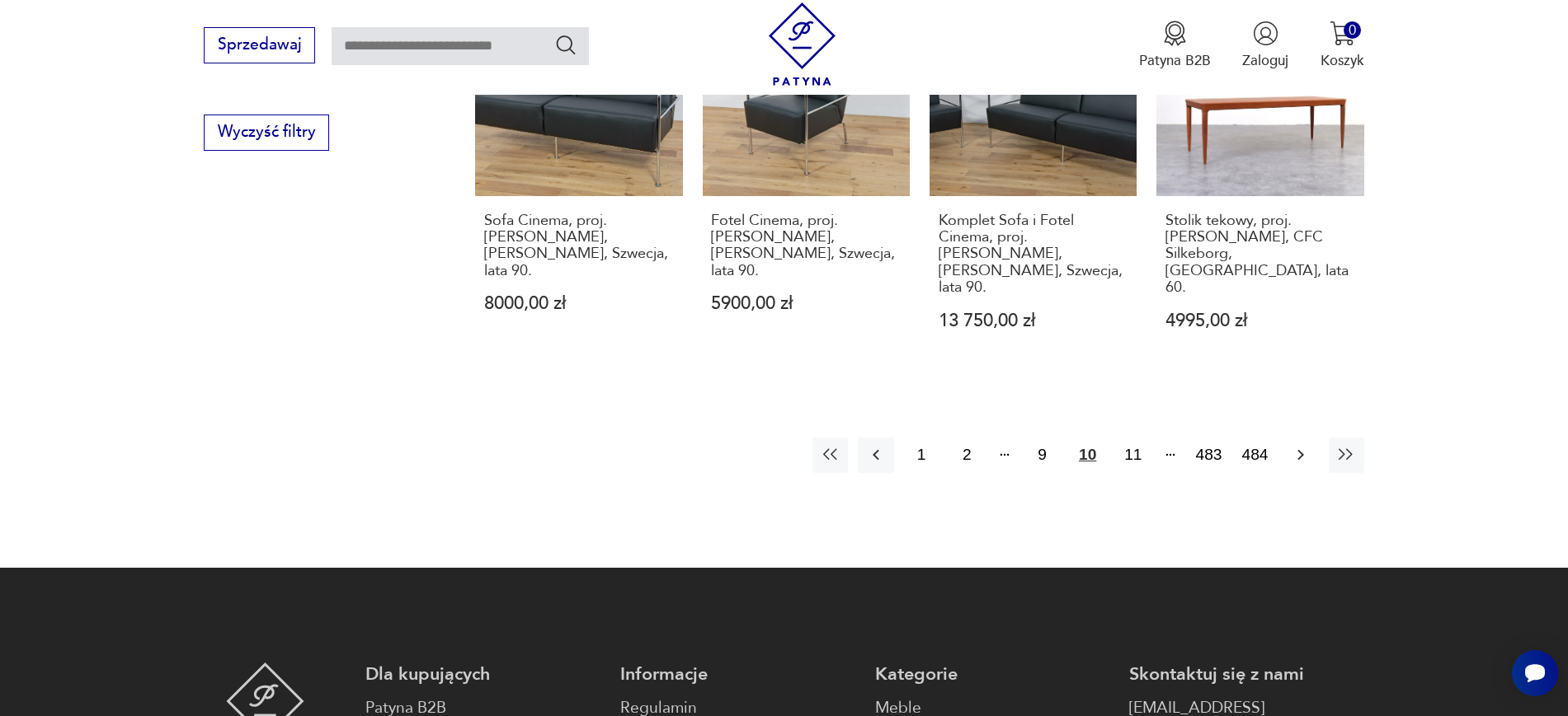
click at [1290, 445] on icon "button" at bounding box center [1300, 455] width 20 height 20
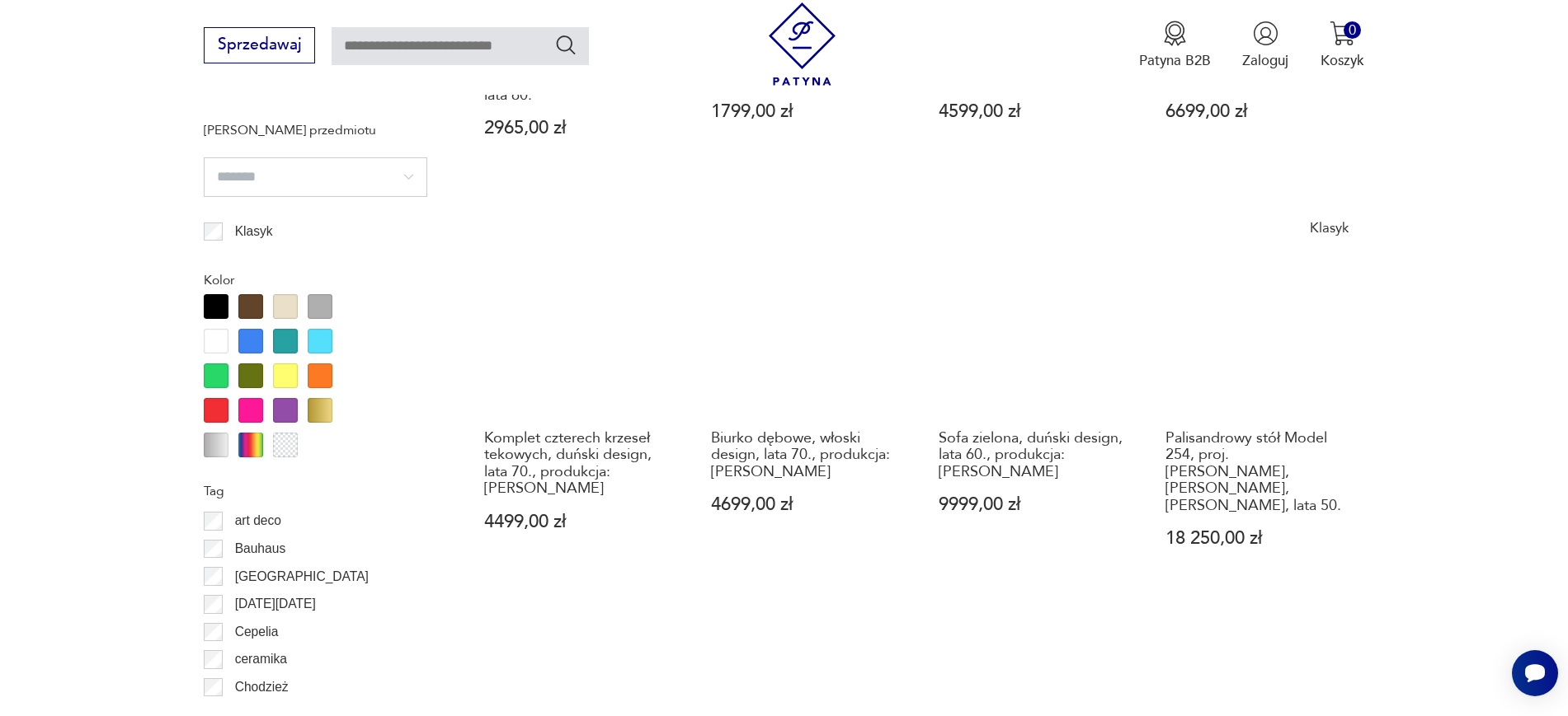
scroll to position [1819, 0]
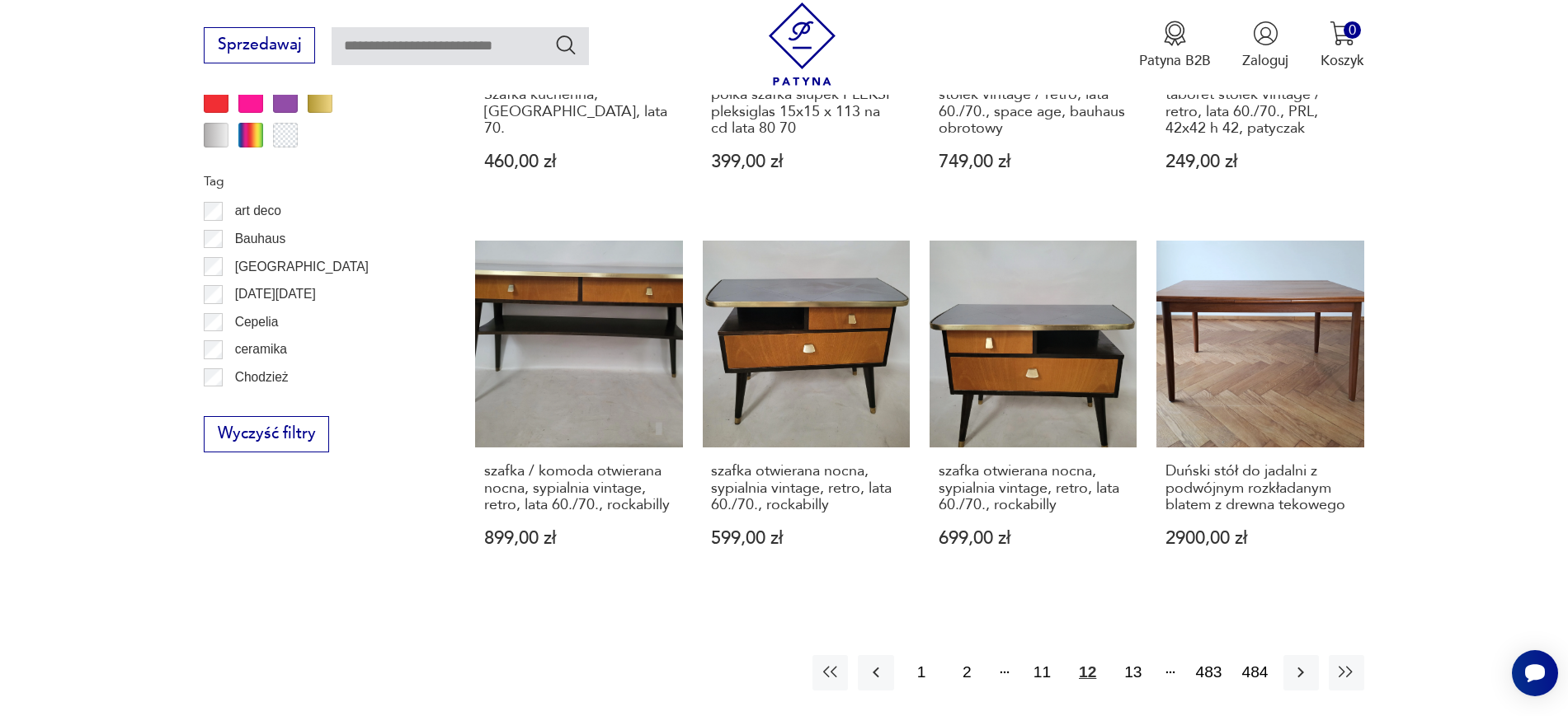
scroll to position [1805, 0]
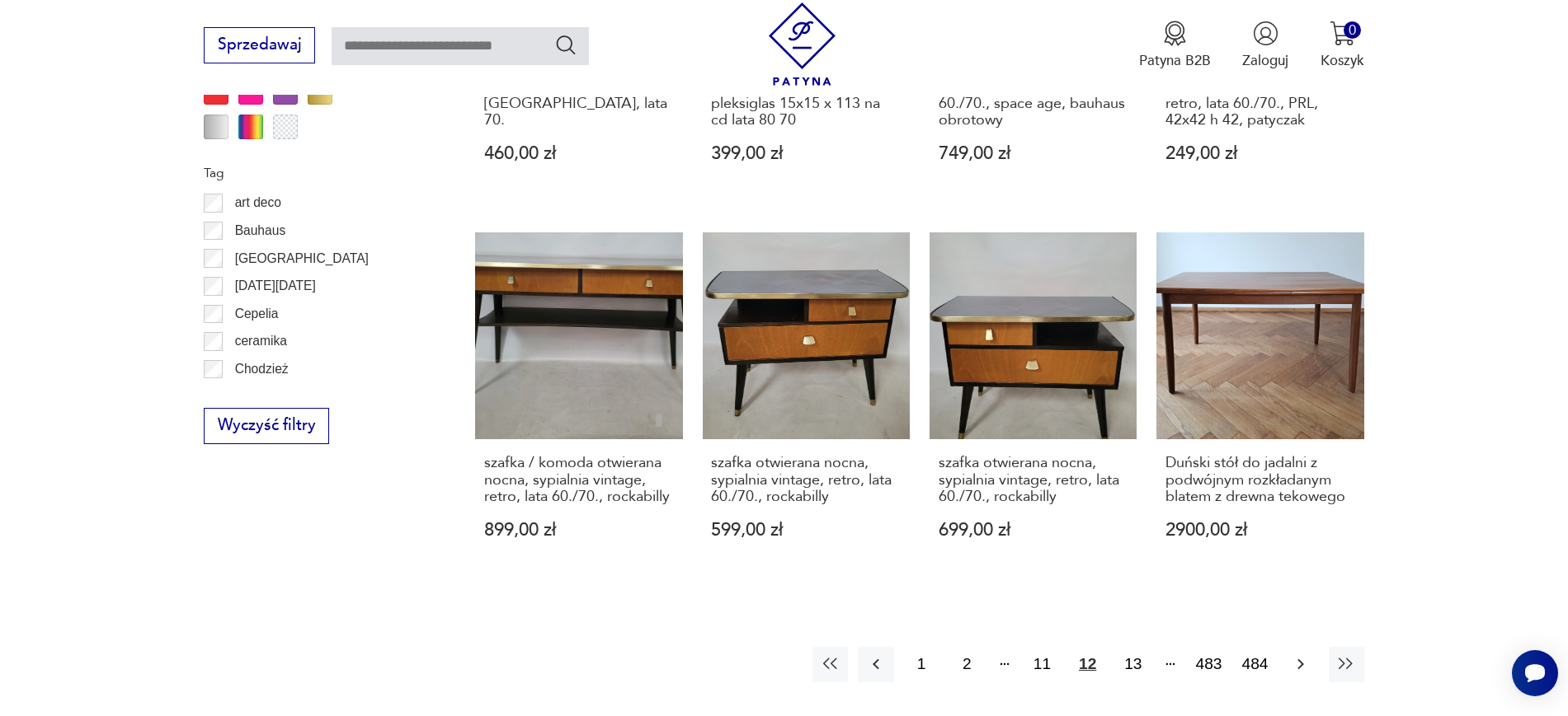
click at [1301, 647] on button "button" at bounding box center [1300, 664] width 35 height 35
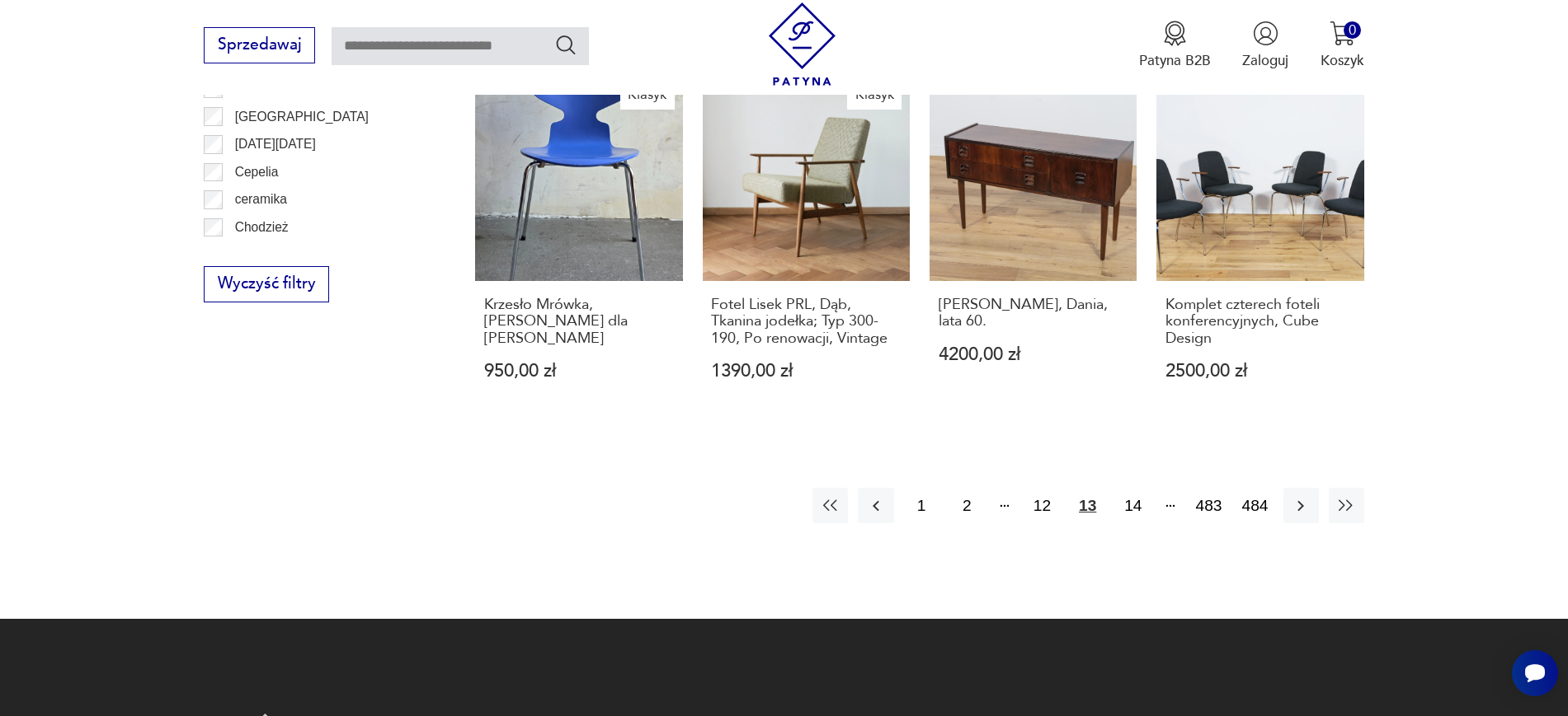
scroll to position [1989, 0]
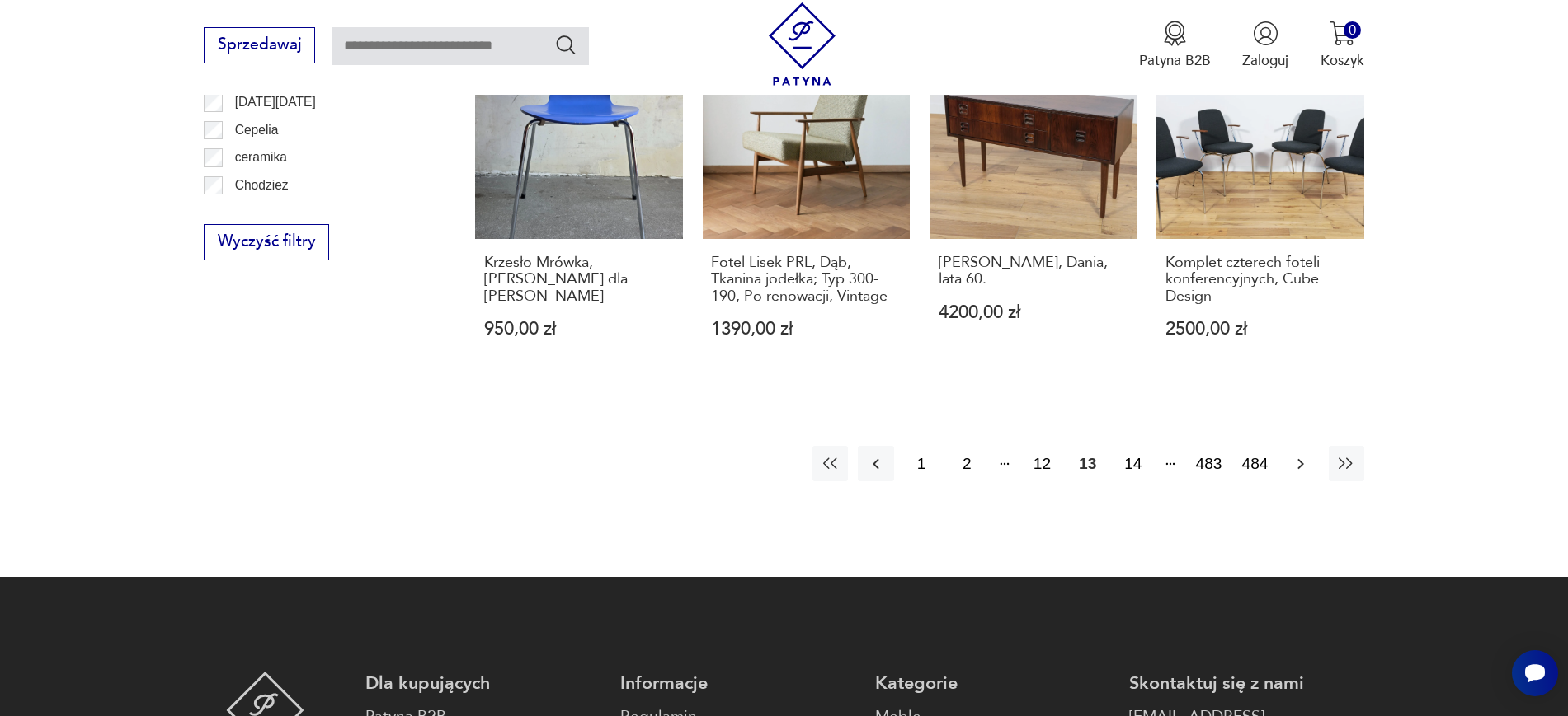
click at [1296, 455] on icon "button" at bounding box center [1300, 464] width 20 height 20
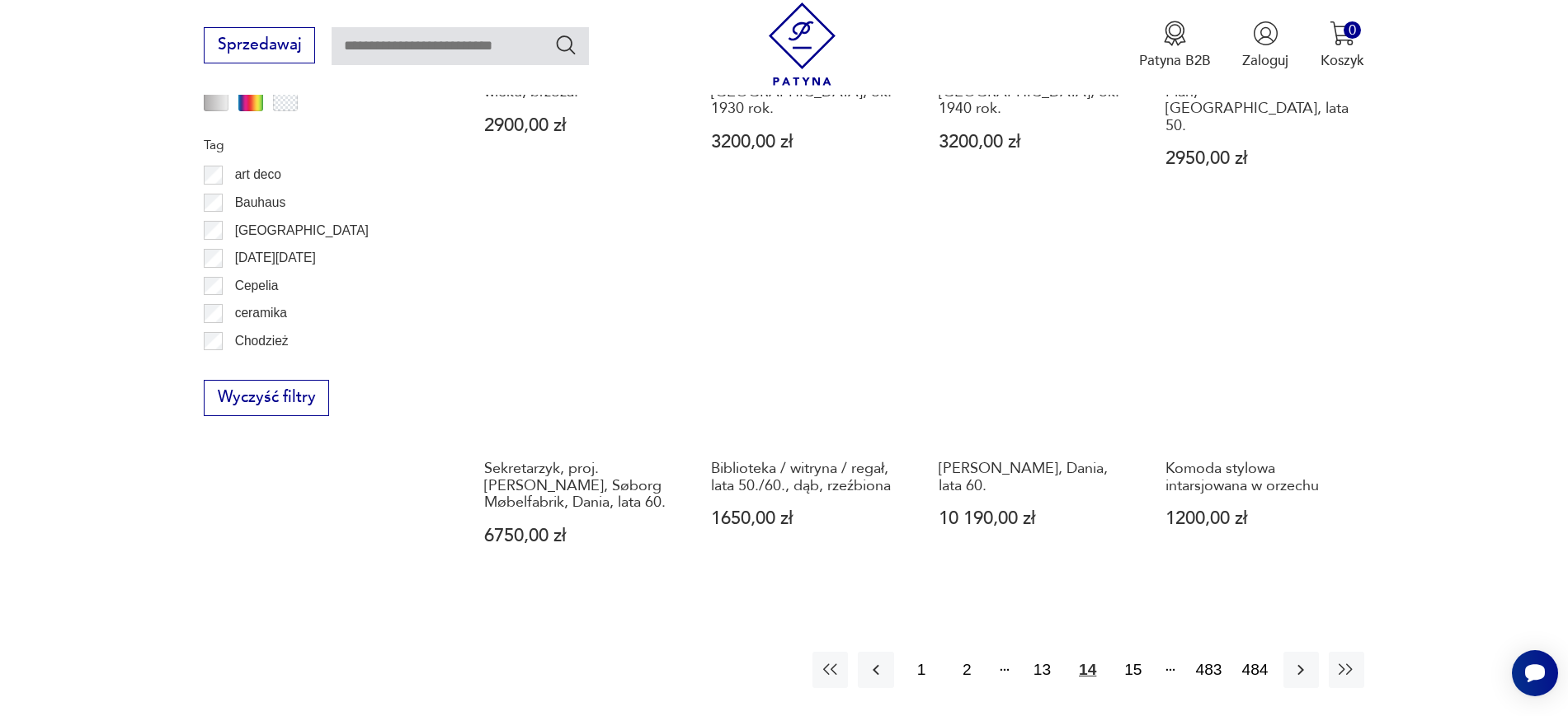
scroll to position [1849, 0]
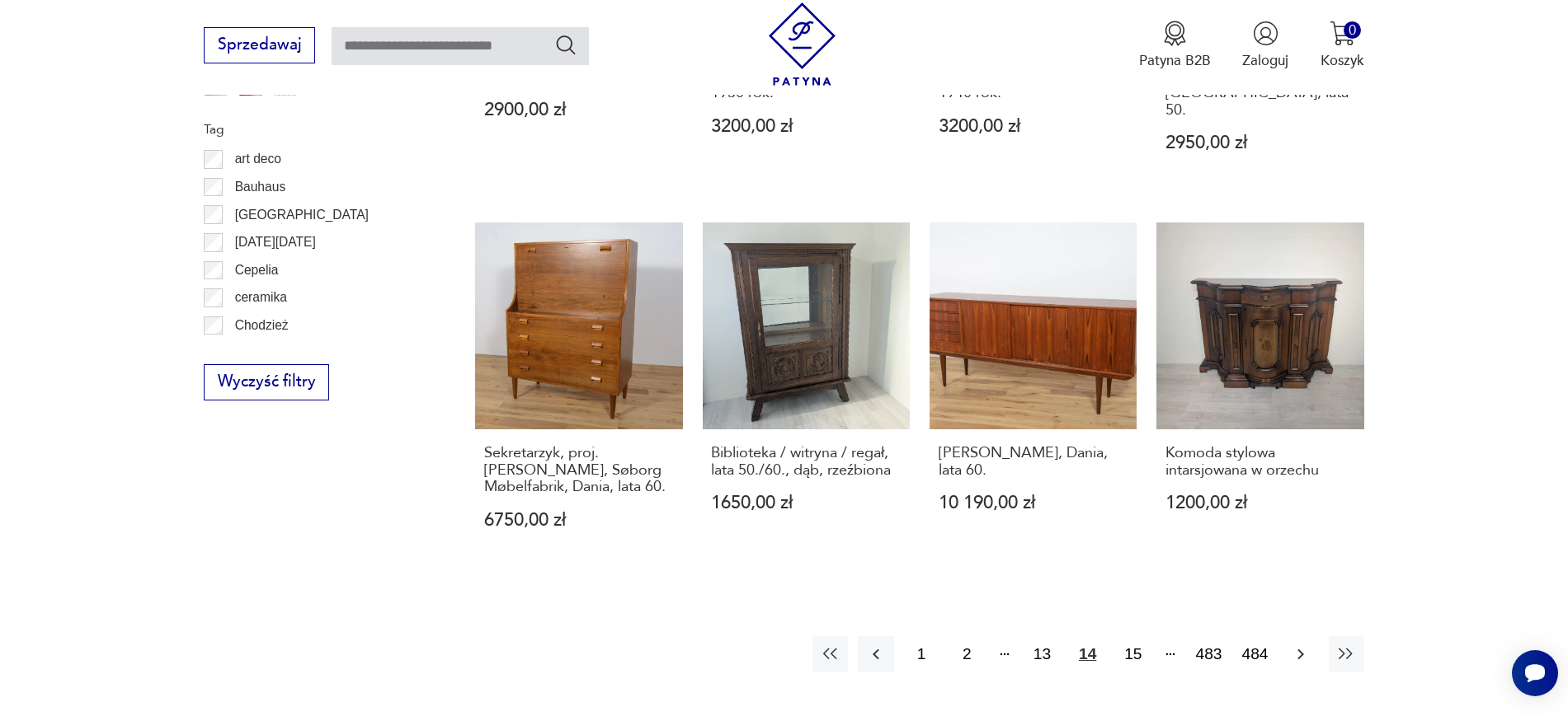
click at [1298, 645] on icon "button" at bounding box center [1300, 654] width 20 height 20
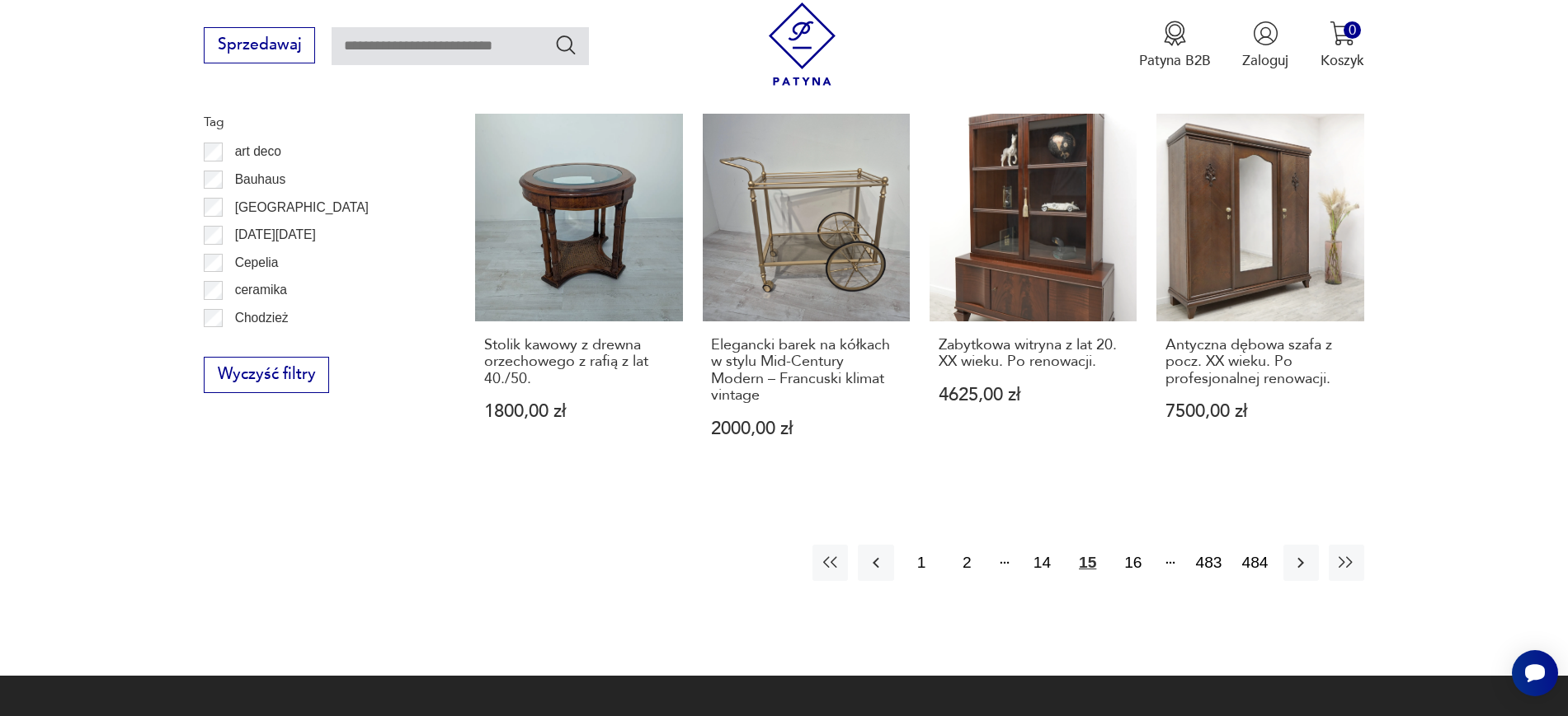
scroll to position [1924, 0]
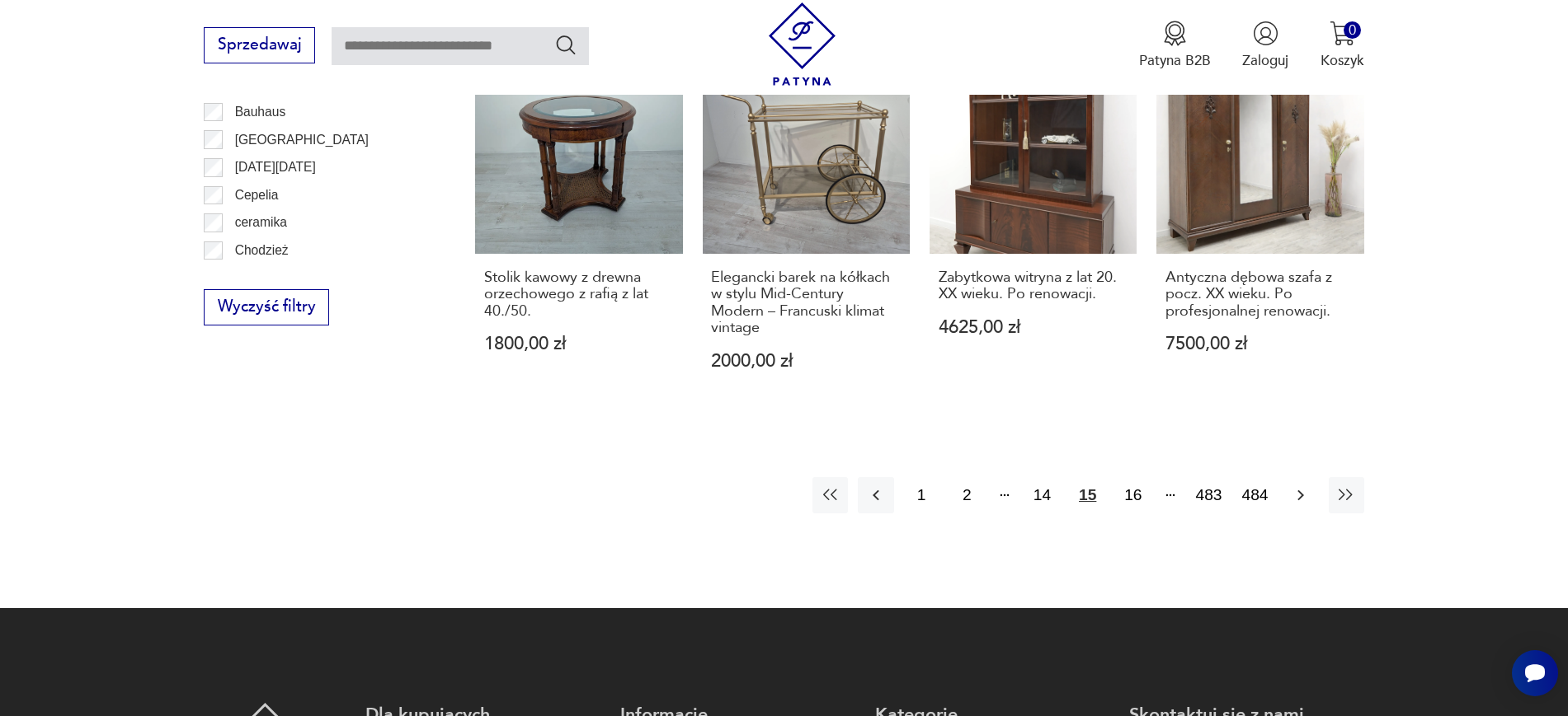
click at [1294, 492] on icon "button" at bounding box center [1300, 495] width 20 height 20
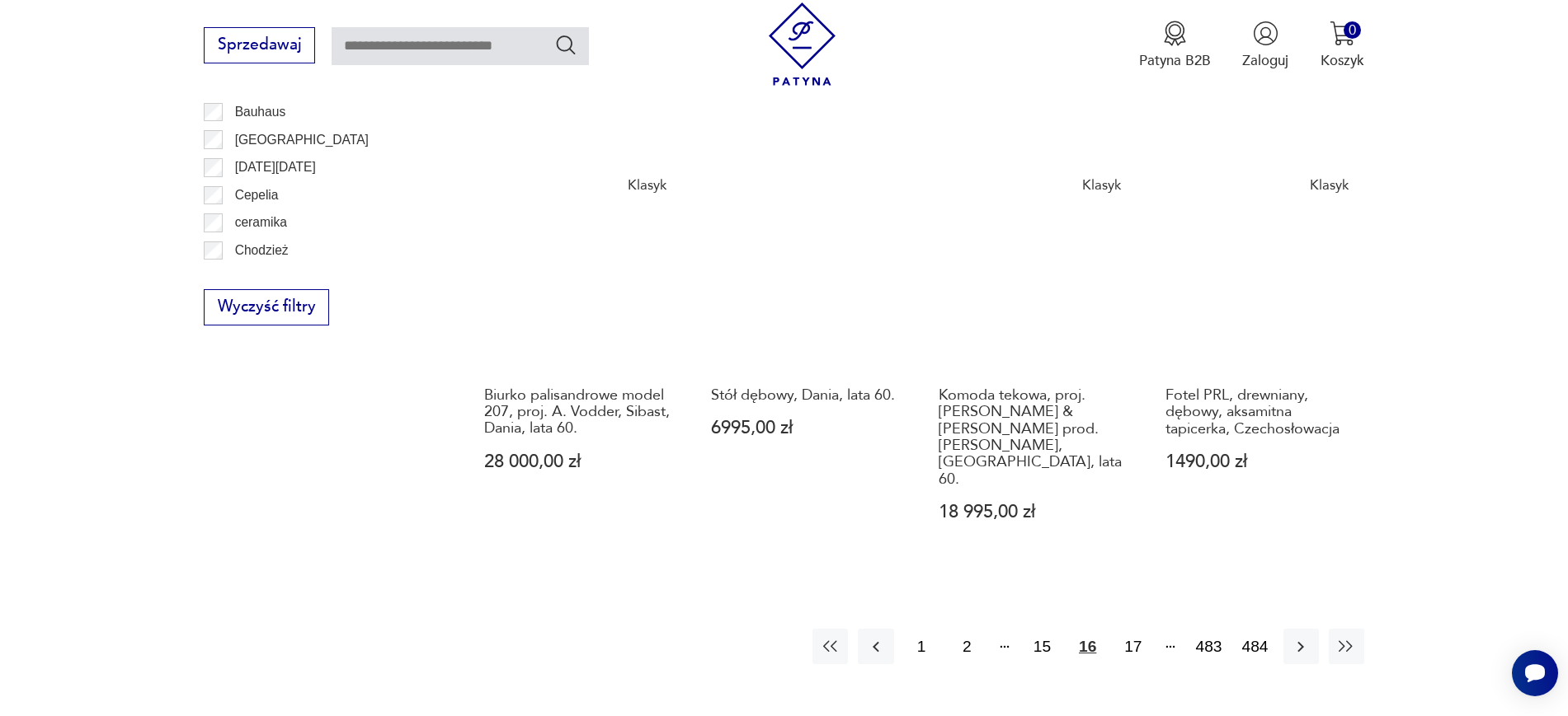
scroll to position [1951, 0]
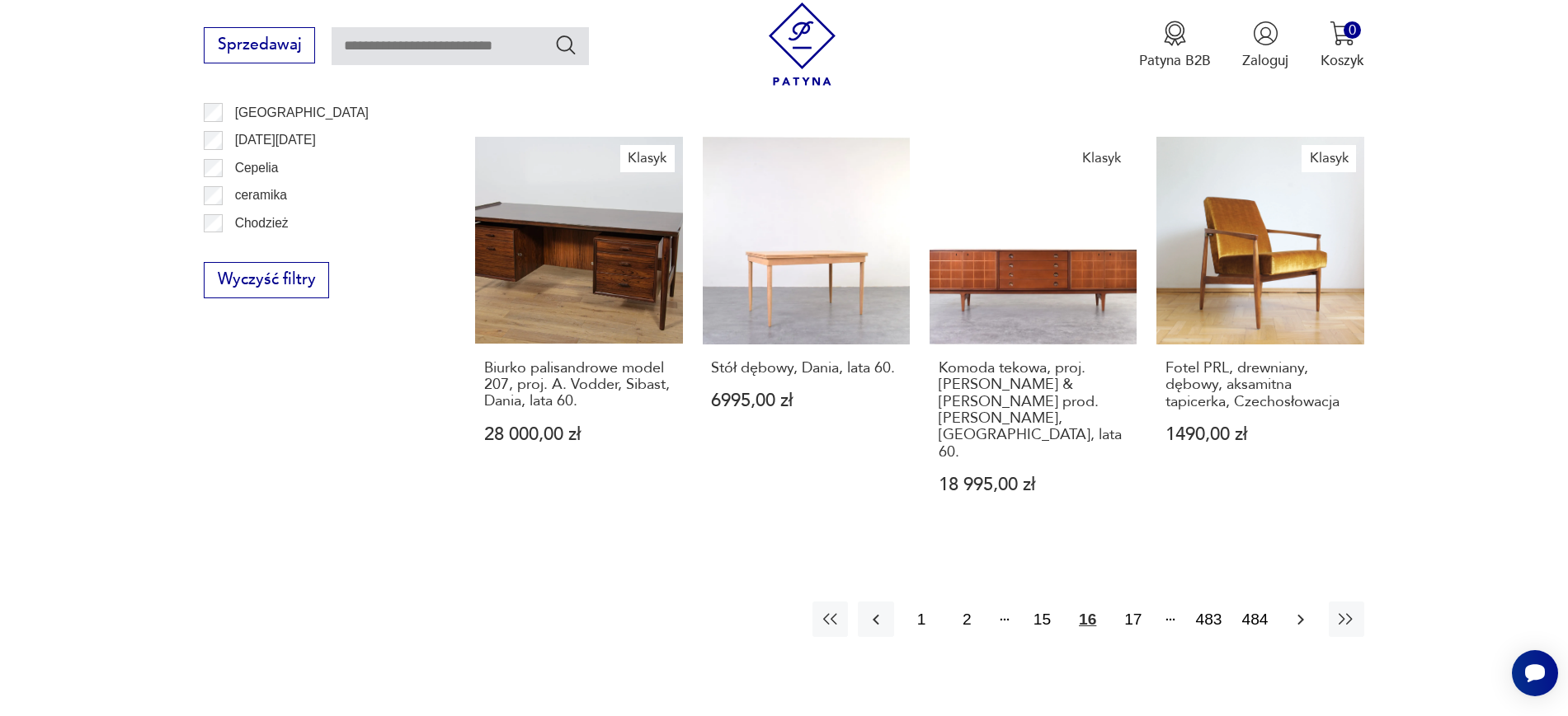
click at [1289, 601] on button "button" at bounding box center [1300, 618] width 35 height 35
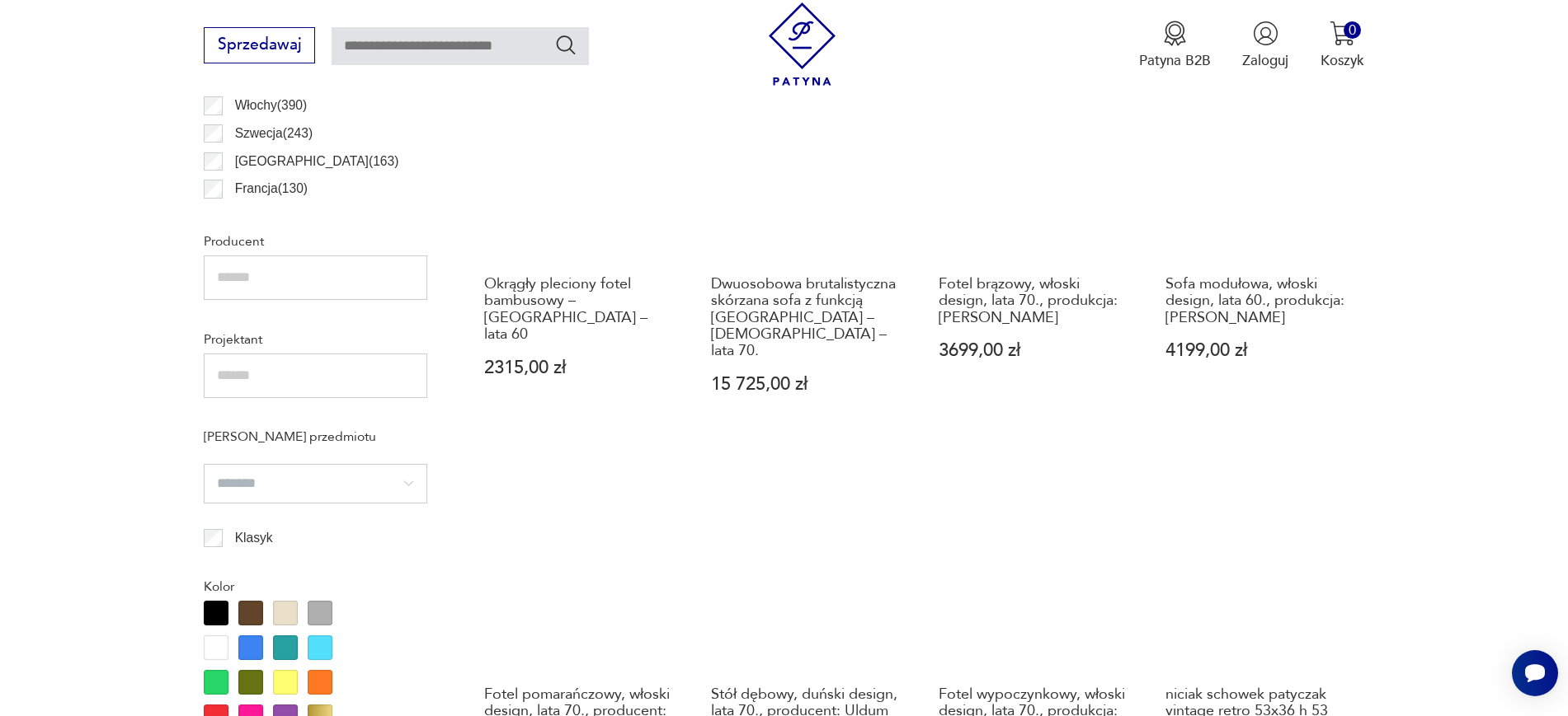
scroll to position [548, 0]
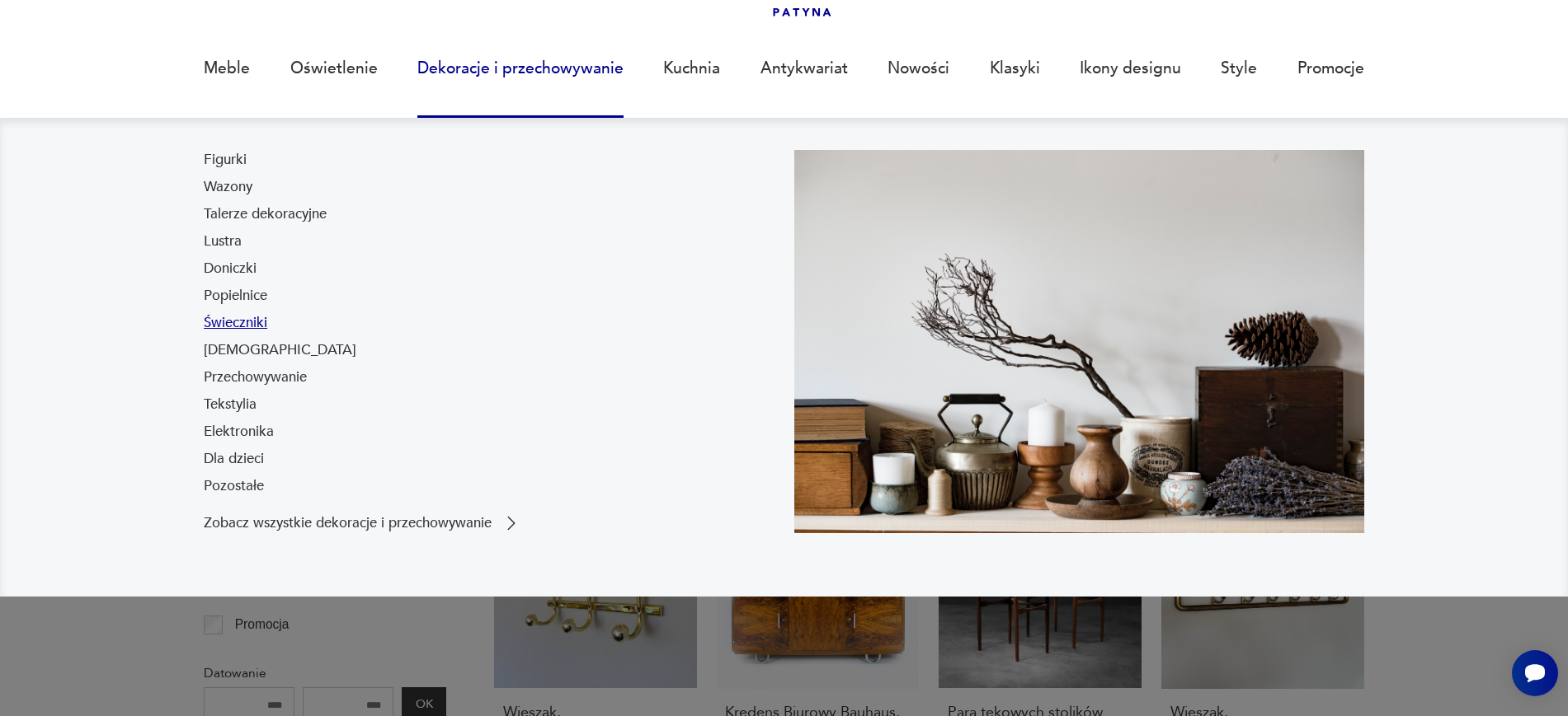
click at [241, 321] on link "Świeczniki" at bounding box center [235, 323] width 63 height 20
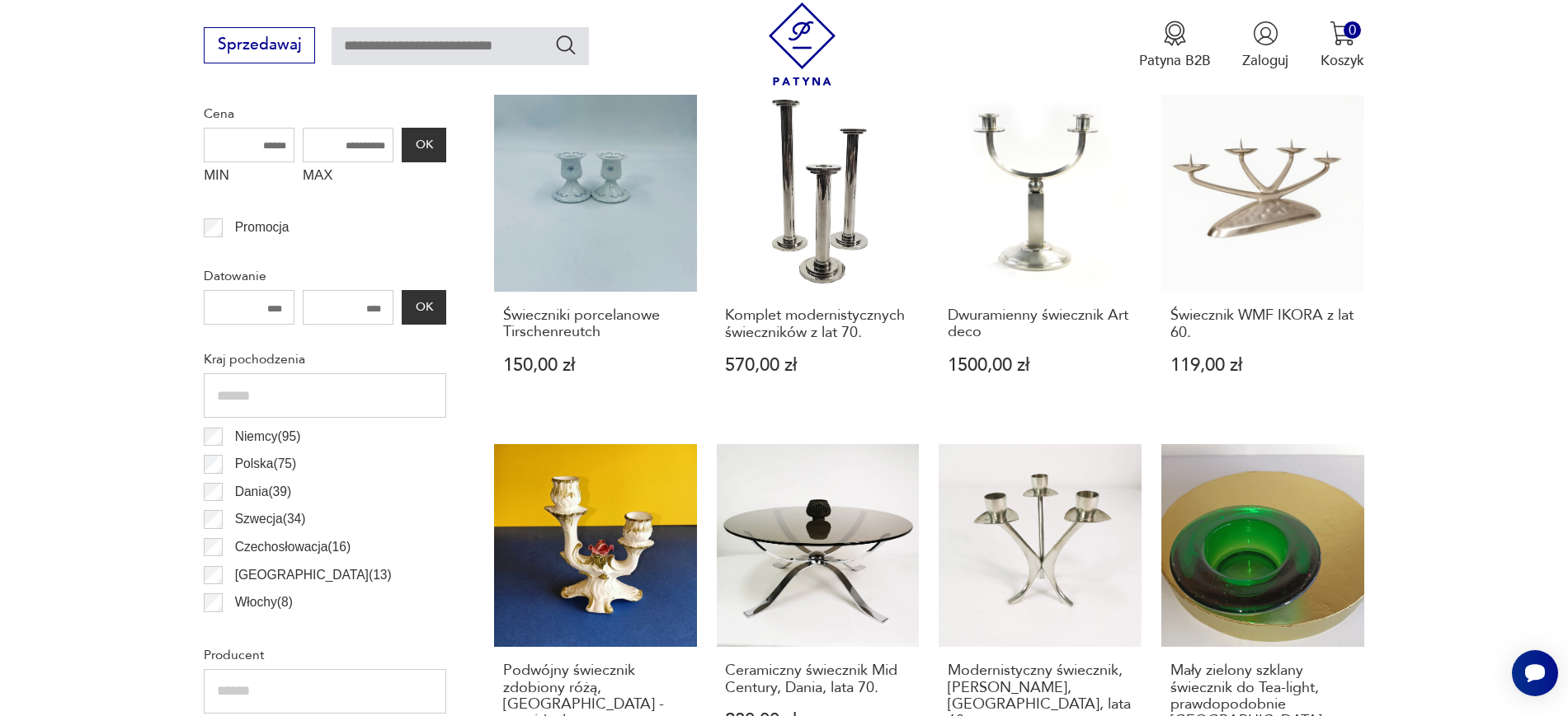
scroll to position [778, 0]
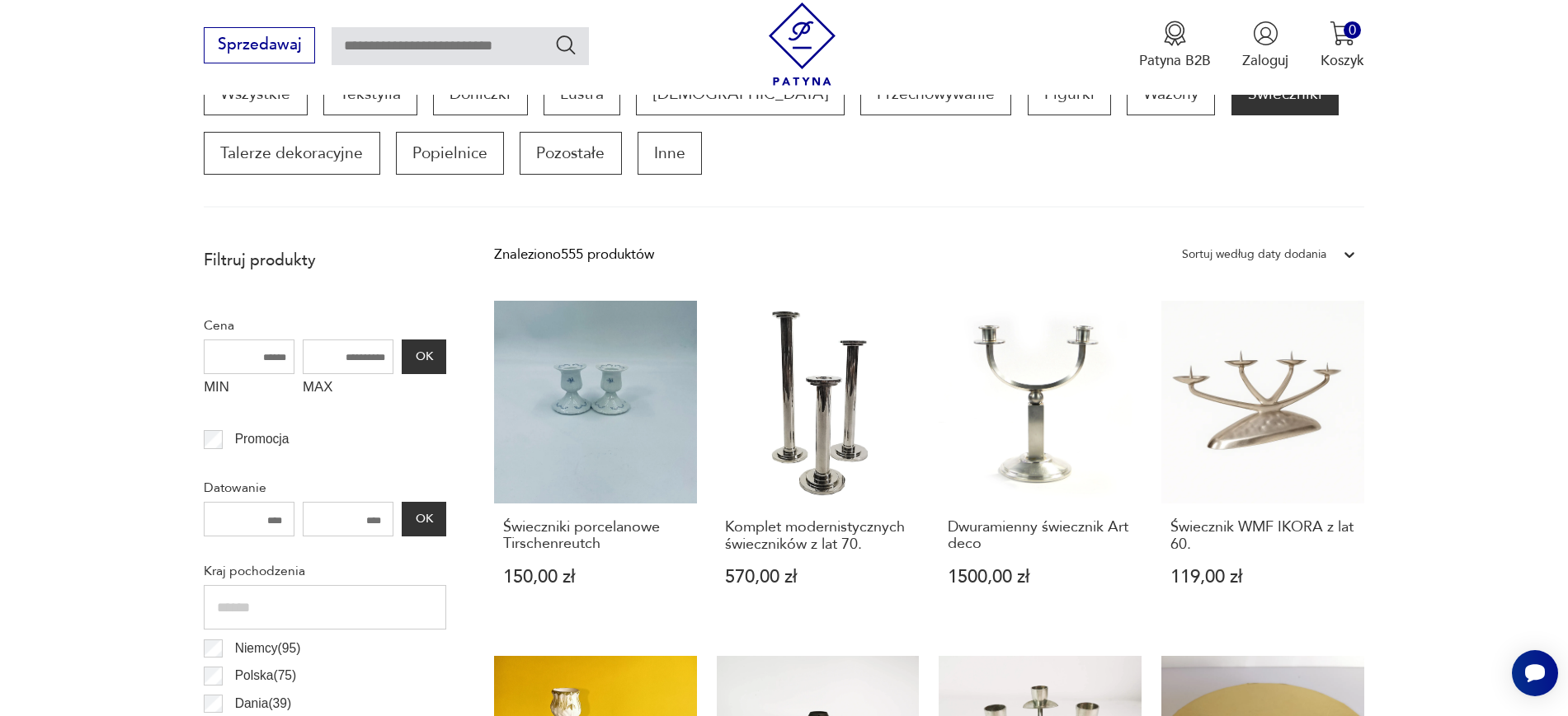
scroll to position [549, 0]
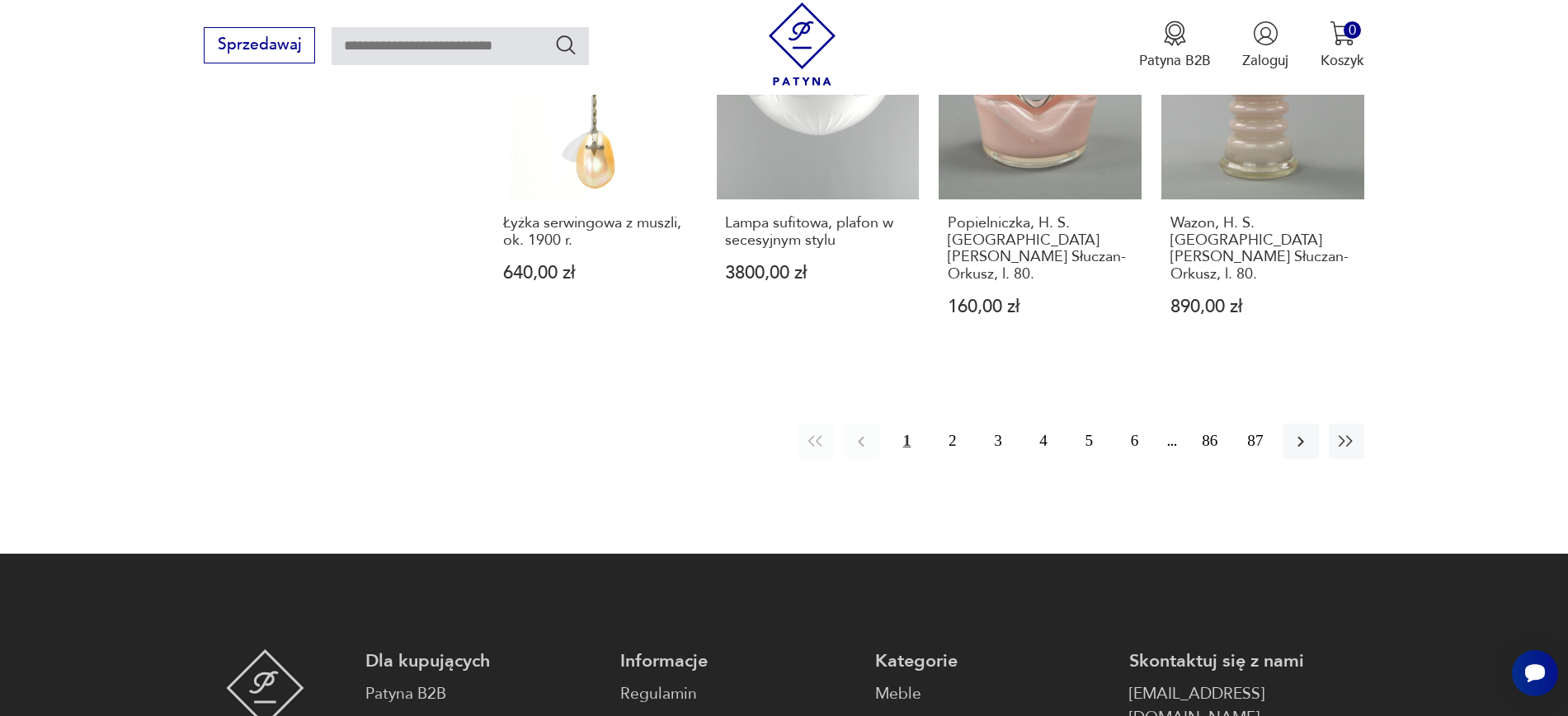
scroll to position [1911, 0]
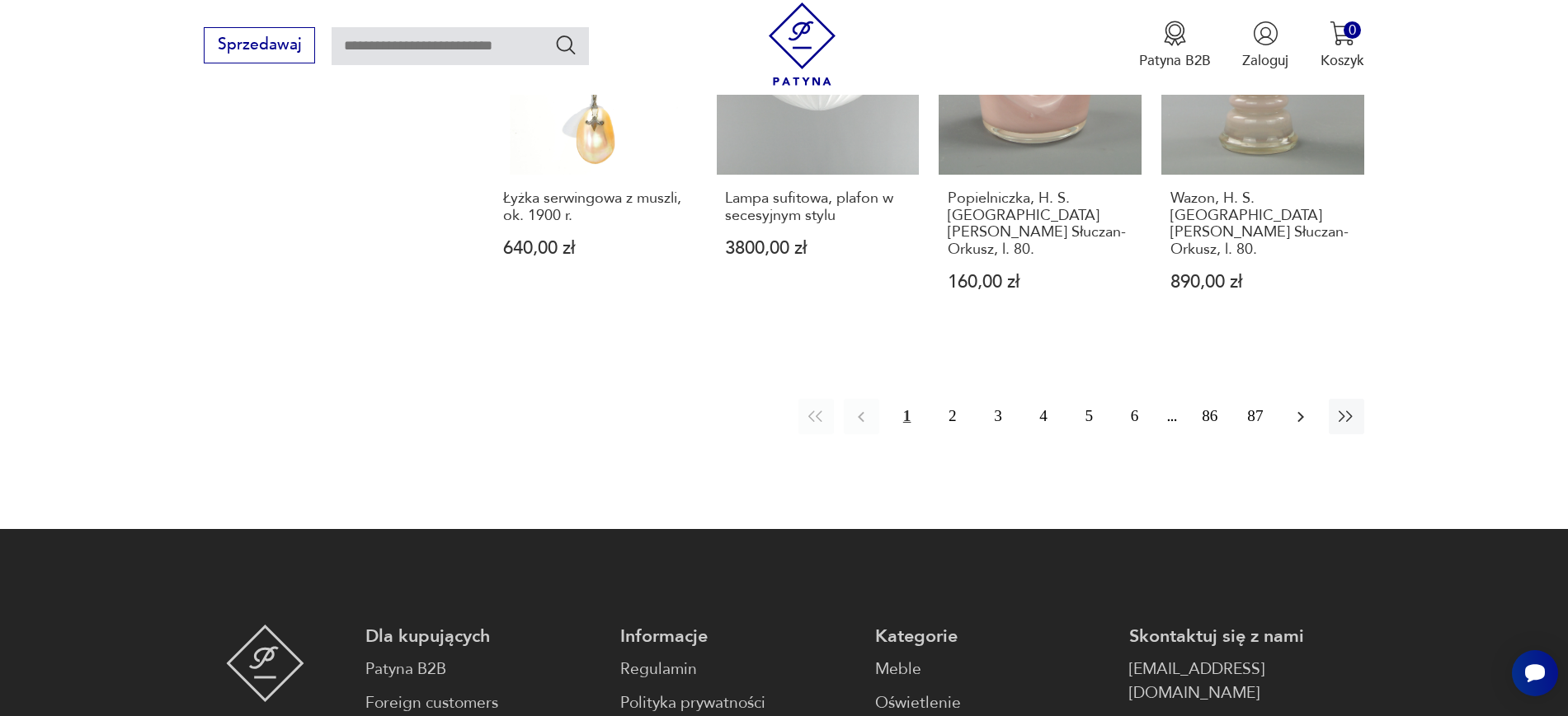
click at [1289, 399] on button "button" at bounding box center [1300, 416] width 35 height 35
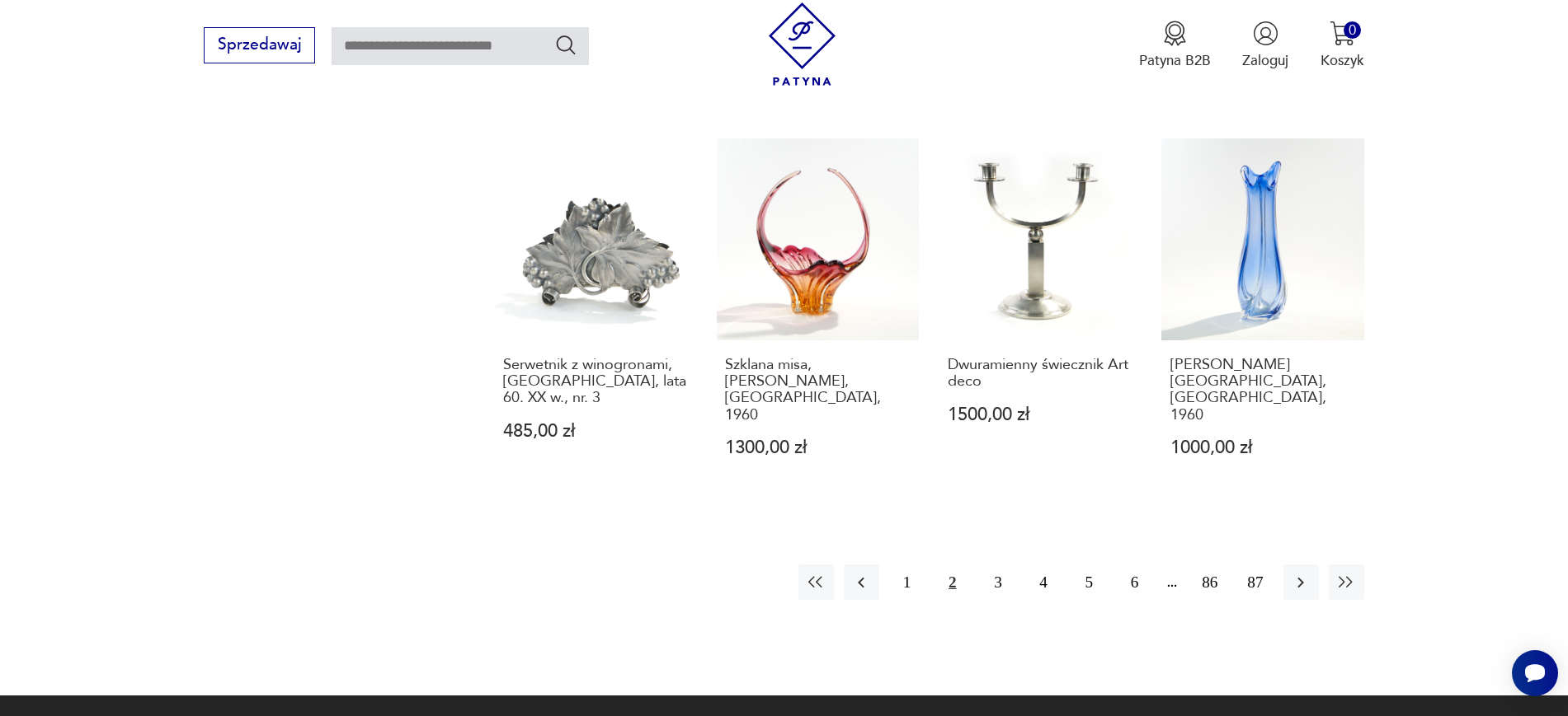
scroll to position [1814, 0]
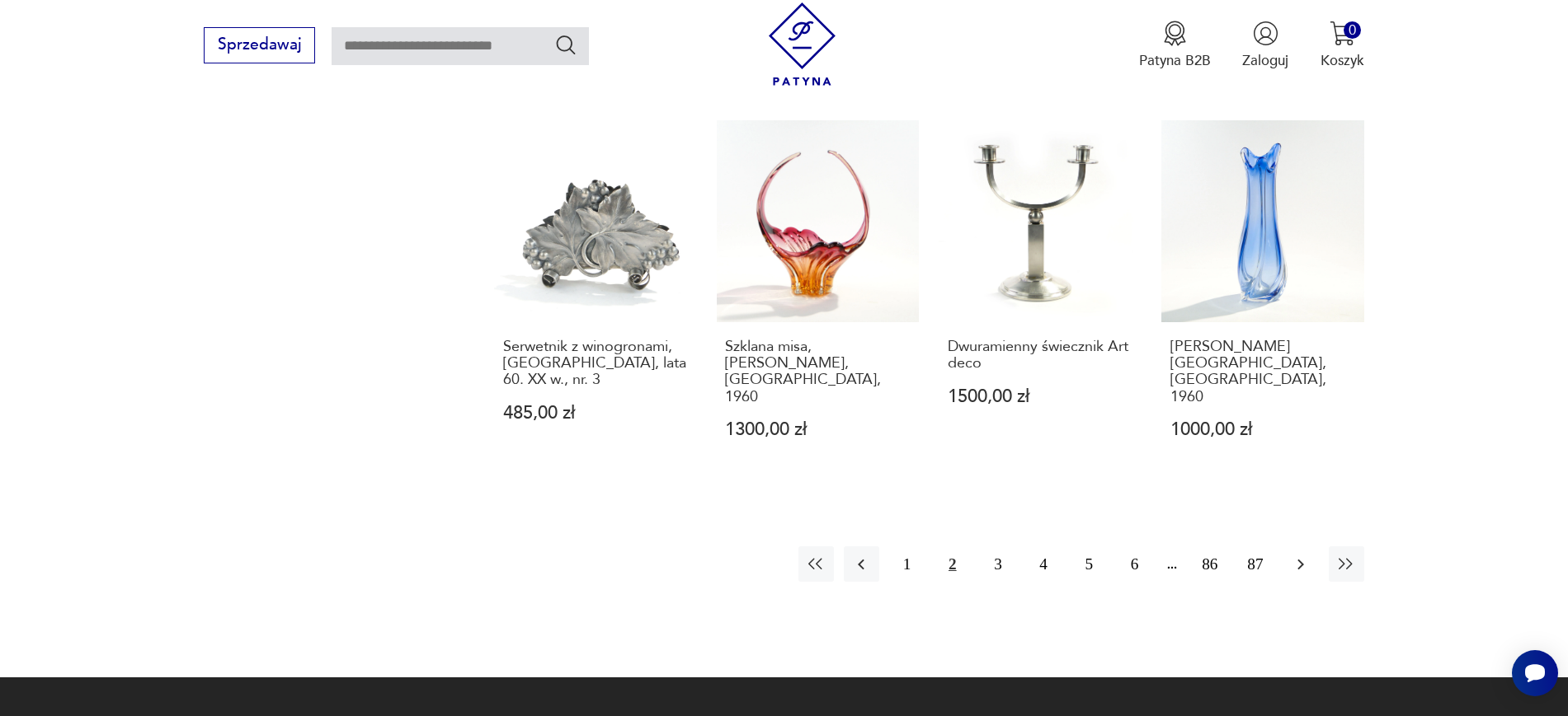
click at [1303, 559] on icon "button" at bounding box center [1300, 564] width 7 height 10
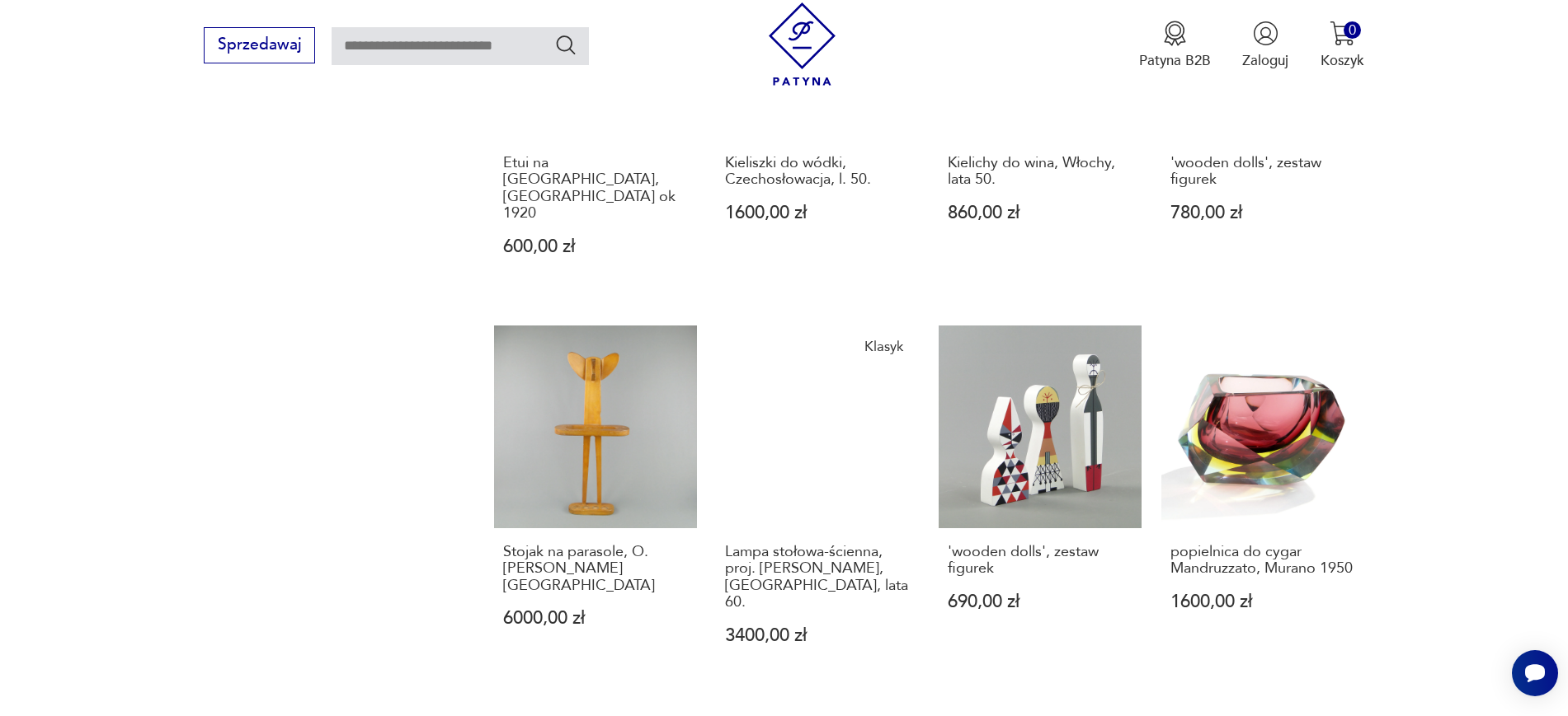
scroll to position [1647, 0]
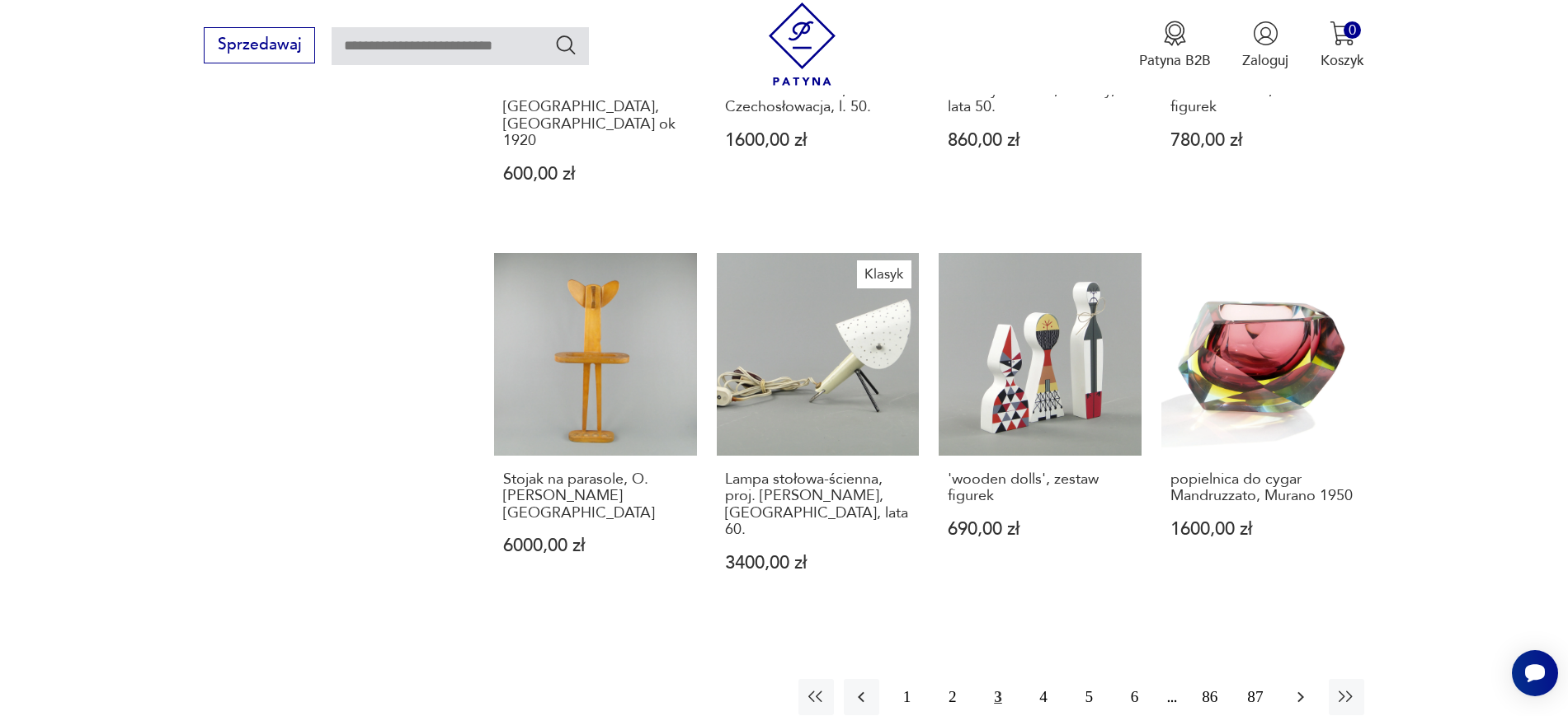
click at [1286, 679] on button "button" at bounding box center [1300, 696] width 35 height 35
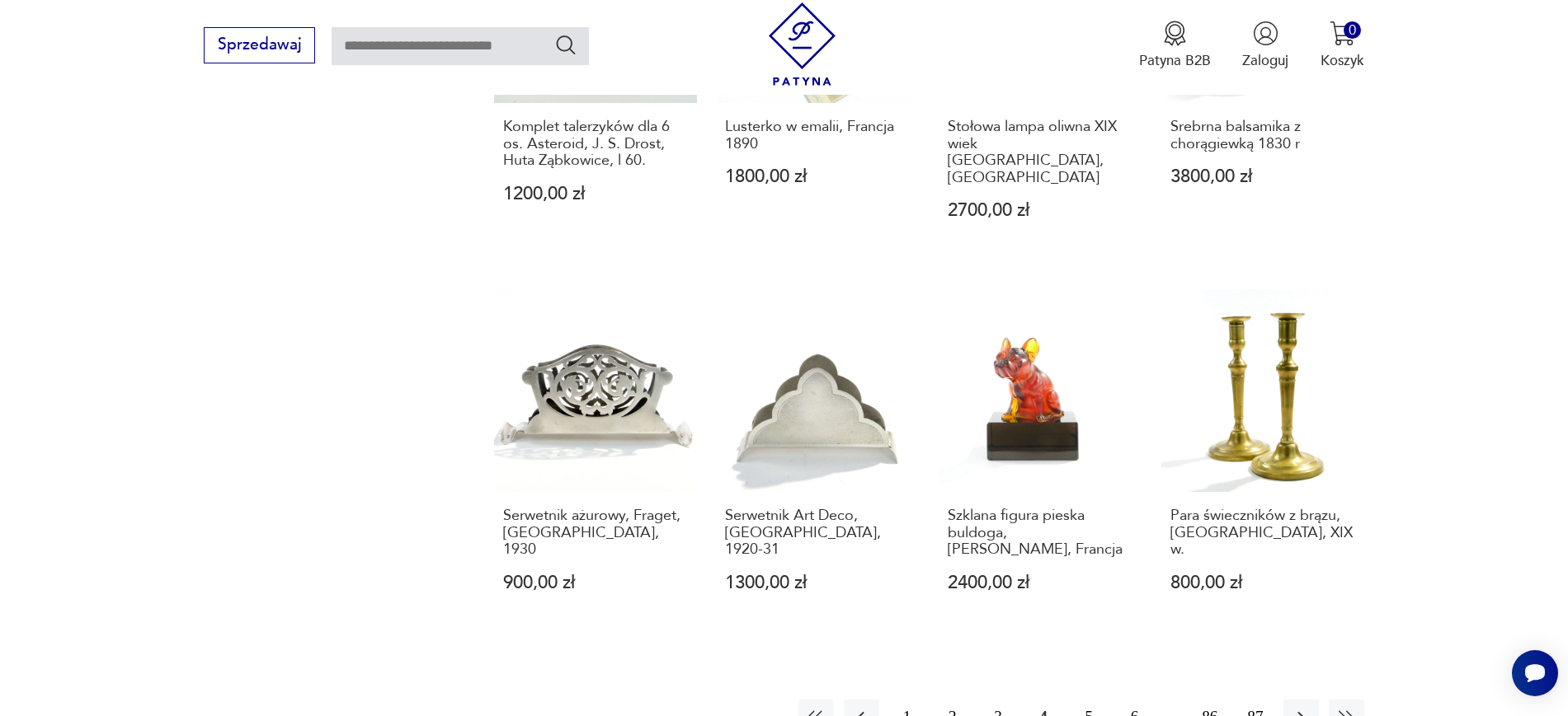
scroll to position [1701, 0]
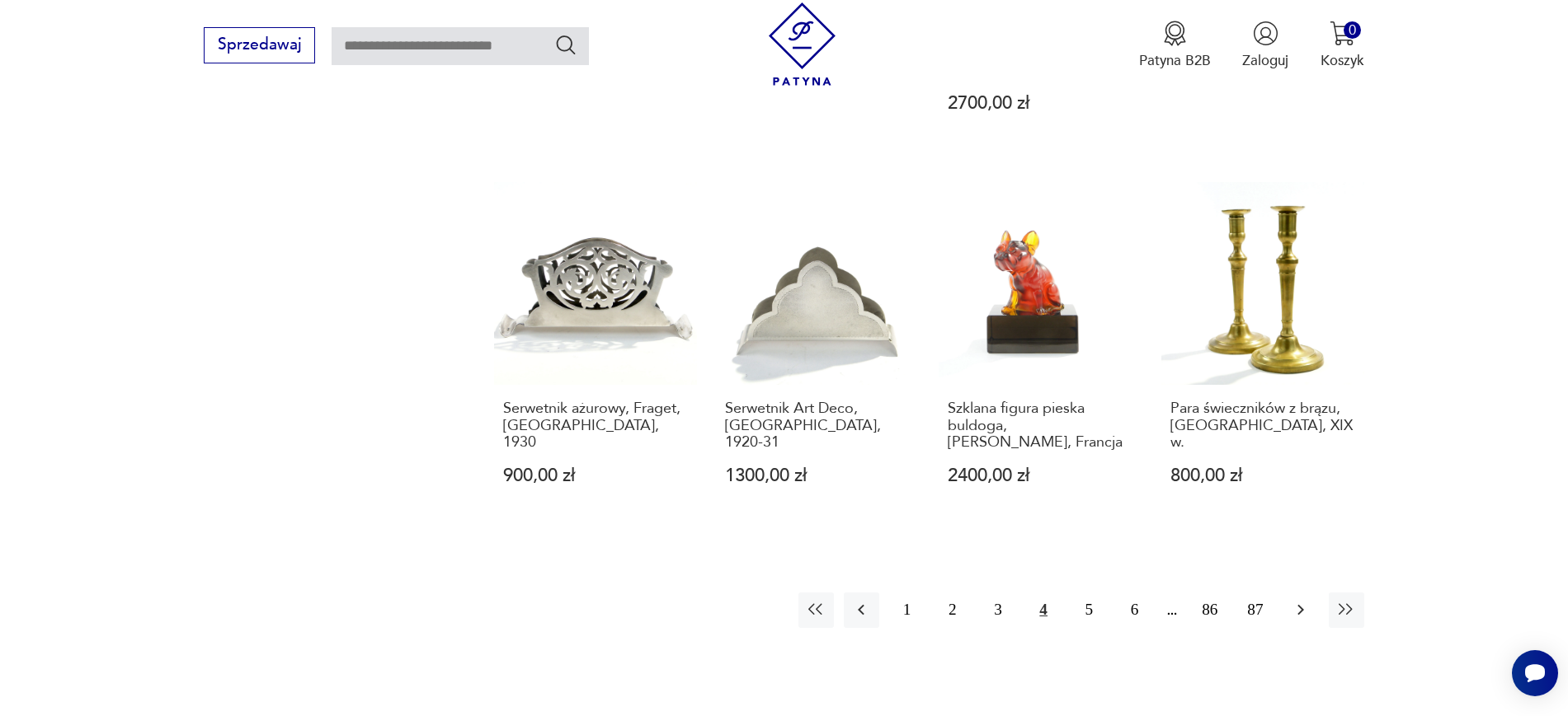
click at [1299, 605] on icon "button" at bounding box center [1300, 610] width 7 height 10
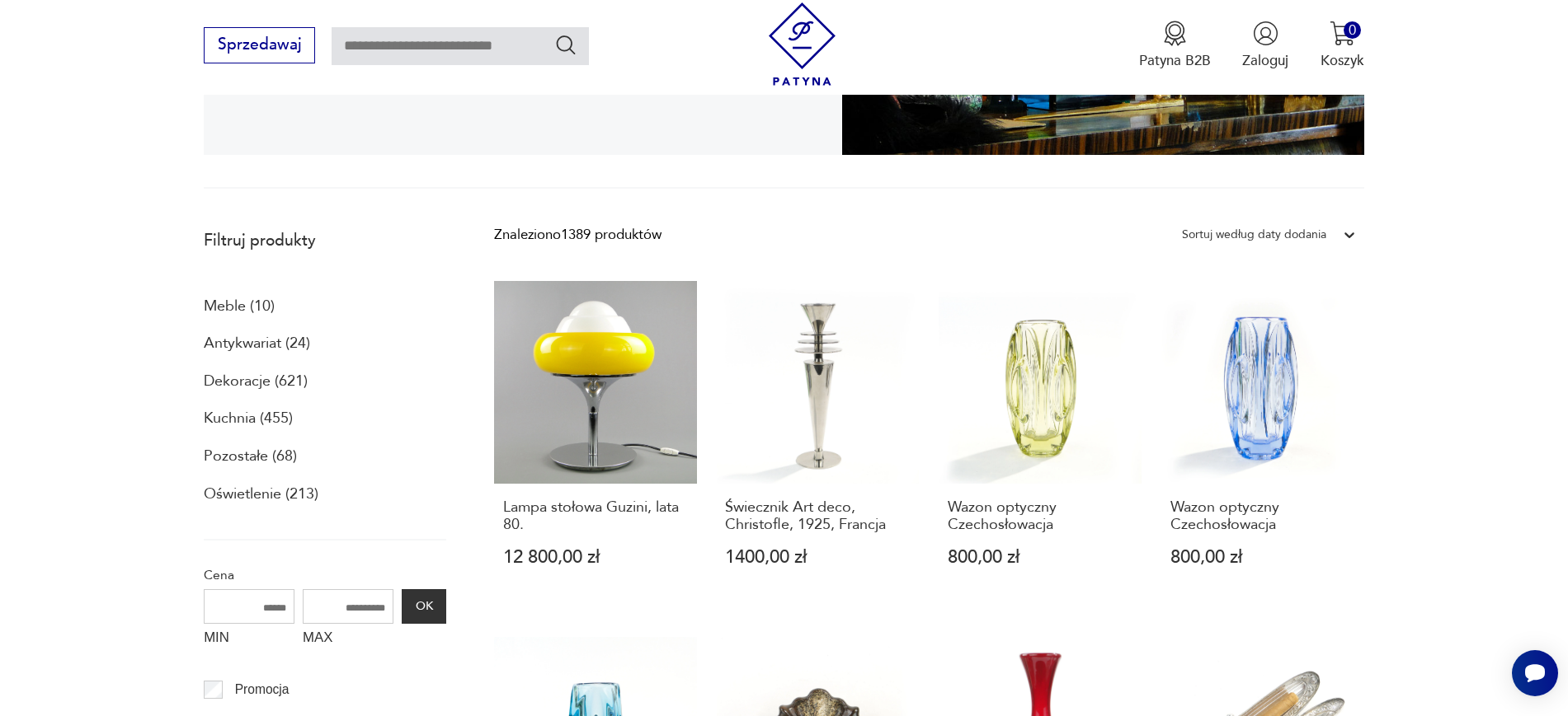
scroll to position [441, 0]
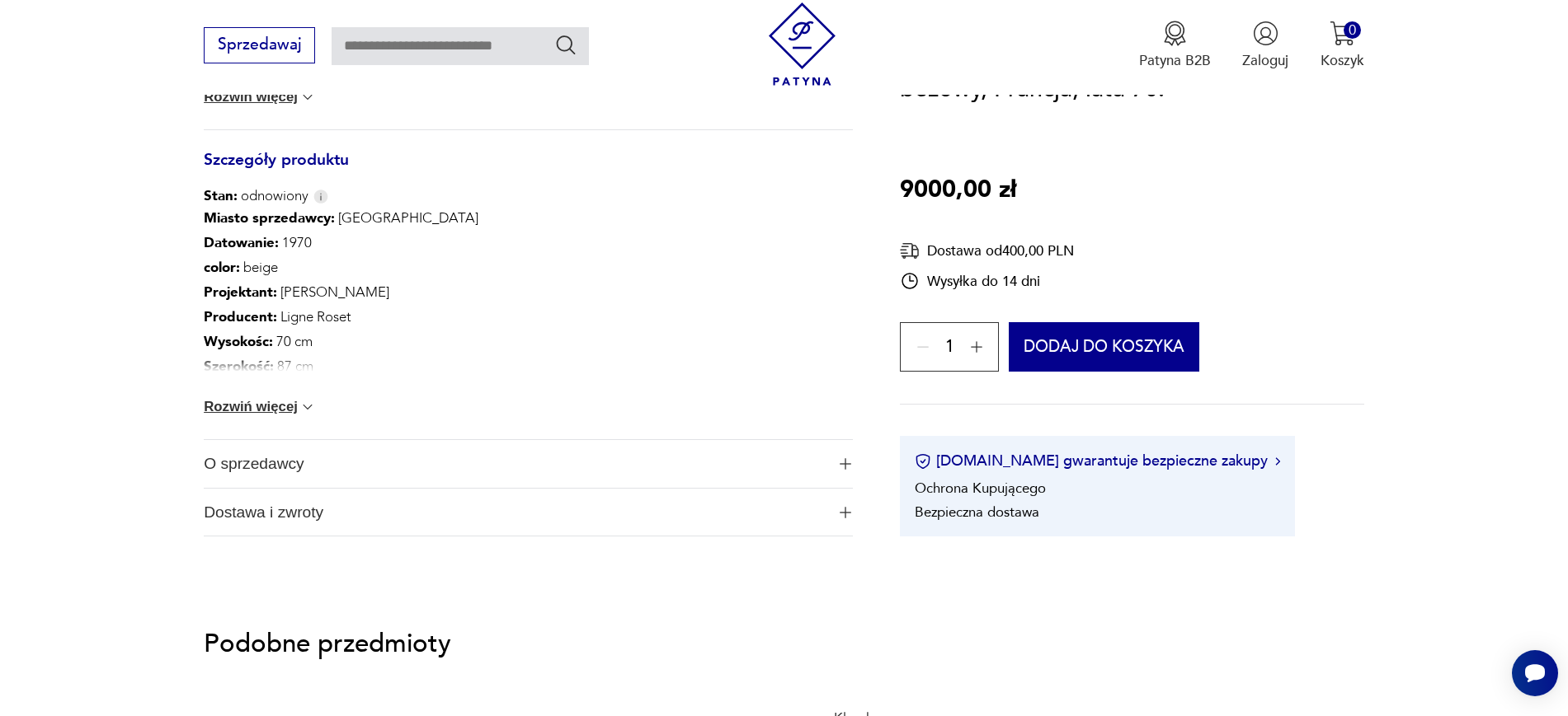
scroll to position [924, 0]
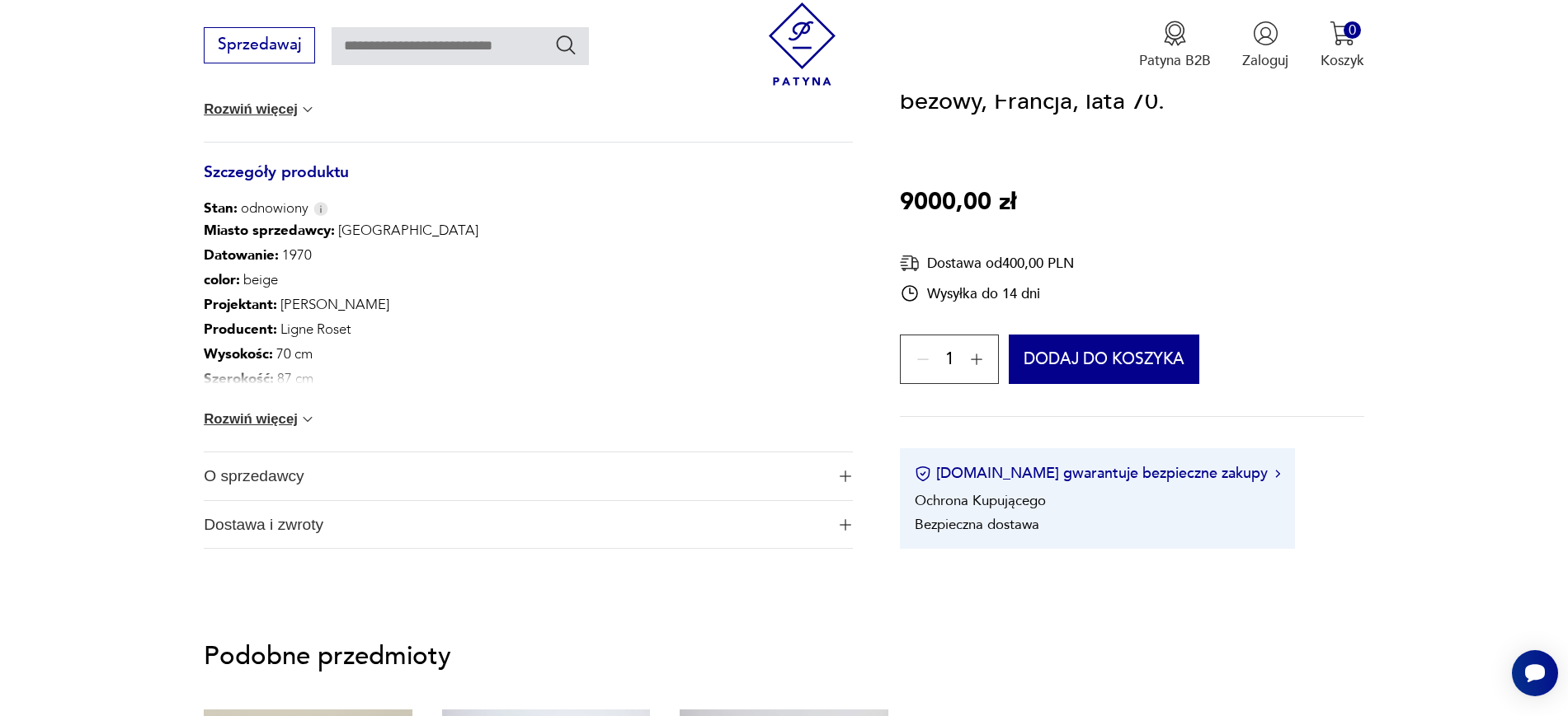
click at [239, 497] on span "O sprzedawcy" at bounding box center [514, 476] width 621 height 47
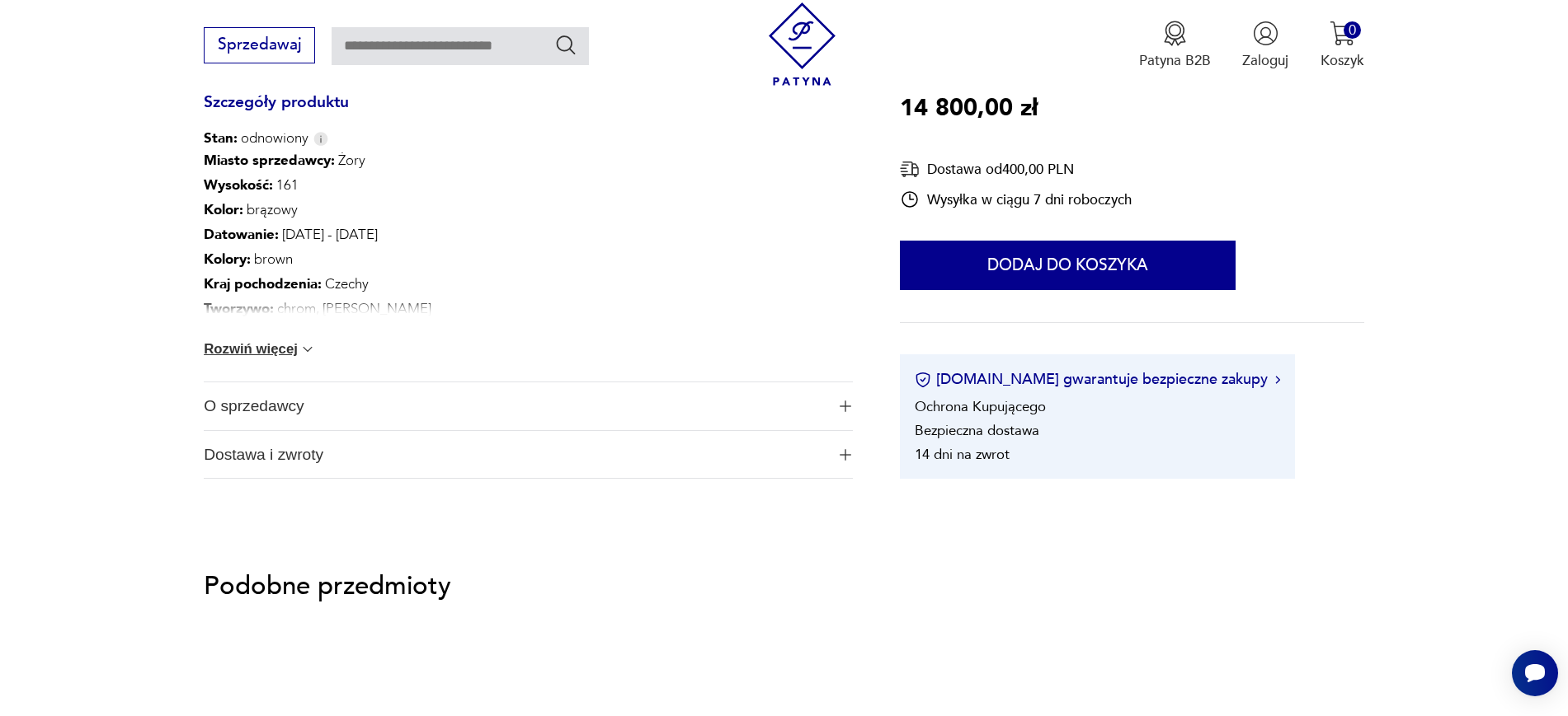
scroll to position [1001, 0]
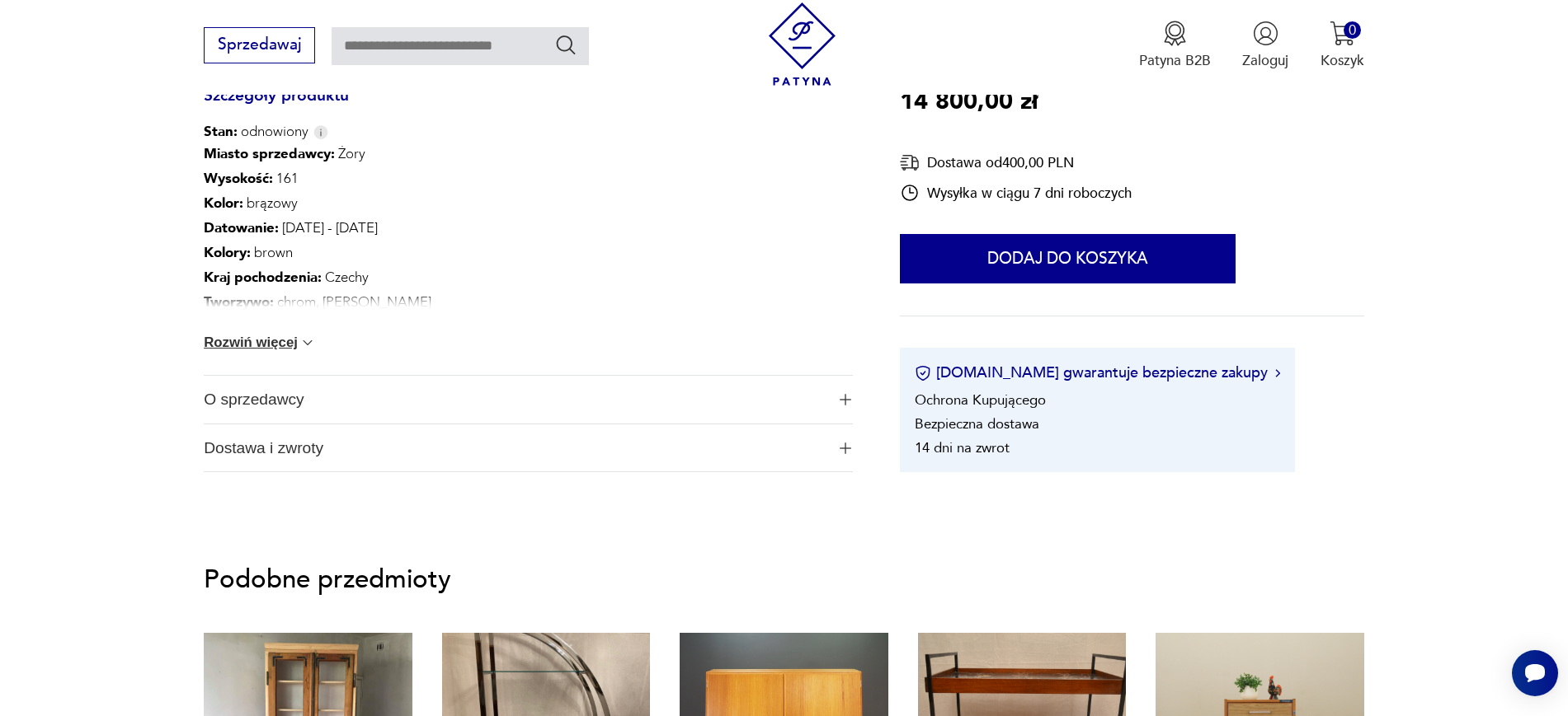
click at [248, 417] on span "O sprzedawcy" at bounding box center [514, 400] width 621 height 47
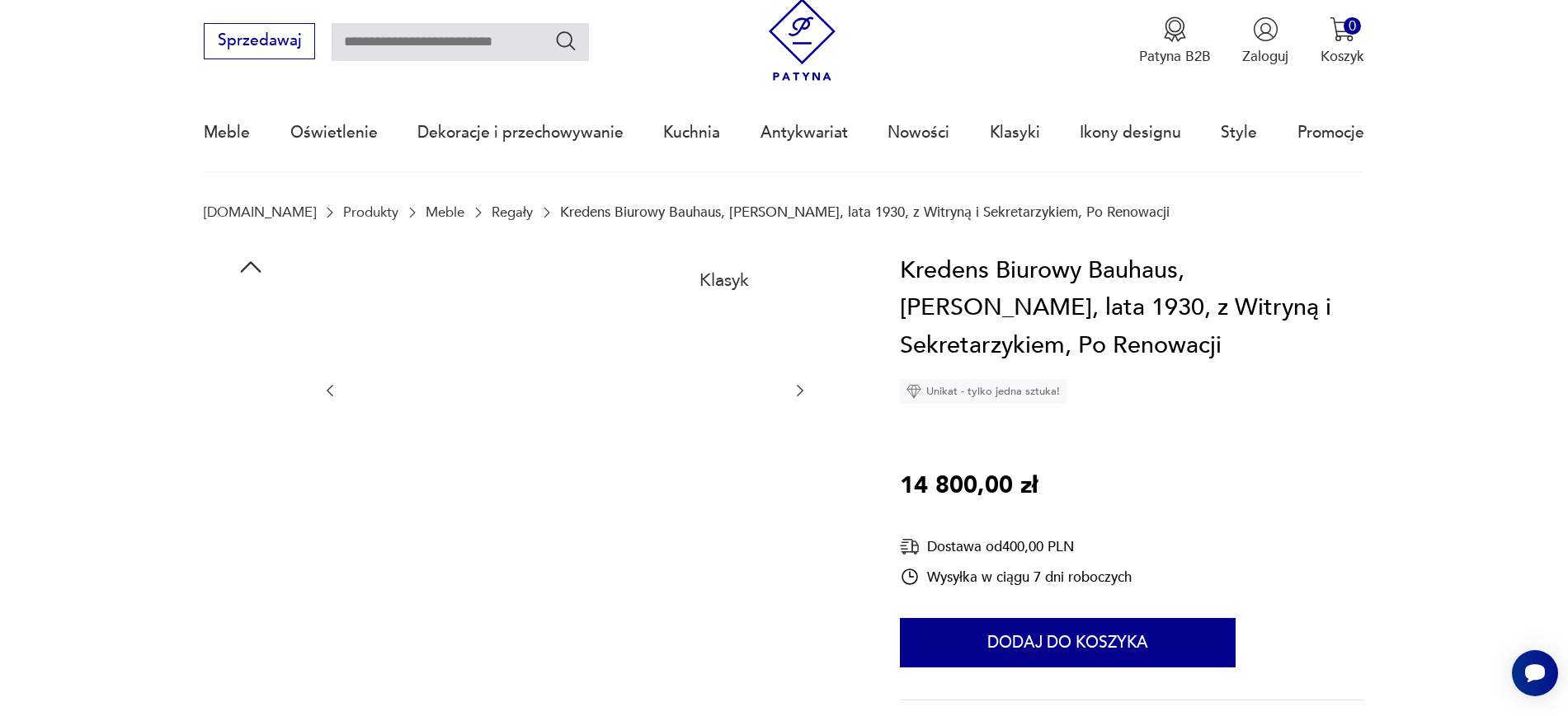
scroll to position [0, 0]
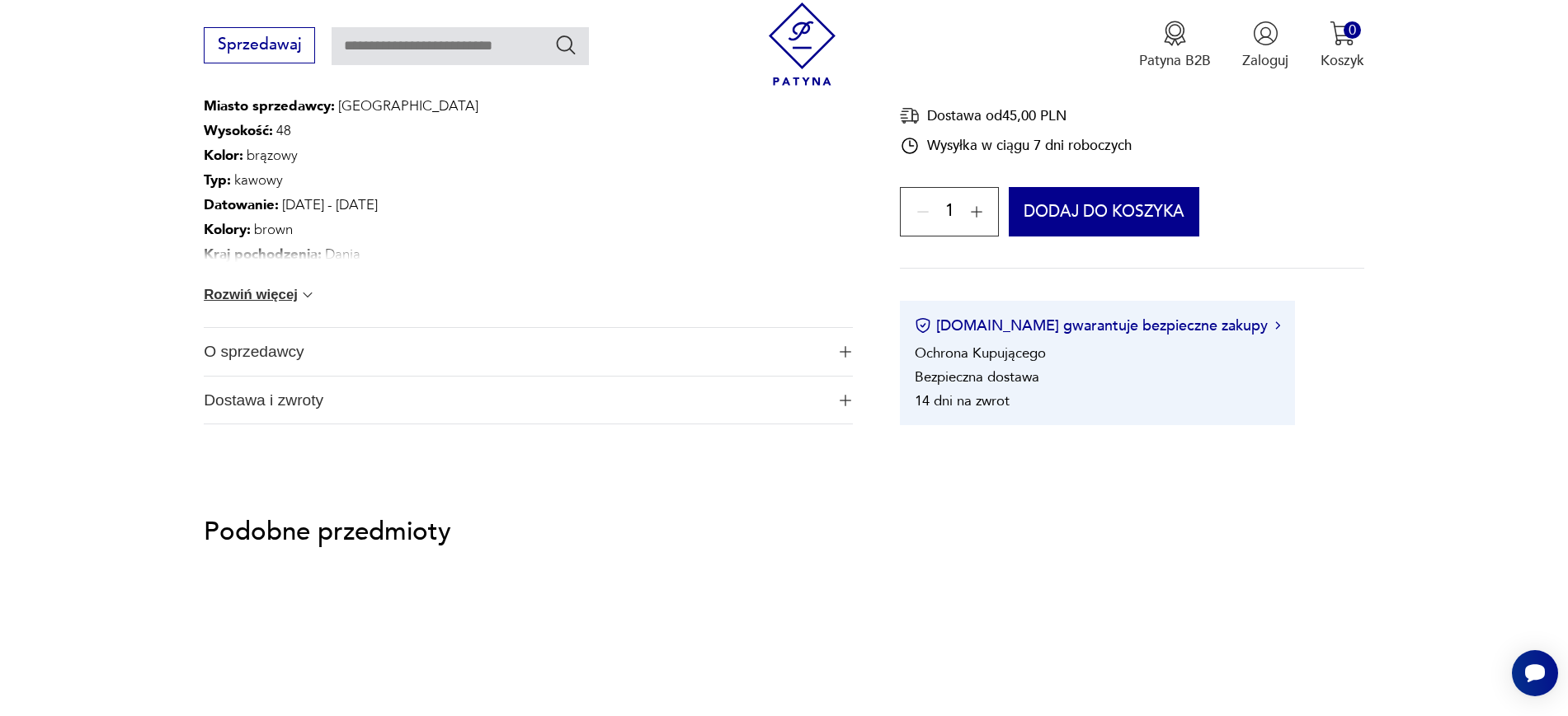
scroll to position [1047, 0]
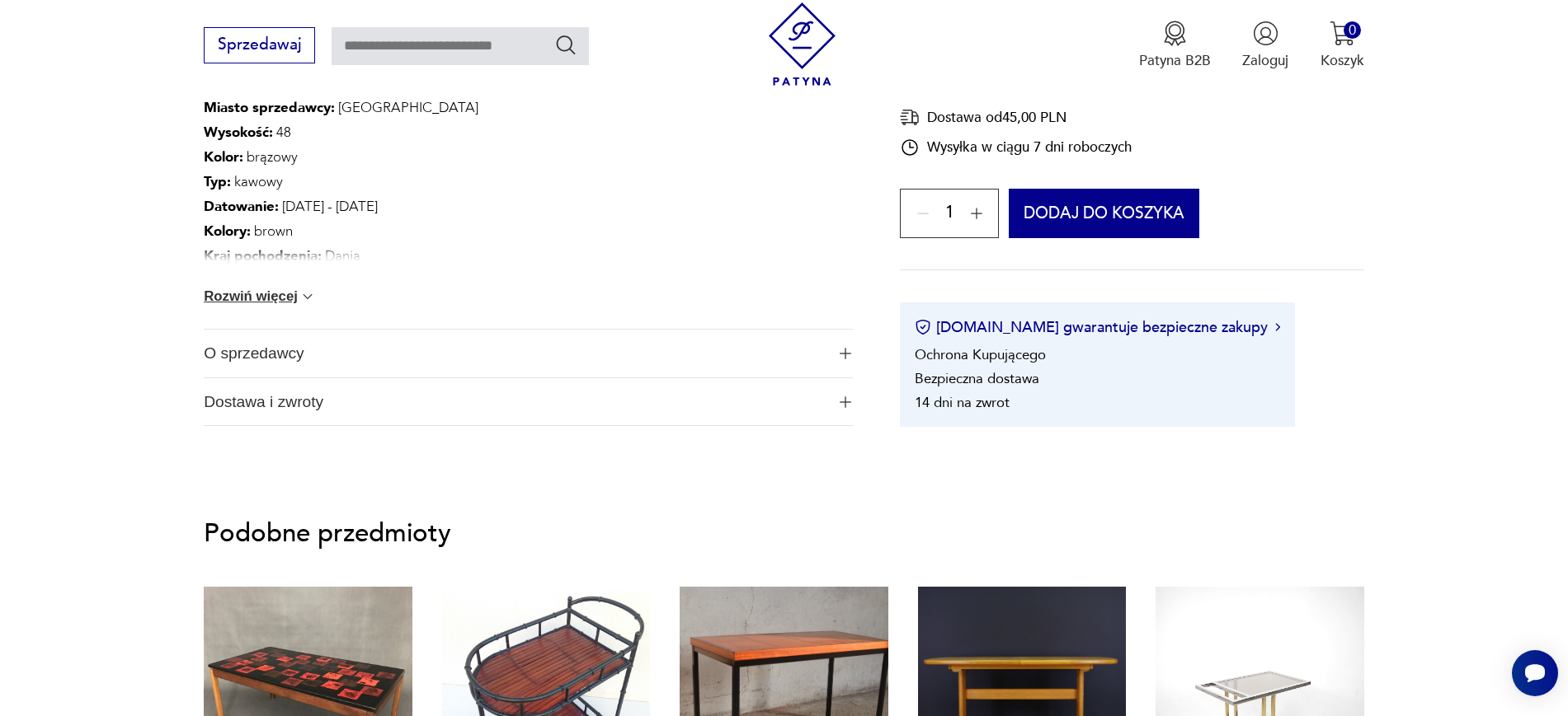
click at [227, 360] on span "O sprzedawcy" at bounding box center [514, 353] width 621 height 47
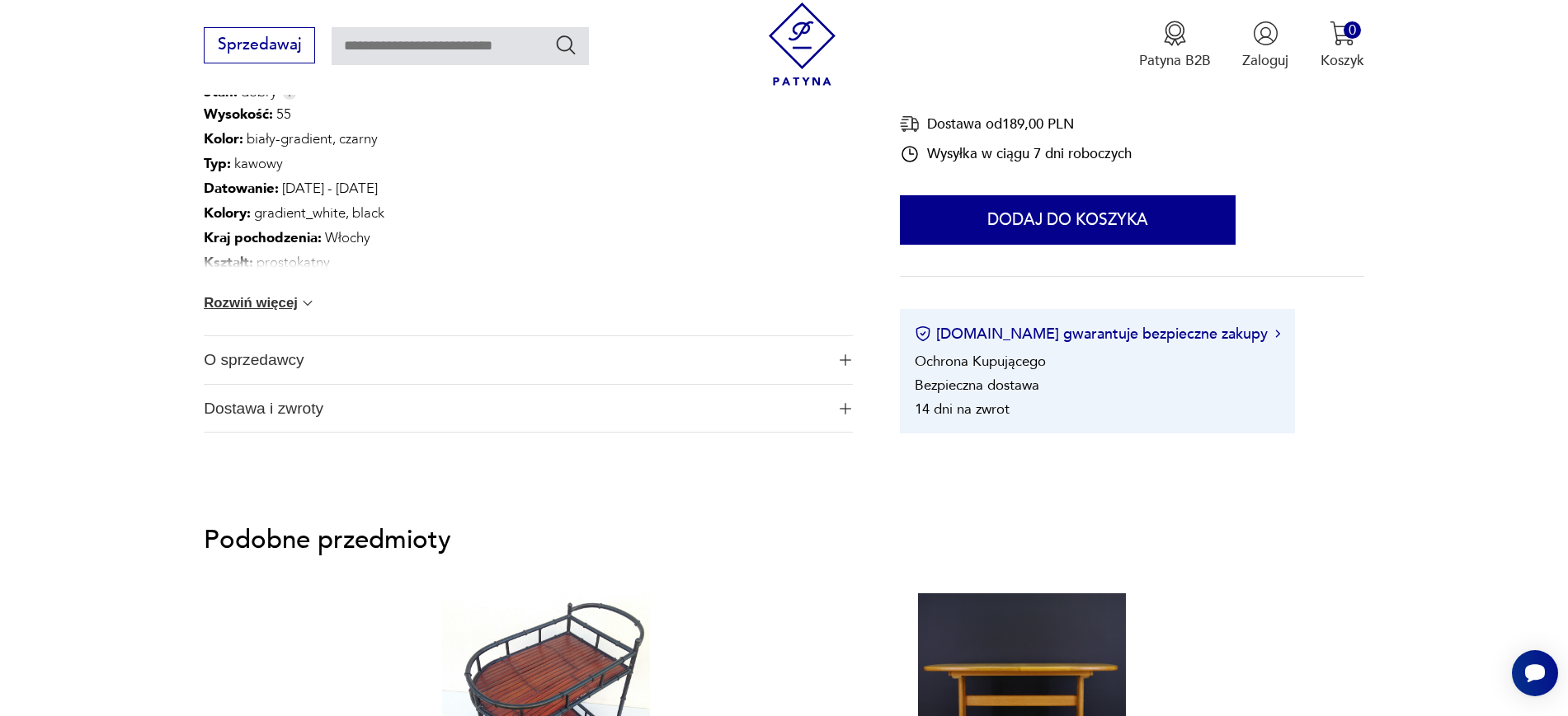
scroll to position [1076, 0]
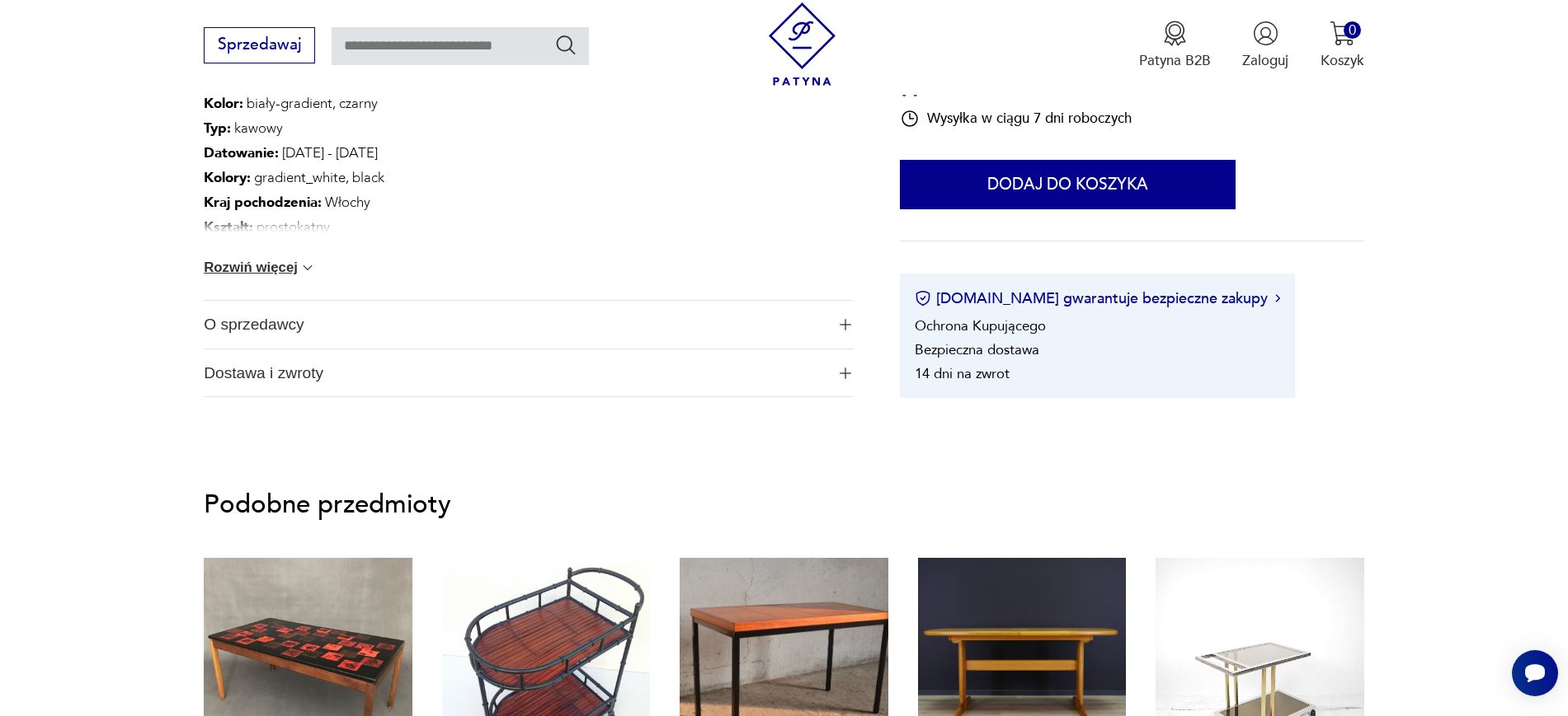
click at [245, 315] on span "O sprzedawcy" at bounding box center [514, 325] width 621 height 47
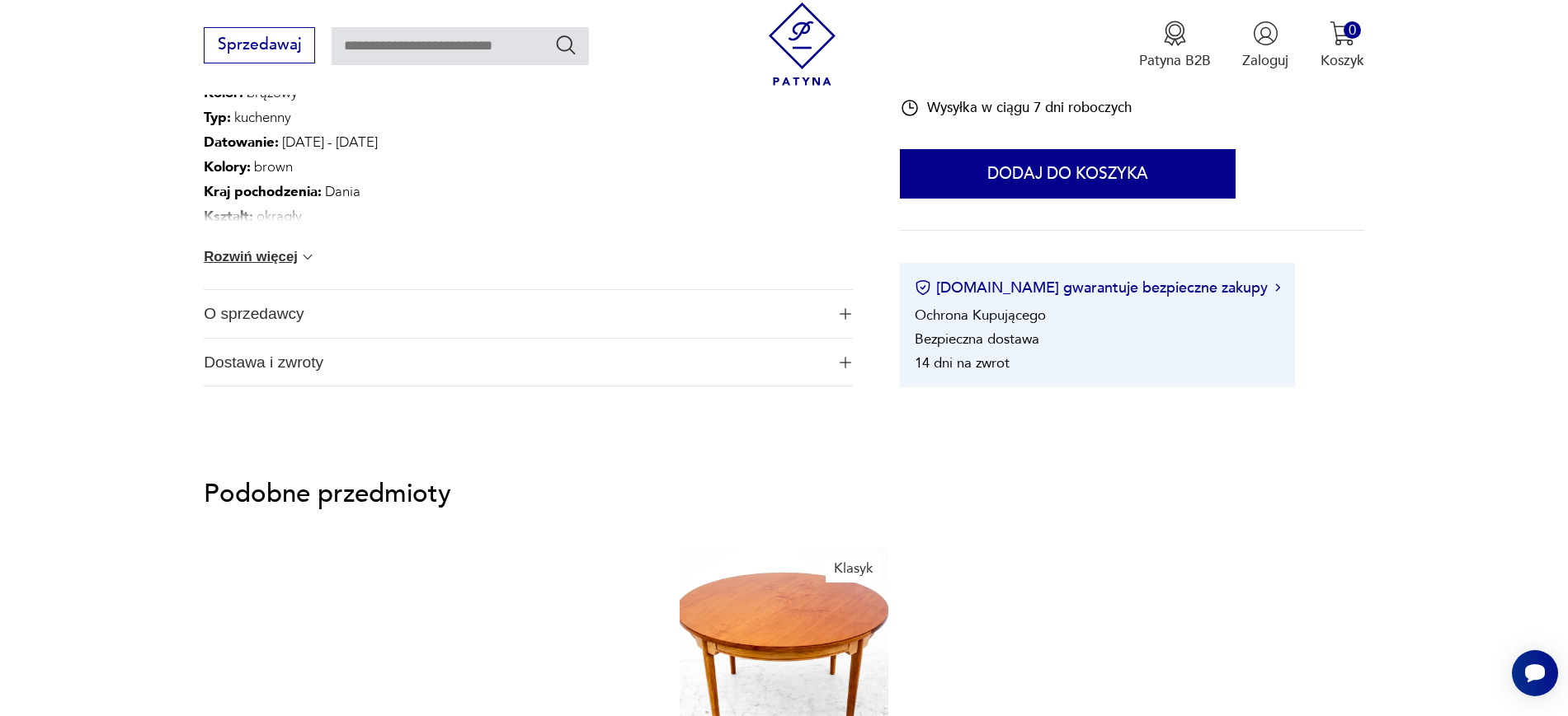
scroll to position [858, 0]
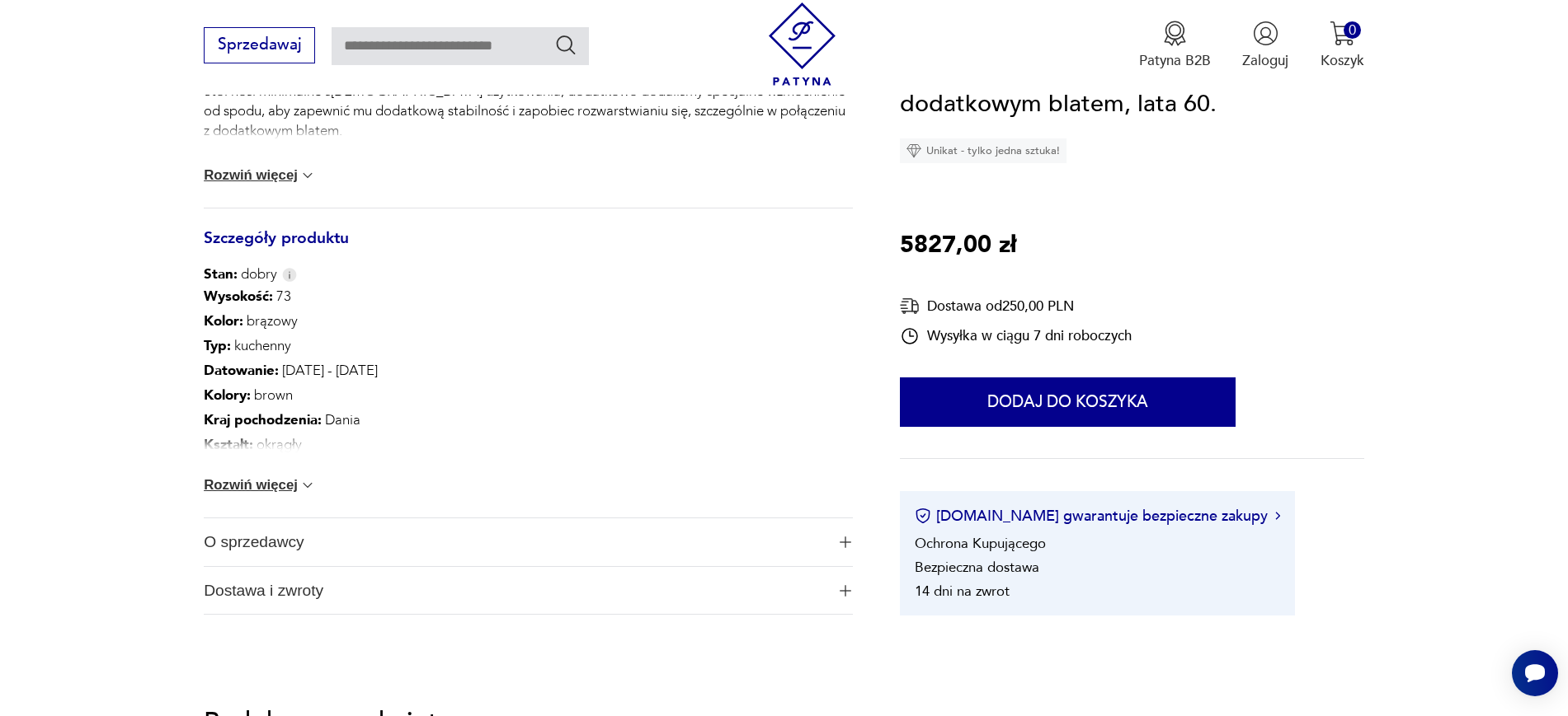
click at [106, 487] on section "Opis produktu Klasyczny duński, okrągły, dębowy rozkładany stół mid-century, wy…" at bounding box center [784, 53] width 1568 height 1220
click at [210, 559] on span "O sprzedawcy" at bounding box center [514, 543] width 621 height 47
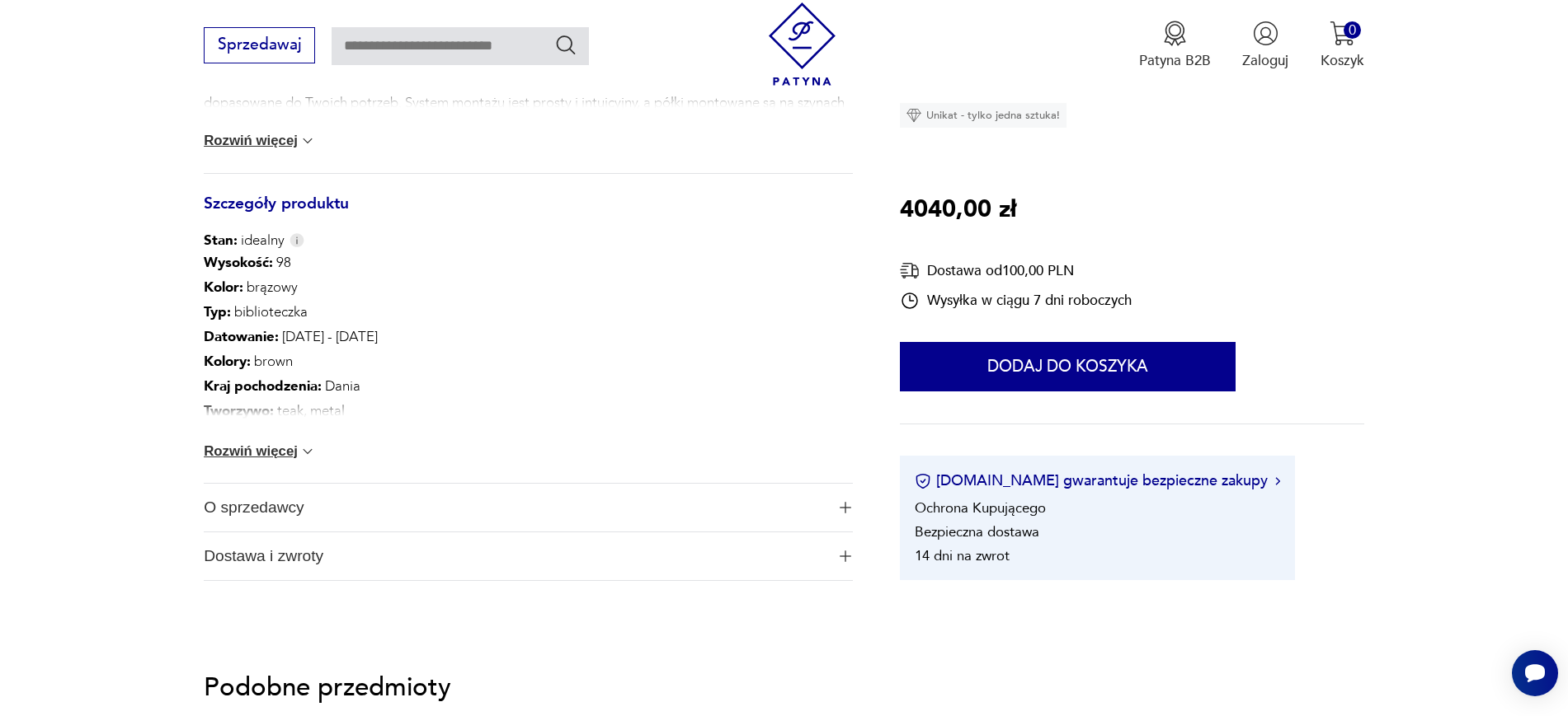
scroll to position [911, 0]
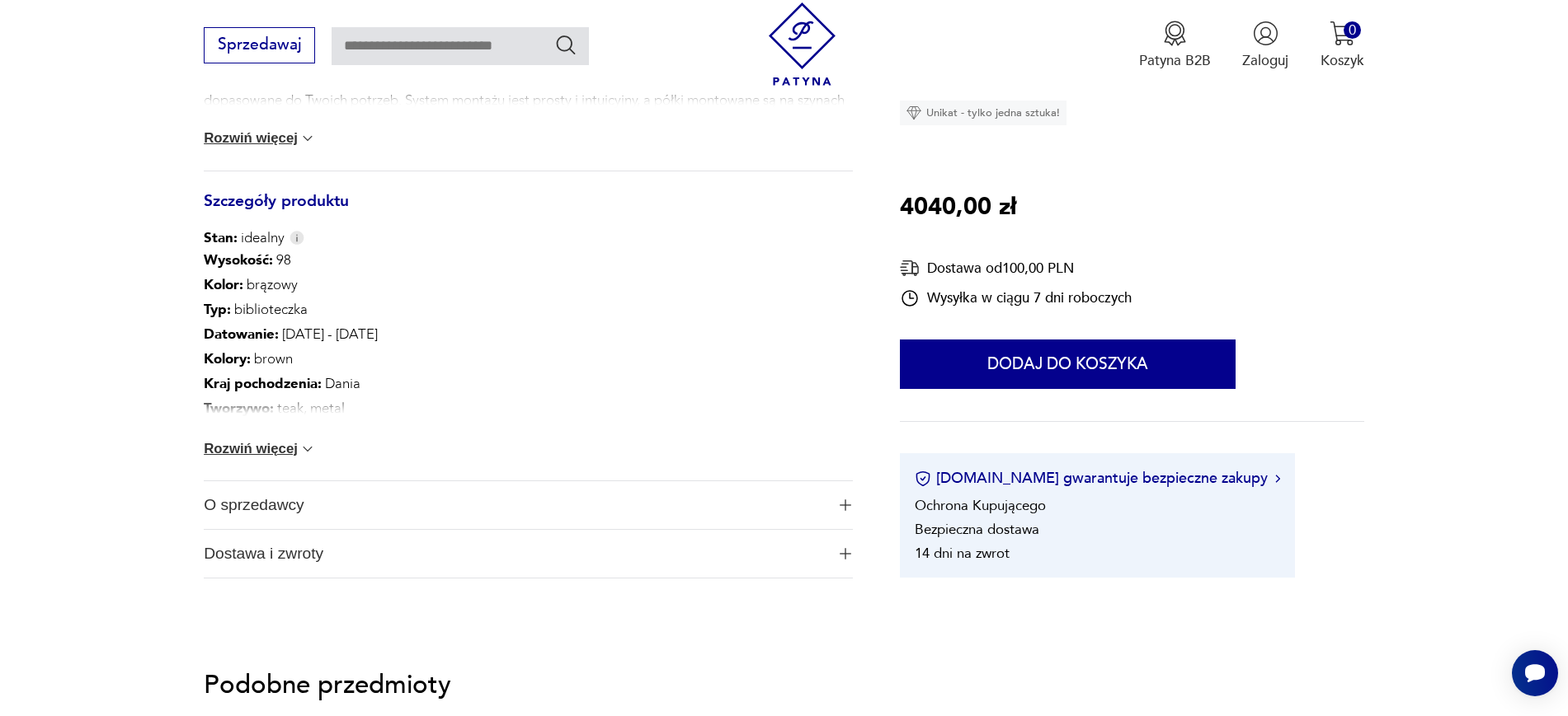
click at [208, 505] on span "O sprzedawcy" at bounding box center [514, 505] width 621 height 47
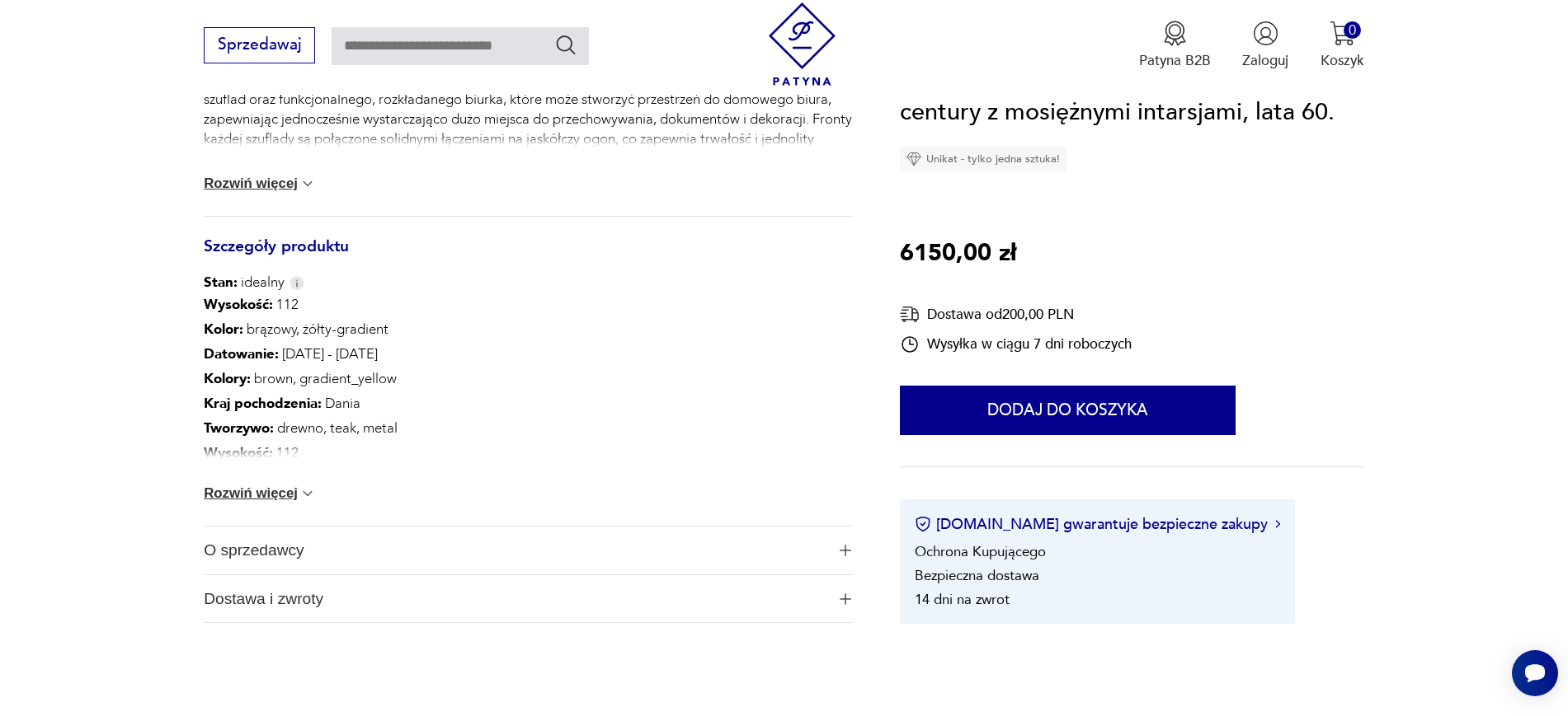
scroll to position [857, 0]
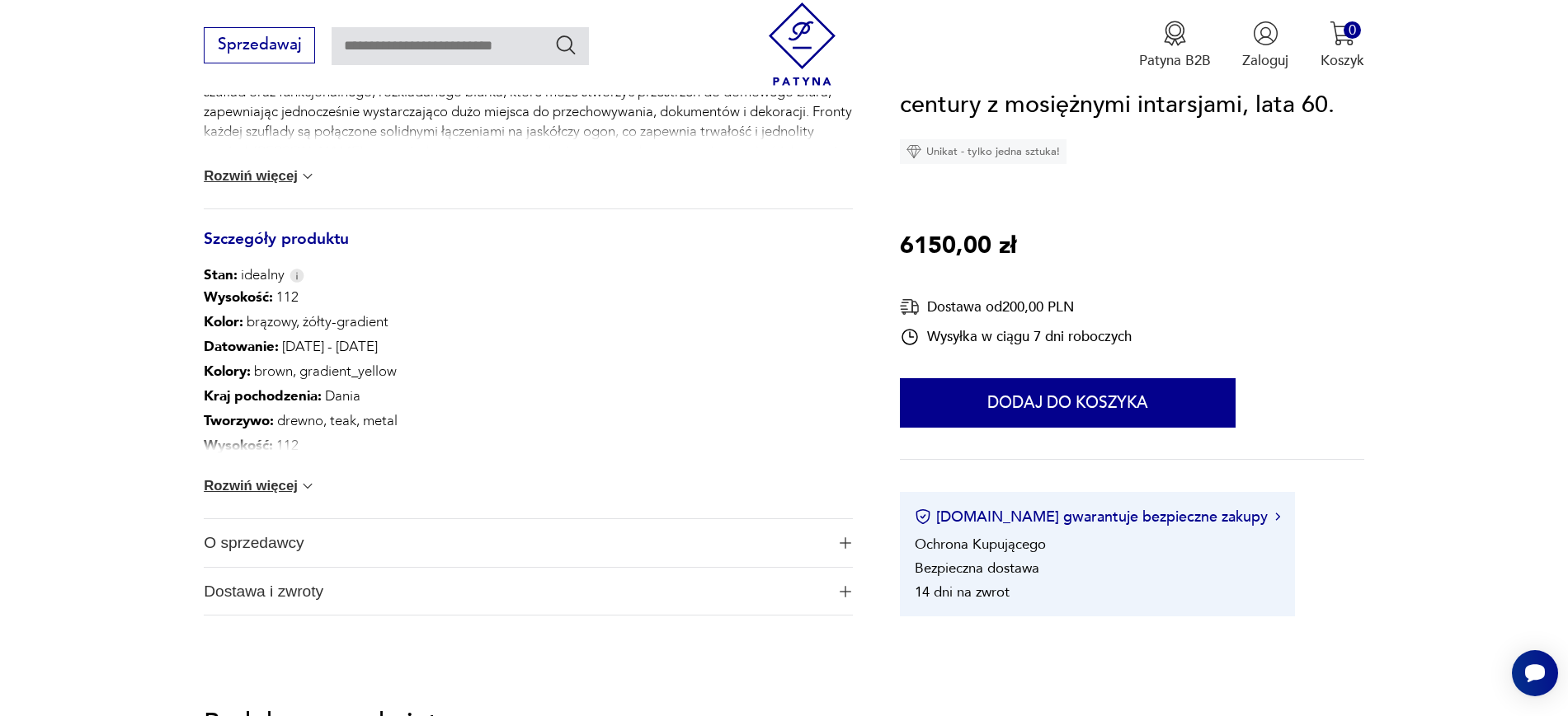
click at [210, 543] on span "O sprzedawcy" at bounding box center [514, 543] width 621 height 47
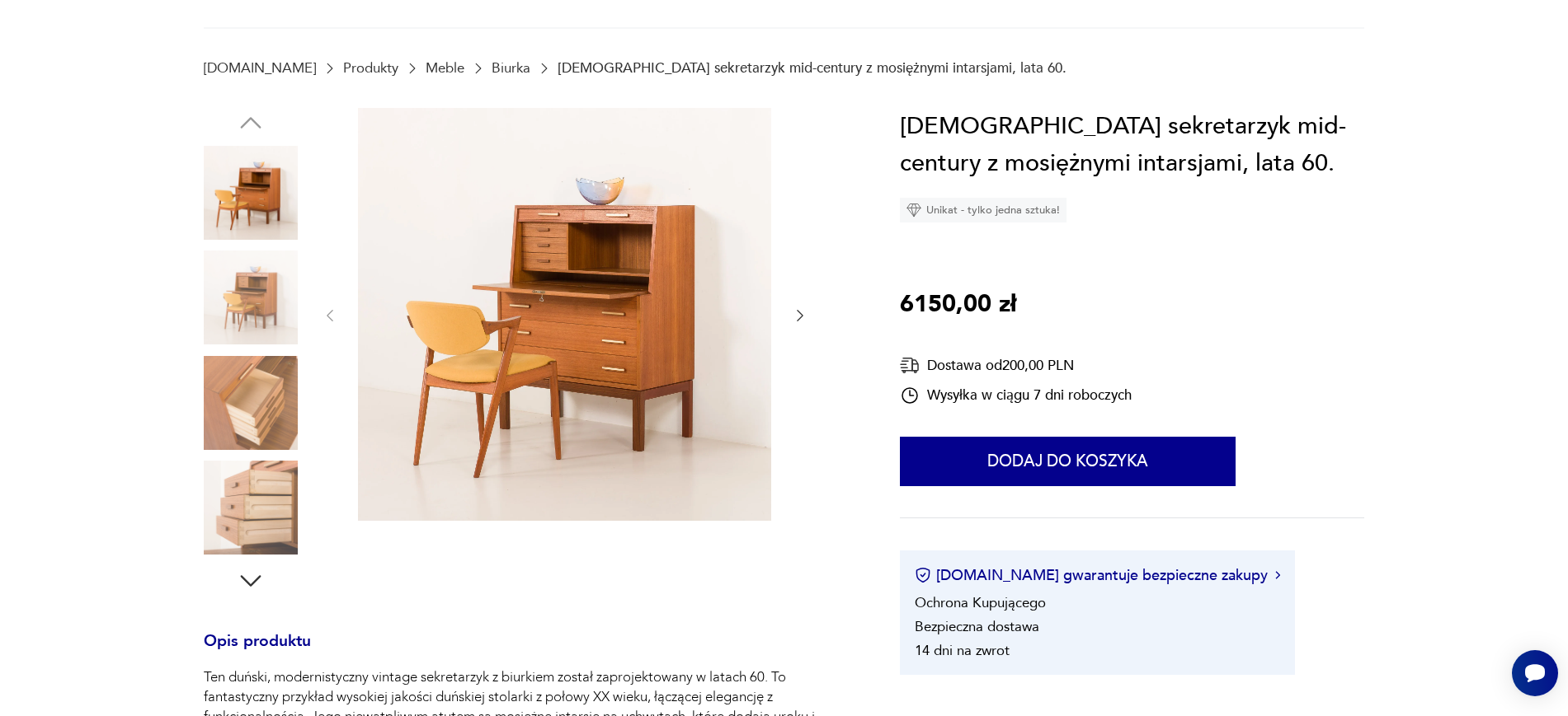
scroll to position [0, 0]
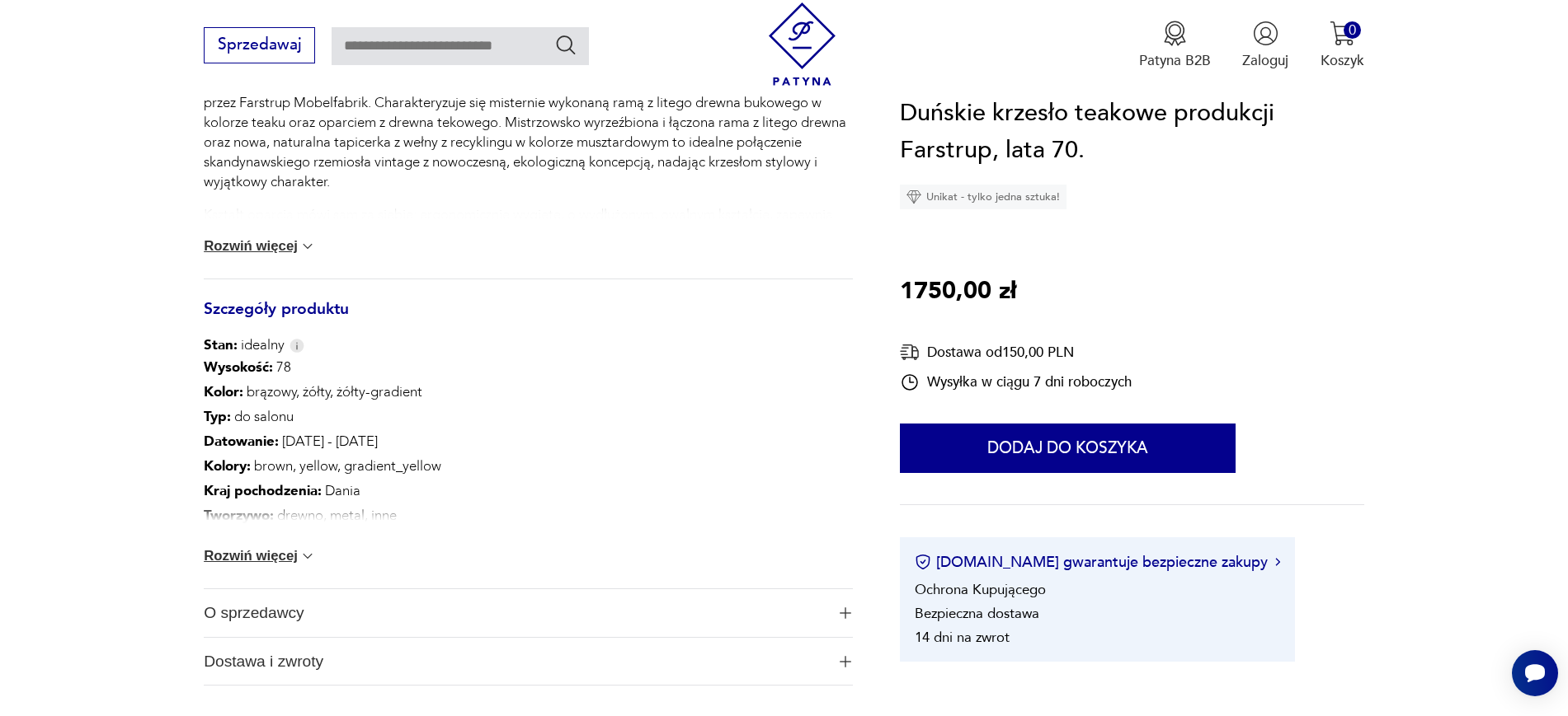
scroll to position [893, 0]
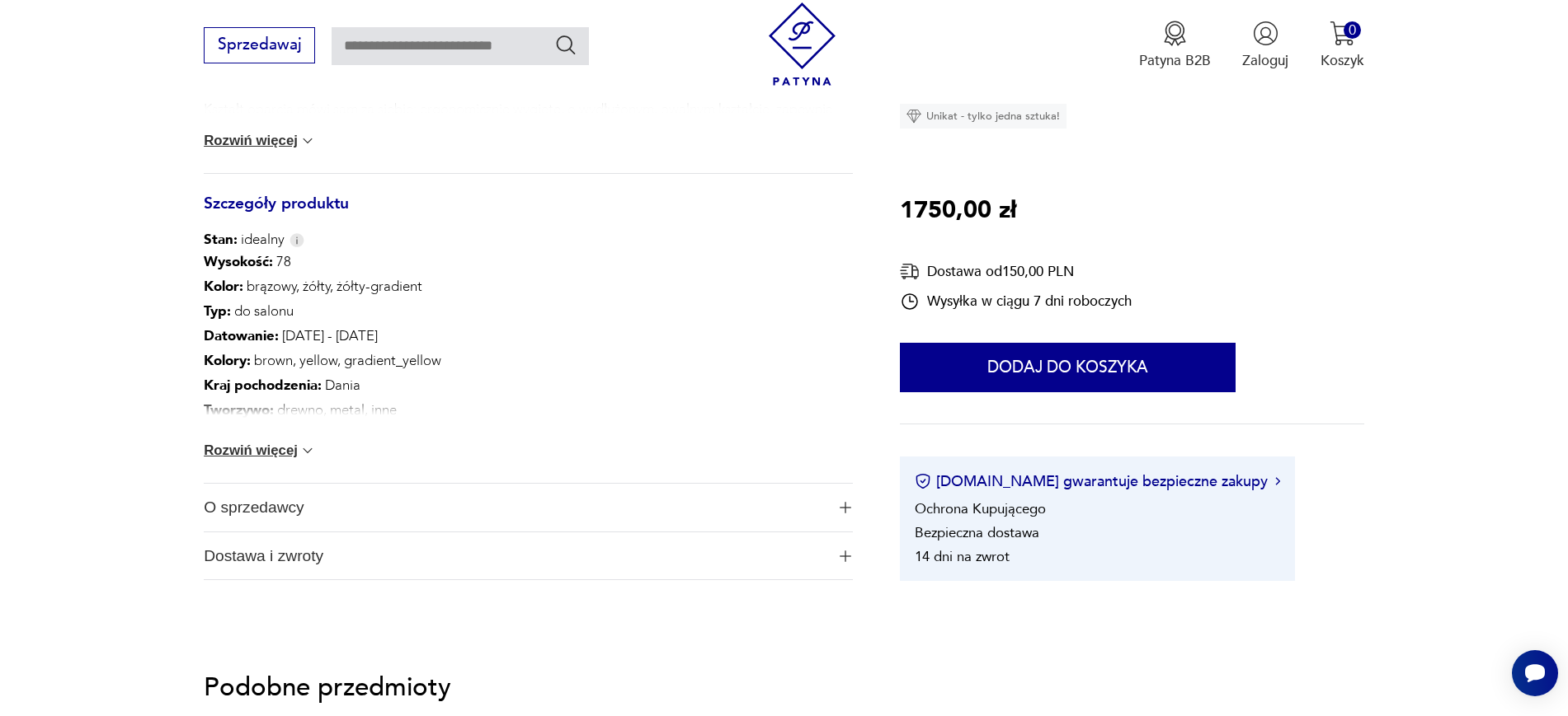
click at [219, 507] on span "O sprzedawcy" at bounding box center [514, 508] width 621 height 47
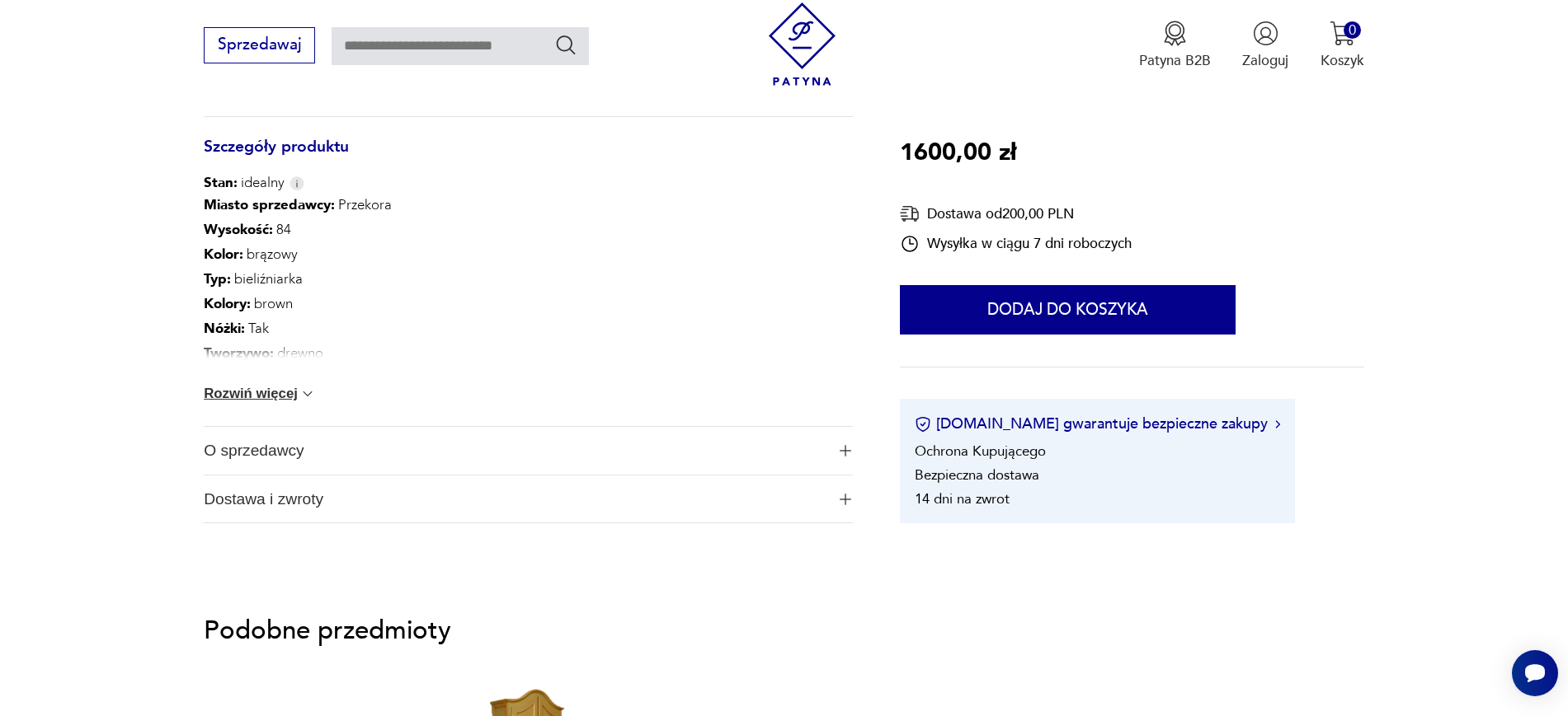
scroll to position [1117, 0]
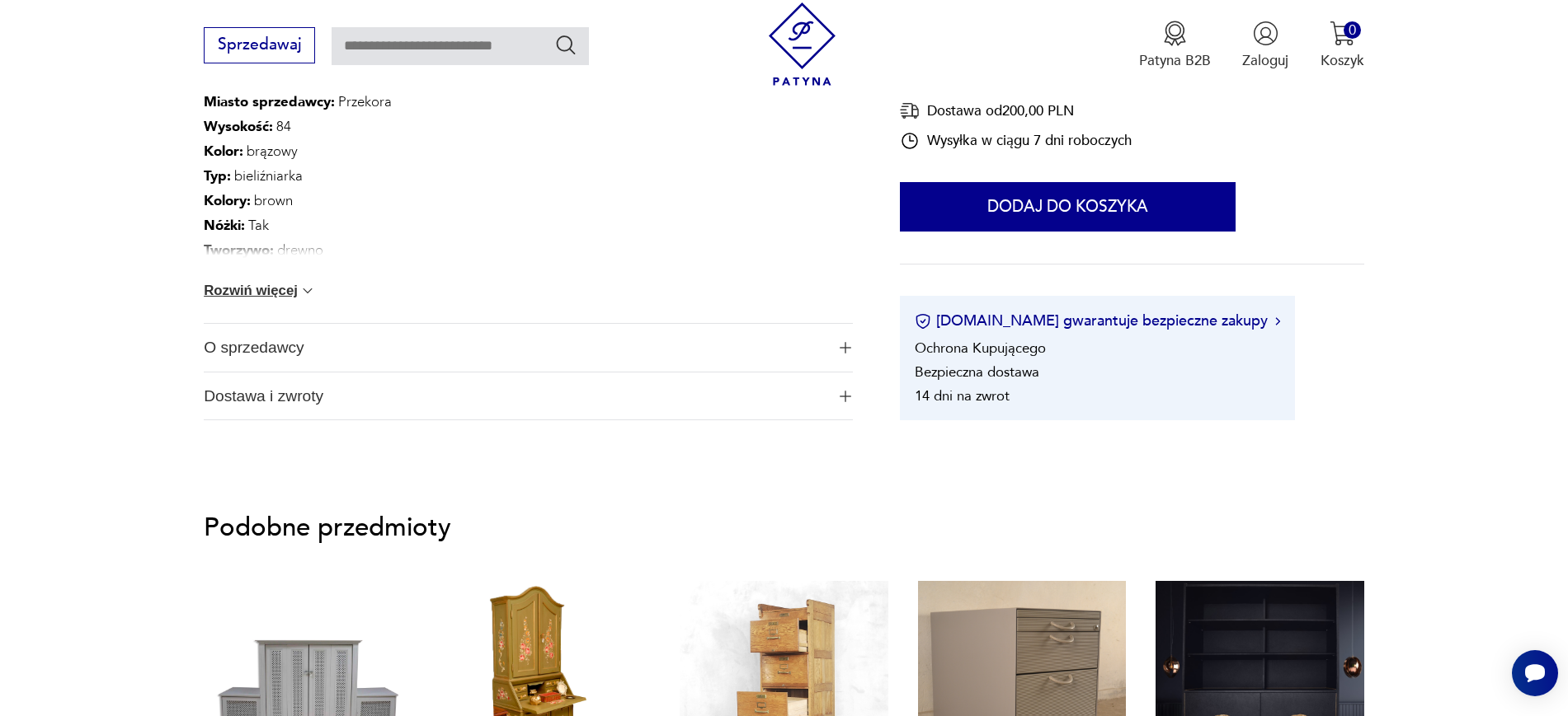
click at [207, 355] on span "O sprzedawcy" at bounding box center [514, 348] width 621 height 47
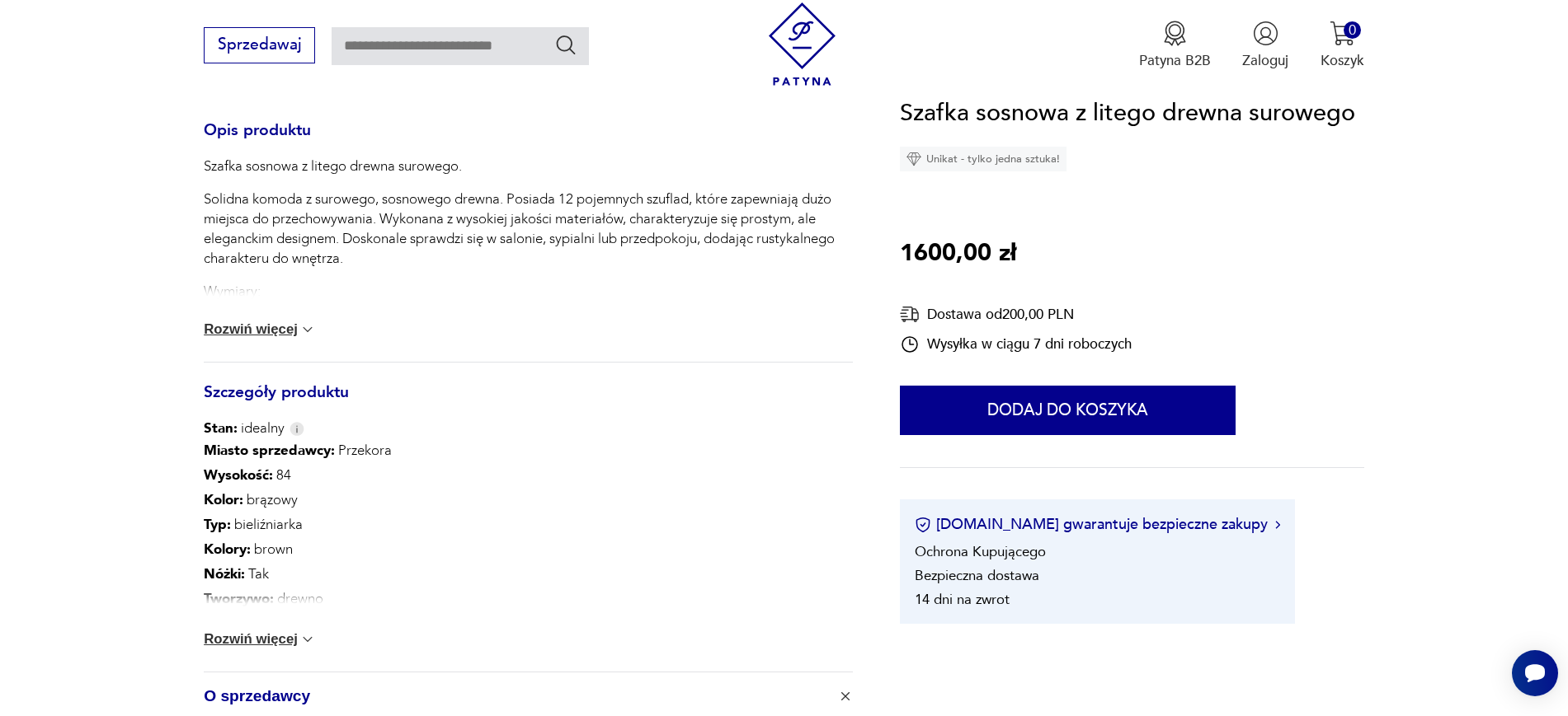
scroll to position [723, 0]
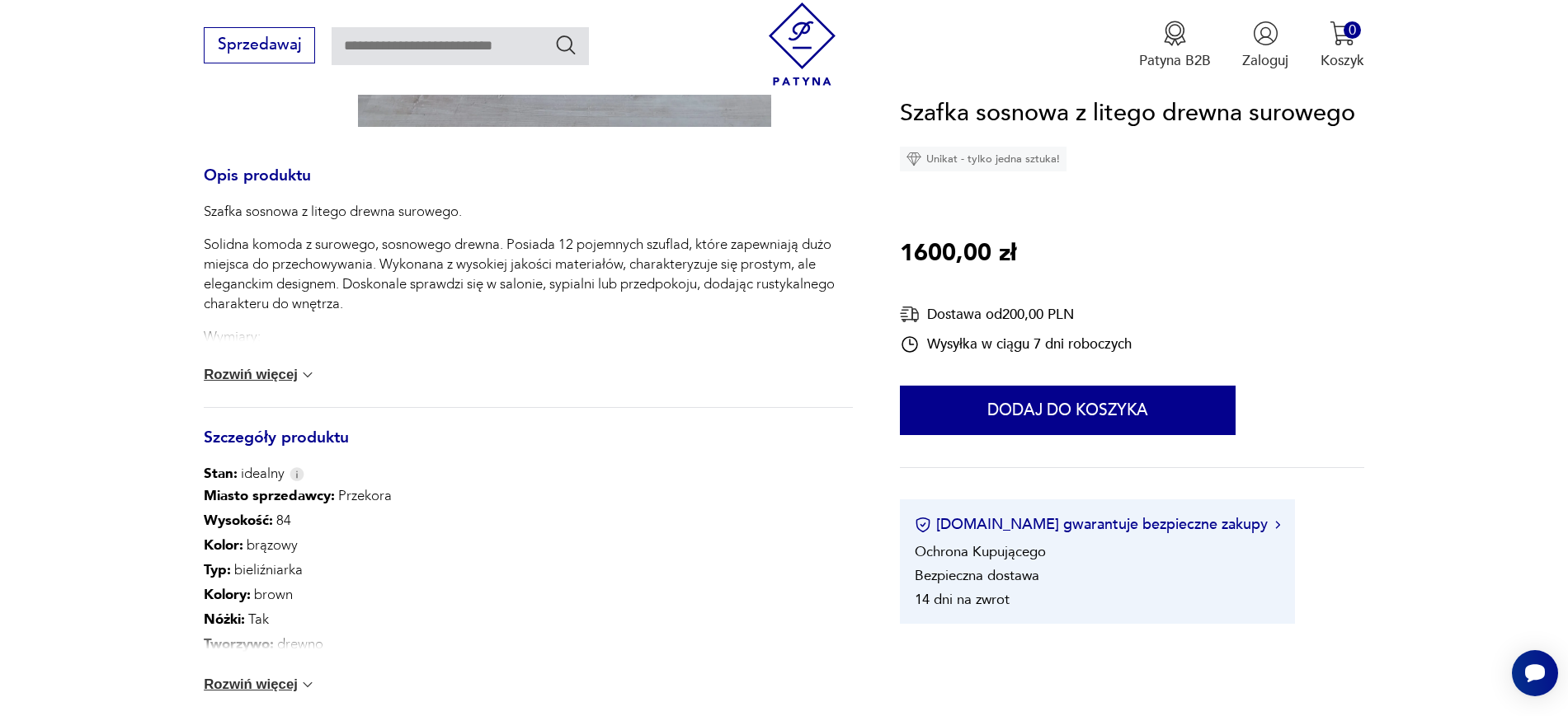
click at [253, 372] on button "Rozwiń więcej" at bounding box center [260, 374] width 112 height 16
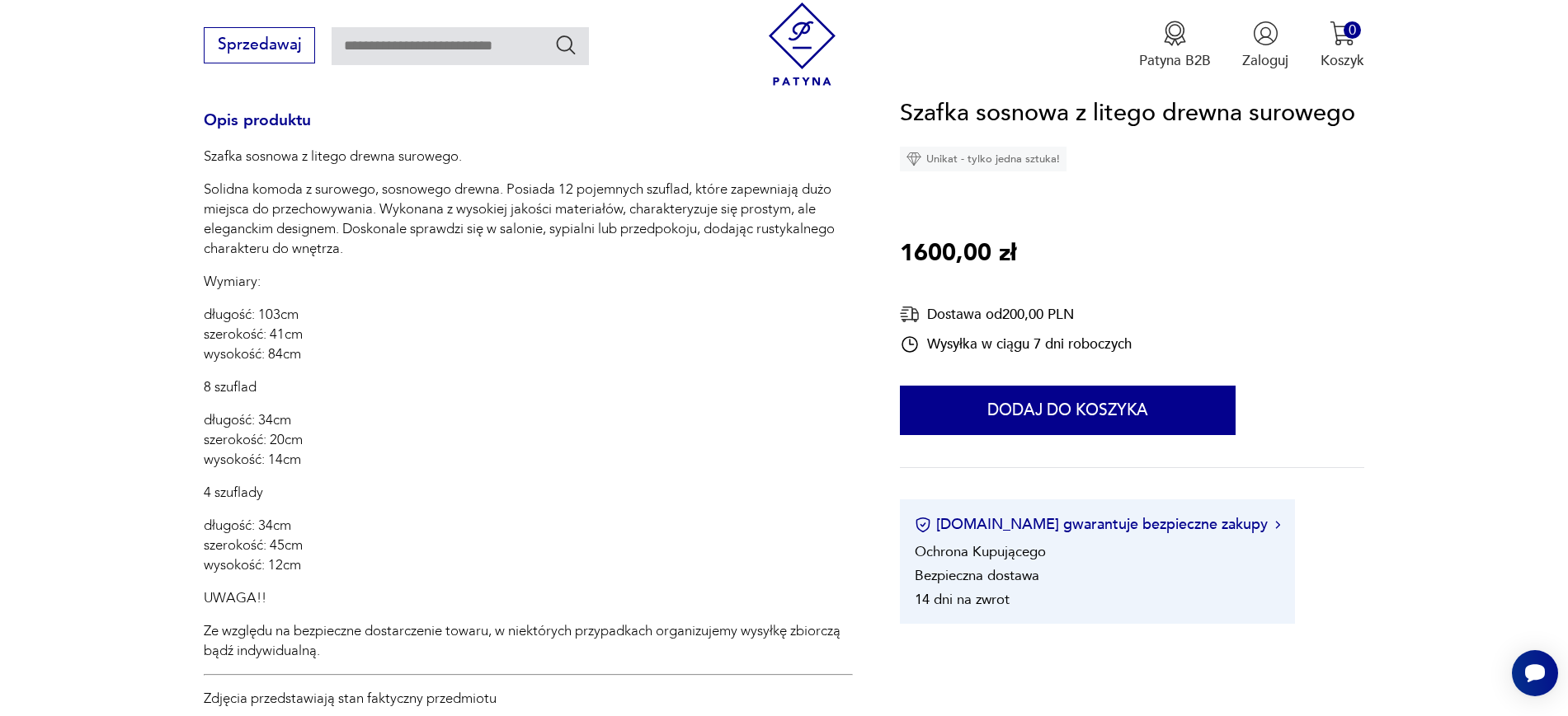
scroll to position [777, 0]
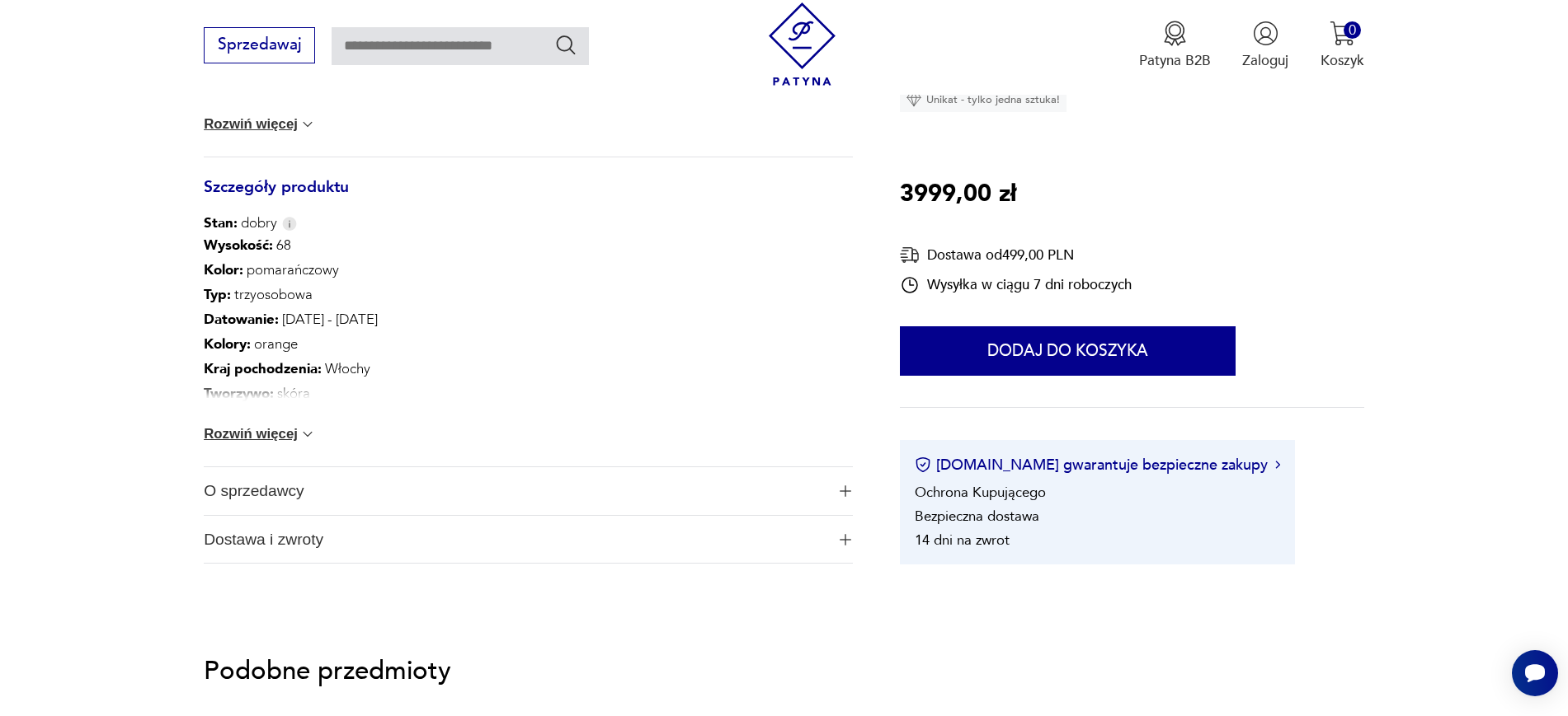
scroll to position [1122, 0]
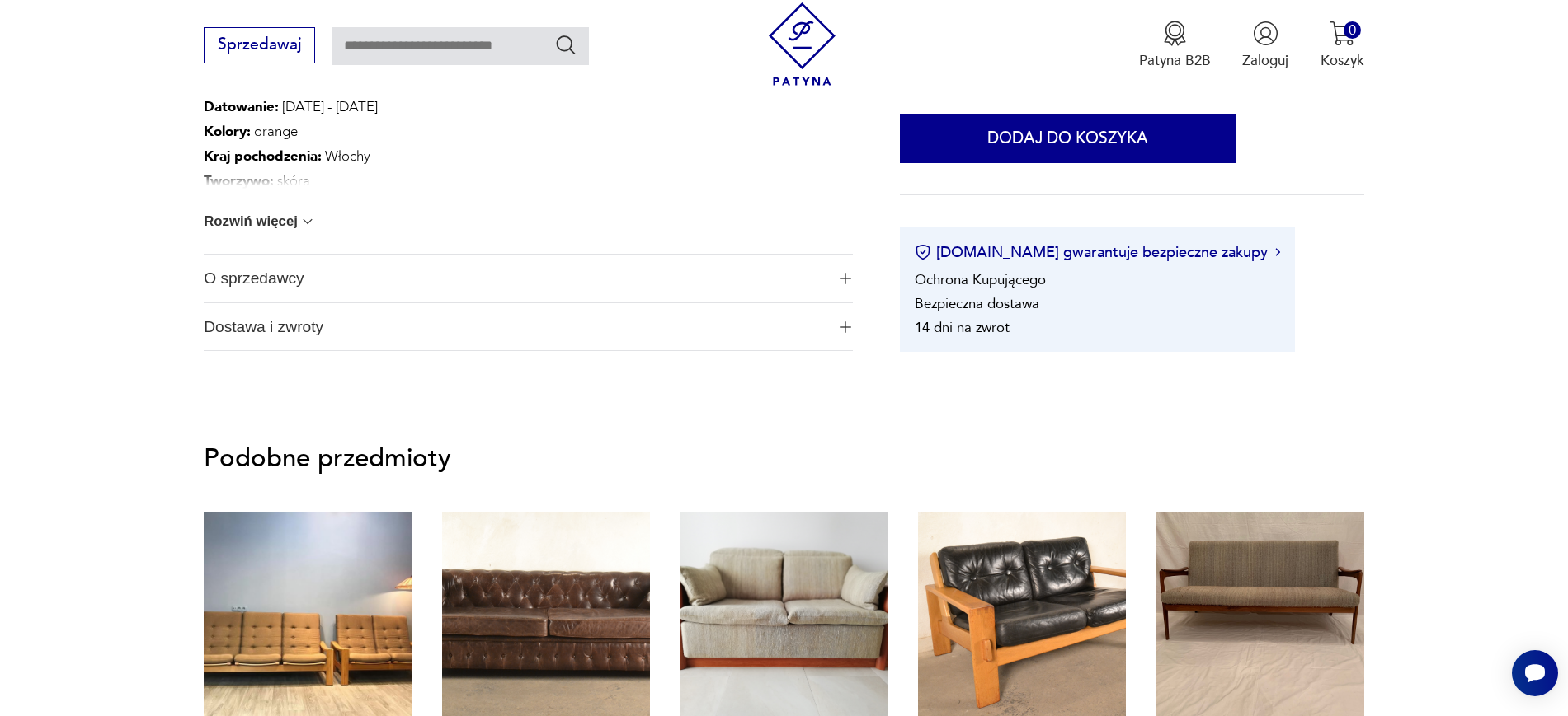
click at [228, 284] on span "O sprzedawcy" at bounding box center [514, 278] width 621 height 47
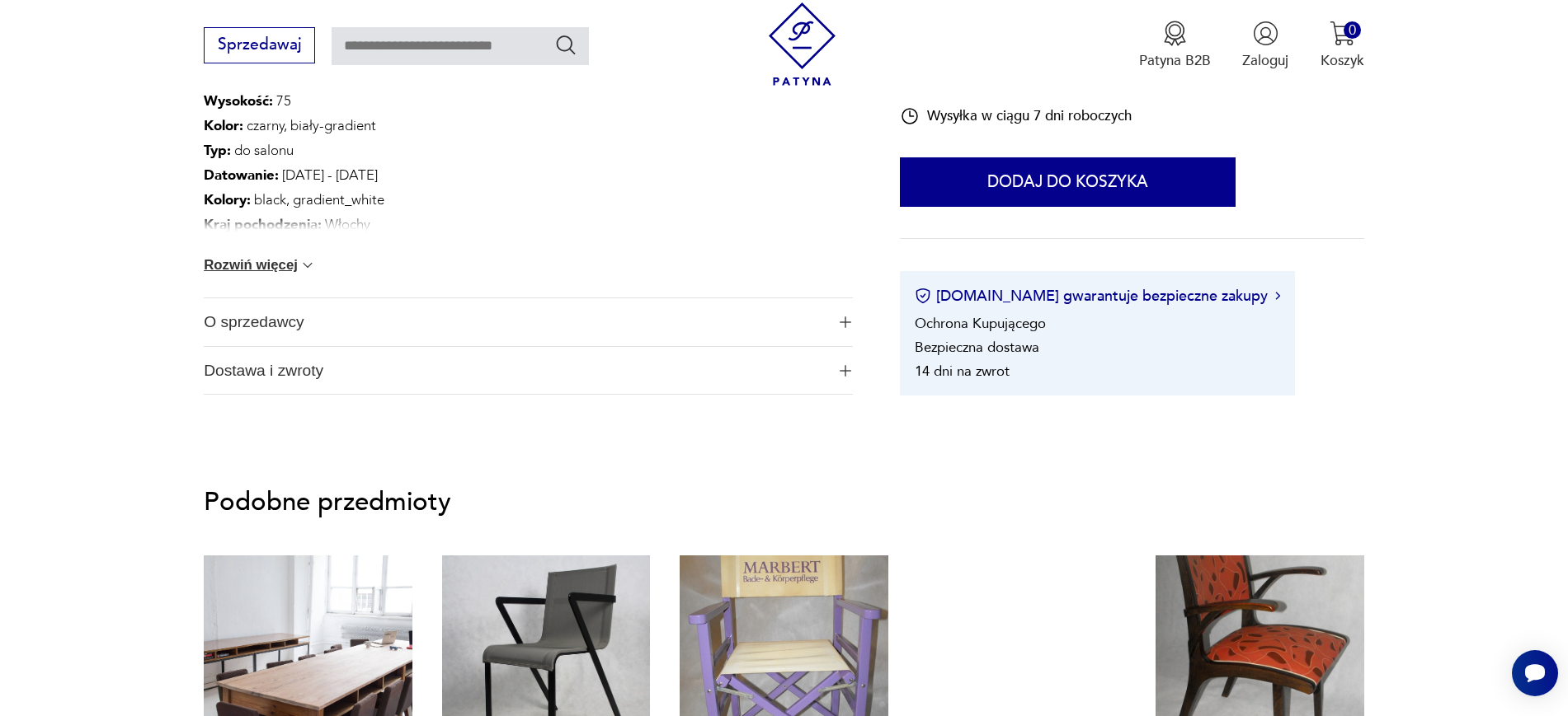
scroll to position [1050, 0]
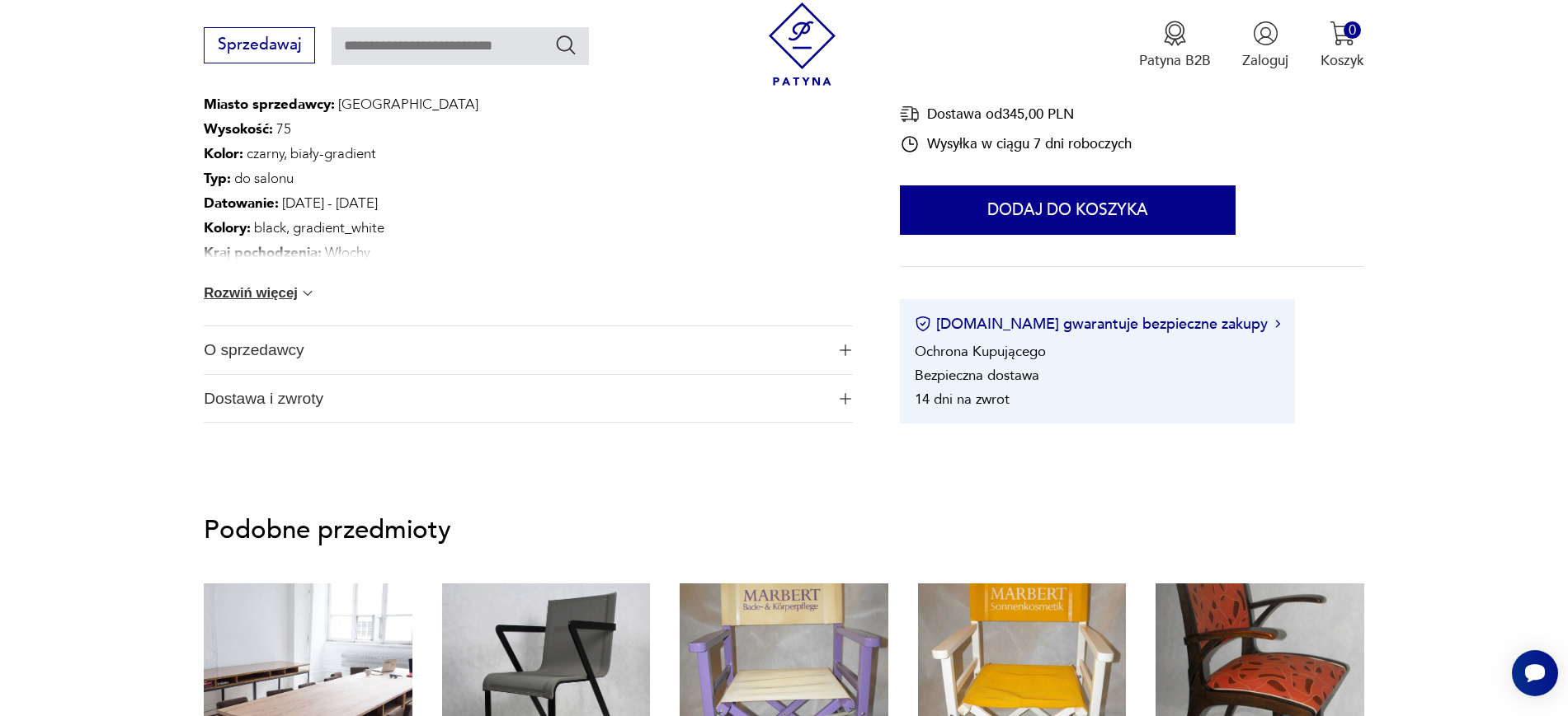
click at [234, 341] on span "O sprzedawcy" at bounding box center [514, 350] width 621 height 47
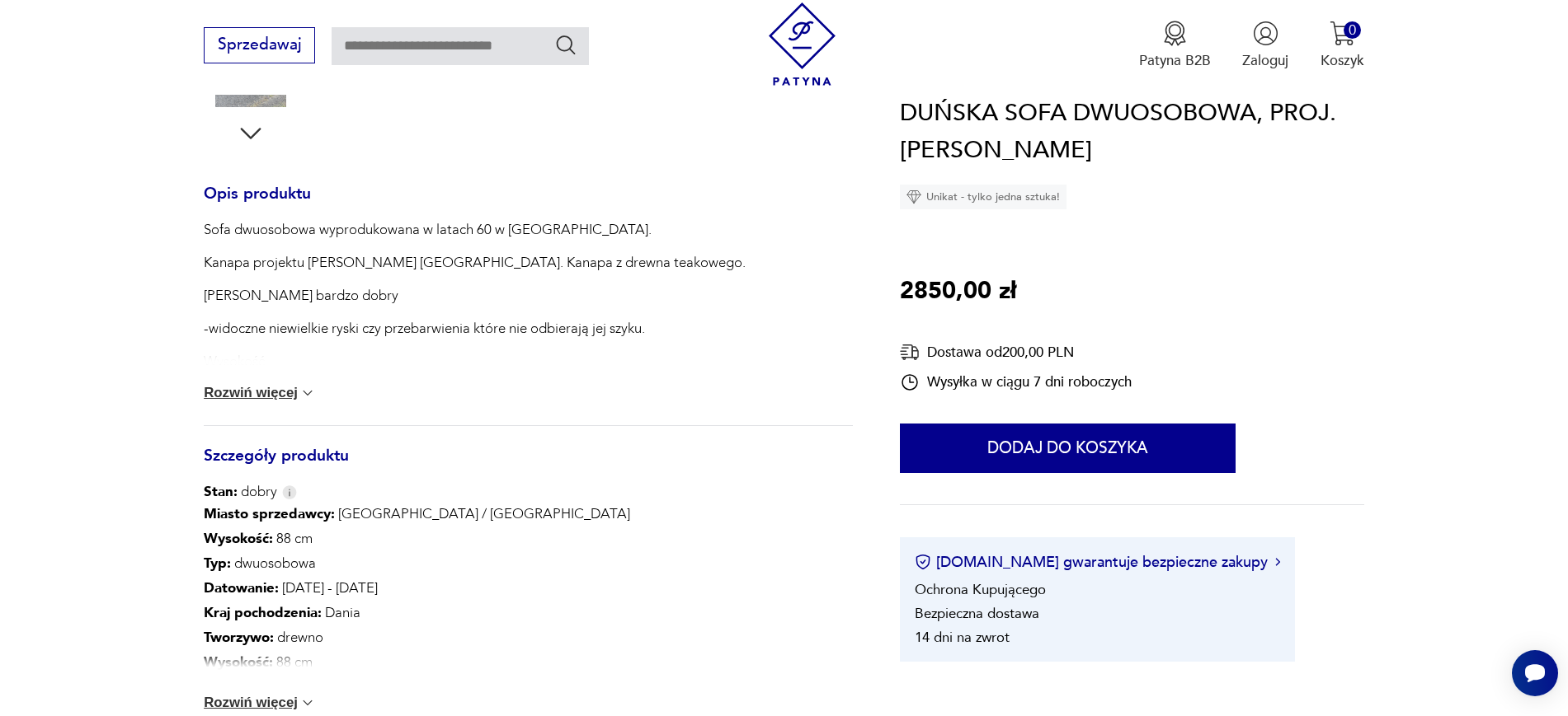
click at [82, 423] on section "Opis produktu Sofa dwuosobowa wyprodukowana w latach 60 w [GEOGRAPHIC_DATA]. Ka…" at bounding box center [784, 270] width 1568 height 1220
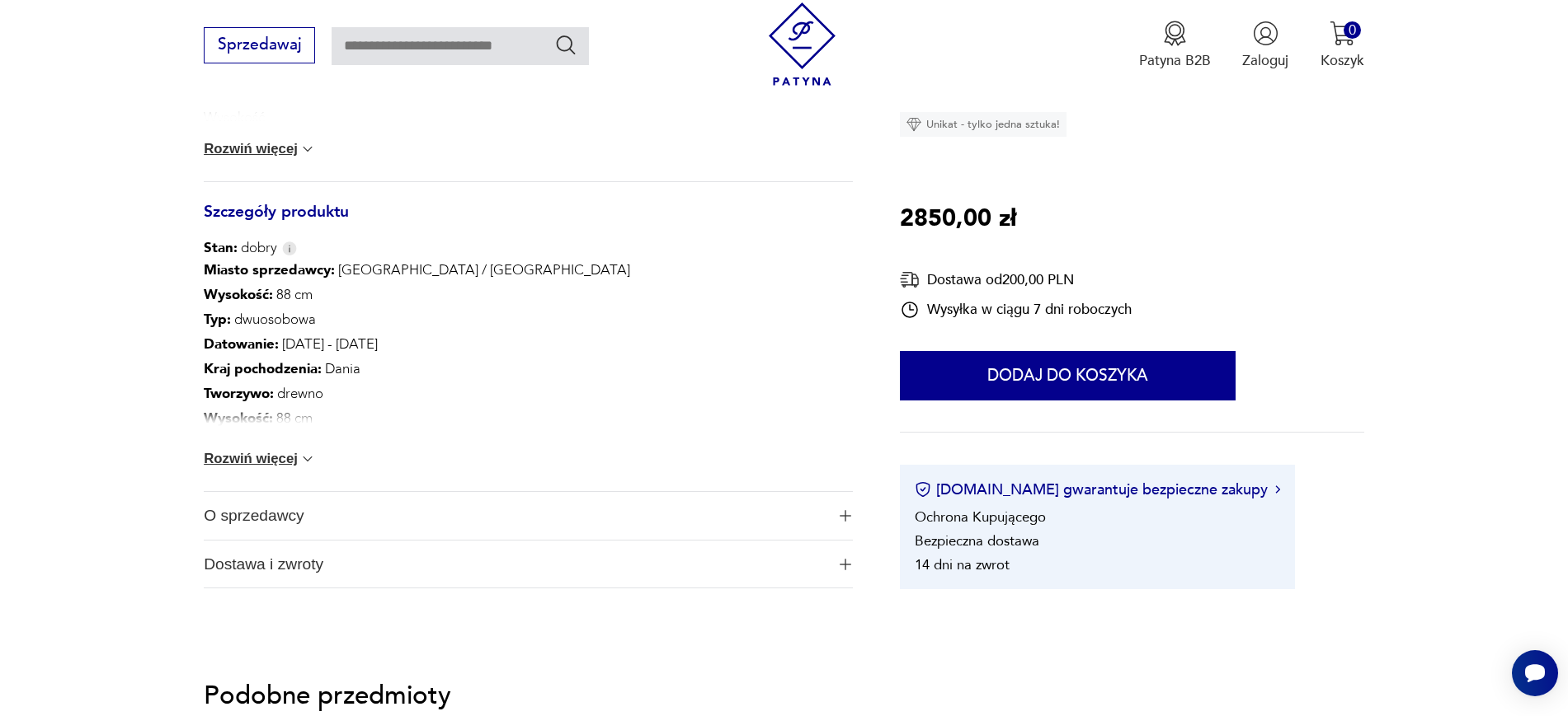
scroll to position [892, 0]
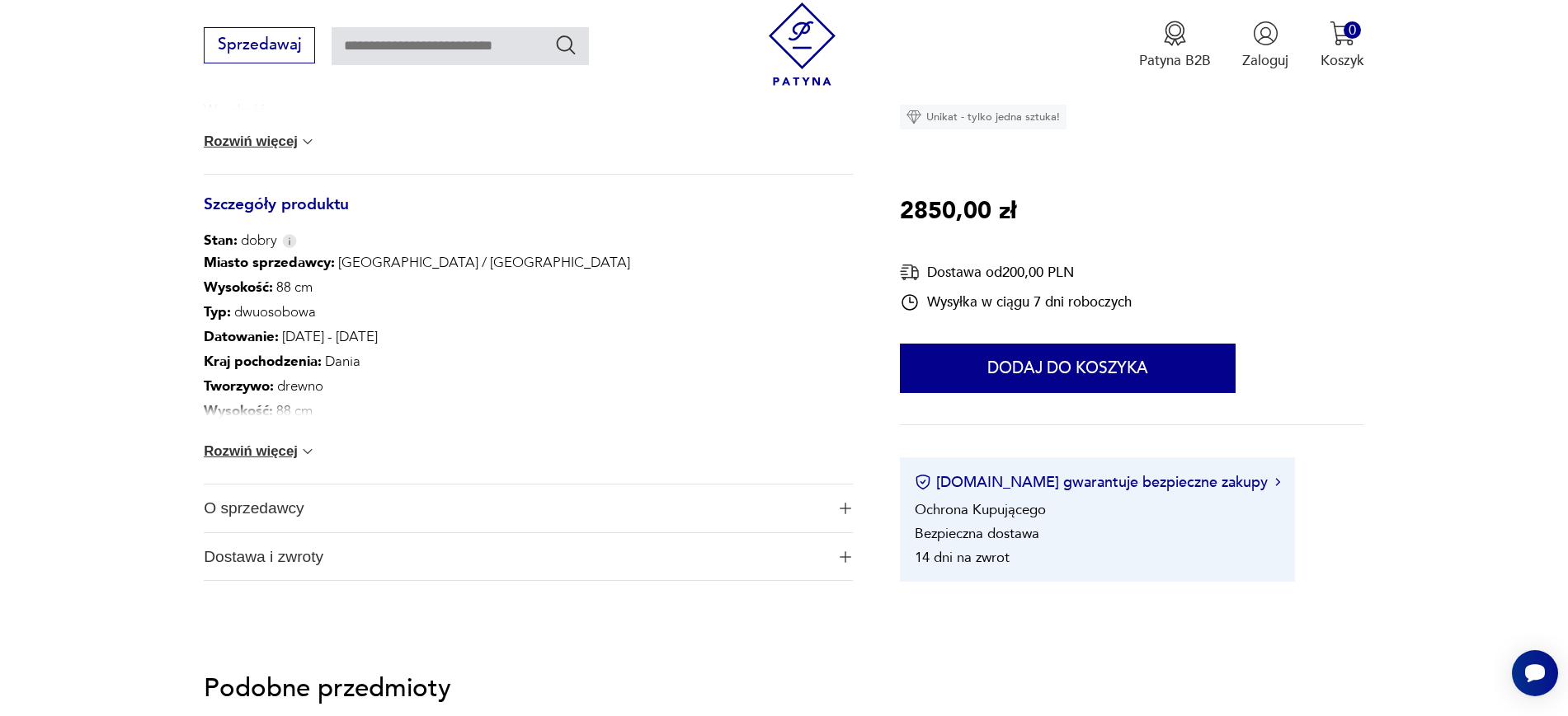
click at [214, 524] on span "O sprzedawcy" at bounding box center [514, 509] width 621 height 47
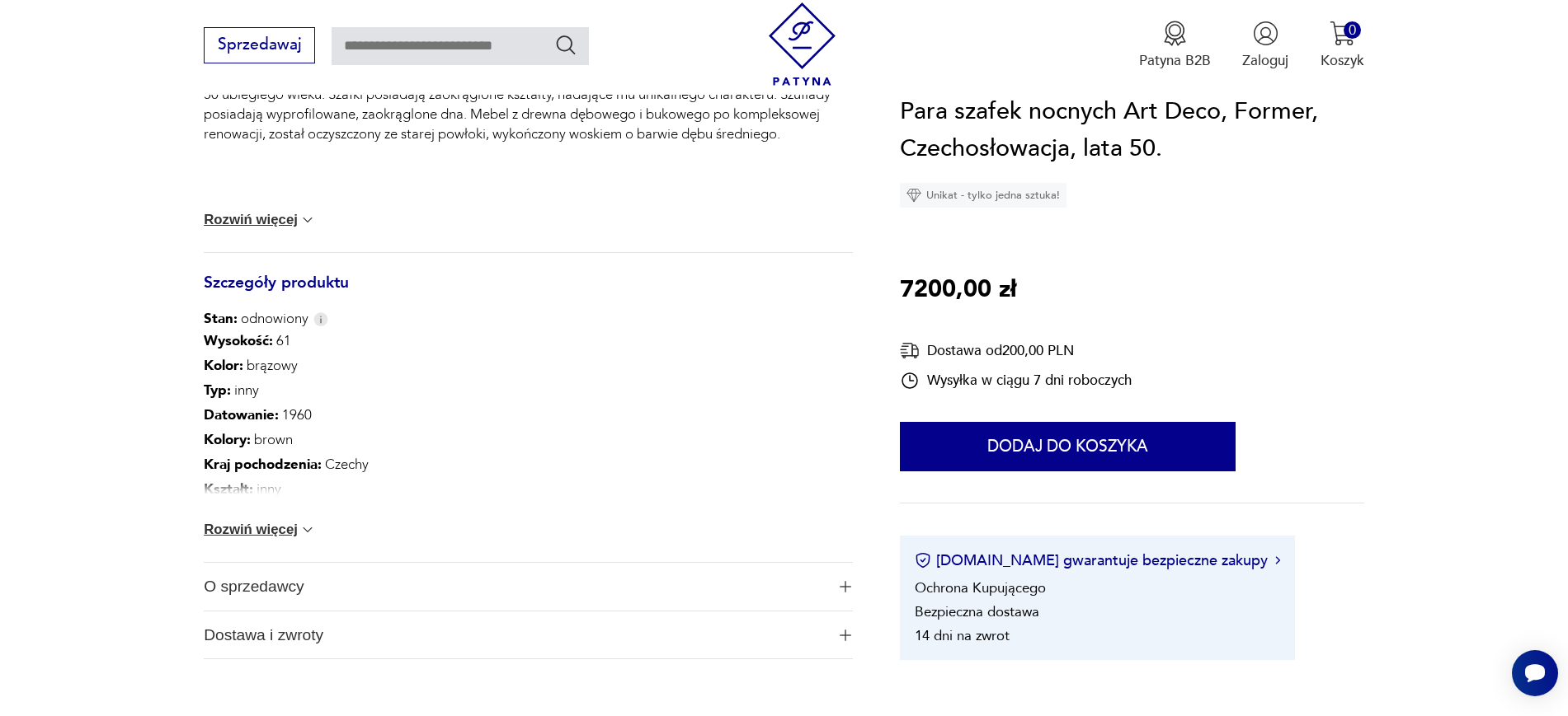
scroll to position [812, 0]
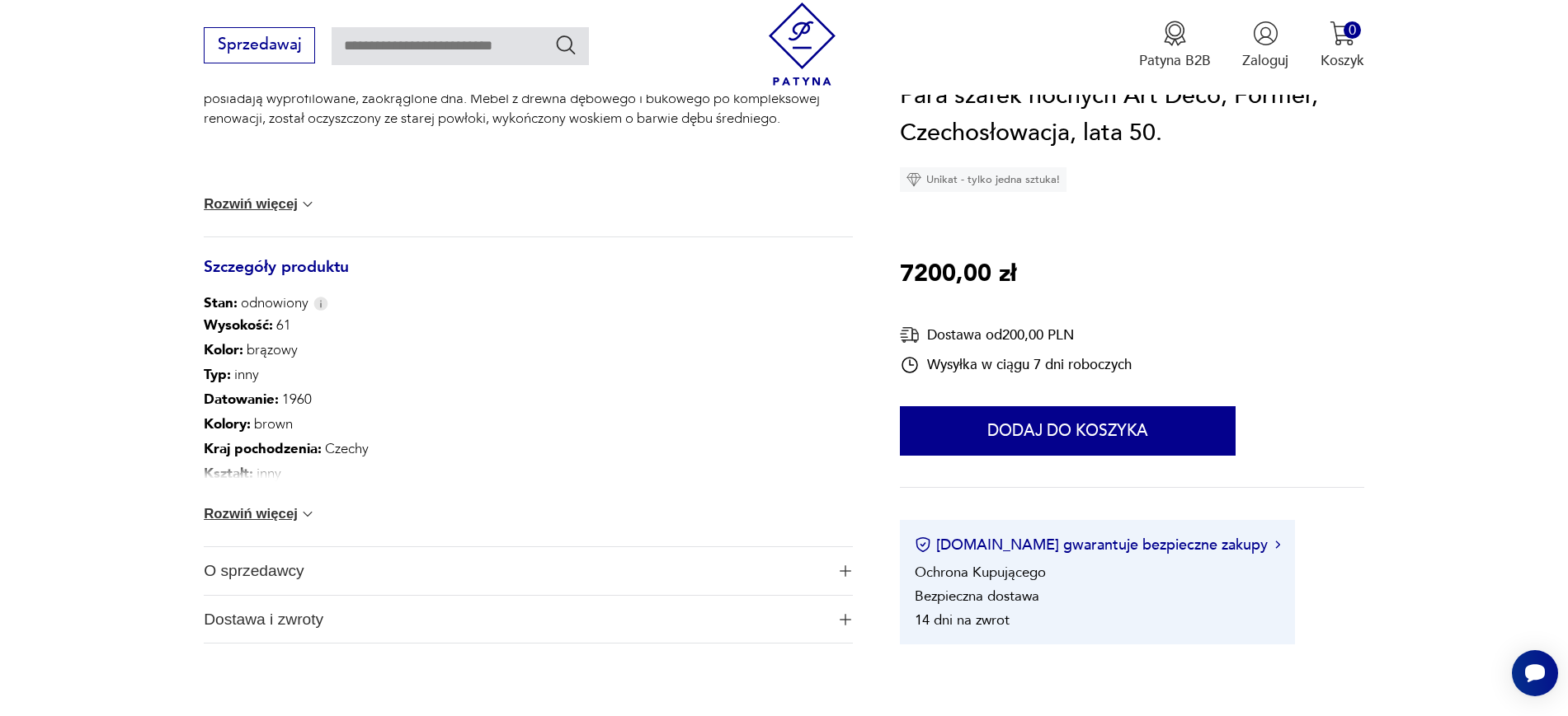
click at [412, 552] on span "O sprzedawcy" at bounding box center [514, 571] width 621 height 47
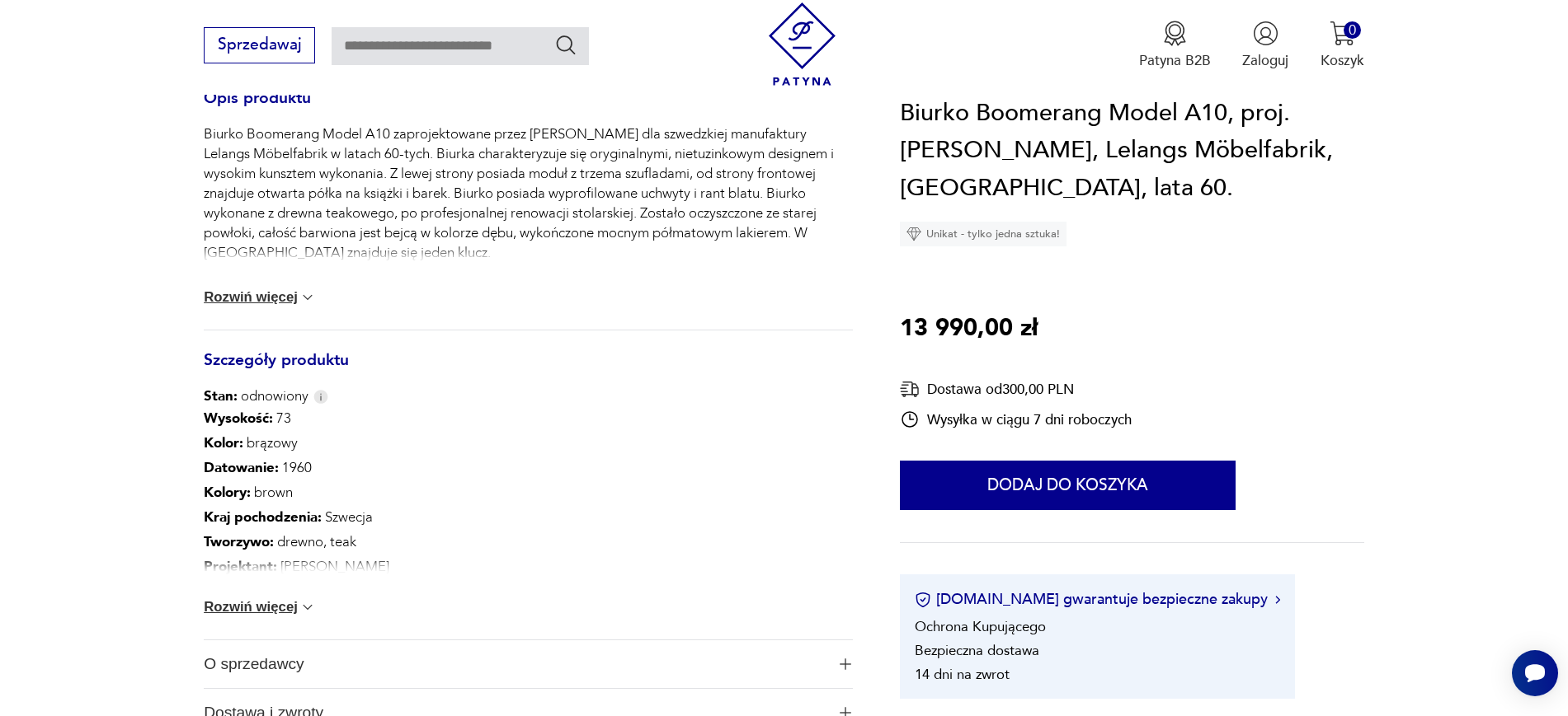
scroll to position [924, 0]
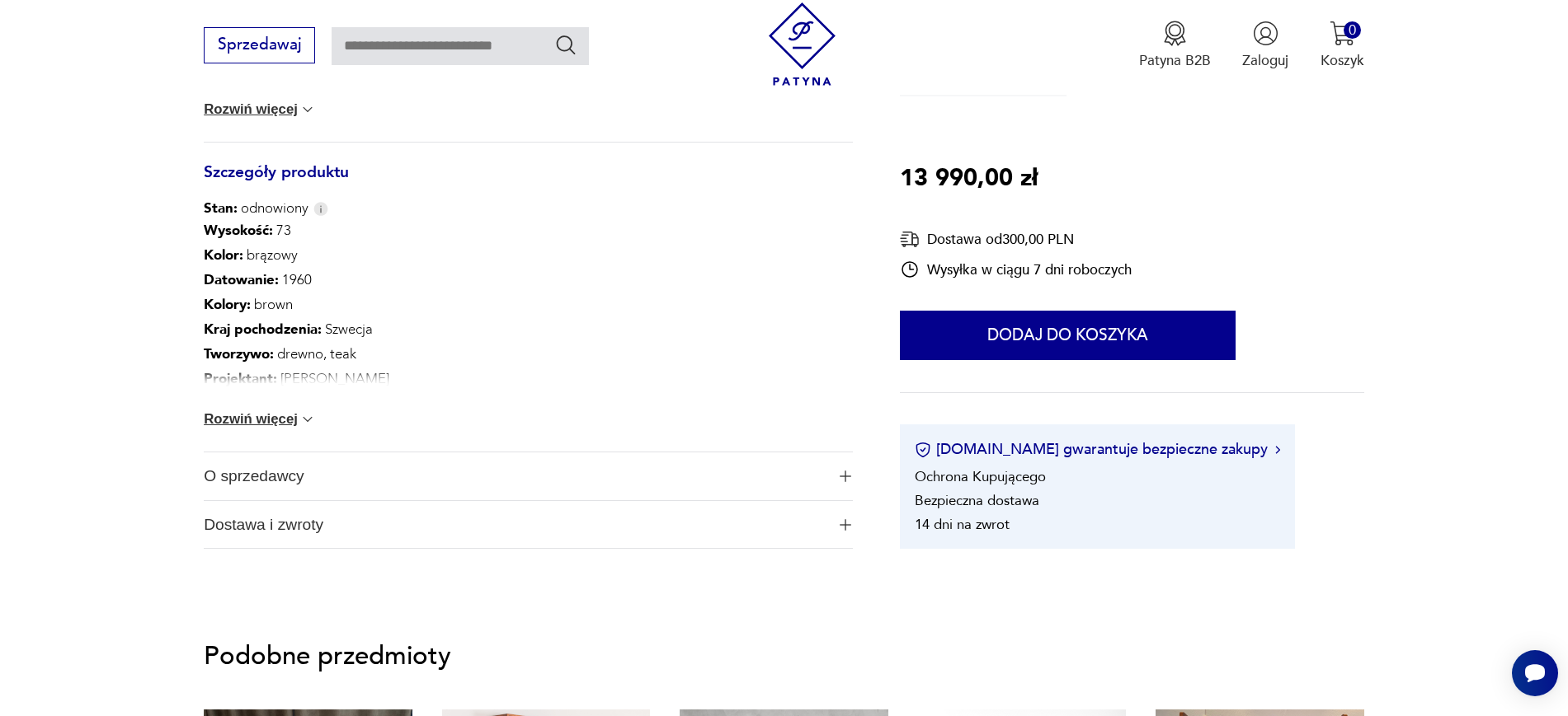
click at [417, 480] on span "O sprzedawcy" at bounding box center [514, 476] width 621 height 47
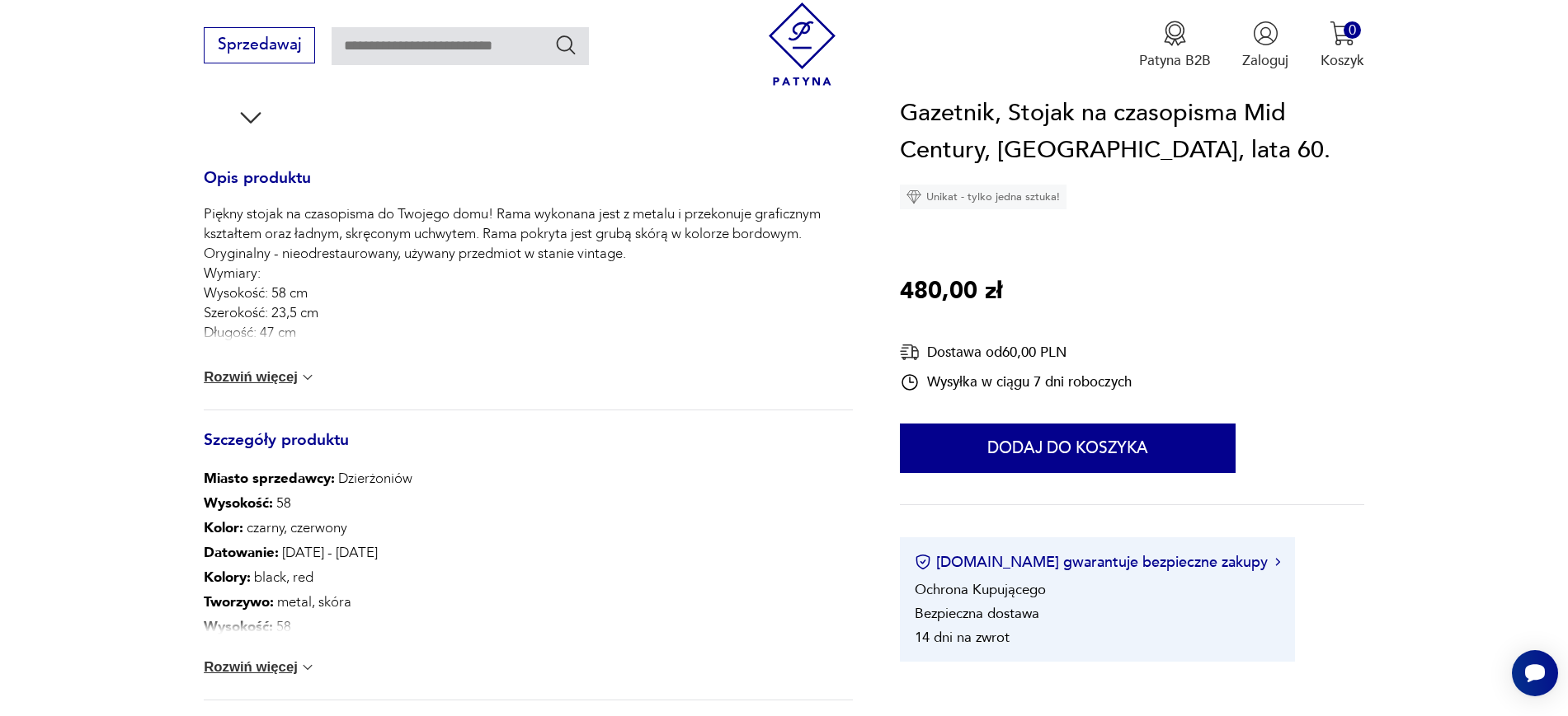
scroll to position [801, 0]
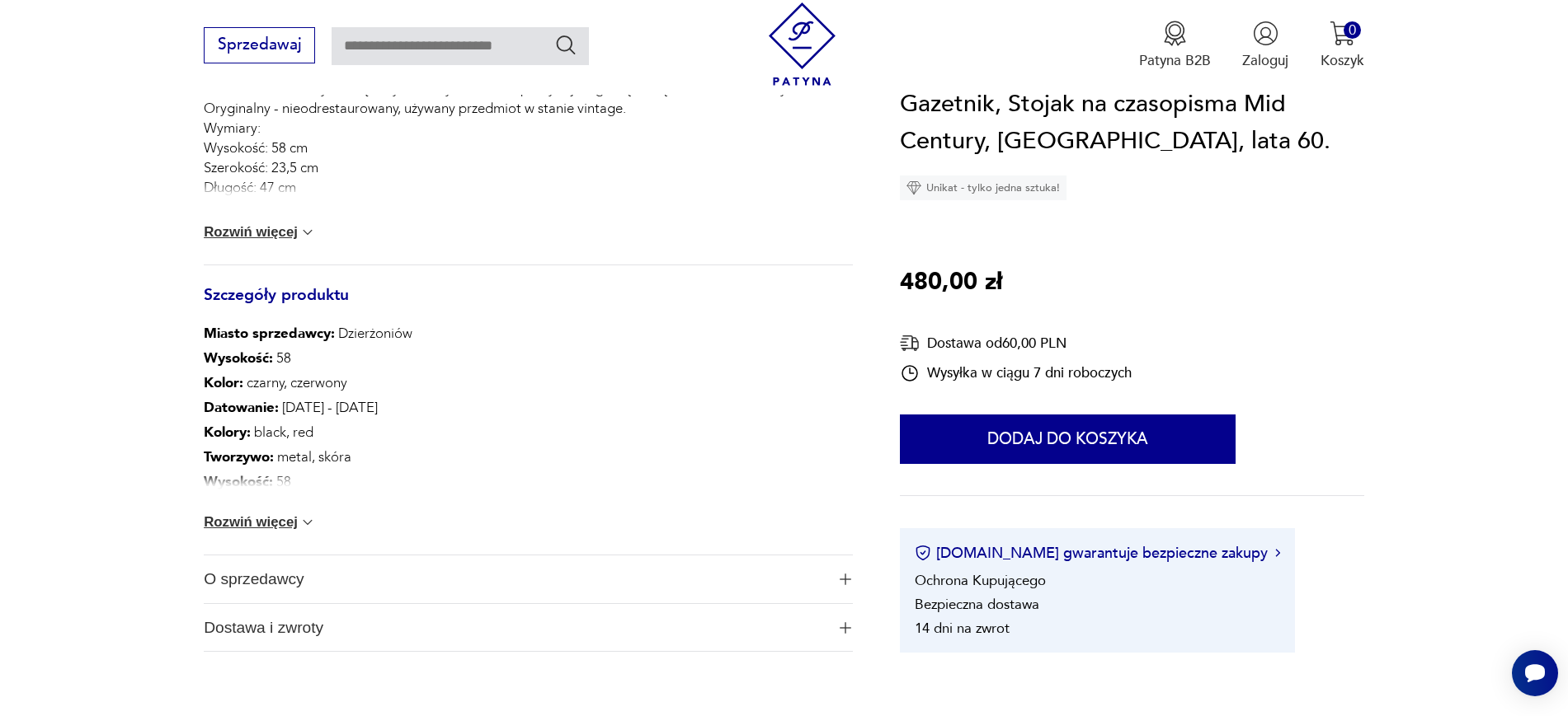
click at [427, 606] on span "Dostawa i zwroty" at bounding box center [514, 628] width 621 height 47
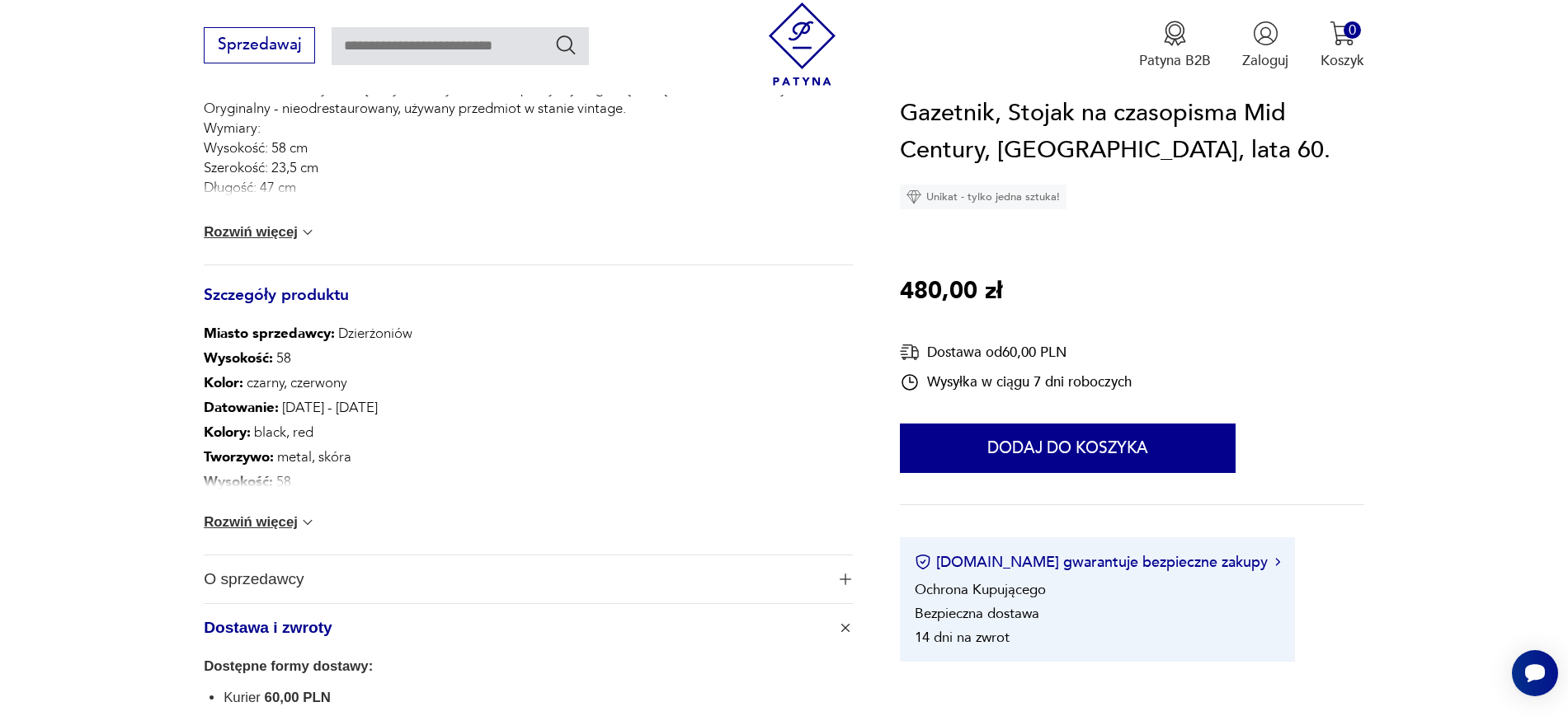
click at [401, 576] on span "O sprzedawcy" at bounding box center [514, 580] width 621 height 47
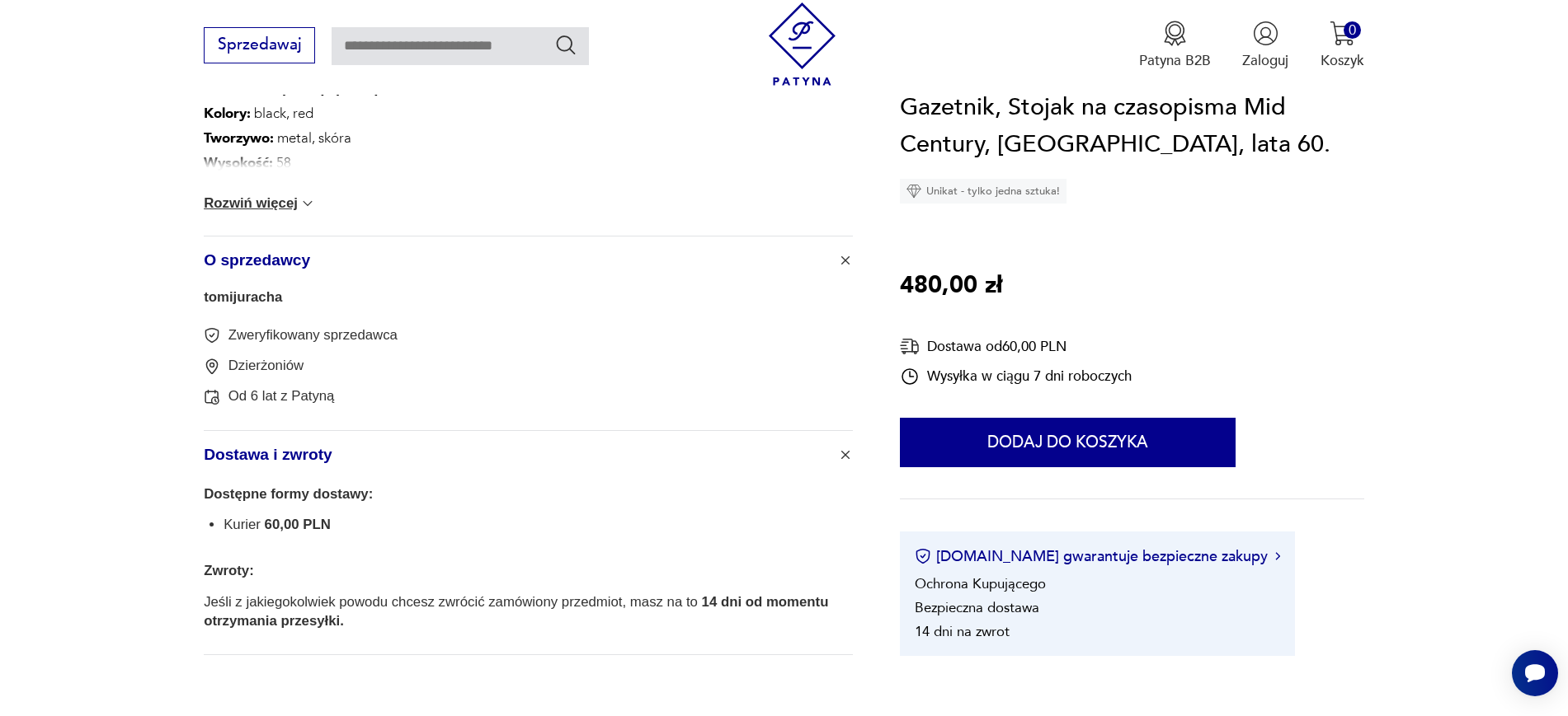
scroll to position [1121, 0]
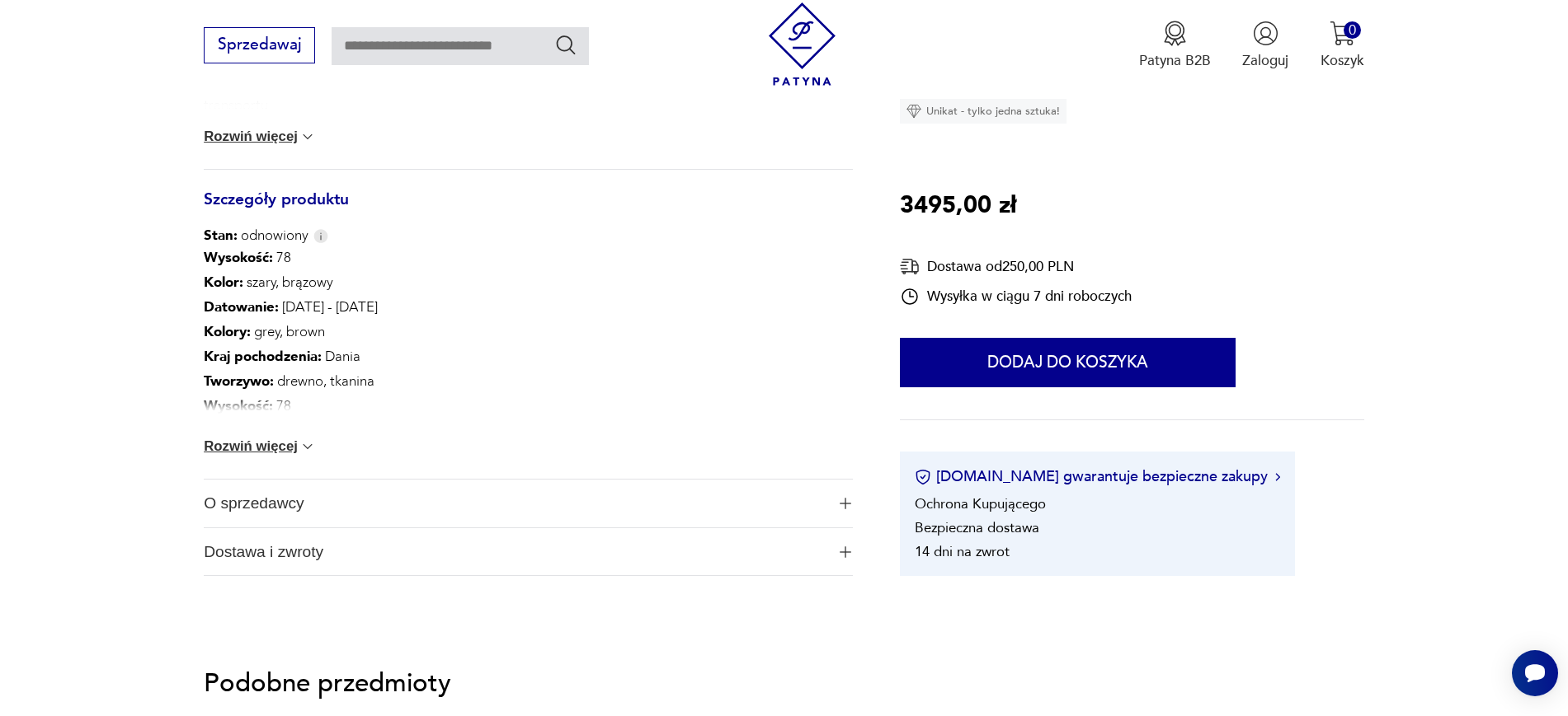
scroll to position [1028, 0]
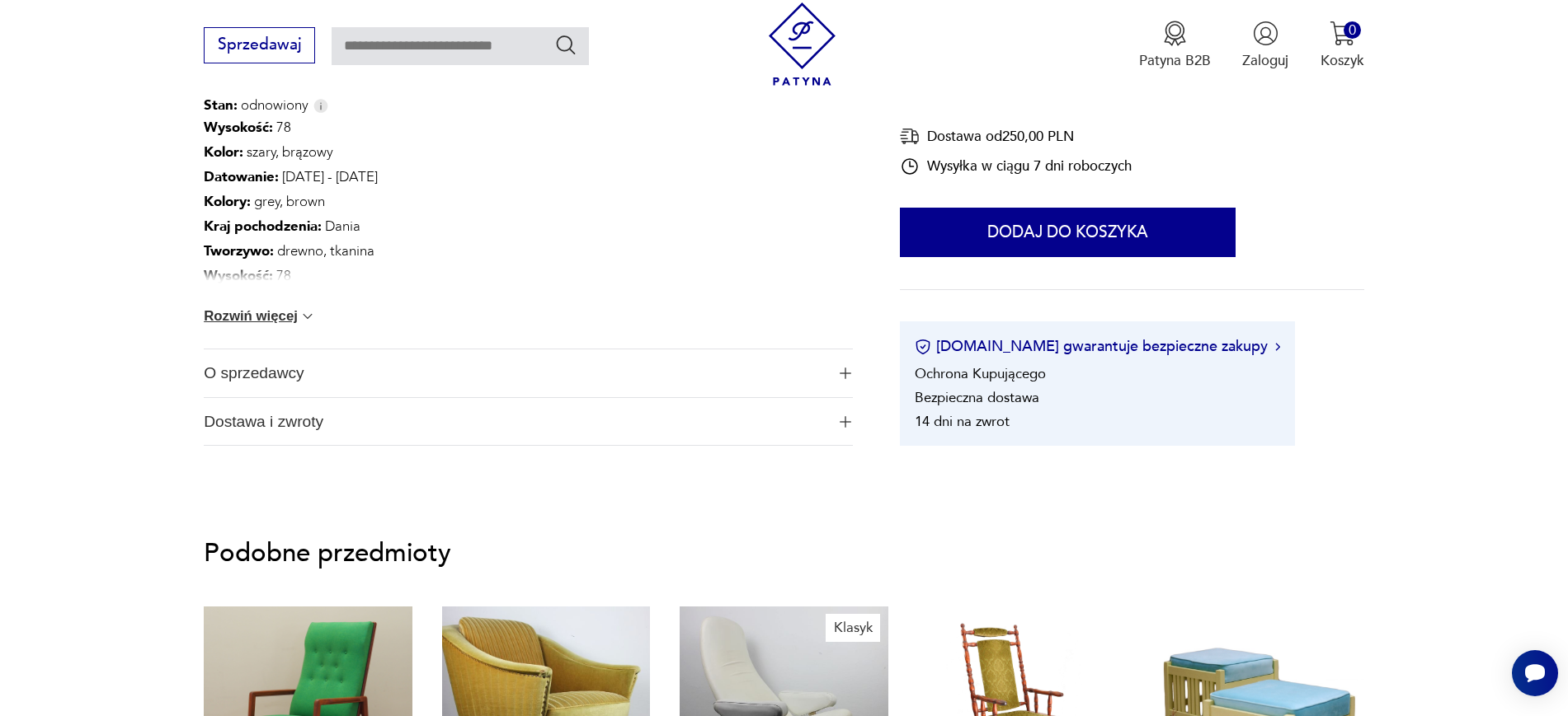
click at [460, 369] on span "O sprzedawcy" at bounding box center [514, 373] width 621 height 47
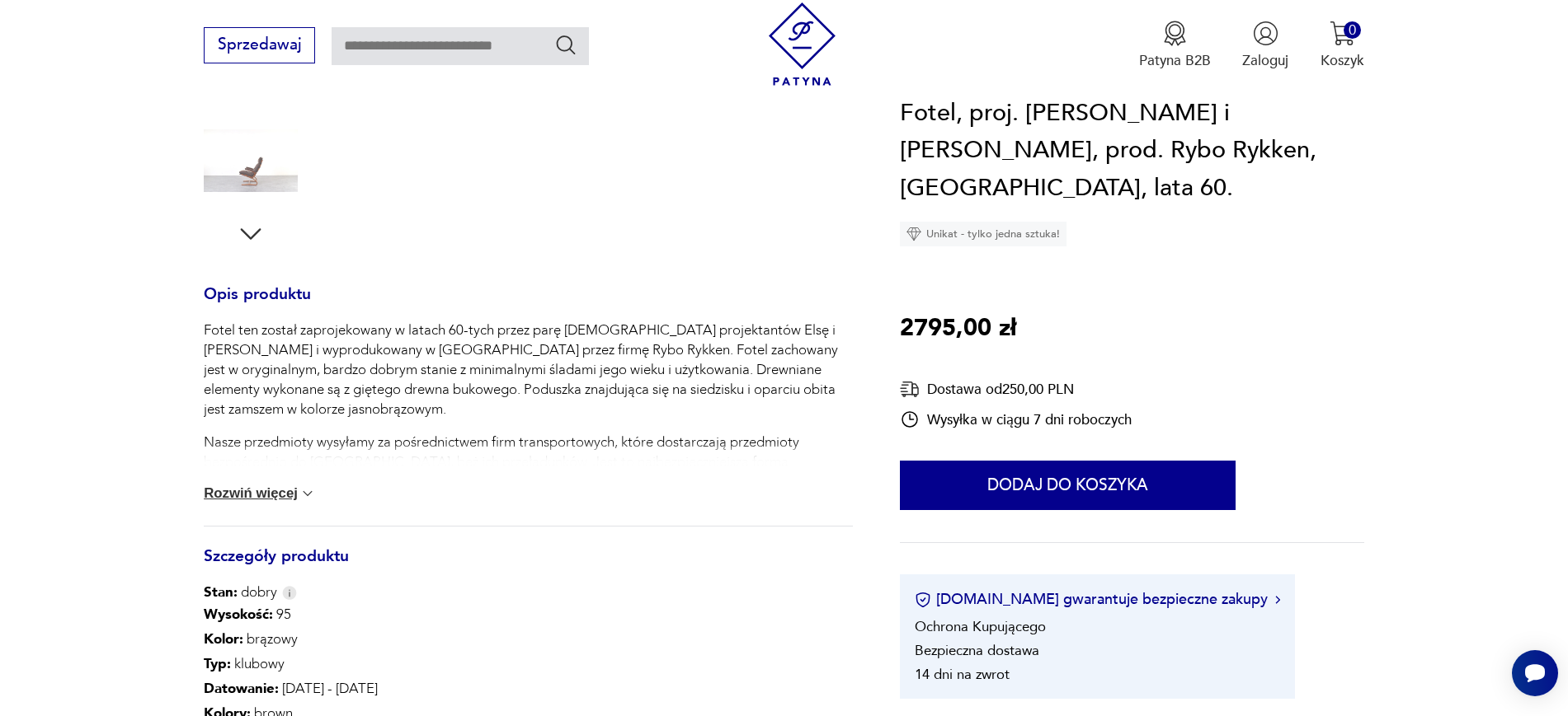
scroll to position [711, 0]
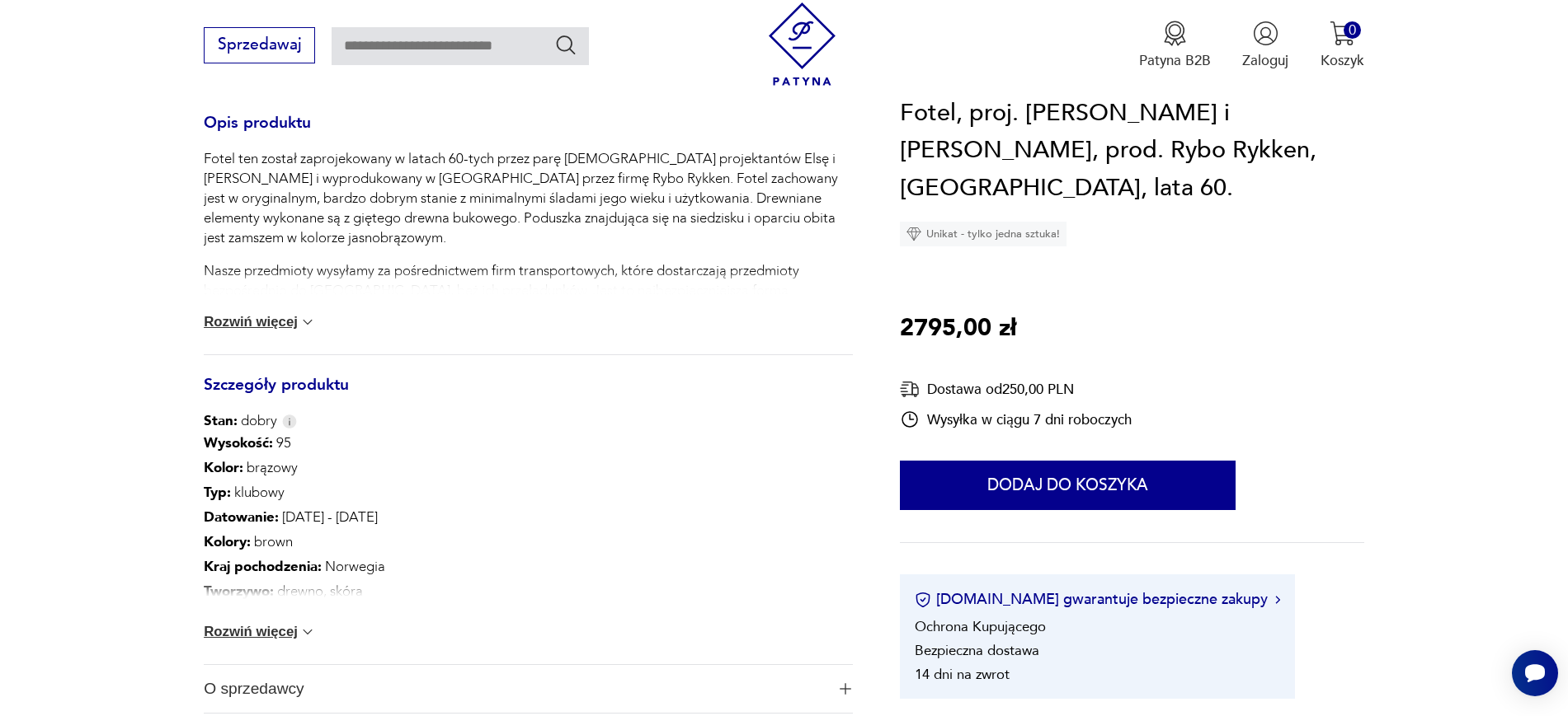
click at [355, 638] on div "Wysokość : 95 Kolor: brązowy Typ : klubowy Datowanie : [DATE] - [DATE] Kolory :…" at bounding box center [528, 547] width 648 height 233
click at [312, 633] on img at bounding box center [307, 632] width 16 height 16
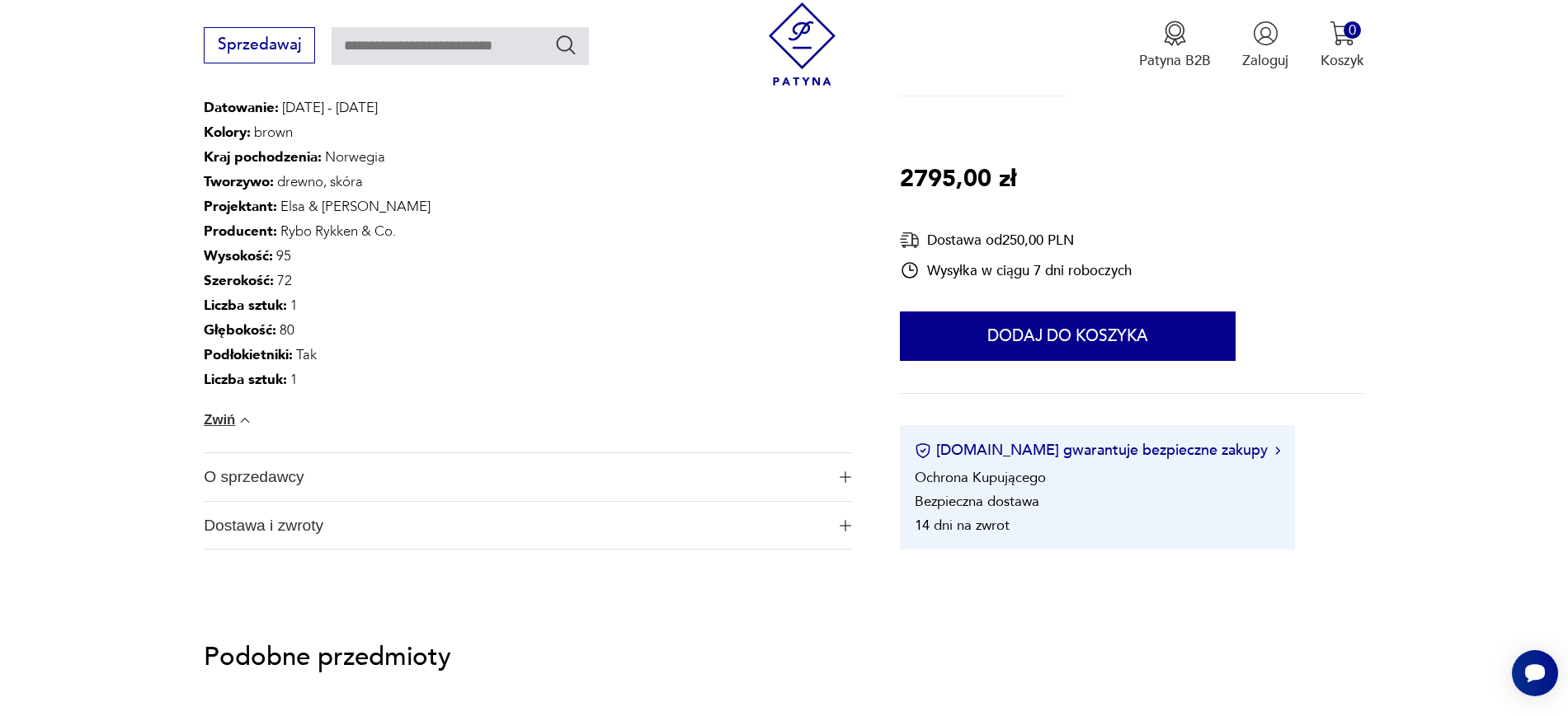
scroll to position [1120, 0]
click at [372, 485] on span "O sprzedawcy" at bounding box center [514, 478] width 621 height 47
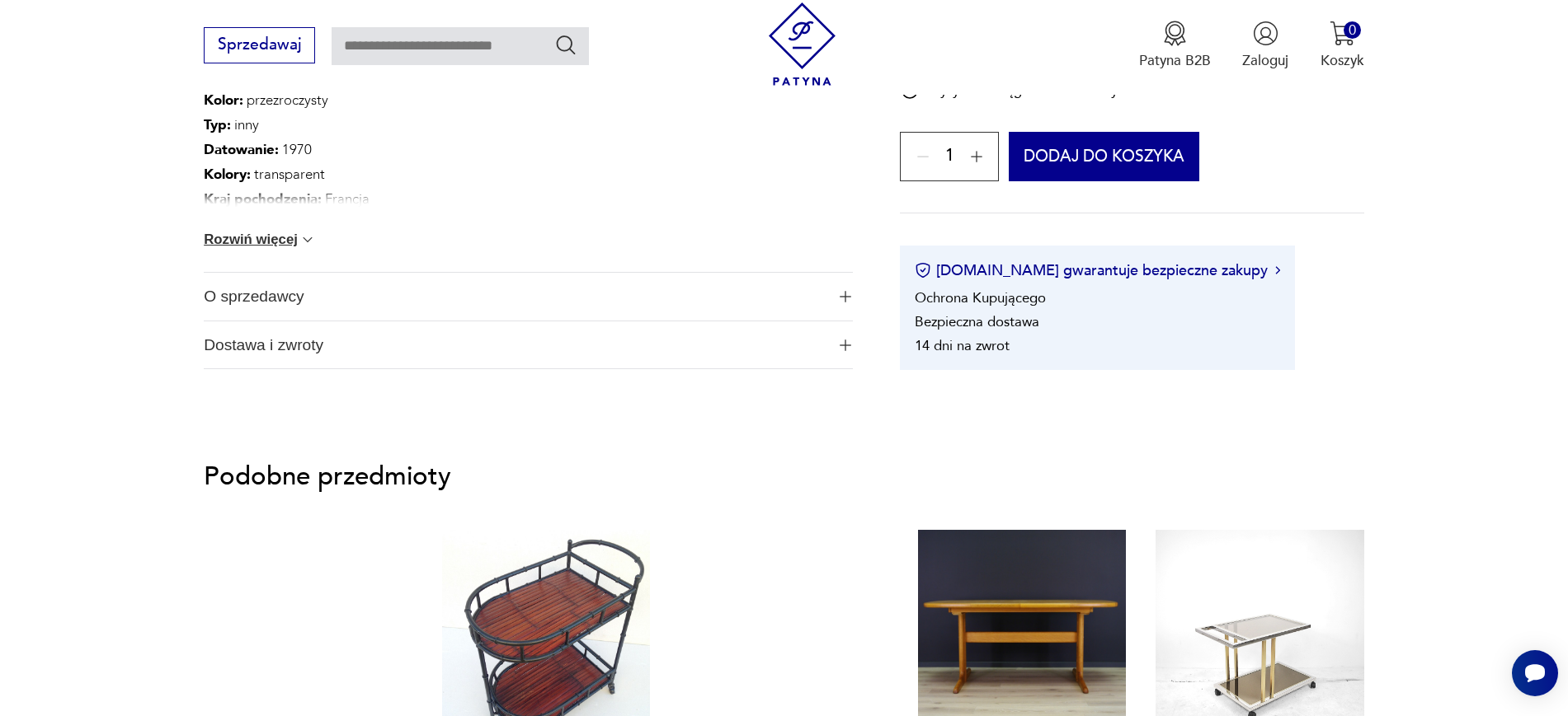
scroll to position [1154, 0]
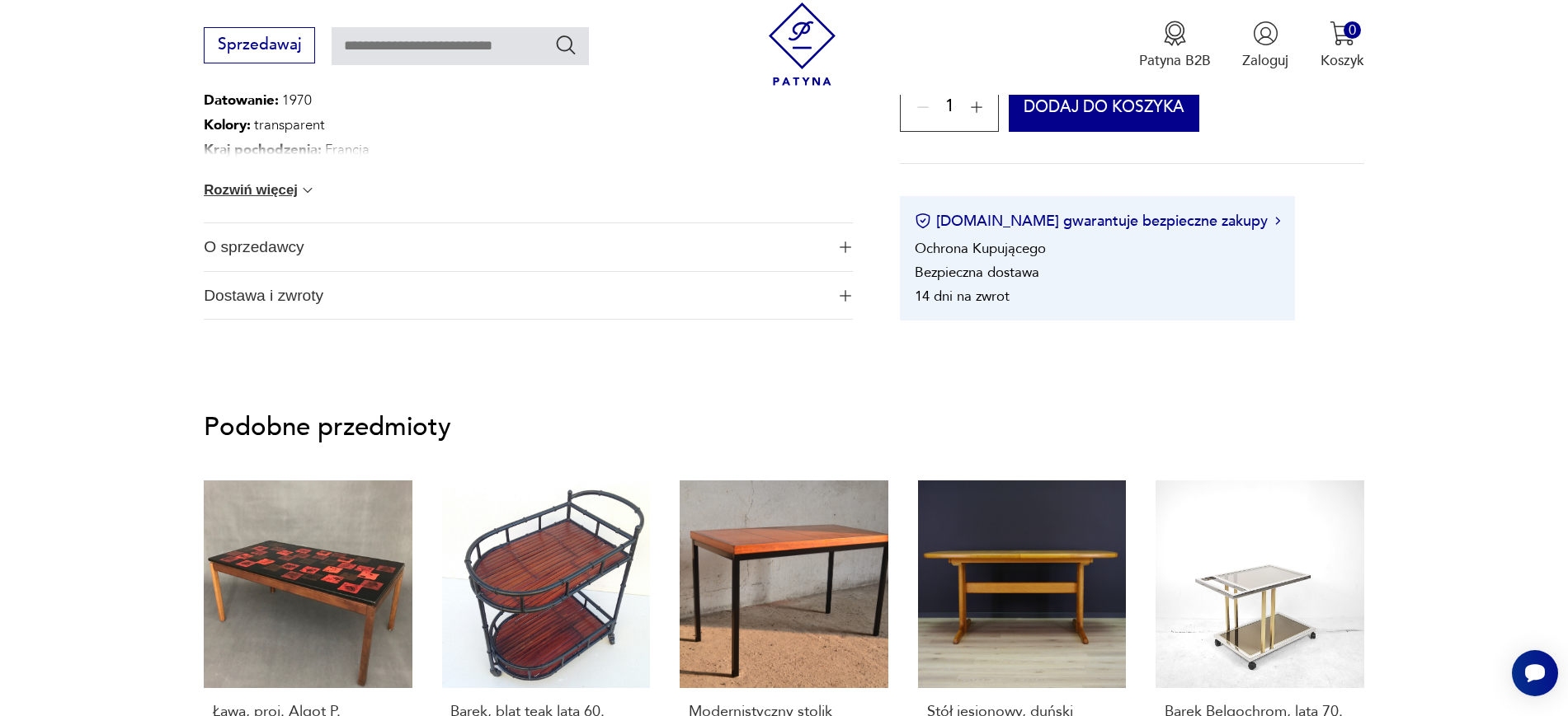
click at [474, 264] on span "O sprzedawcy" at bounding box center [514, 247] width 621 height 47
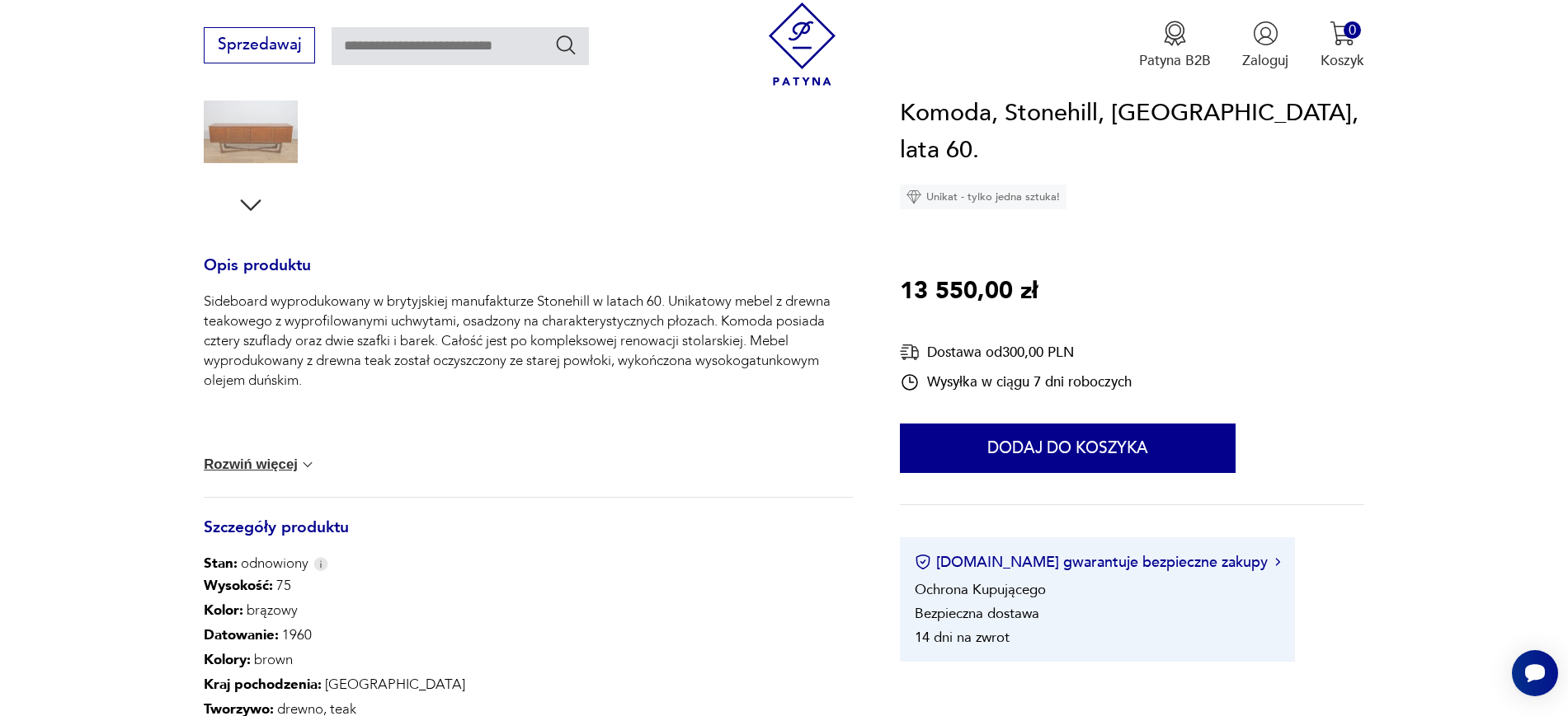
scroll to position [789, 0]
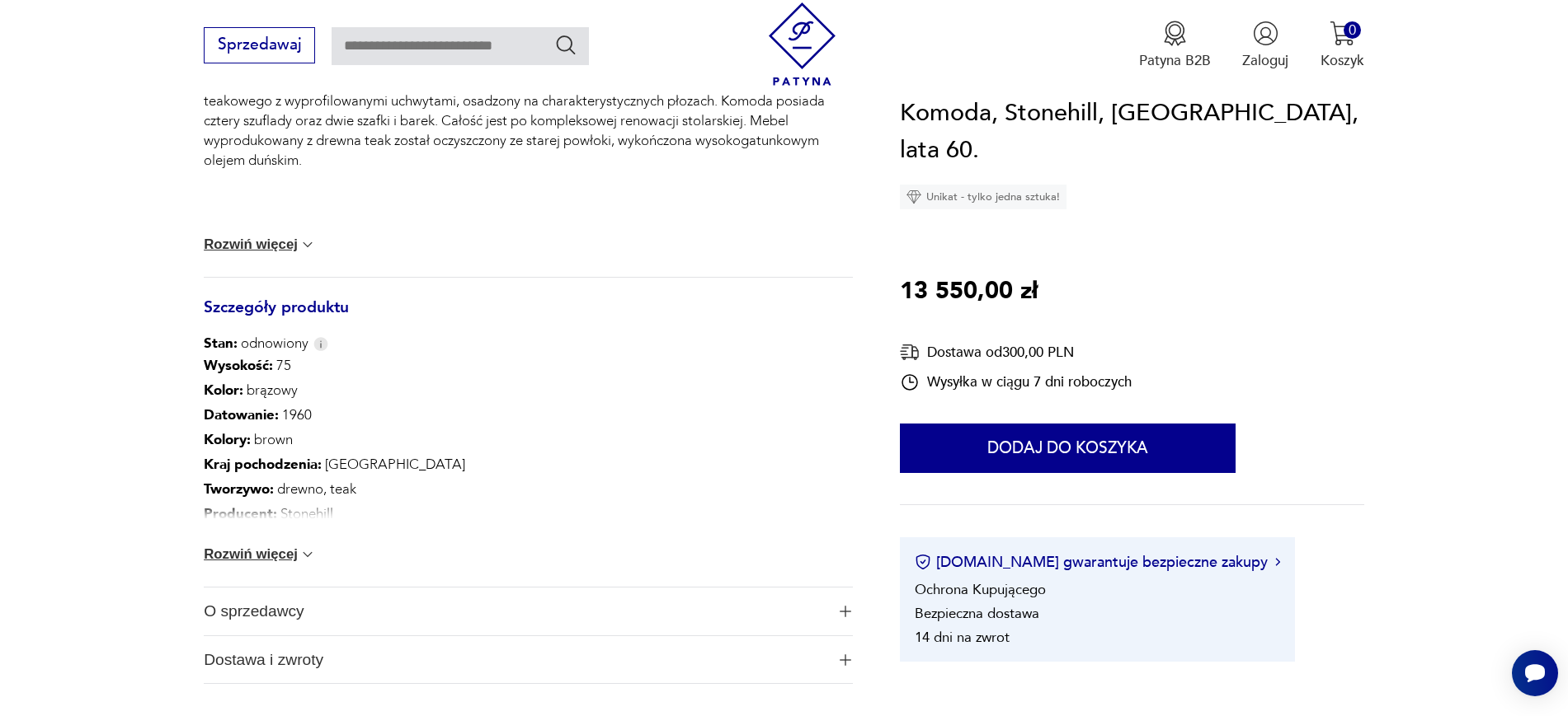
click at [328, 618] on span "O sprzedawcy" at bounding box center [514, 612] width 621 height 47
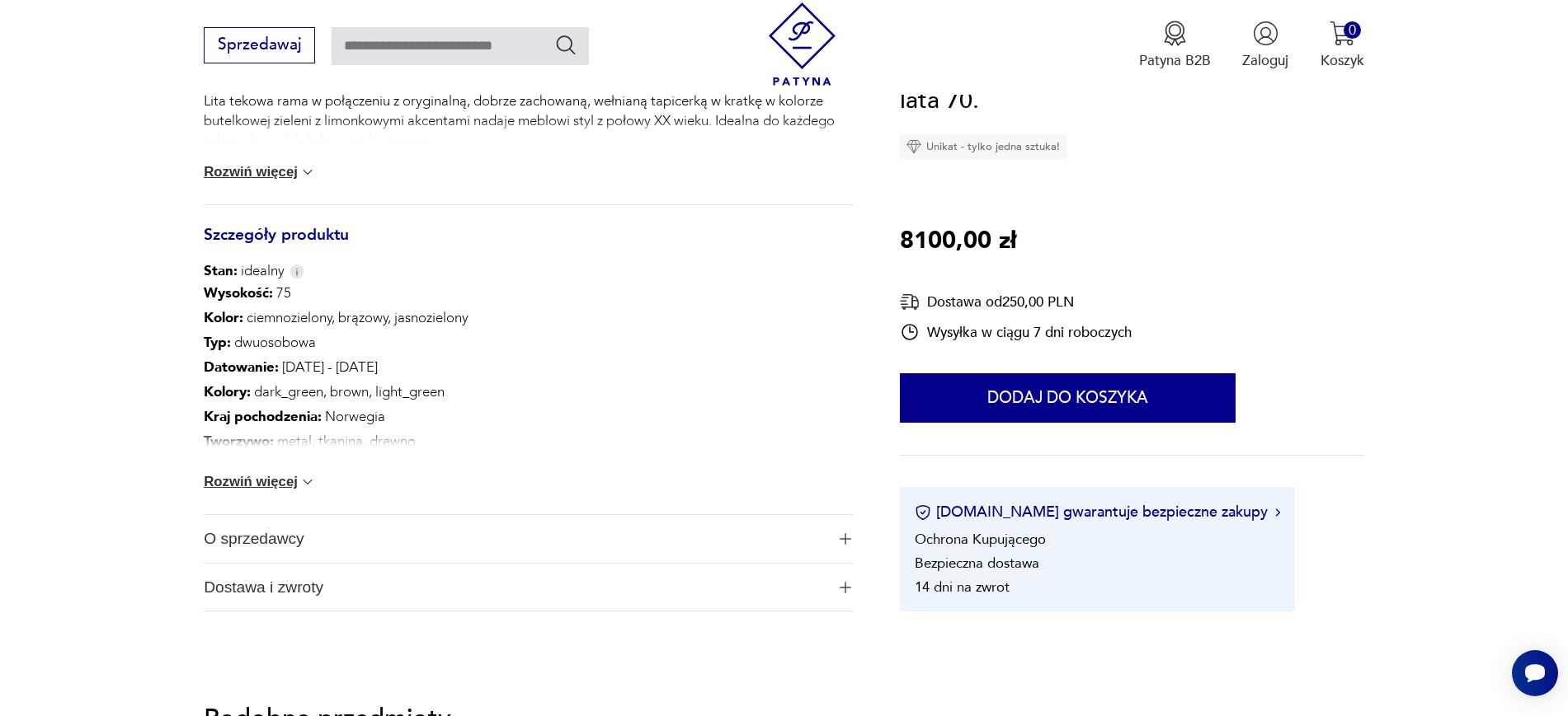
scroll to position [874, 0]
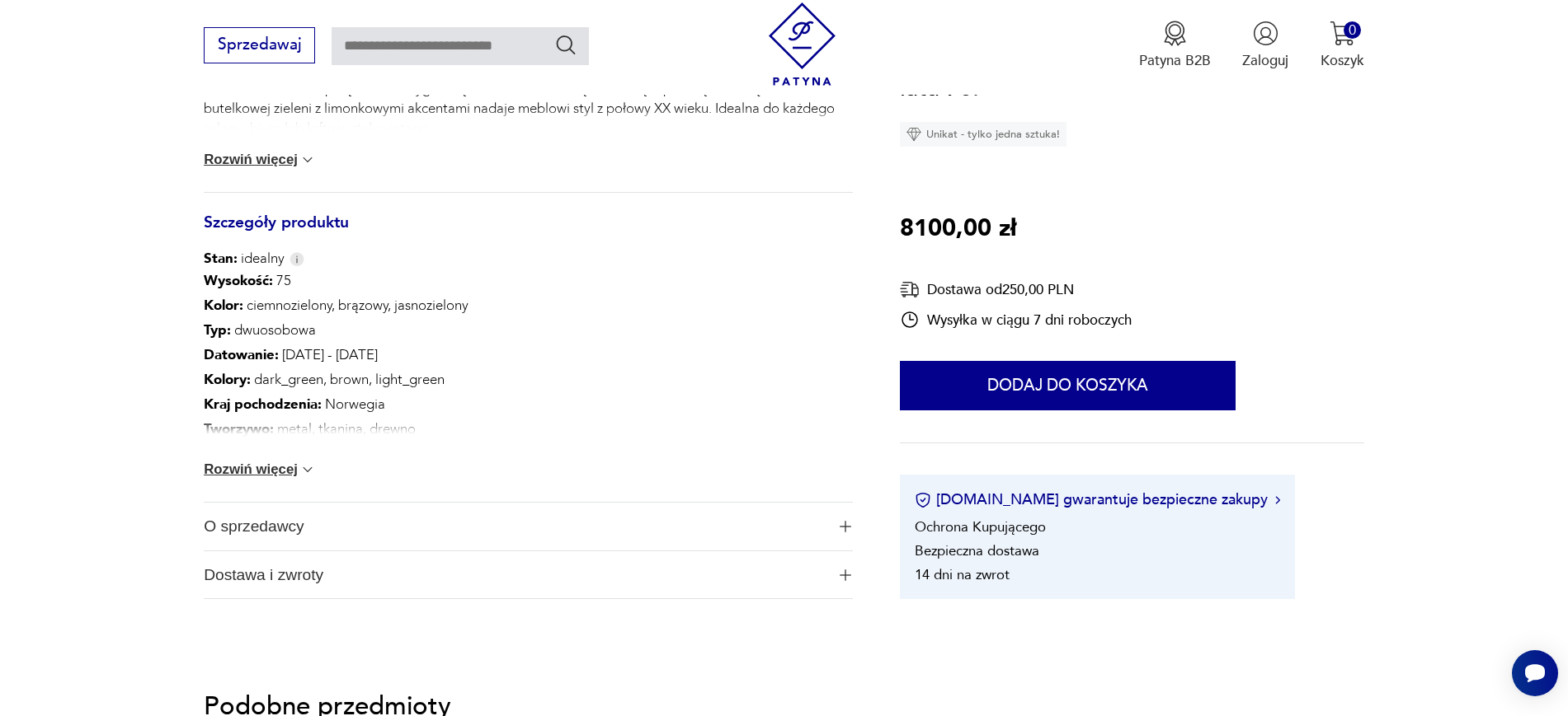
click at [356, 529] on span "O sprzedawcy" at bounding box center [514, 527] width 621 height 47
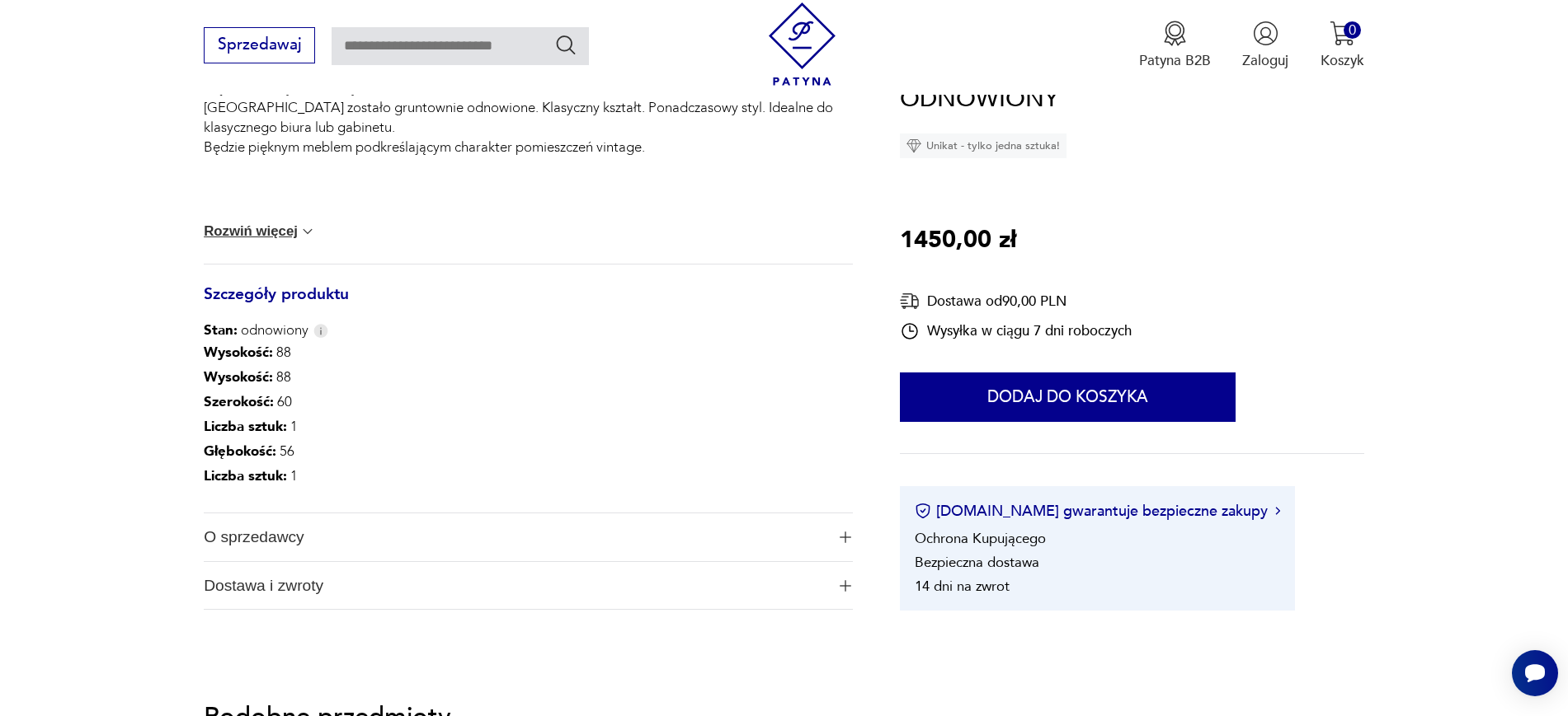
scroll to position [785, 0]
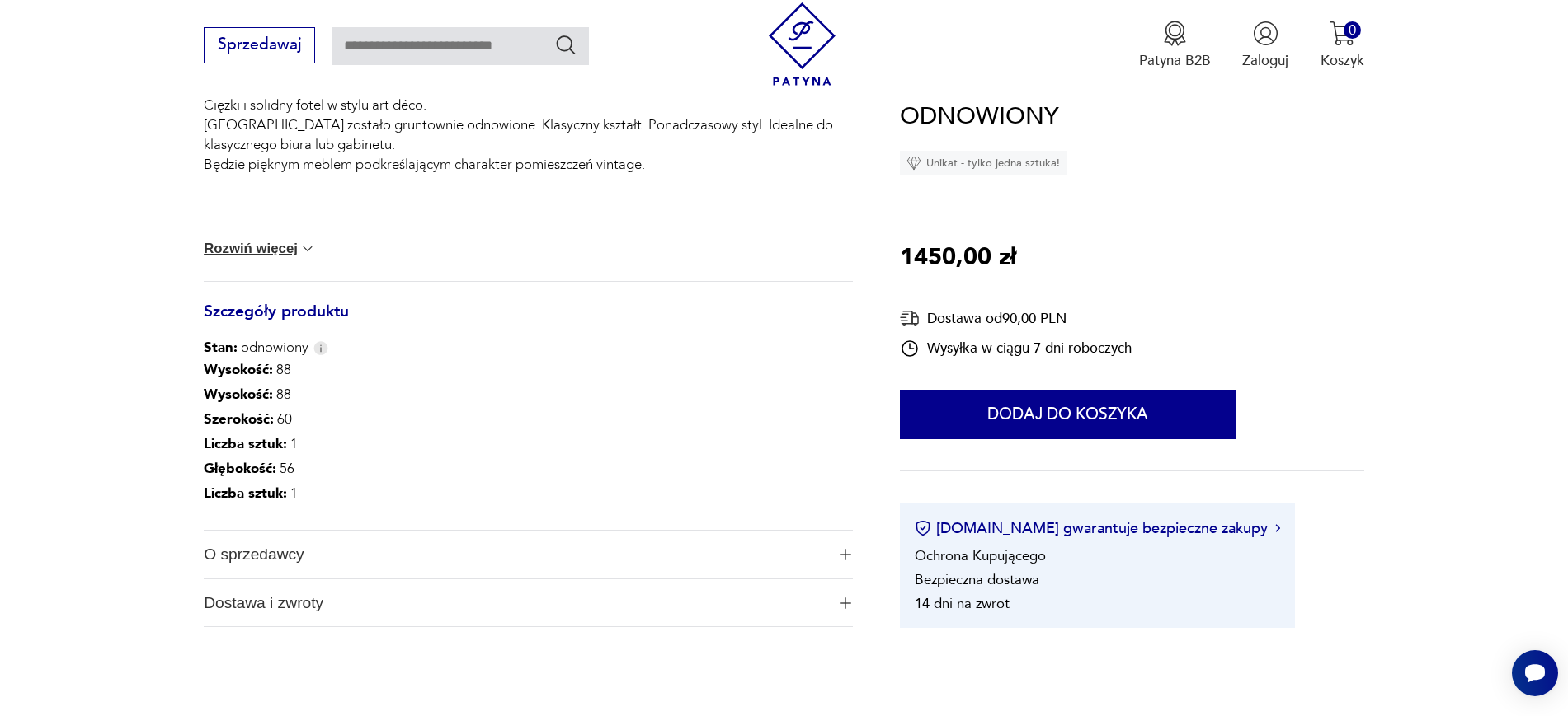
click at [307, 584] on span "Dostawa i zwroty" at bounding box center [514, 603] width 621 height 47
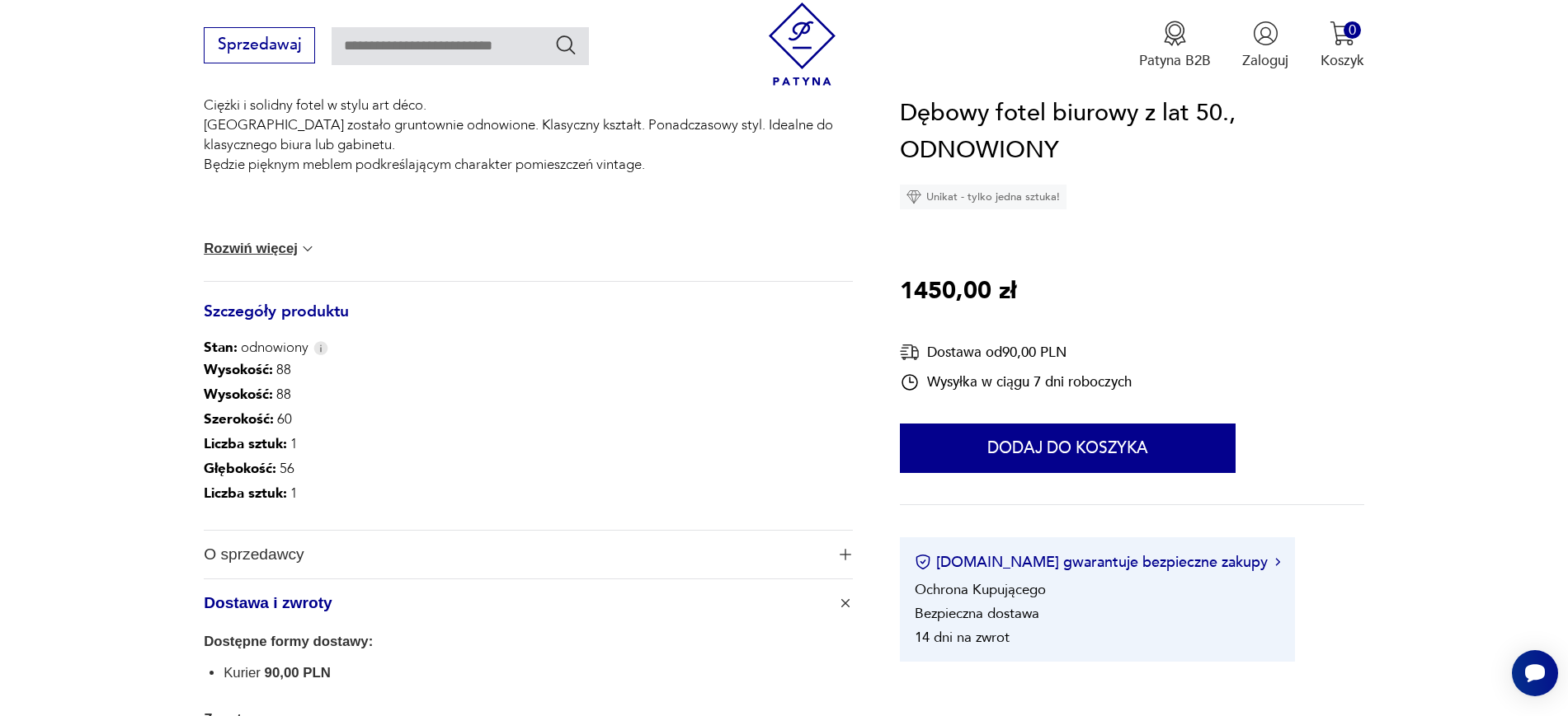
click at [310, 567] on span "O sprzedawcy" at bounding box center [514, 555] width 621 height 47
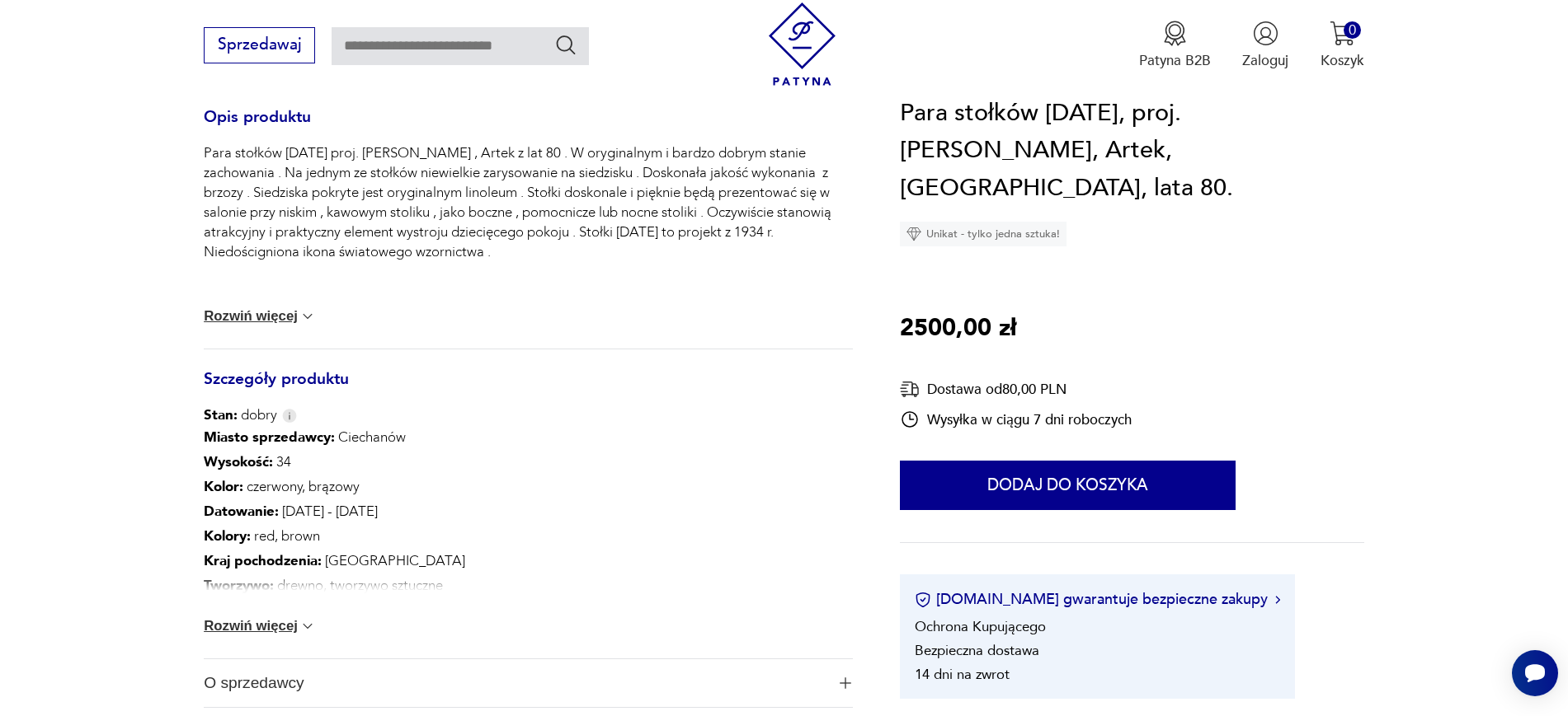
scroll to position [723, 0]
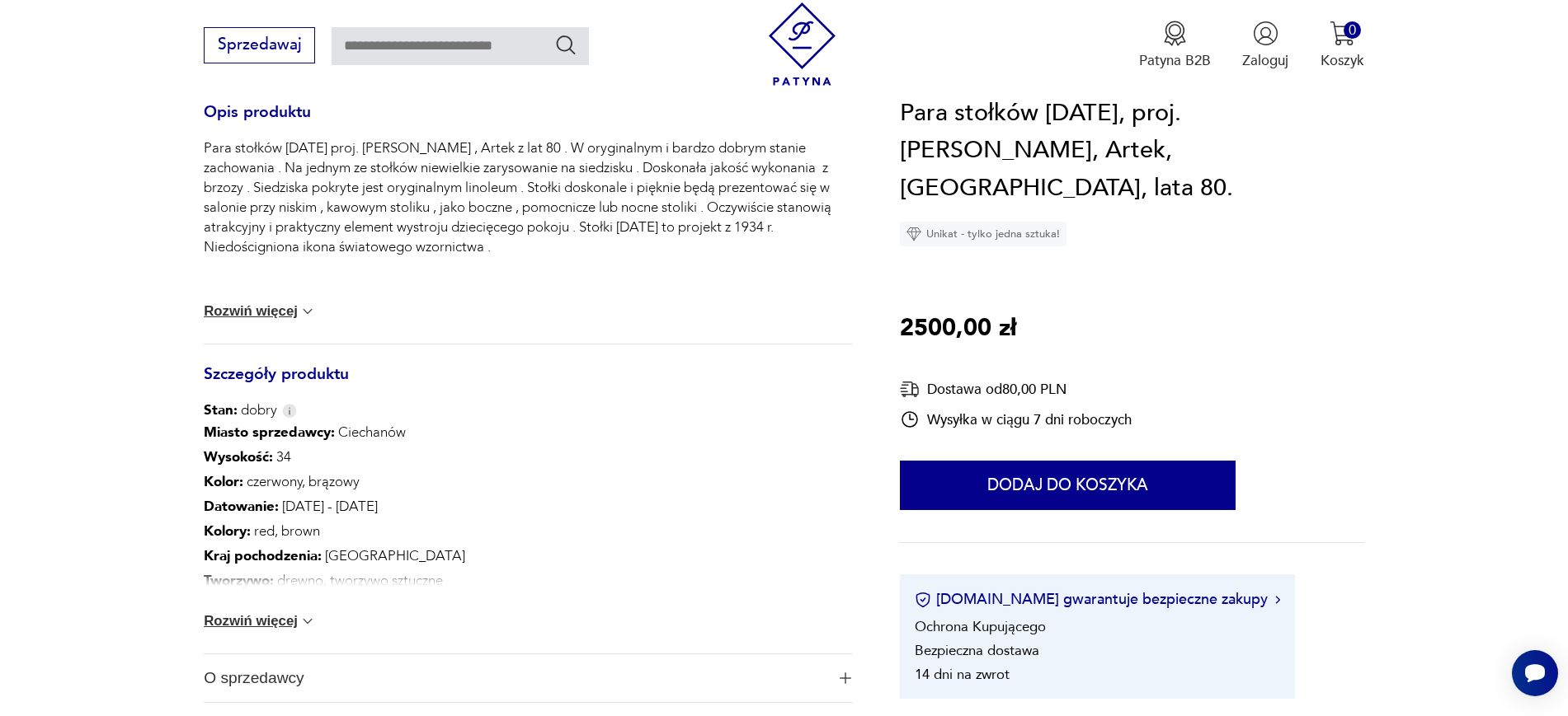
click at [353, 629] on div "Miasto sprzedawcy : Ciechanów Wysokość : 34 Kolor: czerwony, brązowy Datowanie …" at bounding box center [528, 537] width 648 height 233
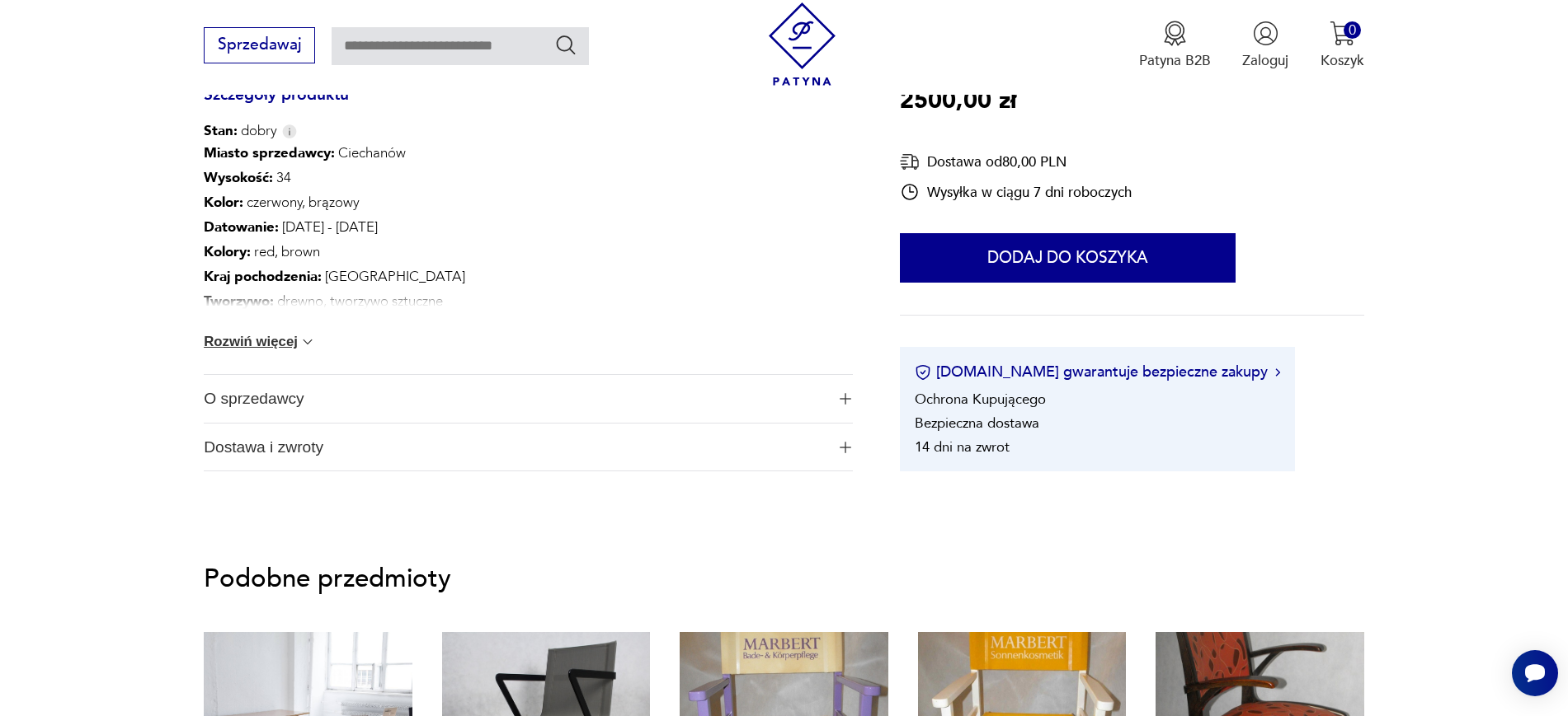
scroll to position [1008, 0]
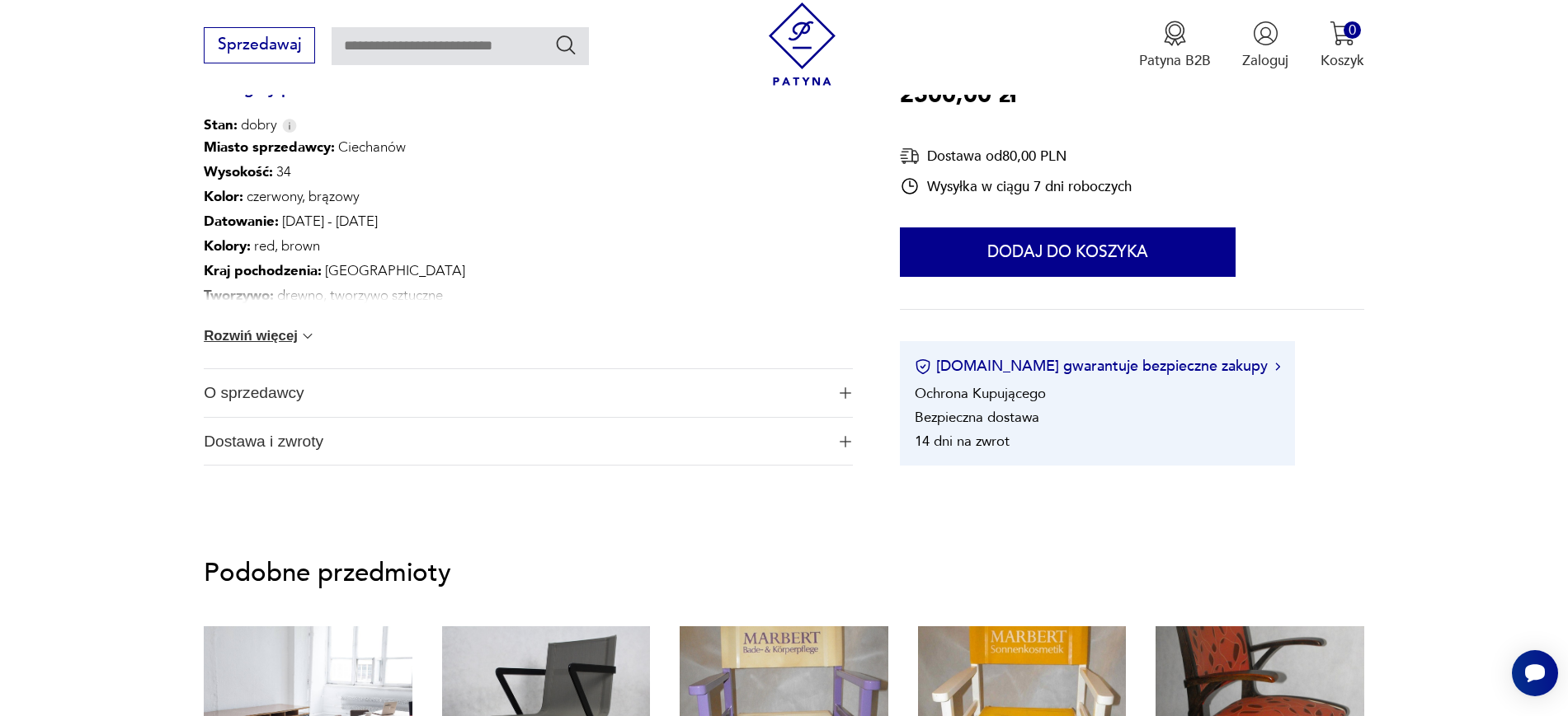
click at [326, 372] on span "O sprzedawcy" at bounding box center [514, 393] width 621 height 47
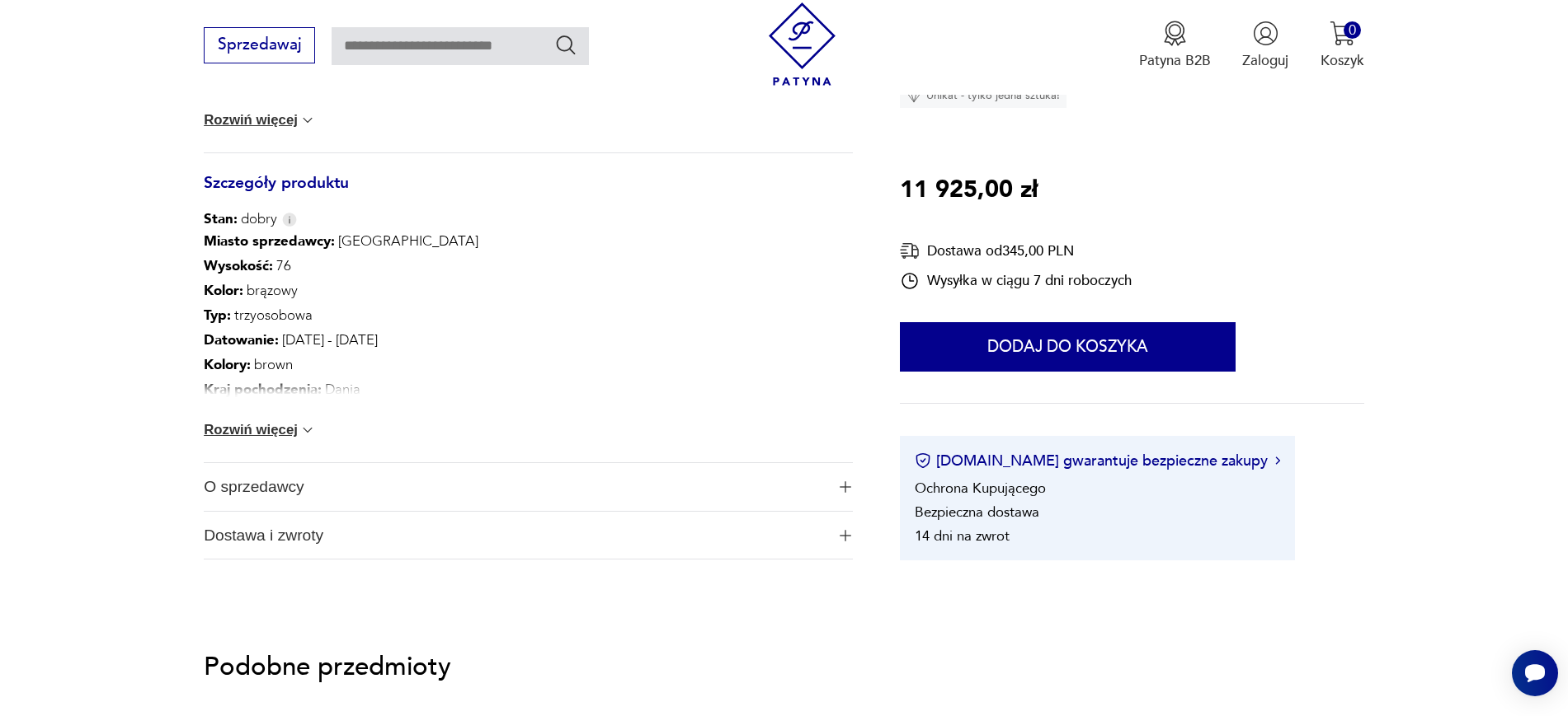
scroll to position [932, 0]
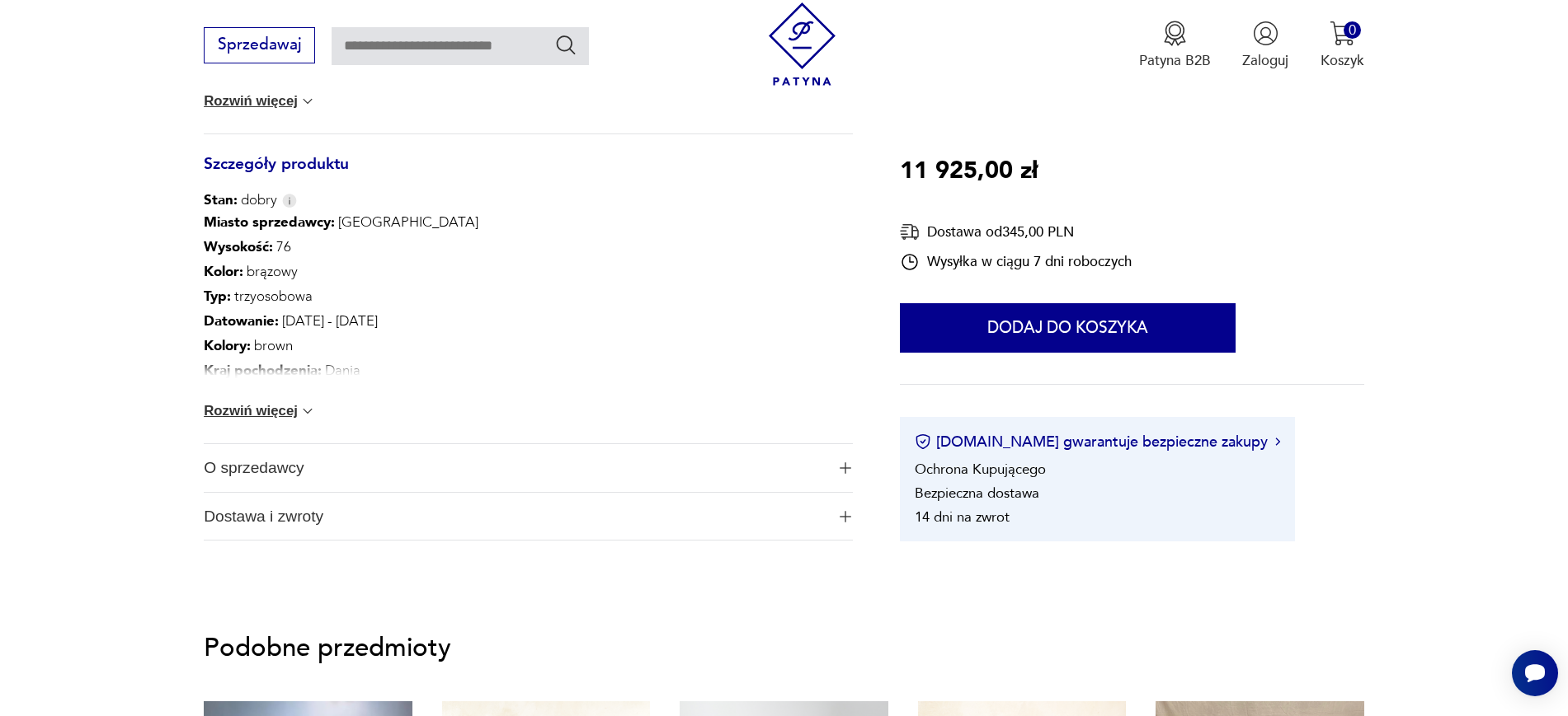
click at [207, 475] on span "O sprzedawcy" at bounding box center [514, 468] width 621 height 47
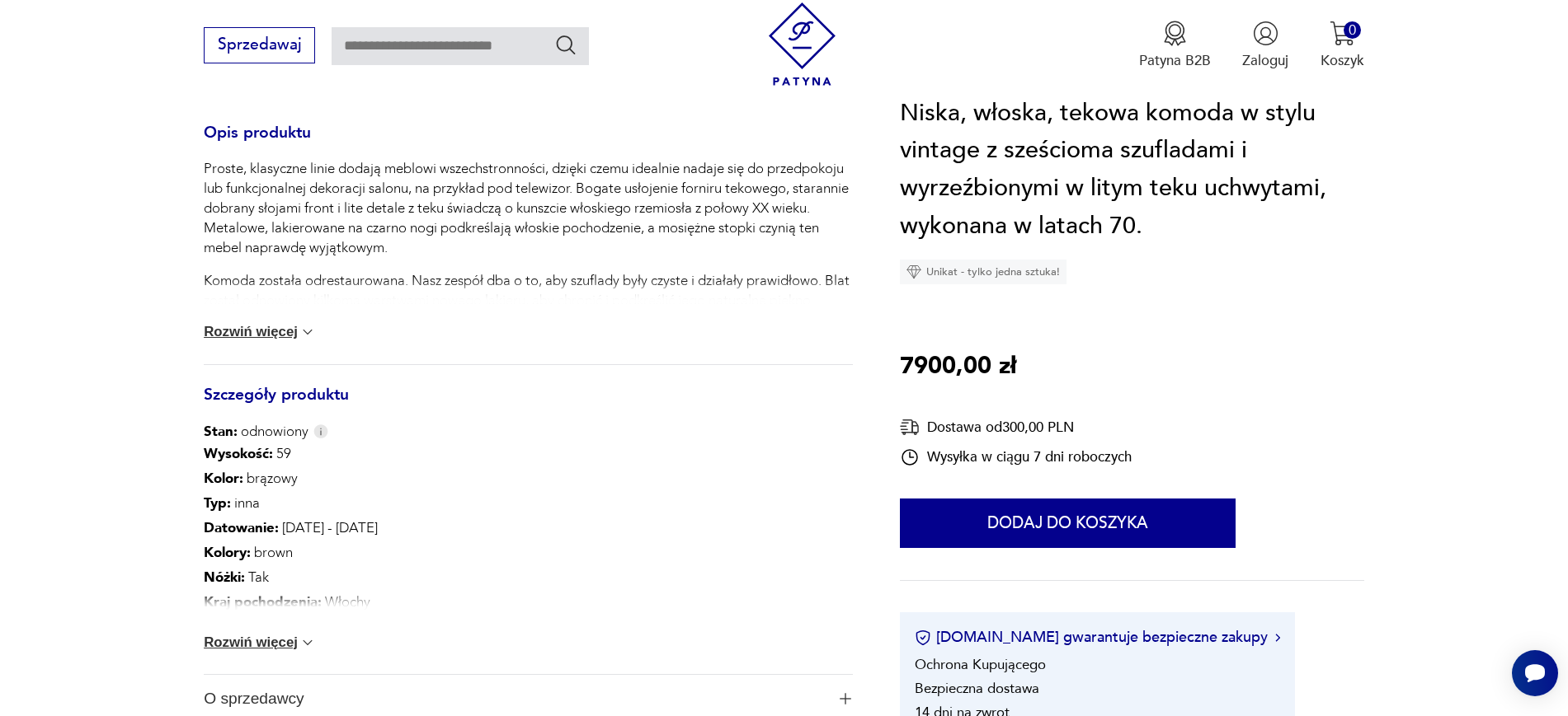
scroll to position [728, 0]
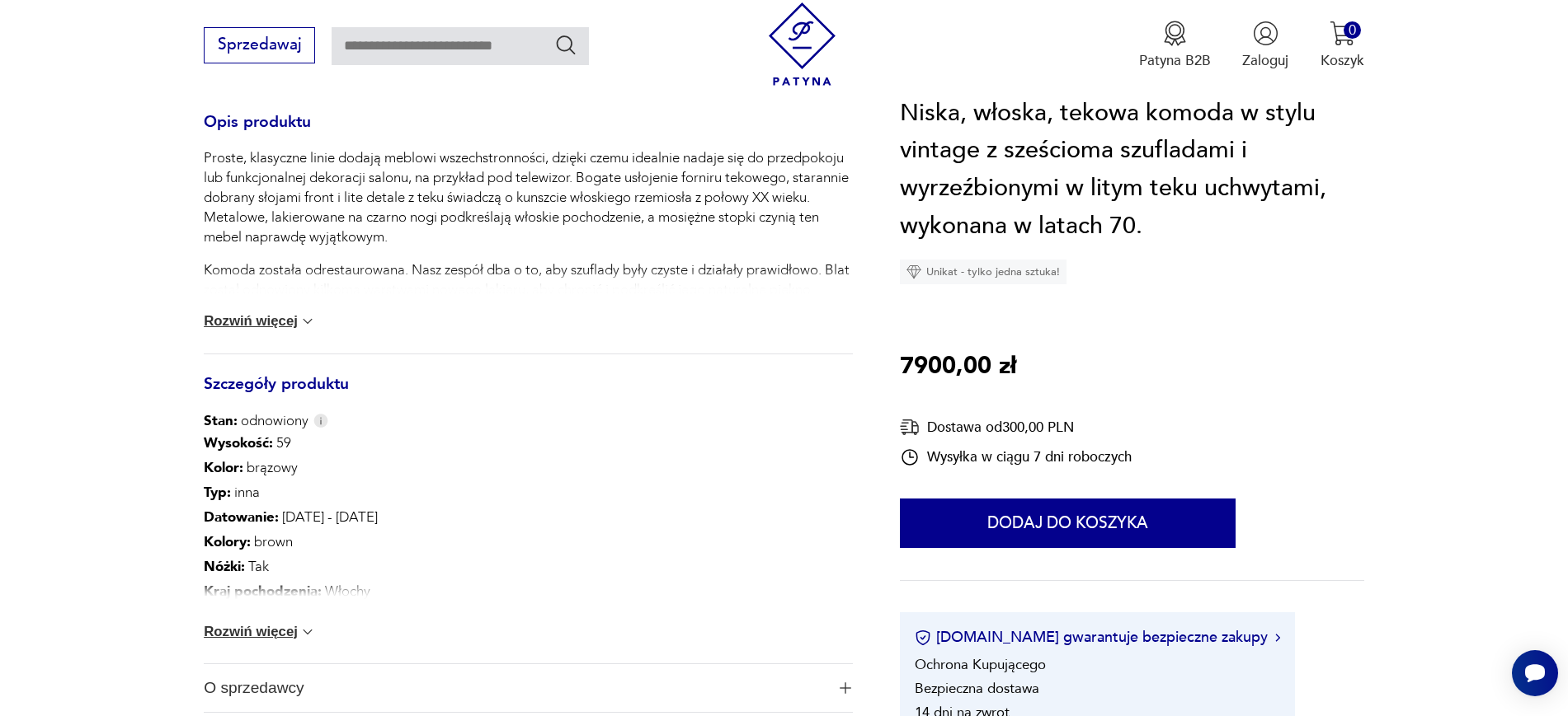
click at [247, 680] on span "O sprzedawcy" at bounding box center [514, 689] width 621 height 47
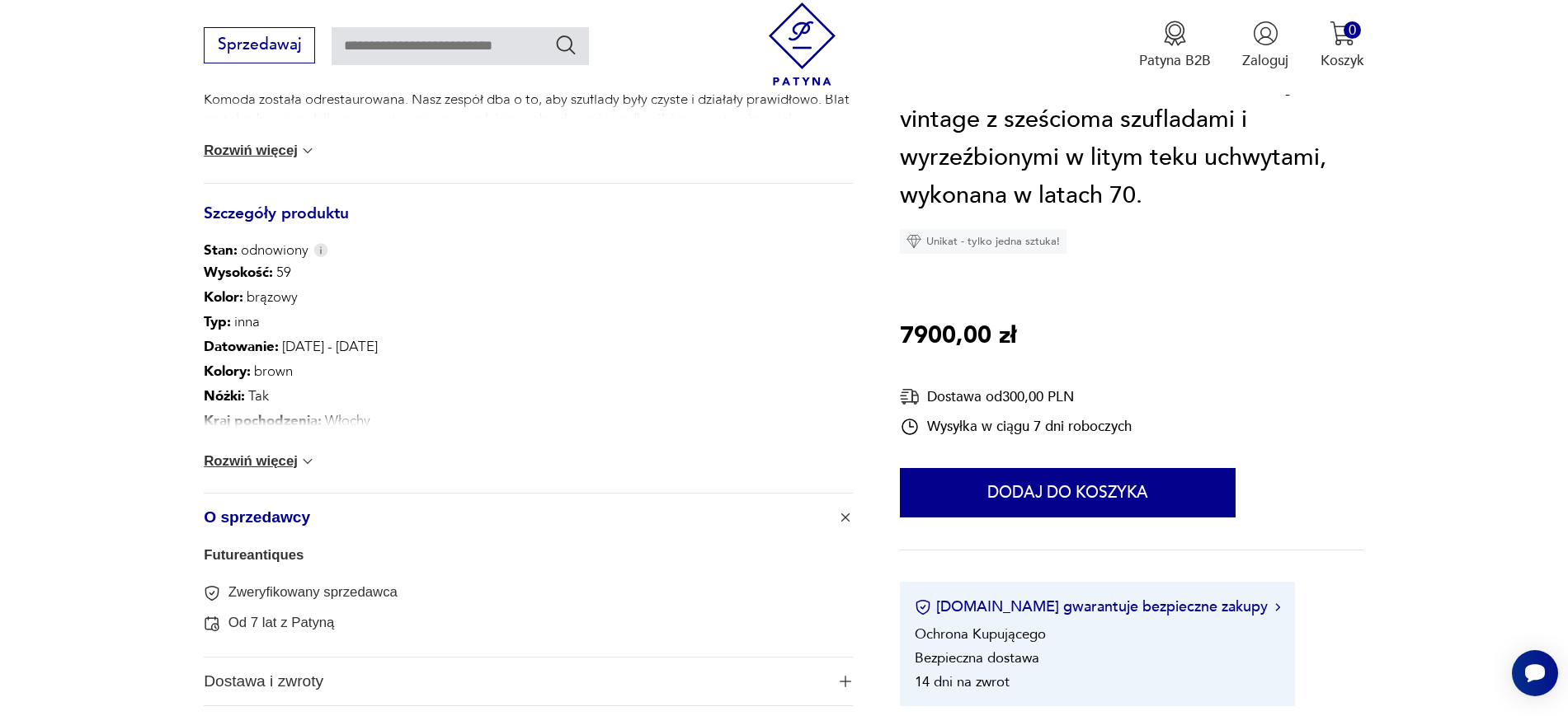
scroll to position [900, 0]
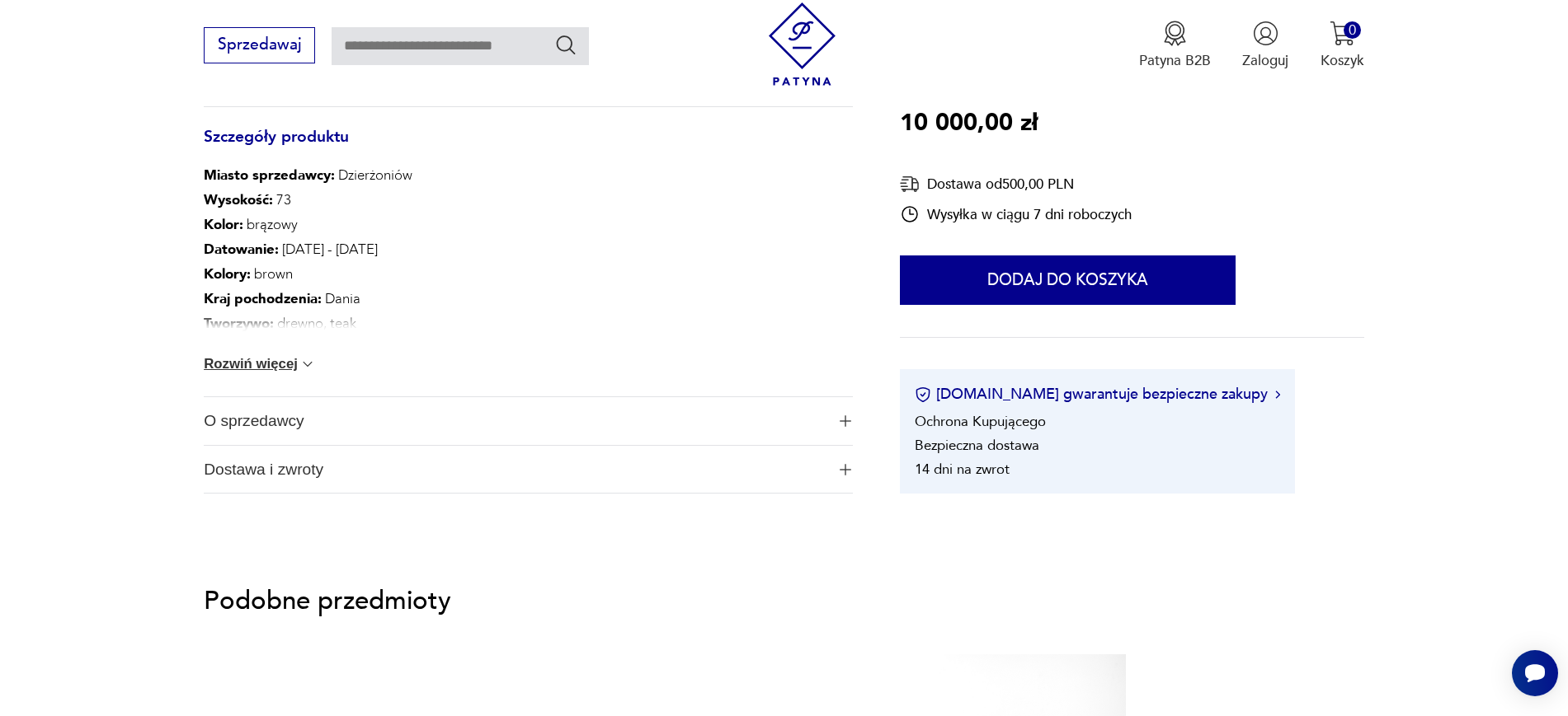
scroll to position [980, 0]
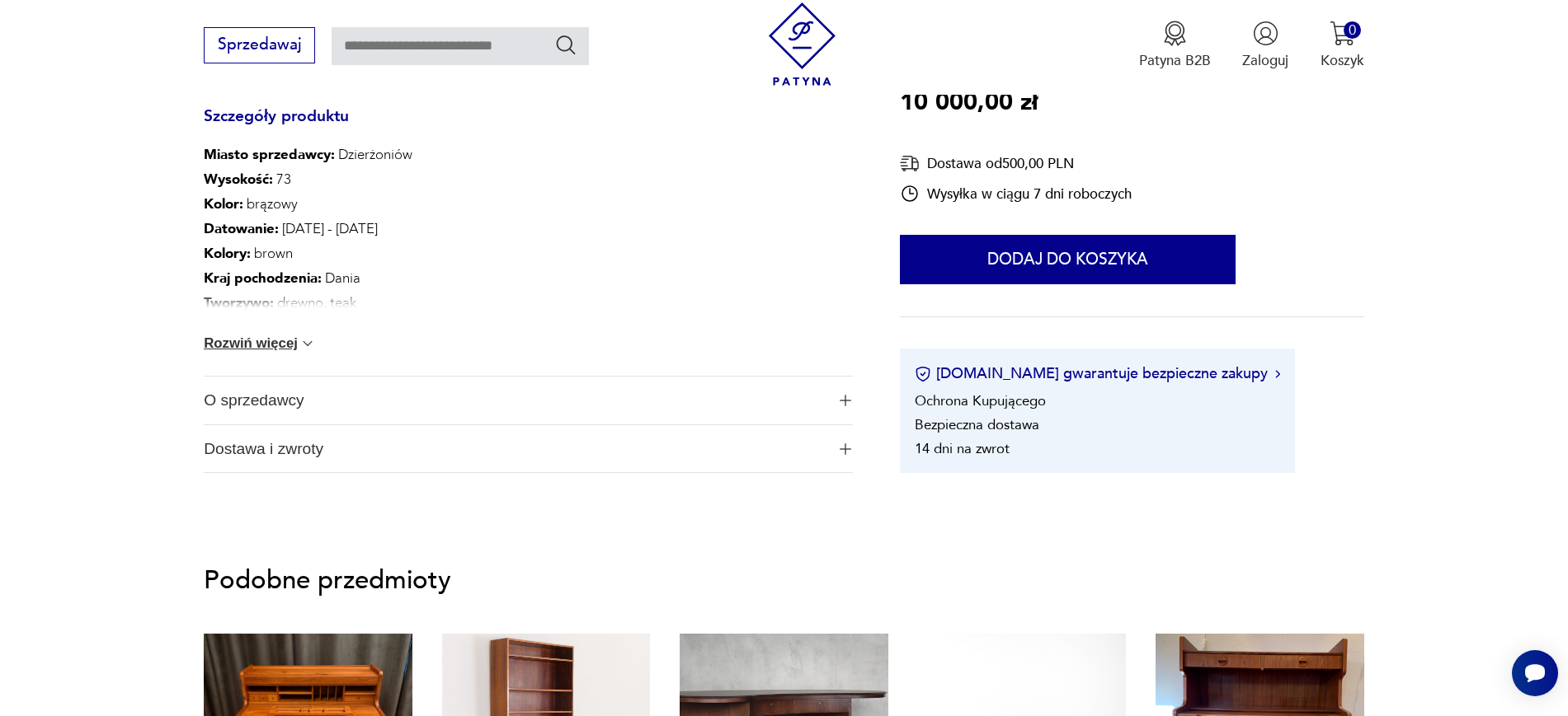
click at [206, 394] on span "O sprzedawcy" at bounding box center [514, 401] width 621 height 47
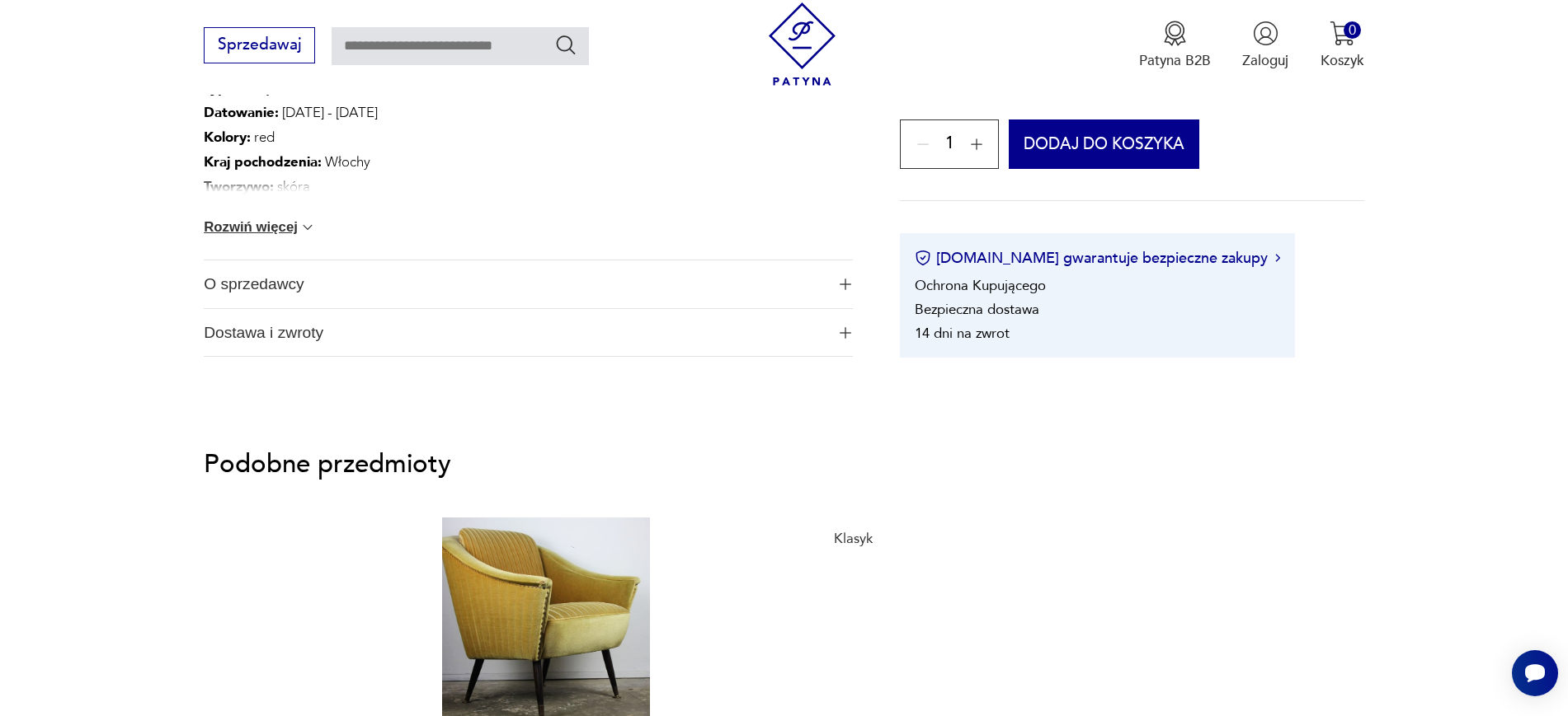
scroll to position [1118, 0]
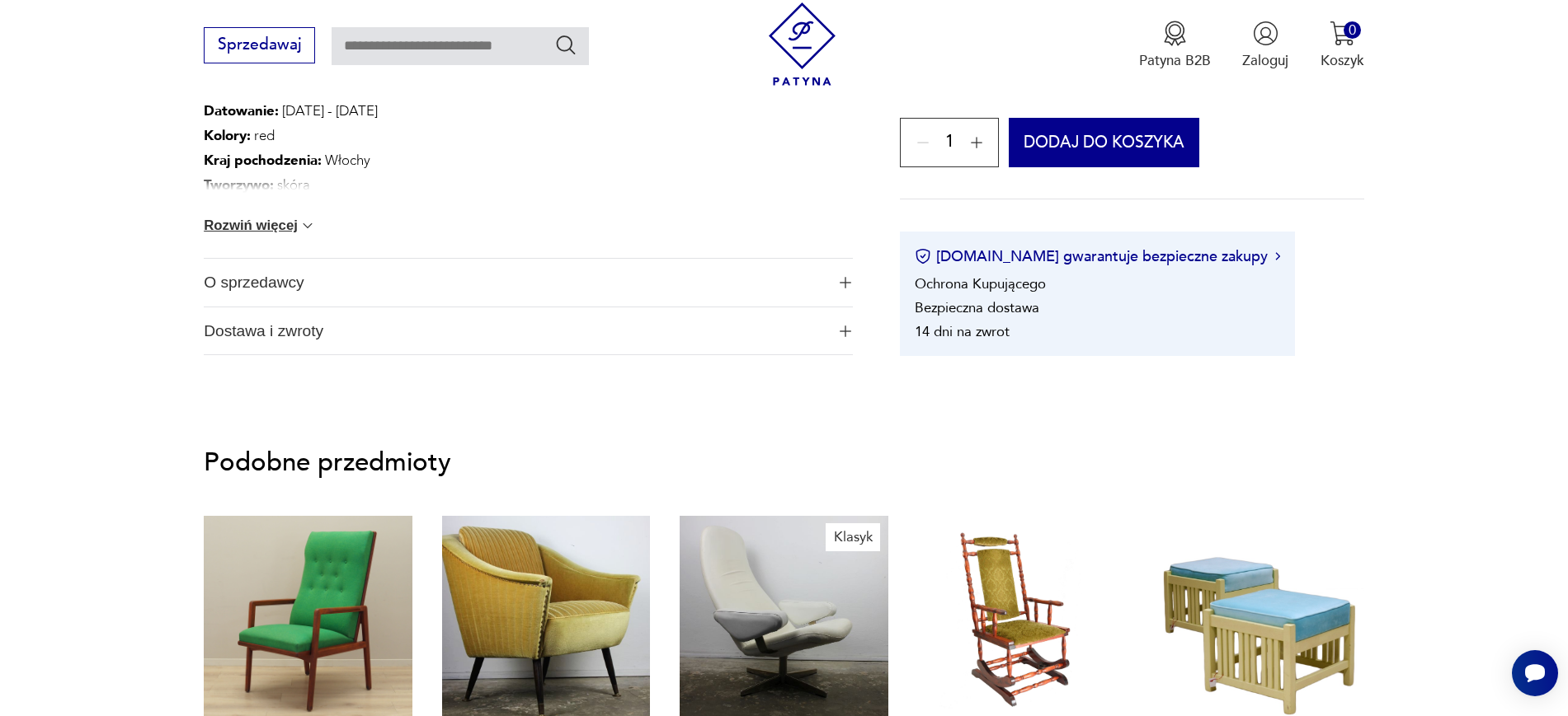
click at [229, 303] on span "O sprzedawcy" at bounding box center [514, 282] width 621 height 47
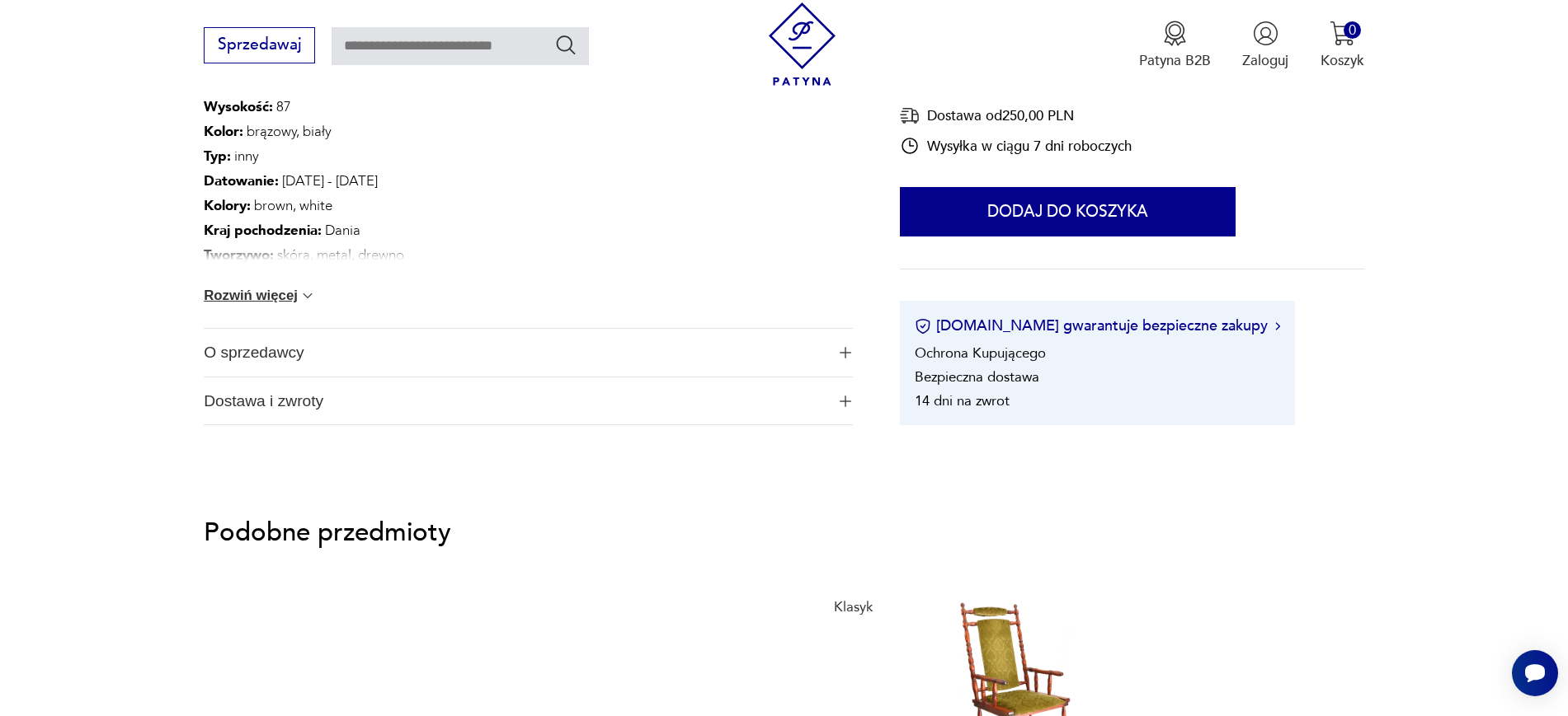
scroll to position [1052, 0]
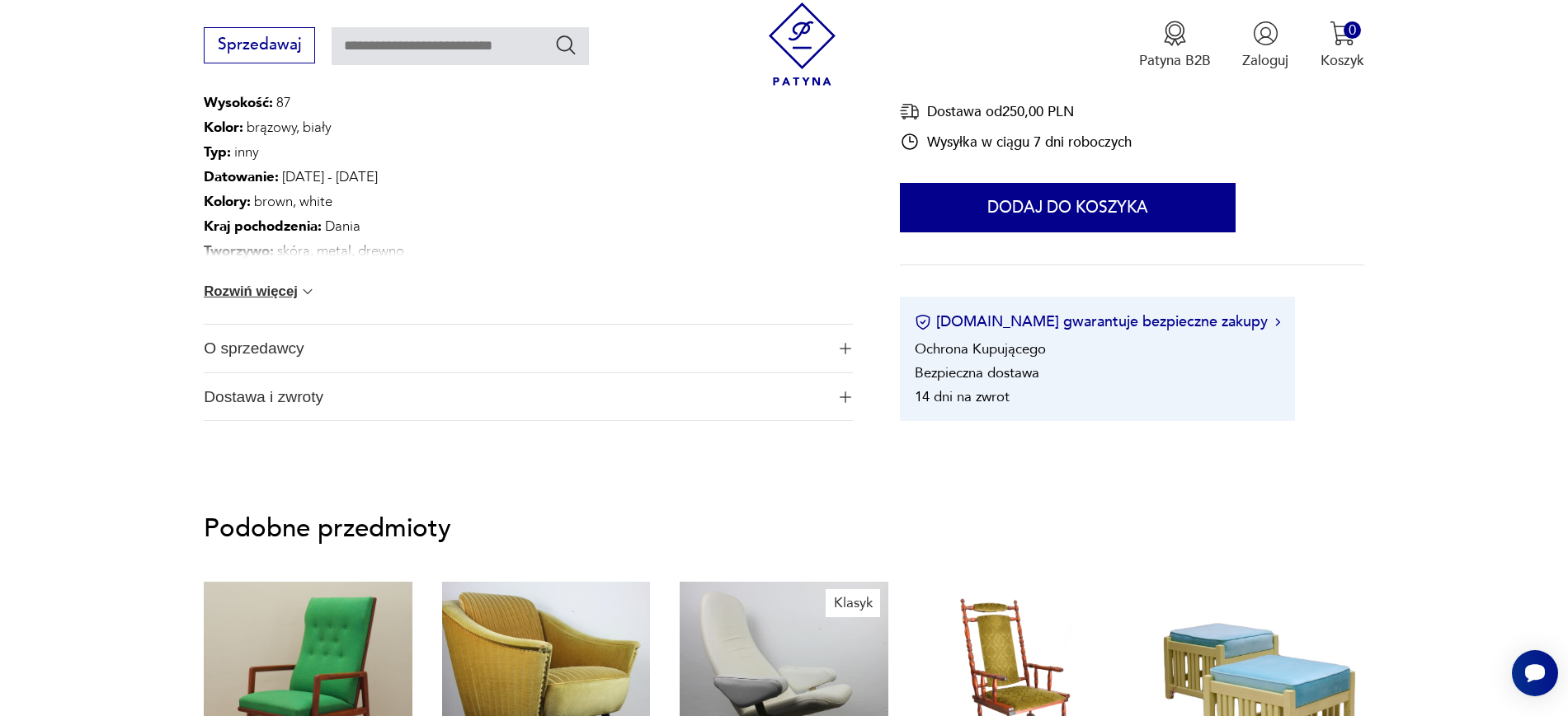
click at [221, 349] on span "O sprzedawcy" at bounding box center [514, 349] width 621 height 47
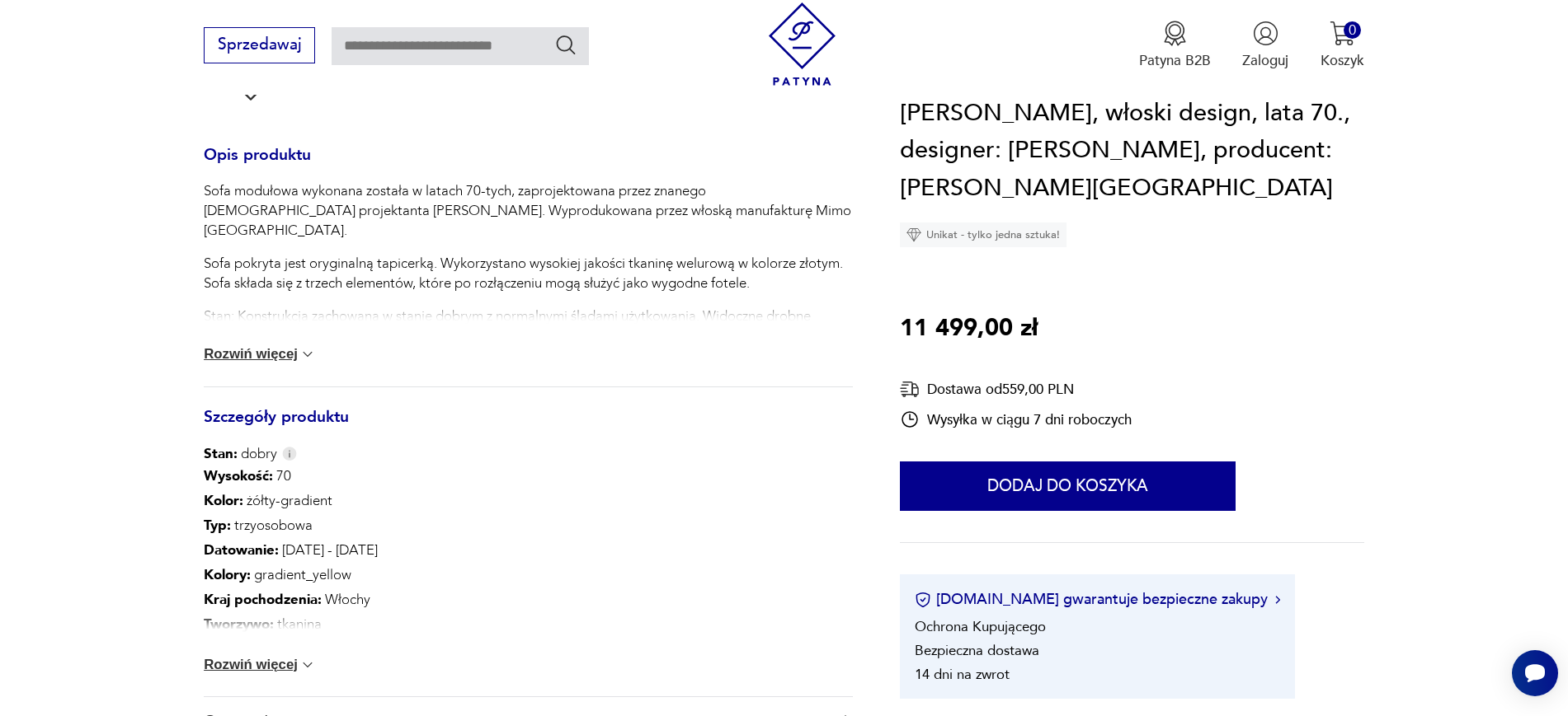
scroll to position [696, 0]
click at [225, 697] on span "O sprzedawcy" at bounding box center [514, 721] width 621 height 47
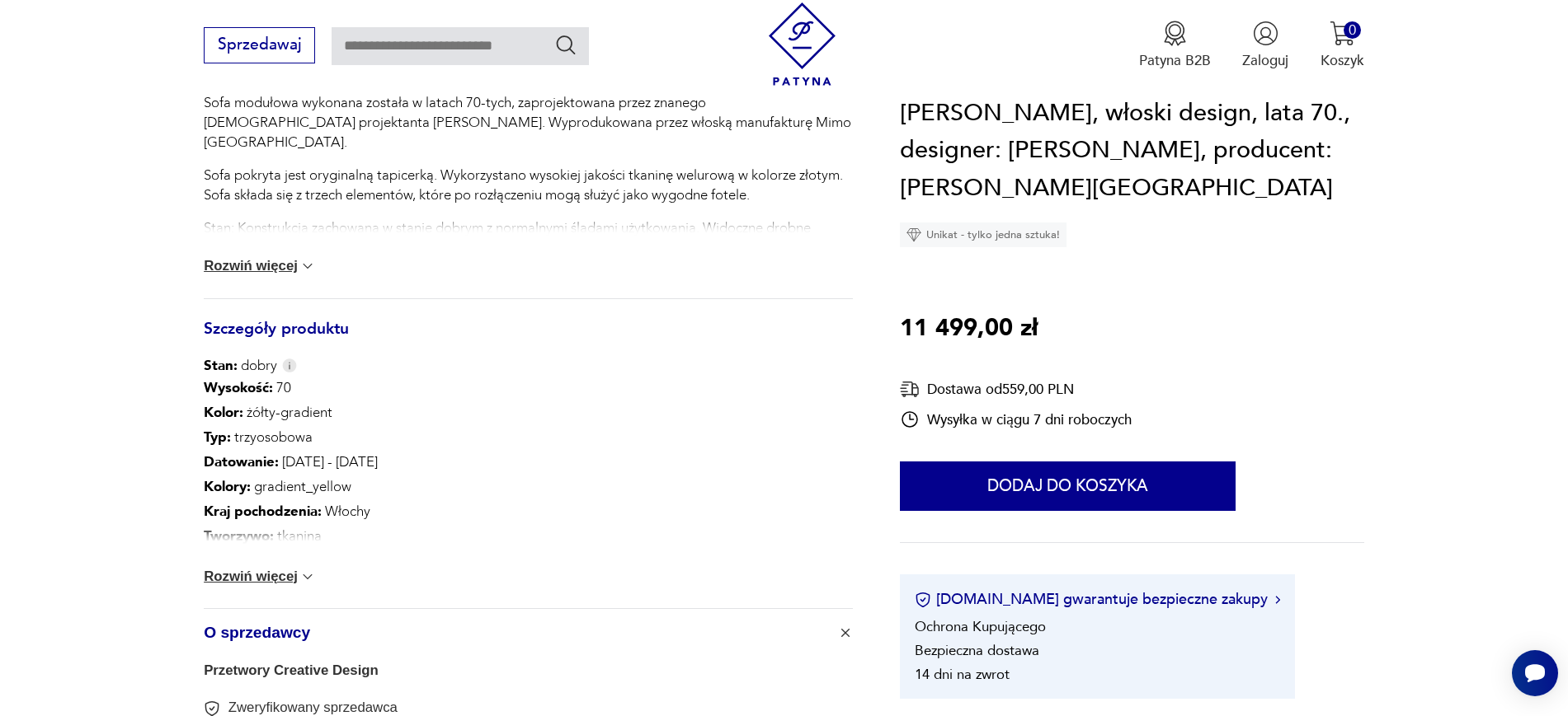
scroll to position [868, 0]
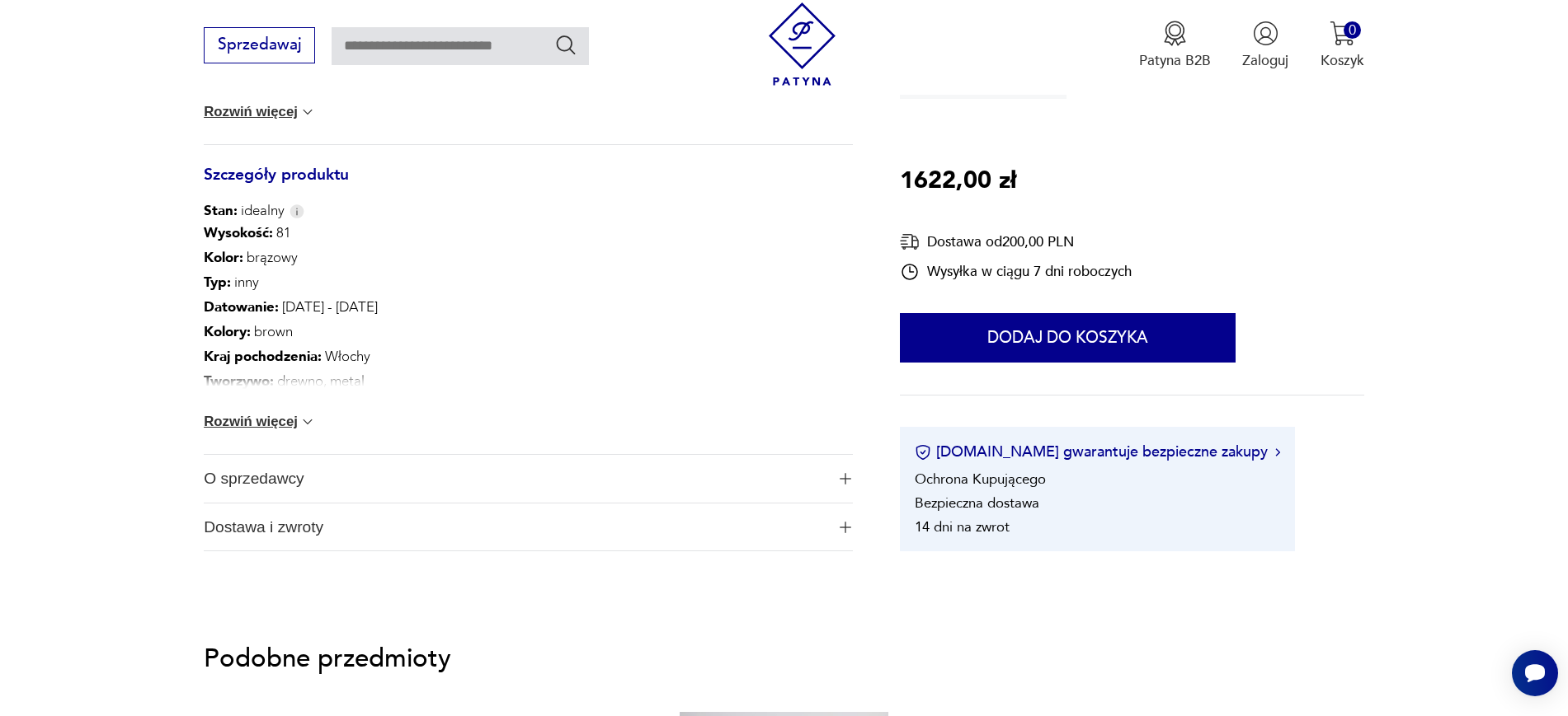
scroll to position [936, 0]
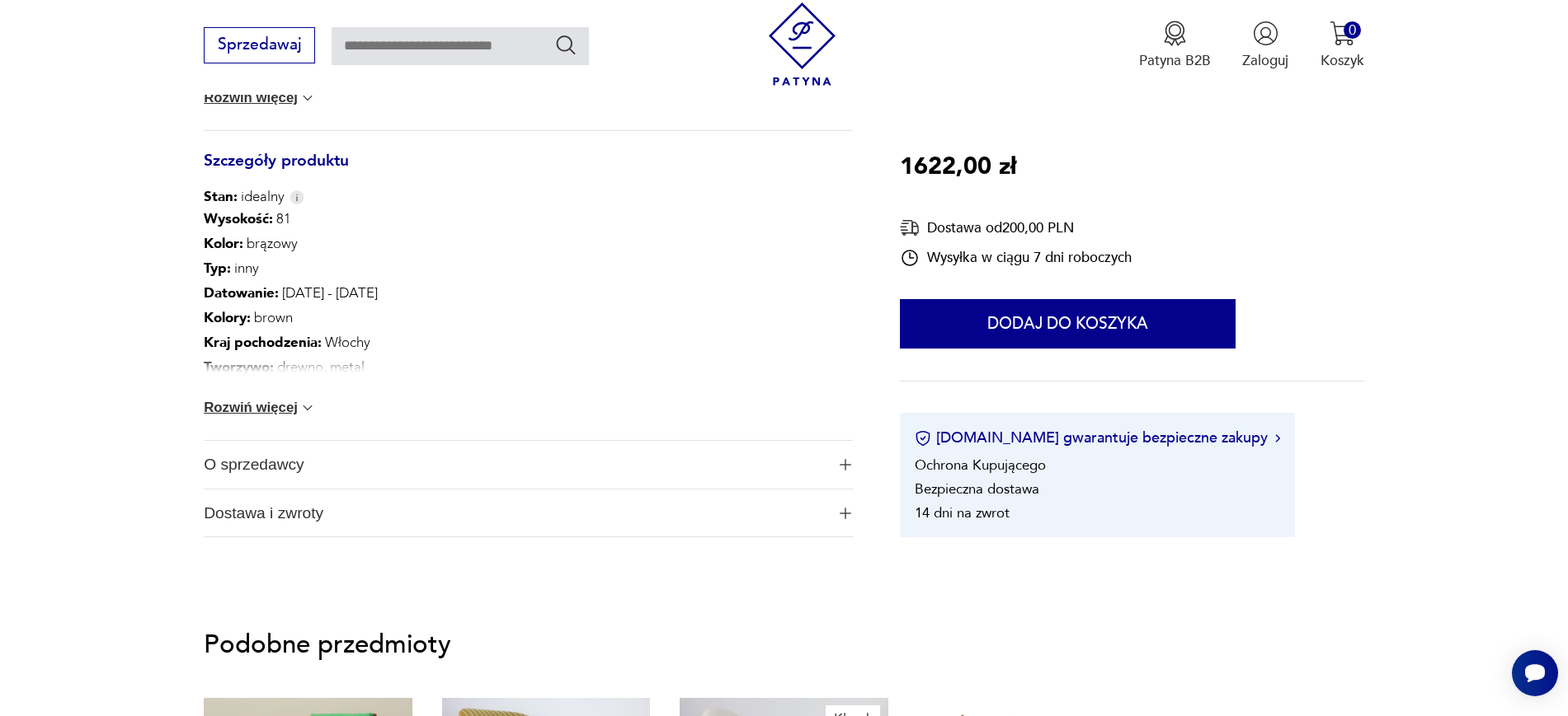
click at [212, 445] on span "O sprzedawcy" at bounding box center [514, 465] width 621 height 47
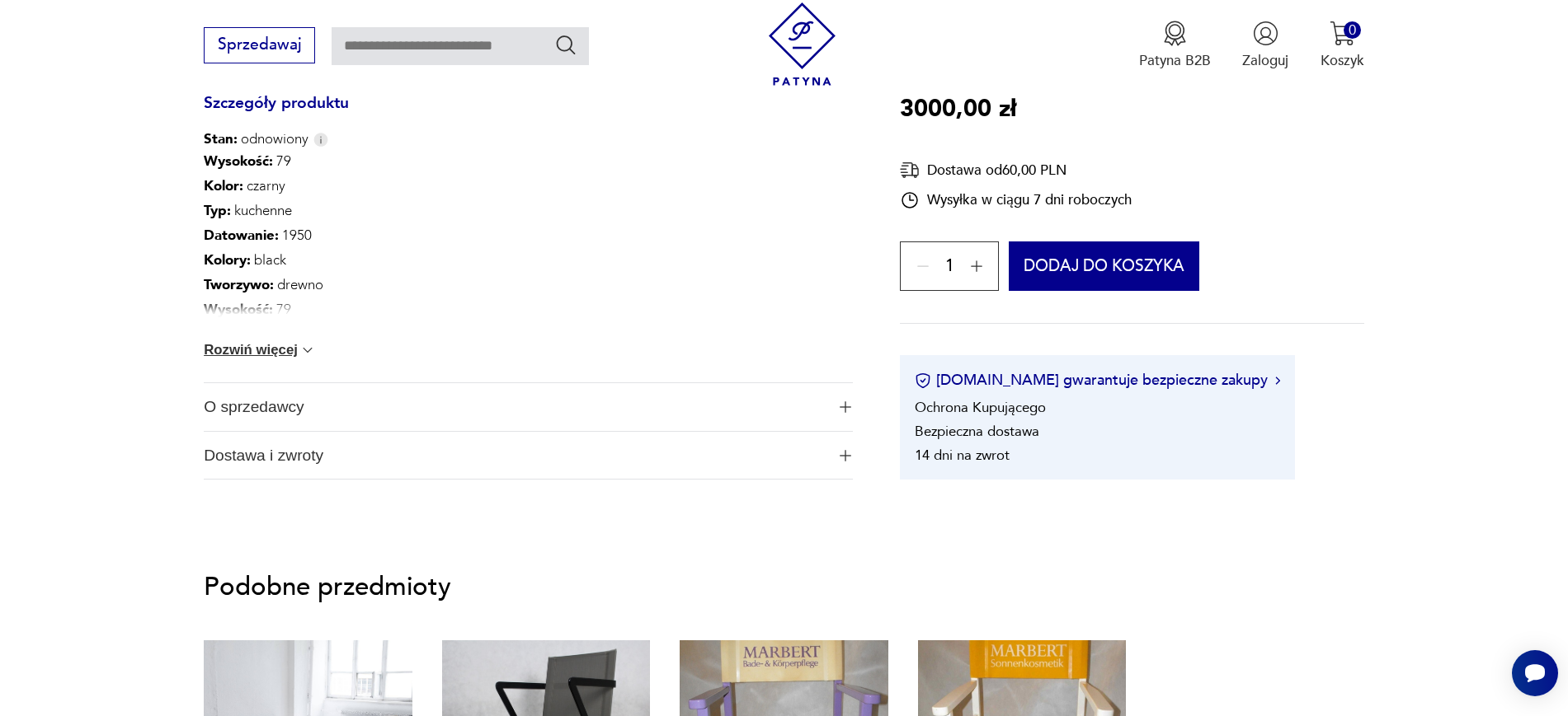
scroll to position [912, 0]
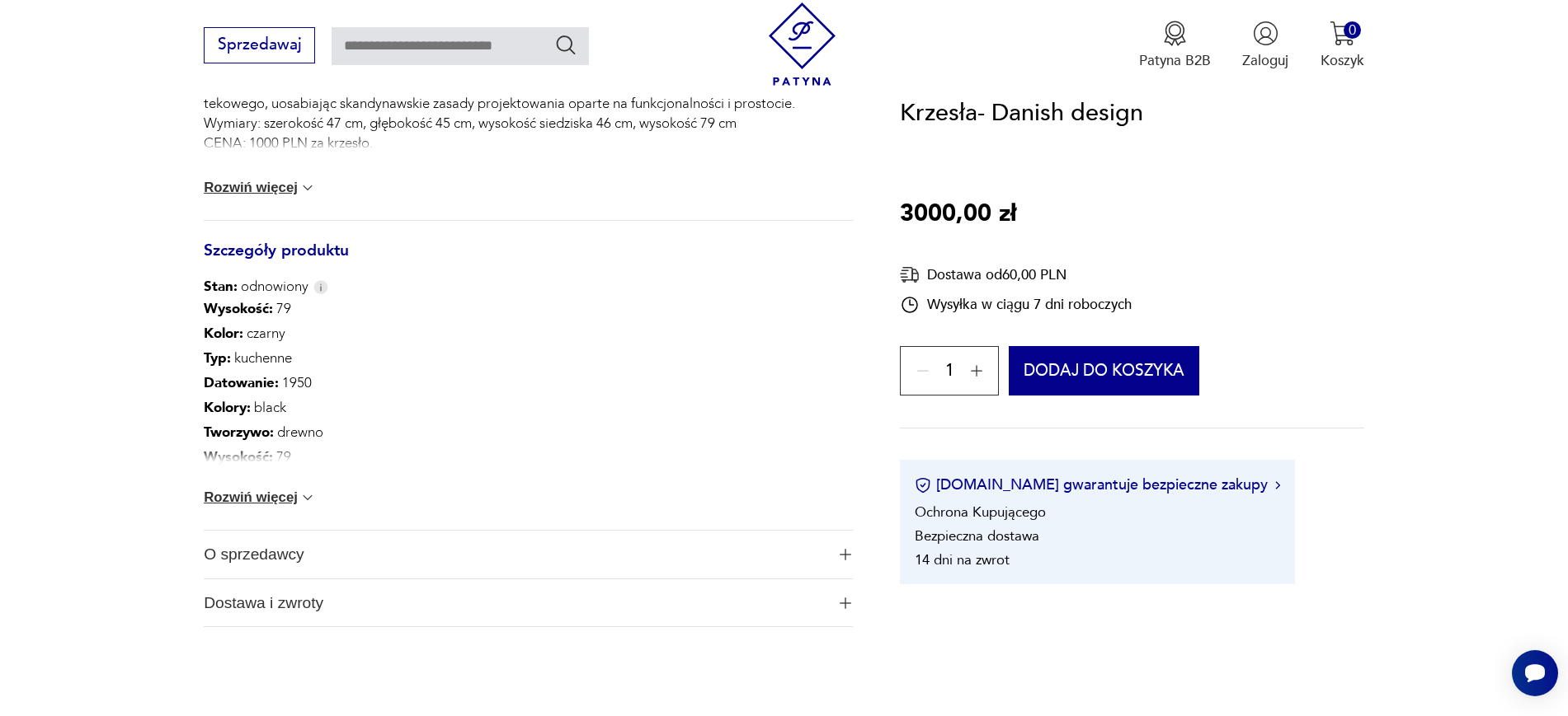
click at [221, 550] on span "O sprzedawcy" at bounding box center [514, 555] width 621 height 47
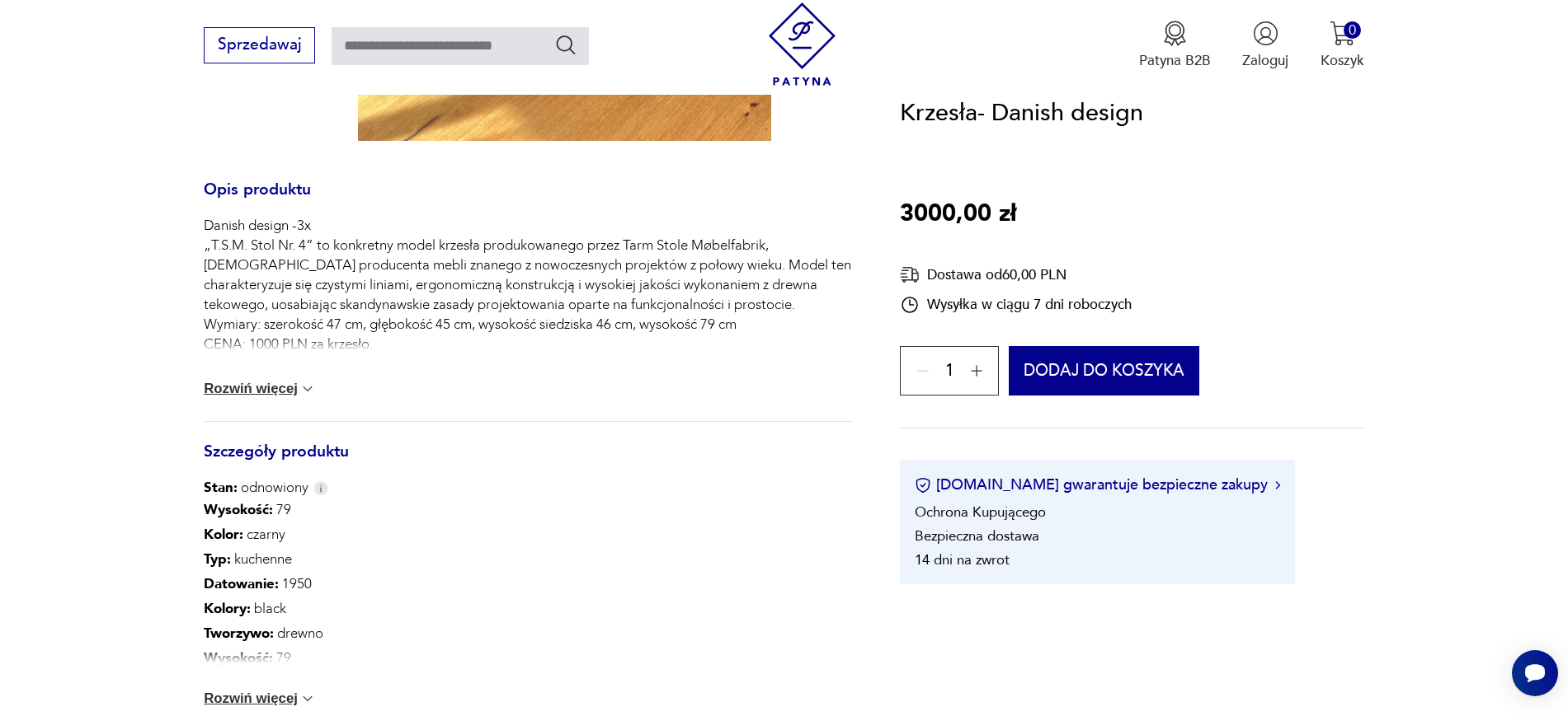
scroll to position [703, 0]
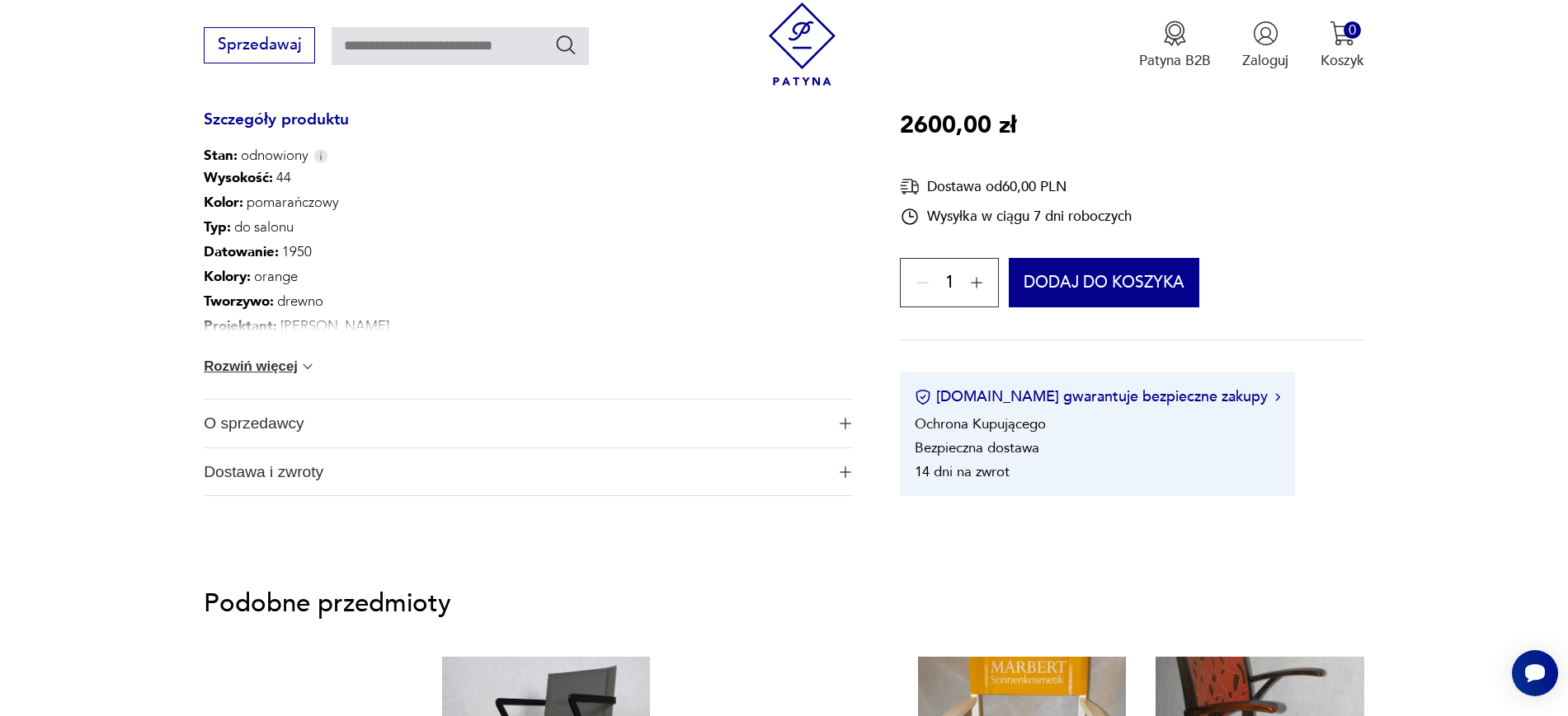
scroll to position [1045, 0]
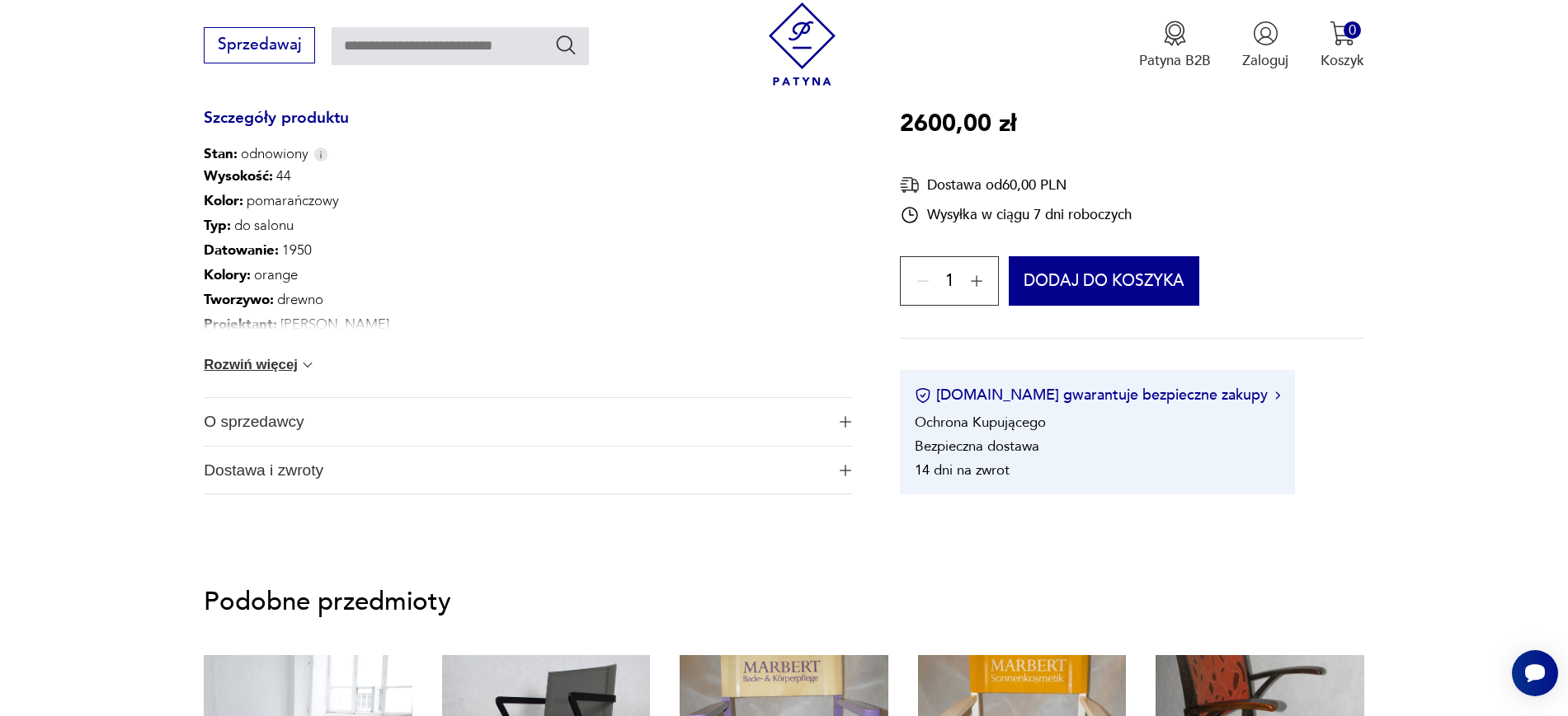
click at [218, 435] on span "O sprzedawcy" at bounding box center [514, 421] width 621 height 47
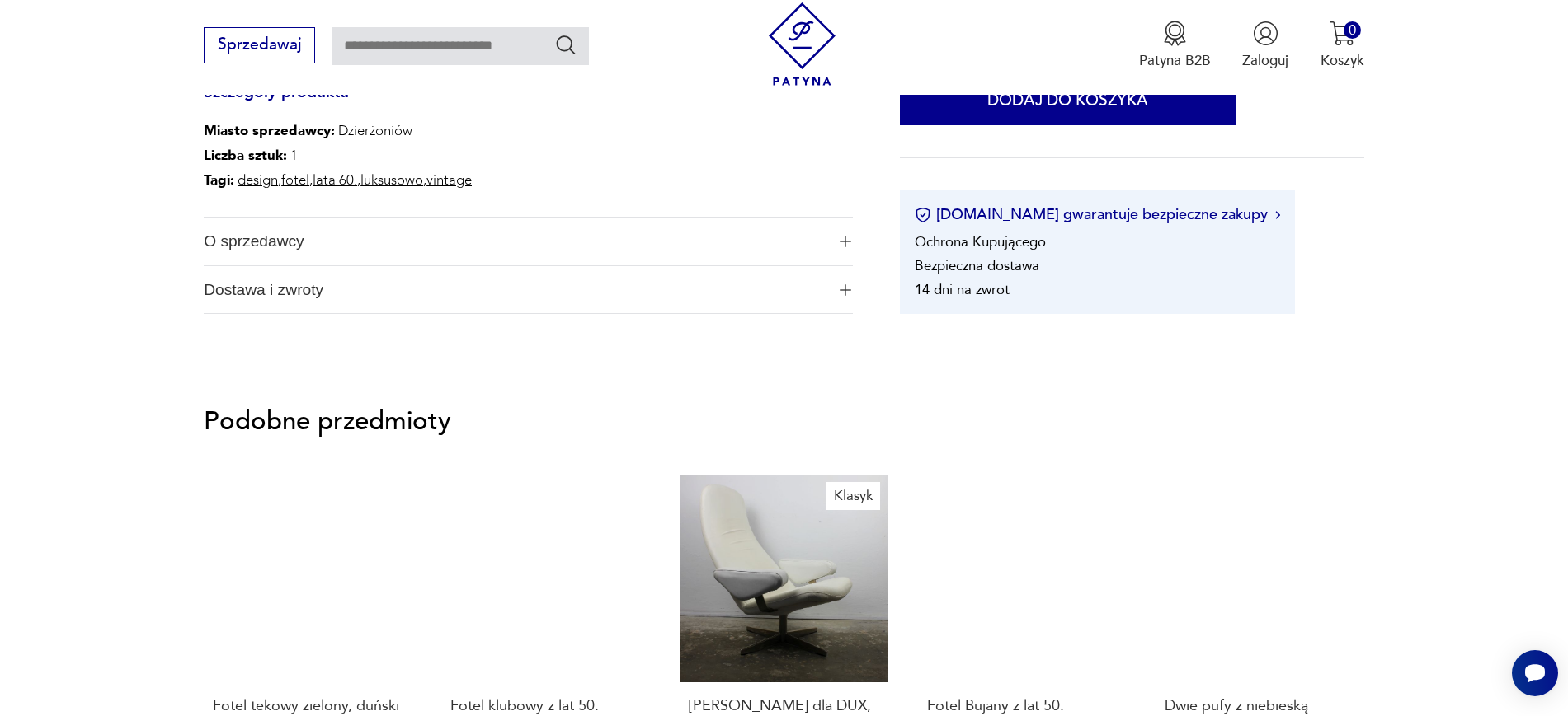
scroll to position [1054, 0]
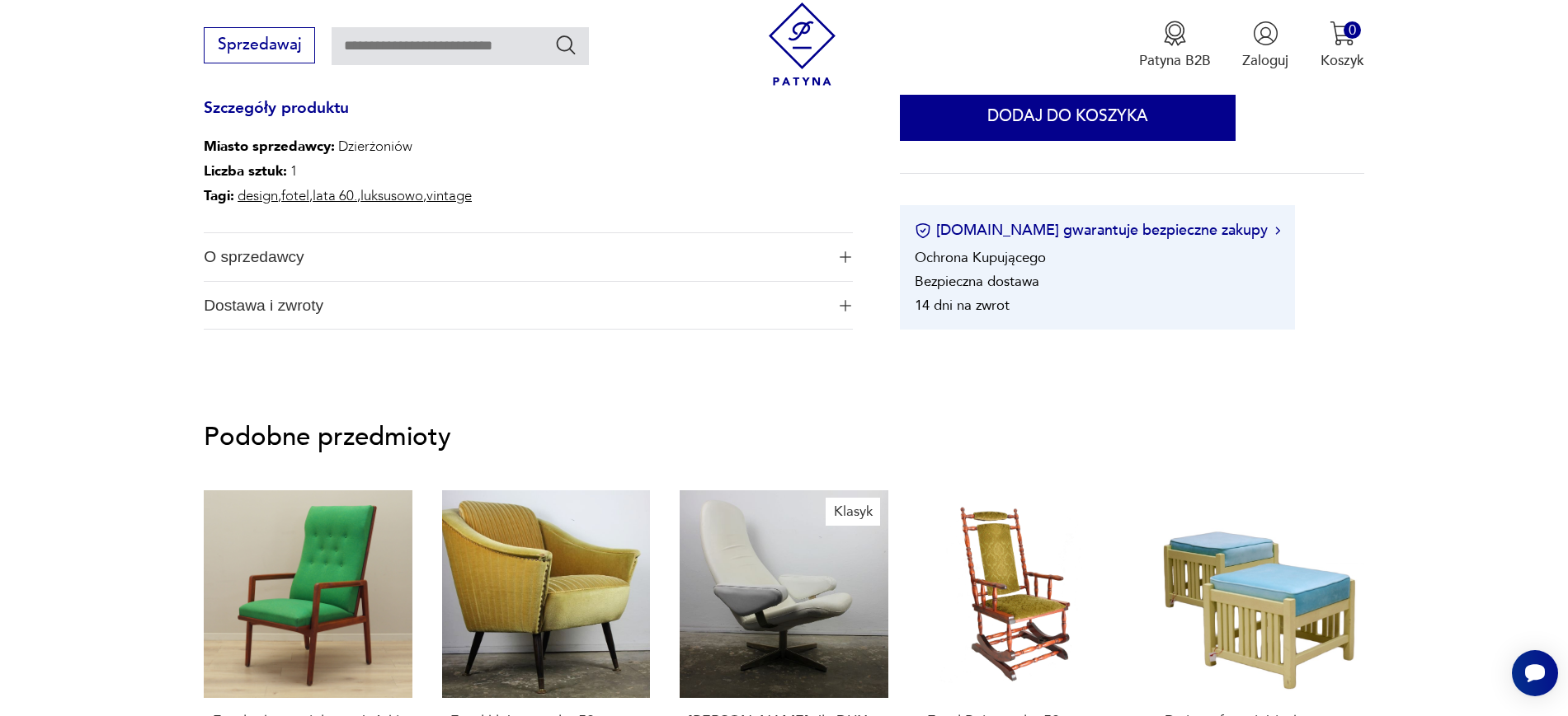
click at [228, 262] on span "O sprzedawcy" at bounding box center [514, 257] width 621 height 47
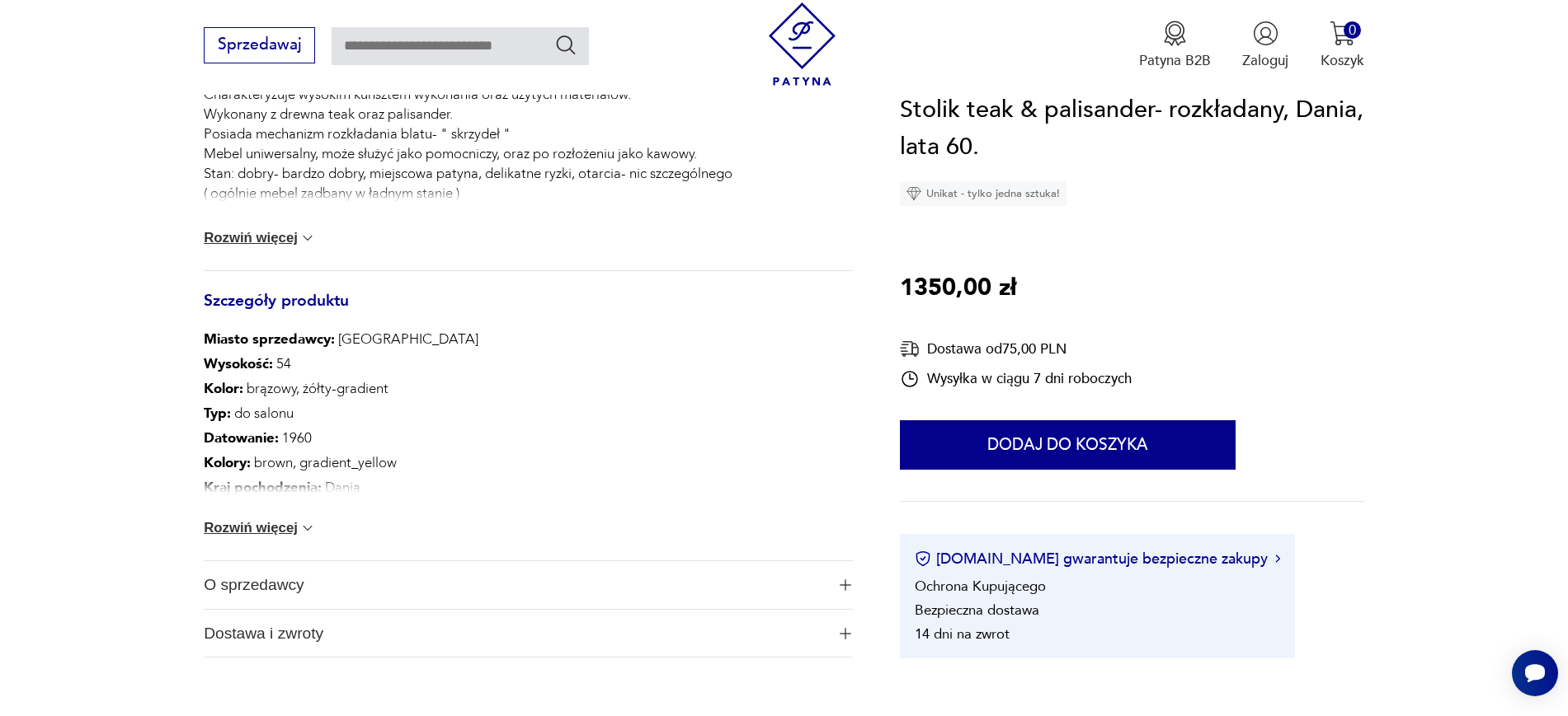
scroll to position [798, 0]
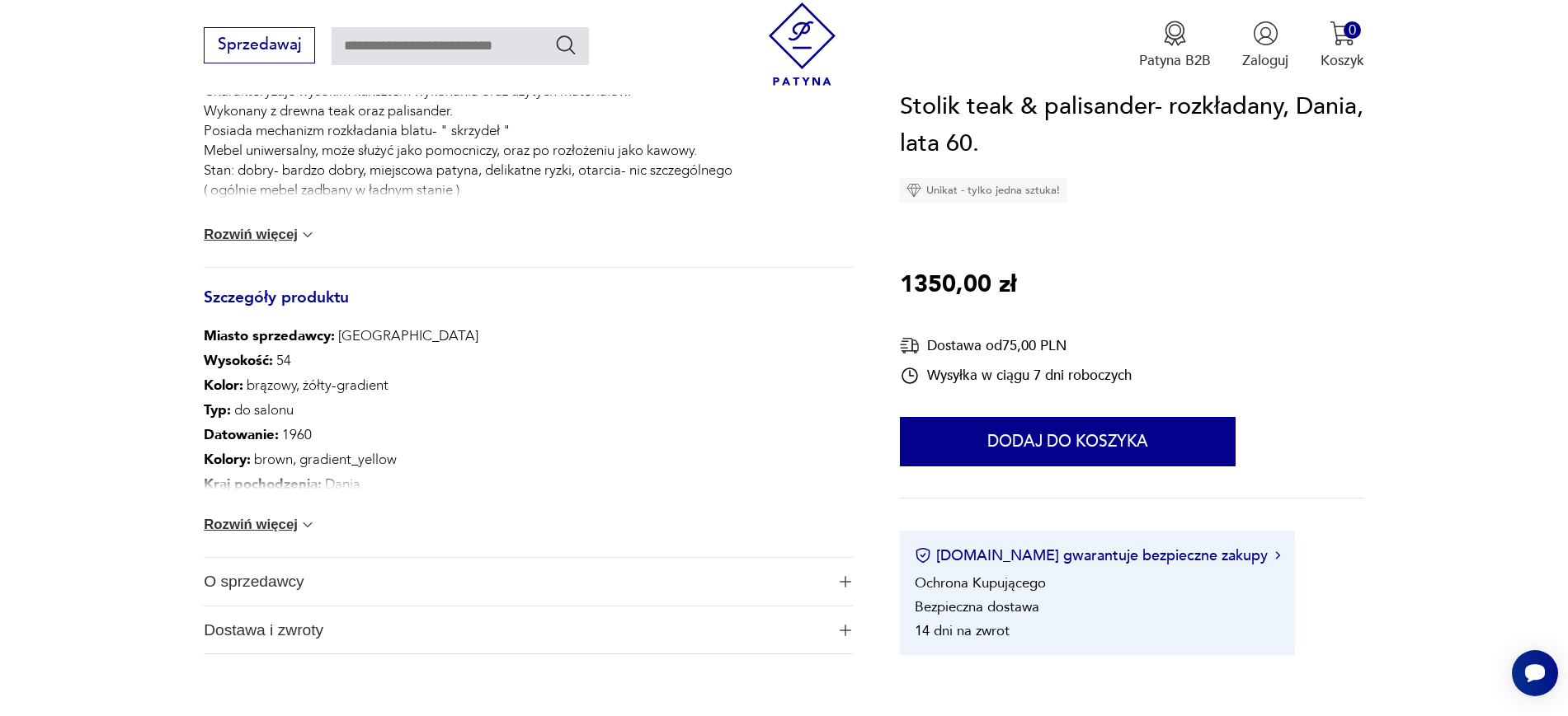
click at [258, 588] on span "O sprzedawcy" at bounding box center [514, 582] width 621 height 47
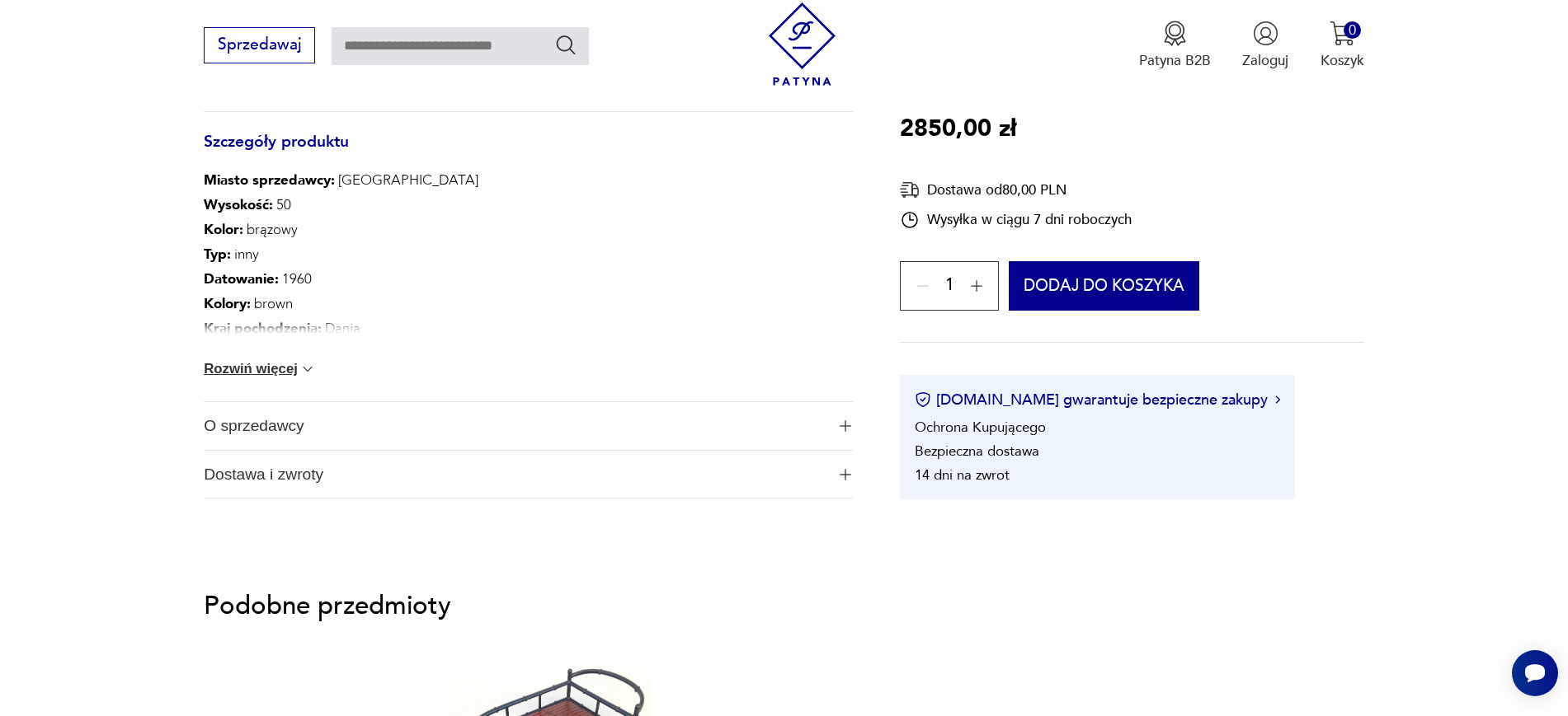
scroll to position [945, 0]
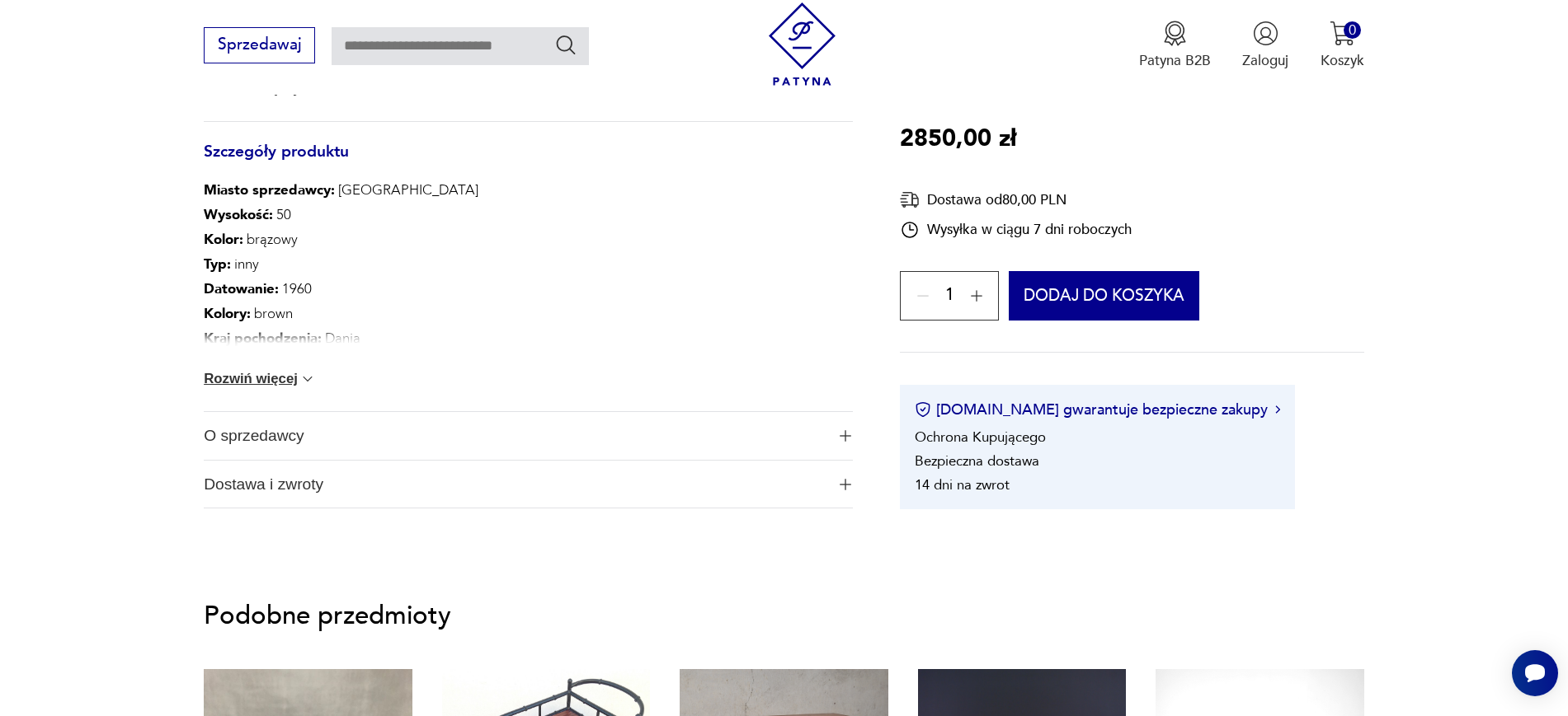
click at [213, 444] on span "O sprzedawcy" at bounding box center [514, 436] width 621 height 47
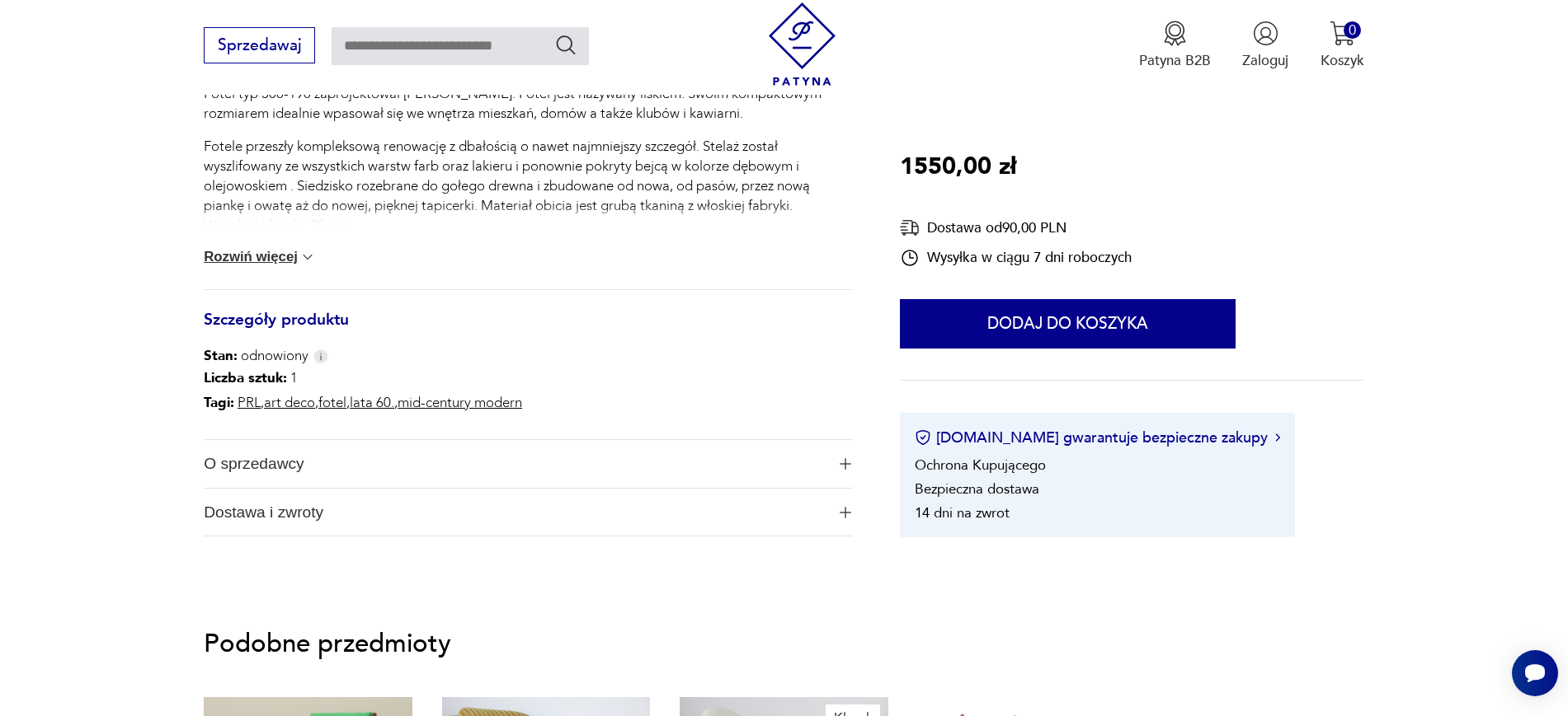
scroll to position [779, 0]
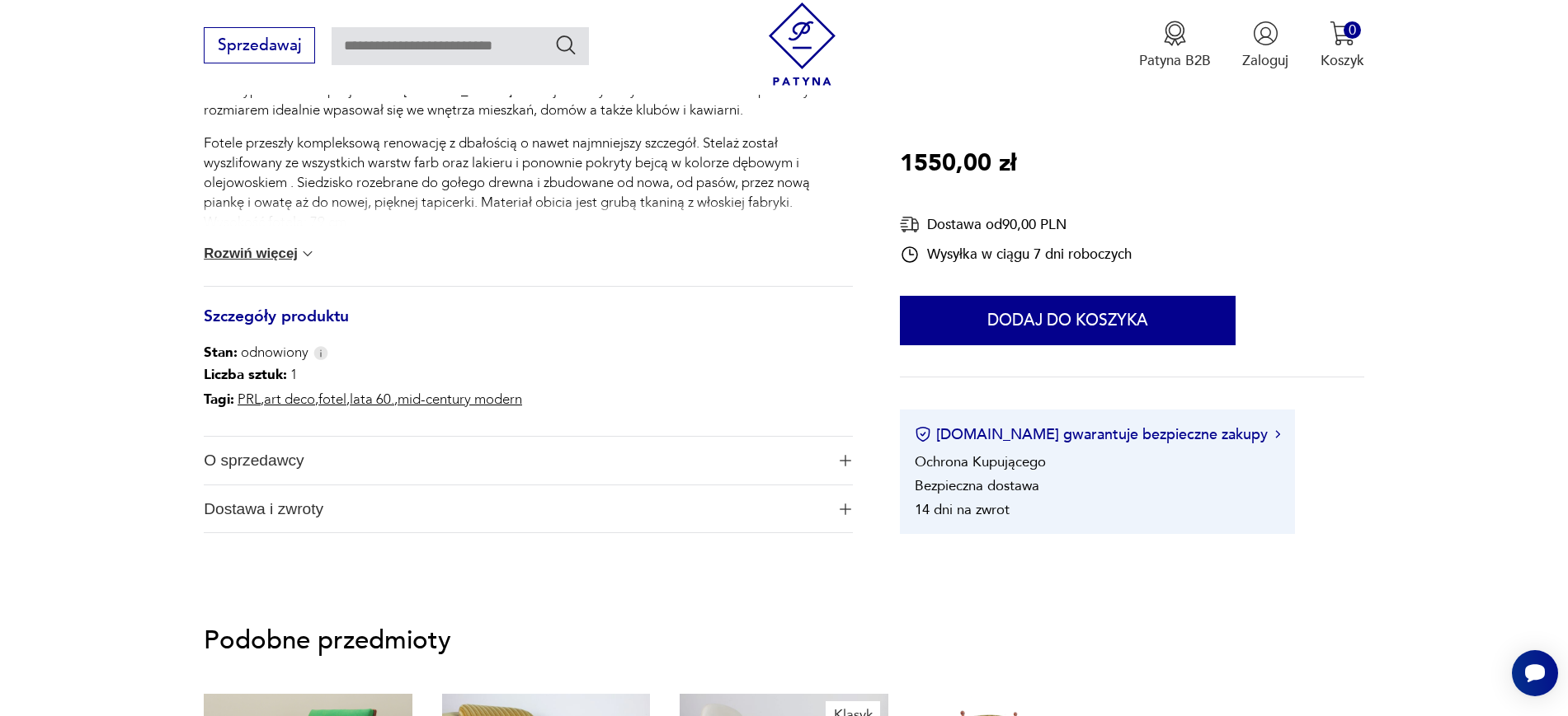
click at [232, 467] on span "O sprzedawcy" at bounding box center [514, 460] width 621 height 47
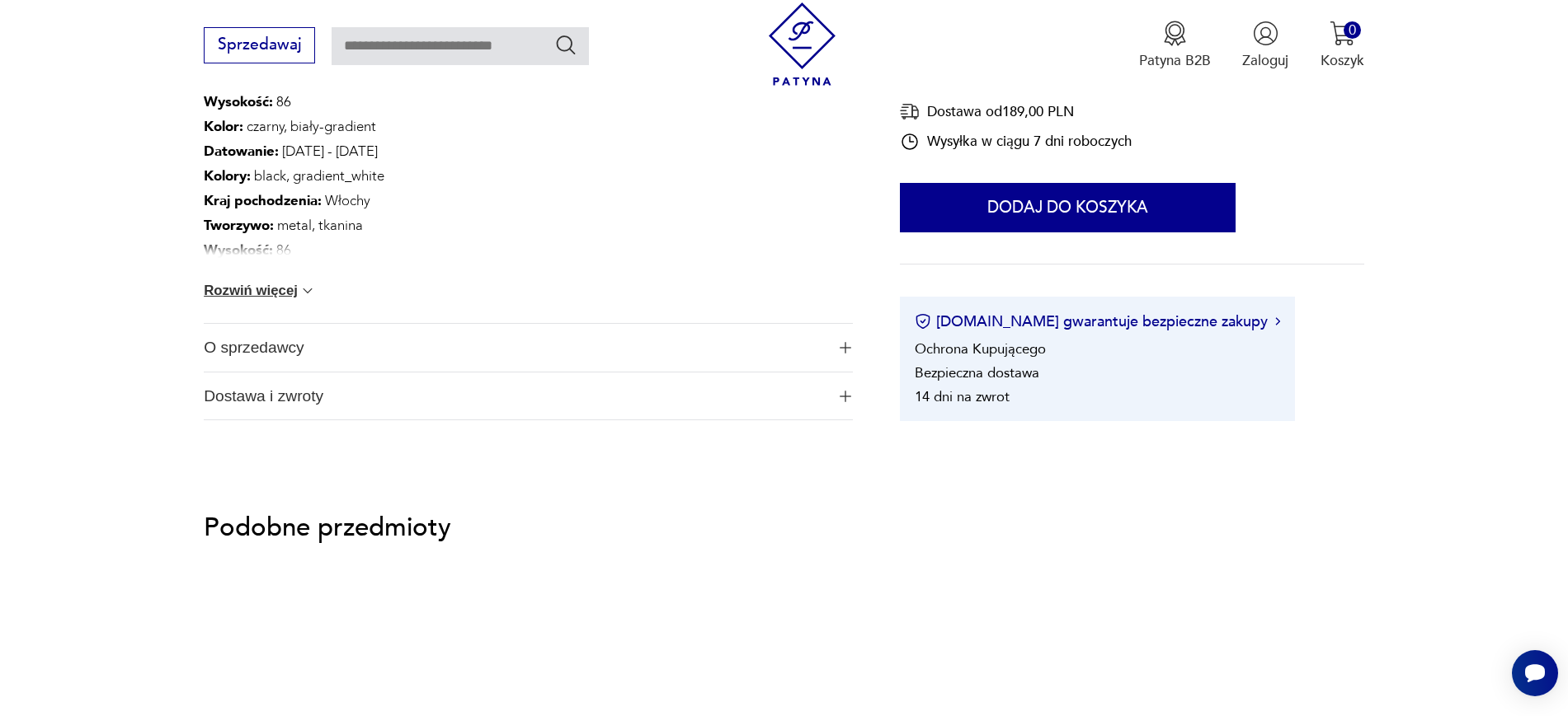
scroll to position [1059, 0]
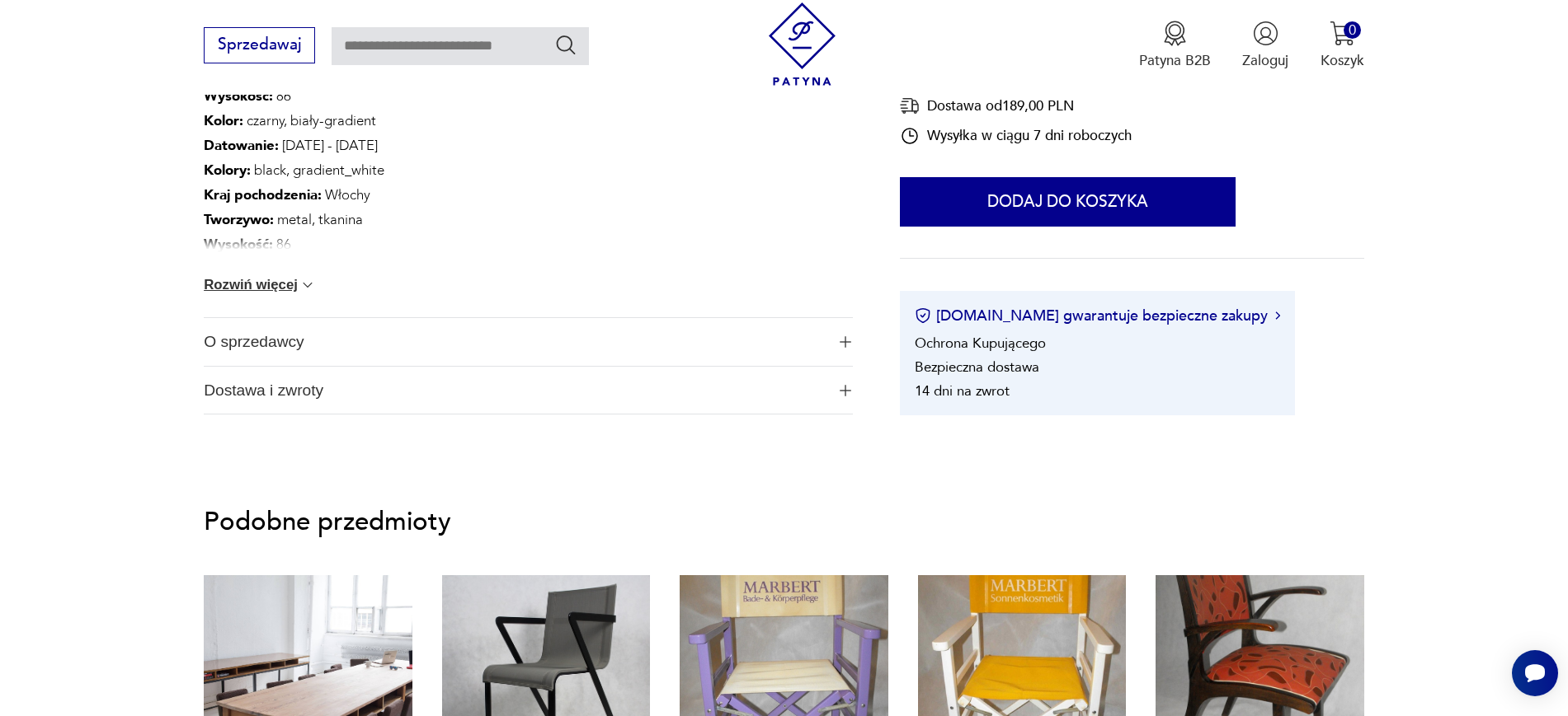
click at [237, 349] on span "O sprzedawcy" at bounding box center [514, 342] width 621 height 47
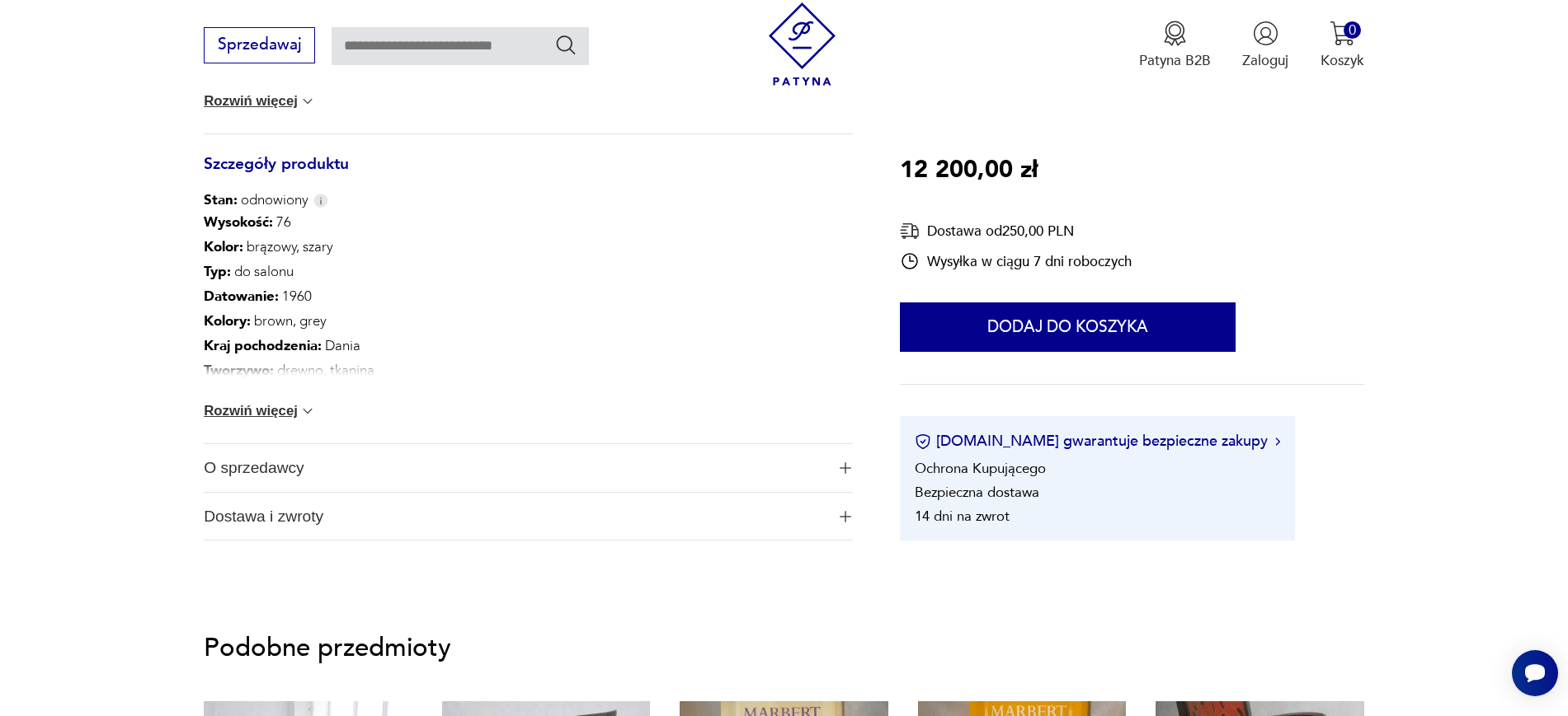
scroll to position [951, 0]
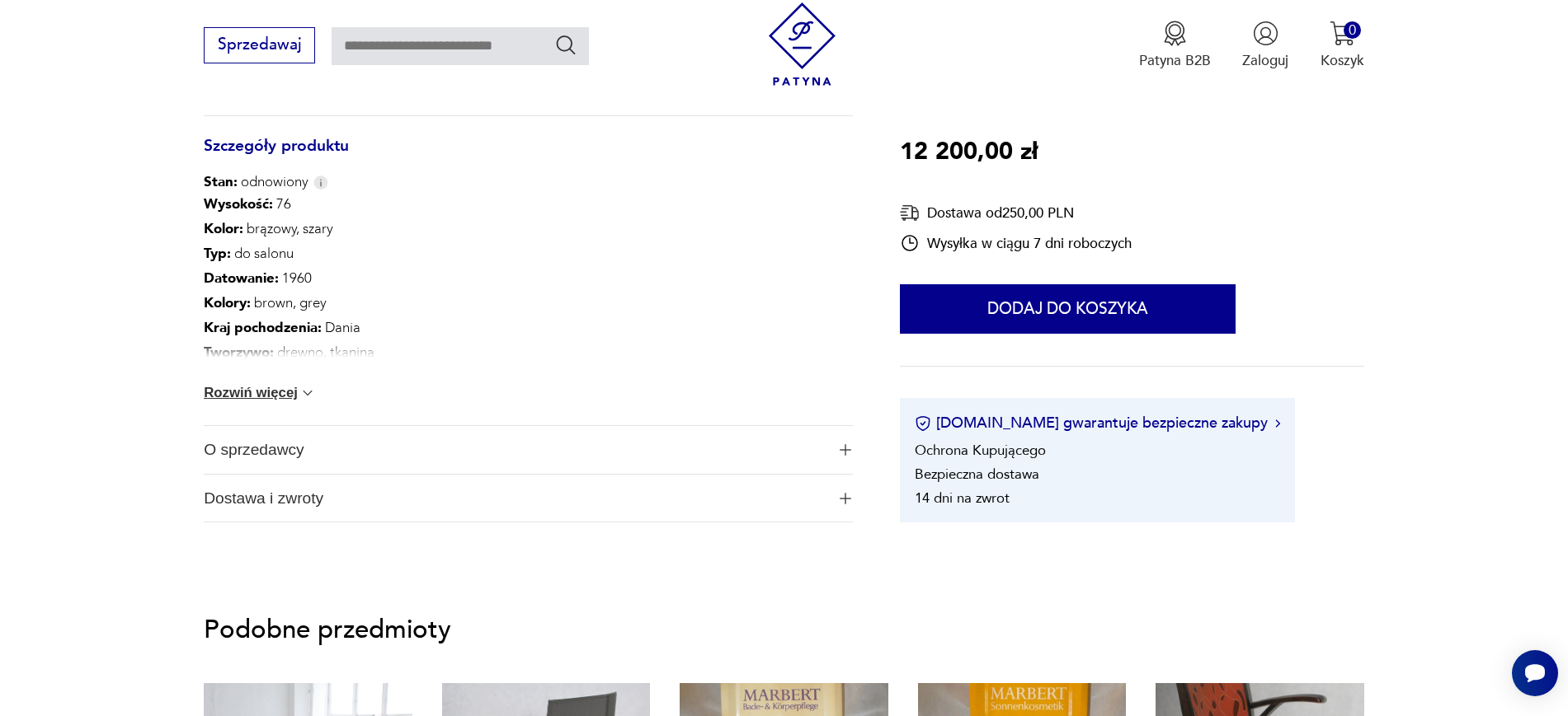
click at [220, 398] on button "Rozwiń więcej" at bounding box center [260, 392] width 112 height 16
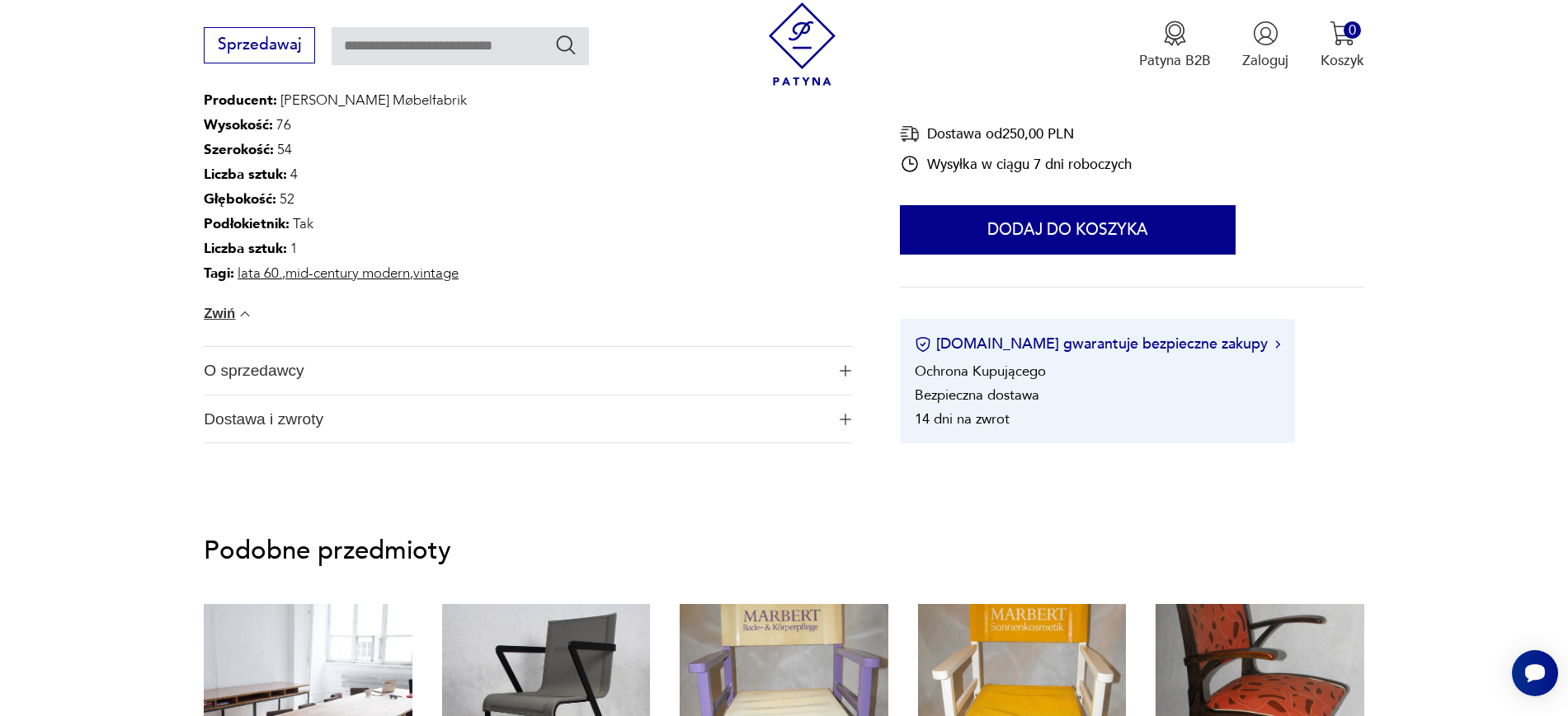
scroll to position [1257, 0]
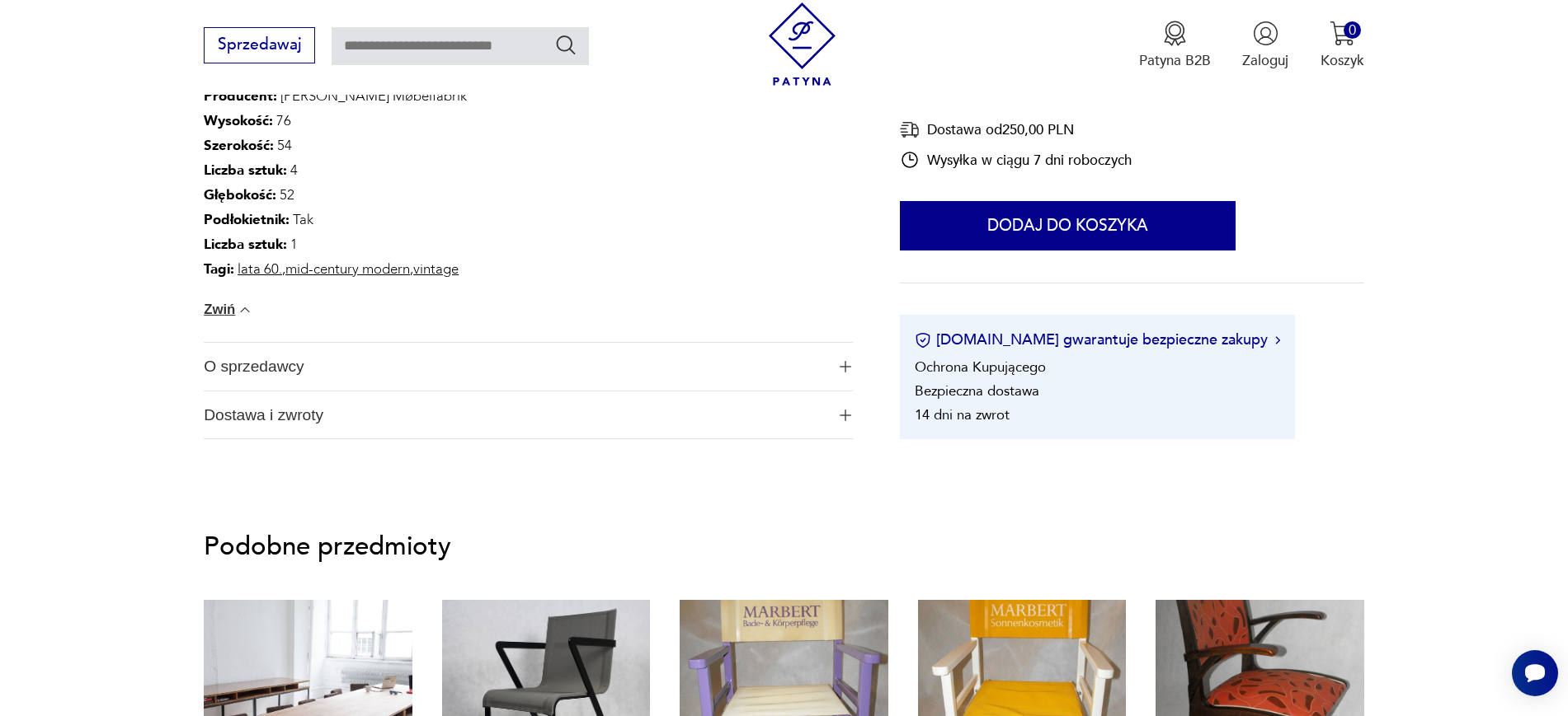
click at [225, 347] on span "O sprzedawcy" at bounding box center [514, 367] width 621 height 47
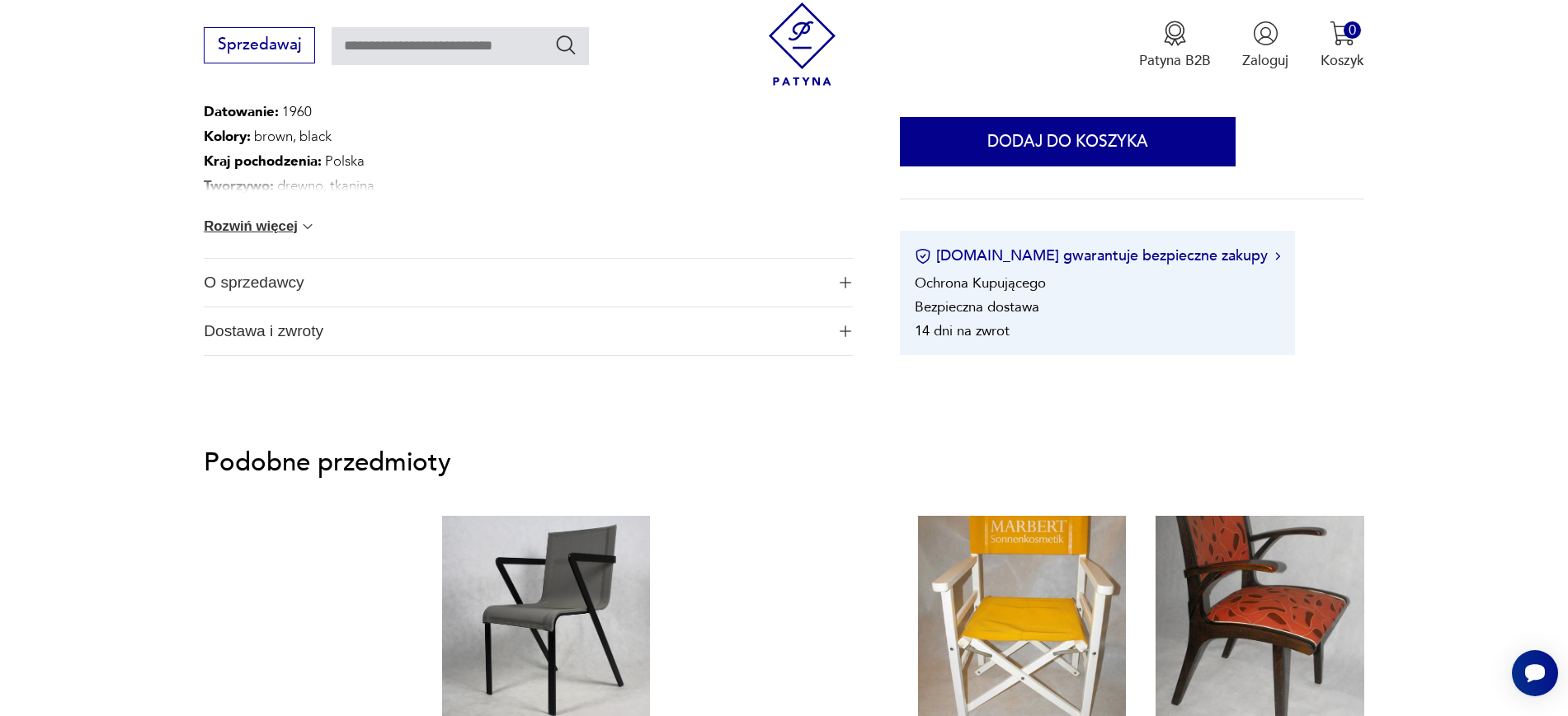
scroll to position [1135, 0]
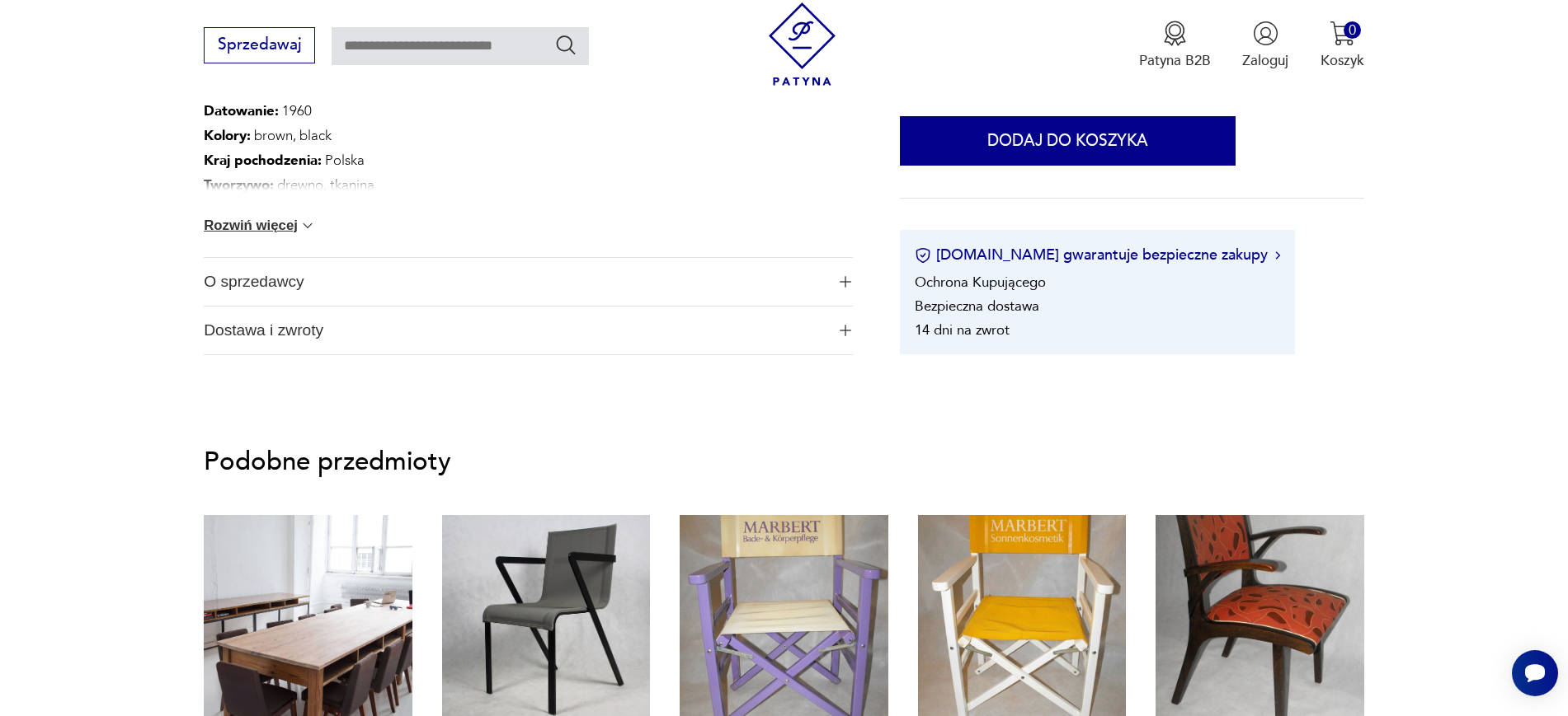
click at [274, 283] on span "O sprzedawcy" at bounding box center [514, 281] width 621 height 47
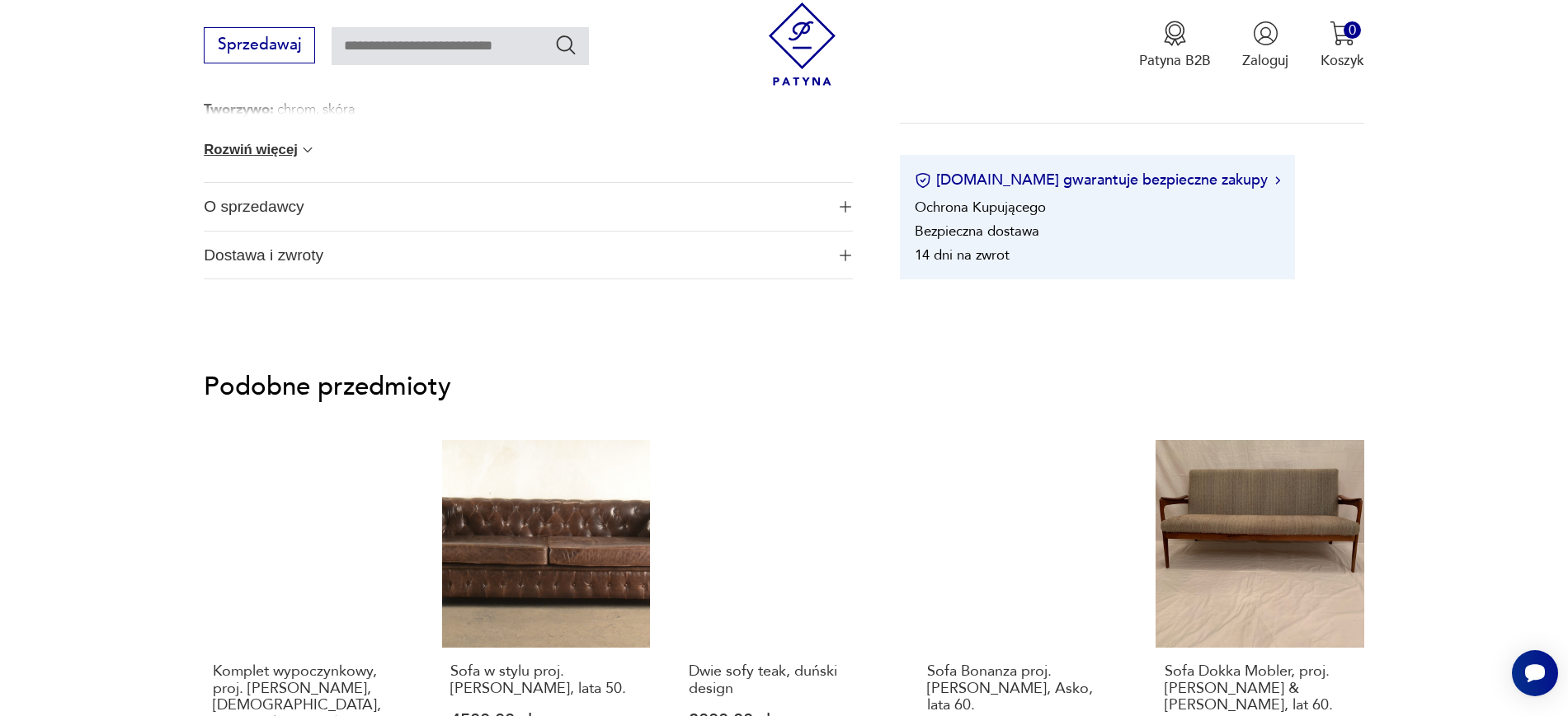
scroll to position [1180, 0]
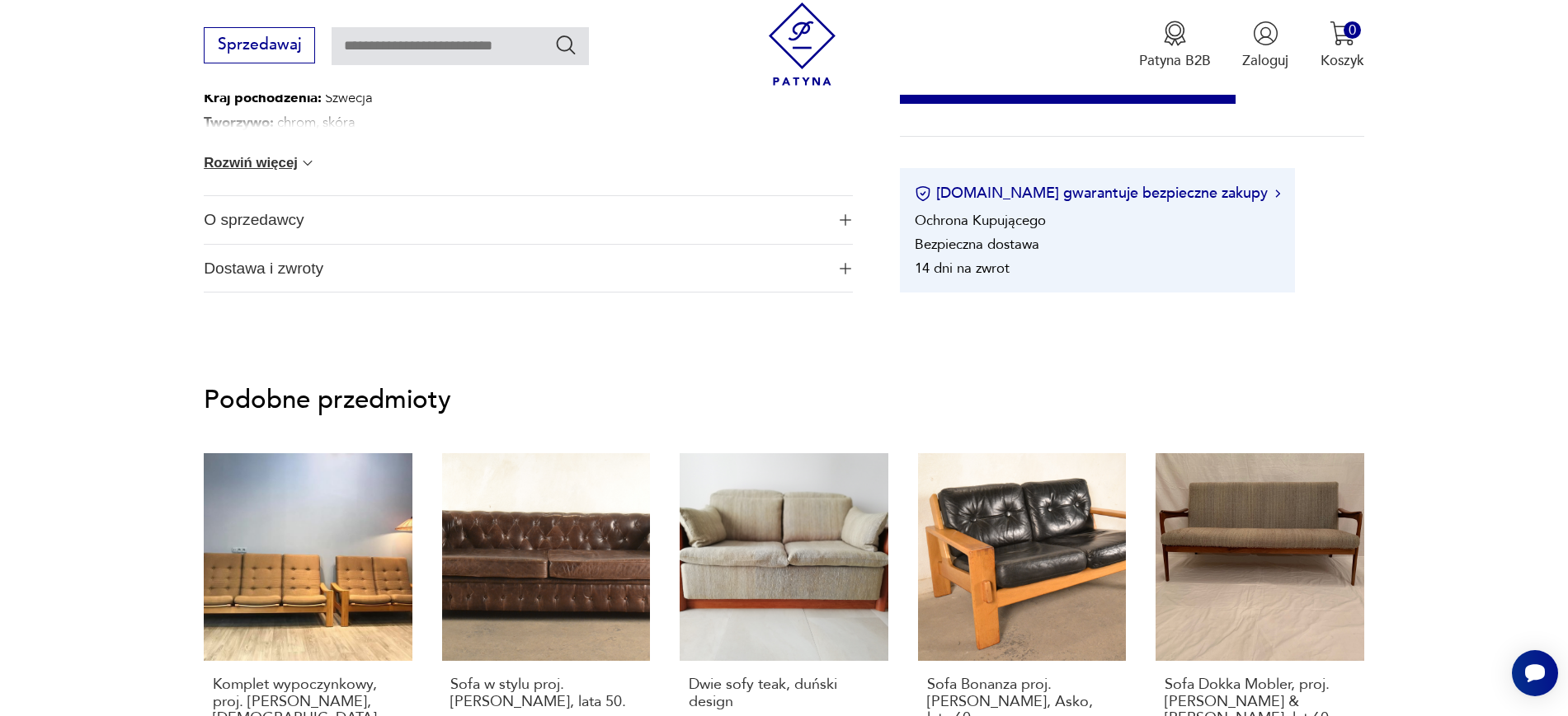
click at [264, 232] on span "O sprzedawcy" at bounding box center [514, 220] width 621 height 47
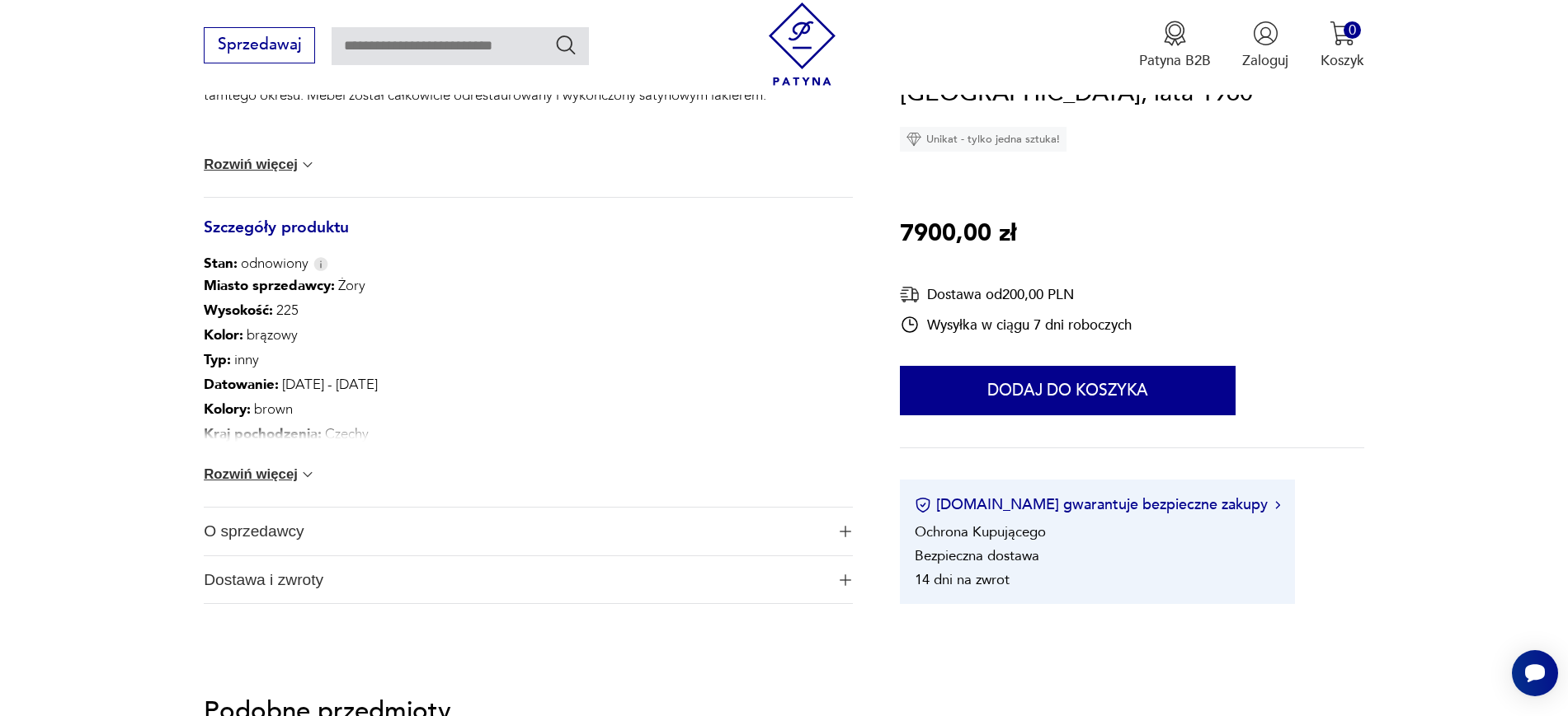
scroll to position [902, 0]
click at [337, 546] on span "O sprzedawcy" at bounding box center [514, 532] width 621 height 47
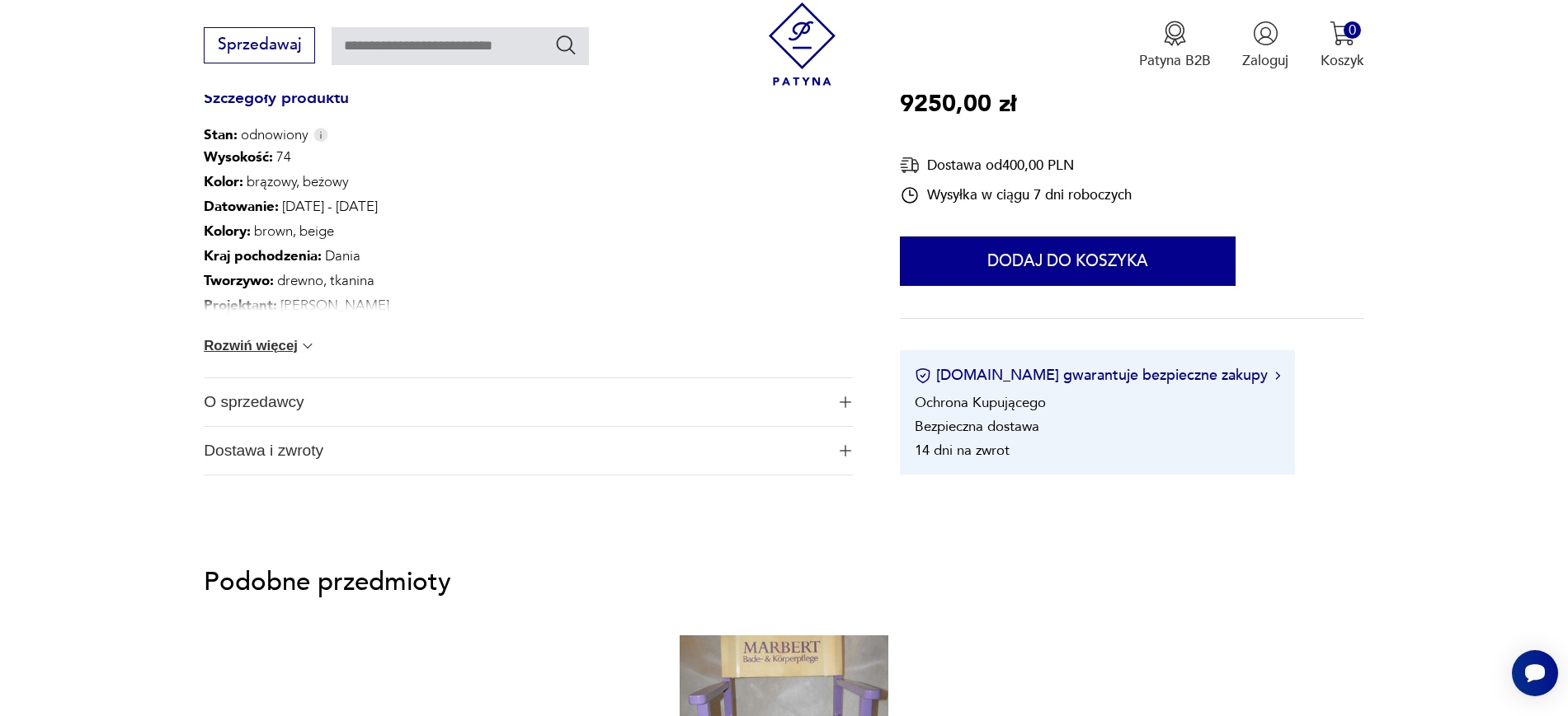
scroll to position [1016, 0]
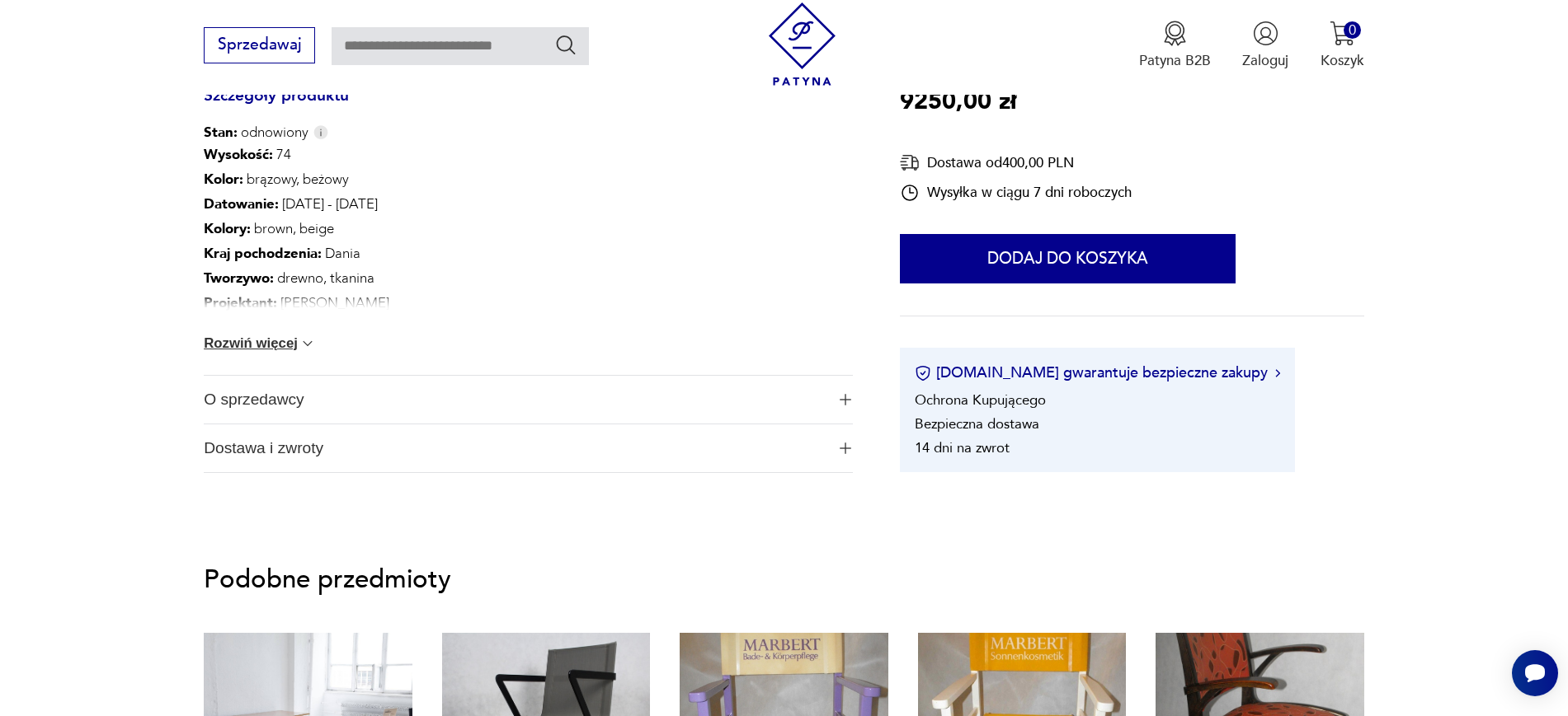
click at [538, 379] on span "O sprzedawcy" at bounding box center [514, 400] width 621 height 47
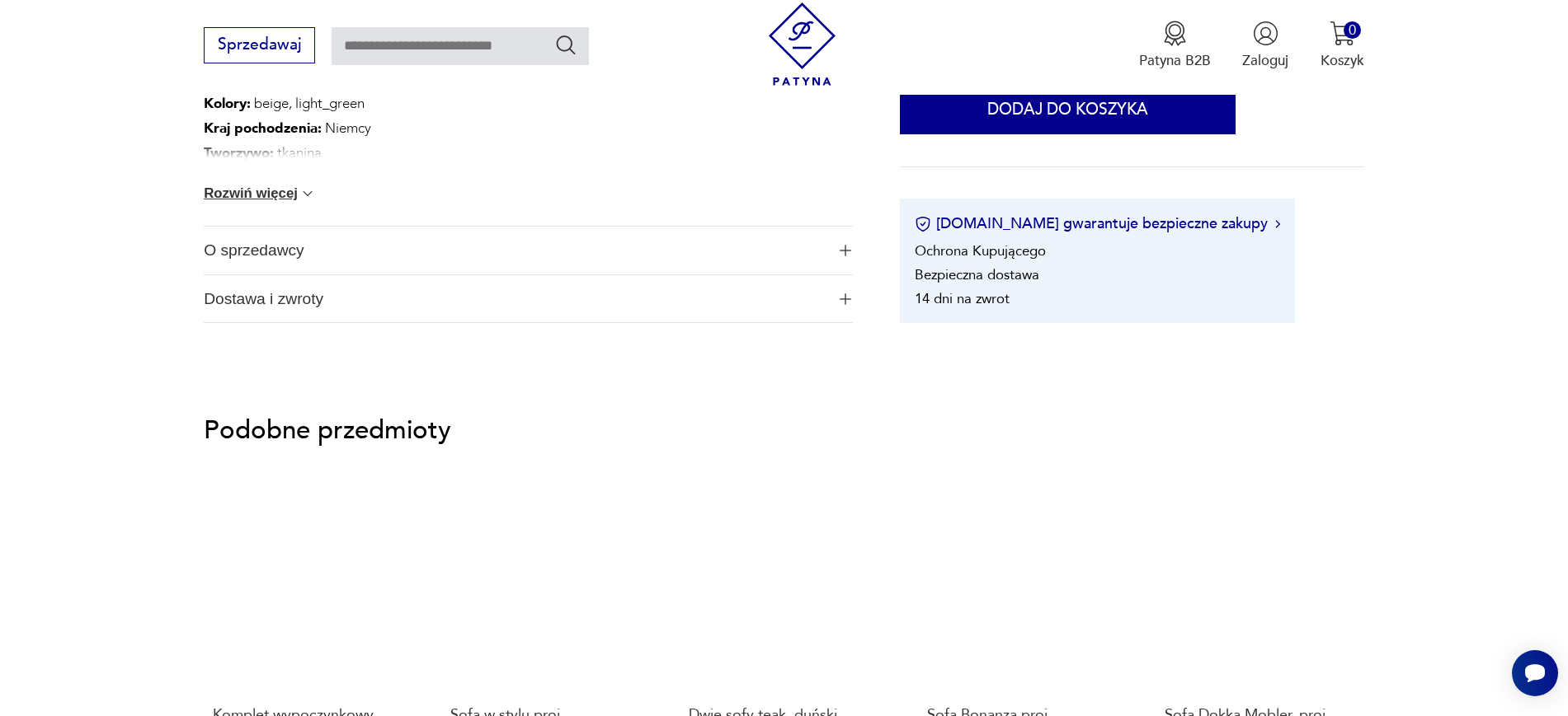
scroll to position [1194, 0]
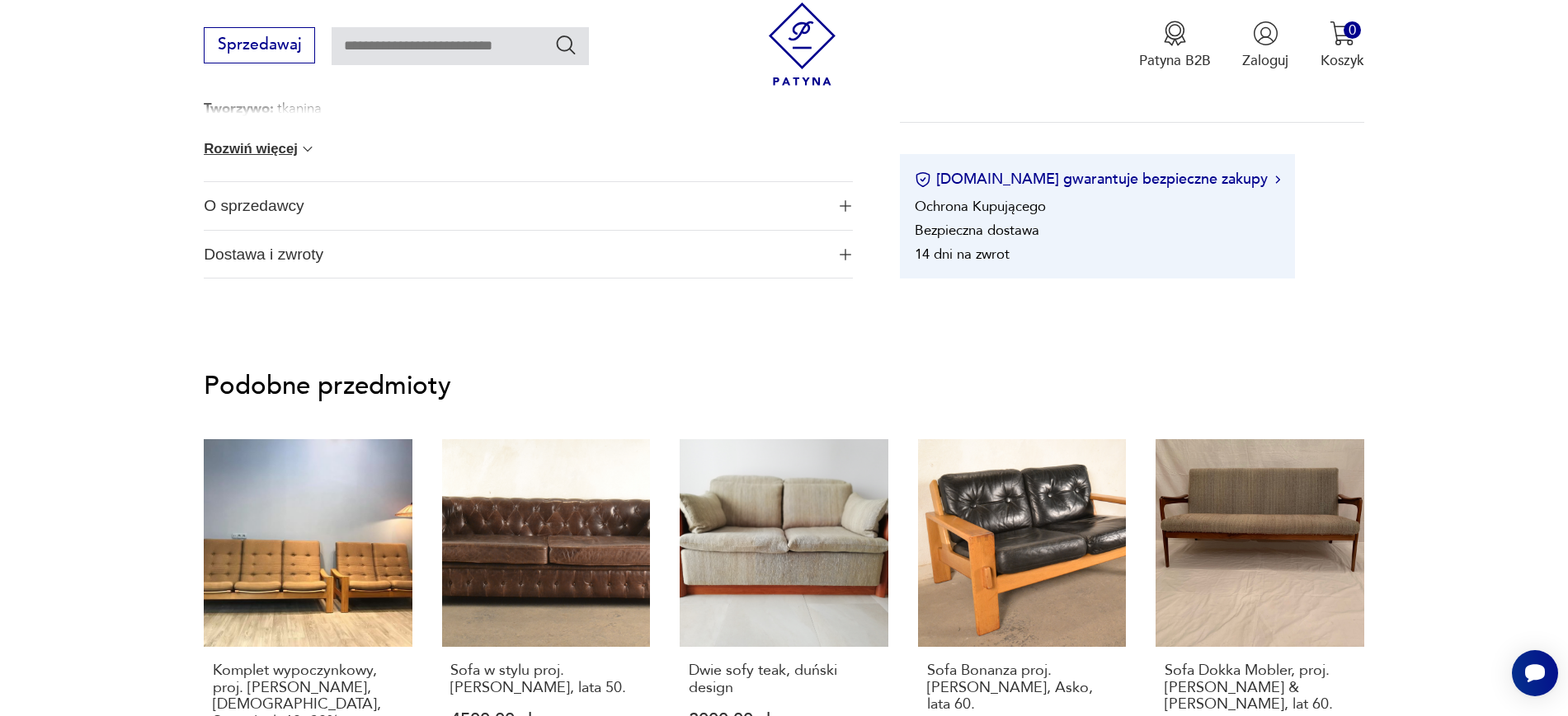
click at [593, 196] on span "O sprzedawcy" at bounding box center [514, 206] width 621 height 47
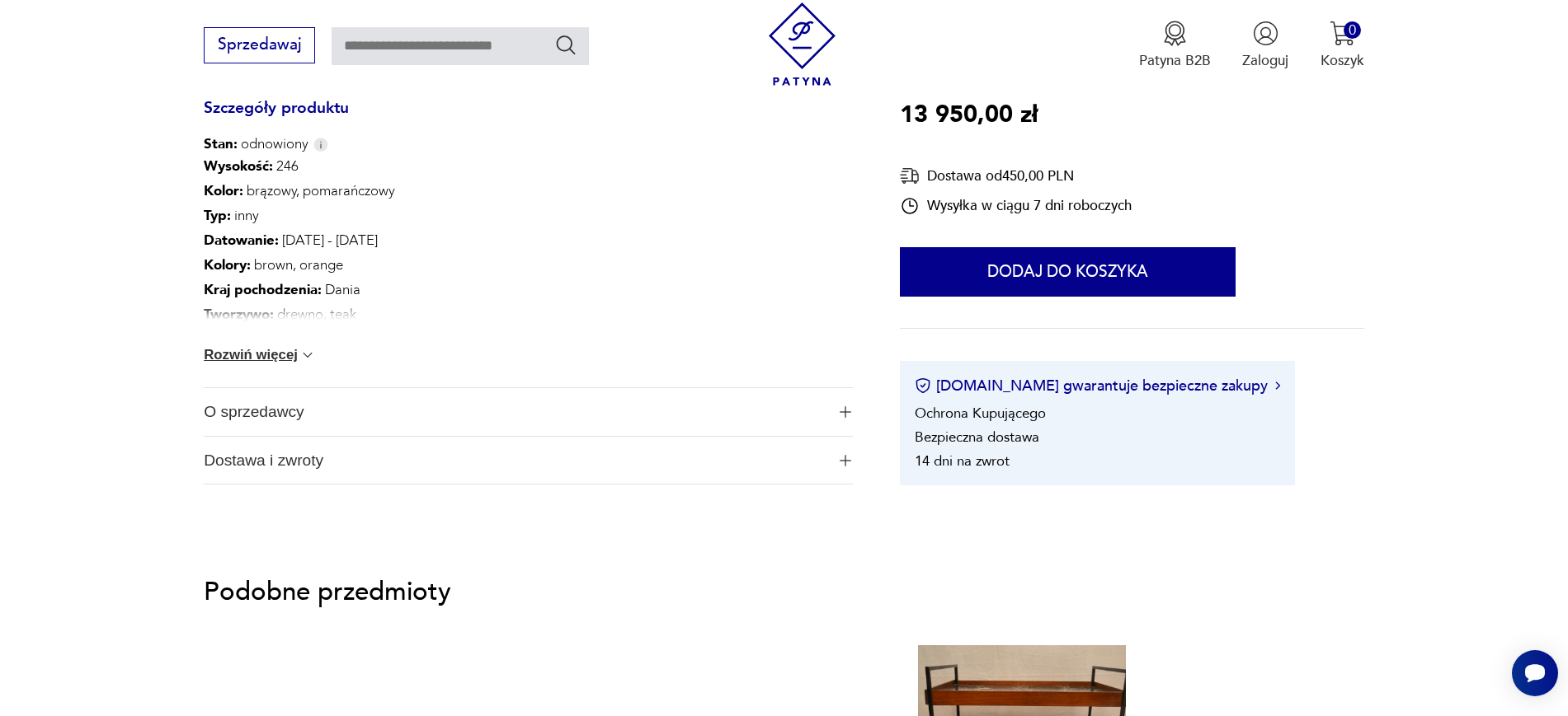
scroll to position [976, 0]
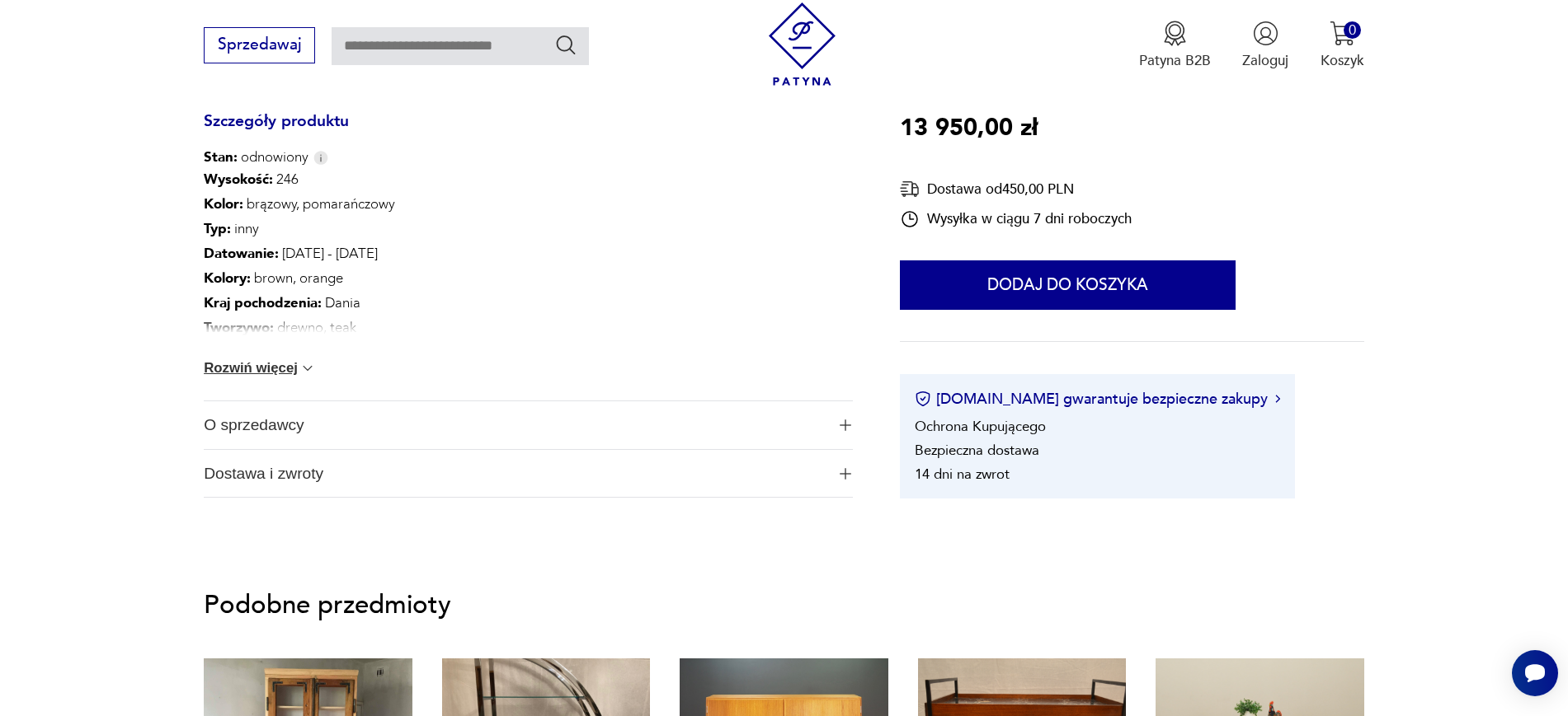
click at [519, 415] on span "O sprzedawcy" at bounding box center [514, 425] width 621 height 47
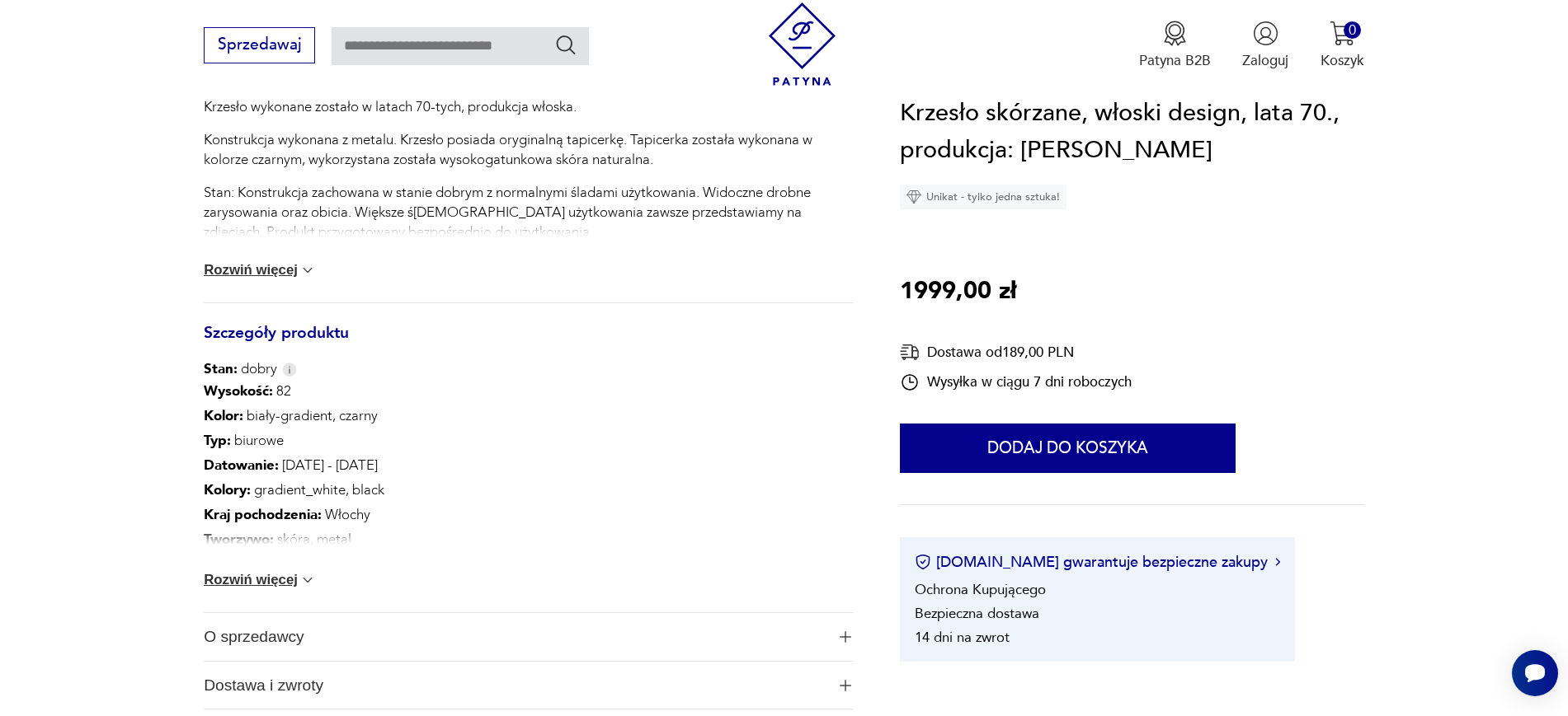
scroll to position [830, 0]
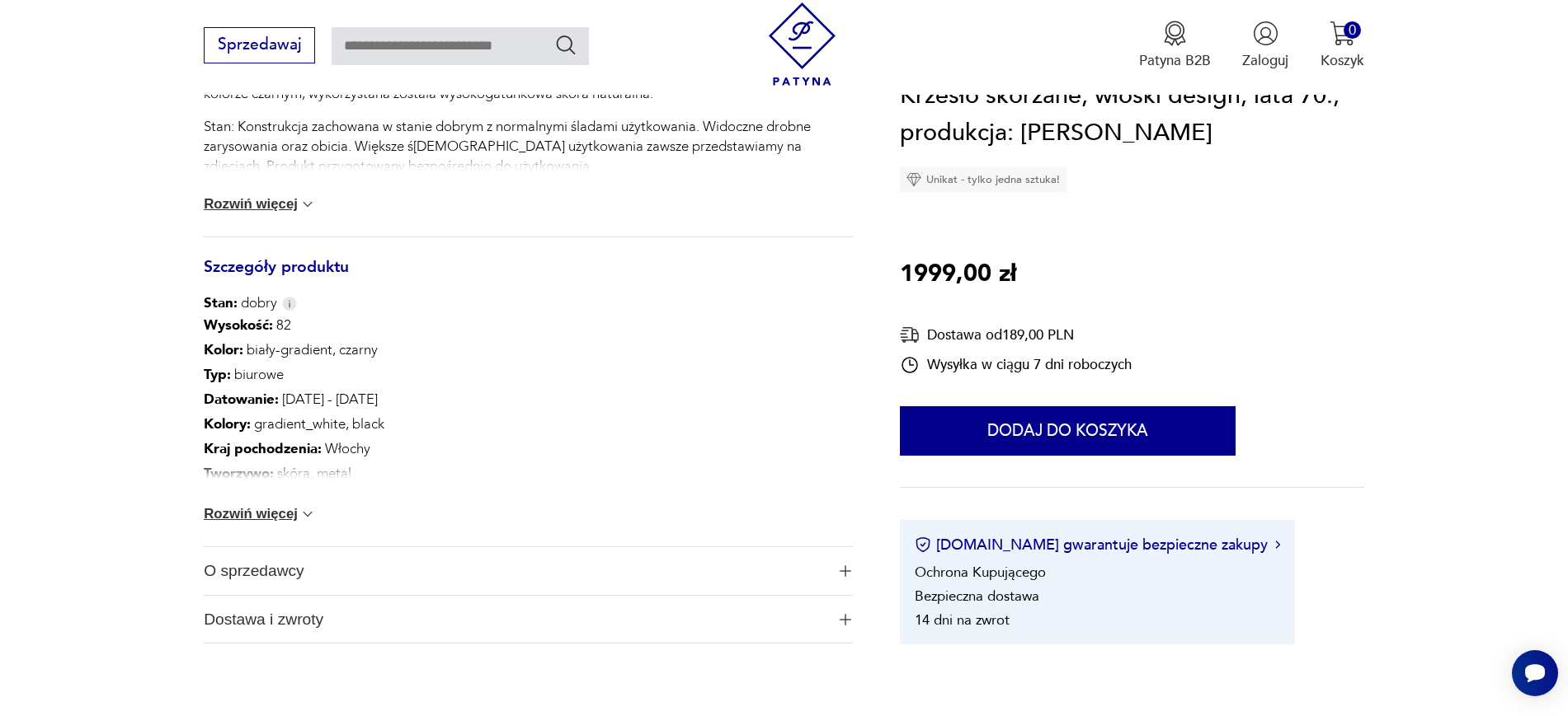
click at [548, 582] on span "O sprzedawcy" at bounding box center [514, 571] width 621 height 47
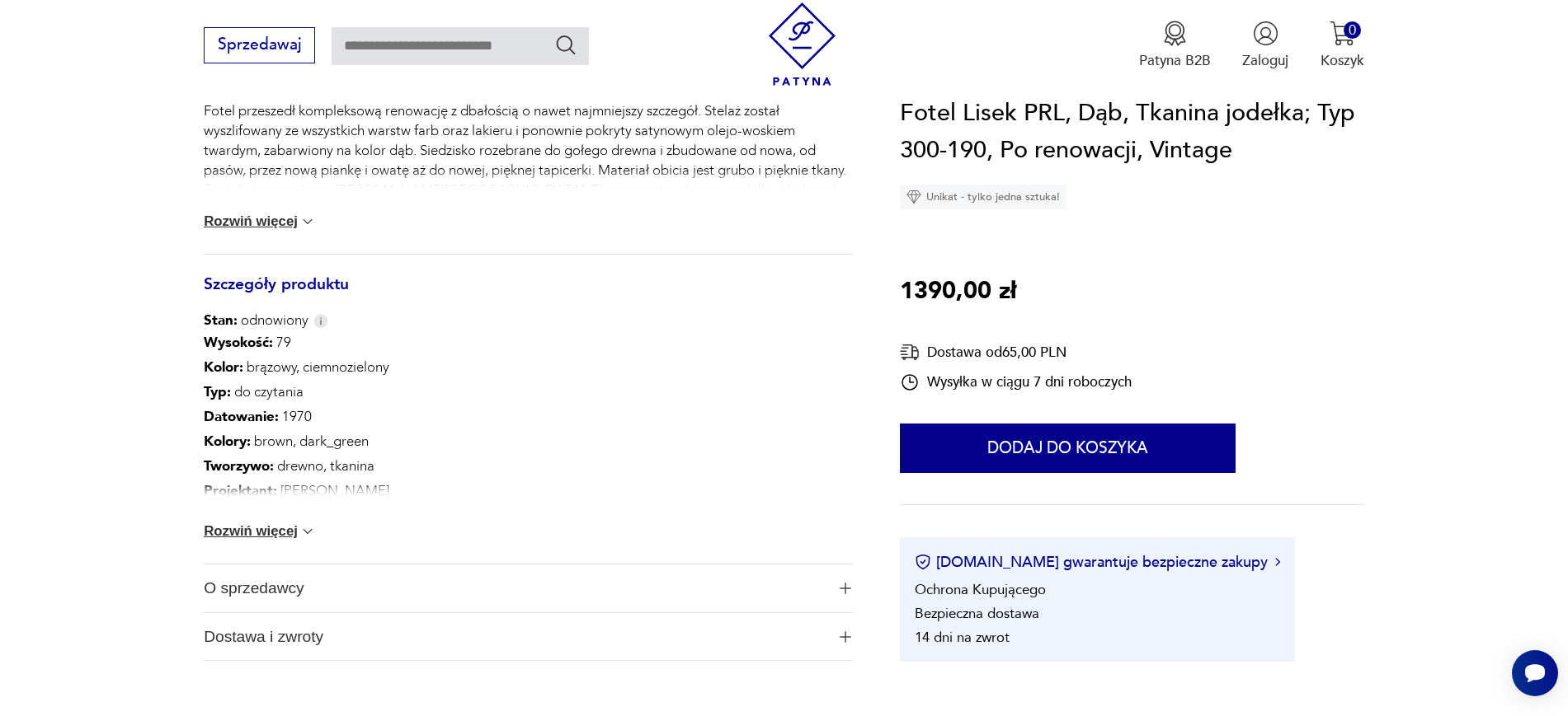
scroll to position [820, 0]
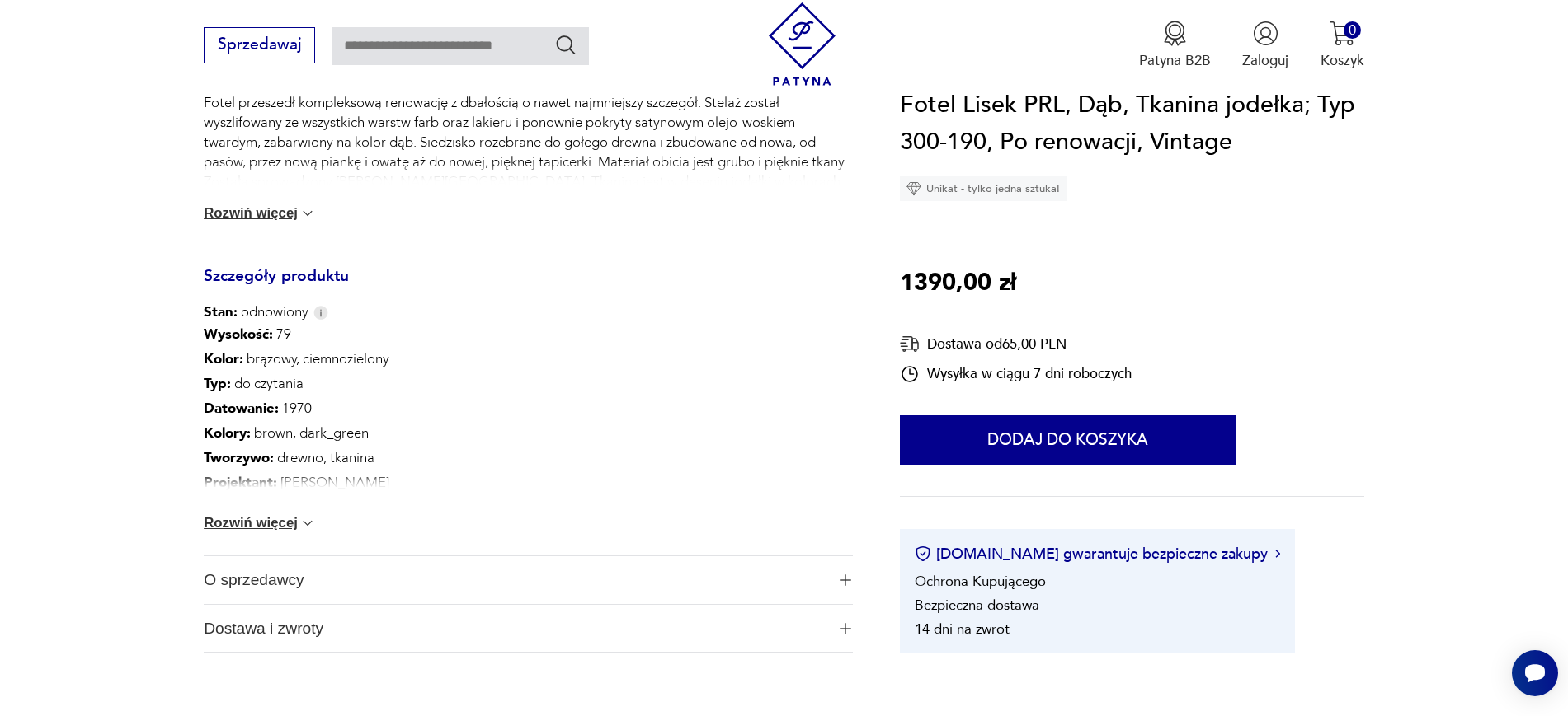
click at [405, 578] on span "O sprzedawcy" at bounding box center [514, 581] width 621 height 47
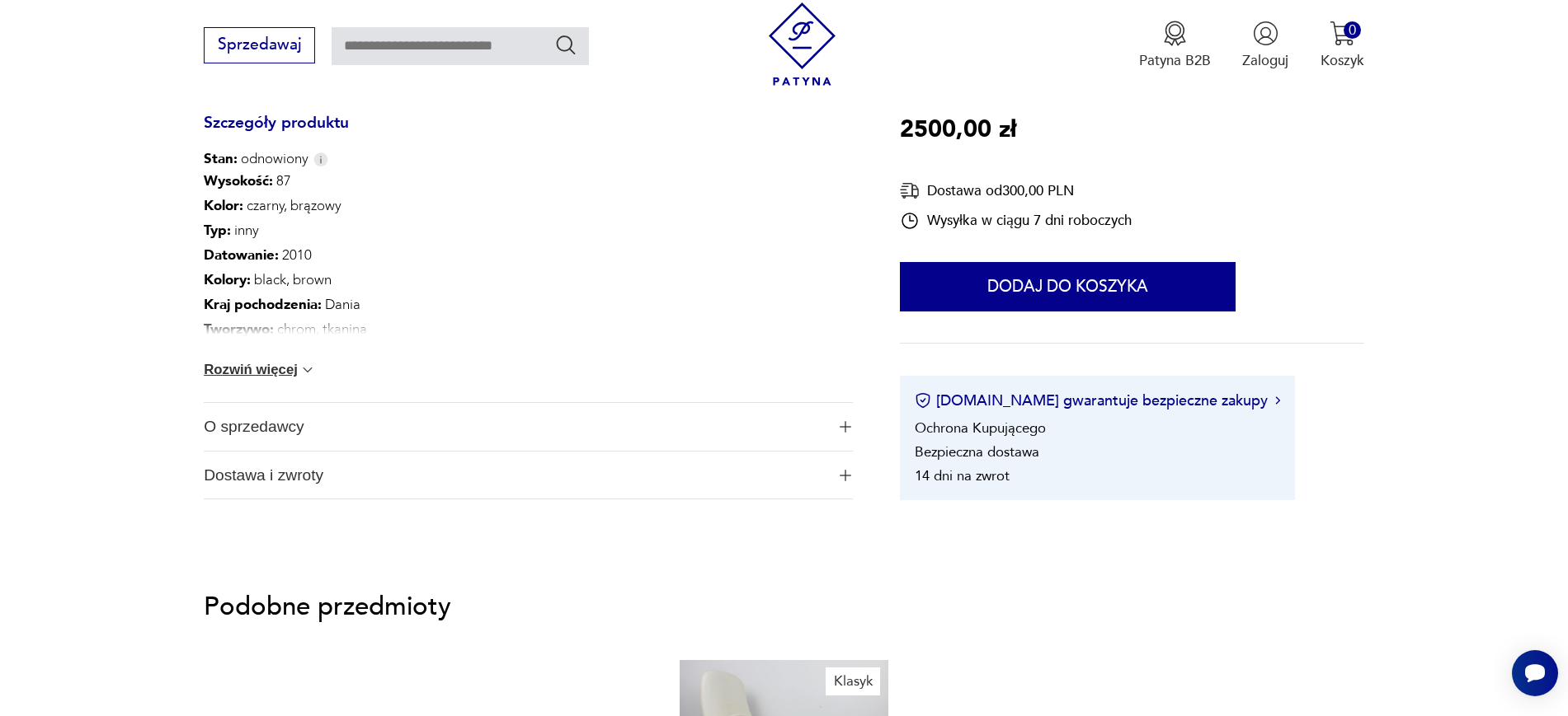
scroll to position [975, 0]
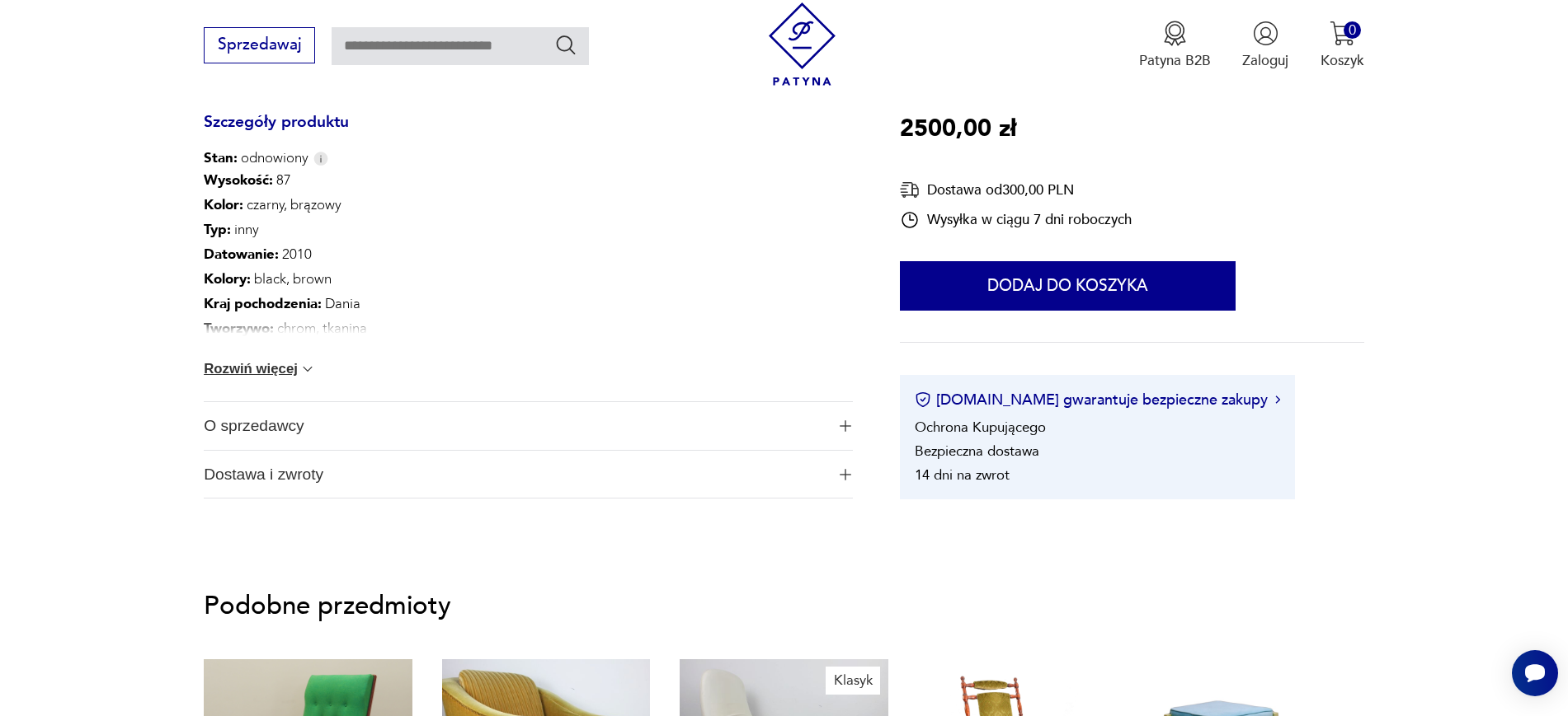
click at [532, 446] on span "O sprzedawcy" at bounding box center [514, 426] width 621 height 47
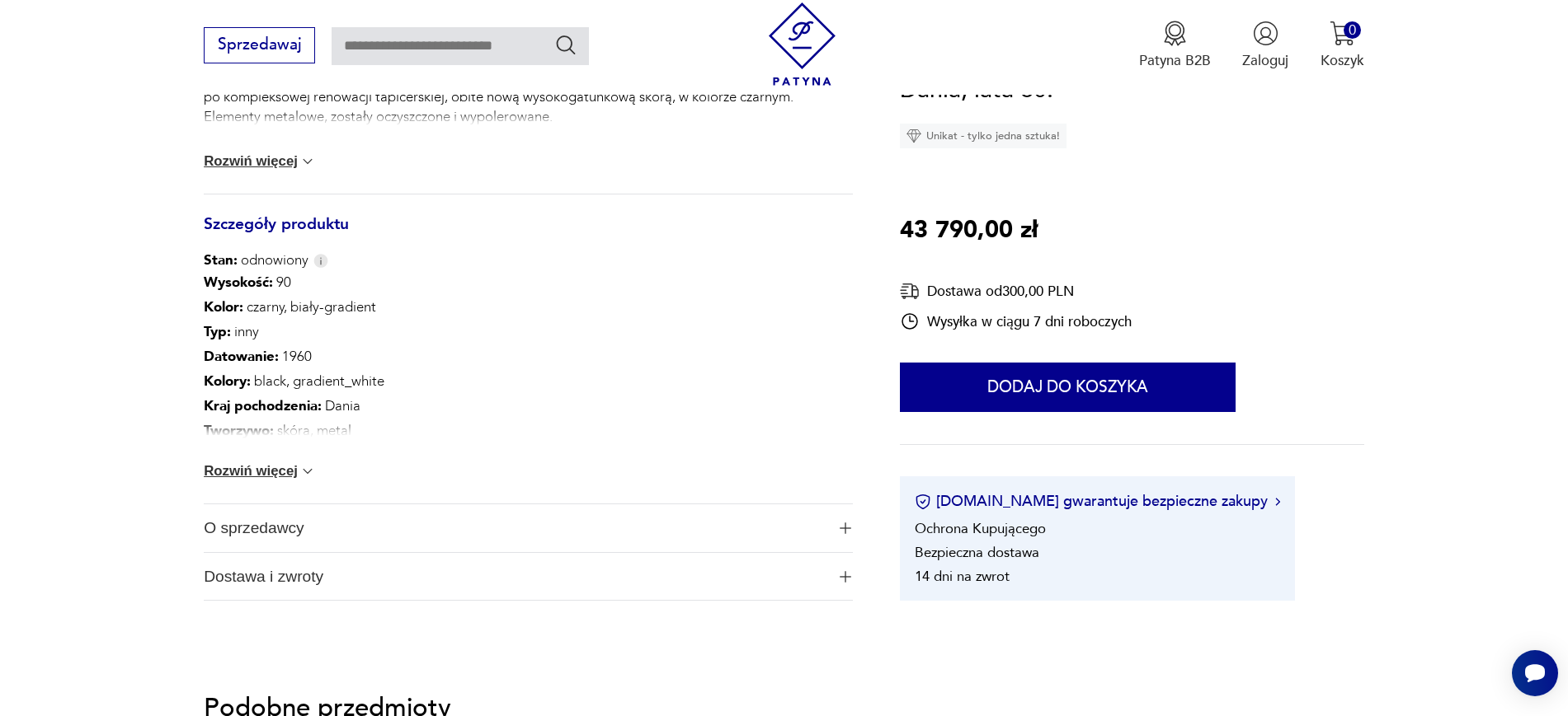
scroll to position [874, 0]
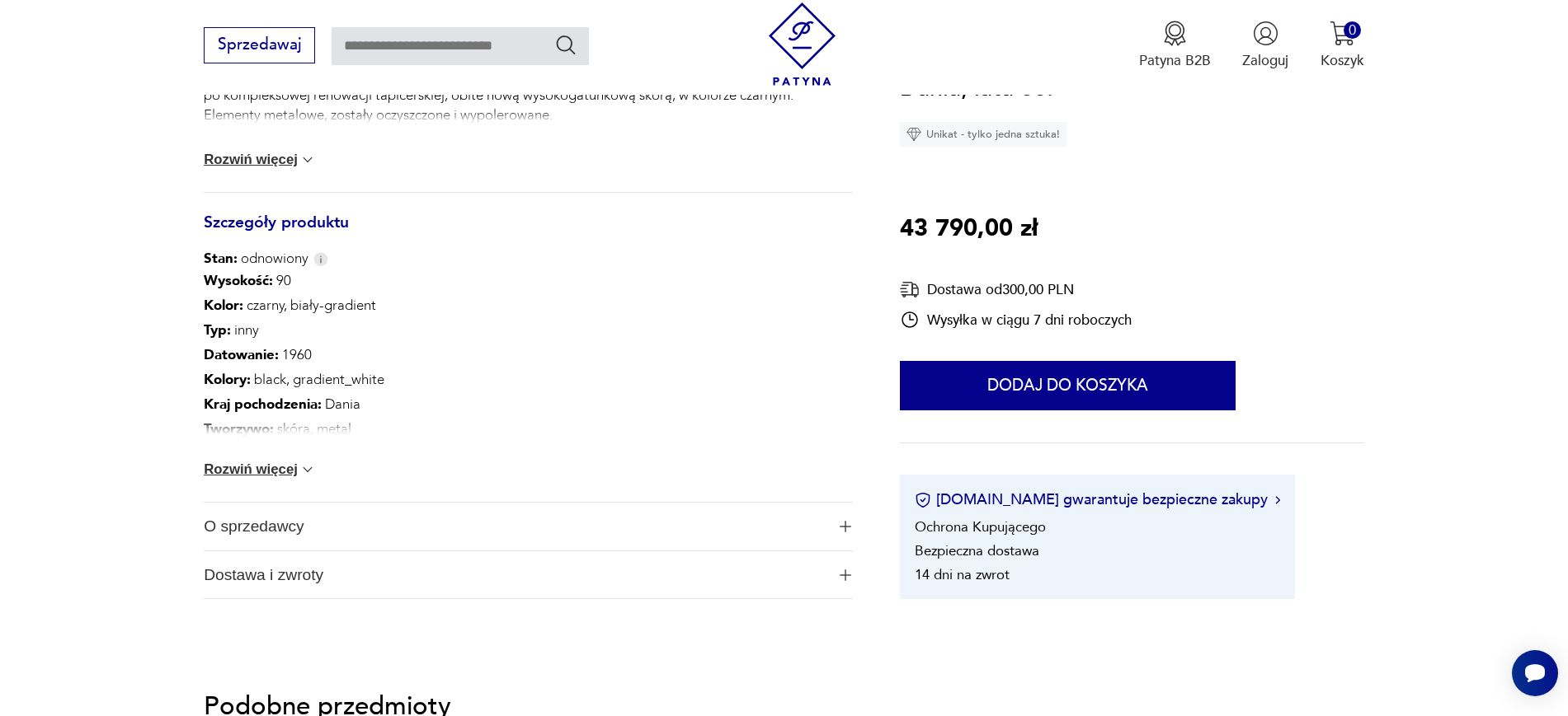
click at [601, 510] on span "O sprzedawcy" at bounding box center [514, 527] width 621 height 47
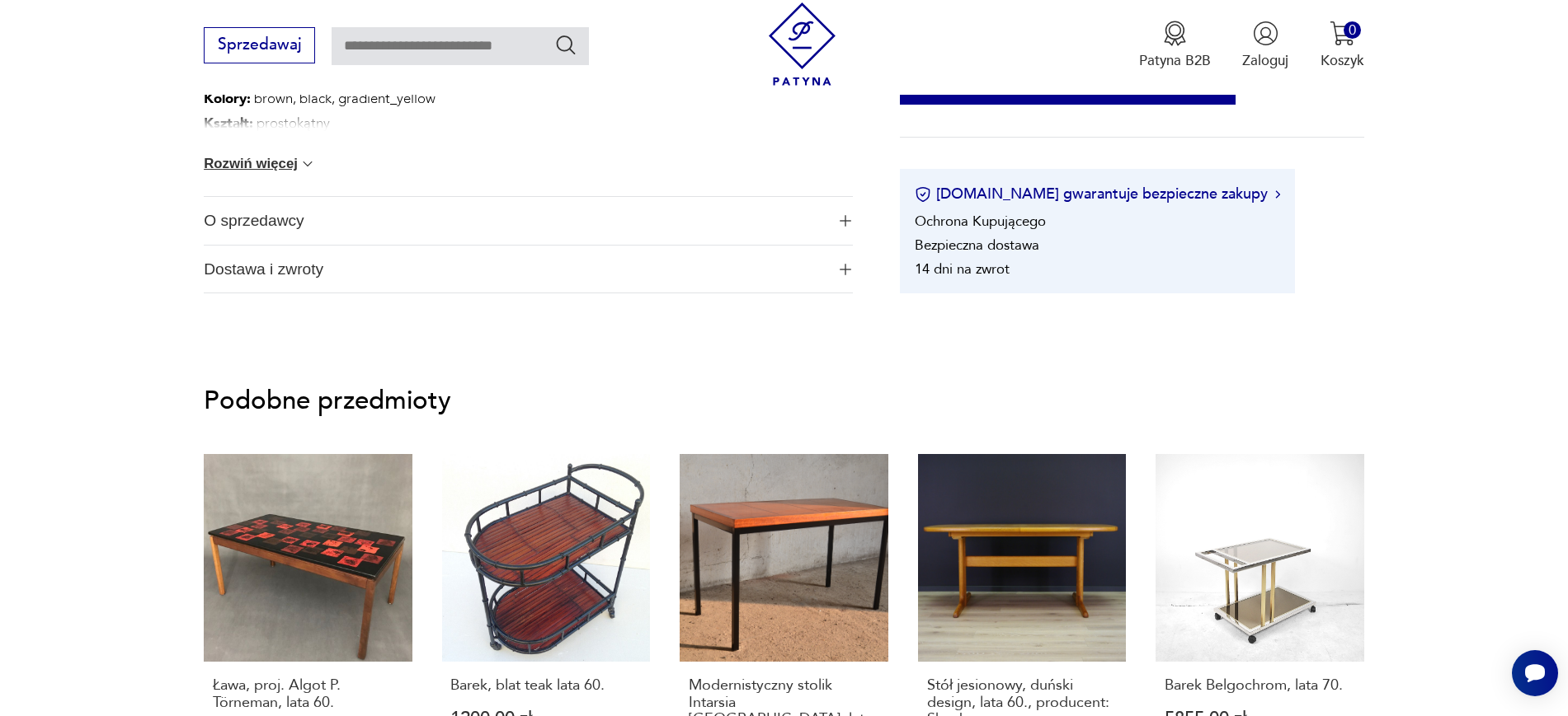
scroll to position [1301, 0]
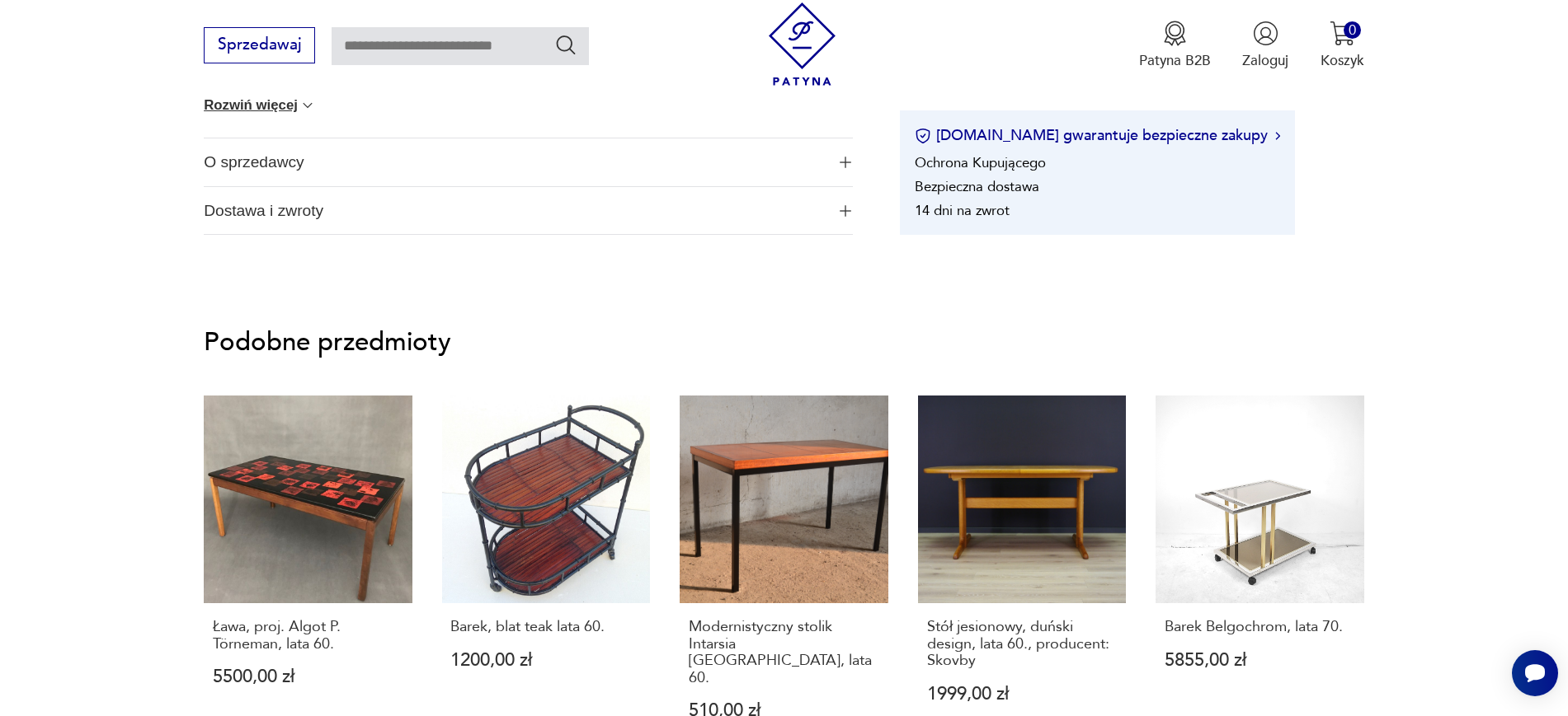
click at [303, 162] on span "O sprzedawcy" at bounding box center [514, 162] width 621 height 47
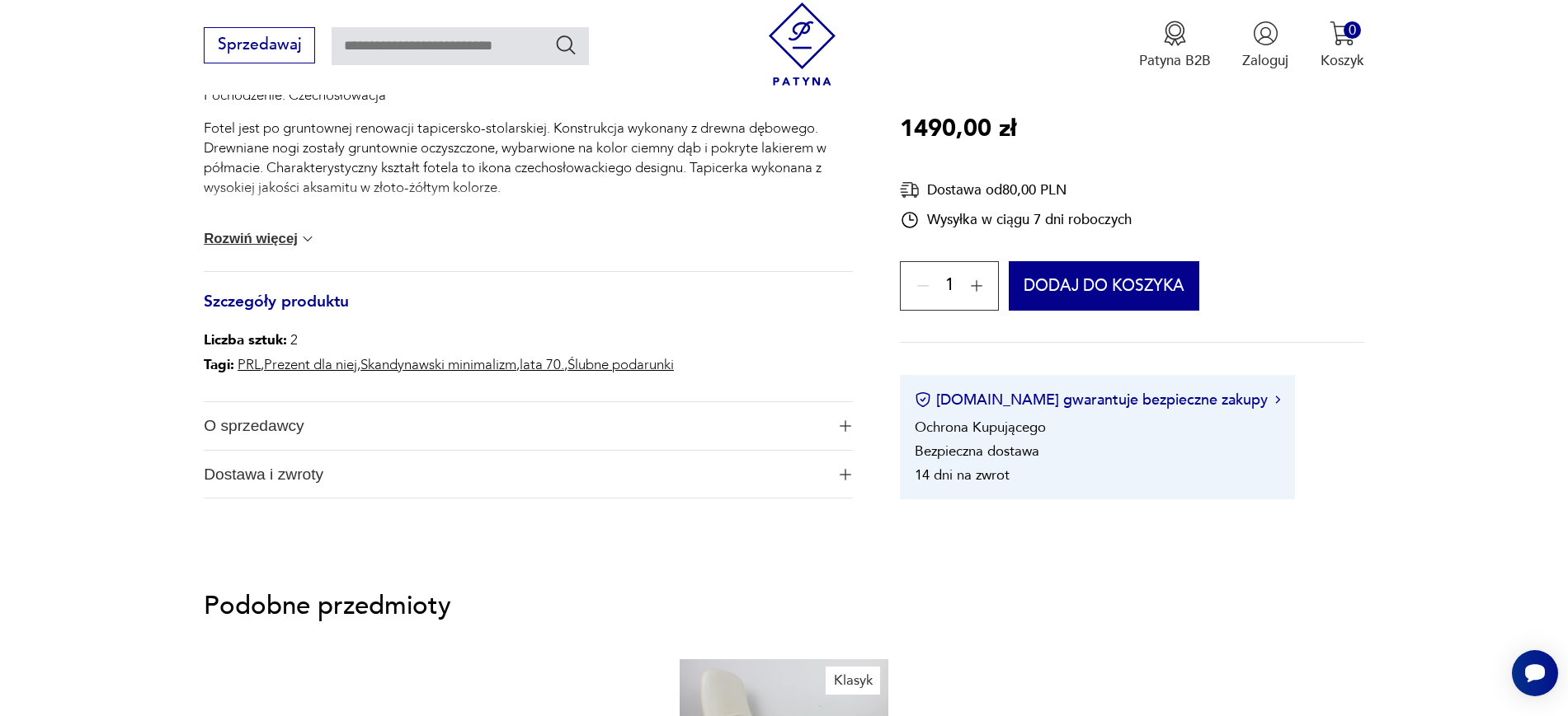
scroll to position [874, 0]
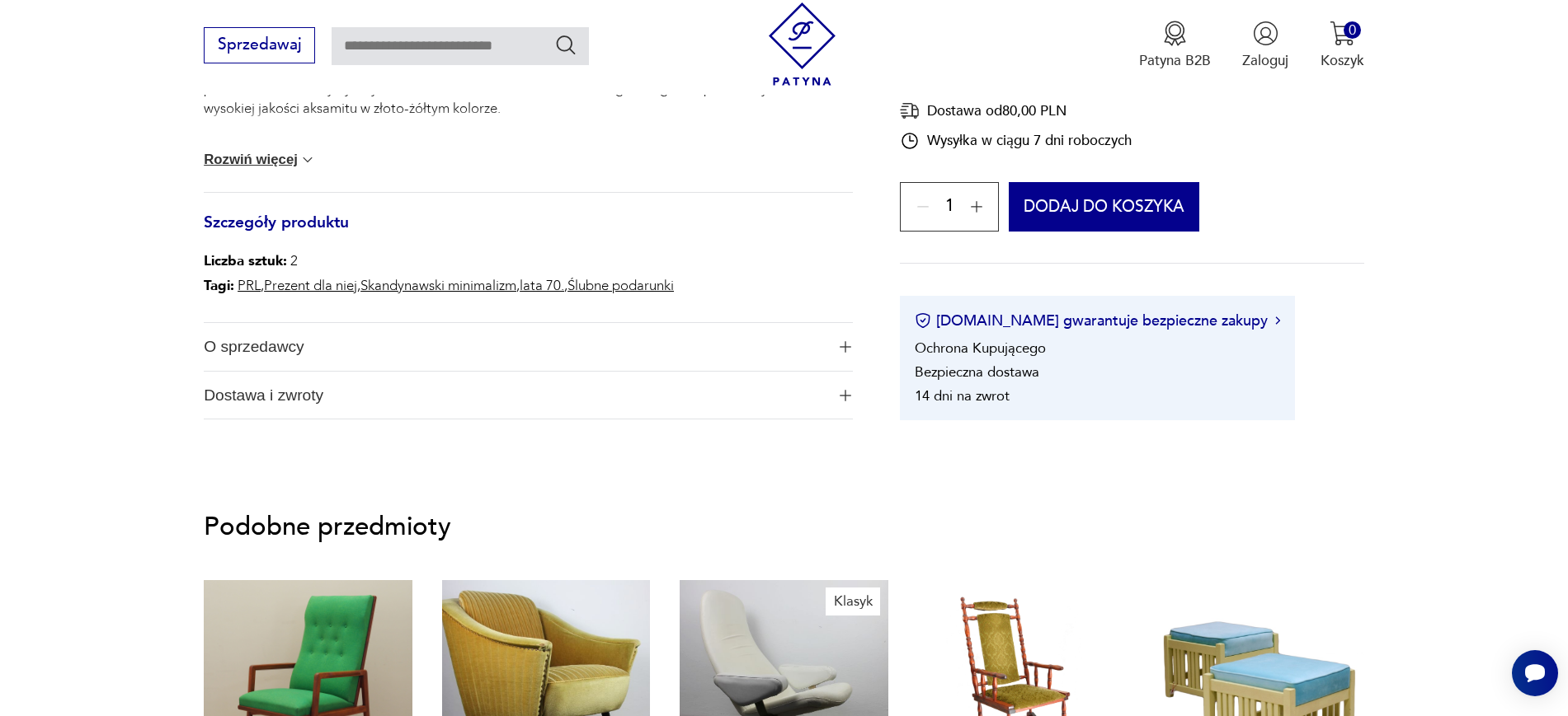
click at [638, 346] on span "O sprzedawcy" at bounding box center [514, 347] width 621 height 47
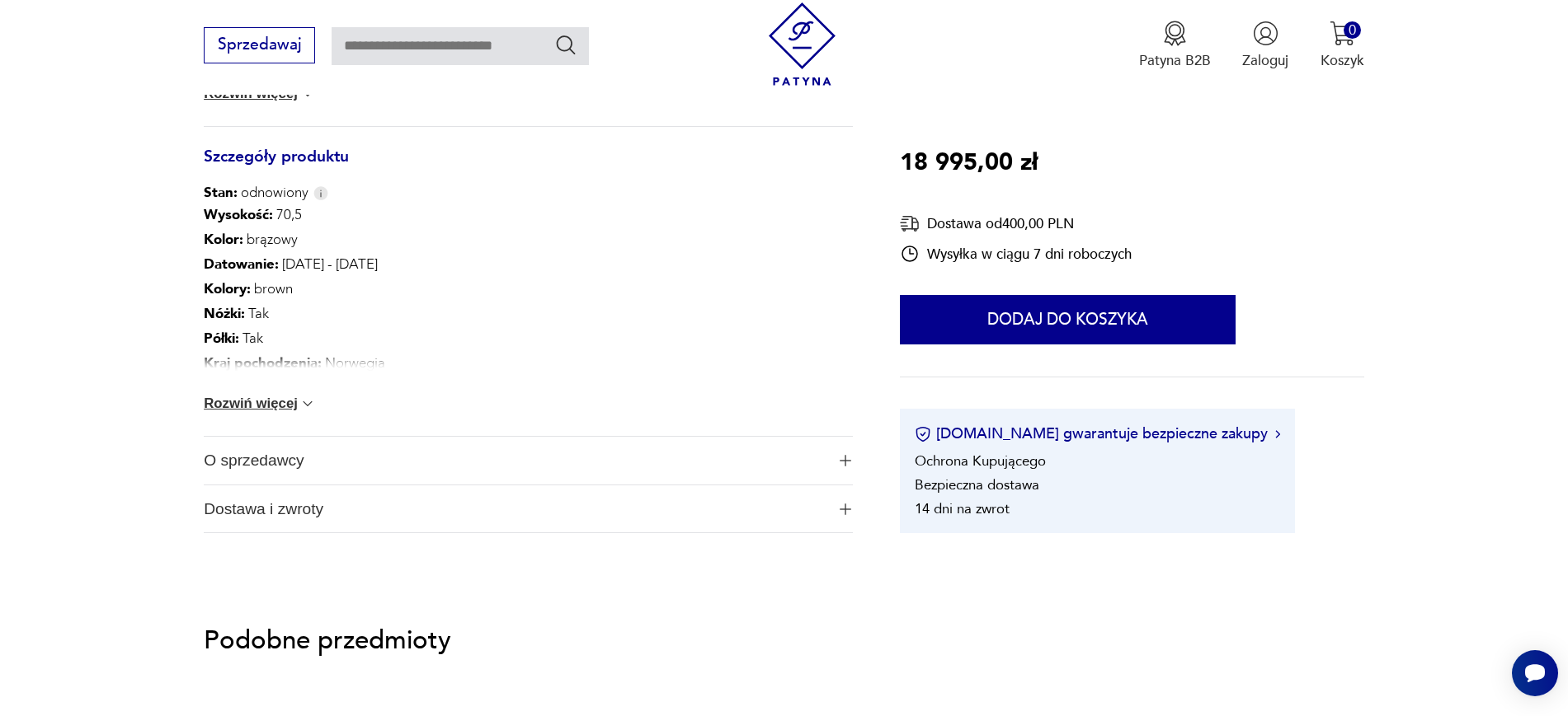
scroll to position [983, 0]
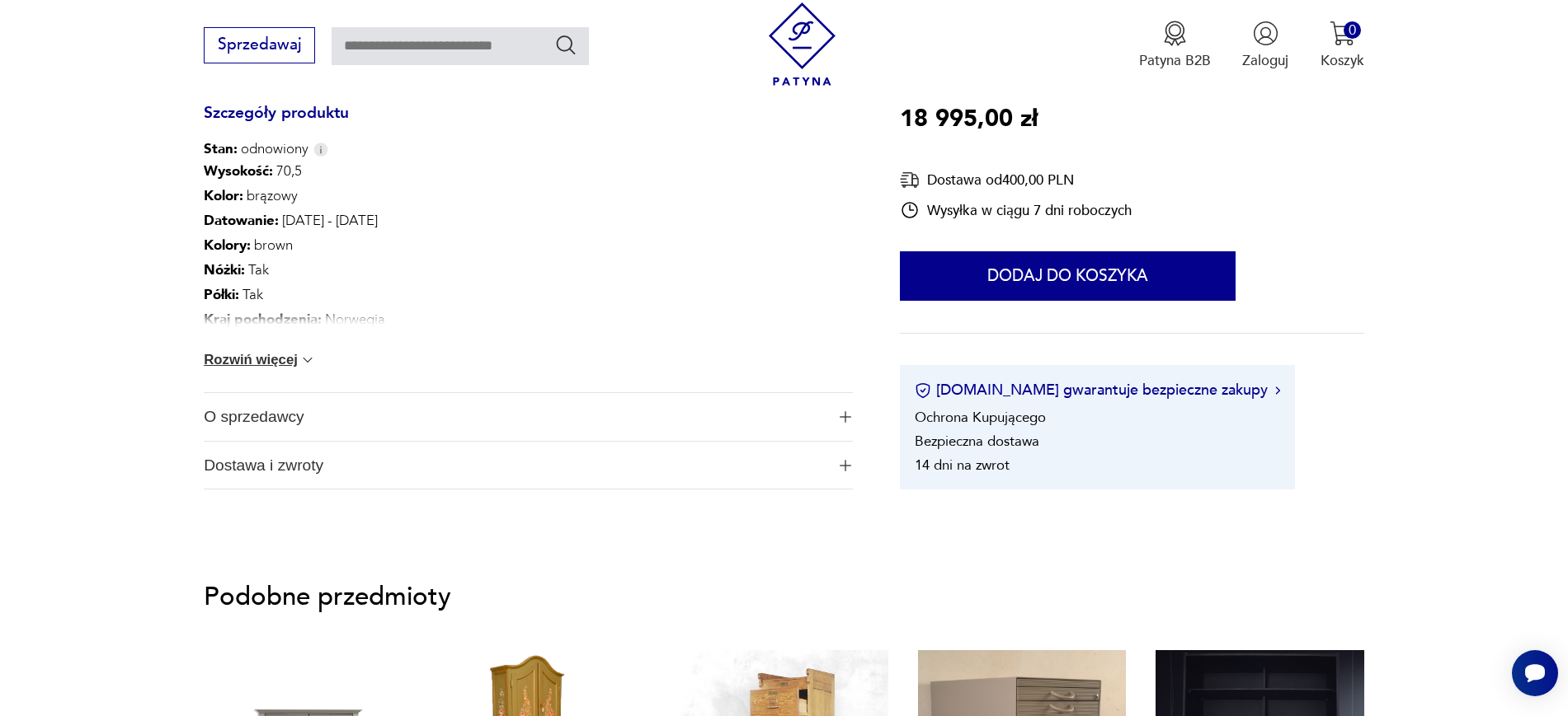
click at [315, 406] on span "O sprzedawcy" at bounding box center [514, 417] width 621 height 47
